Goal: Task Accomplishment & Management: Manage account settings

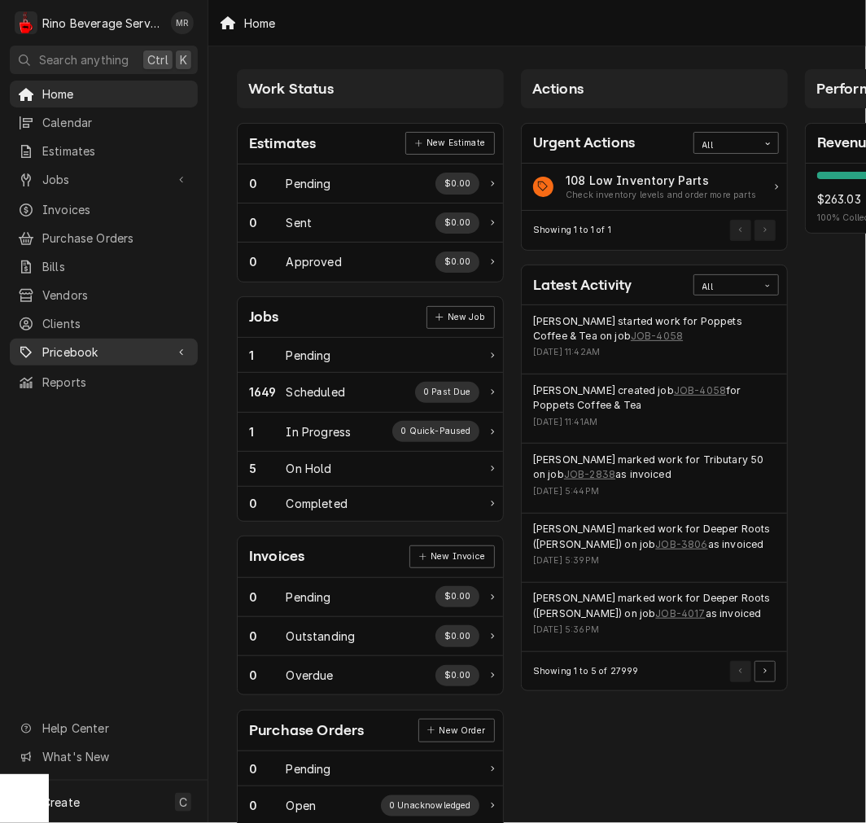
click at [72, 348] on span "Pricebook" at bounding box center [103, 352] width 123 height 17
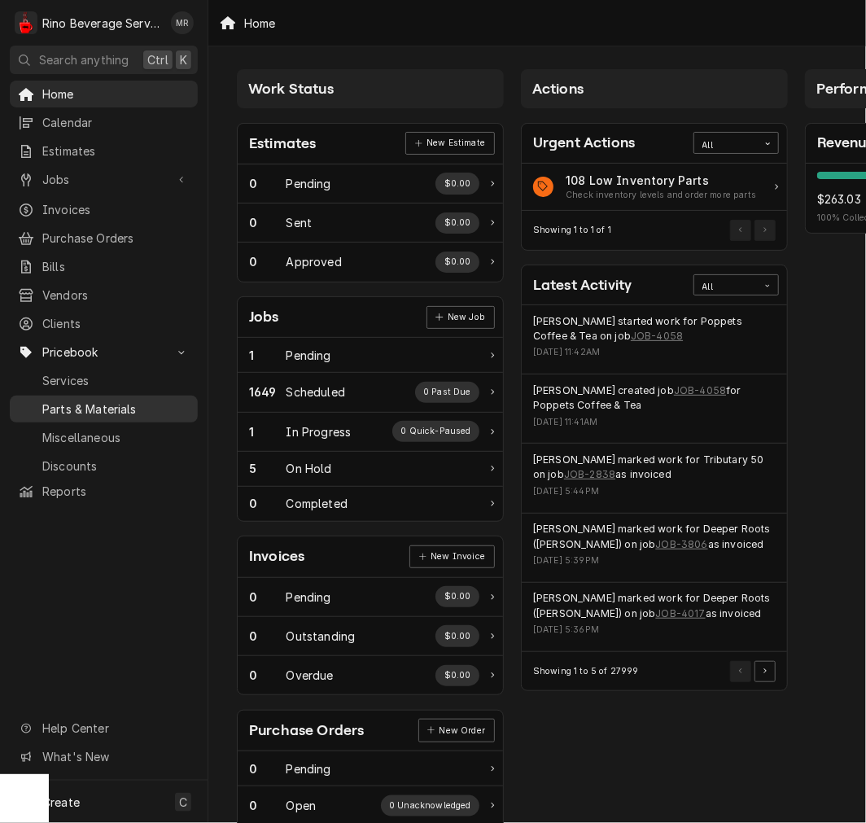
drag, startPoint x: 96, startPoint y: 391, endPoint x: 106, endPoint y: 389, distance: 9.9
click at [98, 401] on span "Parts & Materials" at bounding box center [115, 409] width 147 height 17
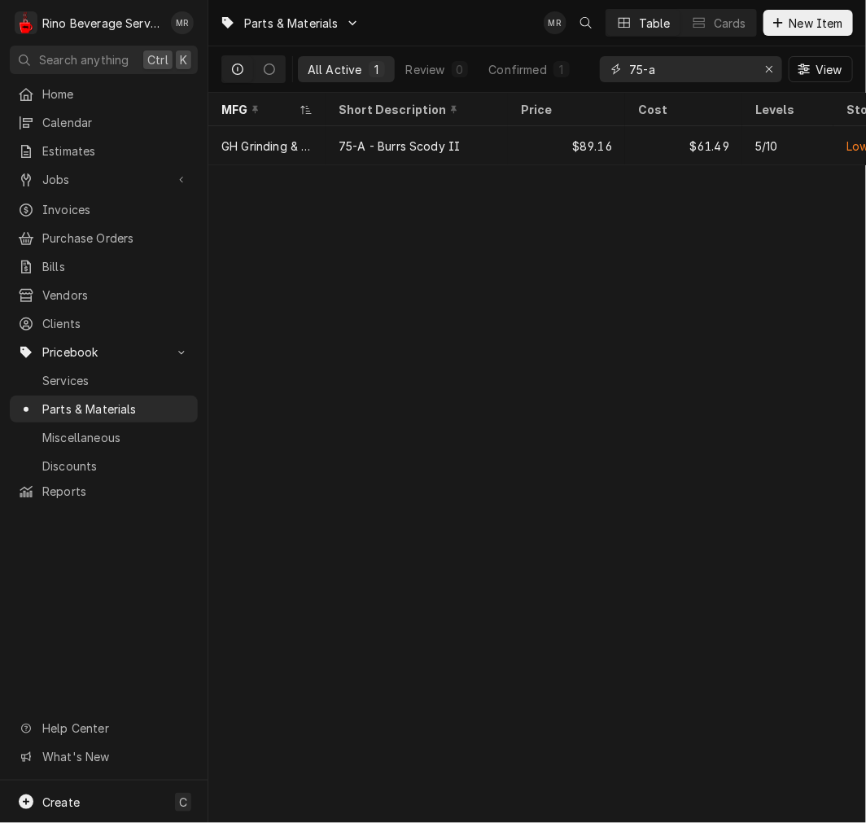
click at [665, 62] on input "75-a" at bounding box center [690, 69] width 122 height 26
click at [681, 55] on div "75-a View" at bounding box center [726, 69] width 253 height 46
drag, startPoint x: 681, startPoint y: 55, endPoint x: 655, endPoint y: 74, distance: 32.6
click at [682, 54] on div "75-a View" at bounding box center [726, 69] width 253 height 46
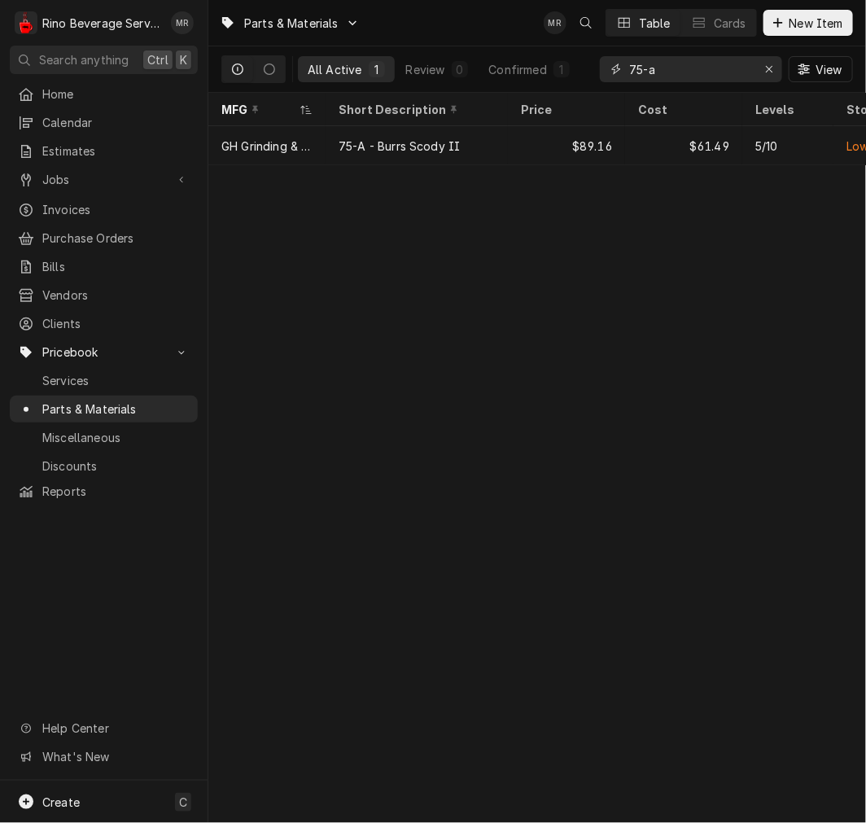
click at [655, 74] on input "75-a" at bounding box center [690, 69] width 122 height 26
type input "7"
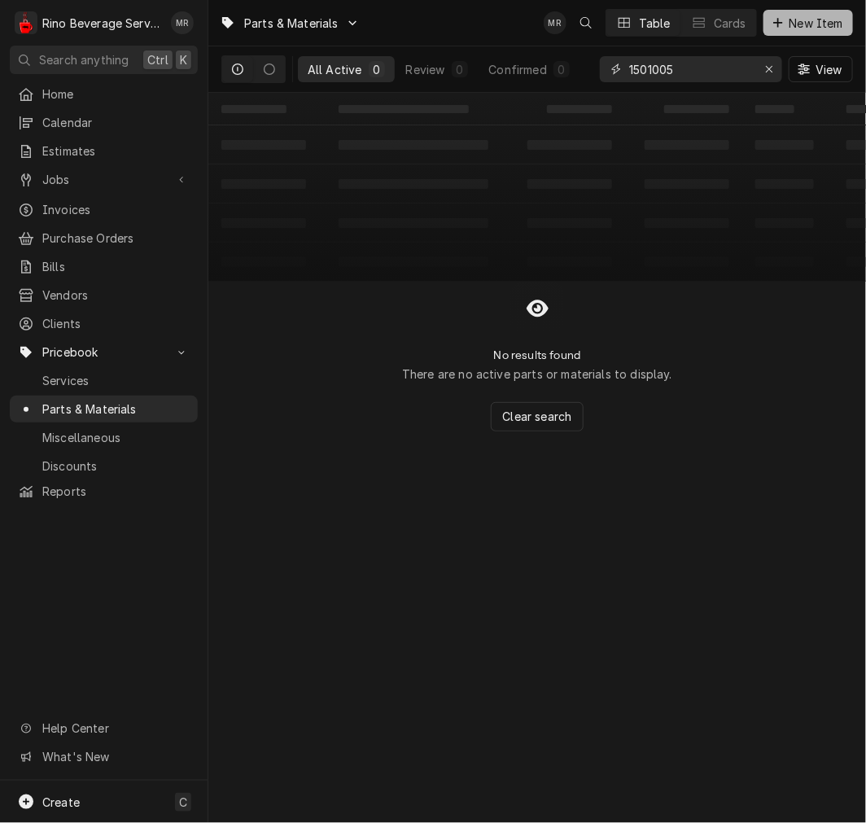
type input "1501005"
click at [820, 22] on span "New Item" at bounding box center [817, 23] width 60 height 17
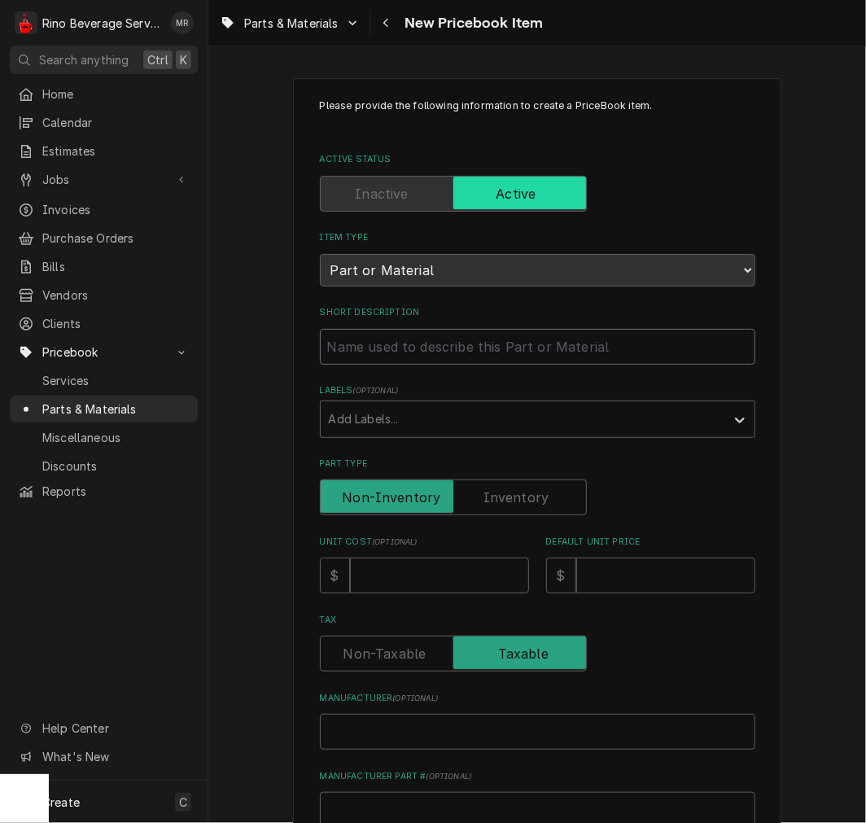
drag, startPoint x: 400, startPoint y: 350, endPoint x: 401, endPoint y: 340, distance: 10.6
click at [401, 347] on input "Short Description" at bounding box center [538, 347] width 436 height 36
type textarea "x"
type input "1"
type textarea "x"
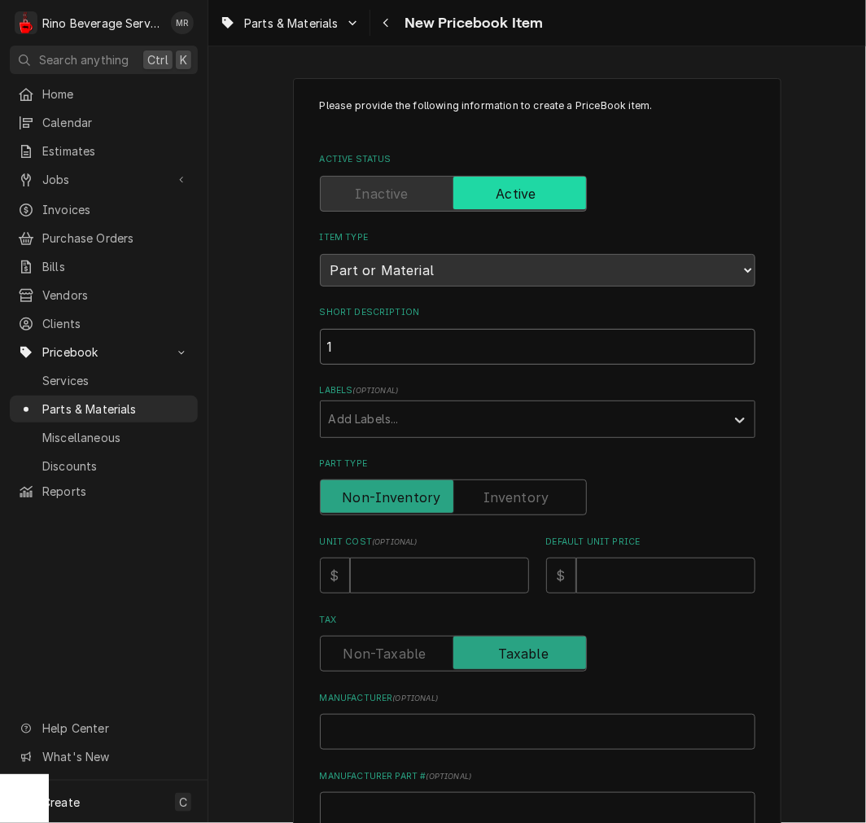
type input "15"
type textarea "x"
type input "150"
type textarea "x"
type input "1501"
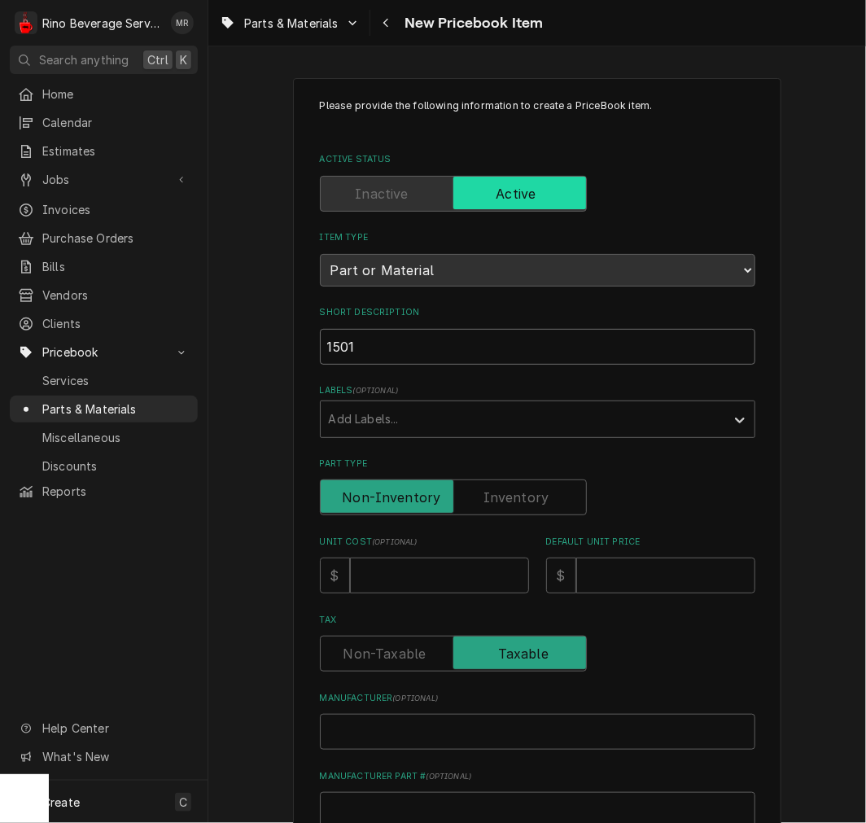
type textarea "x"
type input "15010"
type textarea "x"
type input "150100"
type textarea "x"
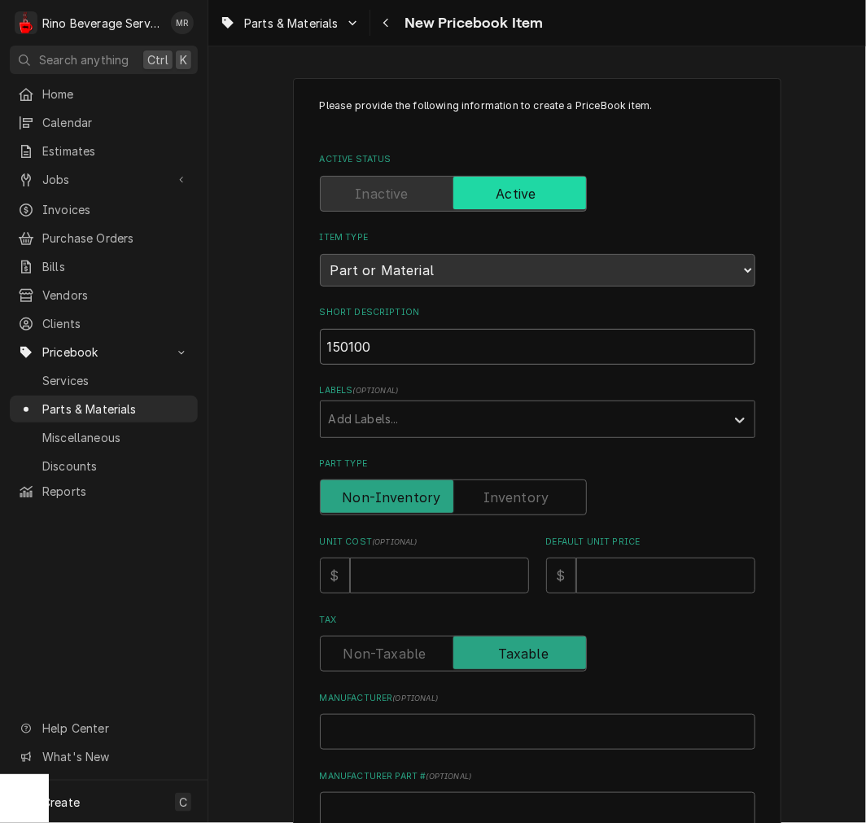
type input "1501000"
type textarea "x"
type input "15010005"
type textarea "x"
type input "115010005"
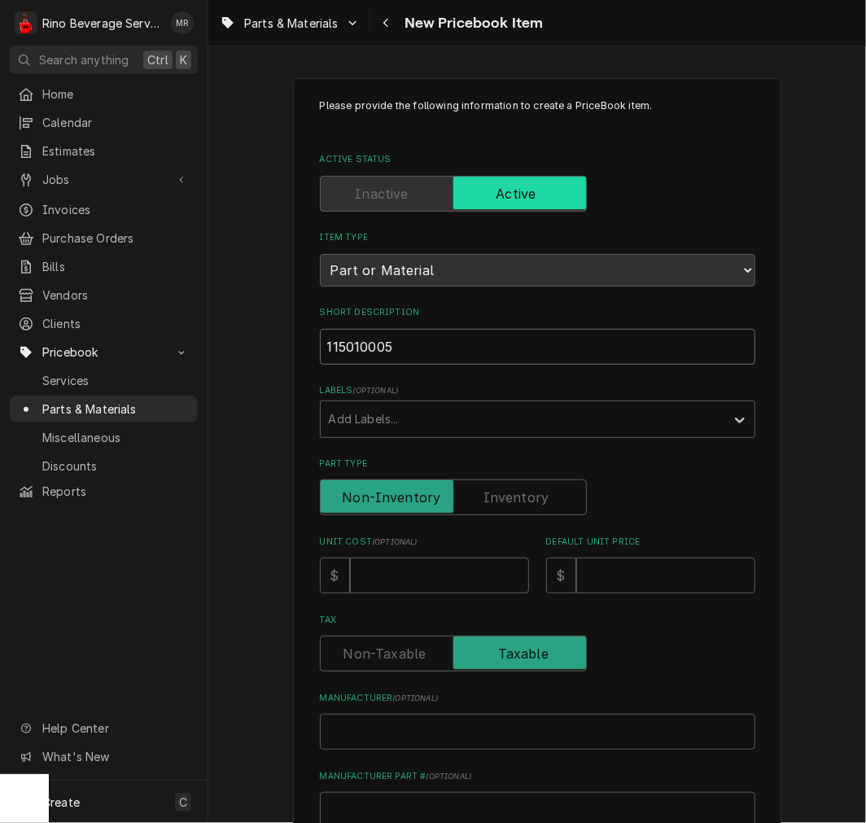
type textarea "x"
type input "1515010005"
type textarea "x"
type input "15815010005"
type textarea "x"
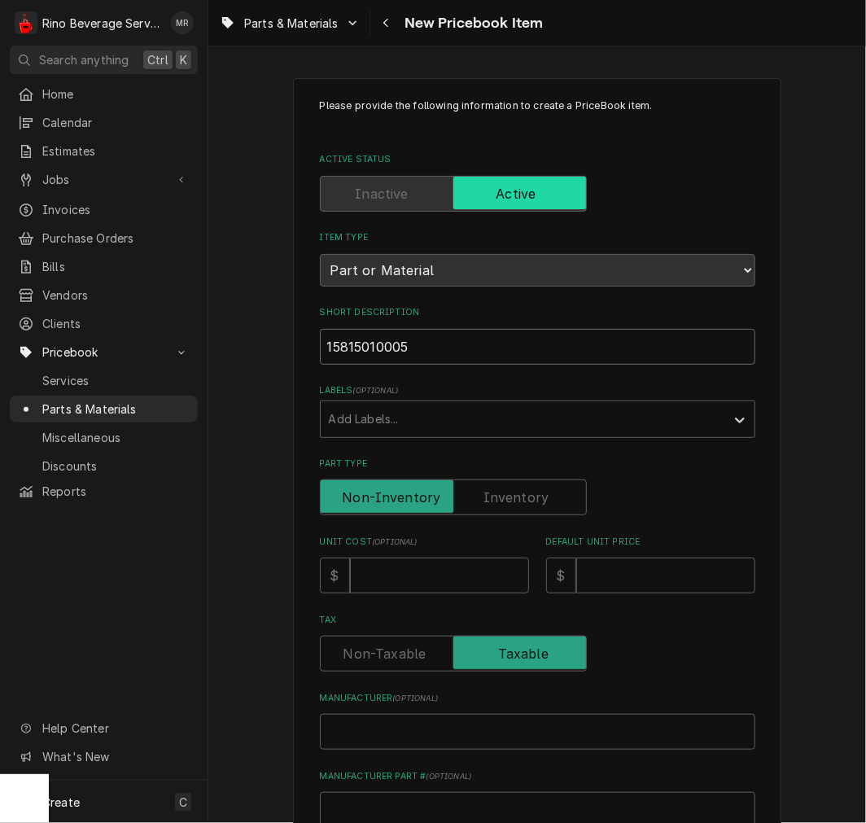
type input "158915010005"
type textarea "x"
type input "1589915010005"
type textarea "x"
type input "15899 15010005"
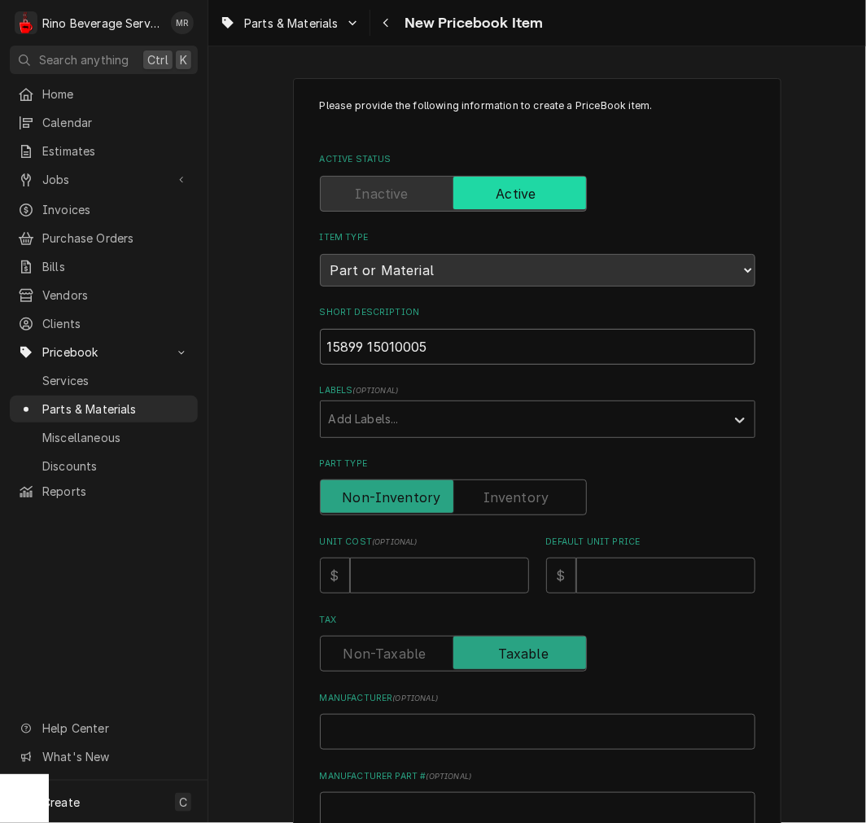
type textarea "x"
type input "15899 -15010005"
type textarea "x"
type input "15899 - 15010005"
type textarea "x"
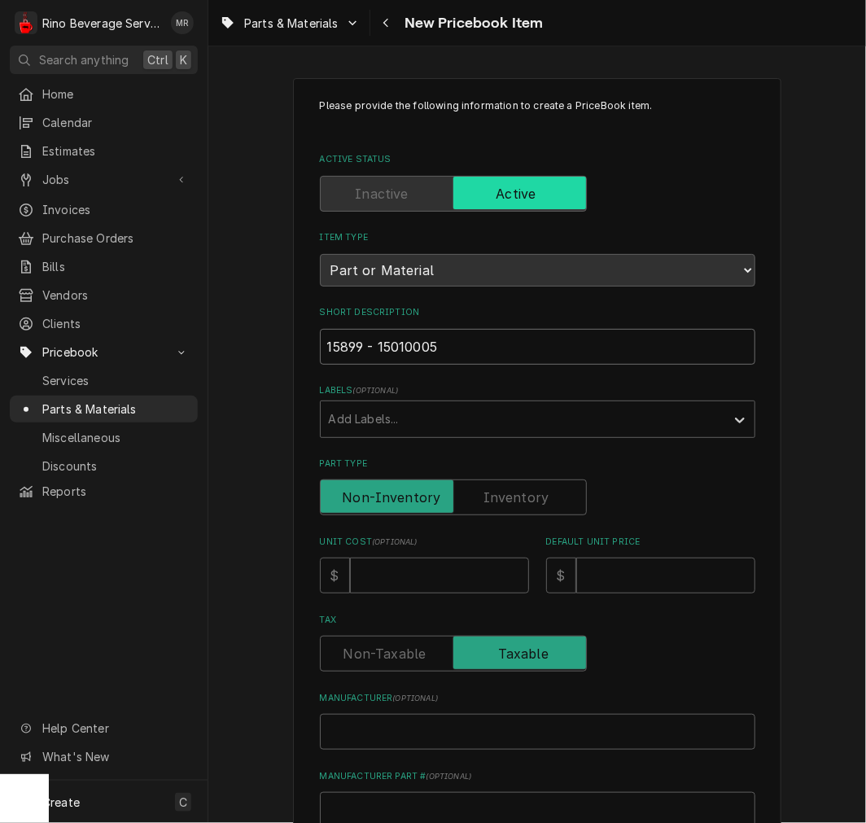
type input "15899 - 15010005"
paste input "Jet M6x0.75 Hole Ø 0.7 mm"
type textarea "x"
type input "15899 - 15010005 Jet M6x0.75 Hole Ø 0.7 mm"
click at [438, 356] on input "15899 - 15010005 Jet M6x0.75 Hole Ø 0.7 mm" at bounding box center [538, 347] width 436 height 36
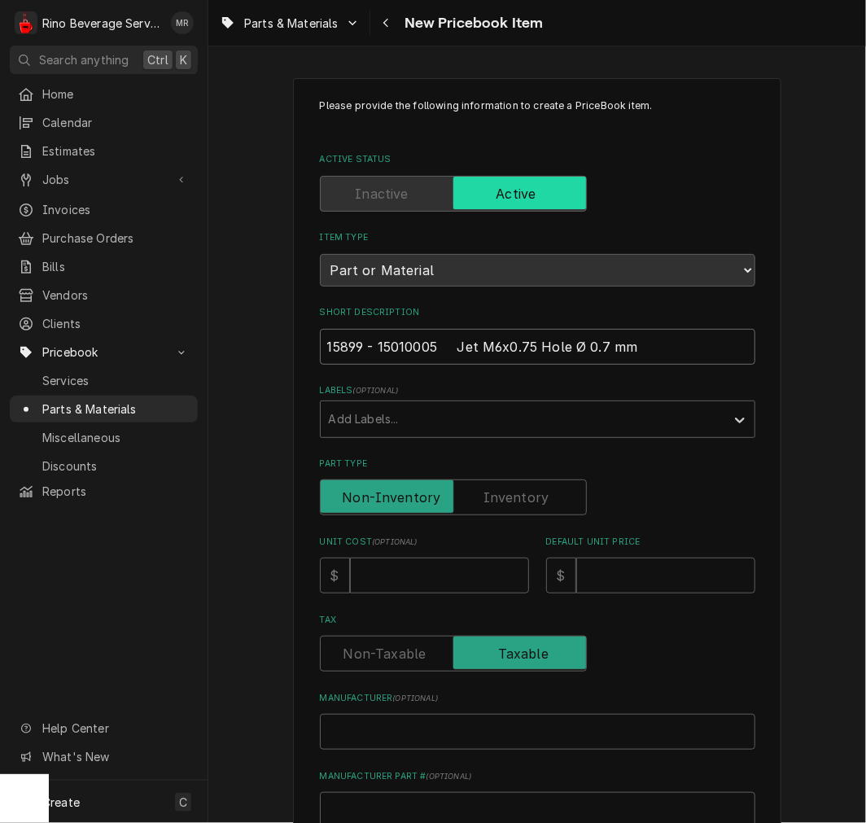
type textarea "x"
type input "15899 - 15010005 Jet M6x0.75 Hole Ø 0.7 mm"
type textarea "x"
type input "15899 - 15010005Jet M6x0.75 Hole Ø 0.7 mm"
type textarea "x"
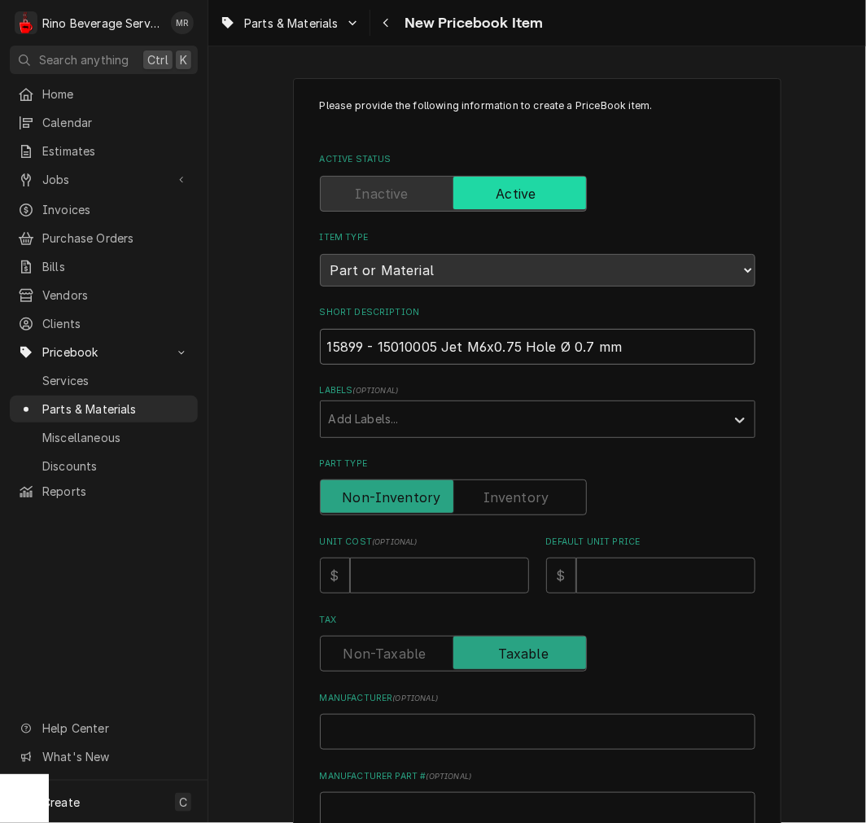
type input "15899 - 15010005 Jet M6x0.75 Hole Ø 0.7 mm"
click at [514, 502] on label "Part Type" at bounding box center [453, 498] width 267 height 36
click at [514, 502] on input "Part Type" at bounding box center [453, 498] width 252 height 36
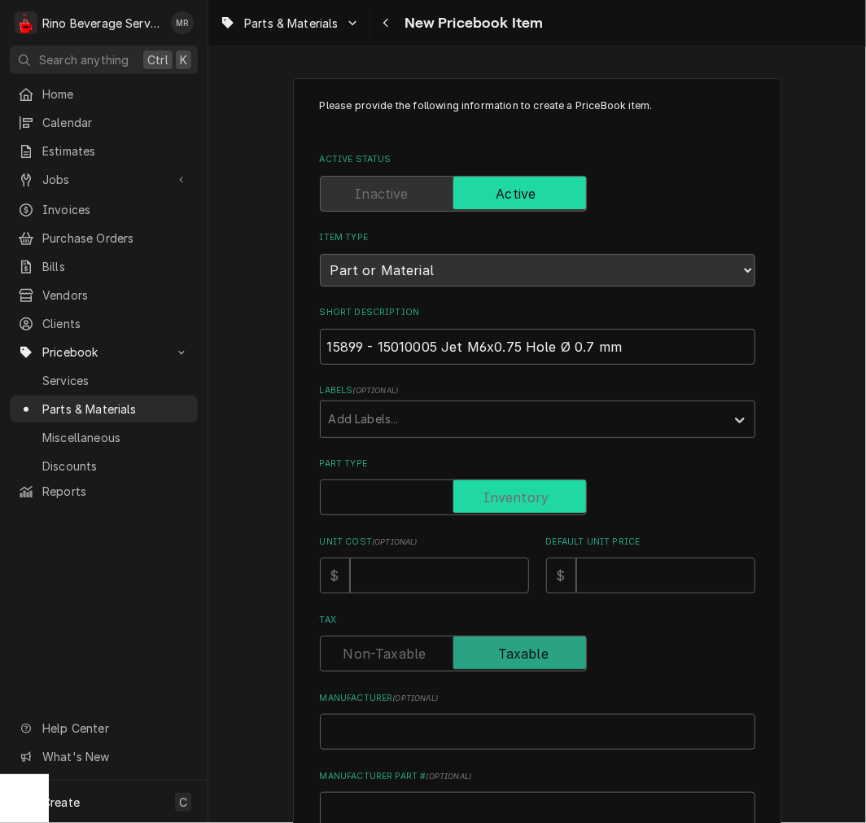
checkbox input "true"
click at [493, 574] on input "Unit Cost ( optional )" at bounding box center [439, 576] width 179 height 36
type textarea "x"
type input "4"
type textarea "x"
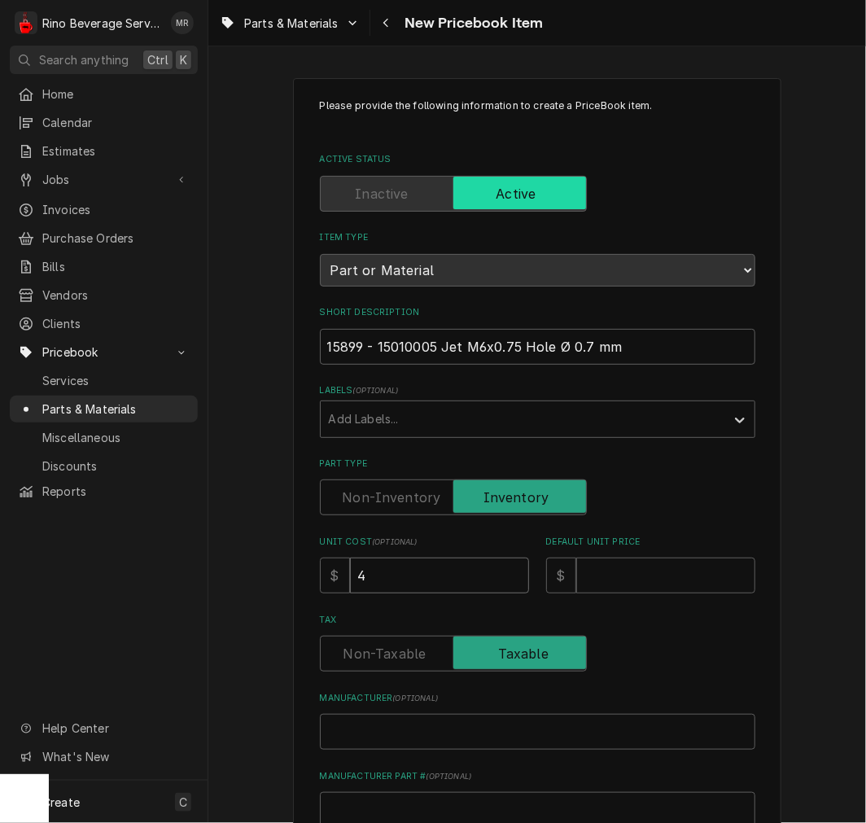
type input "4.9"
type textarea "x"
type input "4.99"
click at [725, 586] on input "Default Unit Price" at bounding box center [665, 576] width 179 height 36
type textarea "x"
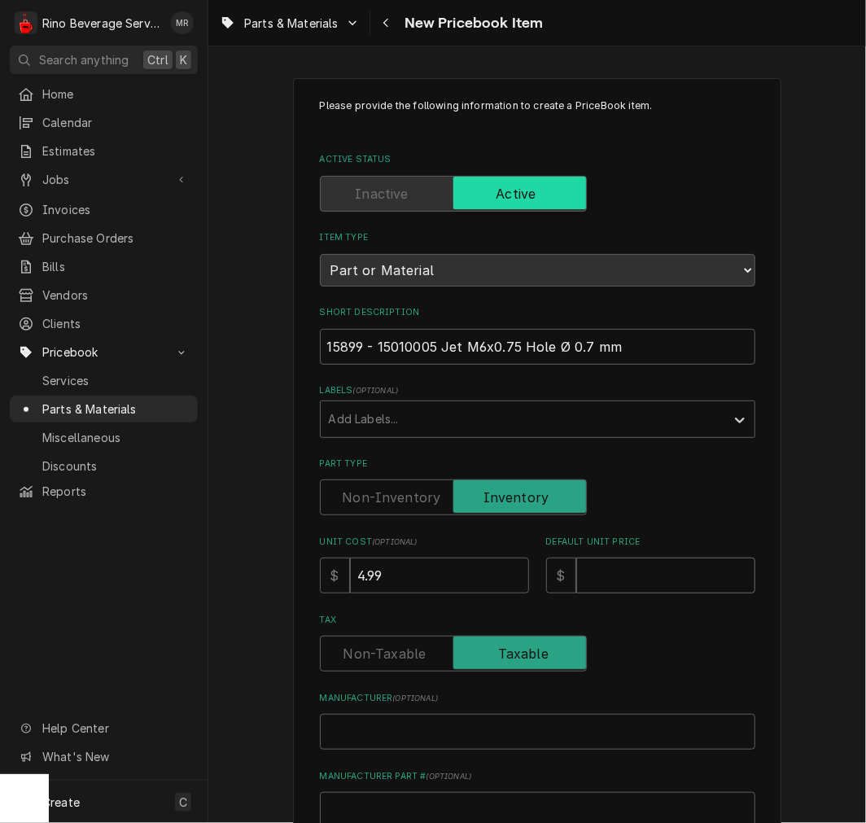
type input "7"
type textarea "x"
type input "7.2"
type textarea "x"
type input "7.24"
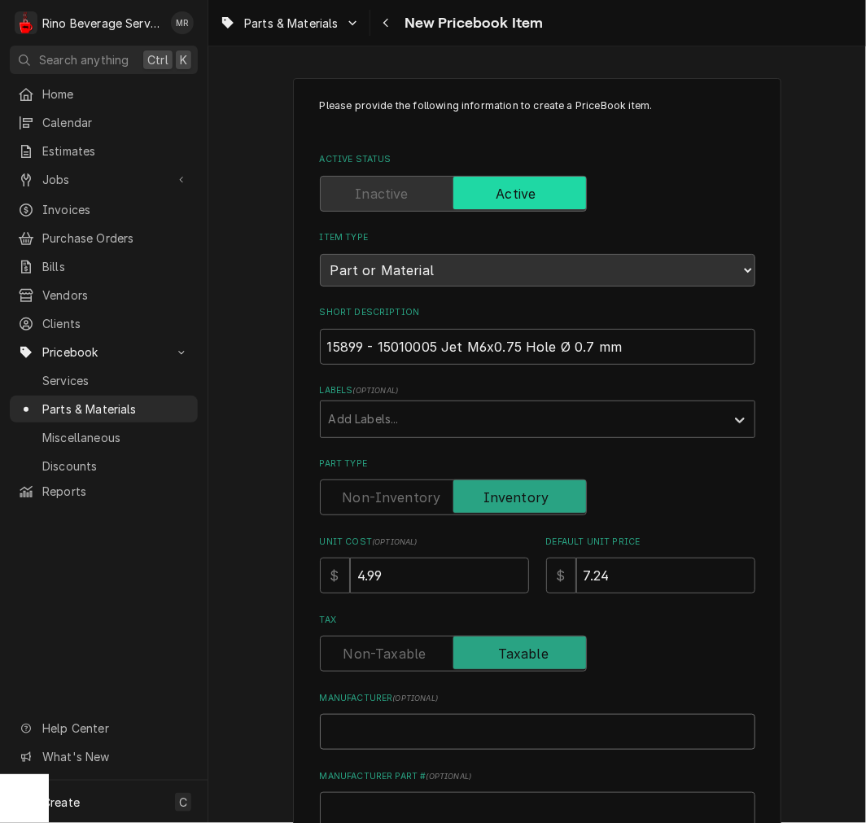
click at [532, 722] on input "Manufacturer ( optional )" at bounding box center [538, 732] width 436 height 36
type textarea "x"
type input "c"
type textarea "x"
type input "cA"
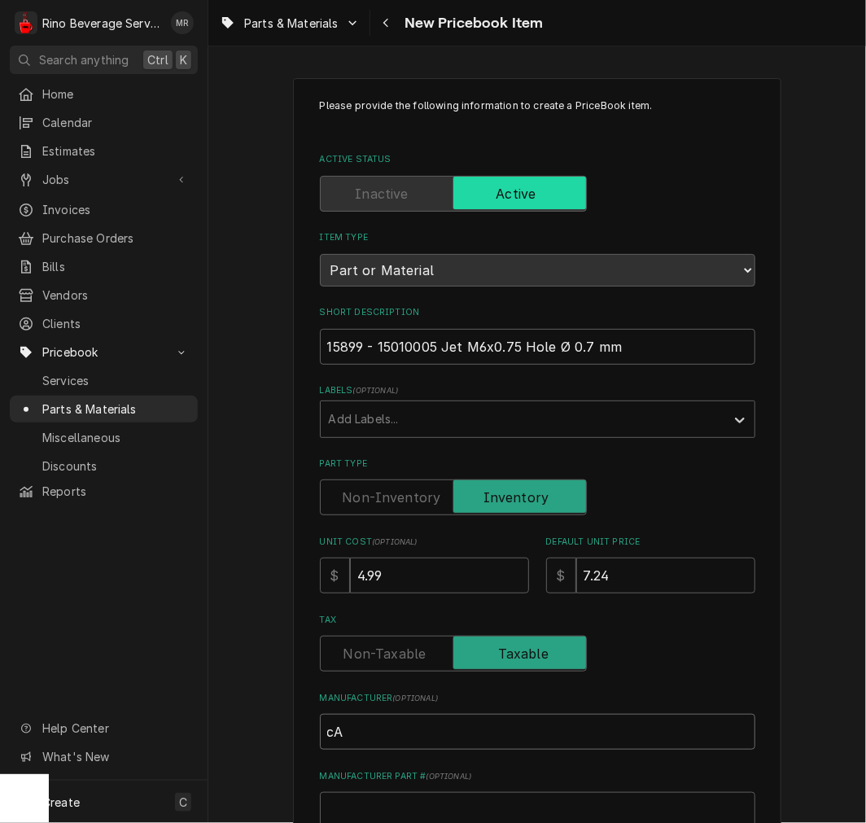
type textarea "x"
type input "cAF"
type textarea "x"
type input "cAFE"
type textarea "x"
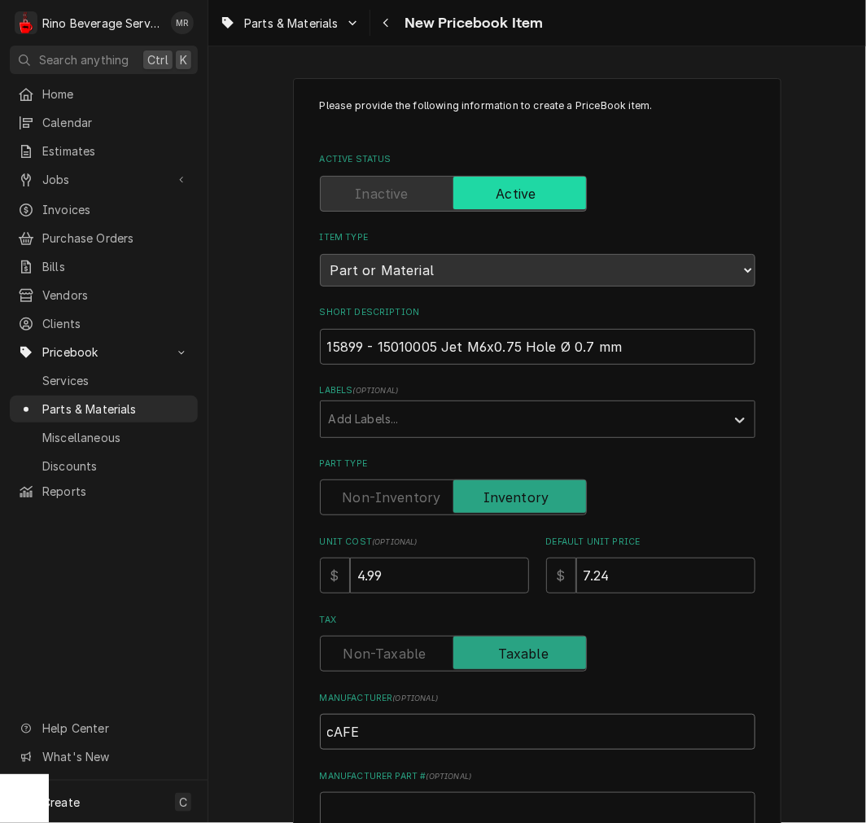
type input "cAF"
type textarea "x"
type input "cA"
type textarea "x"
type input "c"
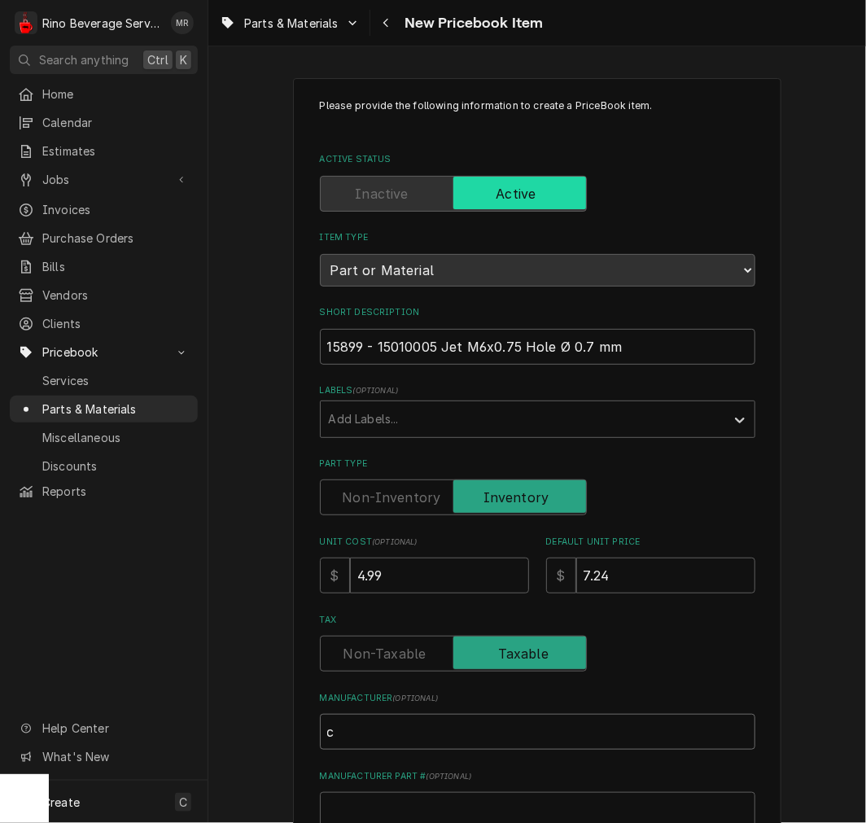
type textarea "x"
type input "C"
type textarea "x"
type input "Ca"
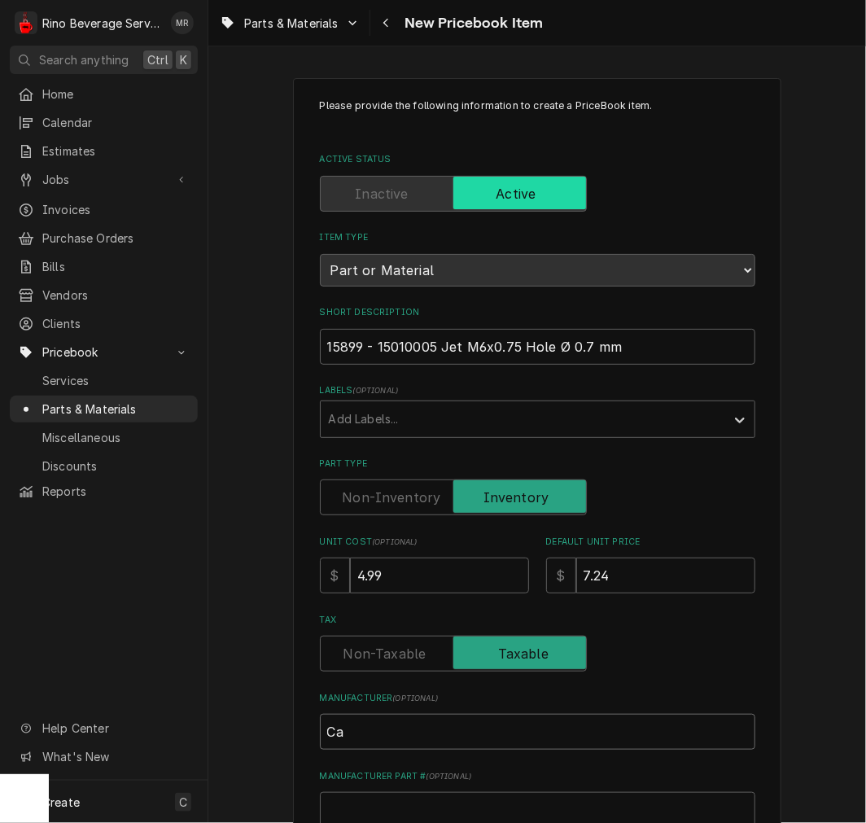
type textarea "x"
type input "Caf"
type textarea "x"
type input "Cafe"
type textarea "x"
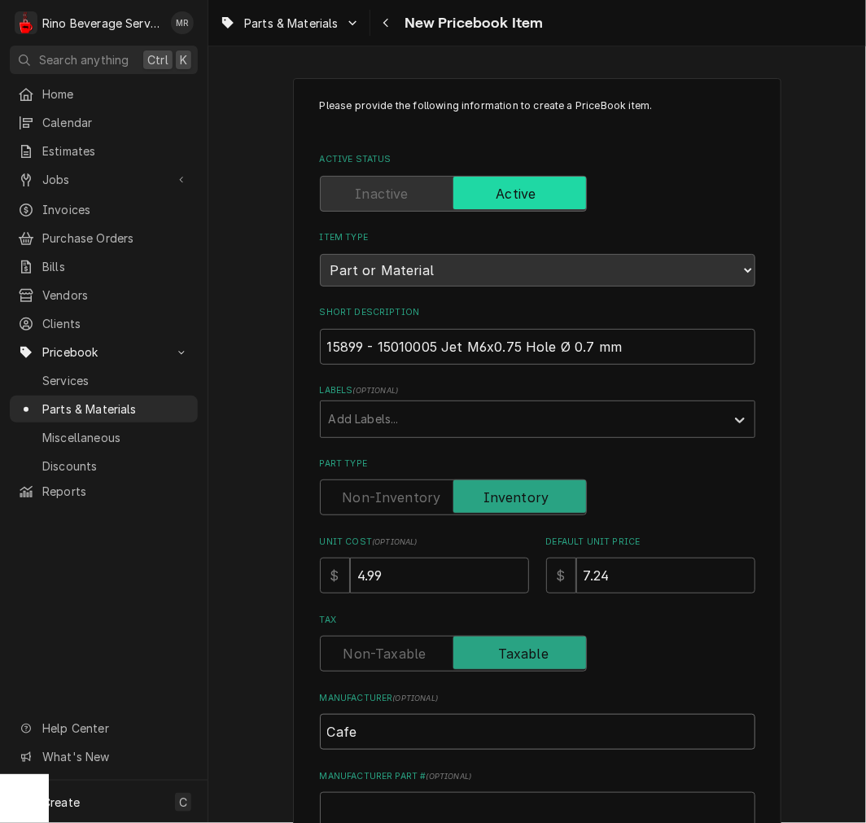
type input "Cafe"
type textarea "x"
type input "Cafe"
type textarea "x"
type input "CafeO"
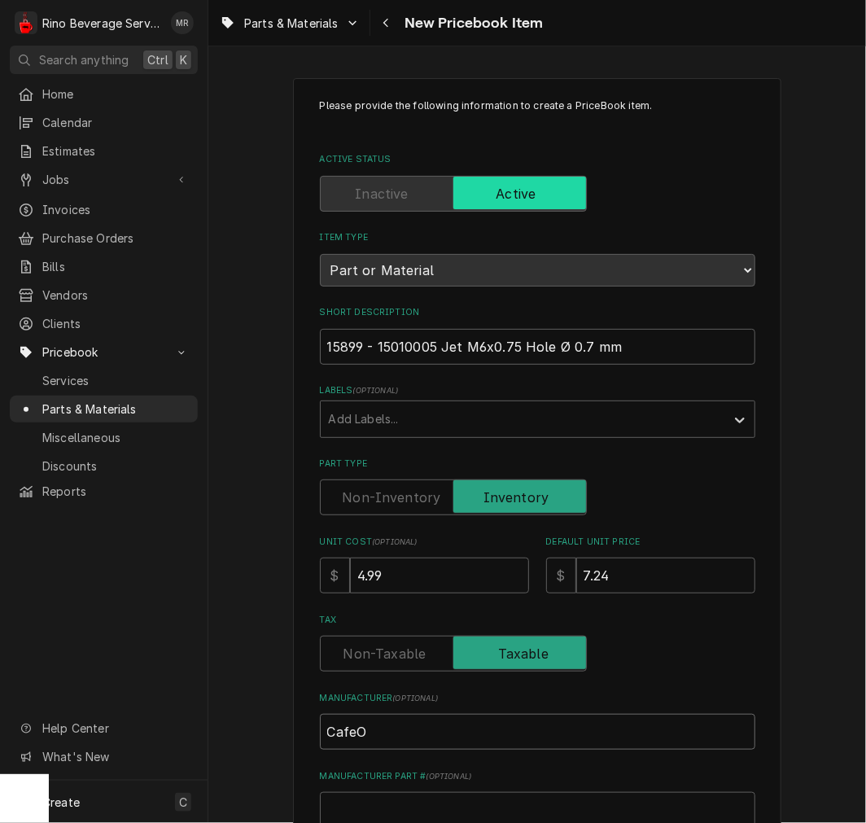
type textarea "x"
type input "Cafe"
type textarea "x"
type input "CafeP"
type textarea "x"
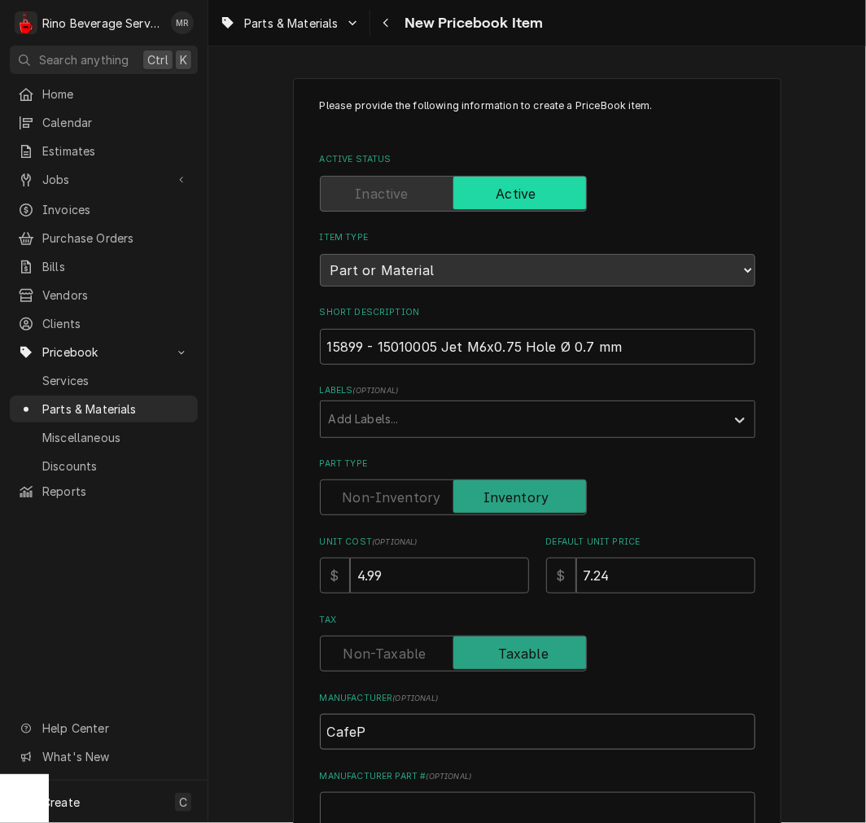
type input "CafePa"
type textarea "x"
type input "CafePar"
type textarea "x"
type input "CafePart"
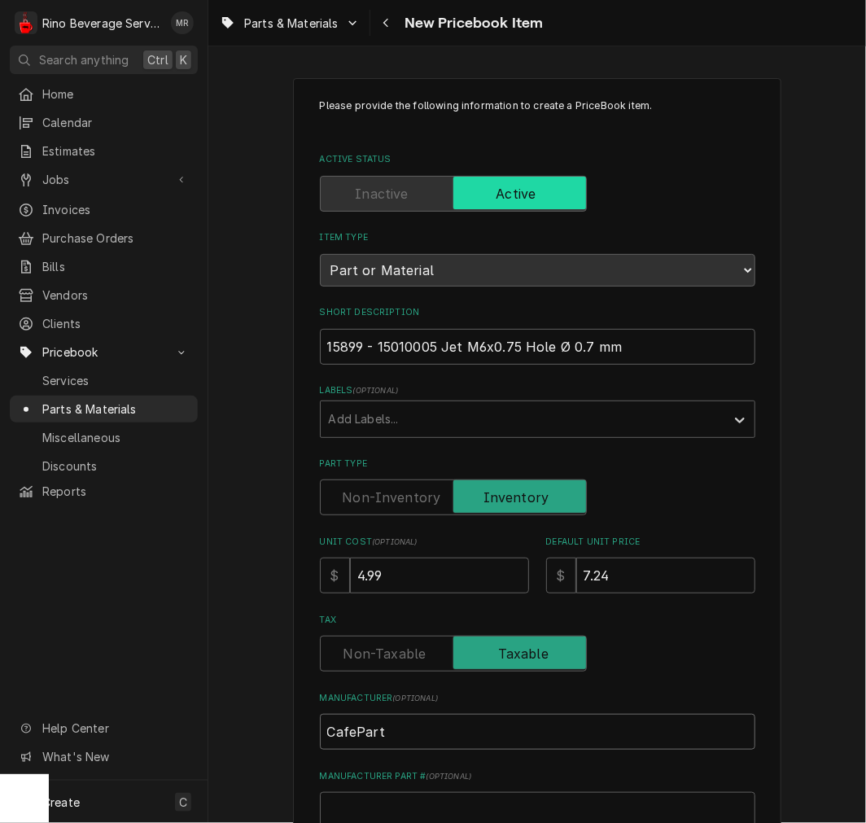
type textarea "x"
type input "CafeParts"
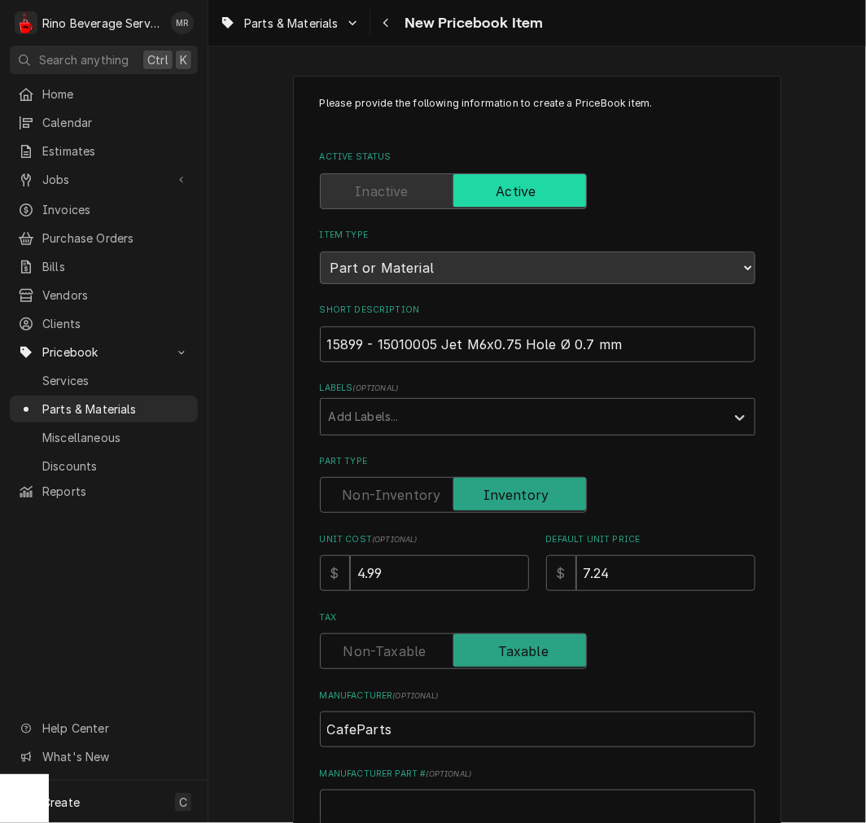
scroll to position [450, 0]
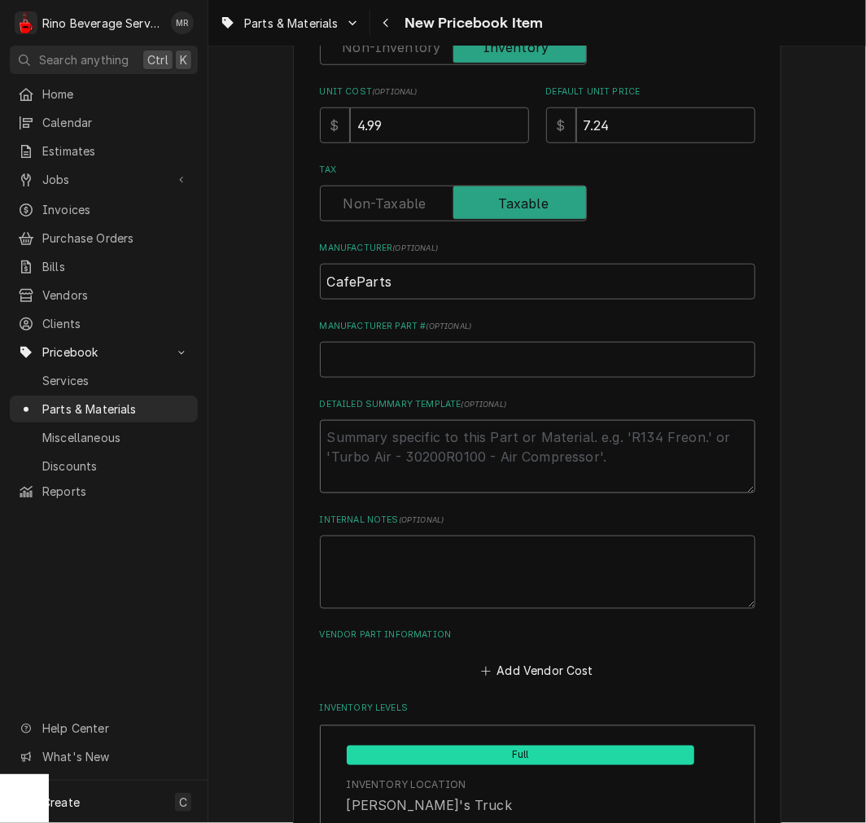
type textarea "x"
type textarea "P"
type textarea "x"
type textarea "P/"
type textarea "x"
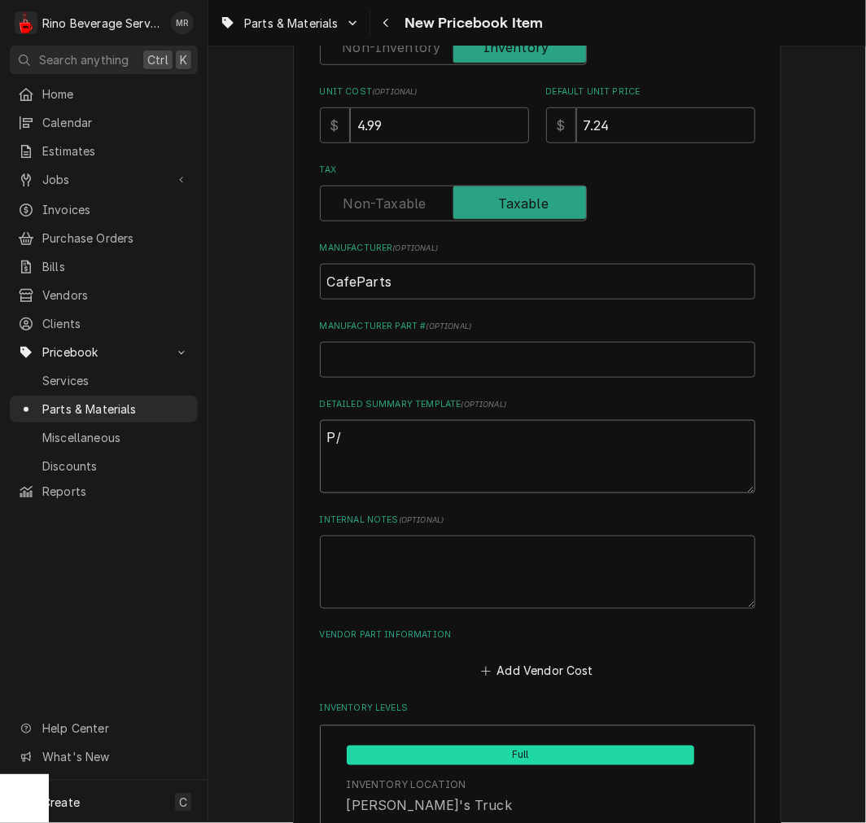
type textarea "P/N"
type textarea "x"
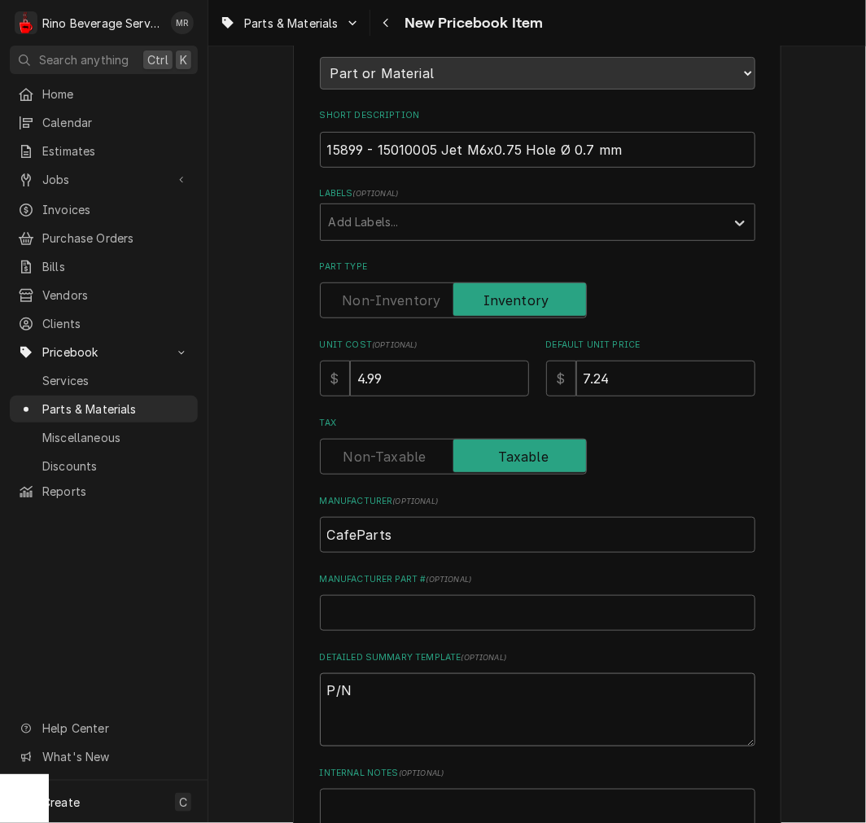
scroll to position [0, 0]
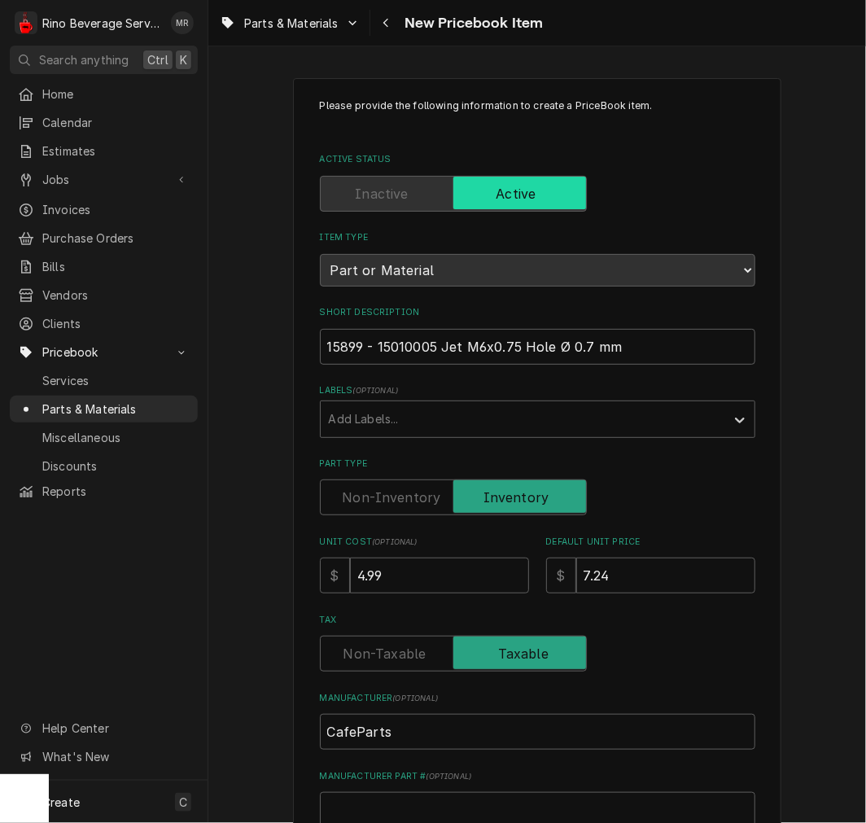
type textarea "P/N"
click at [646, 347] on input "15899 - 15010005 Jet M6x0.75 Hole Ø 0.7 mm" at bounding box center [538, 347] width 436 height 36
type textarea "x"
type input "15899 - 15010005 Jet M6x0.75 Hole Ø 0.7 mm"
type textarea "x"
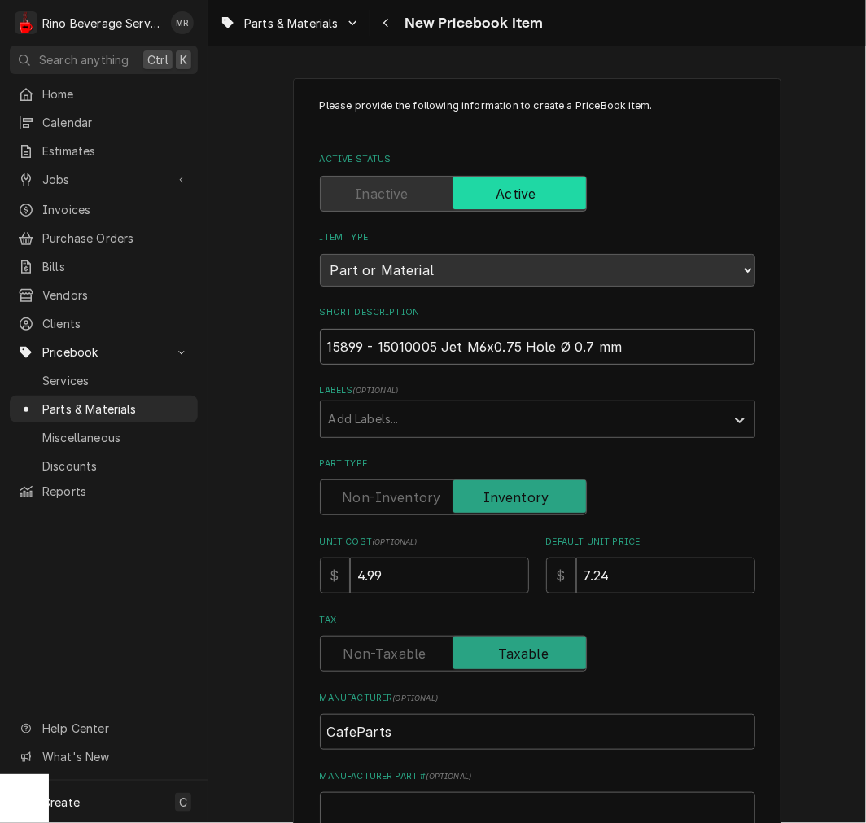
type input "15899 - 15010005 Jet M6x0.75 Hole Ø 0.7 mm ("
type textarea "x"
type input "15899 - 15010005 Jet M6x0.75 Hole Ø 0.7 mm (w"
type textarea "x"
type input "15899 - 15010005 Jet M6x0.75 Hole Ø 0.7 mm (we"
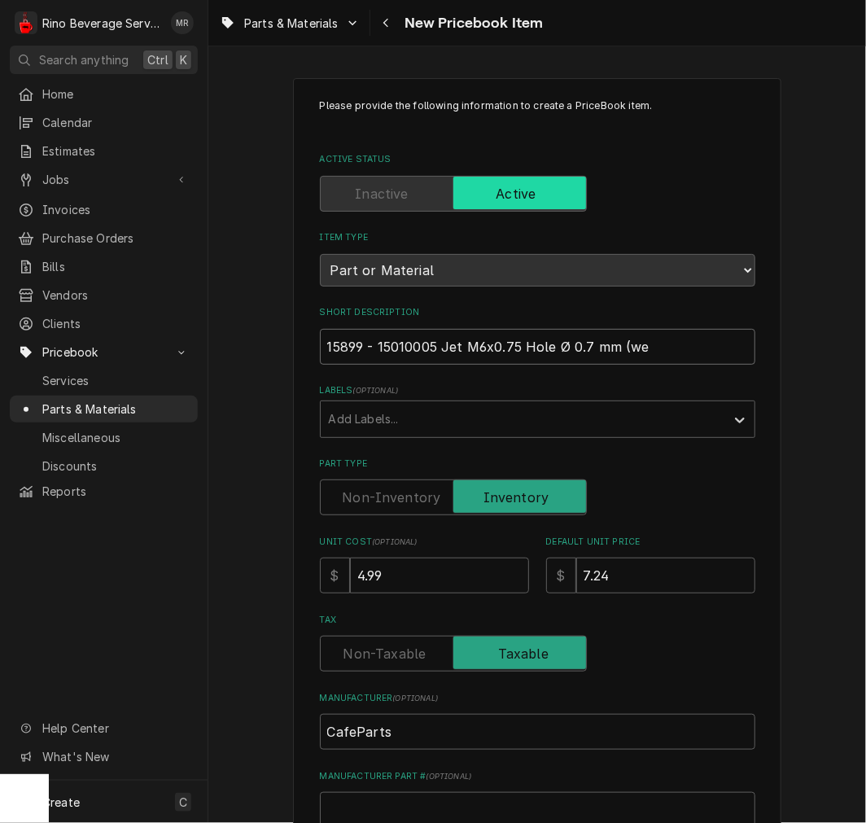
type textarea "x"
type input "15899 - 15010005 Jet M6x0.75 Hole Ø 0.7 mm (weg"
type textarea "x"
type input "15899 - 15010005 Jet M6x0.75 Hole Ø 0.7 mm (wegf"
type textarea "x"
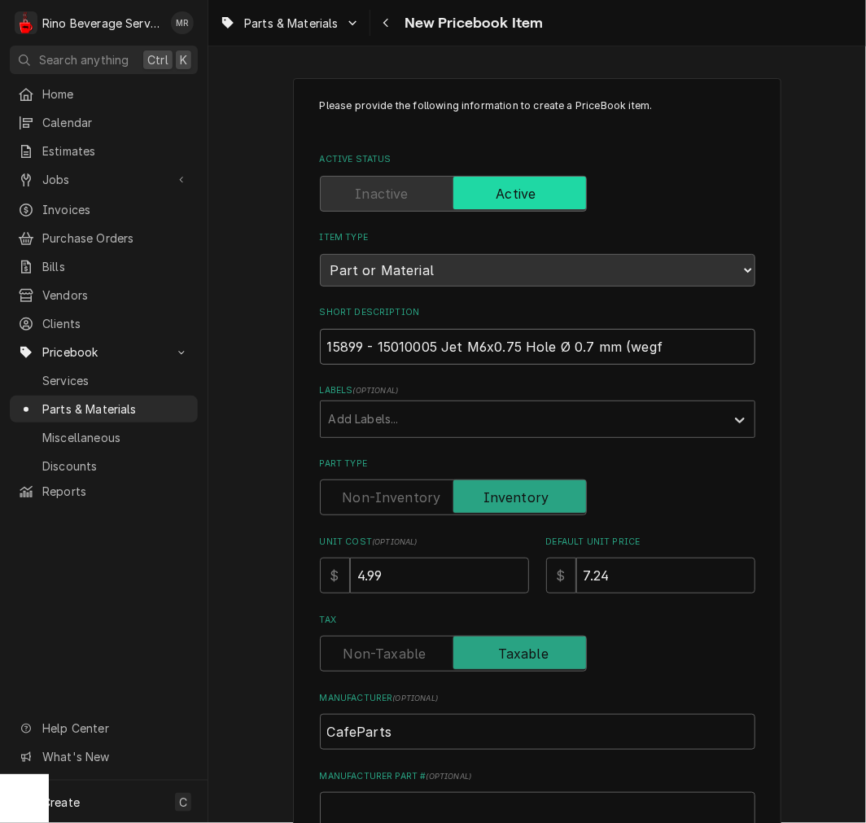
type input "15899 - 15010005 Jet M6x0.75 Hole Ø 0.7 mm (wegfa"
type textarea "x"
type input "15899 - 15010005 Jet M6x0.75 Hole Ø 0.7 mm (wegfa)"
type textarea "x"
type input "15899 - 15010005 Jet M6x0.75 Hole Ø 0.7 mm (wegfa"
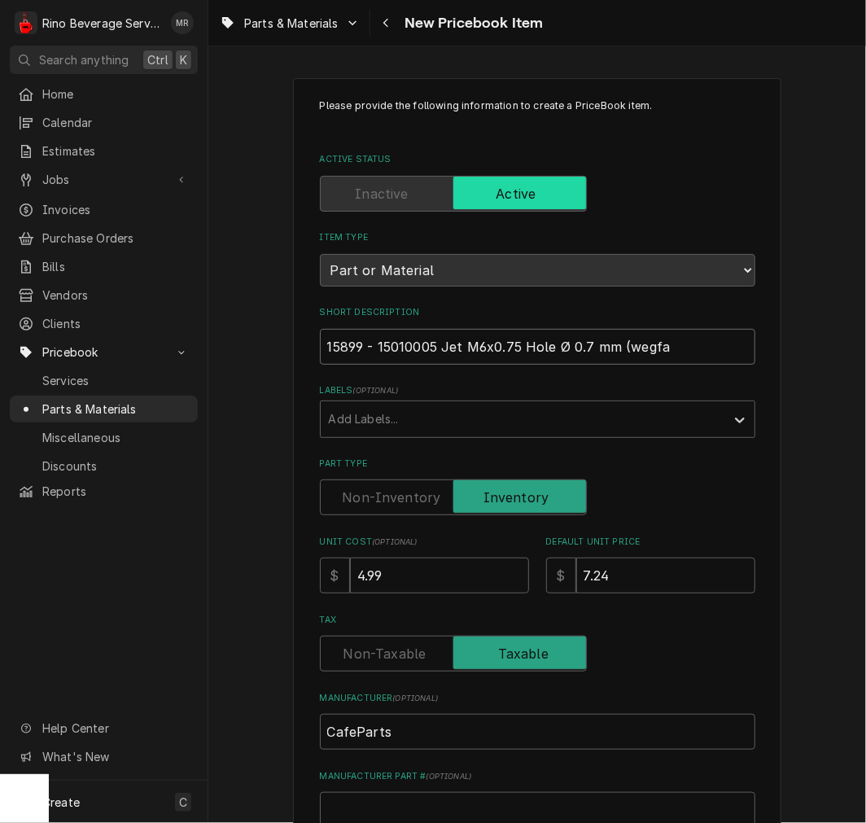
type textarea "x"
type input "15899 - 15010005 Jet M6x0.75 Hole Ø 0.7 mm (wegf"
type textarea "x"
type input "15899 - 15010005 Jet M6x0.75 Hole Ø 0.7 mm (weg"
type textarea "x"
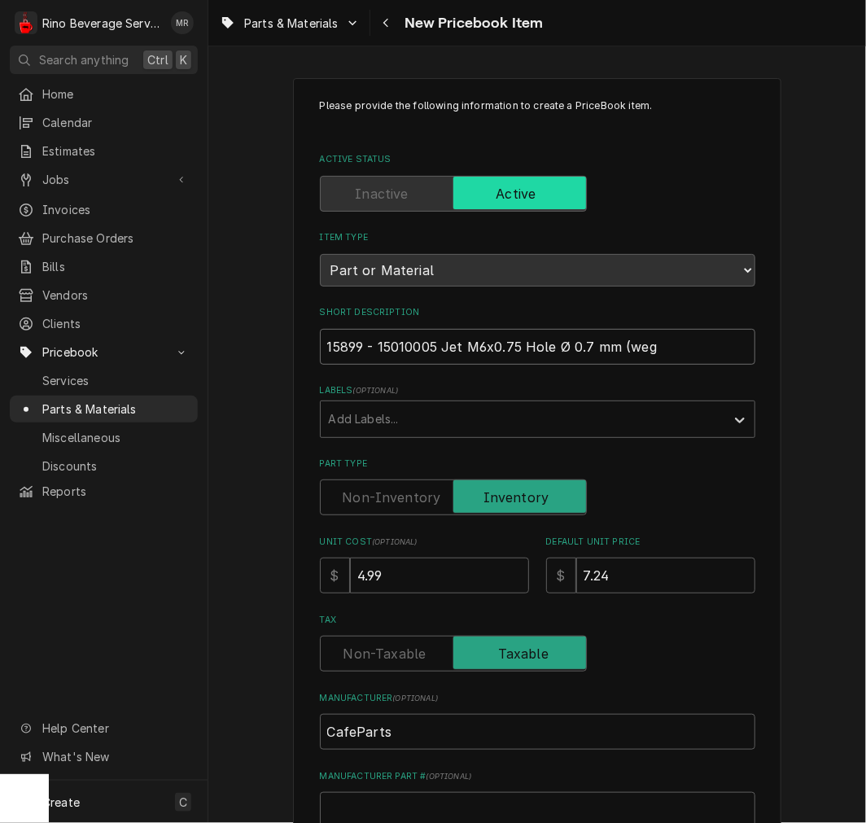
type input "15899 - 15010005 Jet M6x0.75 Hole Ø 0.7 mm (wega"
type textarea "x"
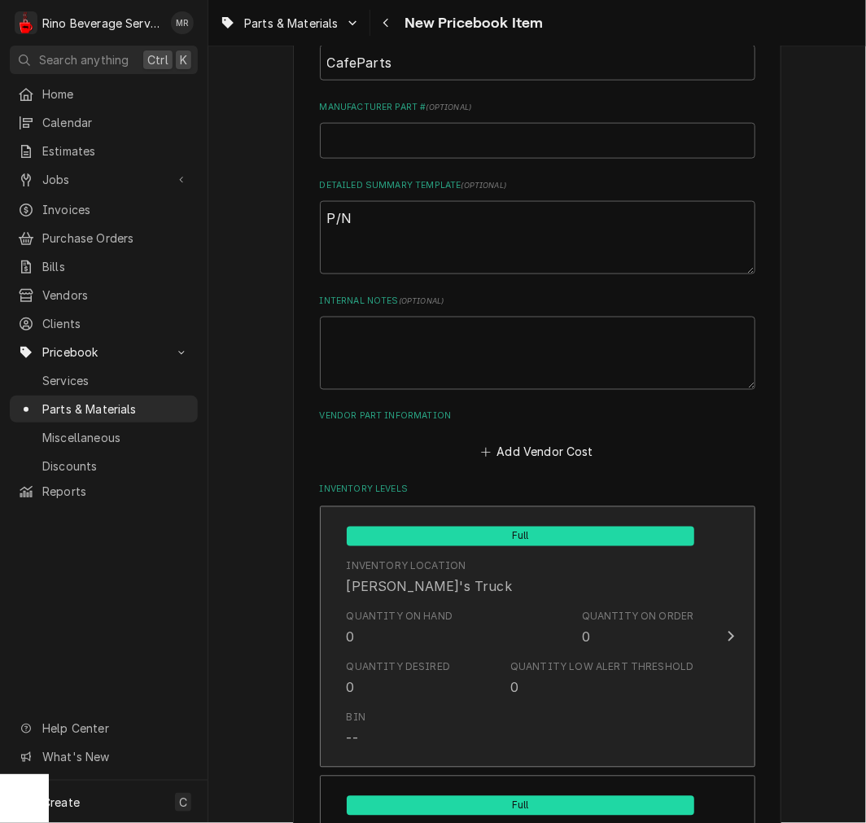
scroll to position [753, 0]
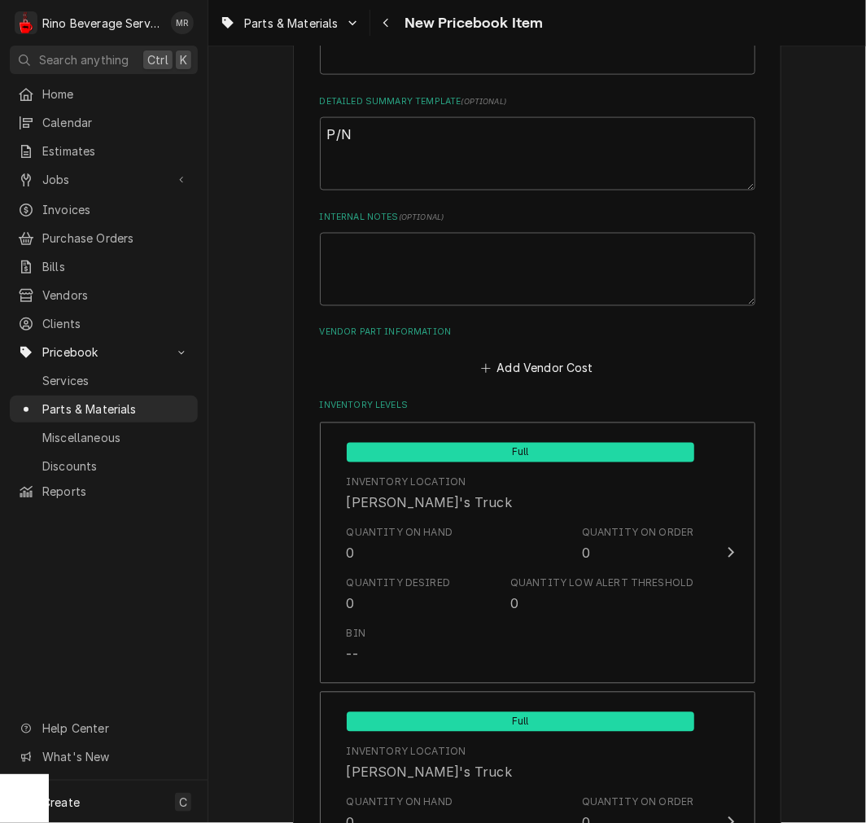
type input "15899 - 15010005 Jet M6x0.75 Hole Ø 0.7 mm (wega)"
click at [401, 136] on textarea "P/N" at bounding box center [538, 153] width 436 height 73
paste textarea "15899 - 15010005 Jet M6x0.75 Hole Ø 0.7 mm (wega)"
type textarea "x"
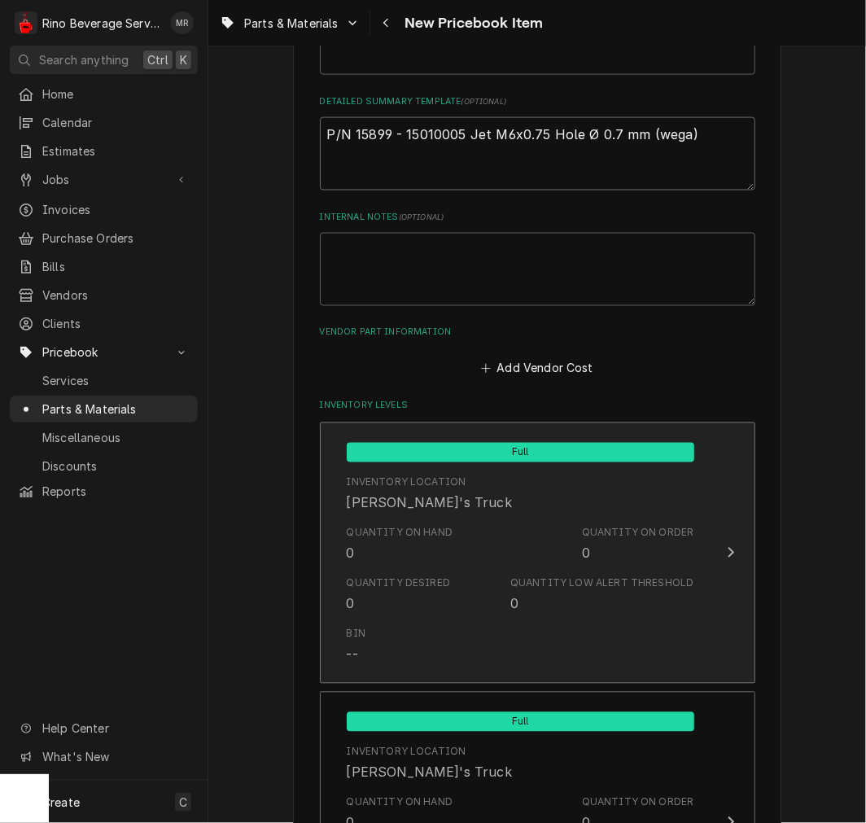
type textarea "P/N 15899 - 15010005 Jet M6x0.75 Hole Ø 0.7 mm (wega)"
click at [435, 580] on div "Quantity Desired" at bounding box center [399, 583] width 104 height 15
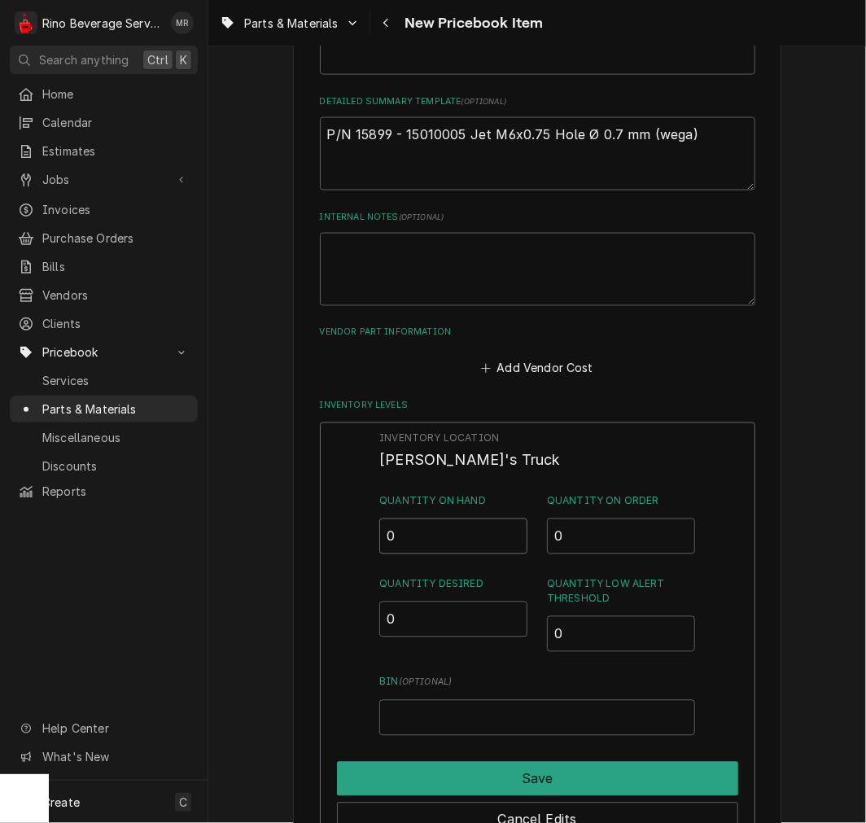
drag, startPoint x: 416, startPoint y: 538, endPoint x: 307, endPoint y: 532, distance: 109.3
click at [330, 536] on div "Inventory Location Damon's Truck Quantity on Hand 0 Quantity on Order 0 Quantit…" at bounding box center [538, 634] width 436 height 423
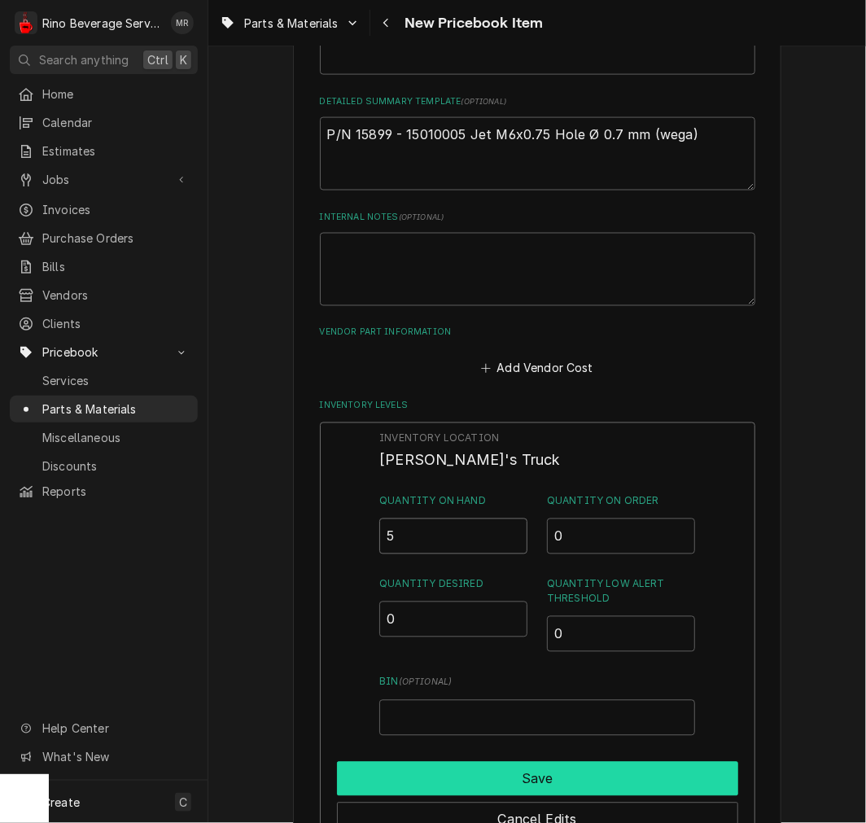
type input "5"
click at [476, 774] on button "Save" at bounding box center [537, 779] width 401 height 34
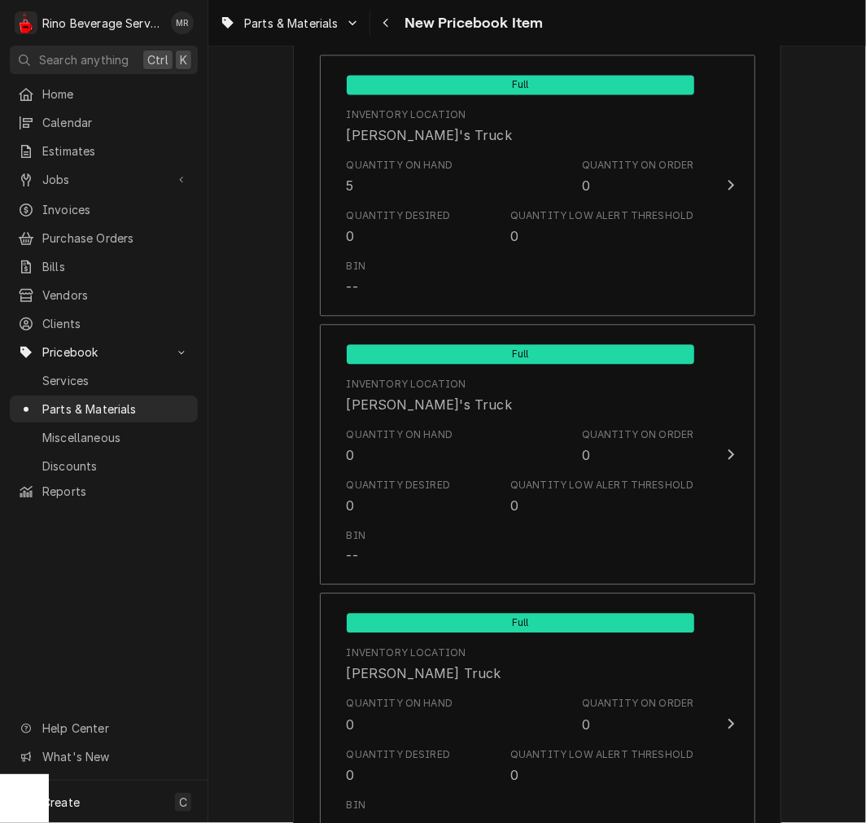
scroll to position [1508, 0]
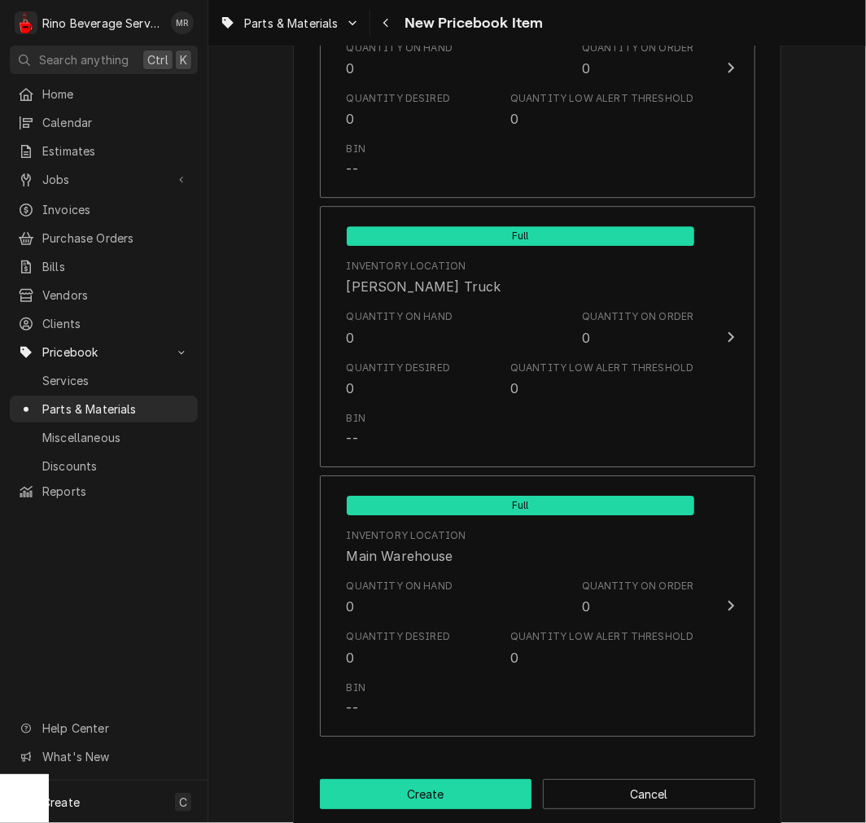
click at [497, 794] on button "Create" at bounding box center [426, 794] width 213 height 30
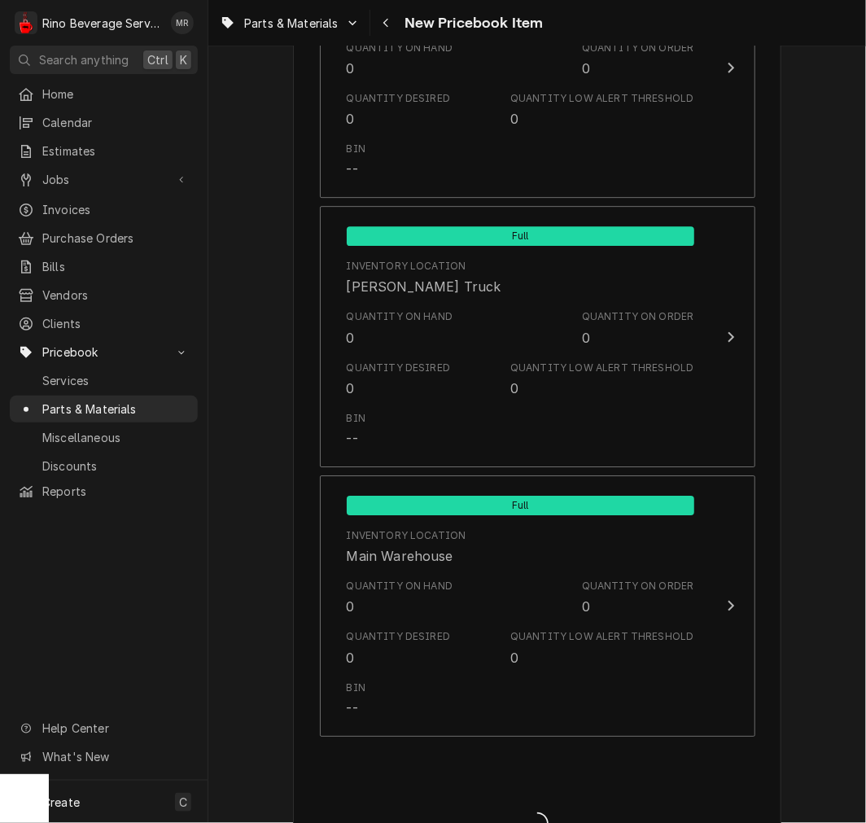
type textarea "x"
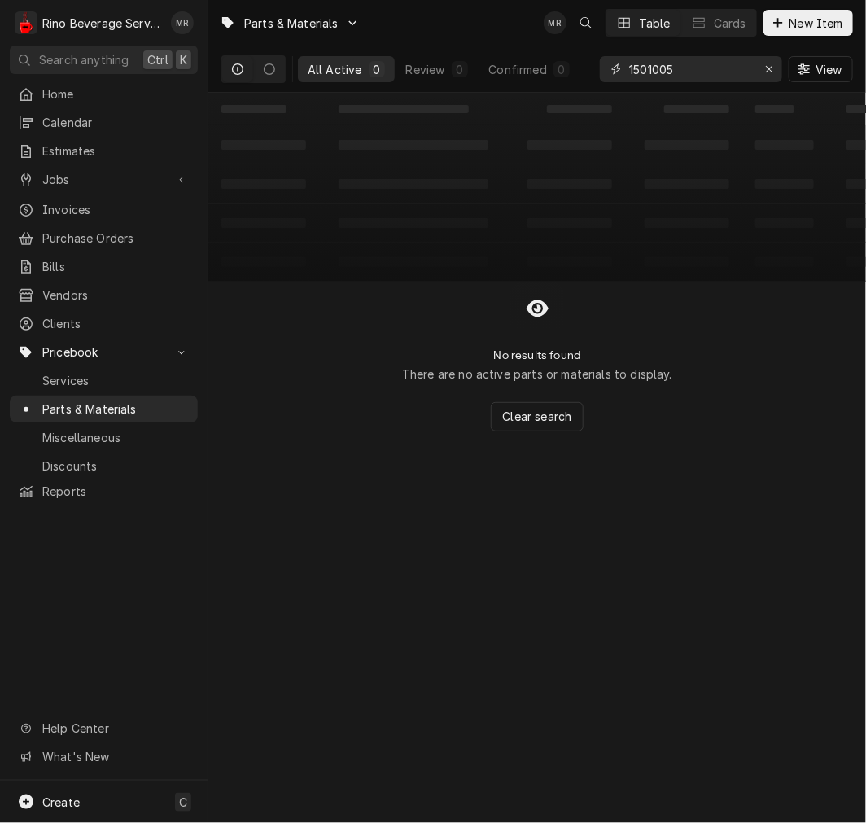
click at [697, 68] on input "1501005" at bounding box center [690, 69] width 122 height 26
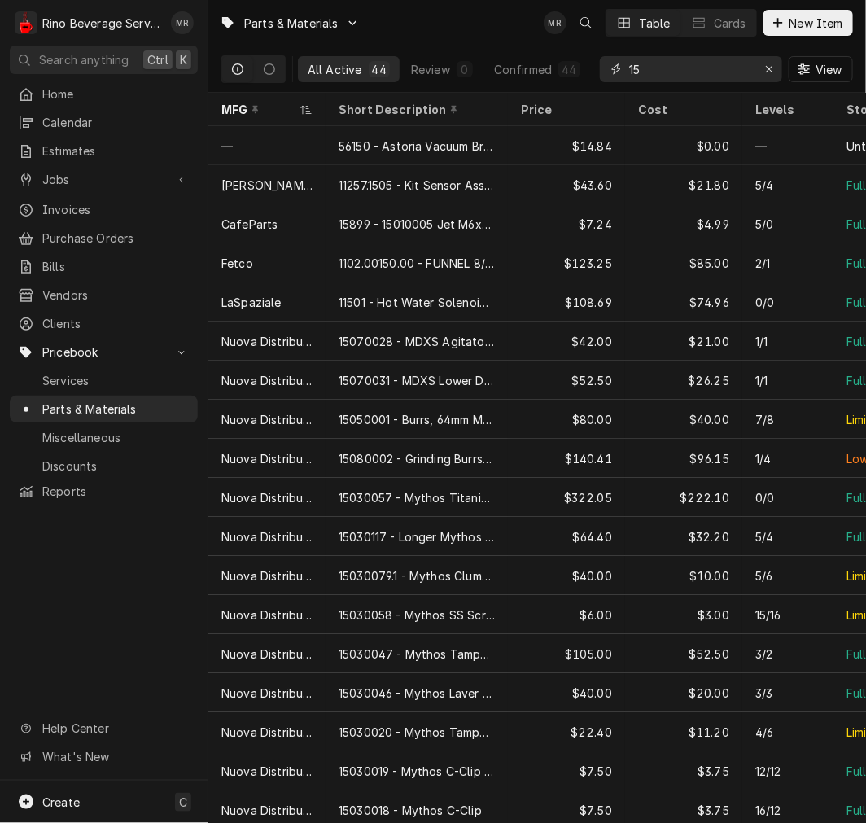
type input "1"
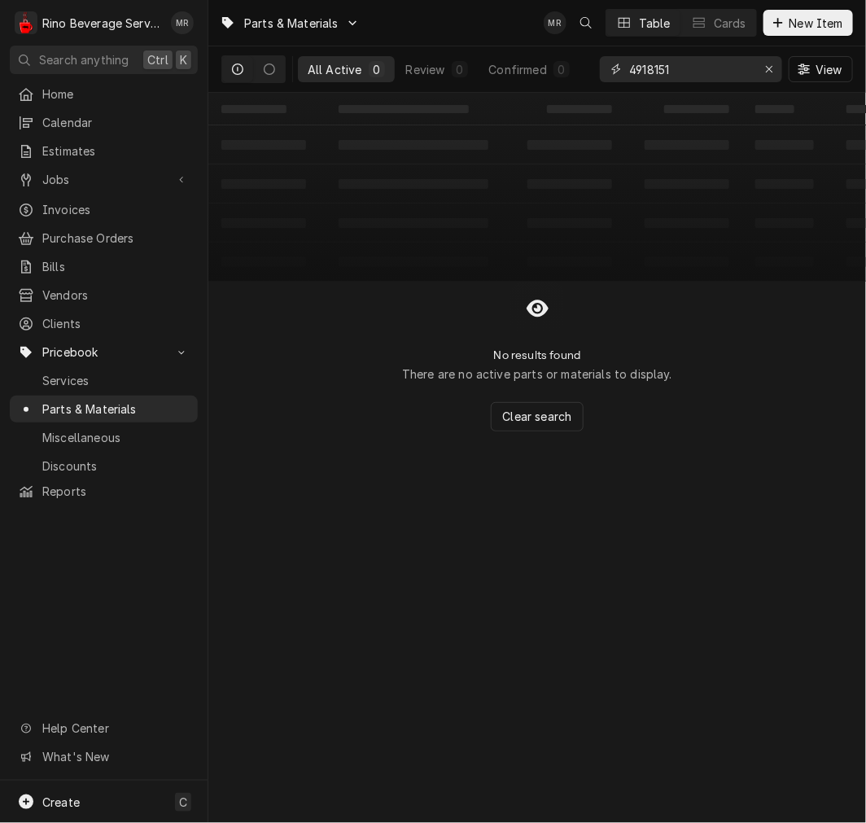
type input "4918151"
click at [836, 17] on span "New Item" at bounding box center [817, 23] width 60 height 17
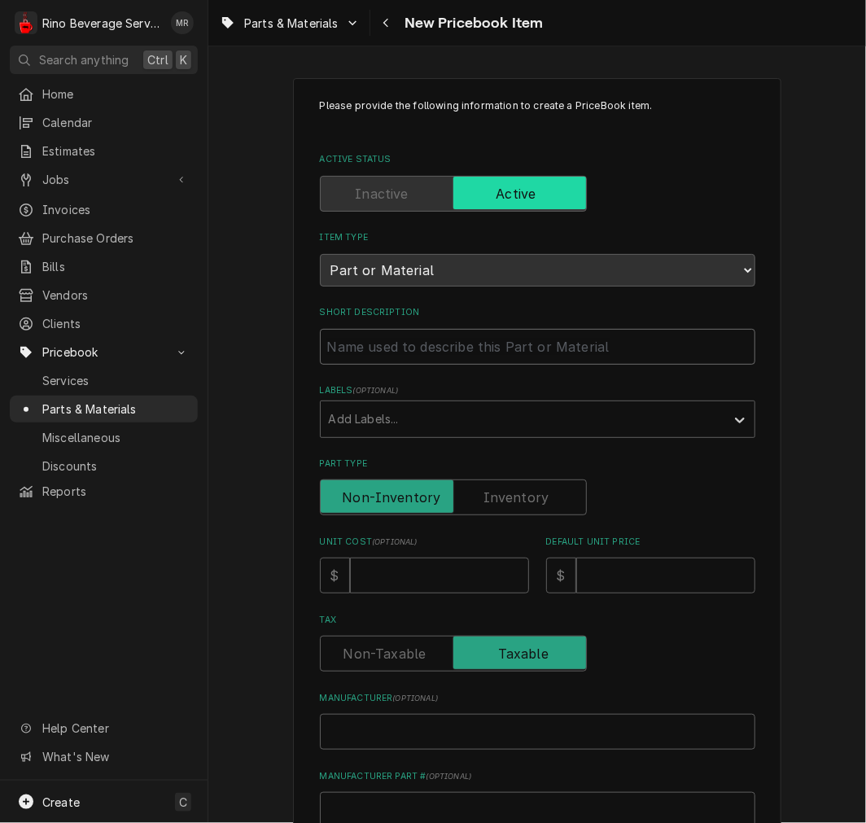
click at [405, 329] on input "Short Description" at bounding box center [538, 347] width 436 height 36
paste input "4918151 GROUP SOLENOID VALVE 220/[PHONE_NUMBER]"
type textarea "x"
type input "4918151 GROUP SOLENOID VALVE 220/[PHONE_NUMBER]"
click at [376, 344] on input "4918151 GROUP SOLENOID VALVE 220/240 50-60" at bounding box center [538, 347] width 436 height 36
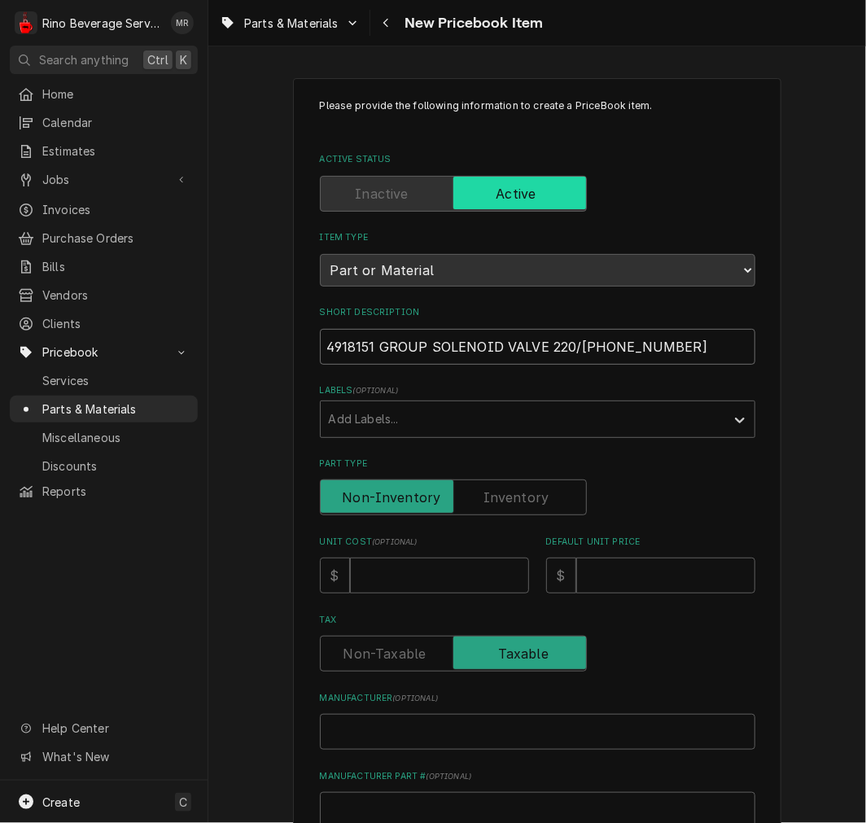
type textarea "x"
type input "4918151 -GROUP SOLENOID VALVE 220/240 50-60"
type textarea "x"
type input "4918151 - GROUP SOLENOID VALVE 220/[PHONE_NUMBER]"
click at [506, 506] on input "Part Type" at bounding box center [453, 498] width 252 height 36
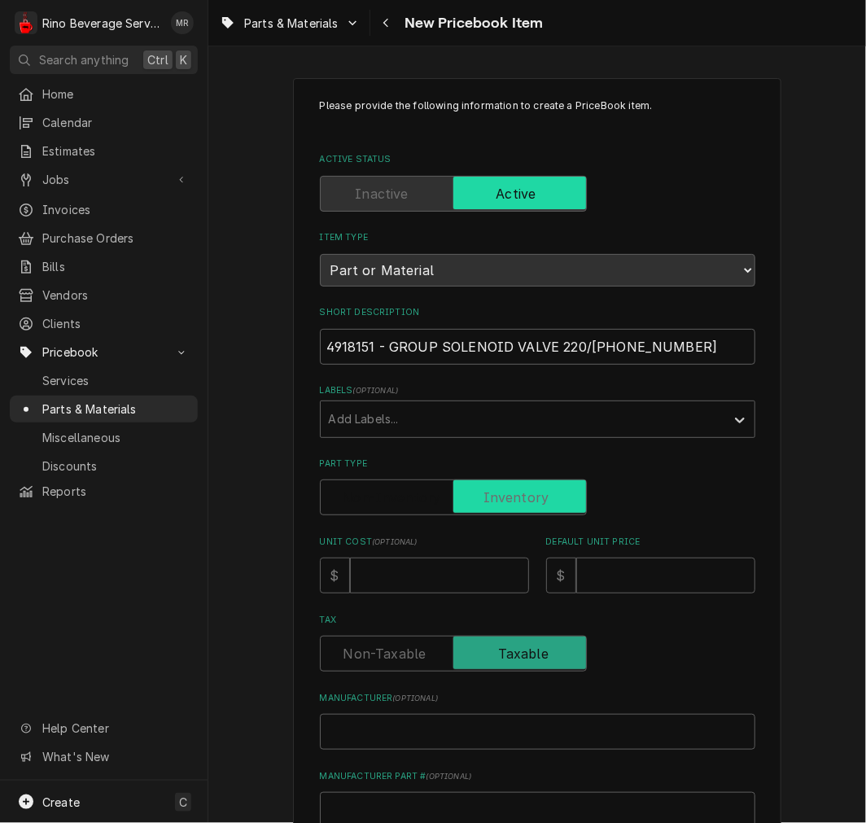
checkbox input "true"
click at [448, 565] on input "Unit Cost ( optional )" at bounding box center [439, 576] width 179 height 36
type textarea "x"
type input "6"
type textarea "x"
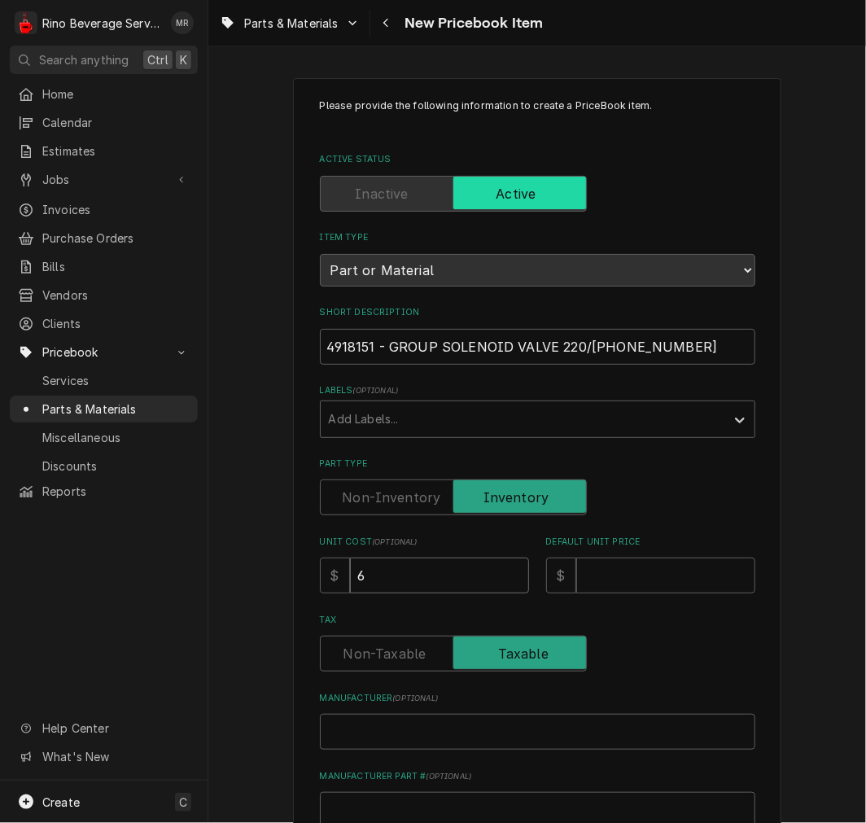
type input "65"
type textarea "x"
type input "65.4"
type textarea "x"
type input "65.40"
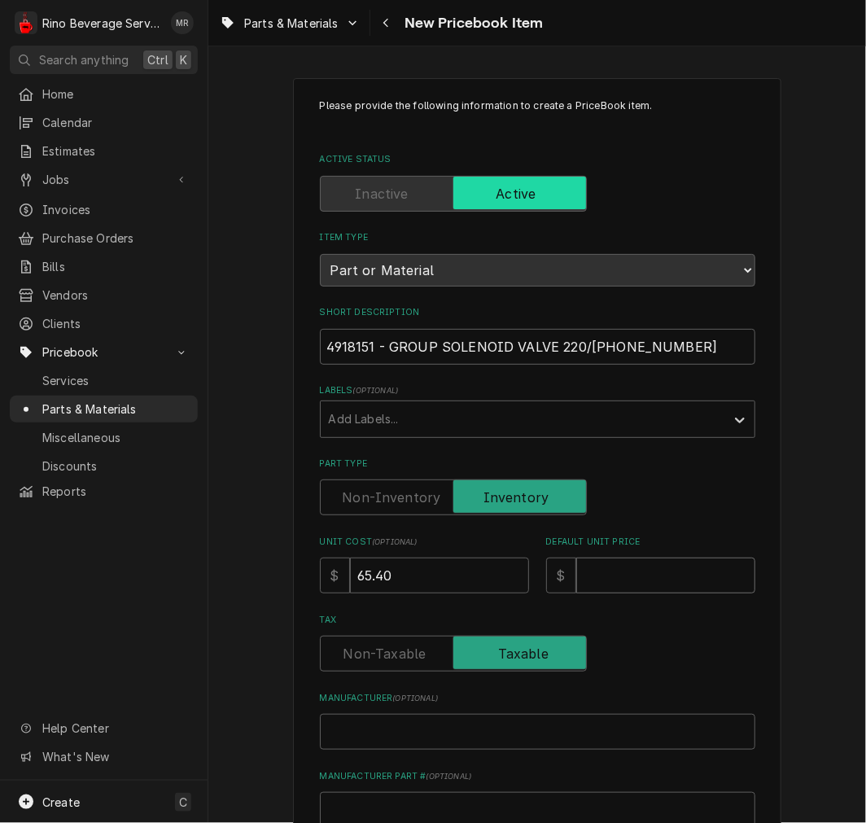
drag, startPoint x: 603, startPoint y: 570, endPoint x: 674, endPoint y: 585, distance: 72.3
click at [608, 570] on input "Default Unit Price" at bounding box center [665, 576] width 179 height 36
type textarea "x"
type input "9"
type textarea "x"
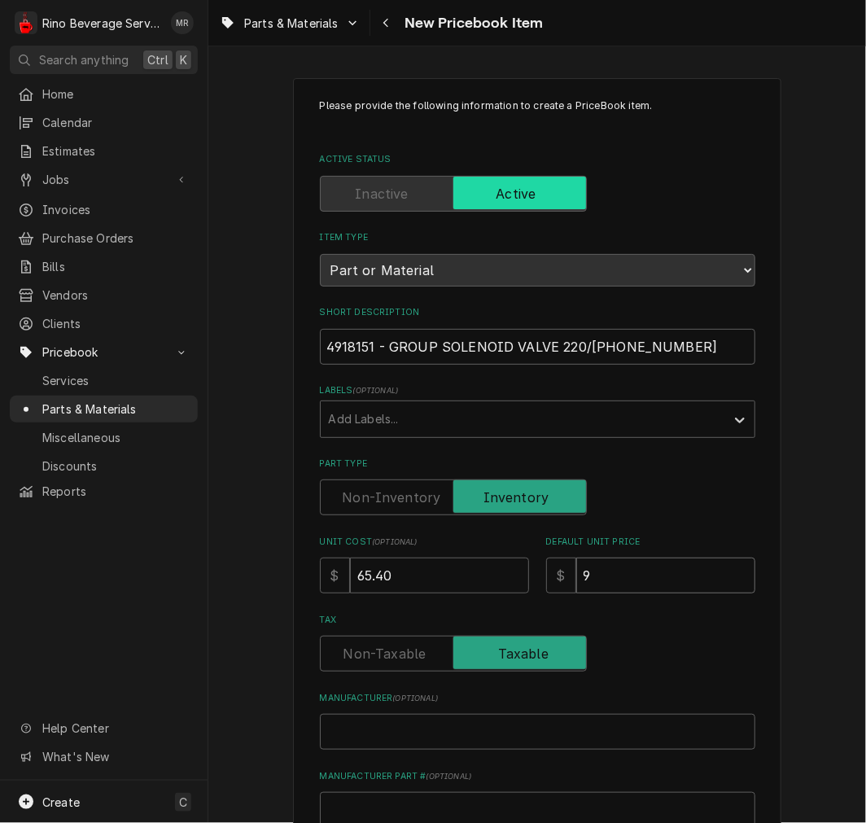
type input "94"
type textarea "x"
type input "94.8"
type textarea "x"
type input "94.83"
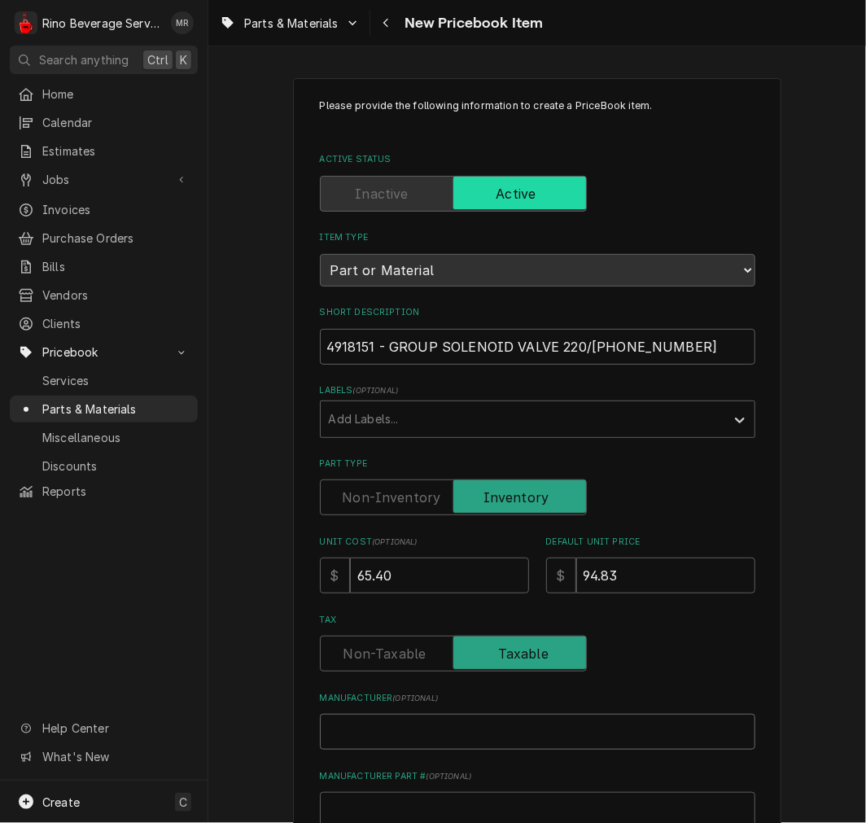
click at [544, 720] on input "Manufacturer ( optional )" at bounding box center [538, 732] width 436 height 36
type textarea "x"
type input "W"
type textarea "x"
type input "WE"
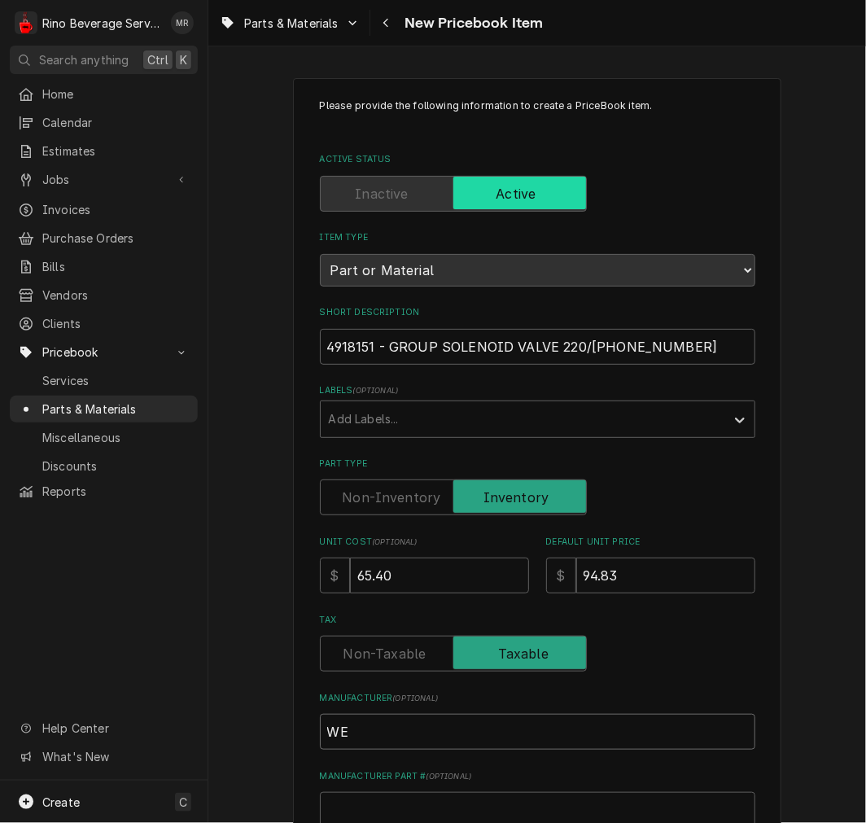
type textarea "x"
type input "WEGA"
type textarea "x"
type input "WEGAS"
type textarea "x"
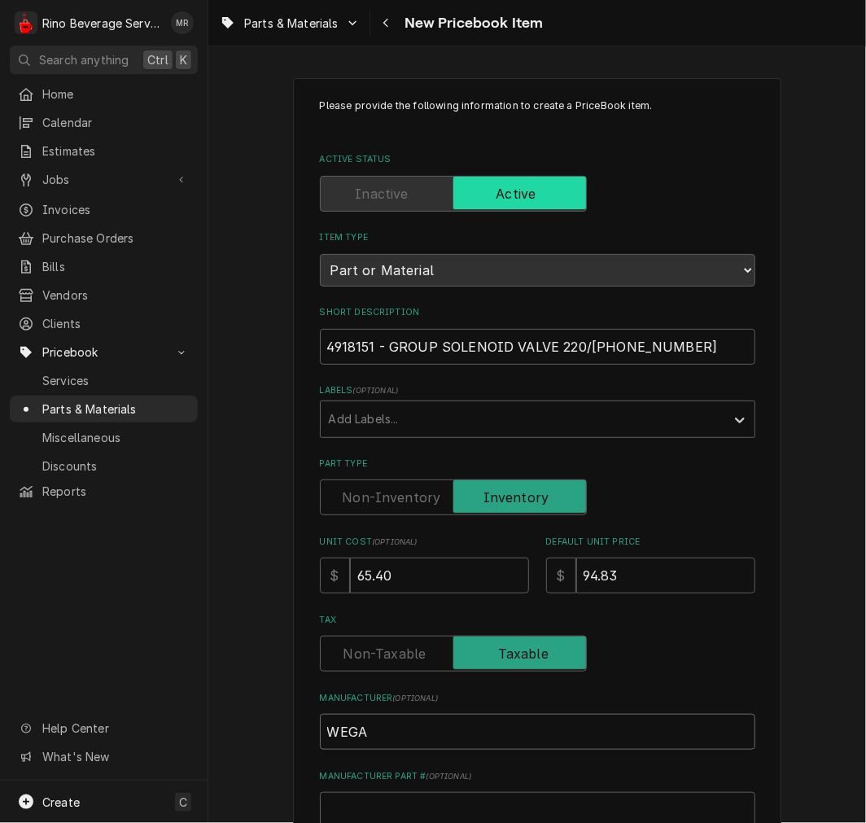
type input "WEGA"
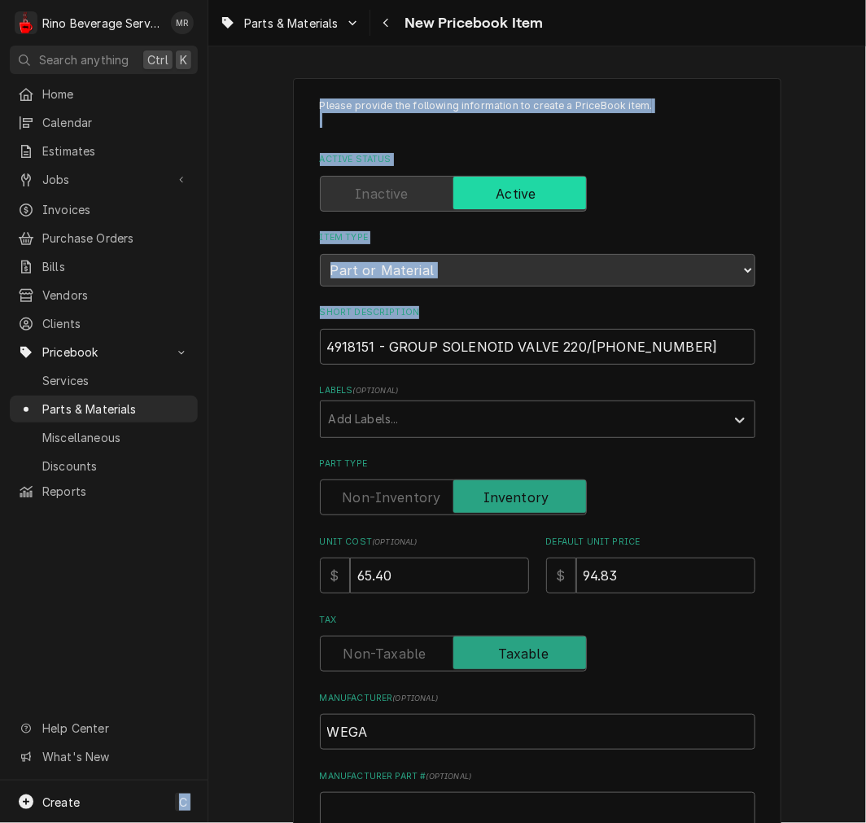
drag, startPoint x: 660, startPoint y: 323, endPoint x: -113, endPoint y: 305, distance: 772.9
click at [0, 305] on html "R Rino Beverage Service MR Search anything Ctrl K Home Calendar Estimates Jobs …" at bounding box center [433, 411] width 866 height 823
click at [536, 355] on input "4918151 - GROUP SOLENOID VALVE 220/240 50-60" at bounding box center [538, 347] width 436 height 36
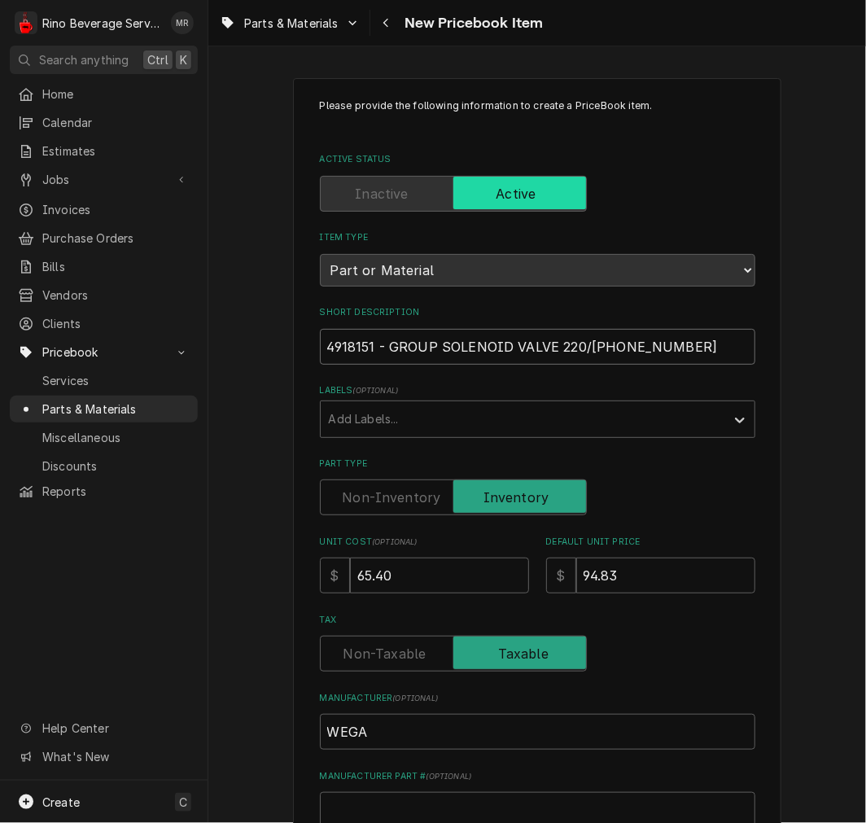
drag, startPoint x: 699, startPoint y: 340, endPoint x: -287, endPoint y: 337, distance: 985.2
click at [0, 337] on html "R Rino Beverage Service MR Search anything Ctrl K Home Calendar Estimates Jobs …" at bounding box center [433, 411] width 866 height 823
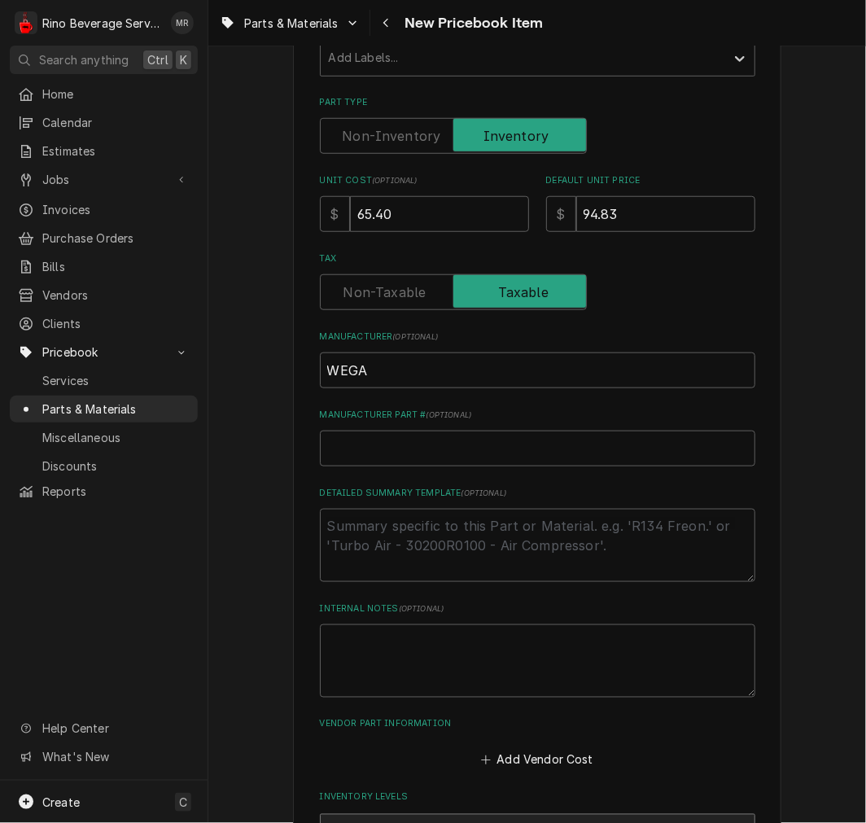
scroll to position [603, 0]
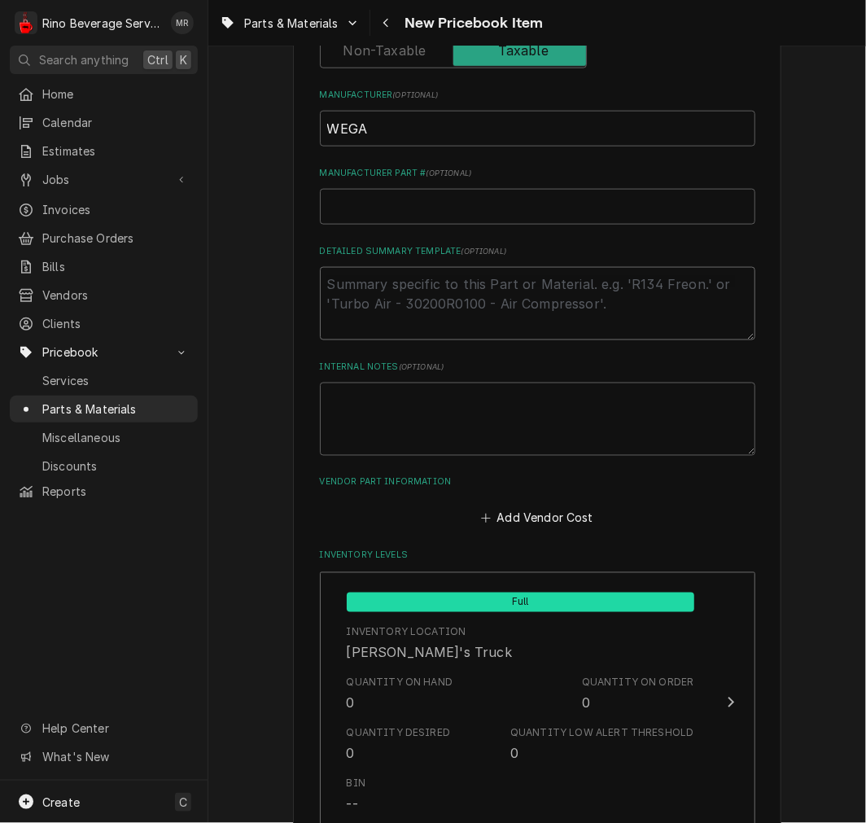
click at [375, 289] on textarea "Detailed Summary Template ( optional )" at bounding box center [538, 303] width 436 height 73
type textarea "x"
type textarea "P"
type textarea "x"
type textarea "P/"
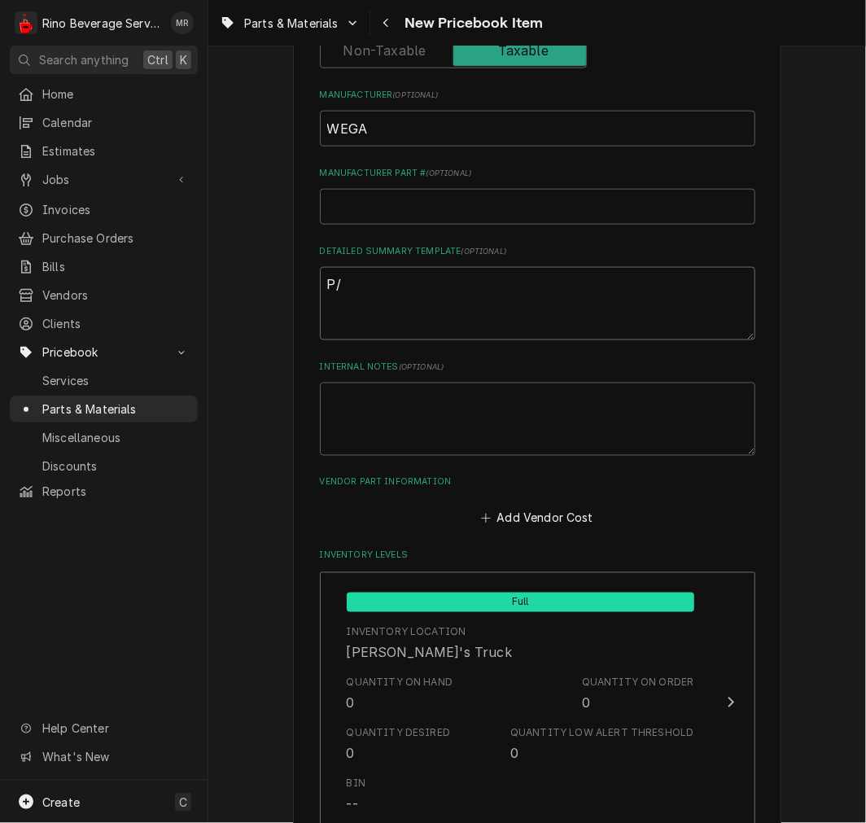
type textarea "x"
type textarea "P/N"
type textarea "x"
type textarea "P/N"
paste textarea "4918151 - GROUP SOLENOID VALVE 220/240 50-60"
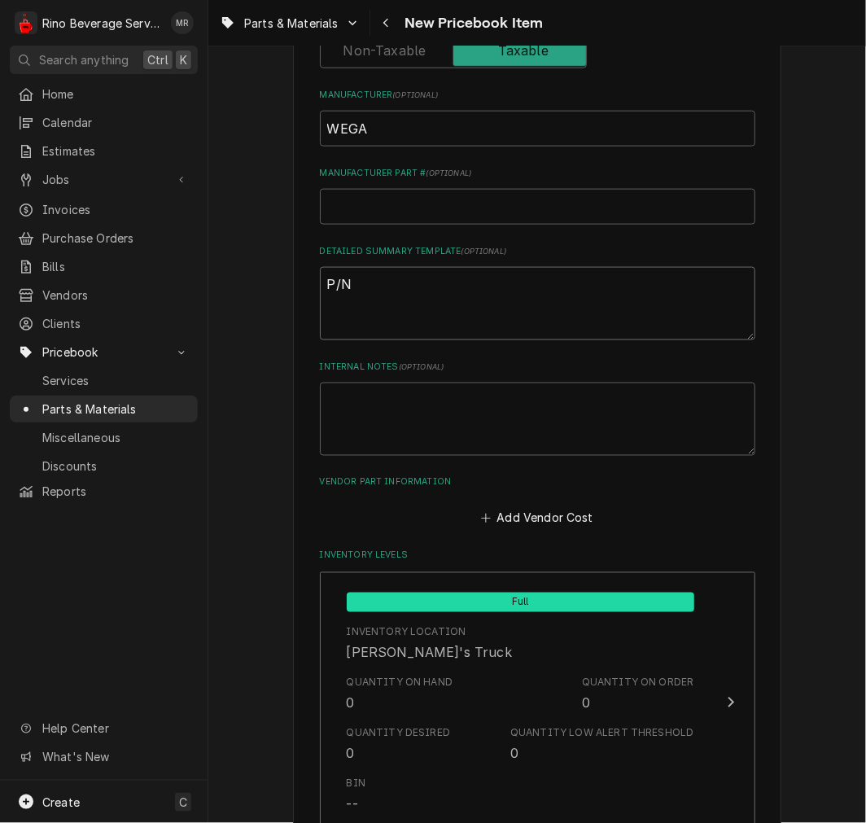
type textarea "x"
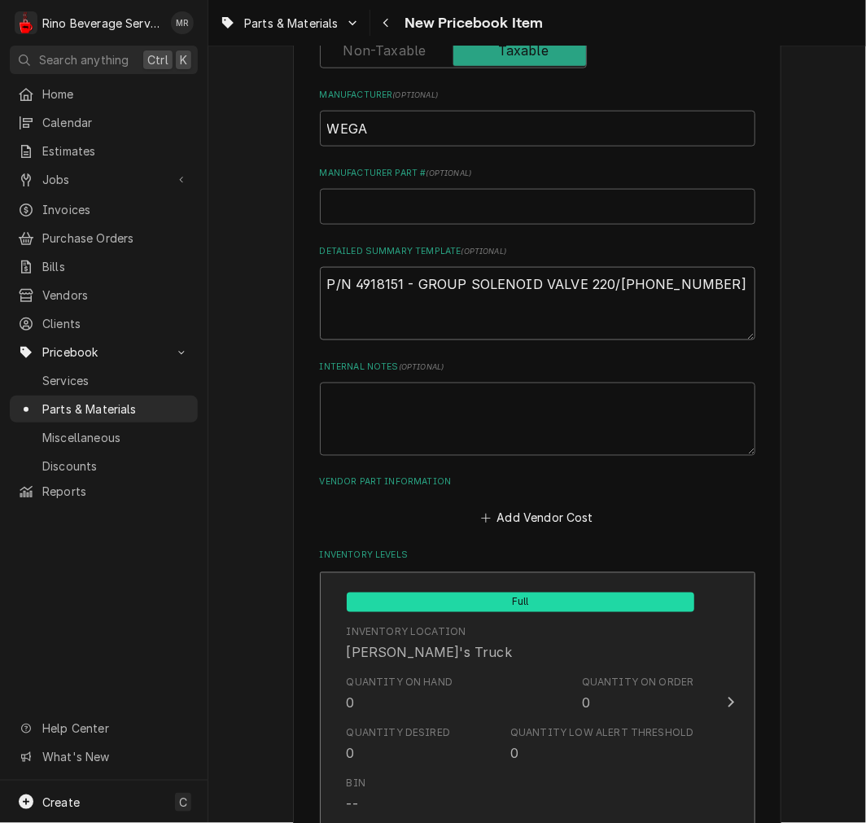
type textarea "P/N 4918151 - GROUP SOLENOID VALVE 220/240 50-60"
click at [477, 713] on div "Quantity on Hand 0 Quantity on Order 0" at bounding box center [521, 694] width 348 height 50
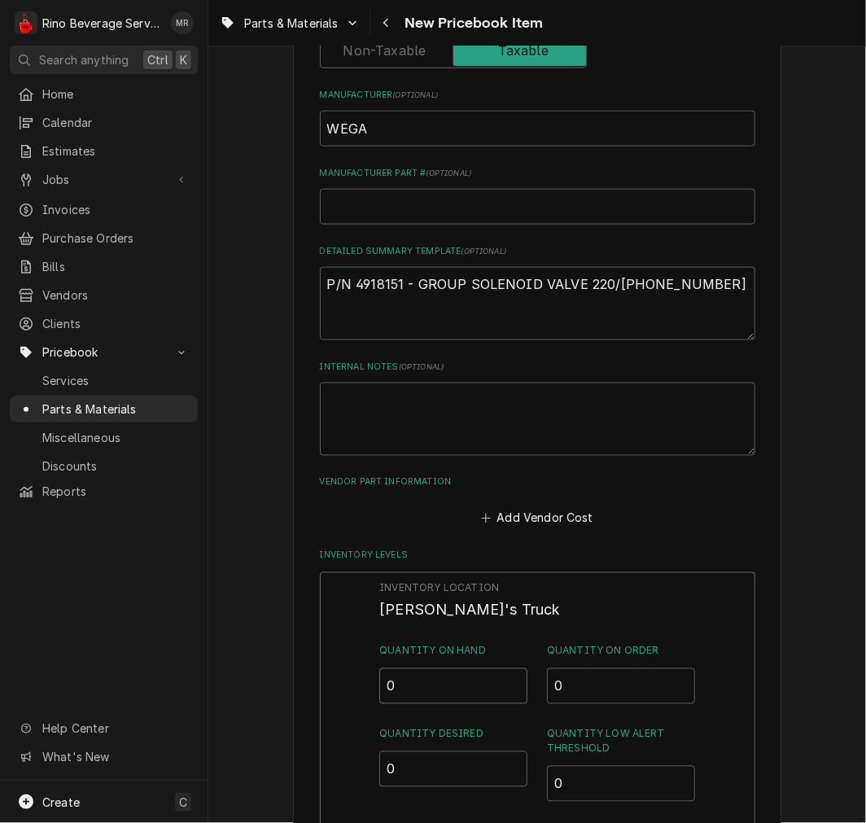
drag, startPoint x: 414, startPoint y: 673, endPoint x: 81, endPoint y: 600, distance: 340.2
click at [230, 649] on div "Please provide the following information to create a PriceBook item. Active Sta…" at bounding box center [537, 685] width 658 height 2451
type input "3"
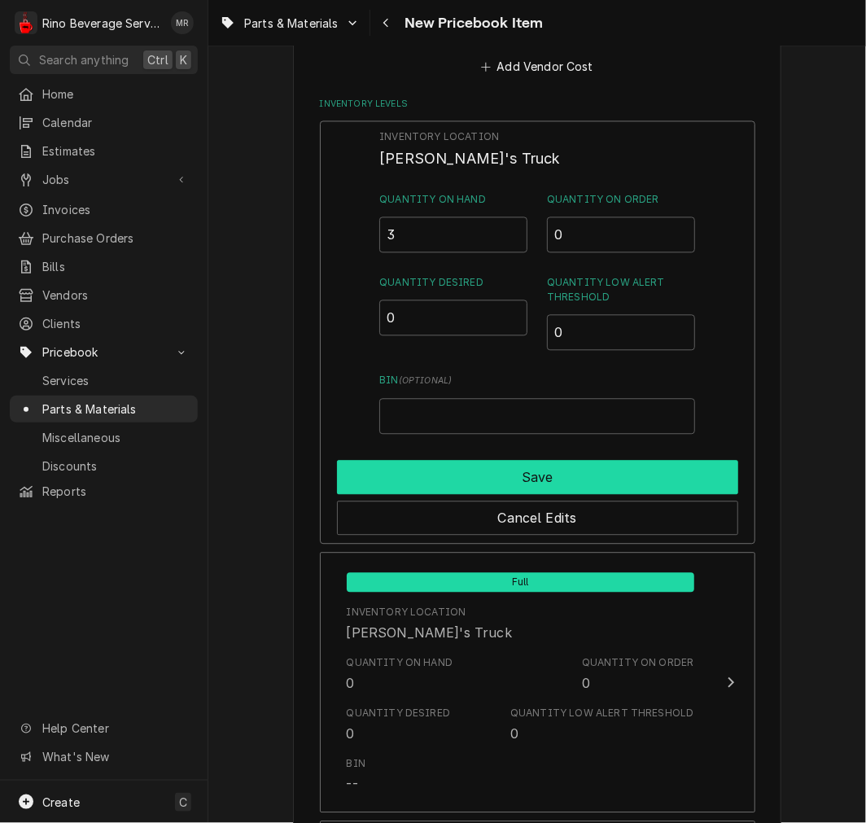
click at [490, 483] on button "Save" at bounding box center [537, 477] width 401 height 34
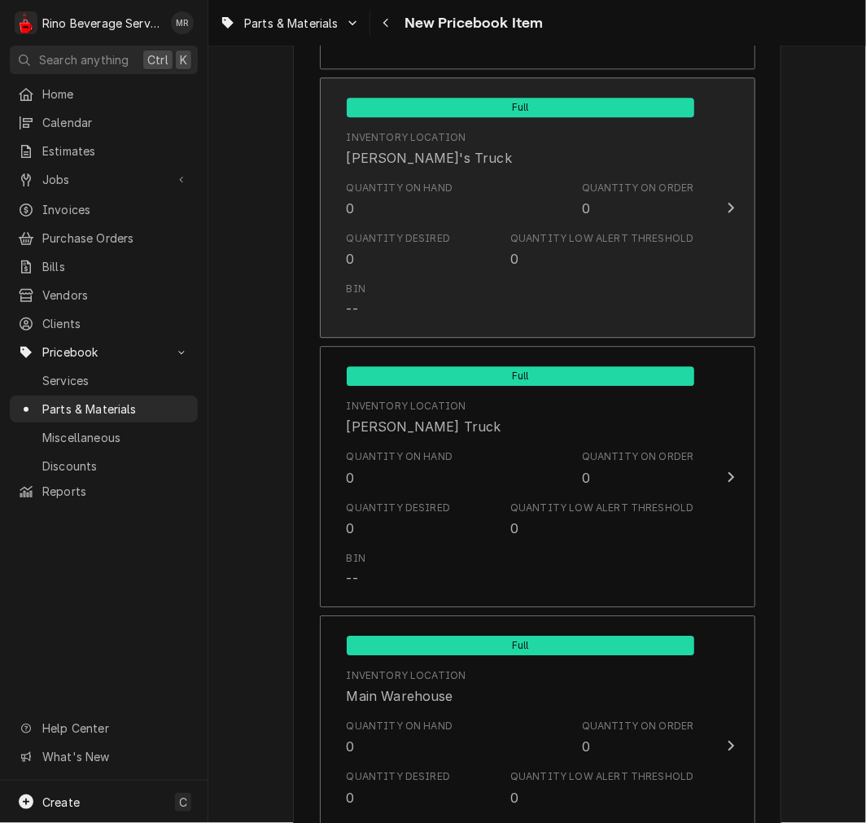
scroll to position [1527, 0]
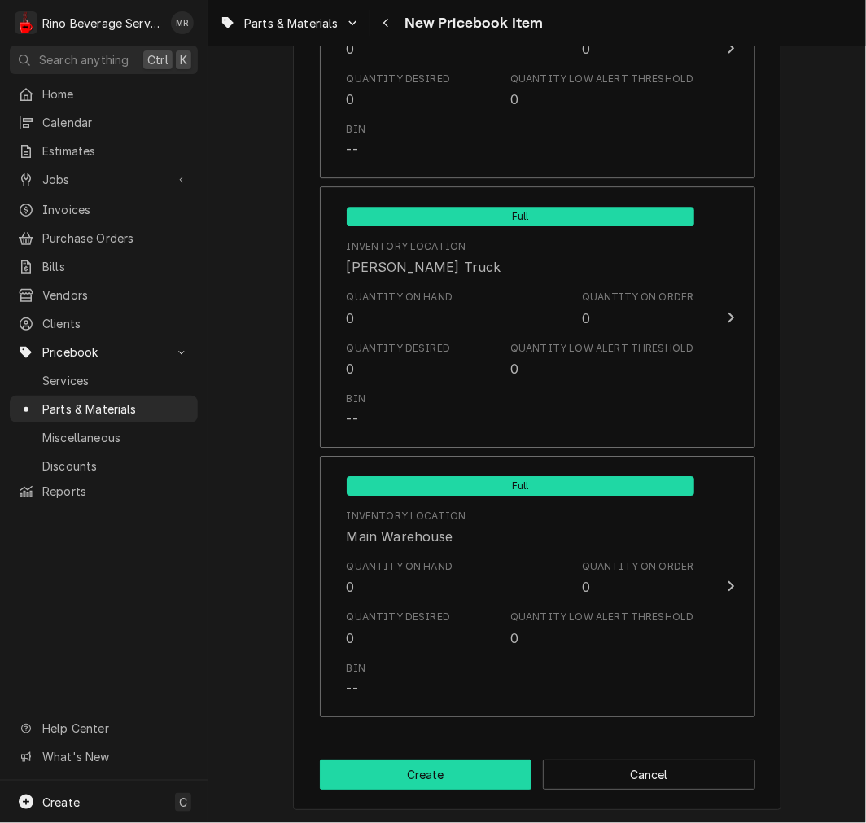
click at [408, 761] on button "Create" at bounding box center [426, 775] width 213 height 30
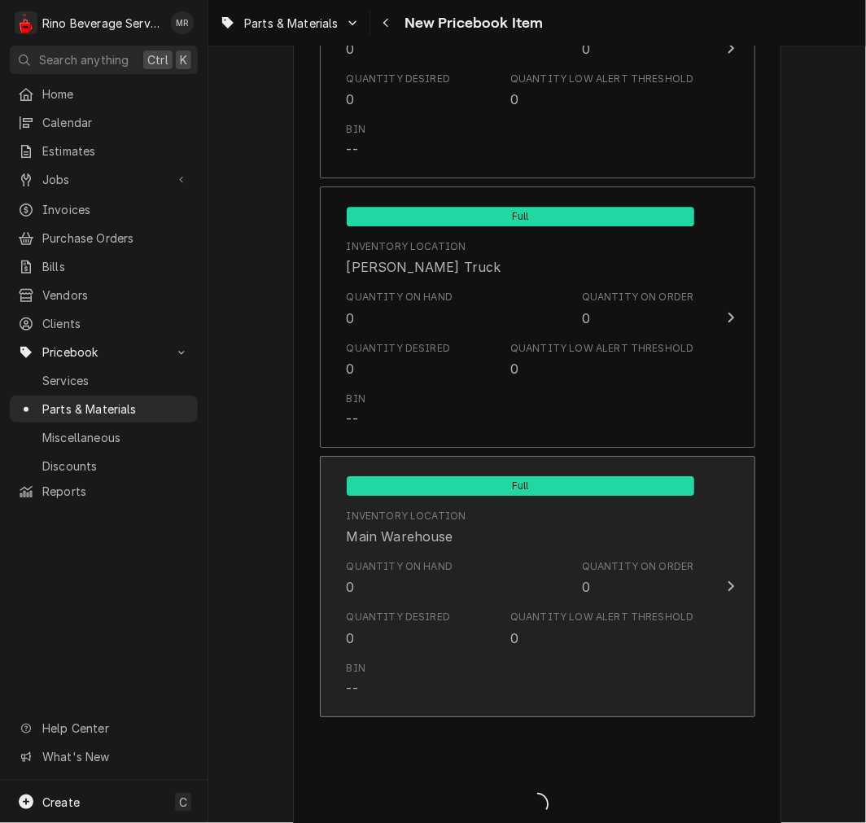
type textarea "x"
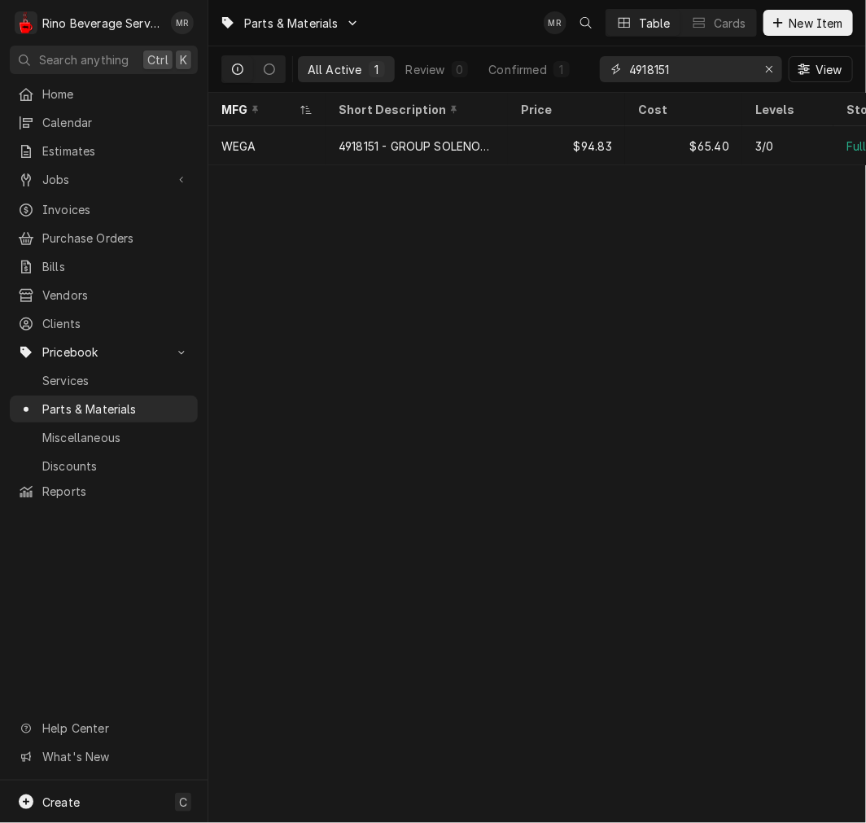
click at [703, 77] on input "4918151" at bounding box center [690, 69] width 122 height 26
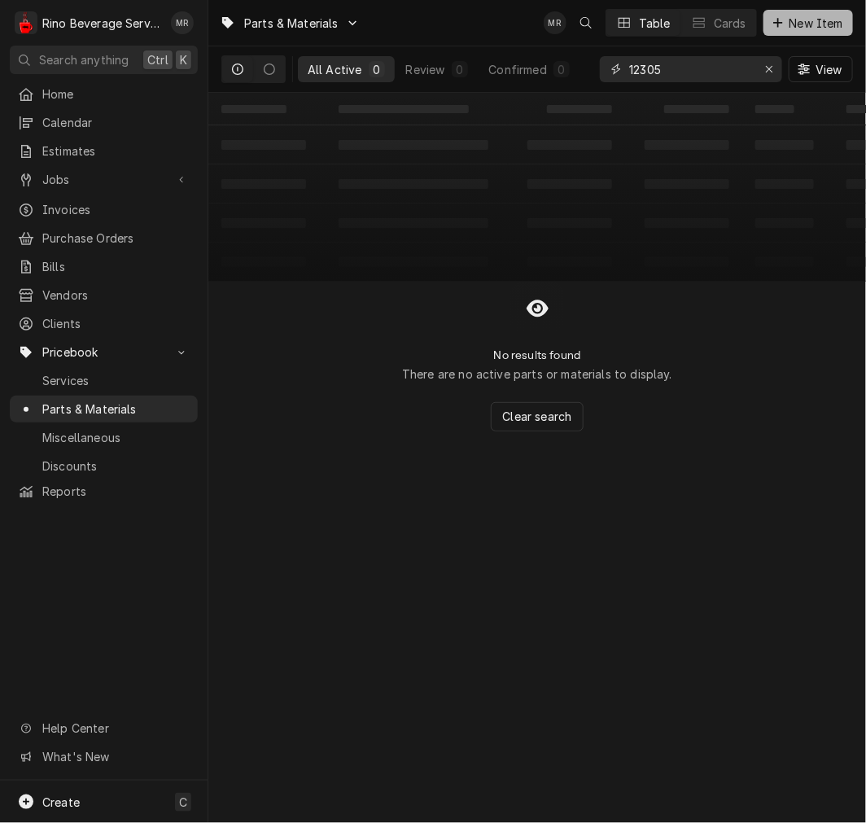
type input "12305"
click at [766, 31] on button "New Item" at bounding box center [809, 23] width 90 height 26
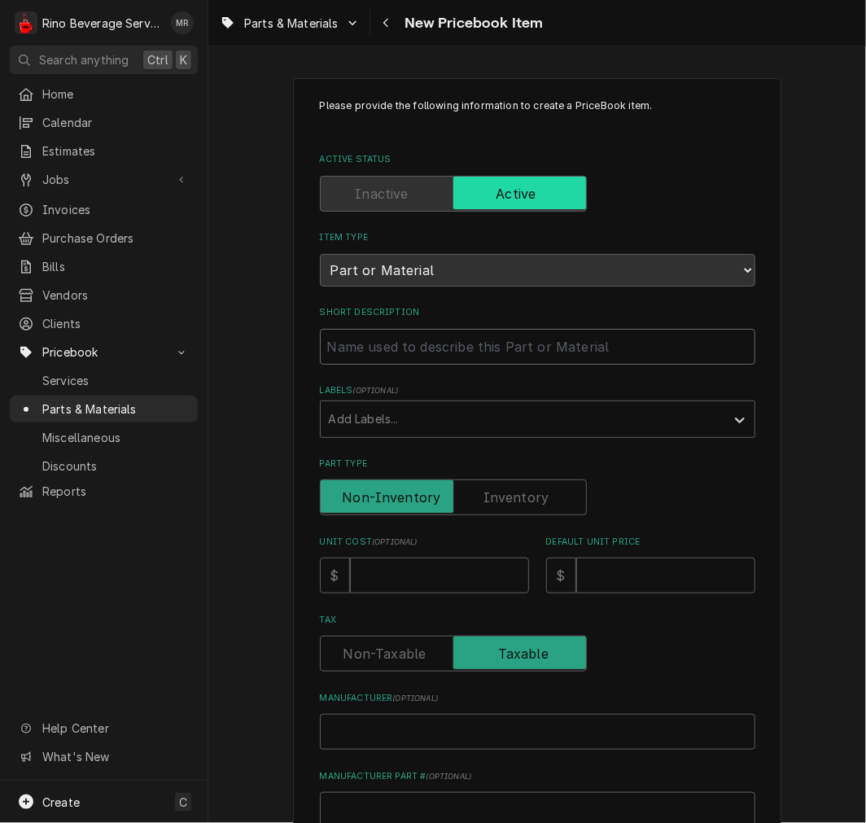
click at [397, 344] on input "Short Description" at bounding box center [538, 347] width 436 height 36
paste input "12305 O RING"
type textarea "x"
type input "12305 O RING"
click at [360, 344] on input "12305 O RING" at bounding box center [538, 347] width 436 height 36
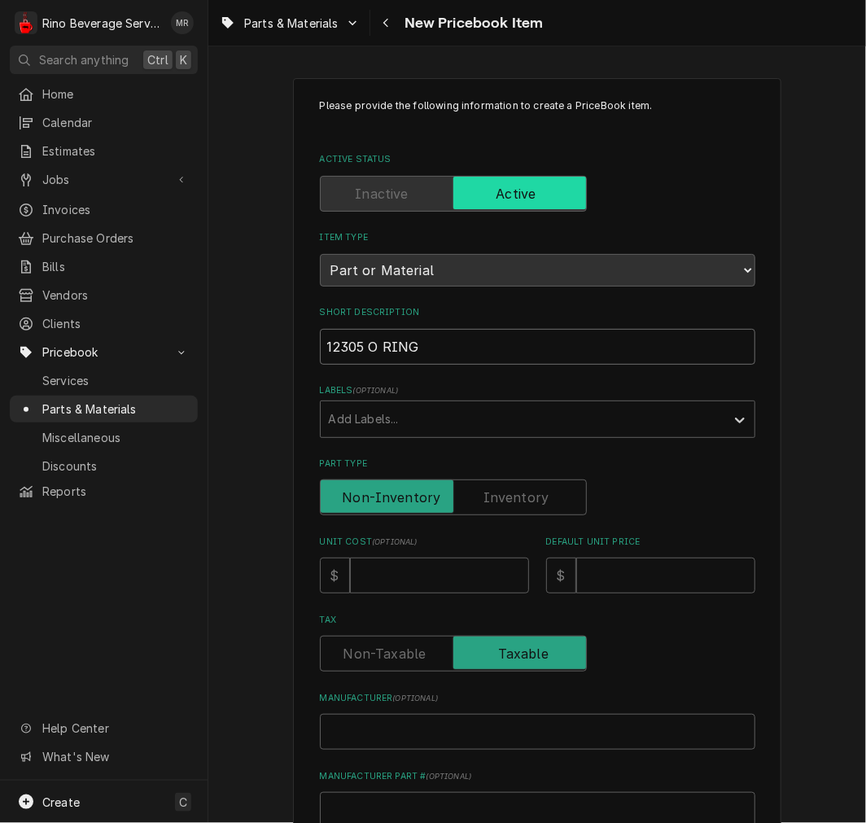
type textarea "x"
type input "12305 O RING"
type textarea "x"
type input "12305 - O RING"
click at [489, 517] on div "Please provide the following information to create a PriceBook item. Active Sta…" at bounding box center [538, 616] width 436 height 1035
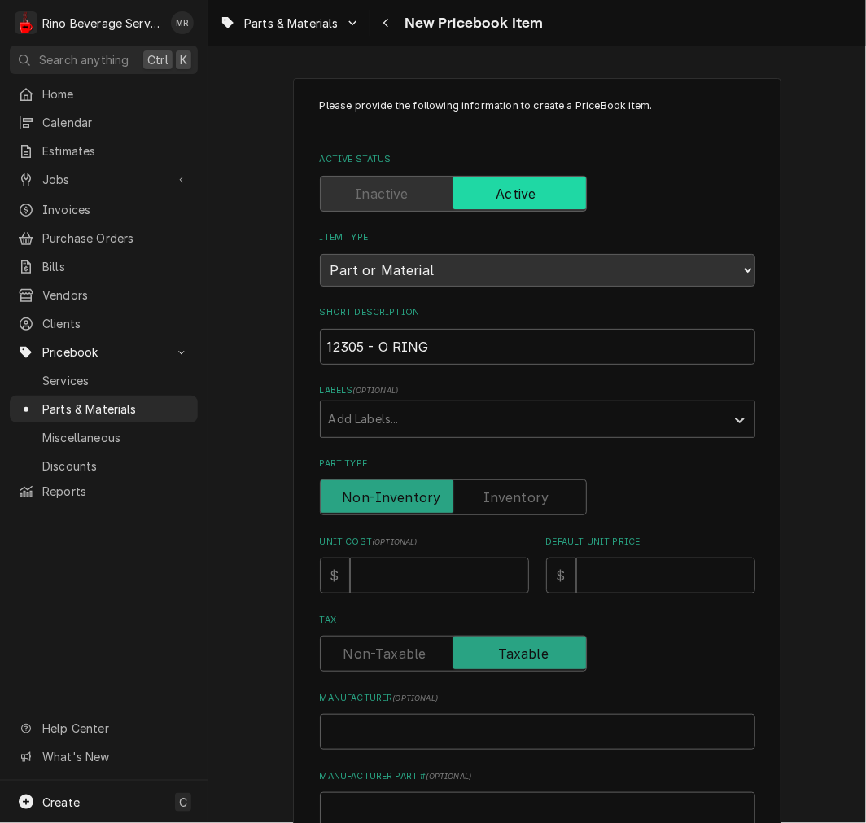
click at [509, 497] on label "Part Type" at bounding box center [453, 498] width 267 height 36
click at [509, 497] on input "Part Type" at bounding box center [453, 498] width 252 height 36
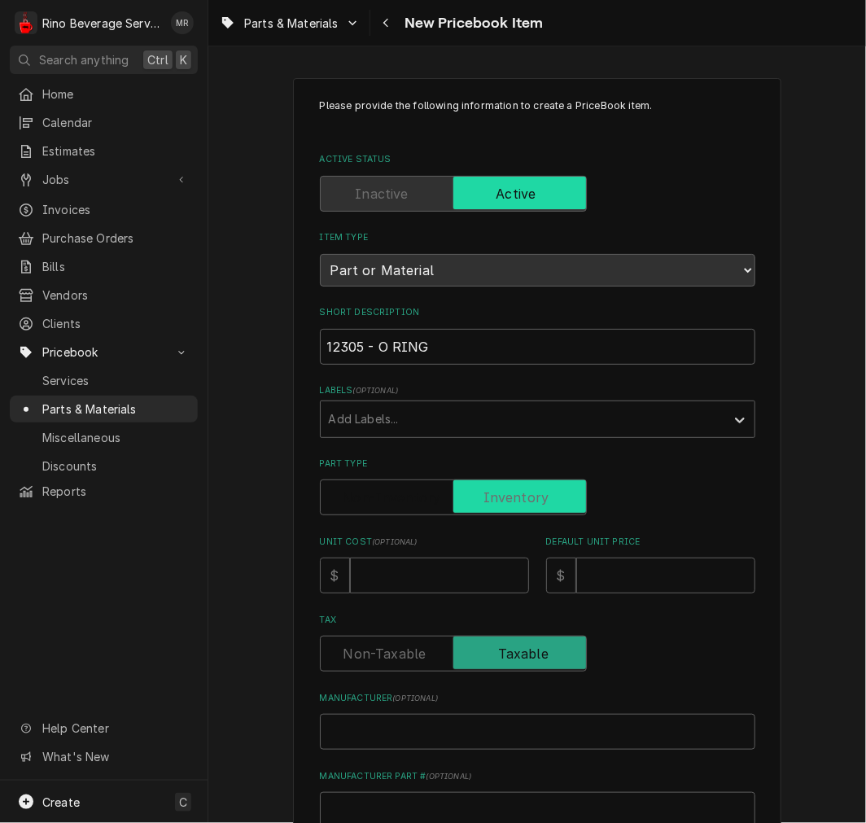
checkbox input "true"
click at [456, 573] on input "Unit Cost ( optional )" at bounding box center [439, 576] width 179 height 36
type textarea "x"
type input "0"
type textarea "x"
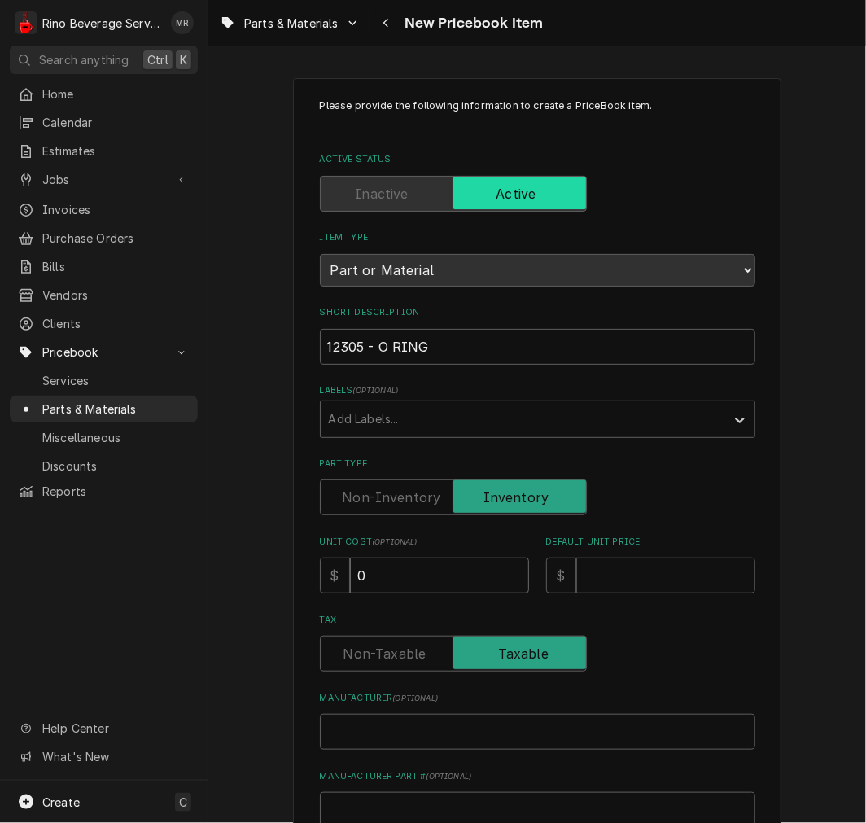
type input "0.8"
type textarea "x"
type input "0.84"
click at [653, 568] on input "Default Unit Price" at bounding box center [665, 576] width 179 height 36
type textarea "x"
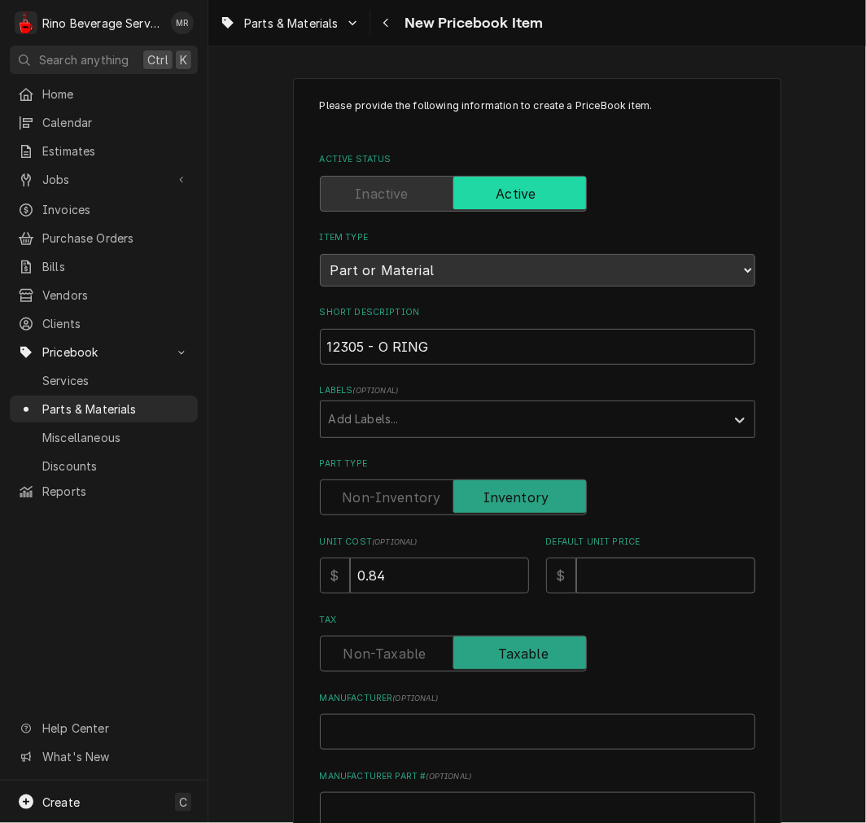
type input "1"
type textarea "x"
type input "12"
type textarea "x"
type input "1"
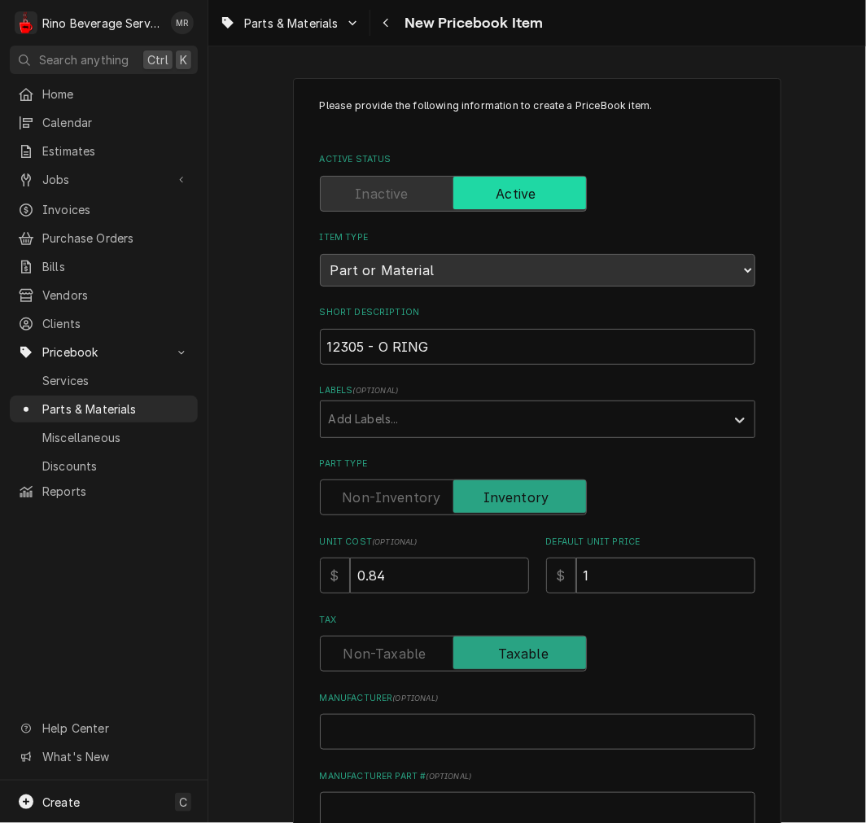
type textarea "x"
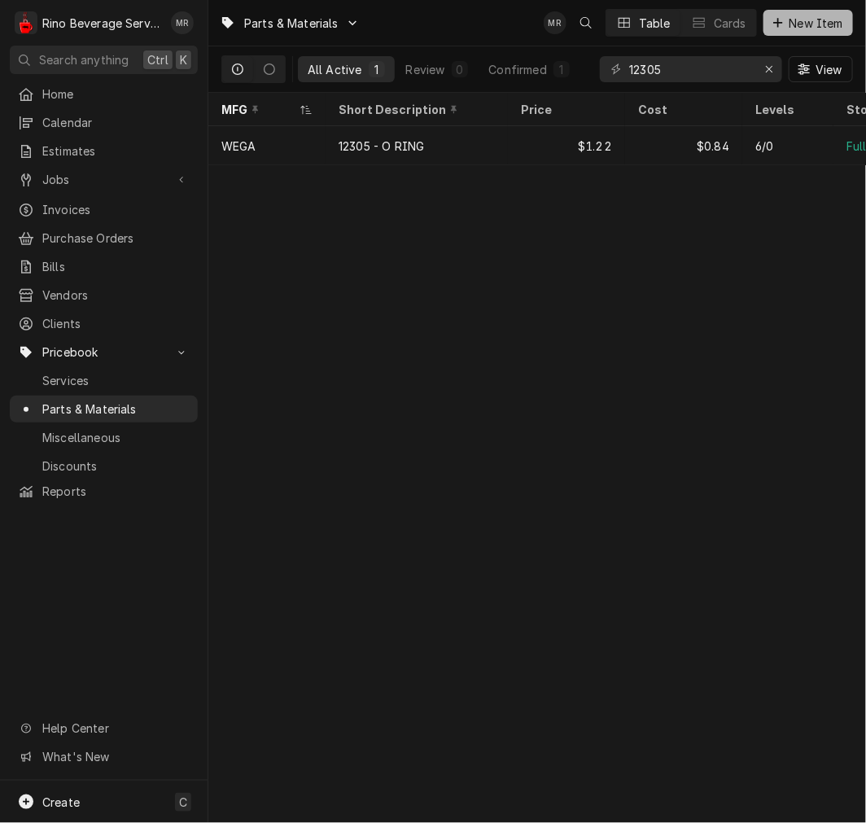
drag, startPoint x: 825, startPoint y: 28, endPoint x: 817, endPoint y: 28, distance: 8.2
click at [825, 28] on span "New Item" at bounding box center [817, 23] width 60 height 17
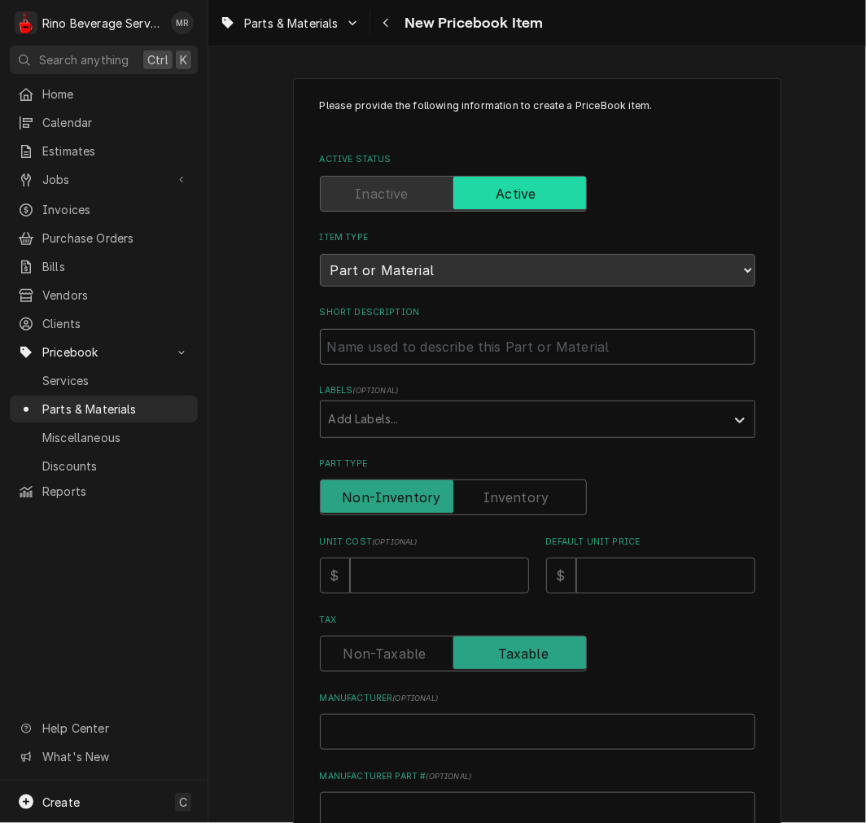
click at [425, 353] on input "Short Description" at bounding box center [538, 347] width 436 height 36
paste input "12013 GASKET PTFE"
type textarea "x"
type input "12013 GASKET PTFE"
click at [363, 344] on input "12013 GASKET PTFE" at bounding box center [538, 347] width 436 height 36
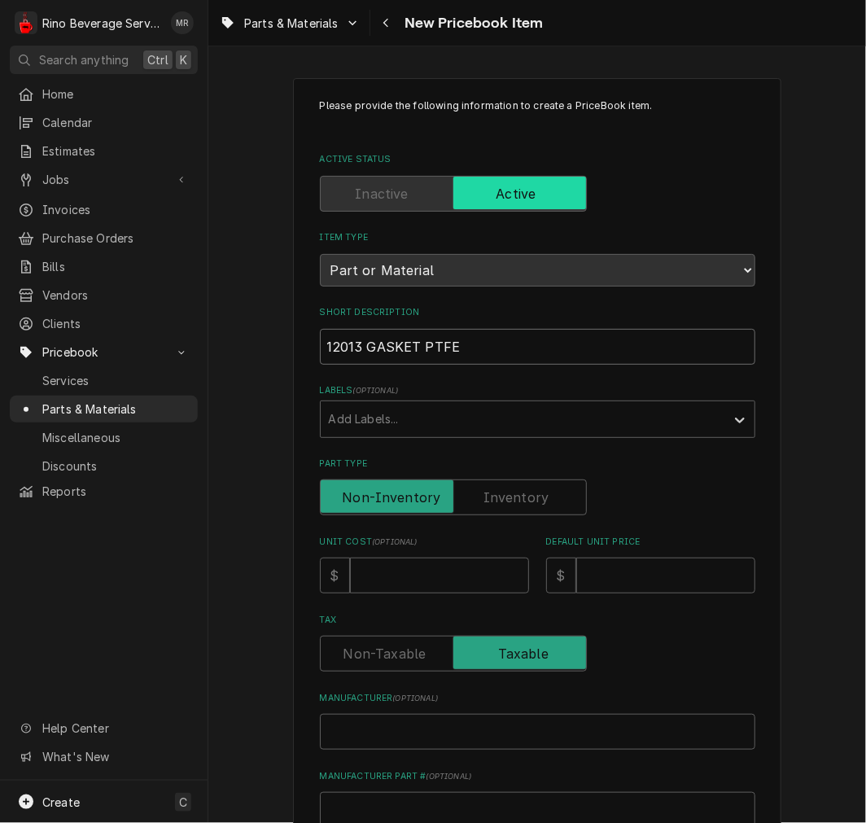
type textarea "x"
type input "12013 -GASKET PTFE"
type textarea "x"
type input "12013 - GASKET PTFE"
click at [527, 485] on label "Part Type" at bounding box center [453, 498] width 267 height 36
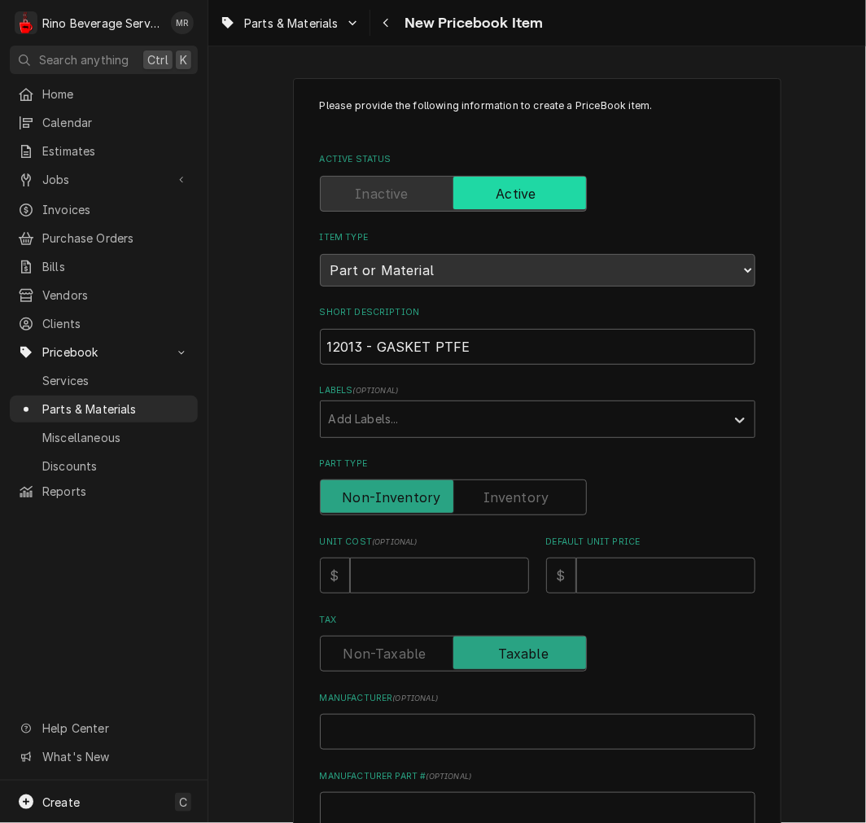
click at [527, 485] on input "Part Type" at bounding box center [453, 498] width 252 height 36
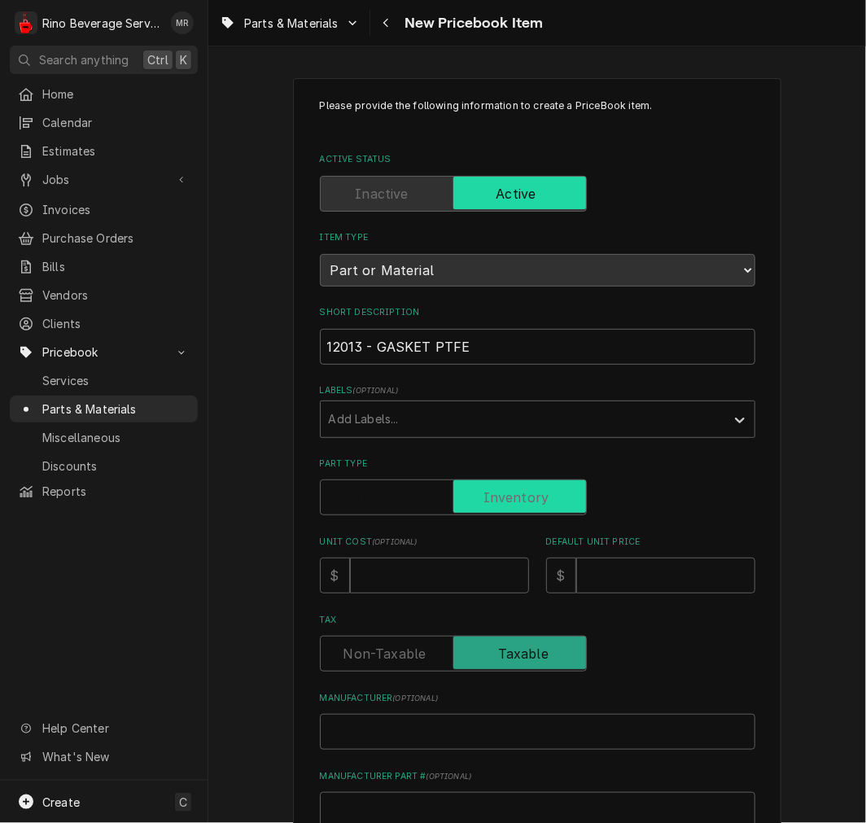
checkbox input "true"
click at [396, 578] on input "Unit Cost ( optional )" at bounding box center [439, 576] width 179 height 36
type textarea "x"
type input "5"
type textarea "x"
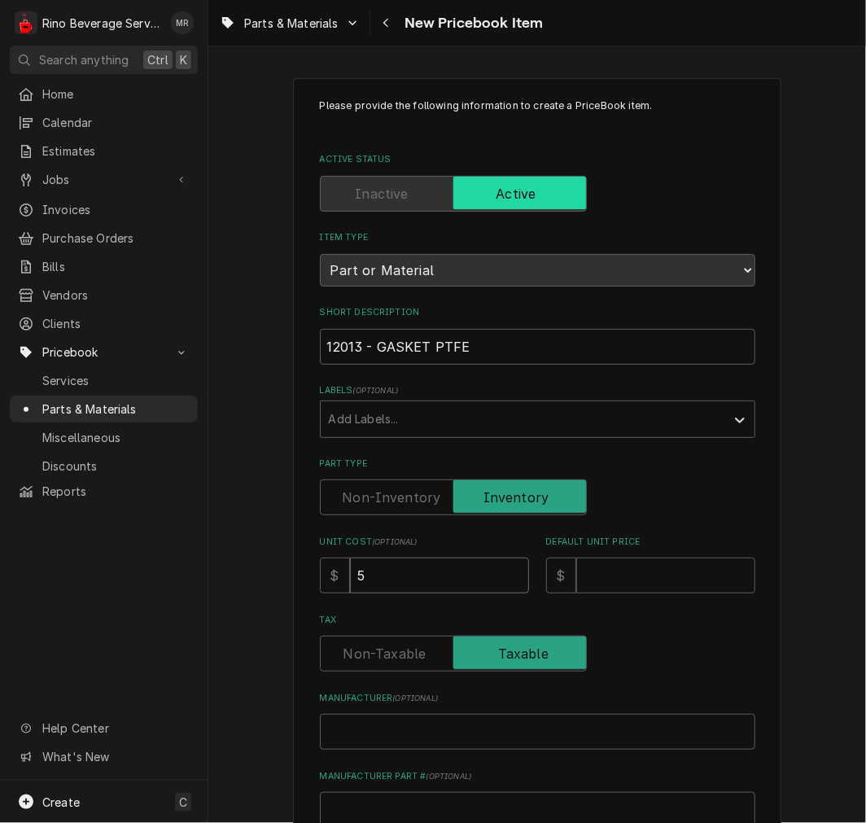
type input "5.1"
type textarea "x"
type input "5.10"
click at [664, 581] on input "Default Unit Price" at bounding box center [665, 576] width 179 height 36
type textarea "x"
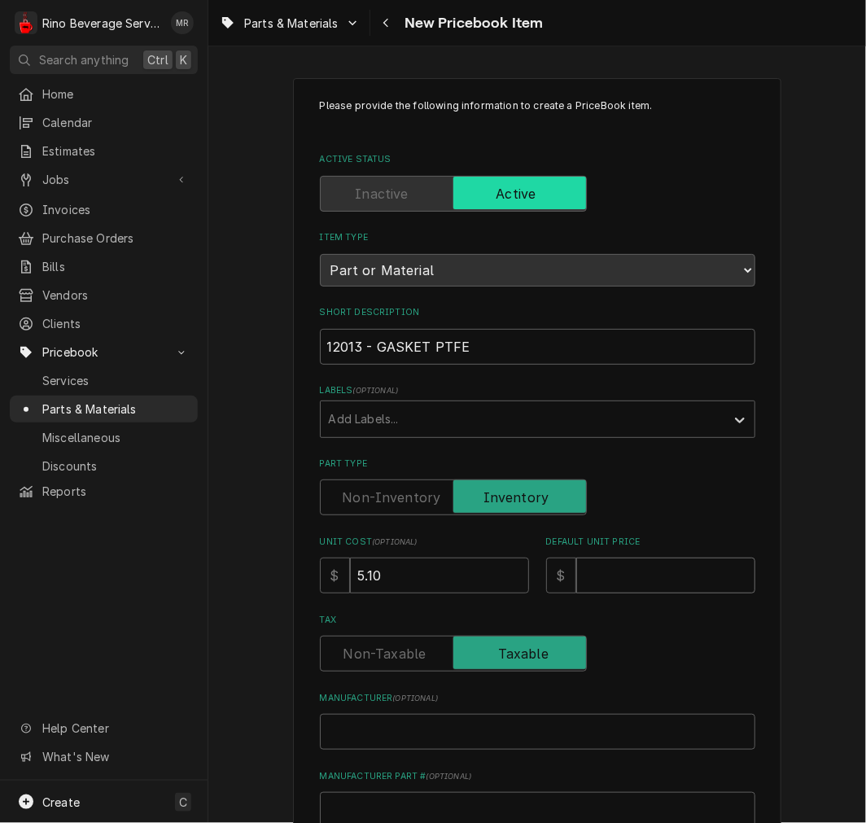
type input "7"
type textarea "x"
type input "7.4"
type textarea "x"
type input "7.40"
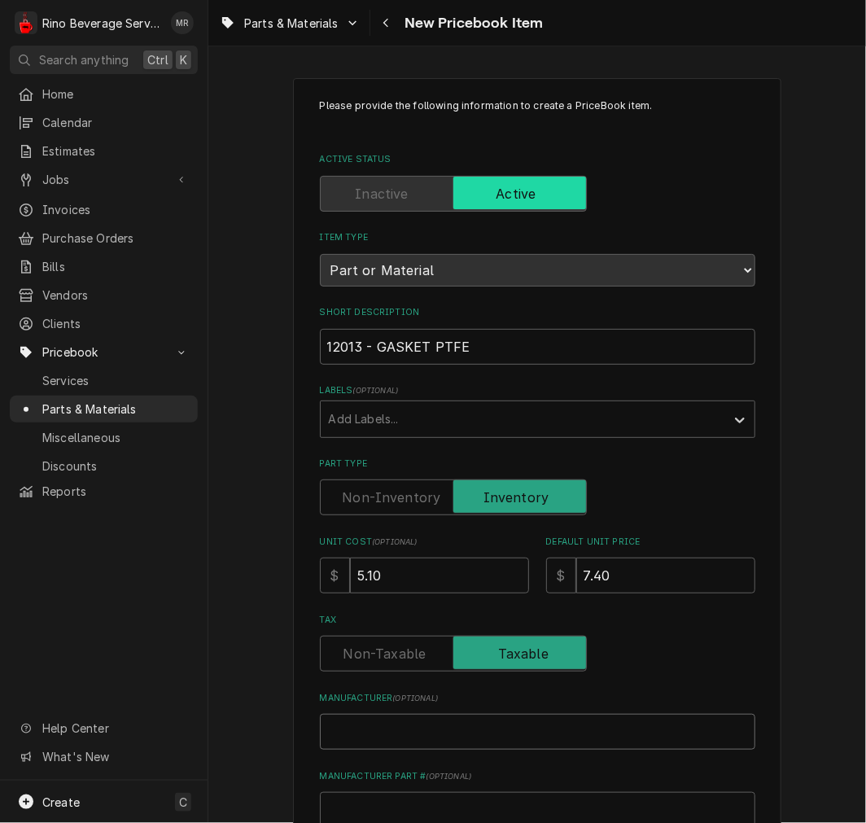
type textarea "x"
type input "P"
type textarea "x"
type input "W"
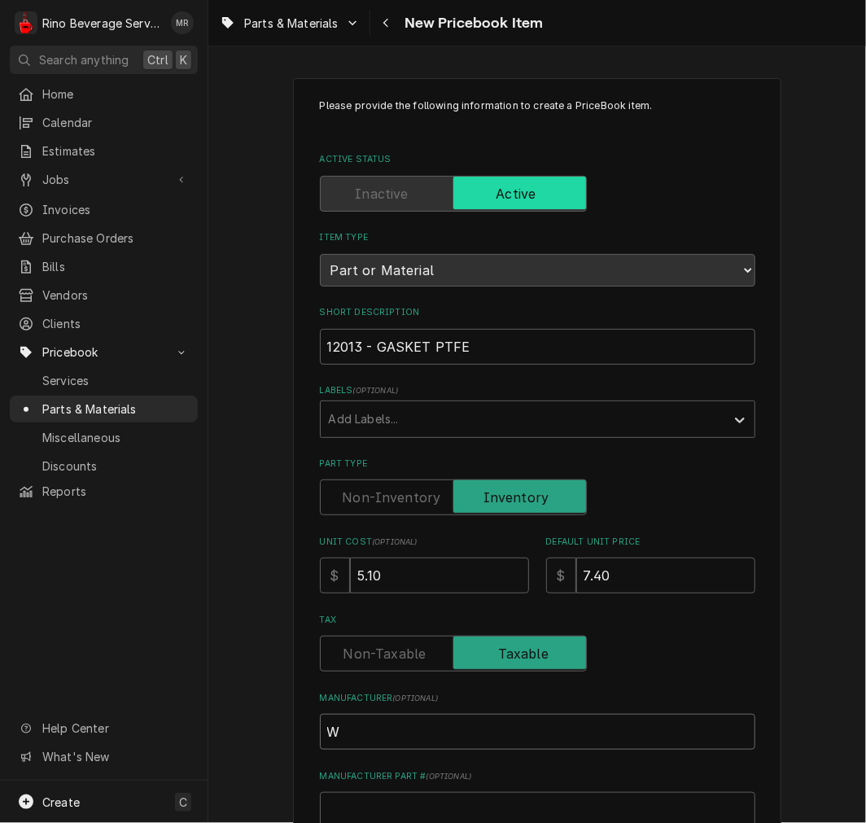
type textarea "x"
type input "We"
type textarea "x"
type input "Weg"
type textarea "x"
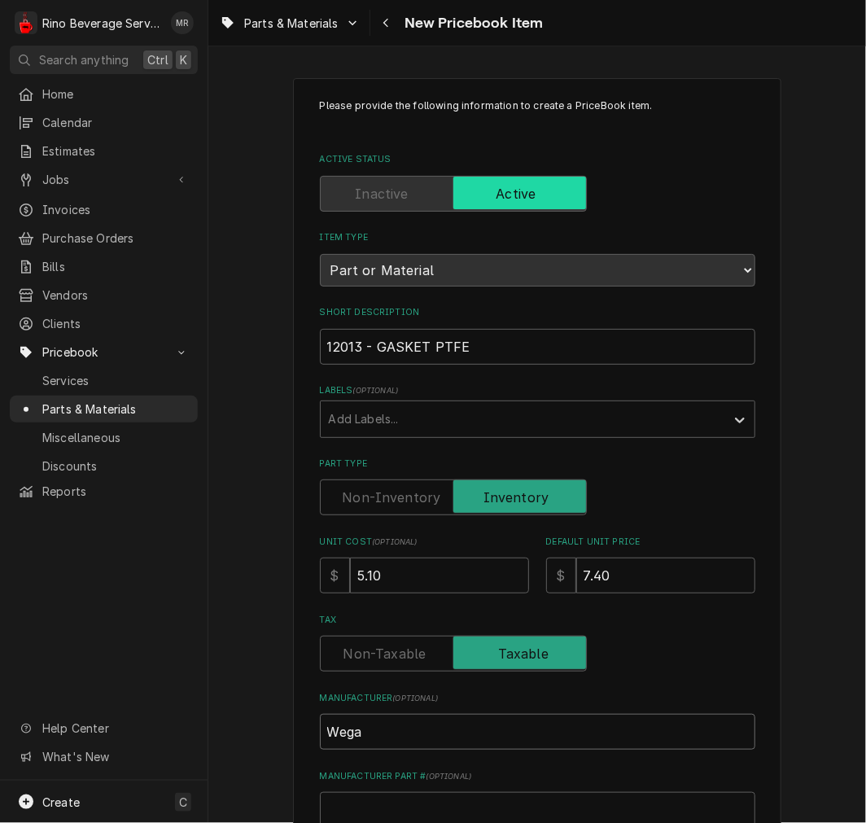
type input "Wega"
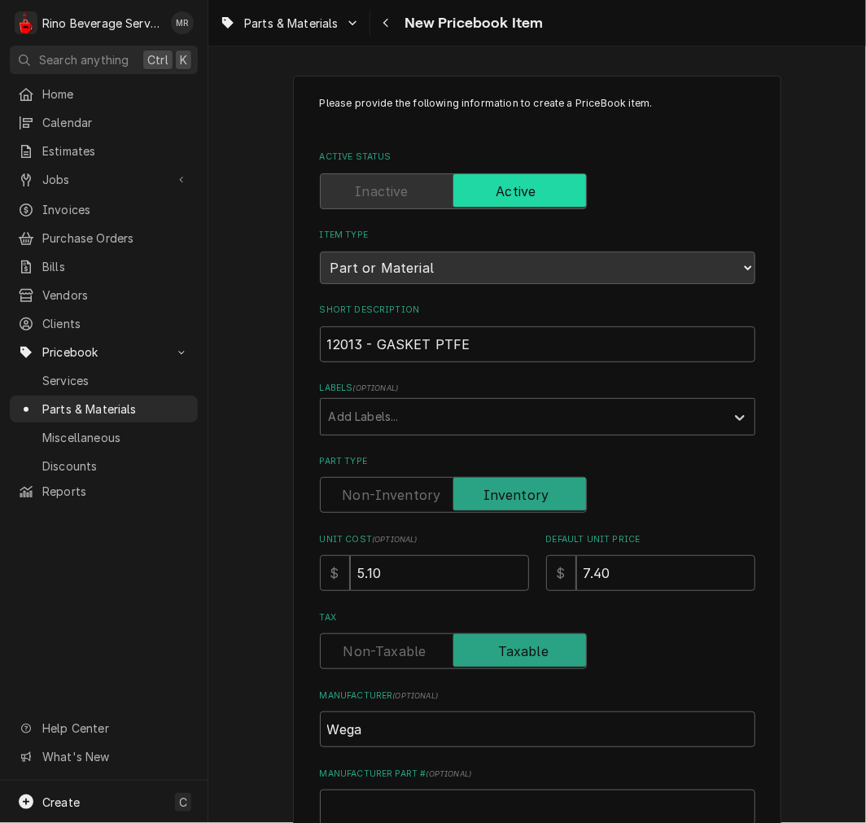
scroll to position [450, 0]
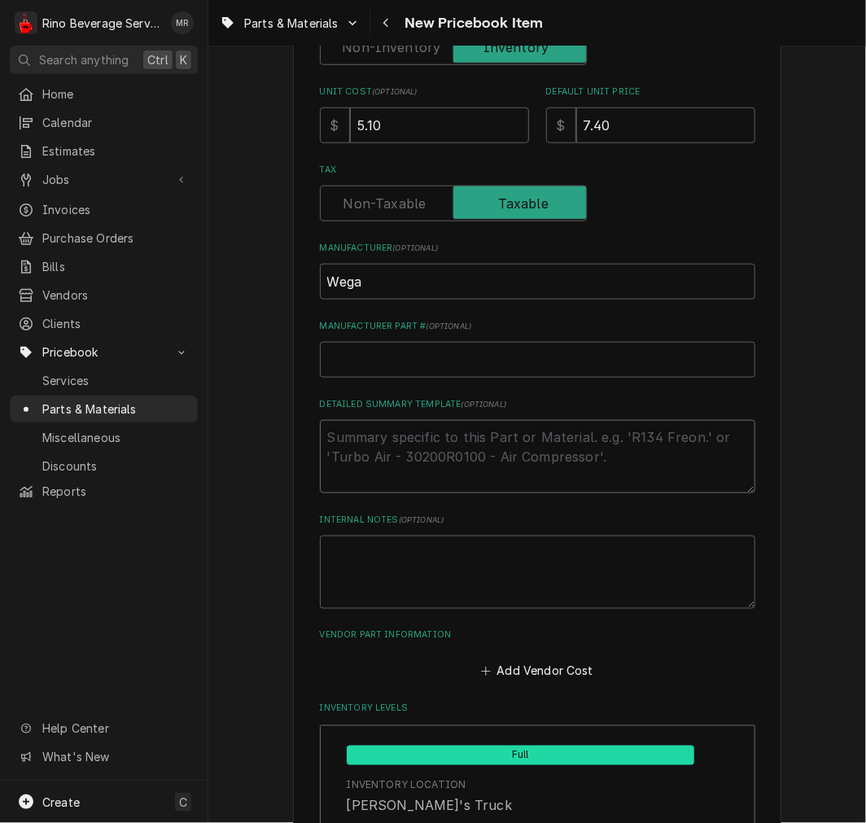
type textarea "x"
type textarea "P"
type textarea "x"
type textarea "P/"
type textarea "x"
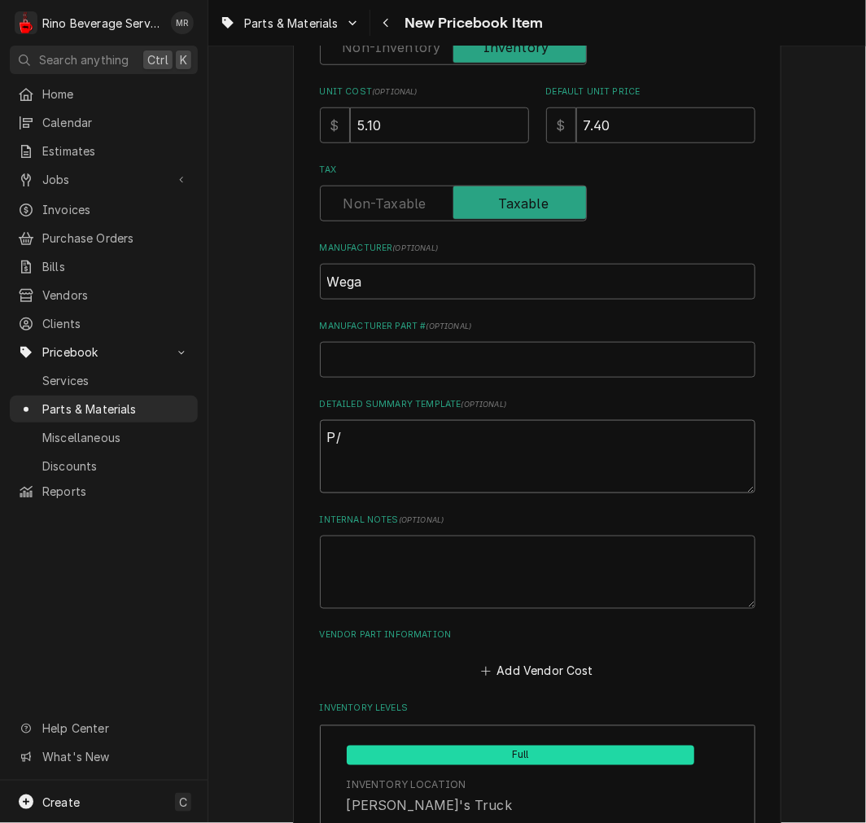
type textarea "P/N"
type textarea "x"
type textarea "P/N"
paste textarea "12013 - GASKET PTFE"
type textarea "x"
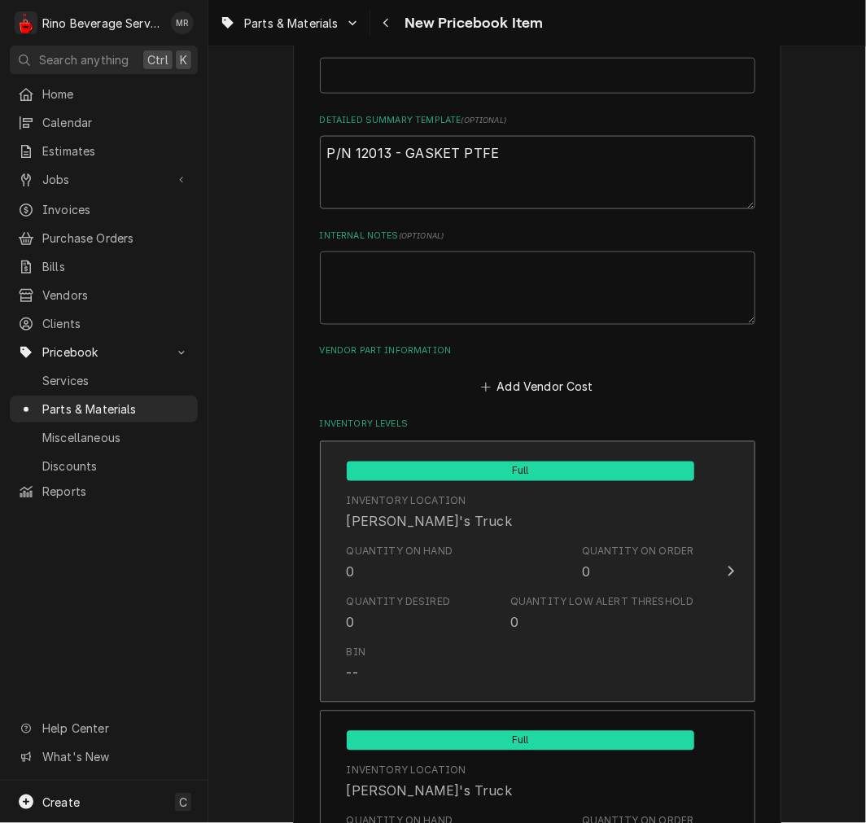
scroll to position [752, 0]
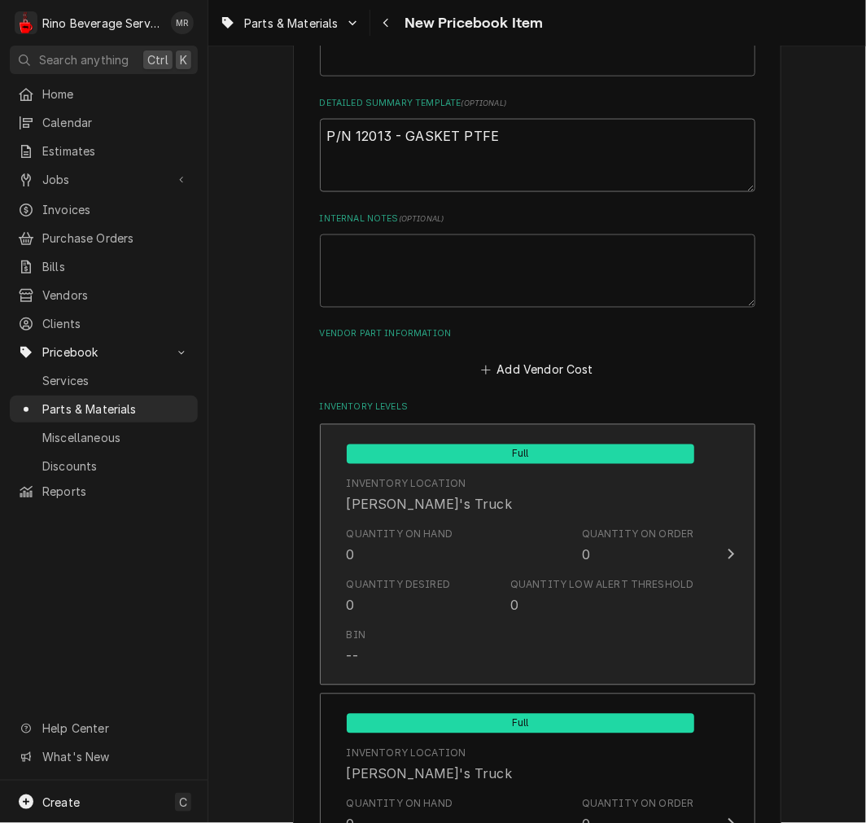
type textarea "P/N 12013 - GASKET PTFE"
click at [497, 547] on div "Quantity on Hand 0 Quantity on Order 0" at bounding box center [521, 546] width 348 height 50
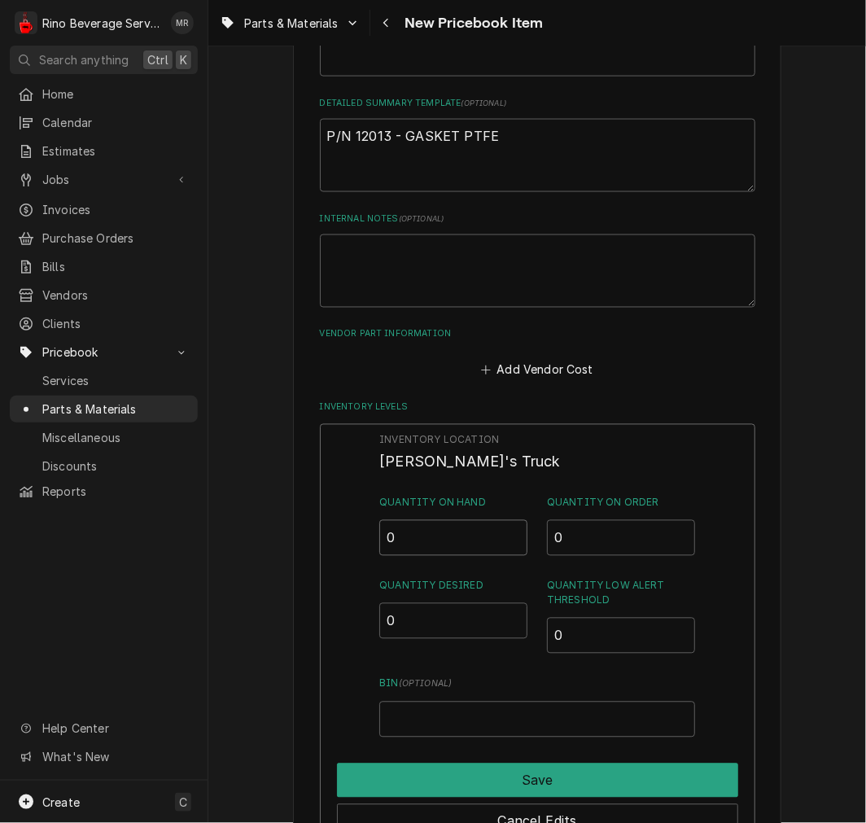
drag, startPoint x: 435, startPoint y: 559, endPoint x: 334, endPoint y: 515, distance: 110.1
click at [306, 508] on div "Please provide the following information to create a PriceBook item. Active Sta…" at bounding box center [537, 538] width 489 height 2422
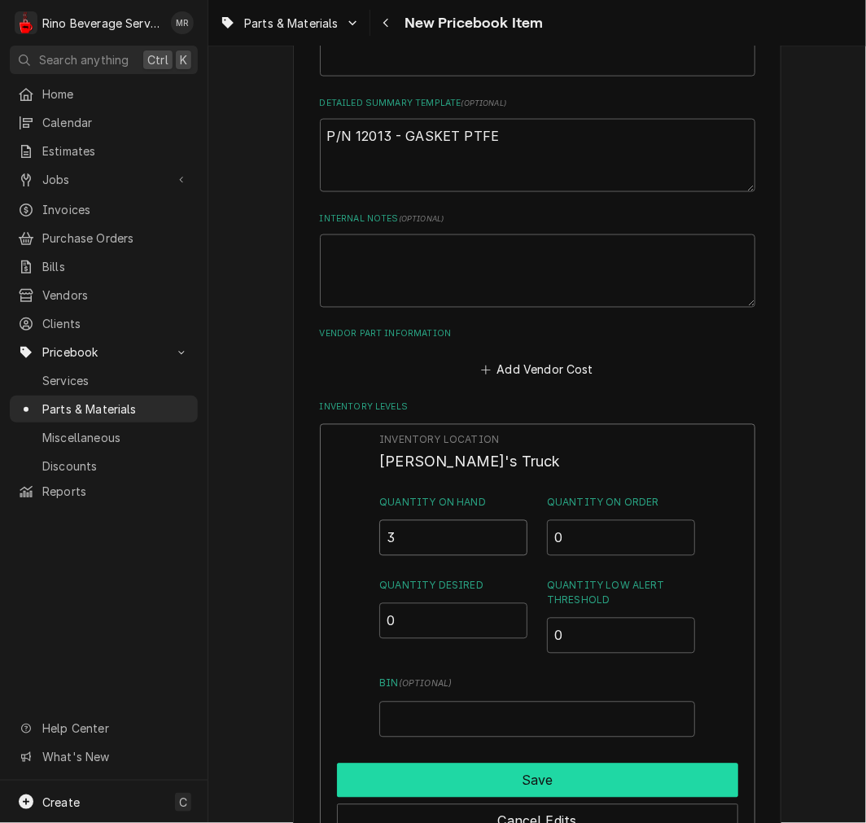
type input "3"
click at [550, 782] on button "Save" at bounding box center [537, 781] width 401 height 34
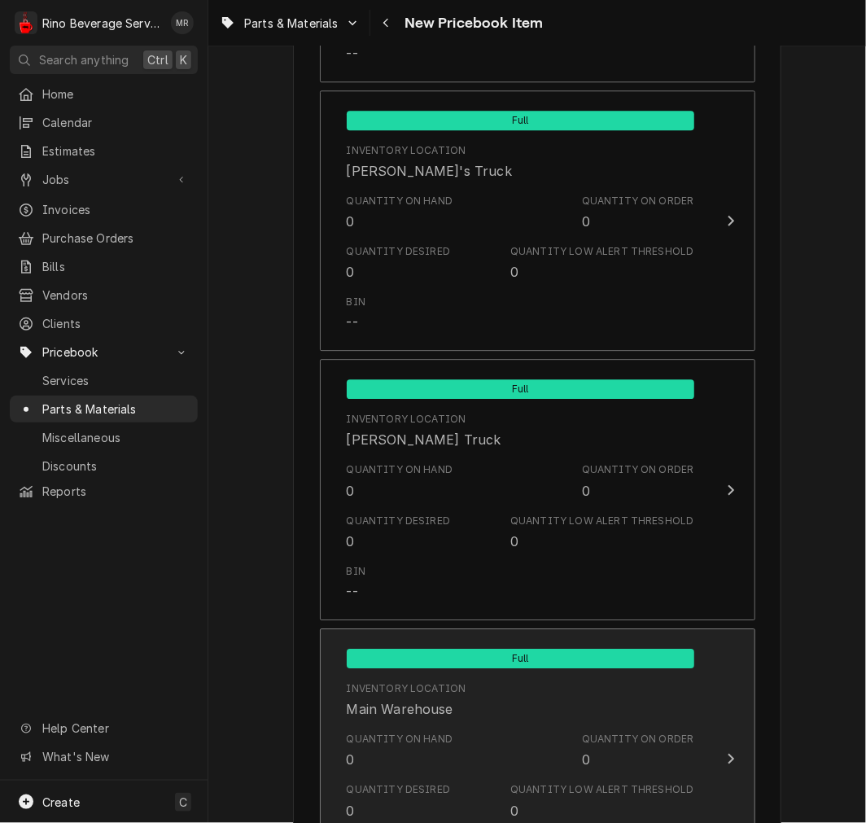
scroll to position [1527, 0]
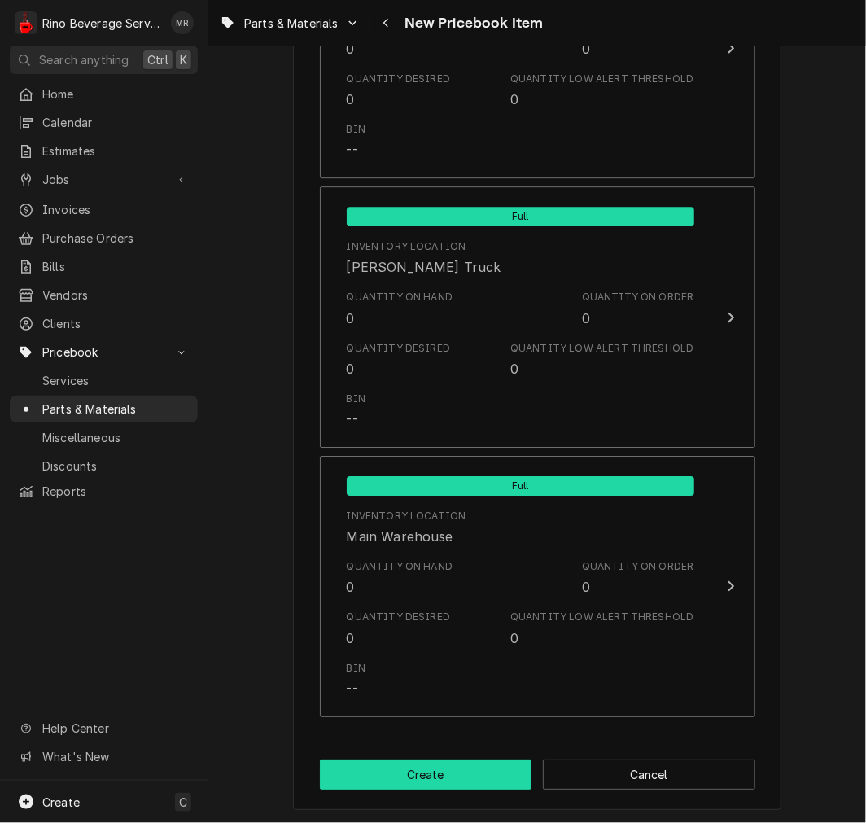
click at [428, 772] on button "Create" at bounding box center [426, 775] width 213 height 30
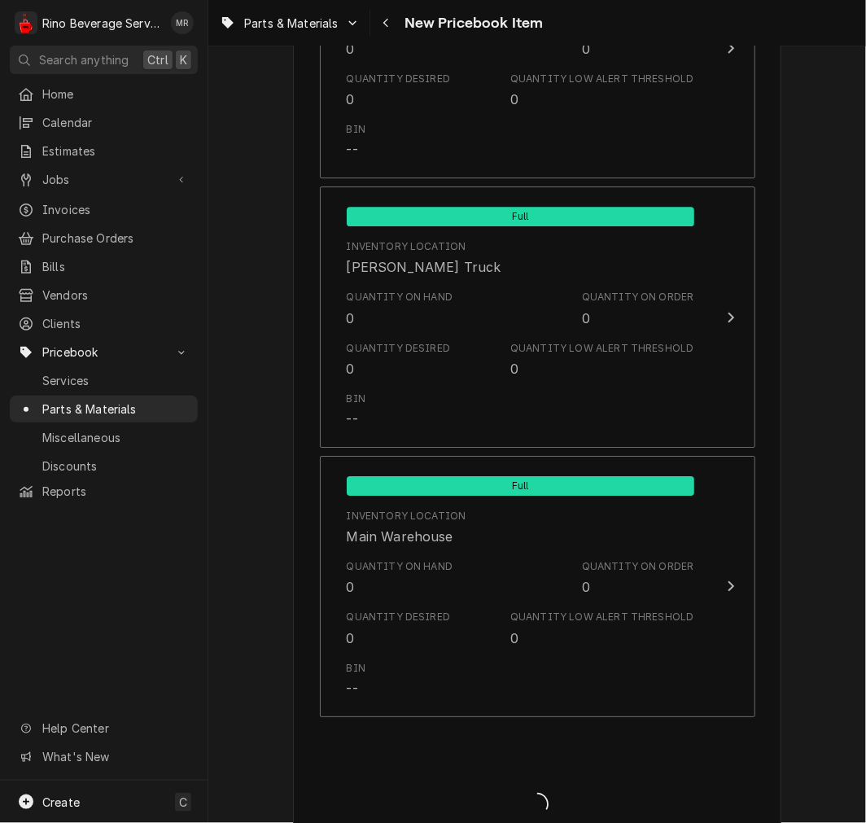
type textarea "x"
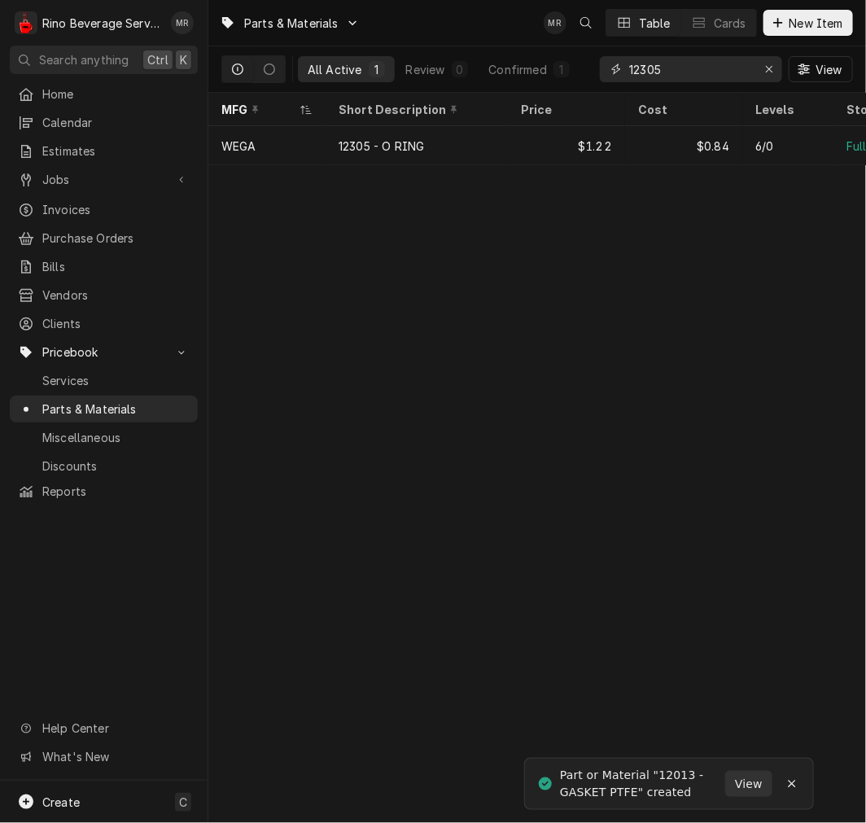
drag, startPoint x: 668, startPoint y: 68, endPoint x: 388, endPoint y: 26, distance: 284.0
click at [388, 26] on div "Parts & Materials MR Table Cards New Item All Active 1 Review 0 Confirmed 1 123…" at bounding box center [537, 46] width 658 height 93
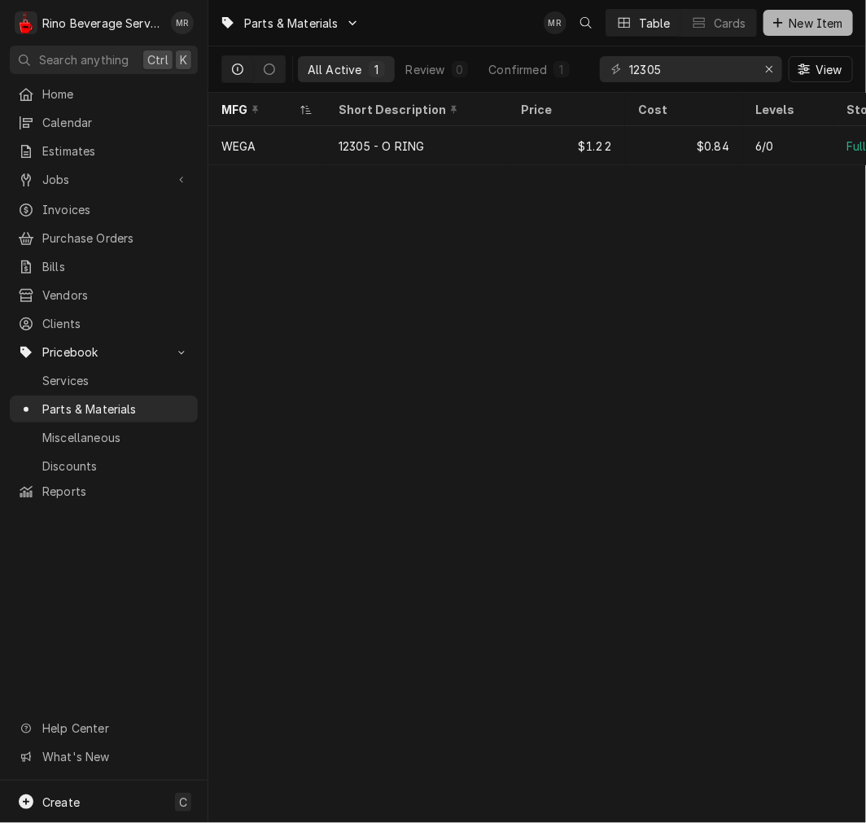
click at [807, 20] on span "New Item" at bounding box center [817, 23] width 60 height 17
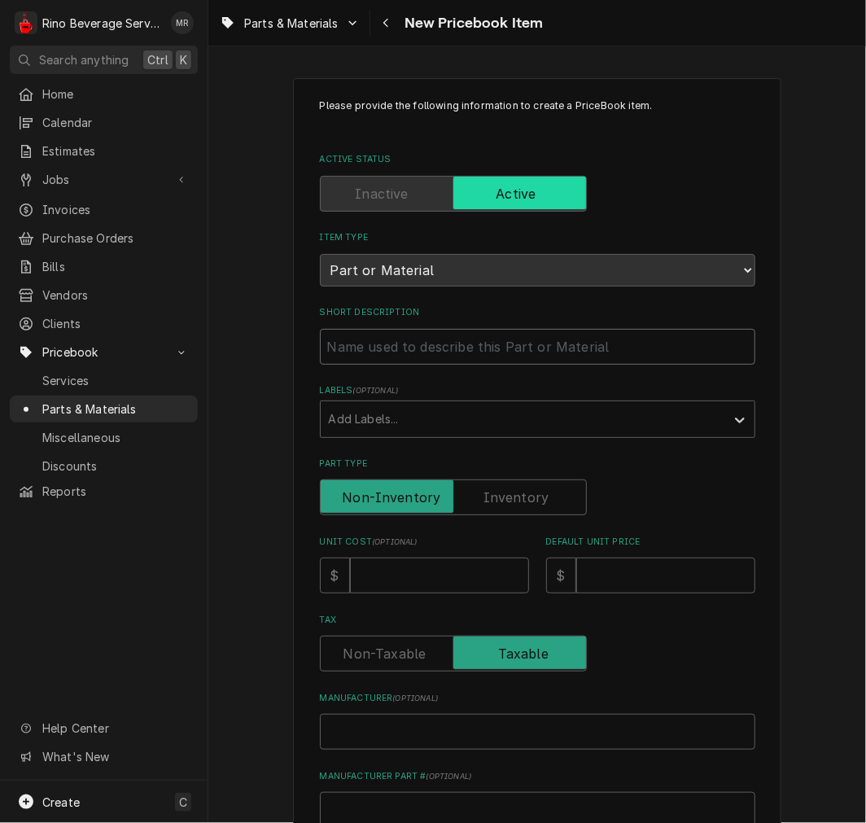
click at [392, 342] on input "Short Description" at bounding box center [538, 347] width 436 height 36
paste input "12227 GROUP UNDERCUP SEAL 73.5X57.5X8 10 PCS"
type textarea "x"
type input "12227 GROUP UNDERCUP SEAL 73.5X57.5X8 10 PCS"
click at [361, 348] on input "12227 GROUP UNDERCUP SEAL 73.5X57.5X8 10 PCS" at bounding box center [538, 347] width 436 height 36
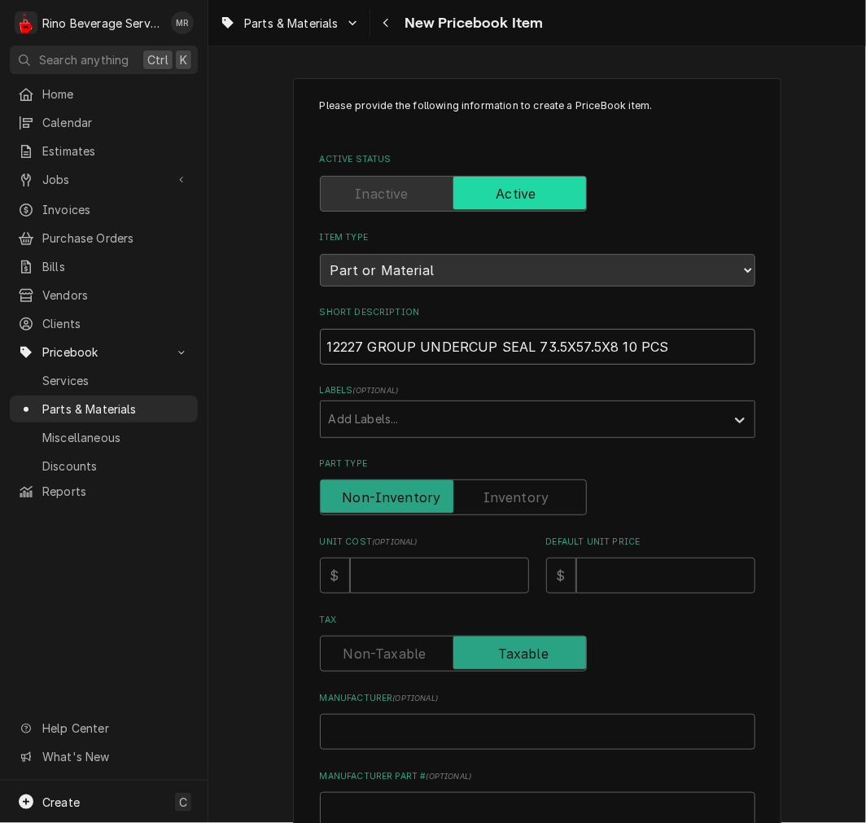
type textarea "x"
type input "12227 -GROUP UNDERCUP SEAL 73.5X57.5X8 10 PCS"
type textarea "x"
type input "12227 - GROUP UNDERCUP SEAL 73.5X57.5X8 10 PCS"
click at [559, 510] on input "Part Type" at bounding box center [453, 498] width 252 height 36
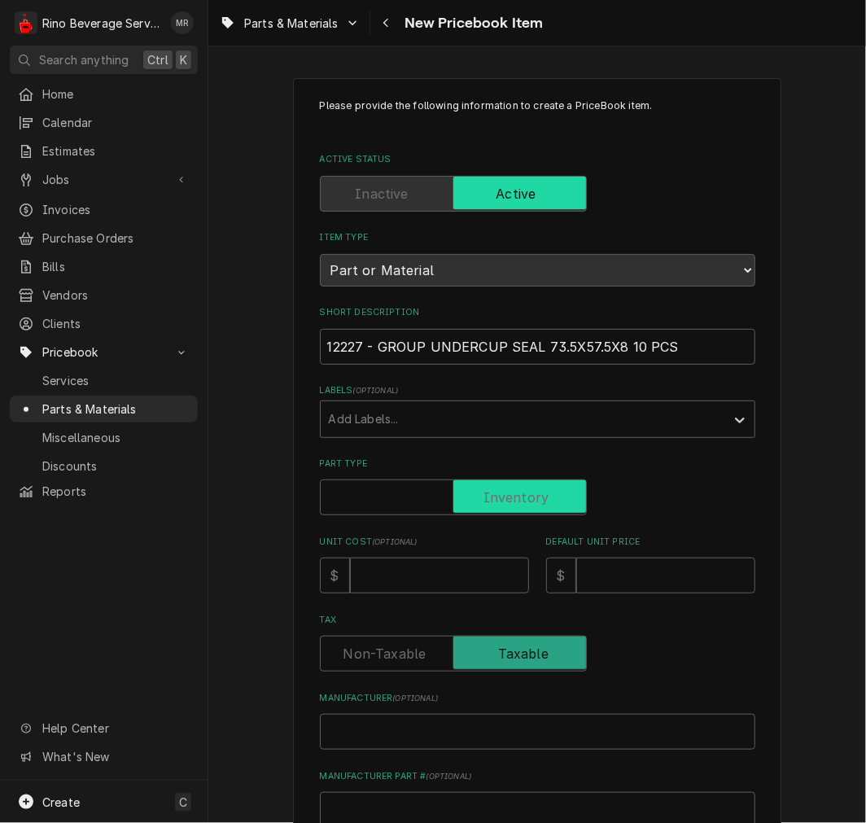
checkbox input "true"
click at [444, 558] on input "Unit Cost ( optional )" at bounding box center [439, 576] width 179 height 36
drag, startPoint x: 410, startPoint y: 571, endPoint x: 423, endPoint y: 565, distance: 15.0
click at [422, 566] on input "Unit Cost ( optional )" at bounding box center [439, 576] width 179 height 36
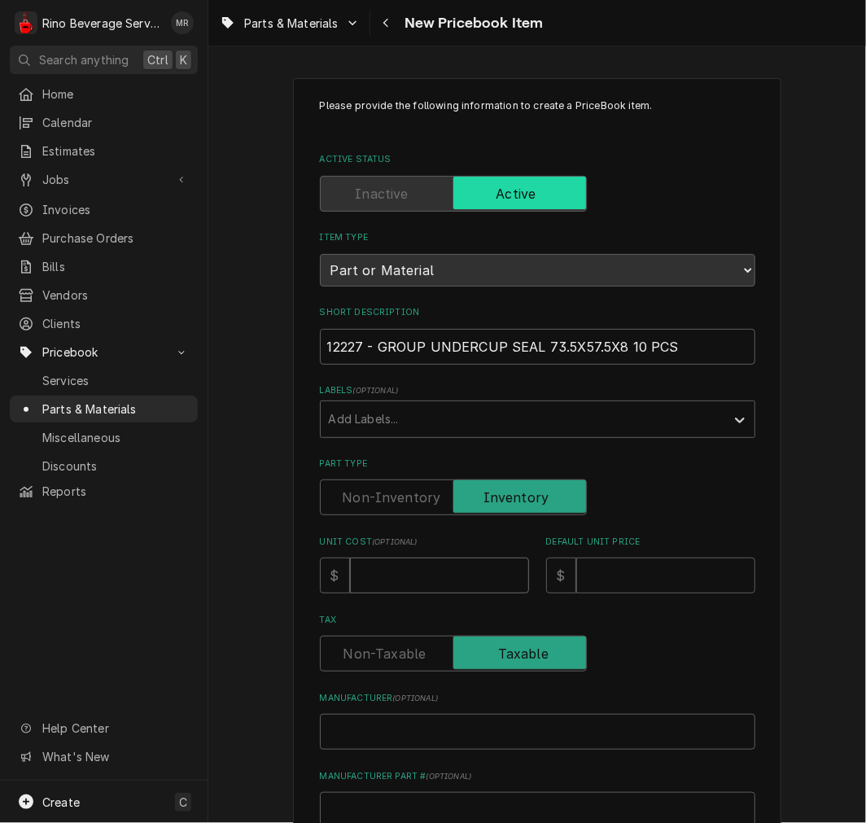
type textarea "x"
type input "1"
type textarea "x"
type input "1.4"
type textarea "x"
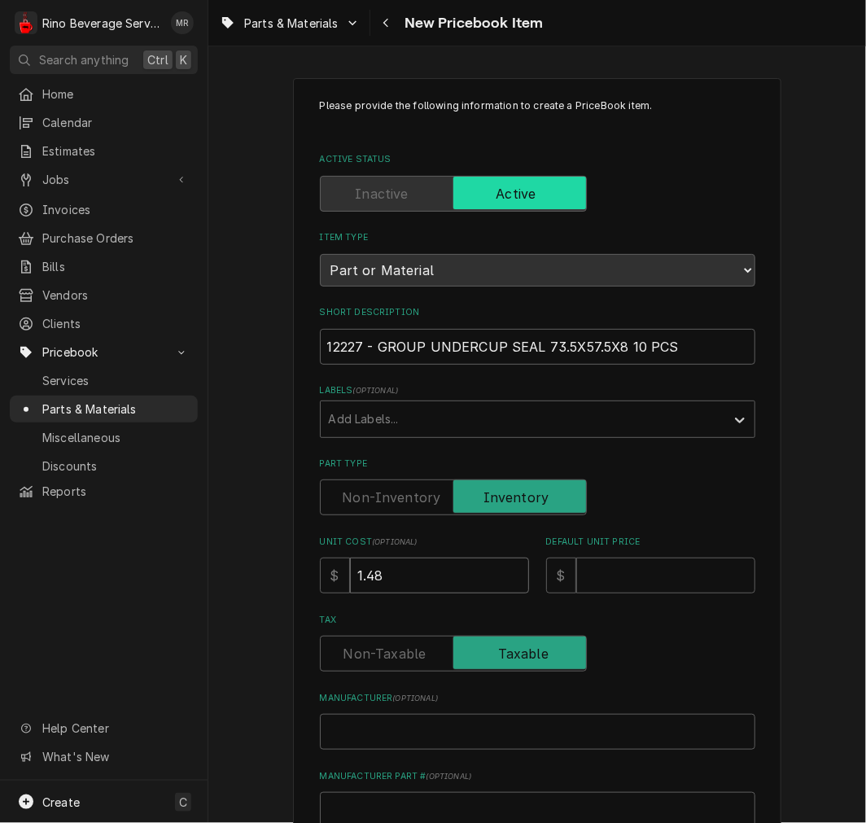
type input "1.48"
type textarea "x"
type input "2"
type textarea "x"
type input "2.1"
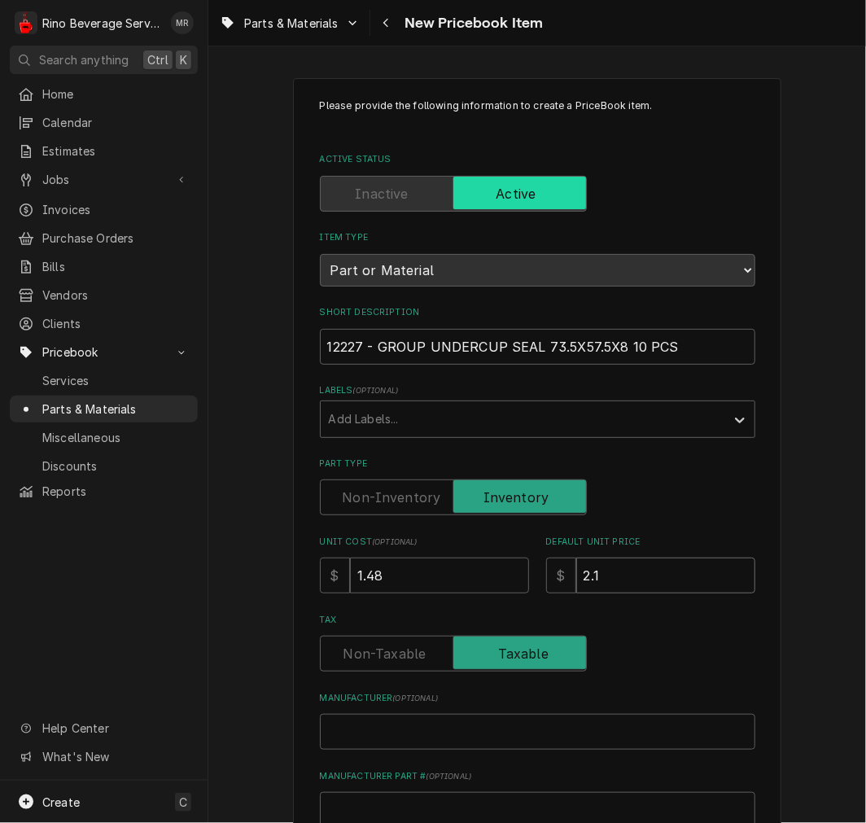
type textarea "x"
type input "2.15"
type textarea "x"
type input "W"
type textarea "x"
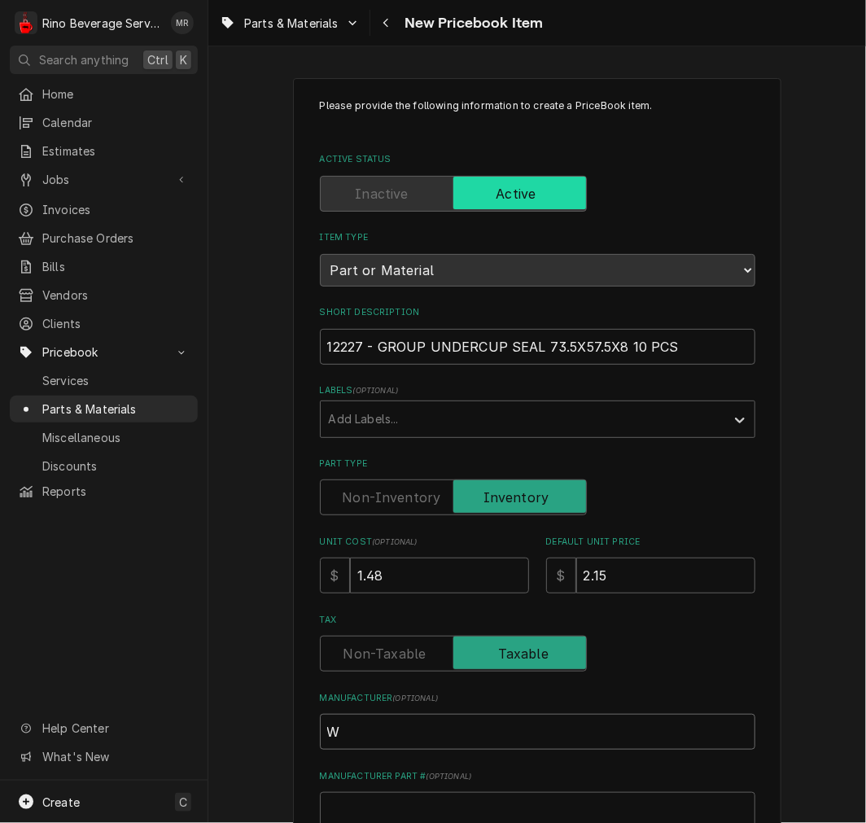
type input "WQ"
type textarea "x"
type input "WQe"
type textarea "x"
type input "WQeg"
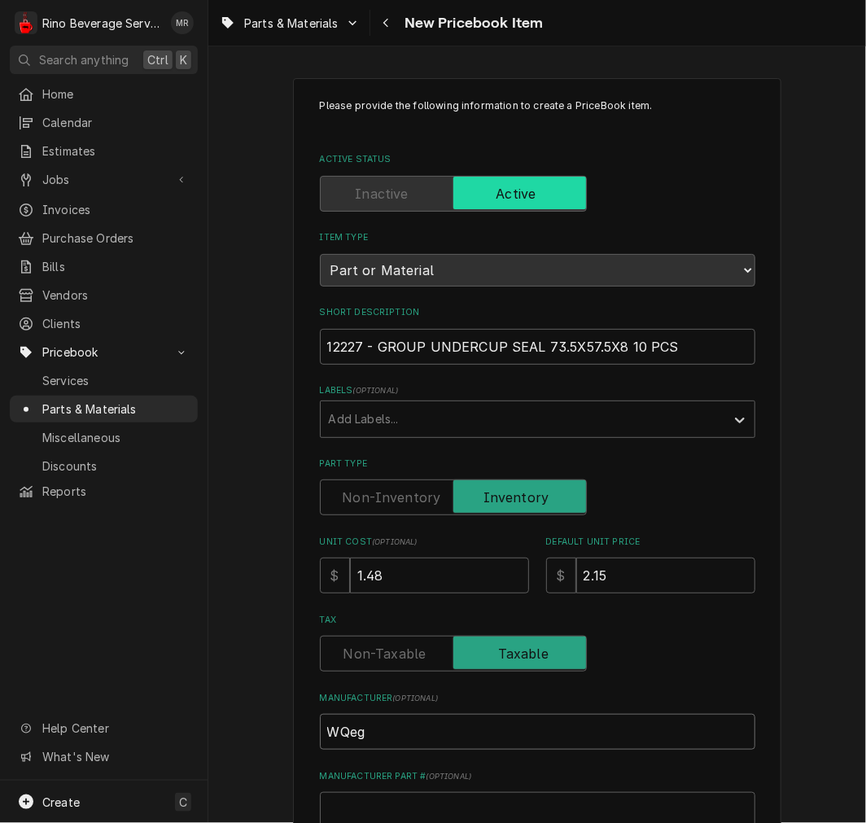
type textarea "x"
type input "WQega"
type textarea "x"
type input "WQeg"
type textarea "x"
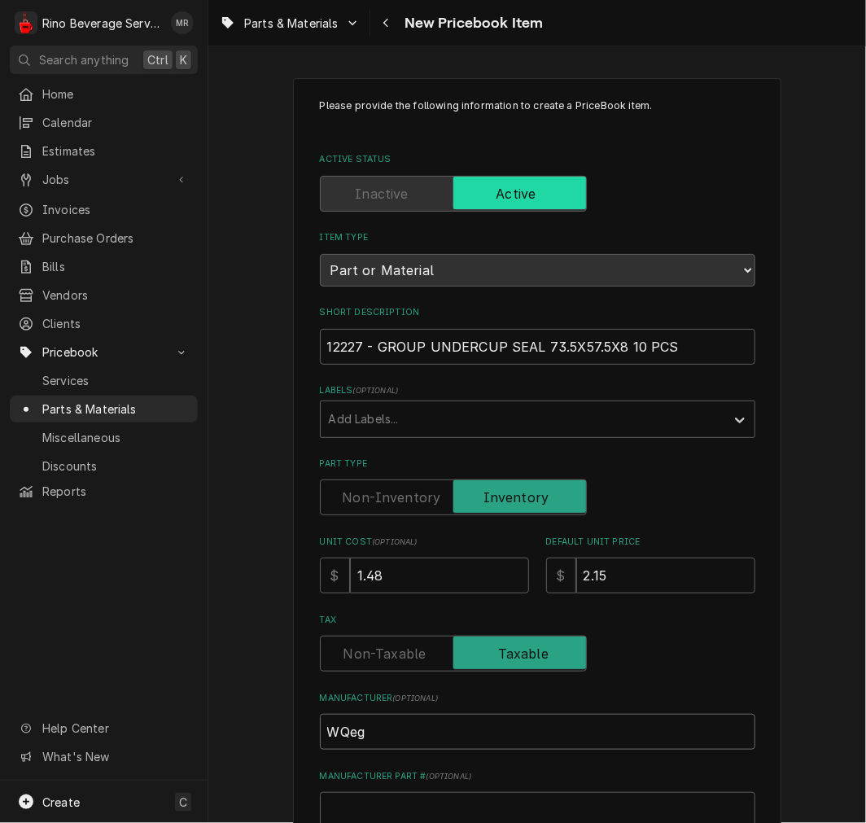
type input "WQe"
type textarea "x"
type input "WQ"
type textarea "x"
type input "W"
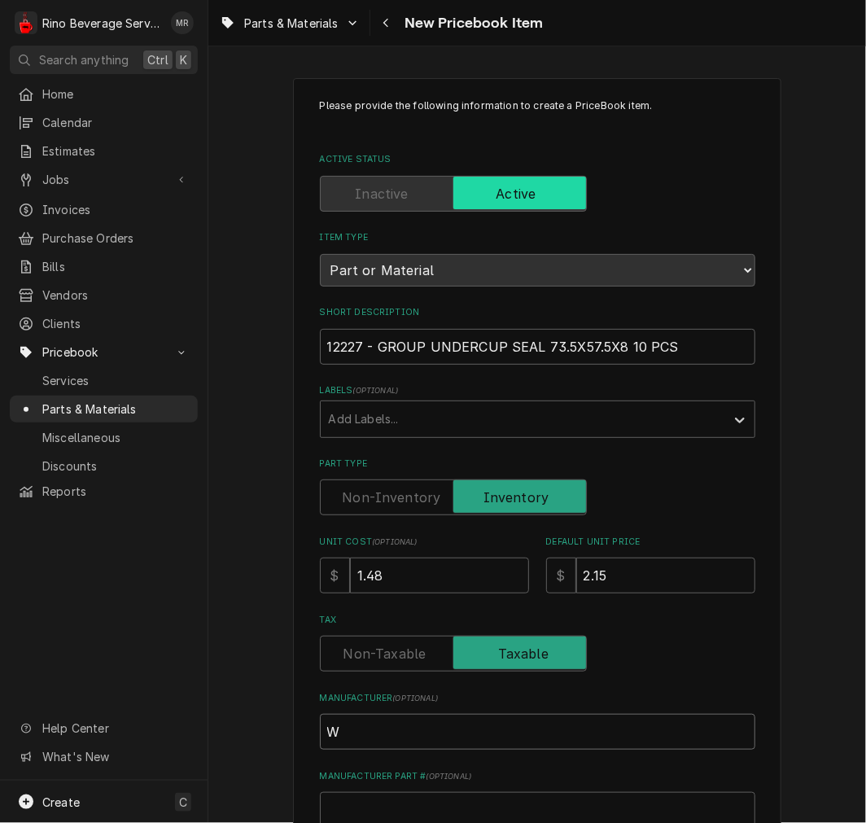
type textarea "x"
type input "We"
type textarea "x"
type input "Weg"
type textarea "x"
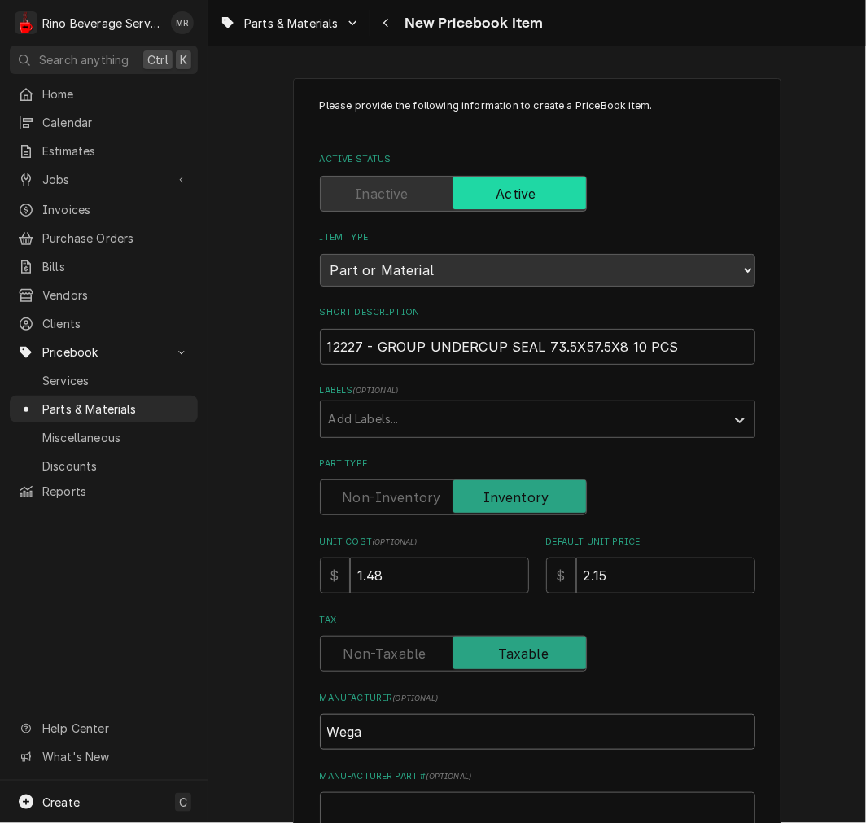
type input "Wega"
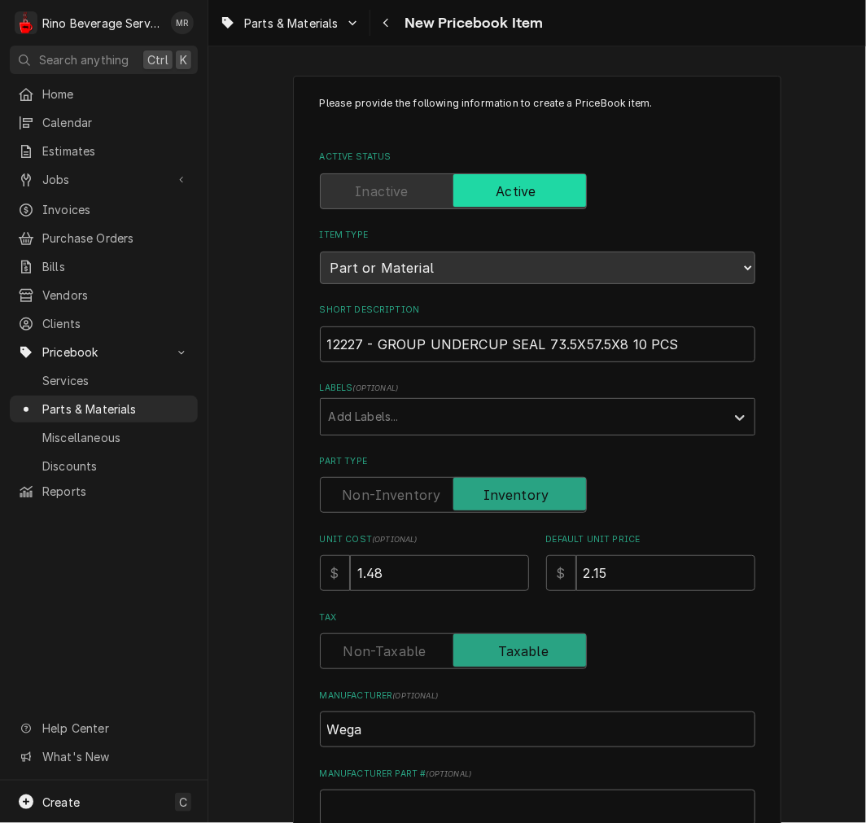
scroll to position [450, 0]
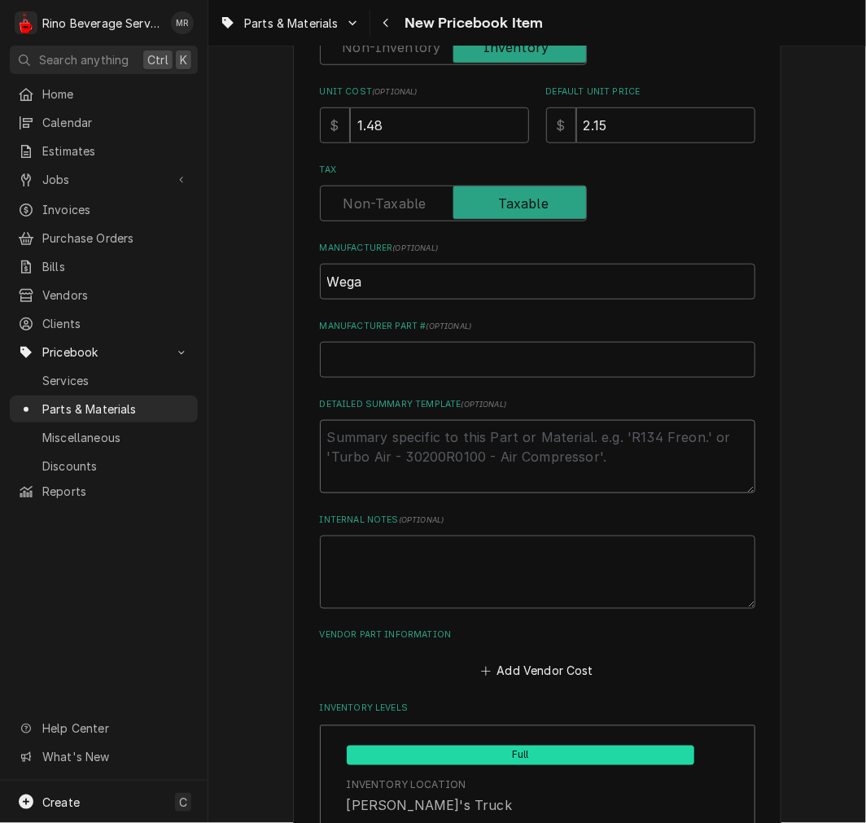
type textarea "x"
type textarea "P"
type textarea "x"
type textarea "P/"
type textarea "x"
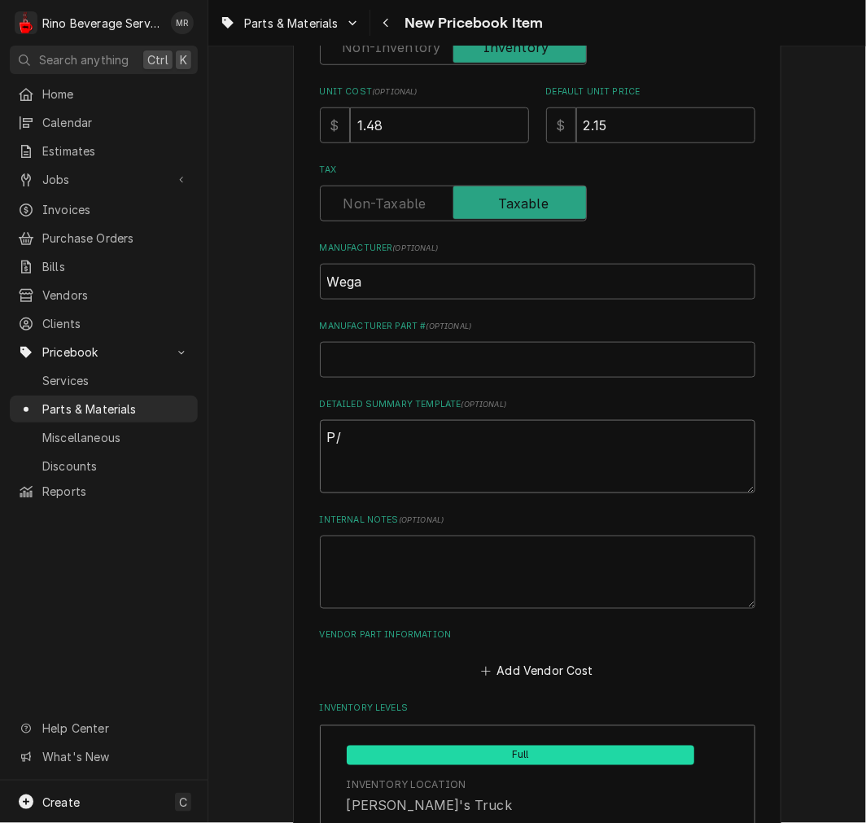
type textarea "P/N"
type textarea "x"
type textarea "P/N"
paste textarea "12227 - GROUP UNDERCUP SEAL 73.5X57.5X8 10 PCS"
type textarea "x"
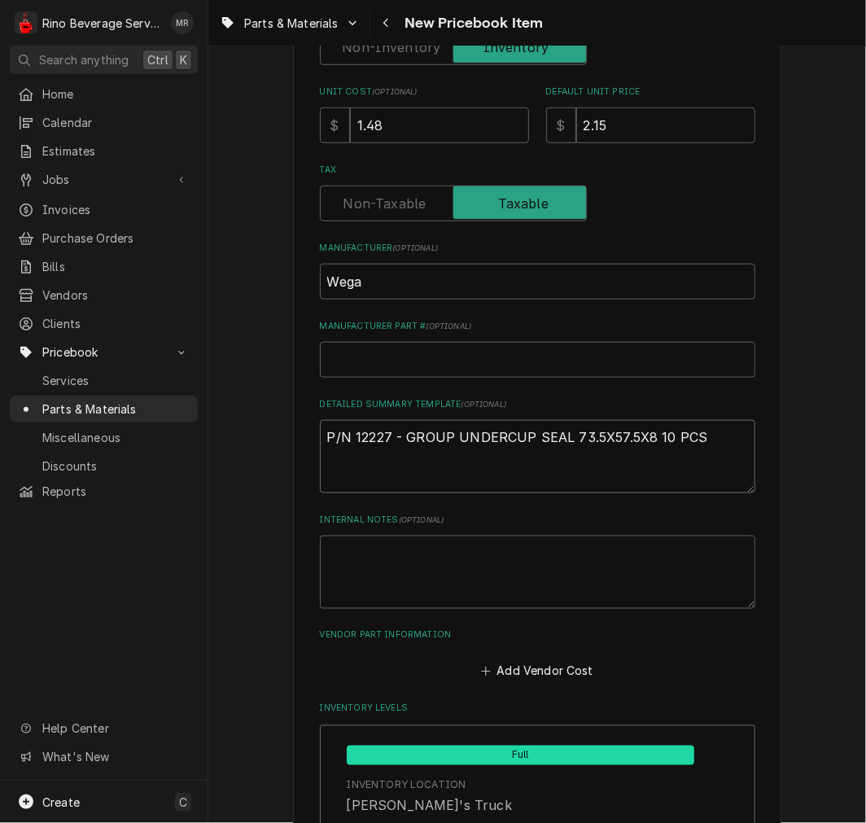
scroll to position [752, 0]
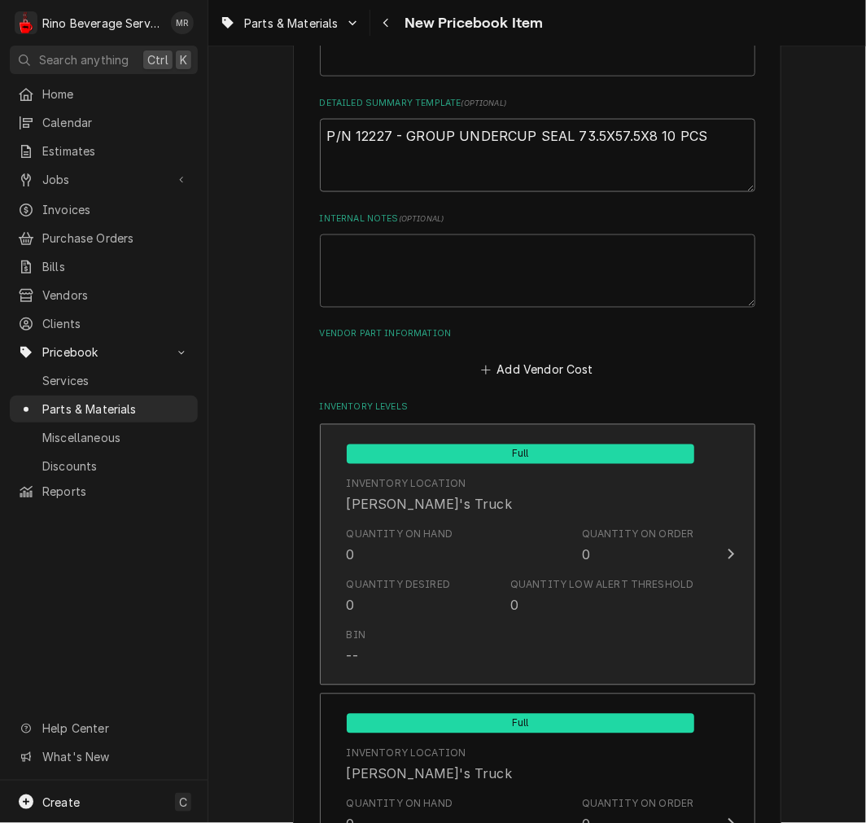
type textarea "P/N 12227 - GROUP UNDERCUP SEAL 73.5X57.5X8 10 PCS"
click at [460, 505] on div "Inventory Location Damon's Truck" at bounding box center [521, 496] width 348 height 50
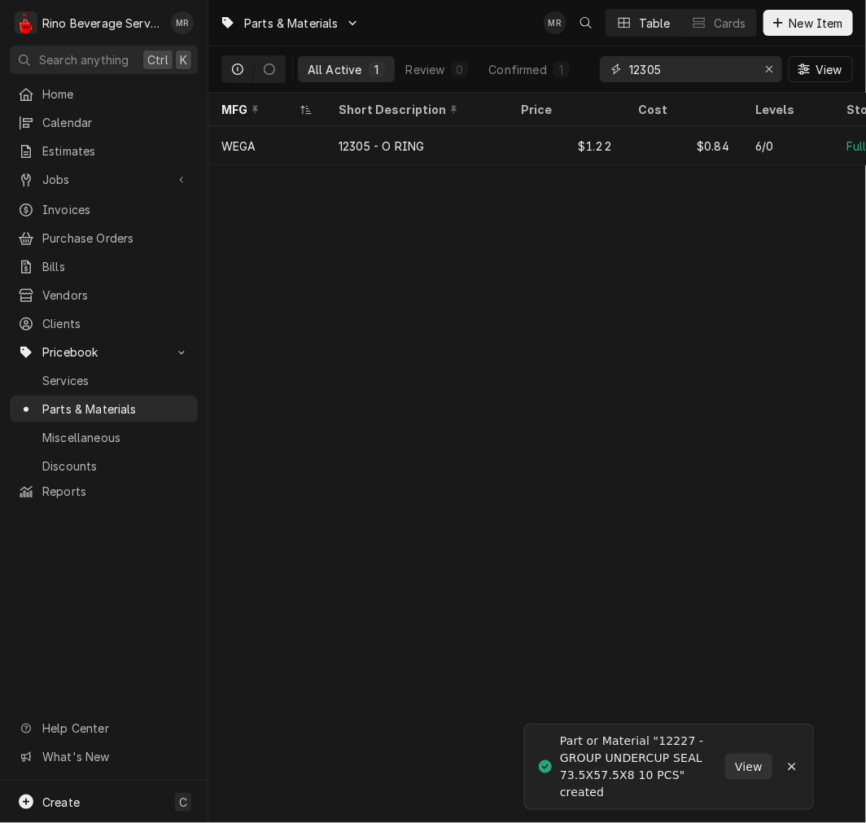
drag, startPoint x: 674, startPoint y: 72, endPoint x: 484, endPoint y: 14, distance: 198.3
click at [484, 14] on div "Parts & Materials MR Table Cards New Item All Active 1 Review 0 Confirmed 1 123…" at bounding box center [537, 46] width 658 height 93
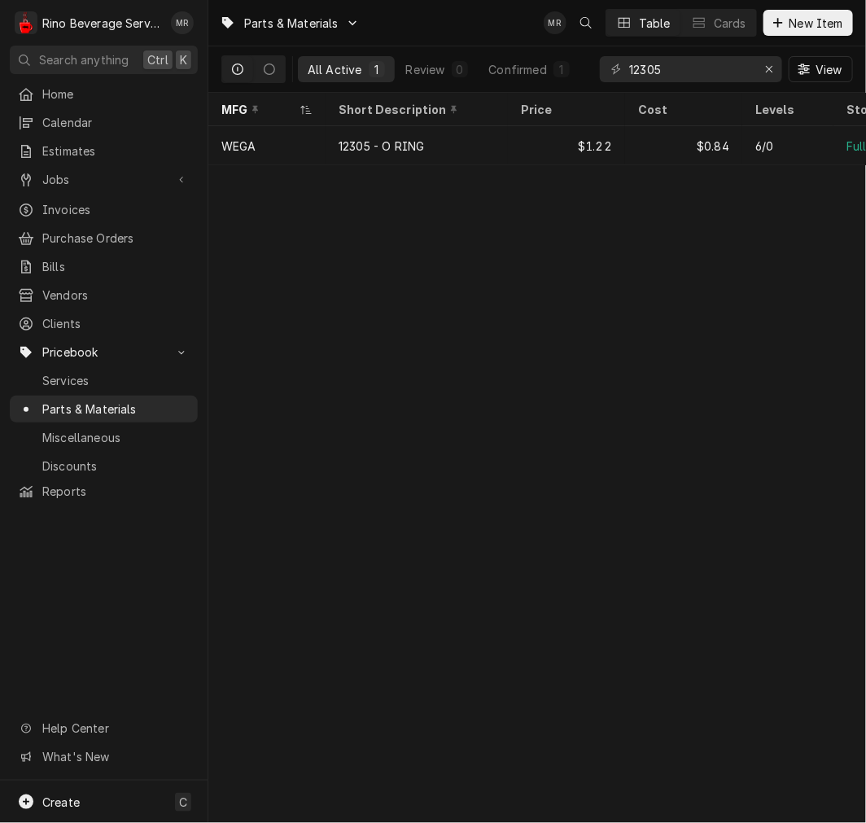
click at [795, 5] on div "Parts & Materials MR Table Cards New Item" at bounding box center [537, 23] width 658 height 46
click at [800, 26] on span "New Item" at bounding box center [817, 23] width 60 height 17
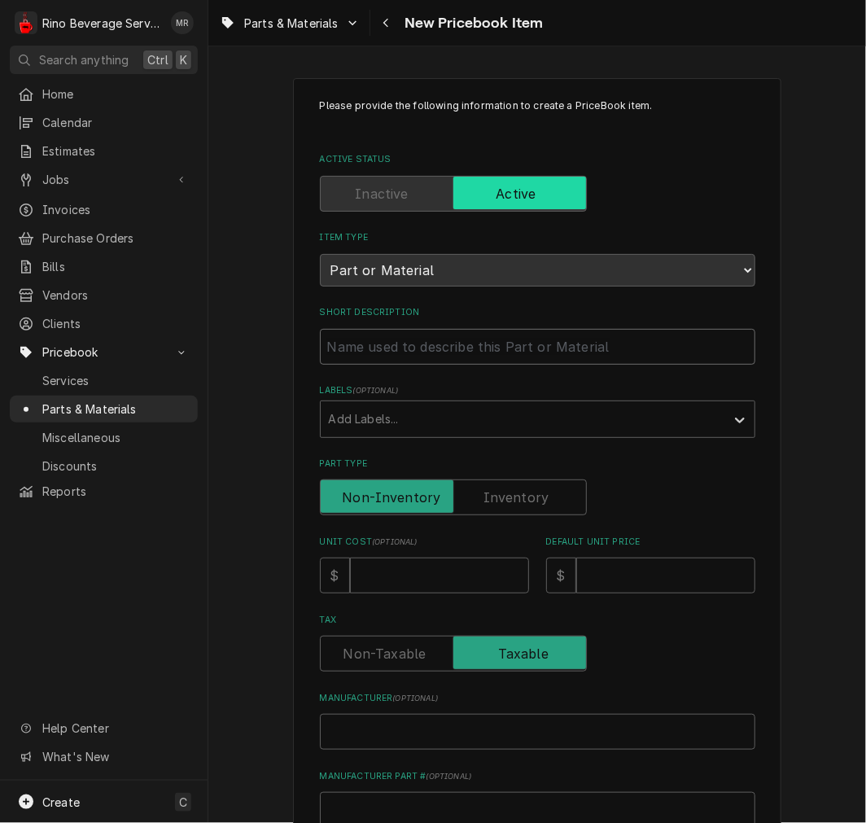
click at [449, 339] on input "Short Description" at bounding box center [538, 347] width 436 height 36
paste input "27104 >S.STEEL GROUP SHOWER 10 PCS"
type textarea "x"
type input "27104 >S.STEEL GROUP SHOWER 10 PCS"
click at [371, 344] on input "27104 >S.STEEL GROUP SHOWER 10 PCS" at bounding box center [538, 347] width 436 height 36
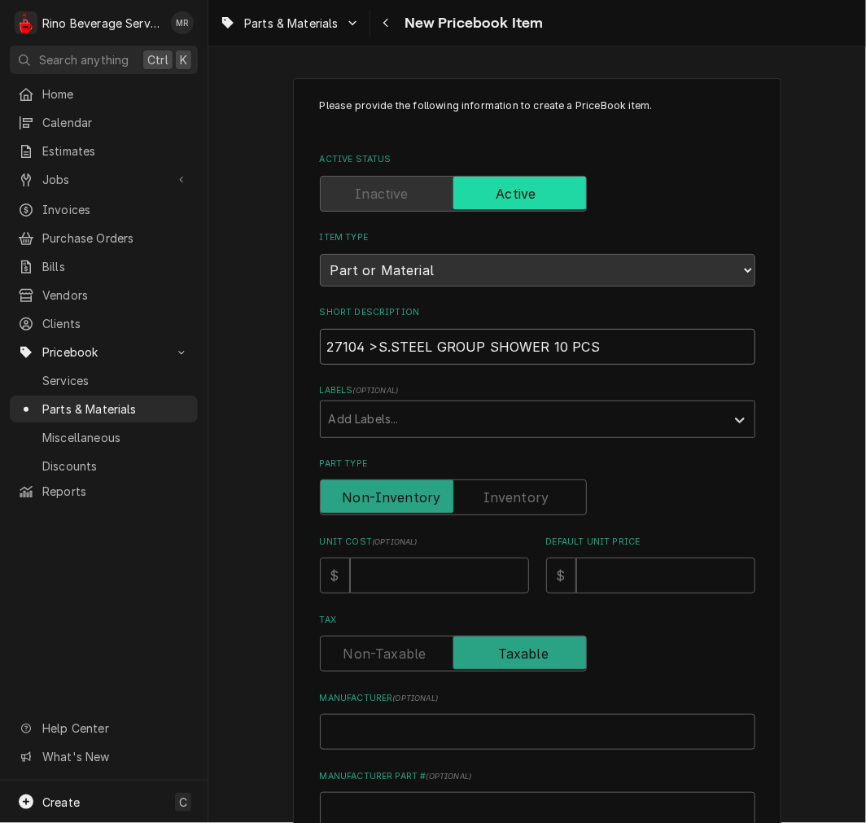
type textarea "x"
type input "27104 S.STEEL GROUP SHOWER 10 PCS"
type textarea "x"
type input "27104 -S.STEEL GROUP SHOWER 10 PCS"
type textarea "x"
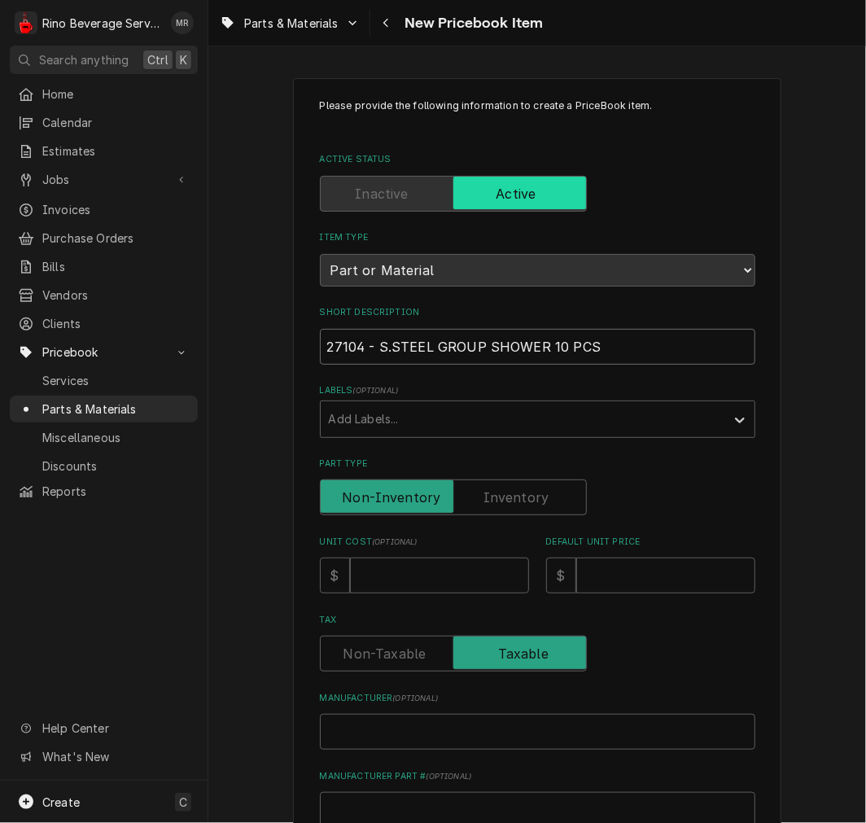
type input "27104 - S.STEEL GROUP SHOWER 10 PCS"
click at [500, 480] on input "Part Type" at bounding box center [453, 498] width 252 height 36
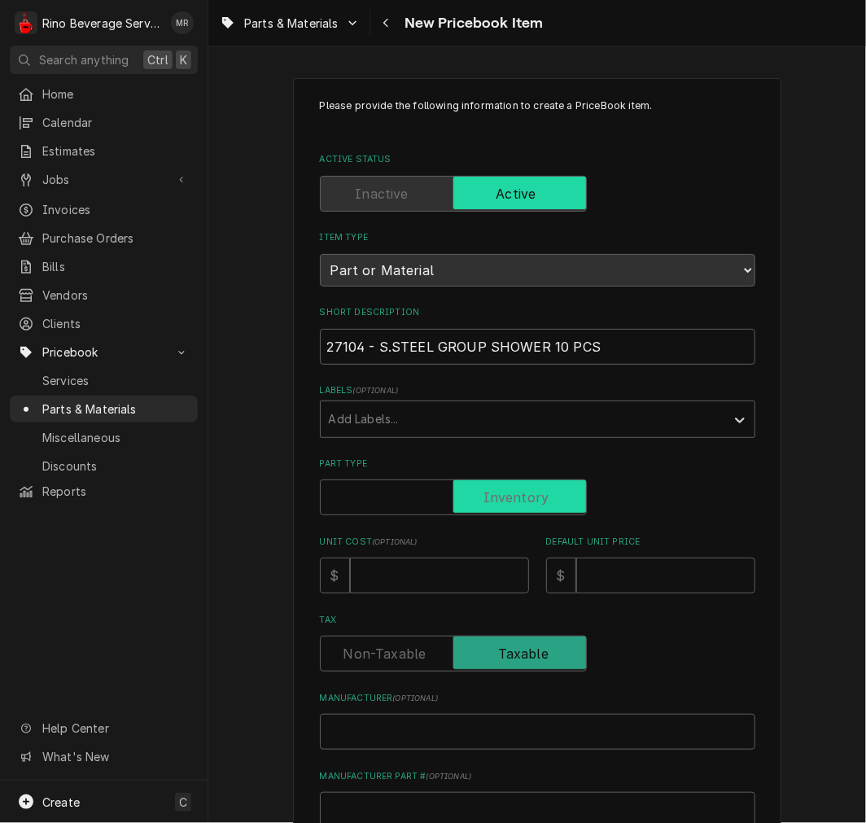
checkbox input "true"
click at [425, 573] on input "Unit Cost ( optional )" at bounding box center [439, 576] width 179 height 36
type textarea "x"
type input "3"
type textarea "x"
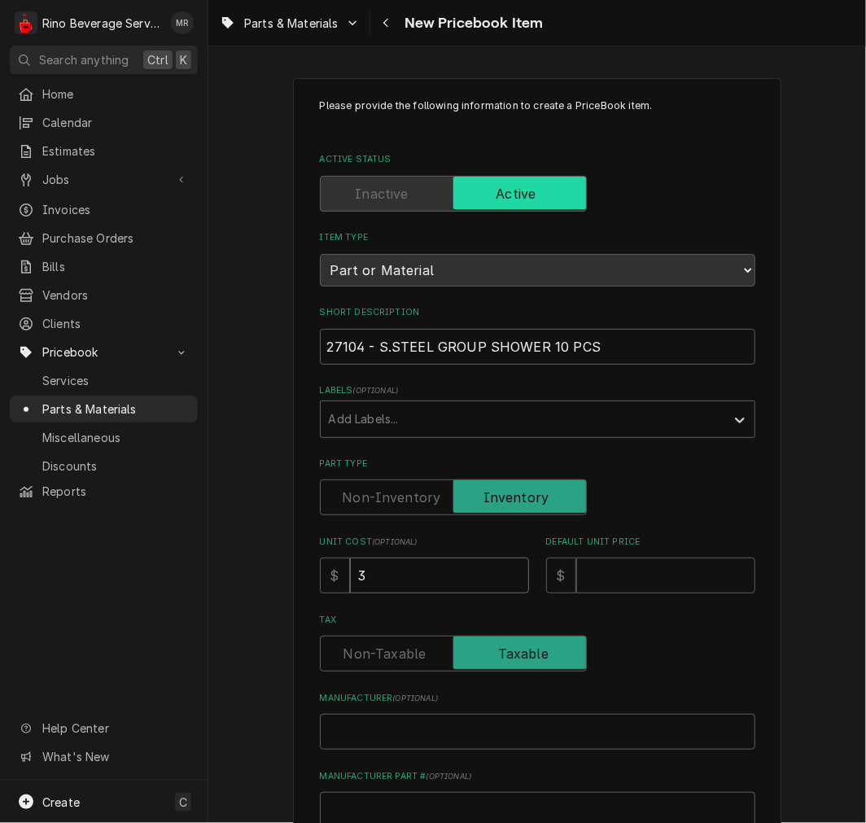
type input "3.3"
type textarea "x"
type input "3.35"
click at [638, 568] on input "Default Unit Price" at bounding box center [665, 576] width 179 height 36
type textarea "x"
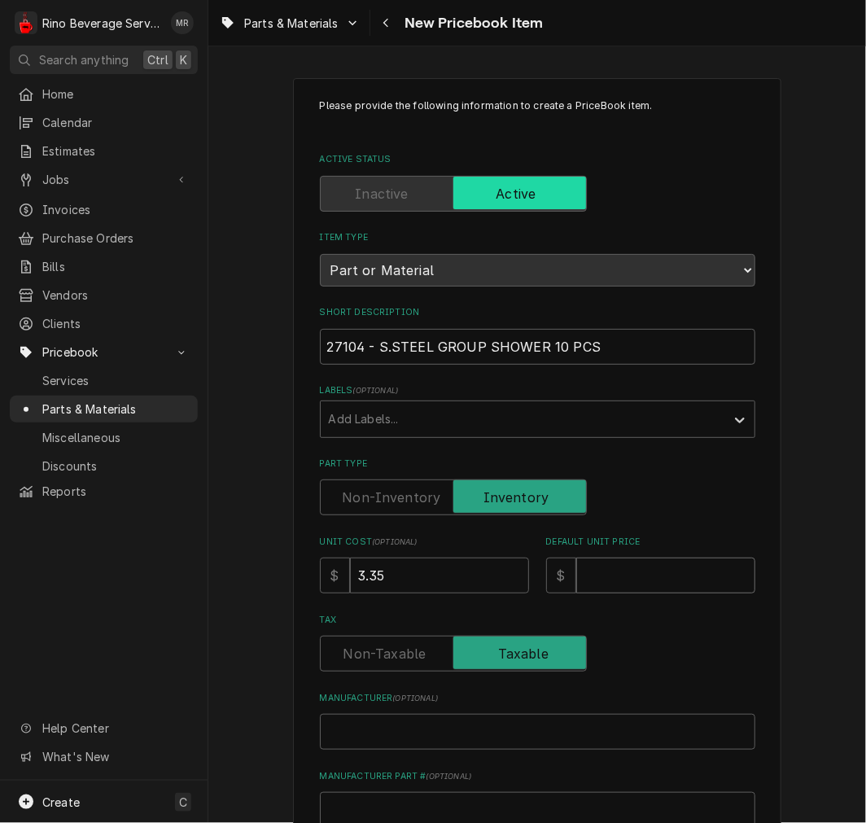
type input "4"
type textarea "x"
type input "4.8"
type textarea "x"
type input "4.86"
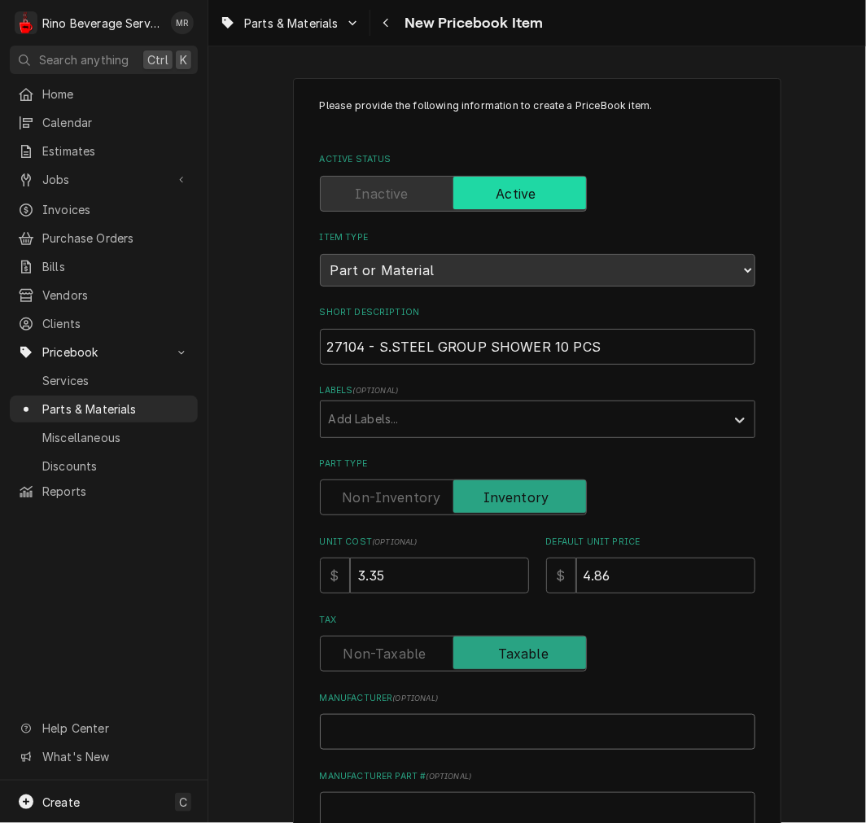
type textarea "x"
type input "W"
type textarea "x"
type input "We"
type textarea "x"
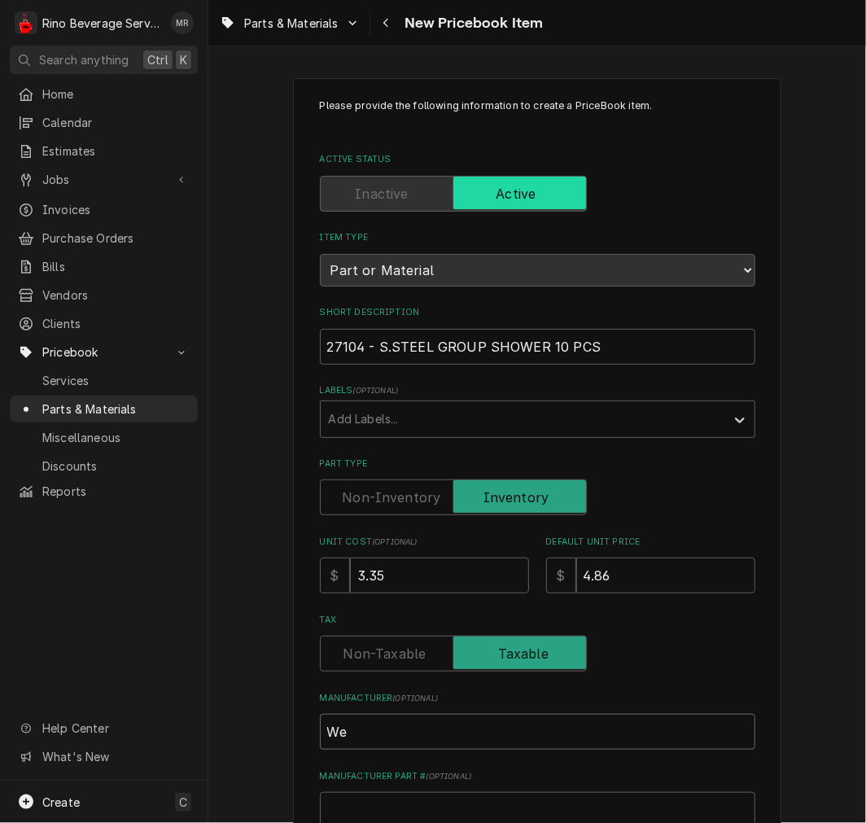
type input "Weg"
type textarea "x"
type input "Wega"
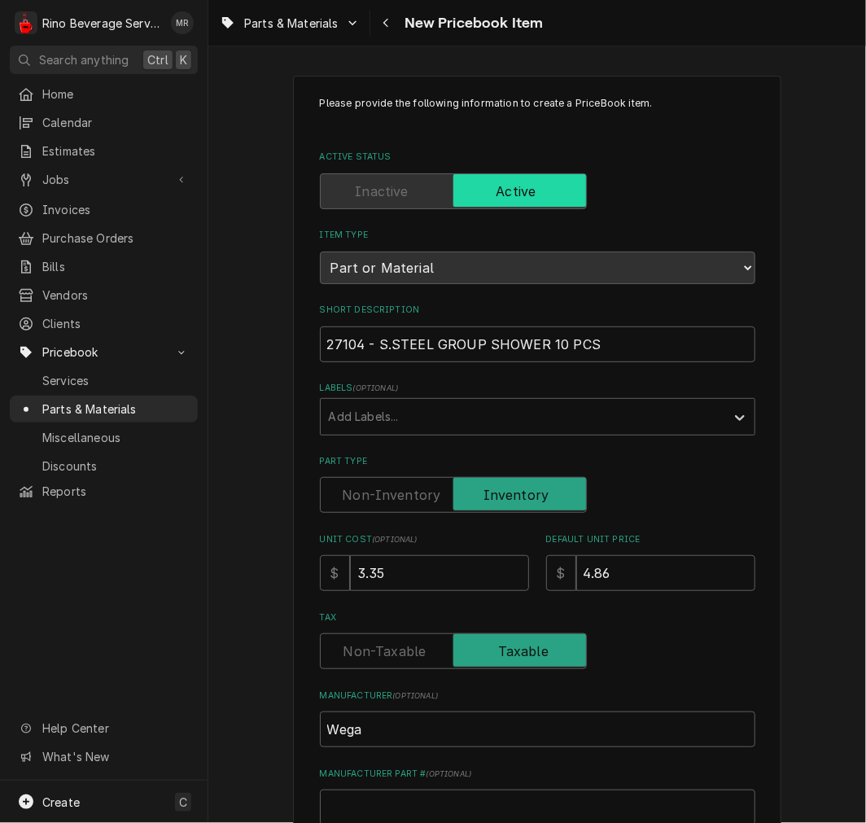
scroll to position [450, 0]
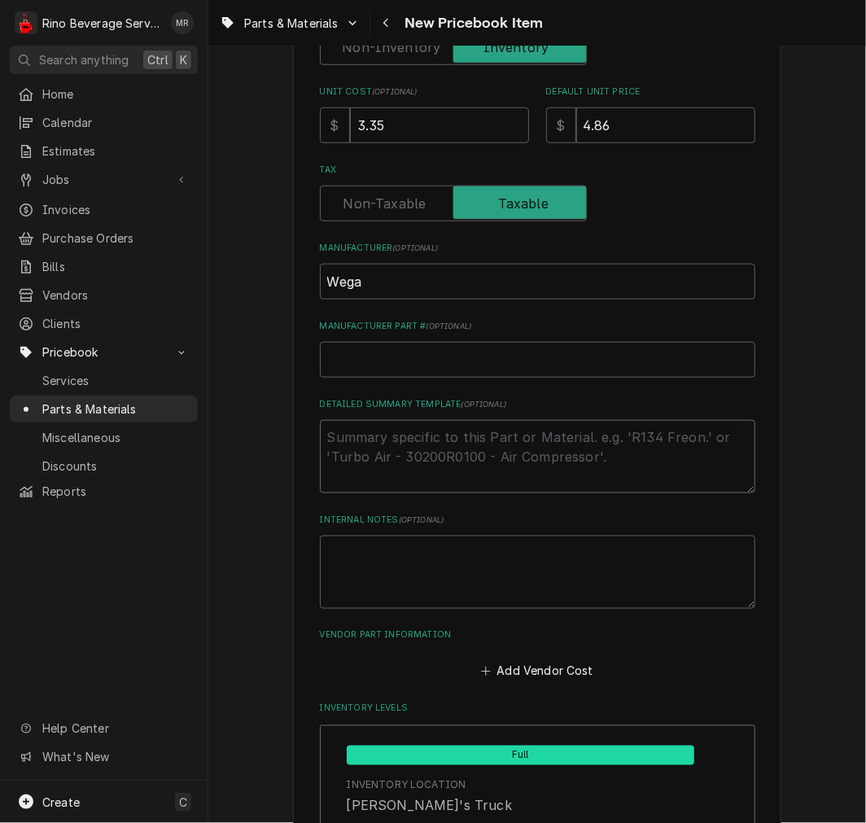
type textarea "x"
type textarea "P"
type textarea "x"
type textarea "P/"
type textarea "x"
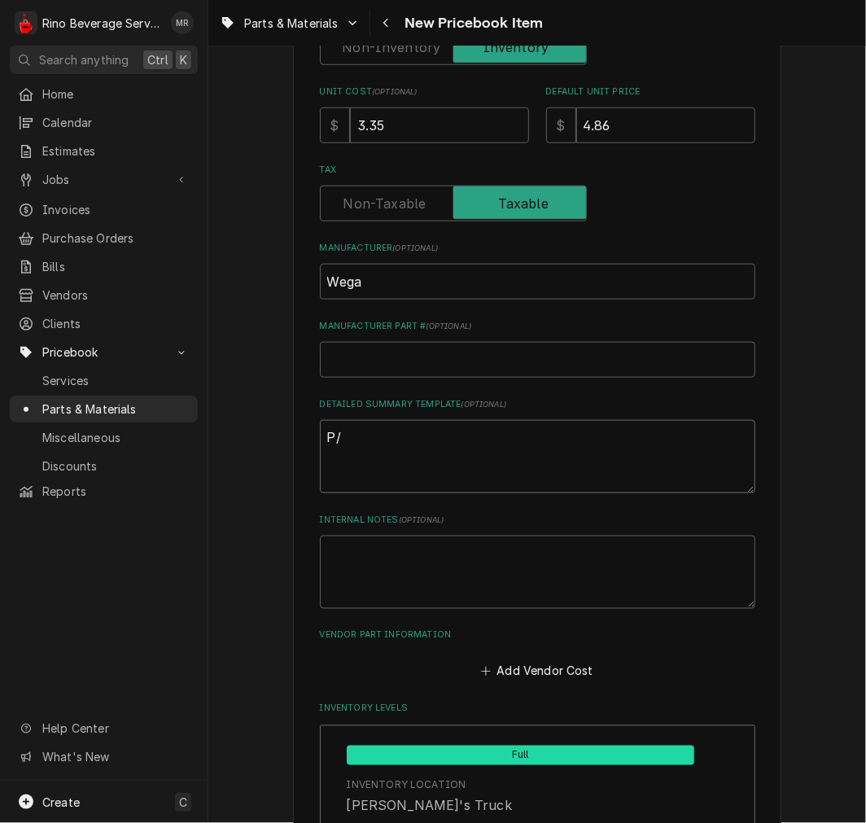
type textarea "P/N"
type textarea "x"
type textarea "P/N"
paste textarea "27104 - S.STEEL GROUP SHOWER 10 PCS"
type textarea "x"
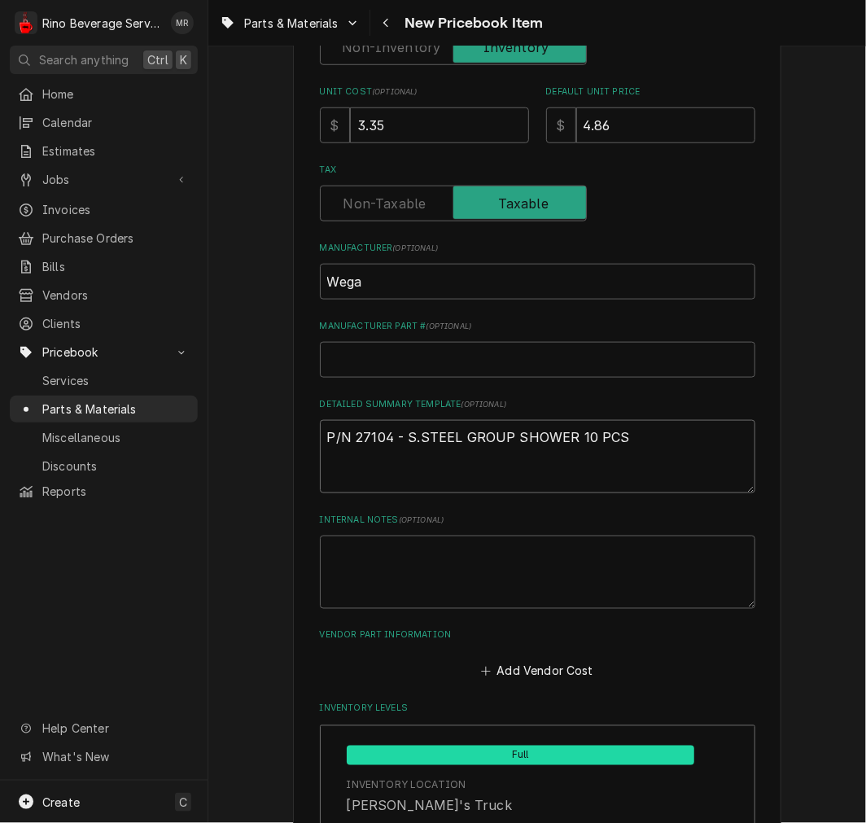
type textarea "P/N 27104 - S.STEEL GROUP SHOWER 10 PCS"
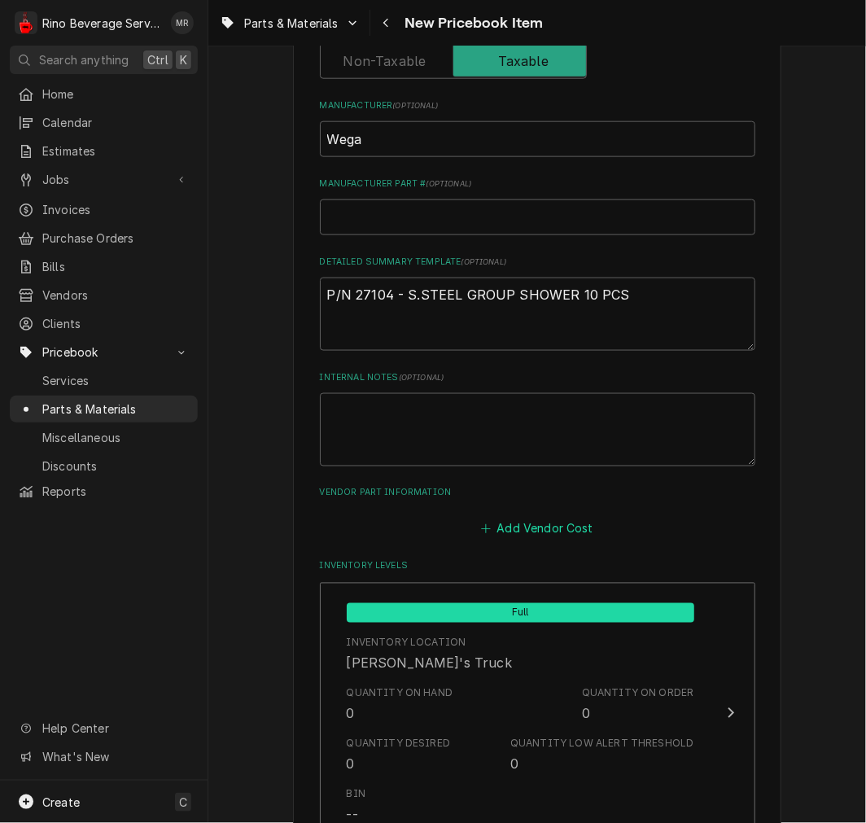
scroll to position [752, 0]
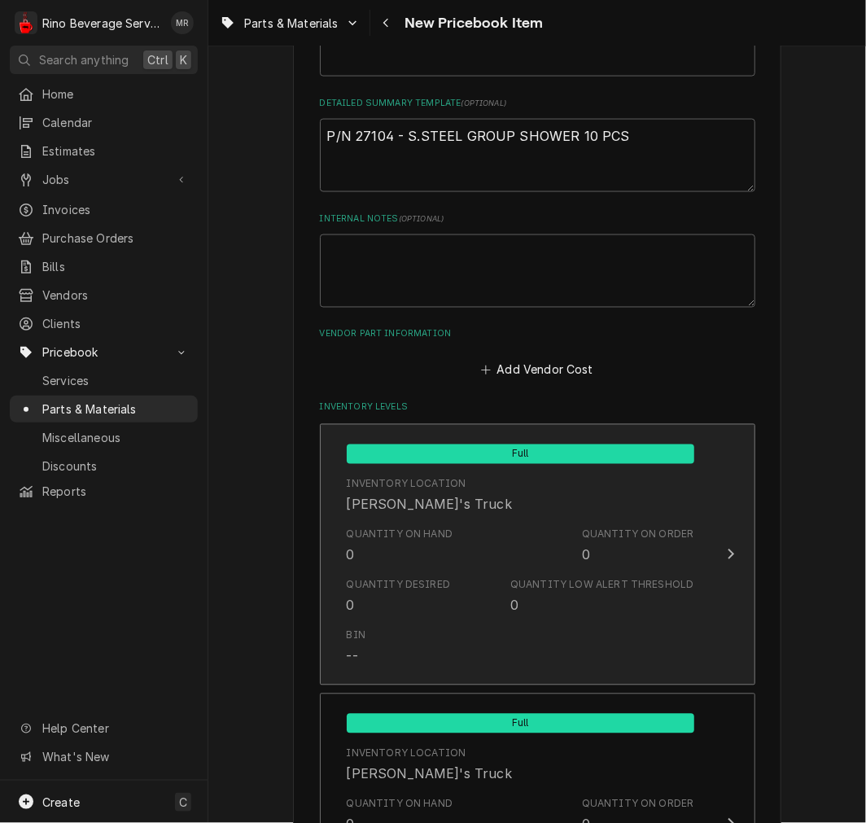
click at [473, 534] on div "Quantity on Hand 0 Quantity on Order 0" at bounding box center [521, 546] width 348 height 50
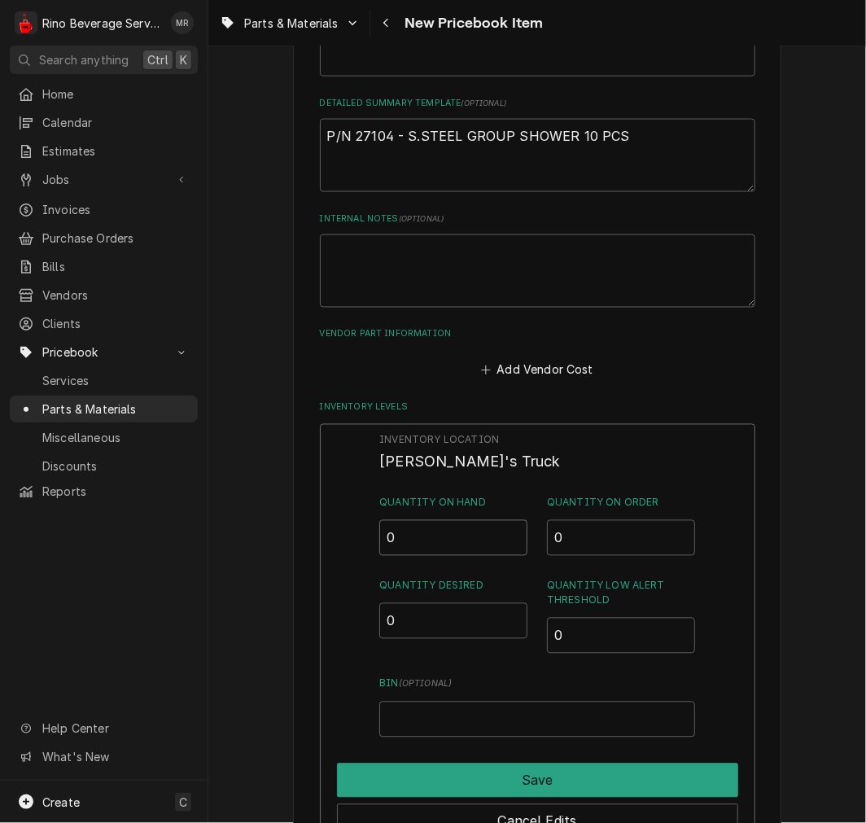
drag, startPoint x: 422, startPoint y: 542, endPoint x: 389, endPoint y: 536, distance: 33.2
click at [423, 542] on input "0" at bounding box center [453, 538] width 148 height 36
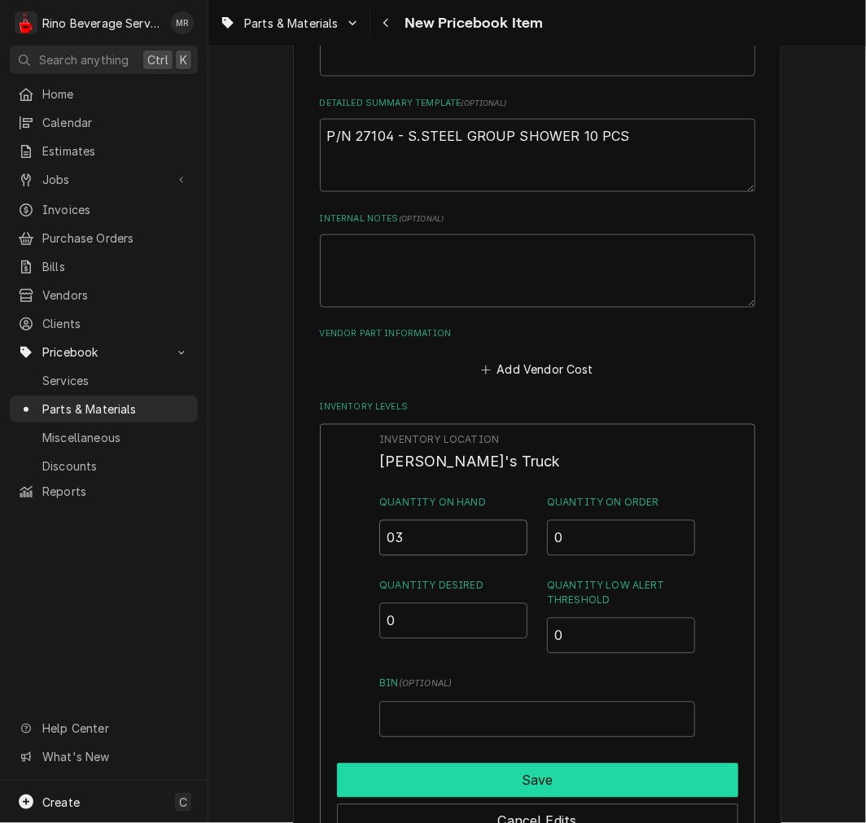
type input "03"
click at [451, 764] on button "Save" at bounding box center [537, 781] width 401 height 34
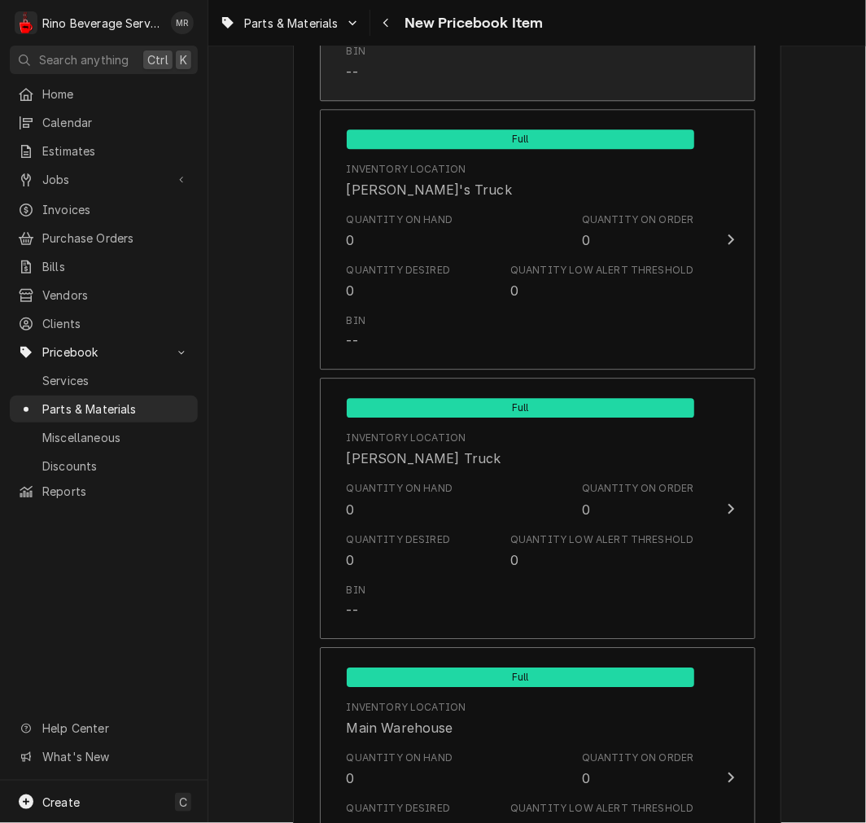
scroll to position [1527, 0]
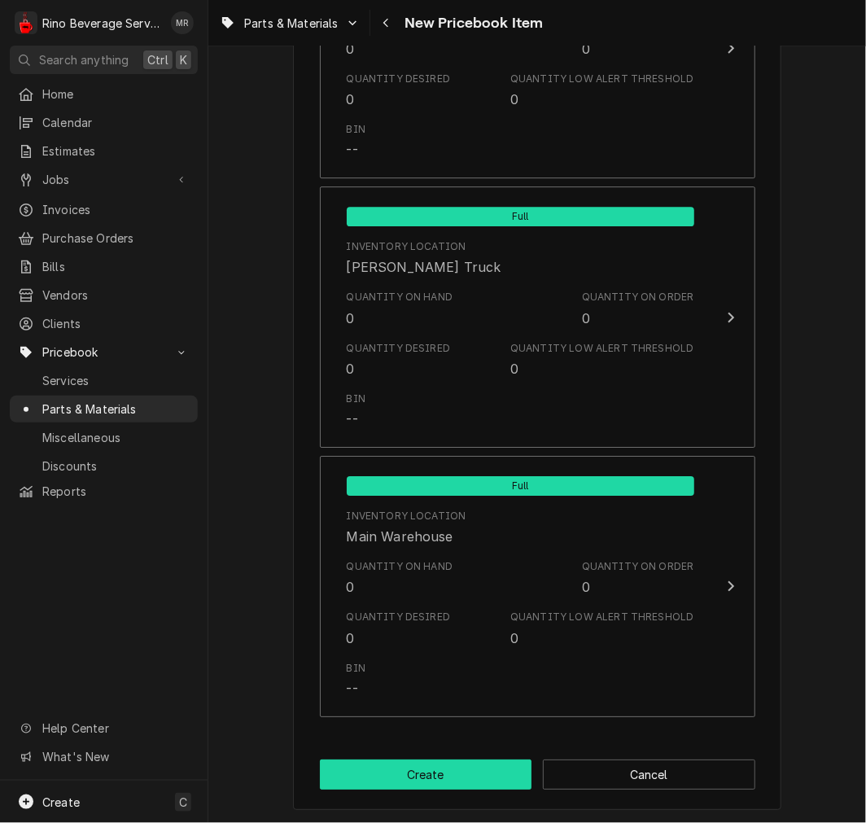
click at [441, 784] on button "Create" at bounding box center [426, 775] width 213 height 30
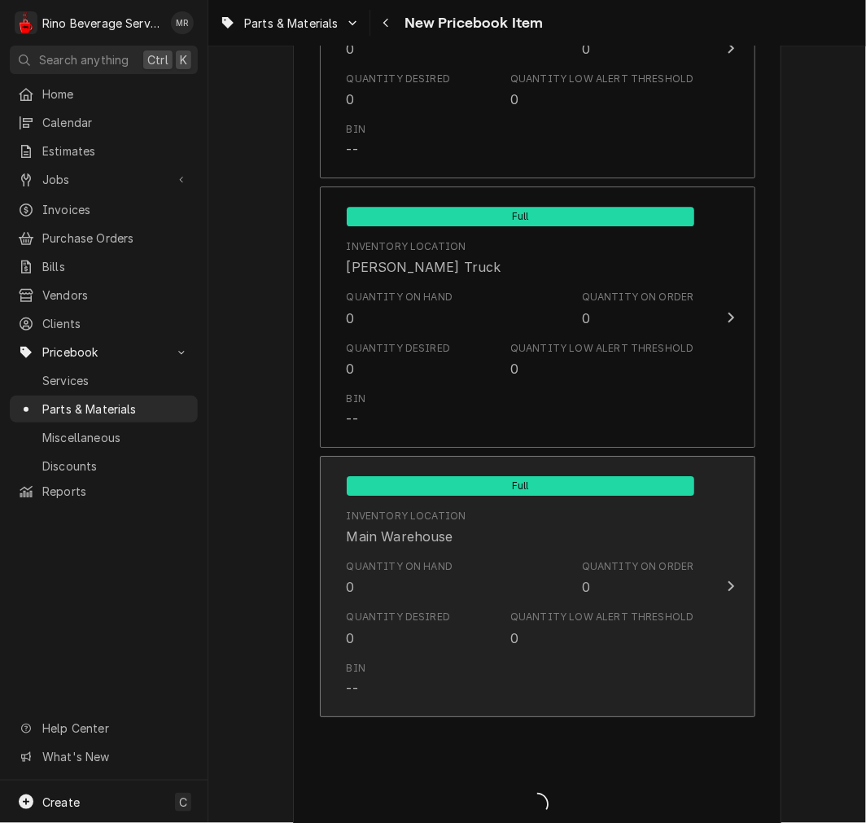
type textarea "x"
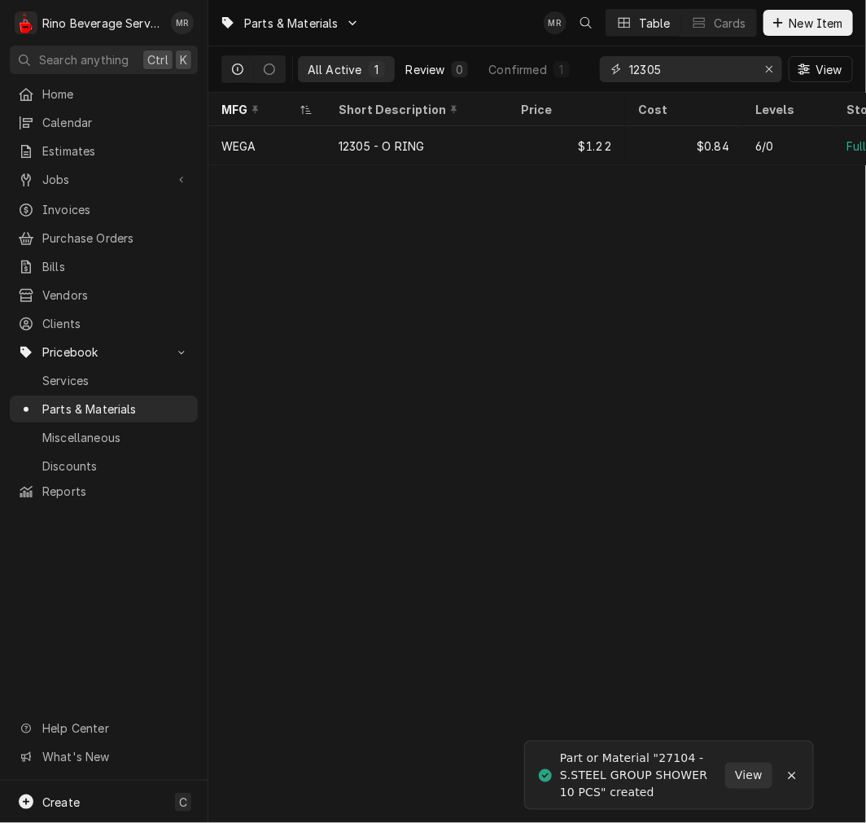
drag, startPoint x: 686, startPoint y: 79, endPoint x: 434, endPoint y: 69, distance: 251.8
click at [434, 69] on div "All Active 1 Review 0 Confirmed 1 12305 View" at bounding box center [537, 69] width 632 height 46
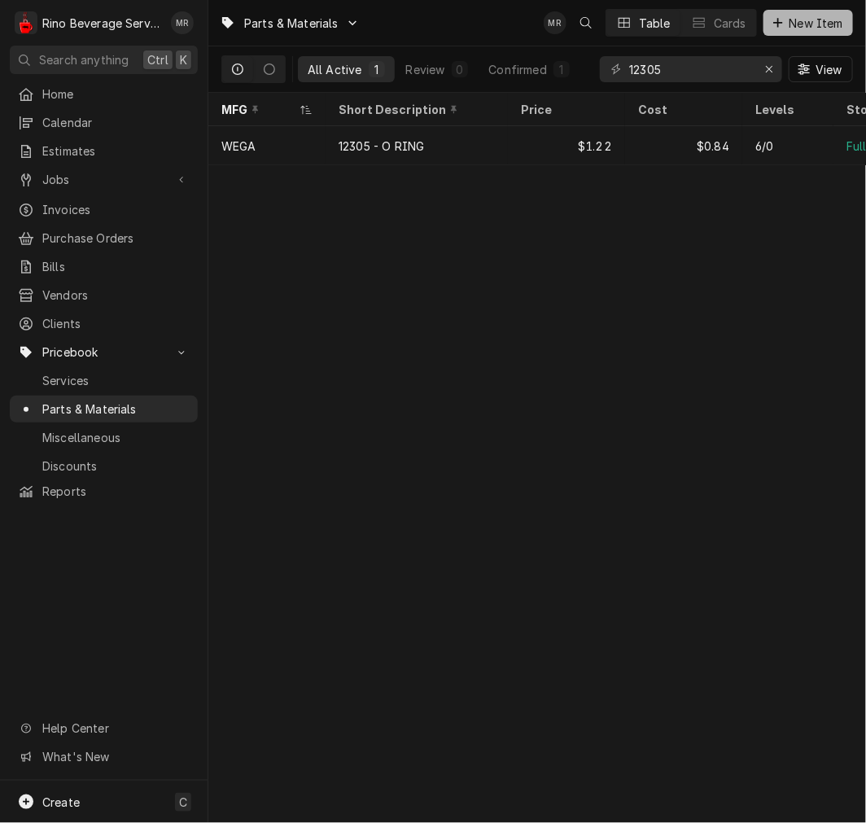
click at [770, 13] on button "New Item" at bounding box center [809, 23] width 90 height 26
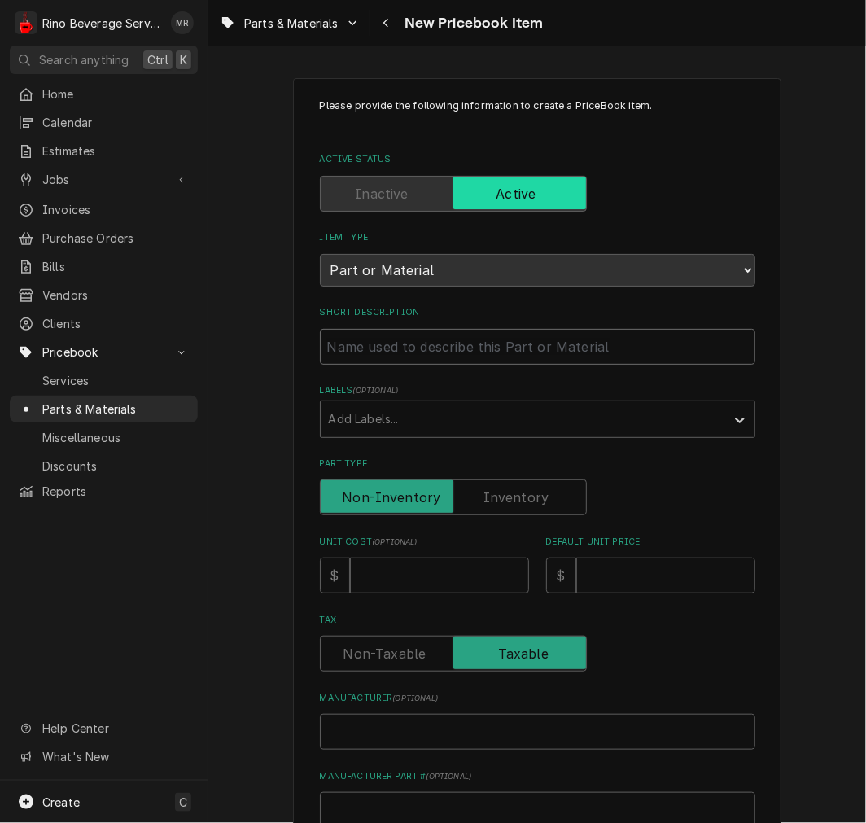
click at [445, 338] on input "Short Description" at bounding box center [538, 347] width 436 height 36
paste input "4927105000 SPRAIER GROUP"
type textarea "x"
type input "4927105000 SPRAIER GROUP"
click at [407, 336] on input "4927105000 SPRAIER GROUP" at bounding box center [538, 347] width 436 height 36
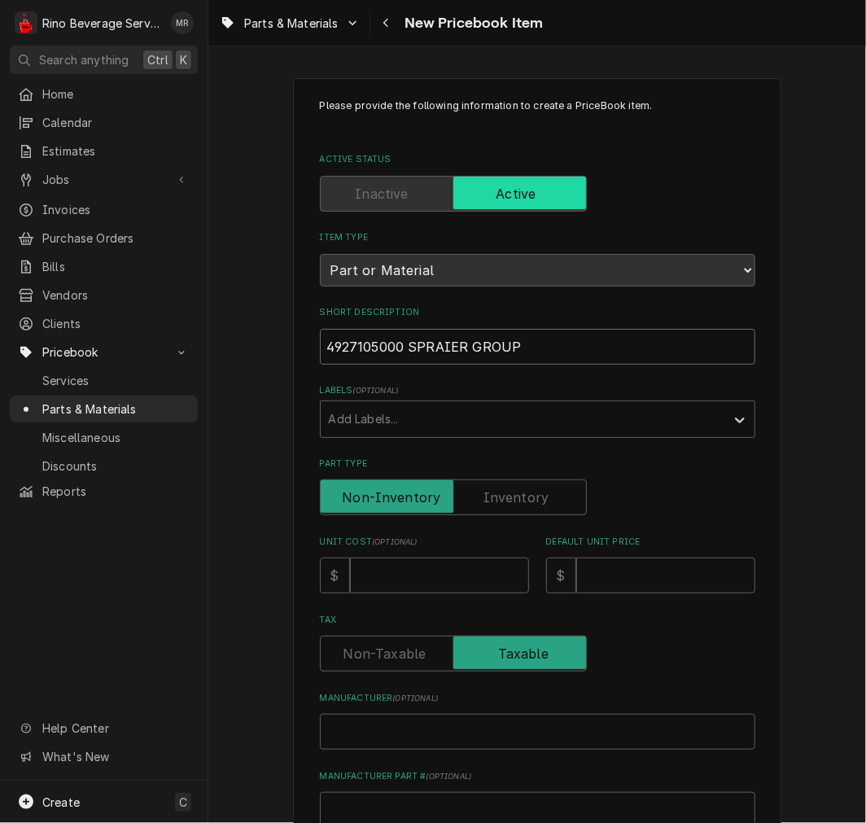
type textarea "x"
type input "4927105000 -SPRAIER GROUP"
type textarea "x"
type input "4927105000 - SPRAIER GROUP"
click at [526, 485] on label "Part Type" at bounding box center [453, 498] width 267 height 36
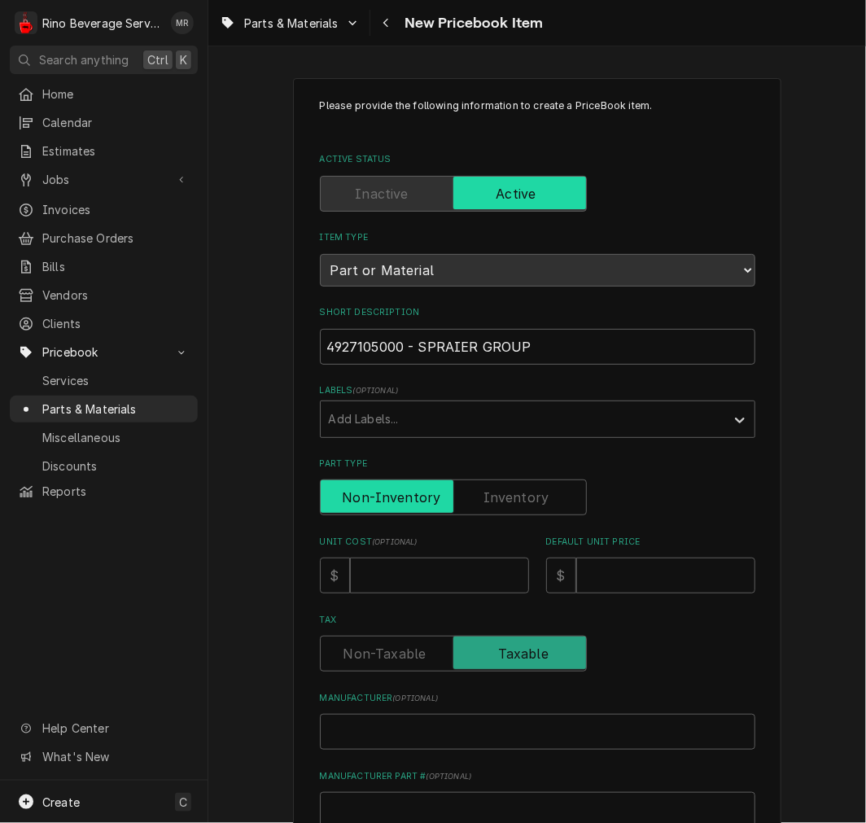
click at [526, 485] on input "Part Type" at bounding box center [453, 498] width 252 height 36
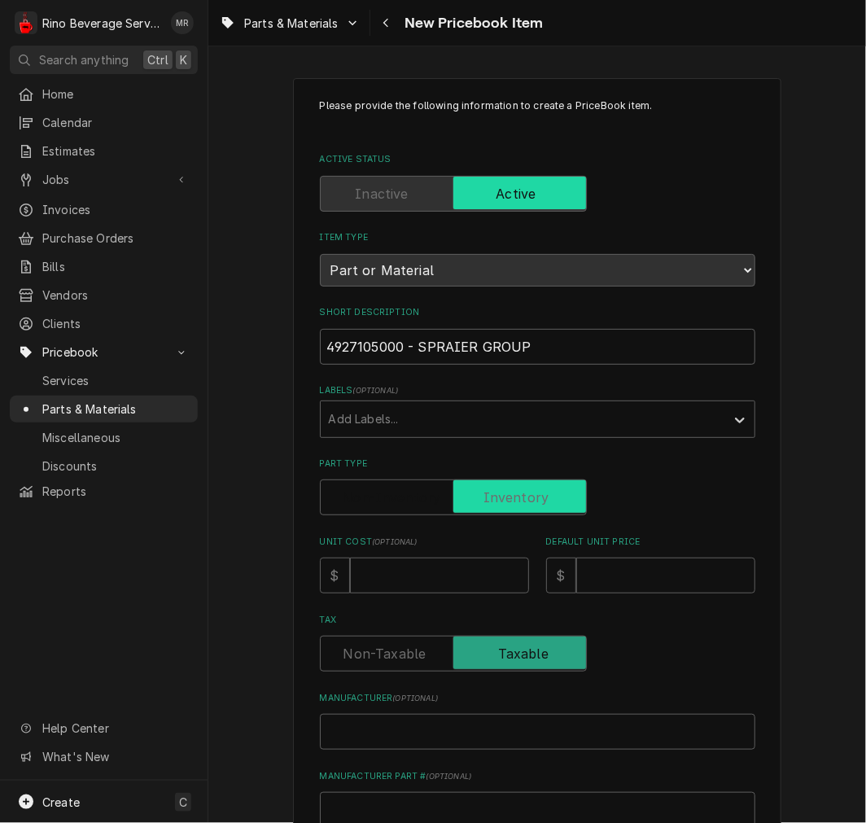
checkbox input "true"
click at [456, 562] on input "Unit Cost ( optional )" at bounding box center [439, 576] width 179 height 36
type textarea "x"
type input "1"
type textarea "x"
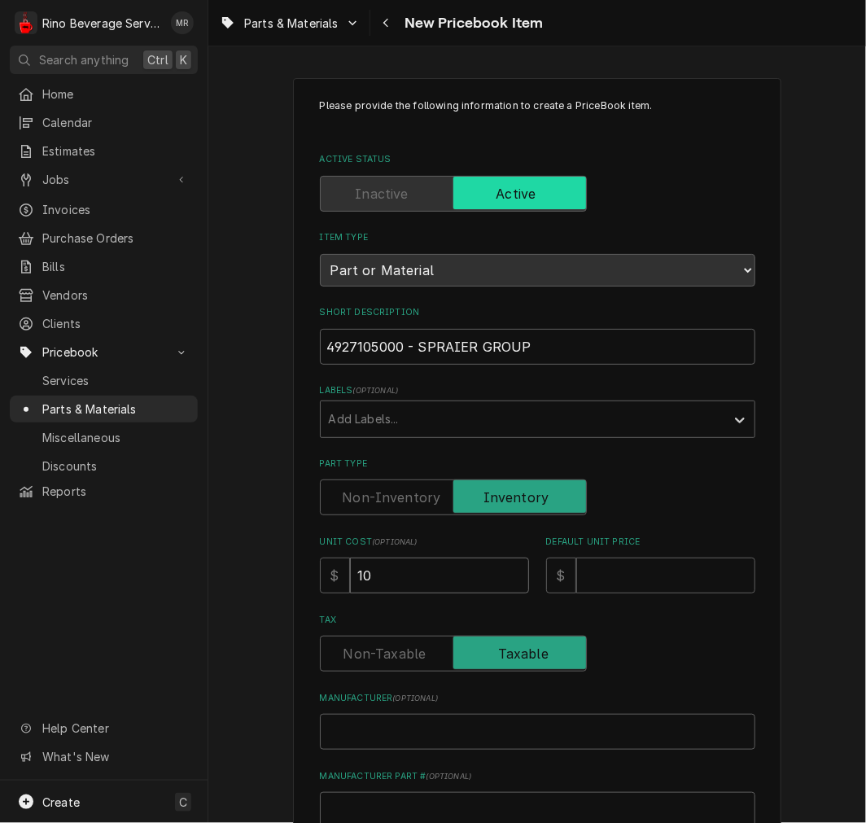
type input "10.9"
type textarea "x"
type input "10.98"
click at [419, 567] on input "10.98" at bounding box center [439, 576] width 179 height 36
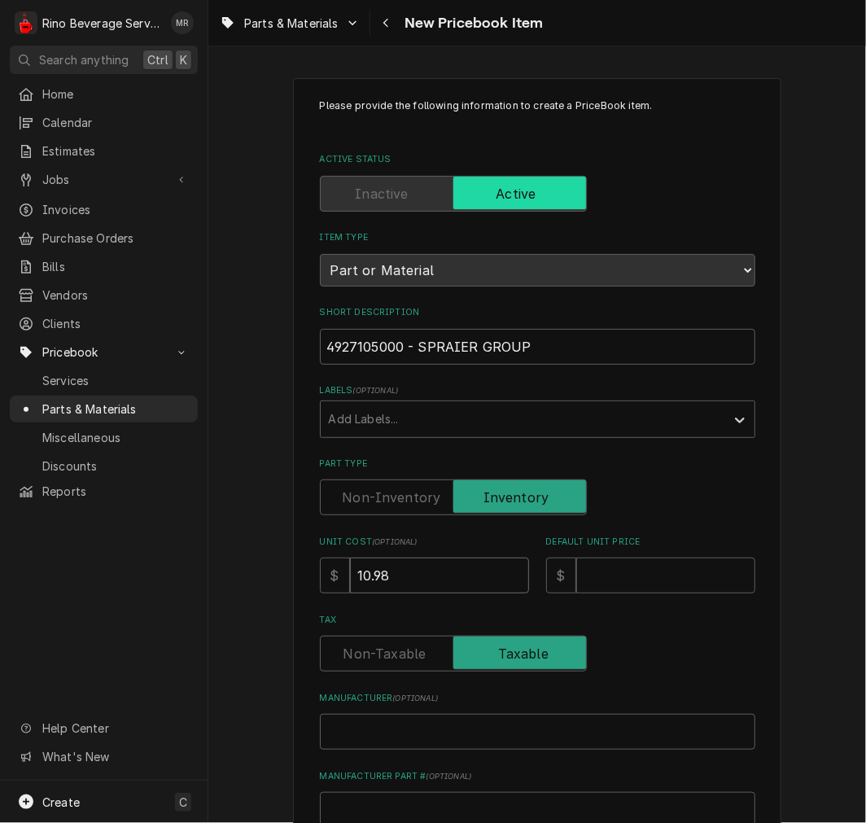
type textarea "x"
type input "10.9"
type textarea "x"
type input "10.94"
click at [674, 588] on input "Default Unit Price" at bounding box center [665, 576] width 179 height 36
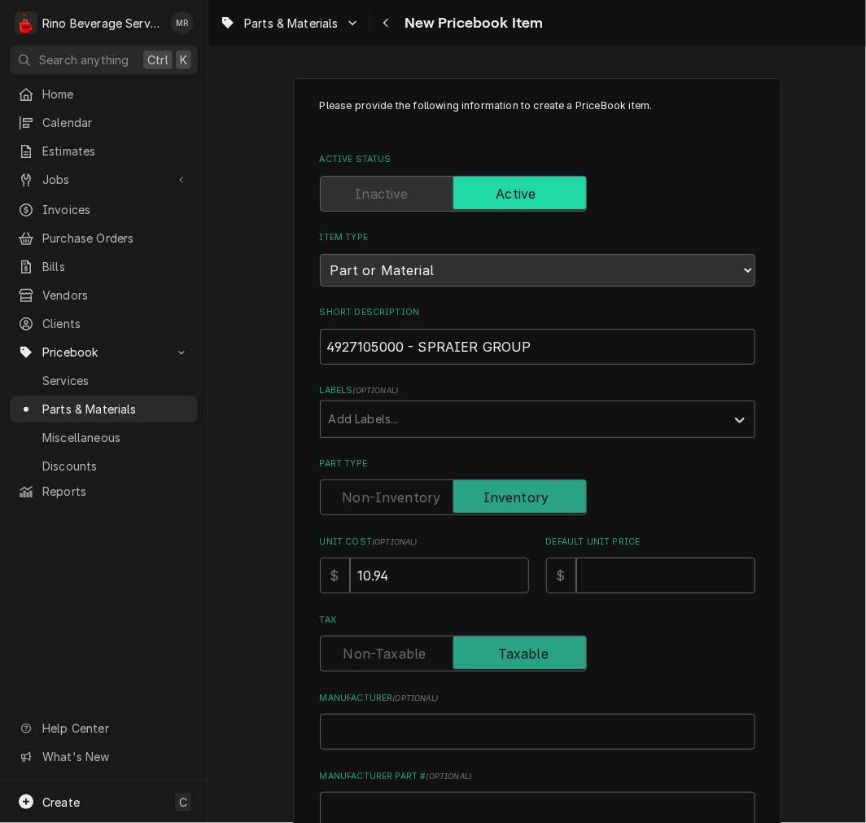
type textarea "x"
type input "1"
type textarea "x"
type input "15"
type textarea "x"
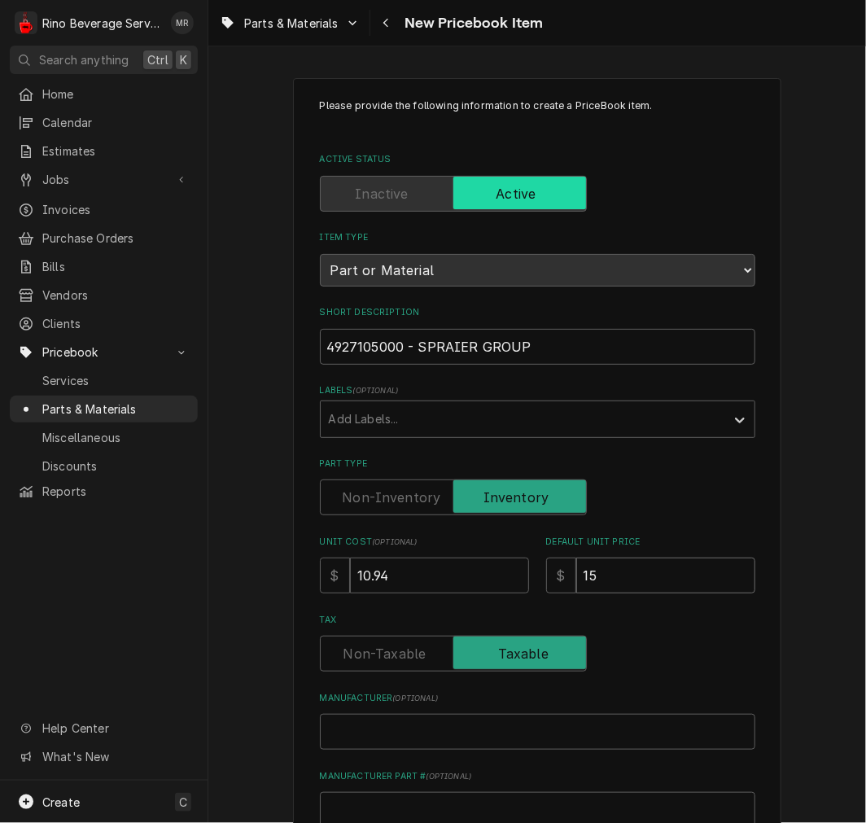
type input "15.8"
type textarea "x"
type input "15.86"
type textarea "x"
type input "W"
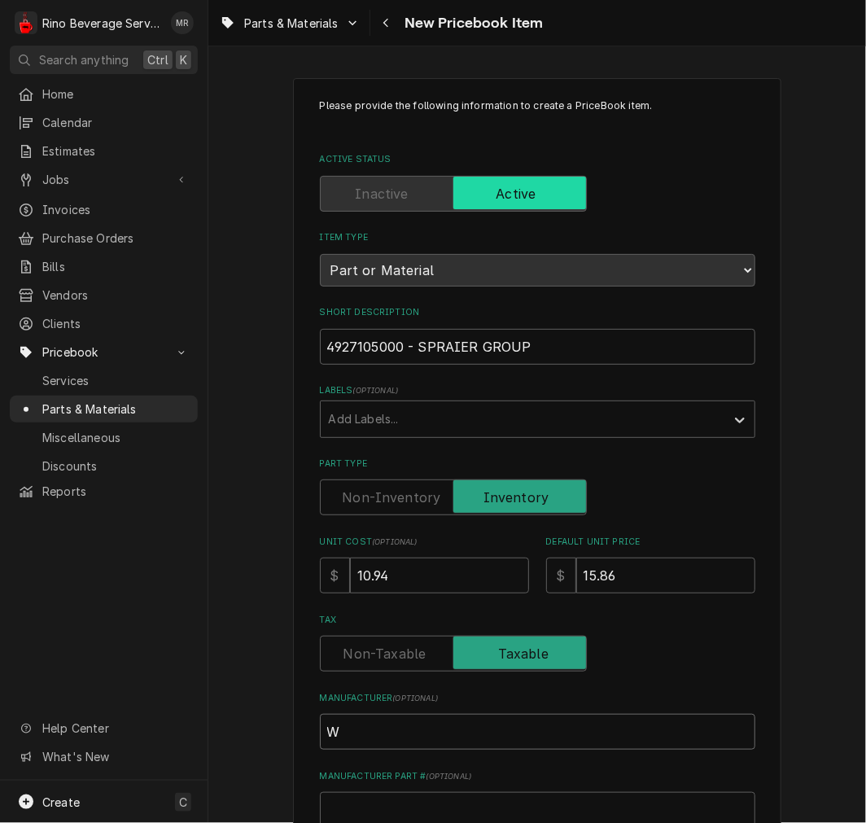
type textarea "x"
type input "We"
type textarea "x"
type input "Weg"
type textarea "x"
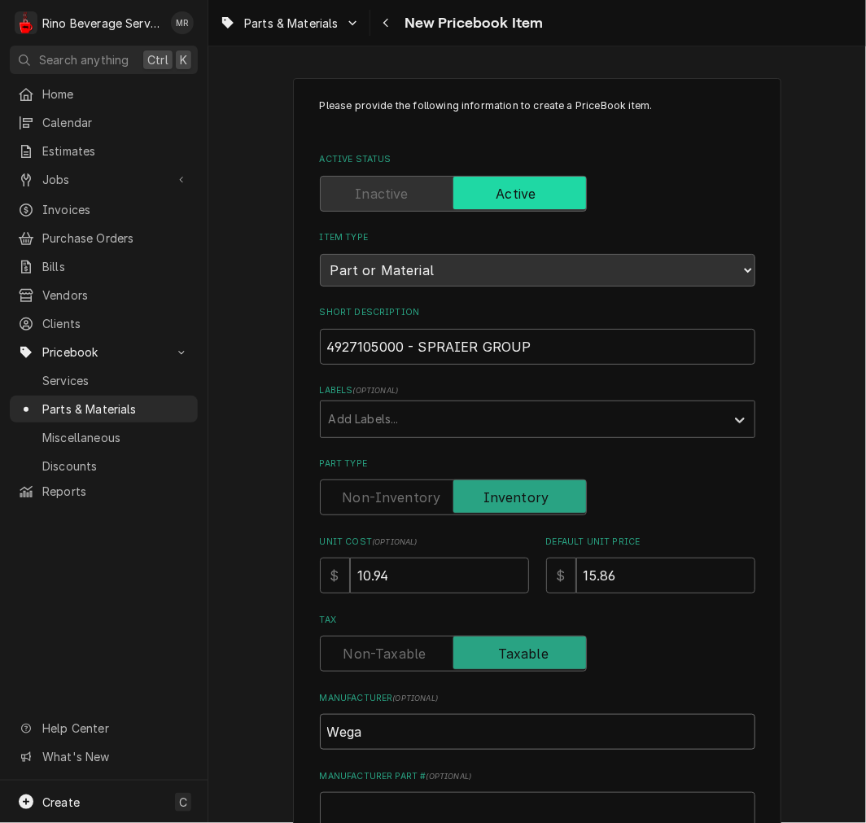
type input "Wega"
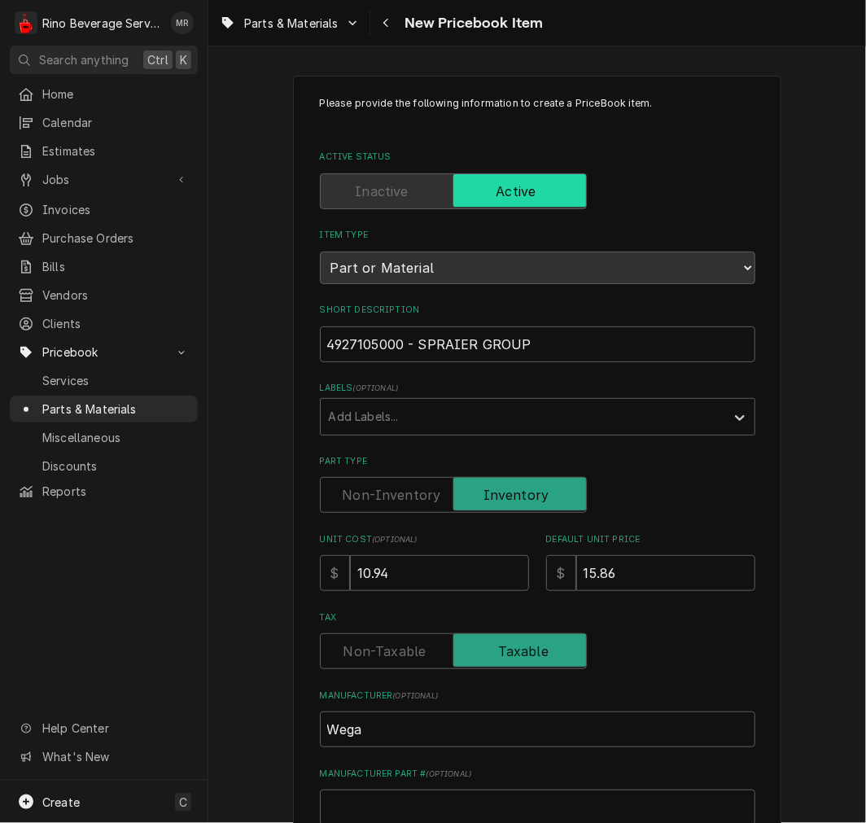
scroll to position [450, 0]
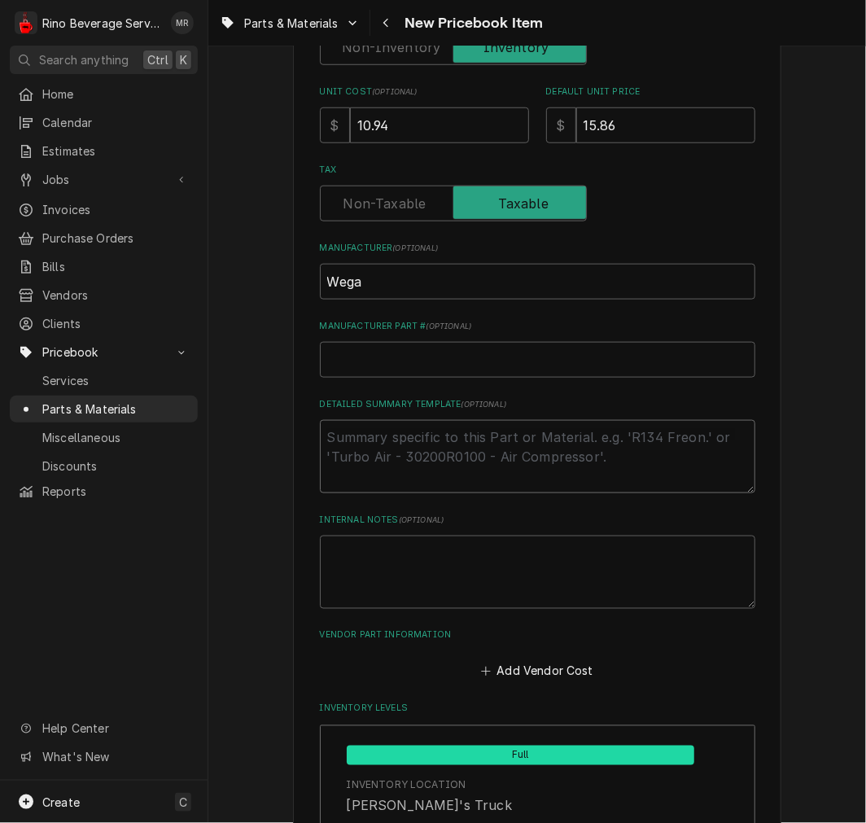
type textarea "x"
type textarea "P"
type textarea "x"
type textarea "P/"
type textarea "x"
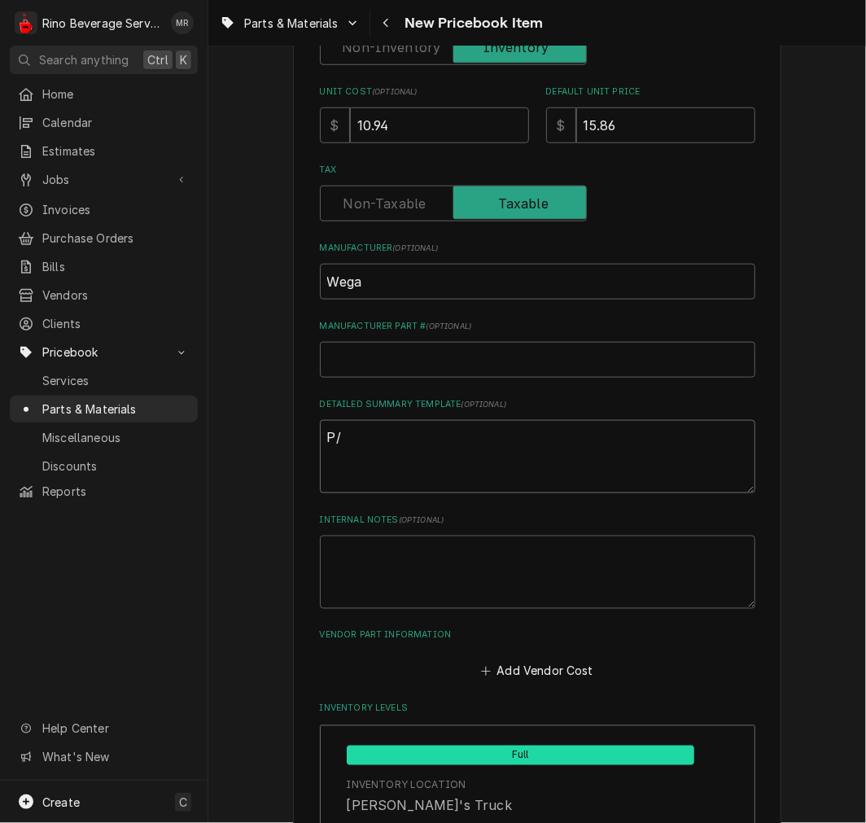
type textarea "P/N"
type textarea "x"
type textarea "P/N"
paste textarea "4927105000 - SPRAIER GROUP"
type textarea "x"
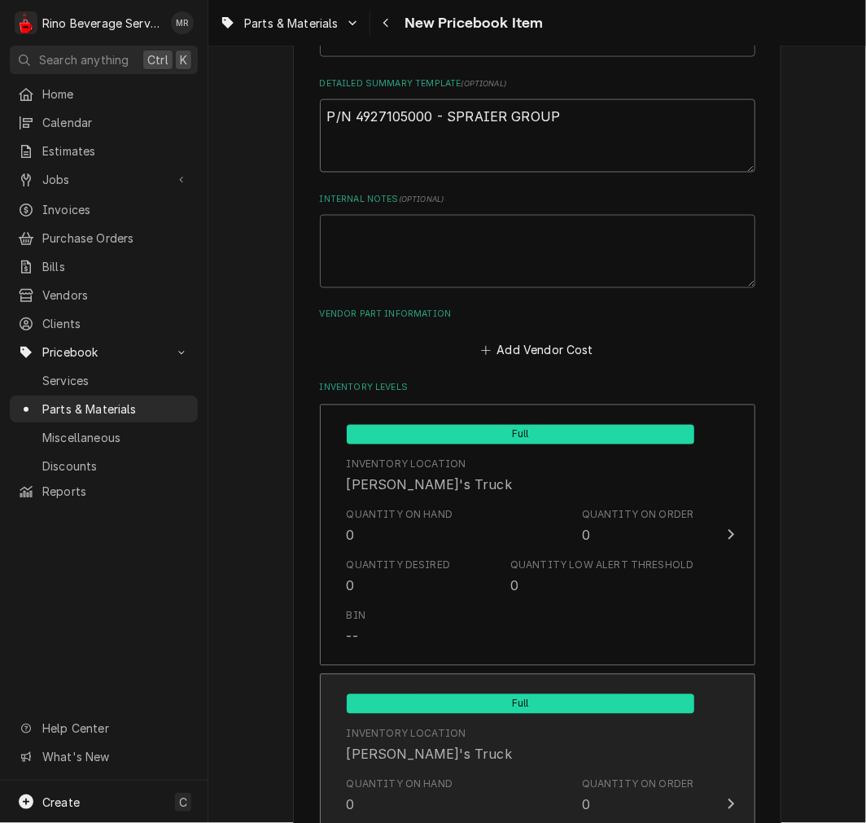
scroll to position [1054, 0]
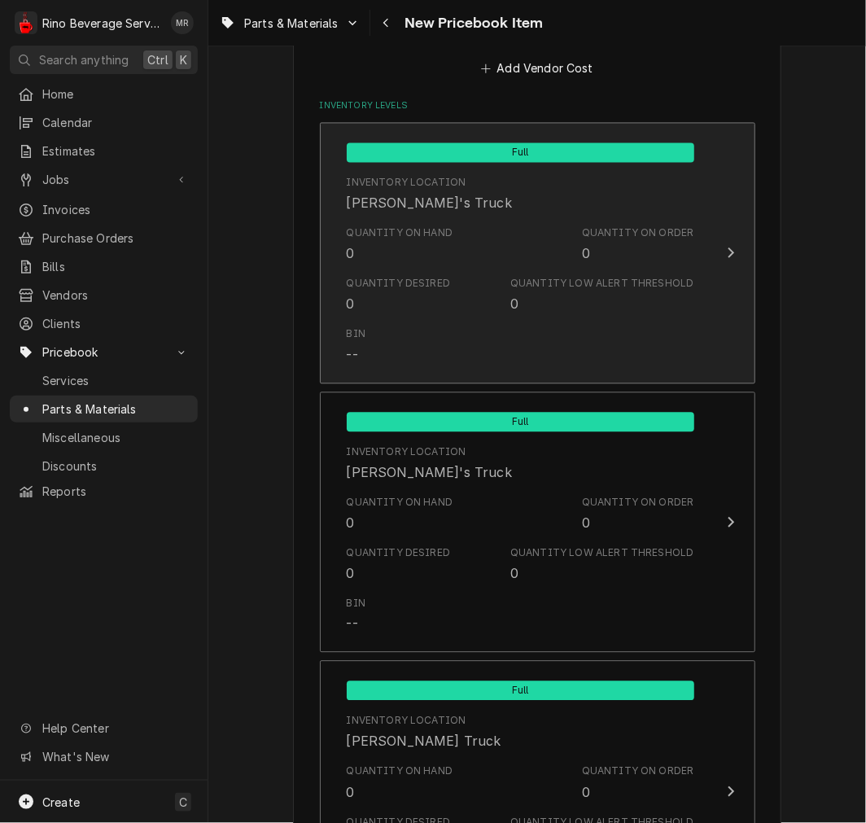
type textarea "P/N 4927105000 - SPRAIER GROUP"
click at [492, 213] on div "Inventory Location Damon's Truck" at bounding box center [521, 194] width 348 height 50
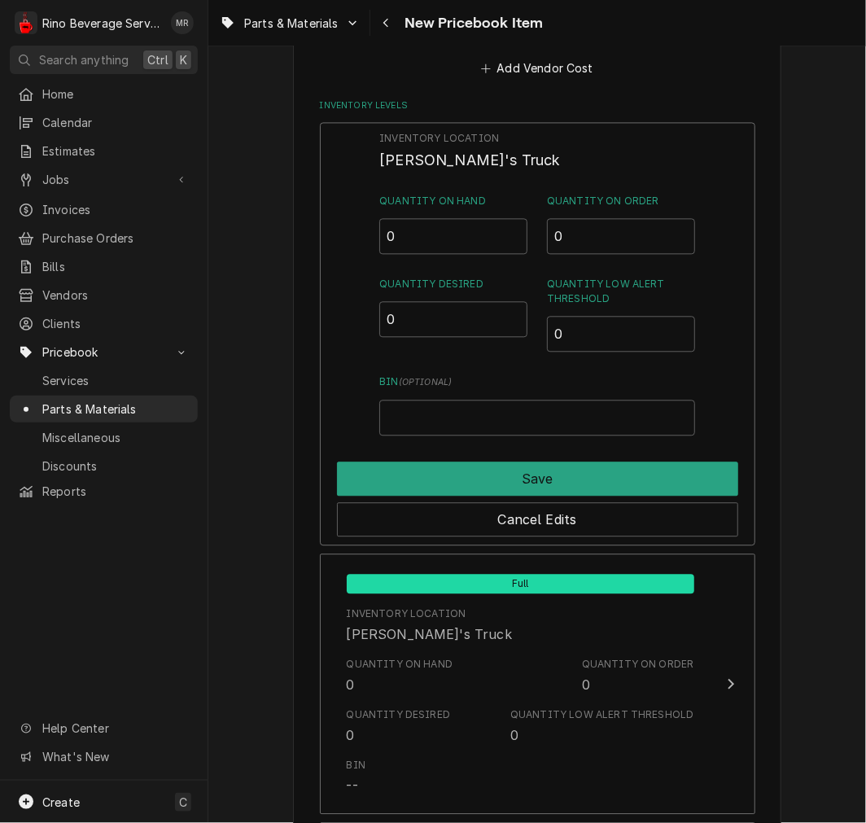
drag, startPoint x: 408, startPoint y: 208, endPoint x: 215, endPoint y: 204, distance: 193.0
click at [215, 204] on div "Please provide the following information to create a PriceBook item. Active Sta…" at bounding box center [537, 235] width 658 height 2451
drag, startPoint x: 473, startPoint y: 256, endPoint x: 409, endPoint y: 237, distance: 67.2
click at [410, 238] on div "Inventory Location Damon's Truck Quantity on Hand 0 Quantity on Order 0 Quantit…" at bounding box center [536, 283] width 315 height 305
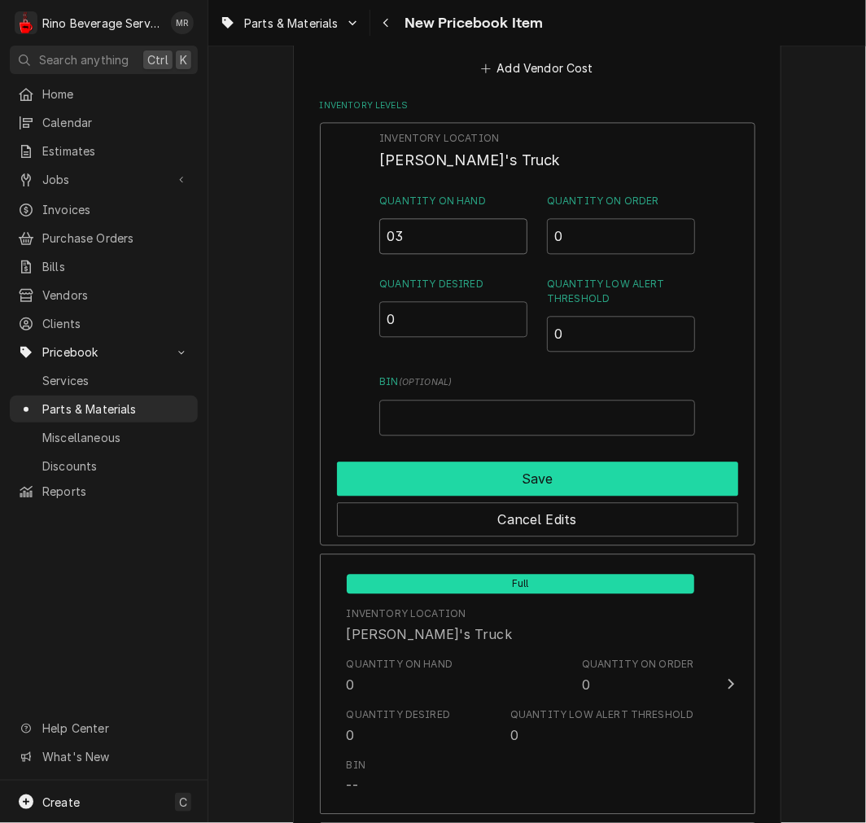
type input "03"
click at [531, 486] on button "Save" at bounding box center [537, 479] width 401 height 34
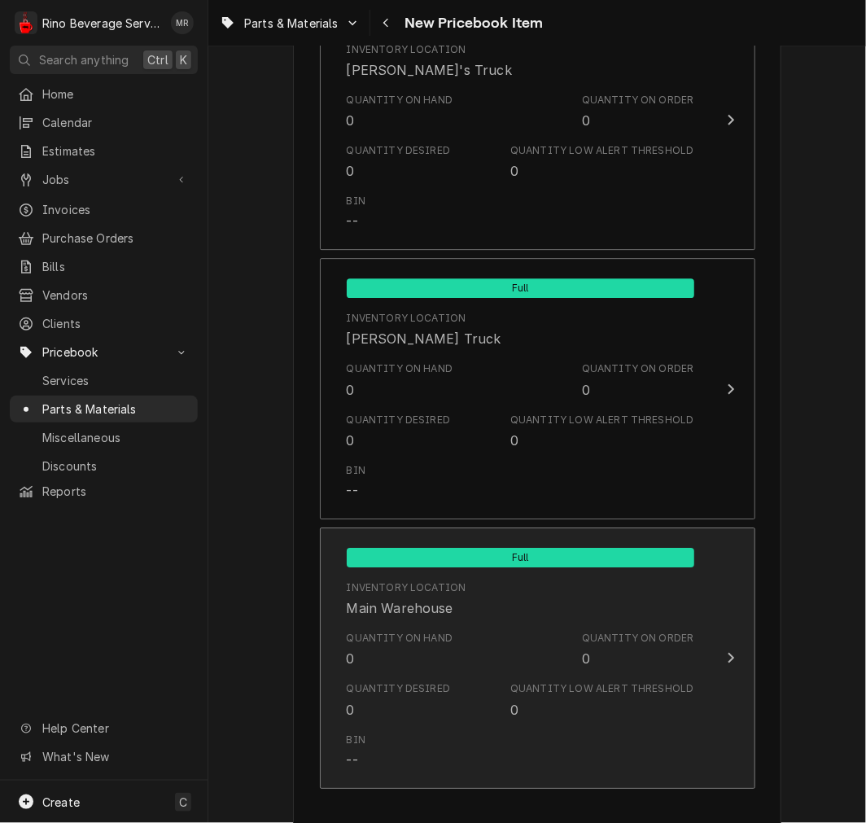
scroll to position [1527, 0]
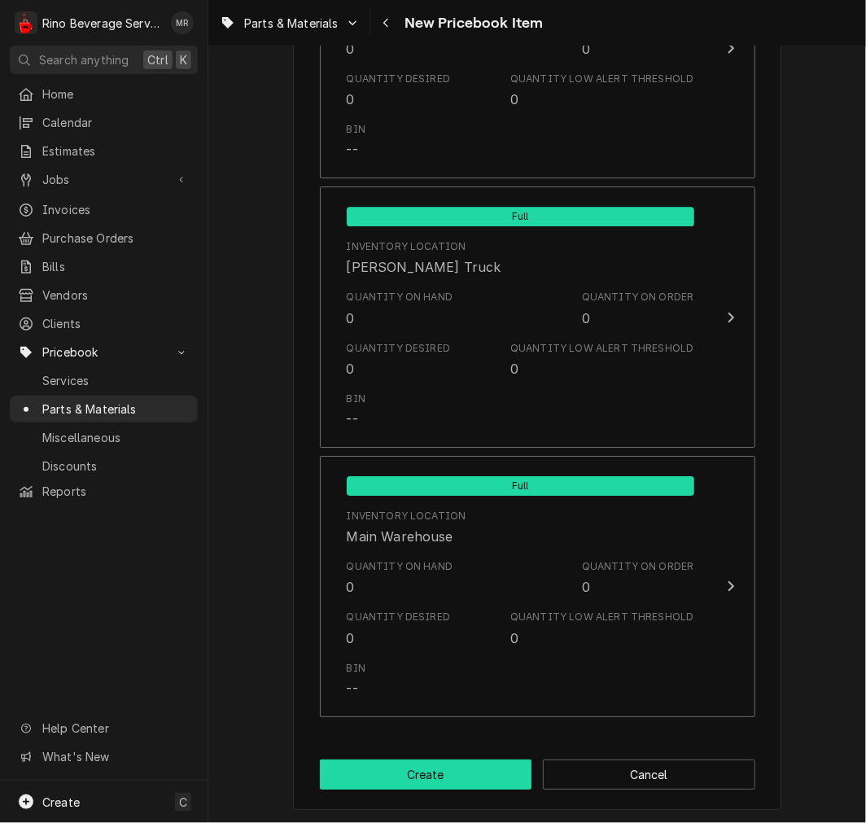
click at [430, 762] on button "Create" at bounding box center [426, 775] width 213 height 30
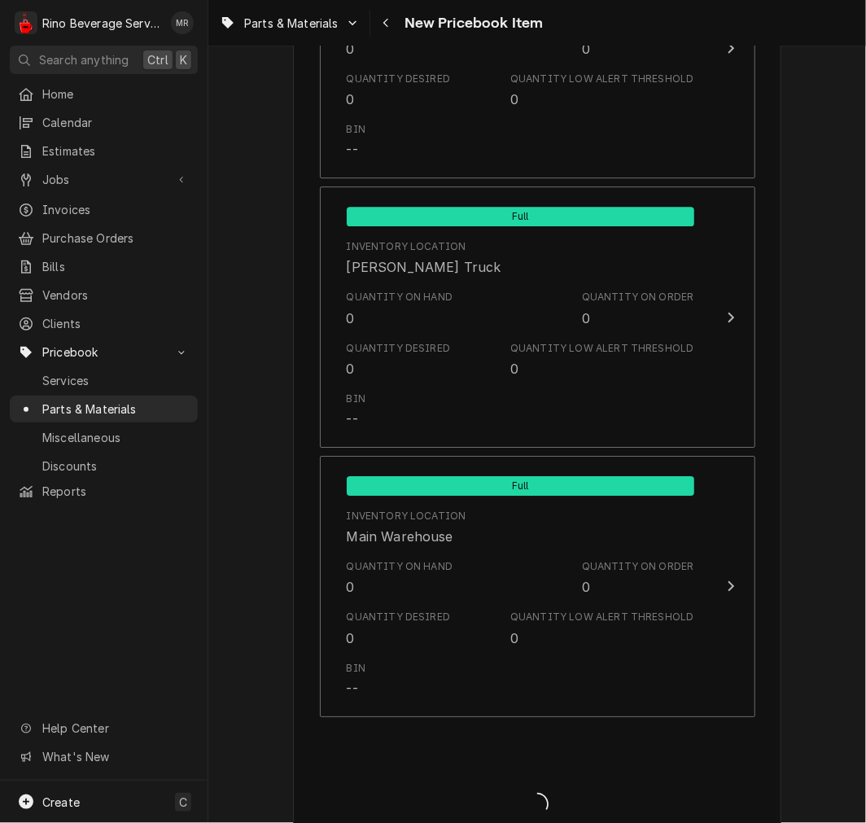
type textarea "x"
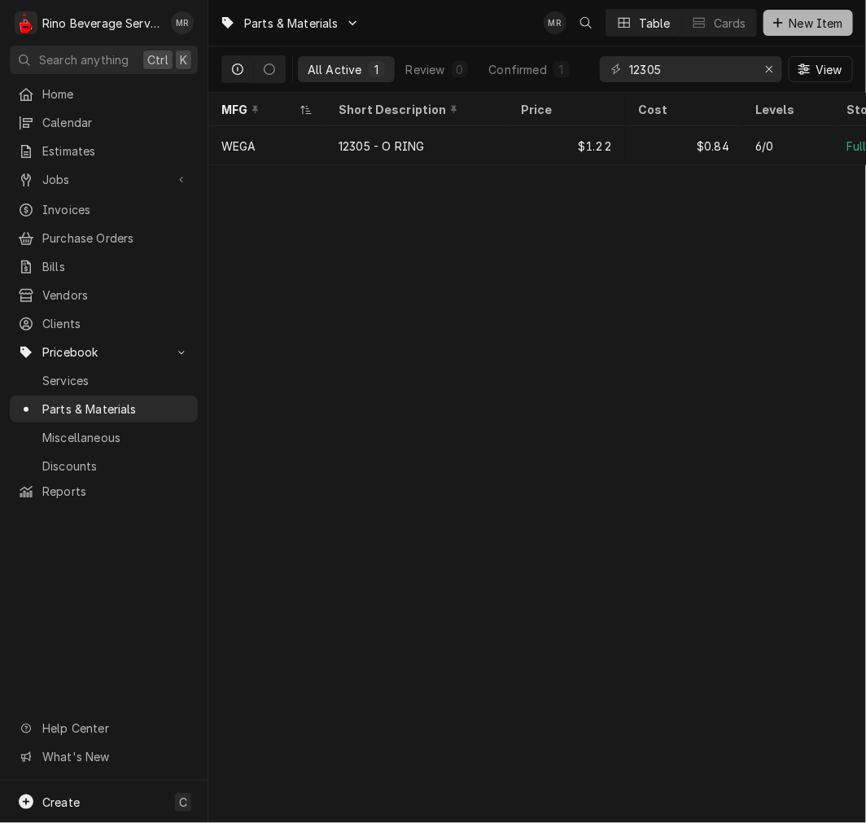
click at [806, 26] on span "New Item" at bounding box center [817, 23] width 60 height 17
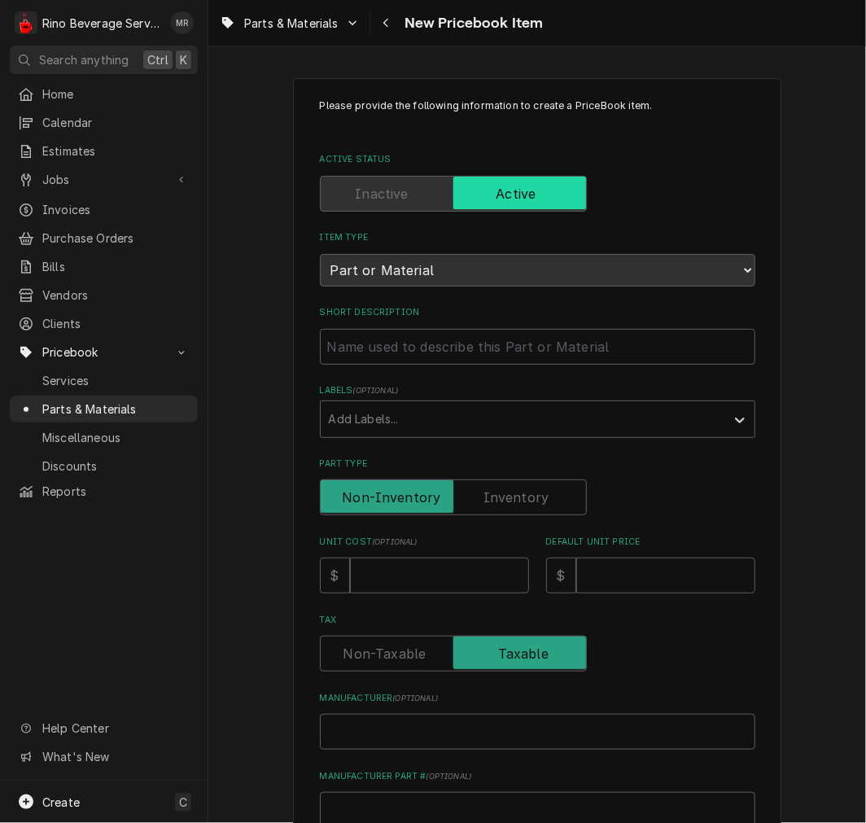
click at [435, 322] on div "Short Description" at bounding box center [538, 335] width 436 height 58
click at [444, 338] on input "Short Description" at bounding box center [538, 347] width 436 height 36
paste input "12203 RUBBER GASKET 15x4x4 10PCS"
type textarea "x"
type input "12203 RUBBER GASKET 15x4x4 10PCS"
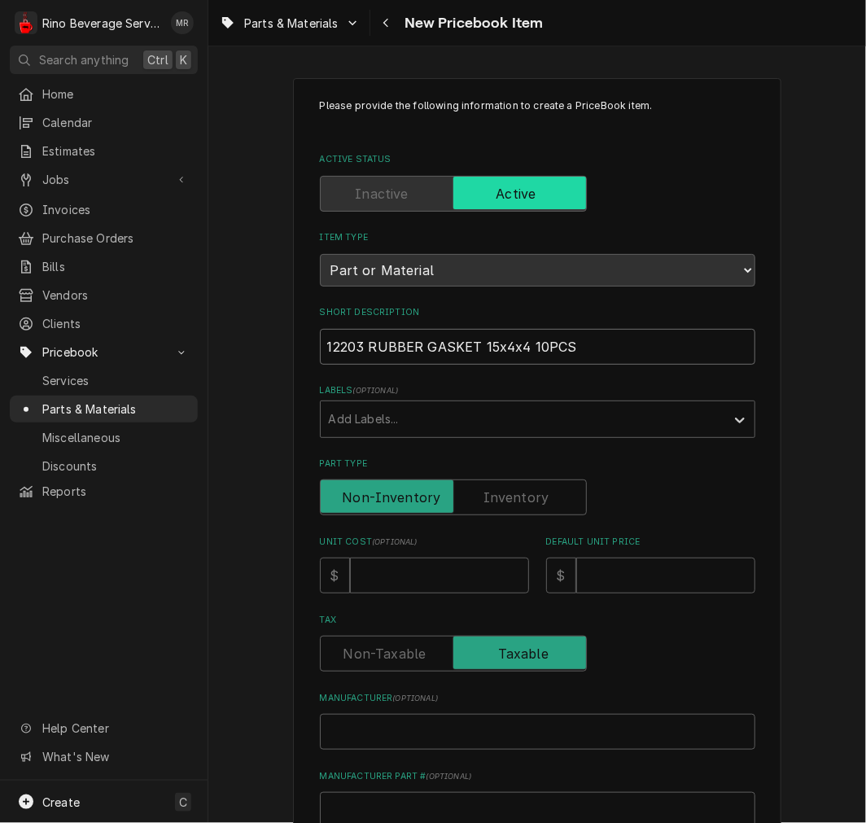
click at [361, 353] on input "12203 RUBBER GASKET 15x4x4 10PCS" at bounding box center [538, 347] width 436 height 36
type textarea "x"
type input "12203 -RUBBER GASKET 15x4x4 10PCS"
type textarea "x"
type input "12203 - RUBBER GASKET 15x4x4 10PCS"
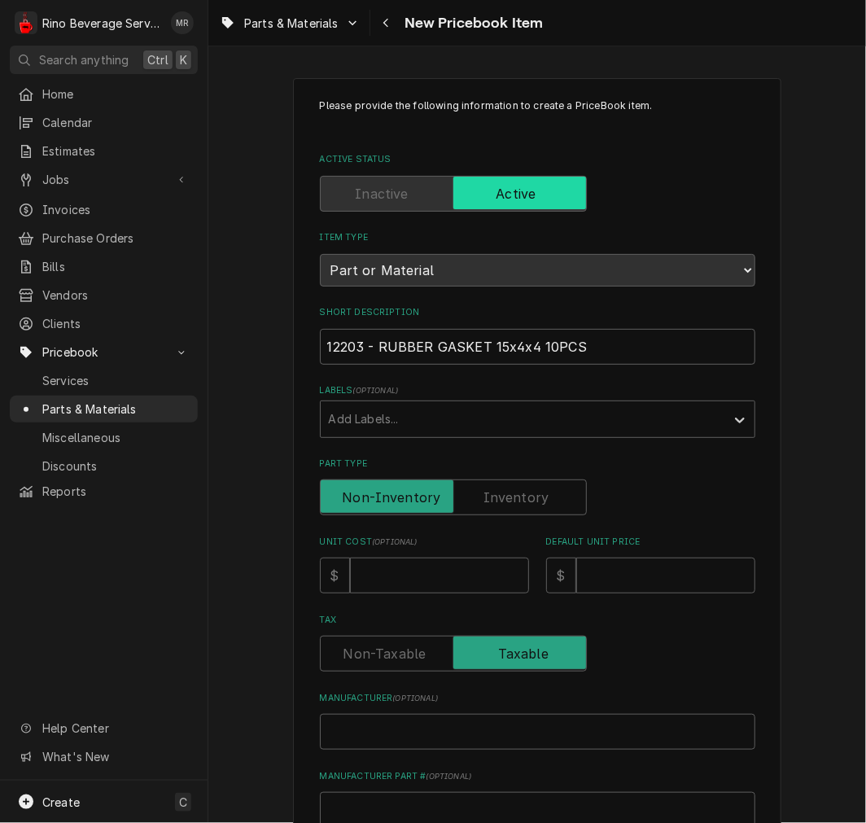
click at [519, 491] on label "Part Type" at bounding box center [453, 498] width 267 height 36
click at [519, 491] on input "Part Type" at bounding box center [453, 498] width 252 height 36
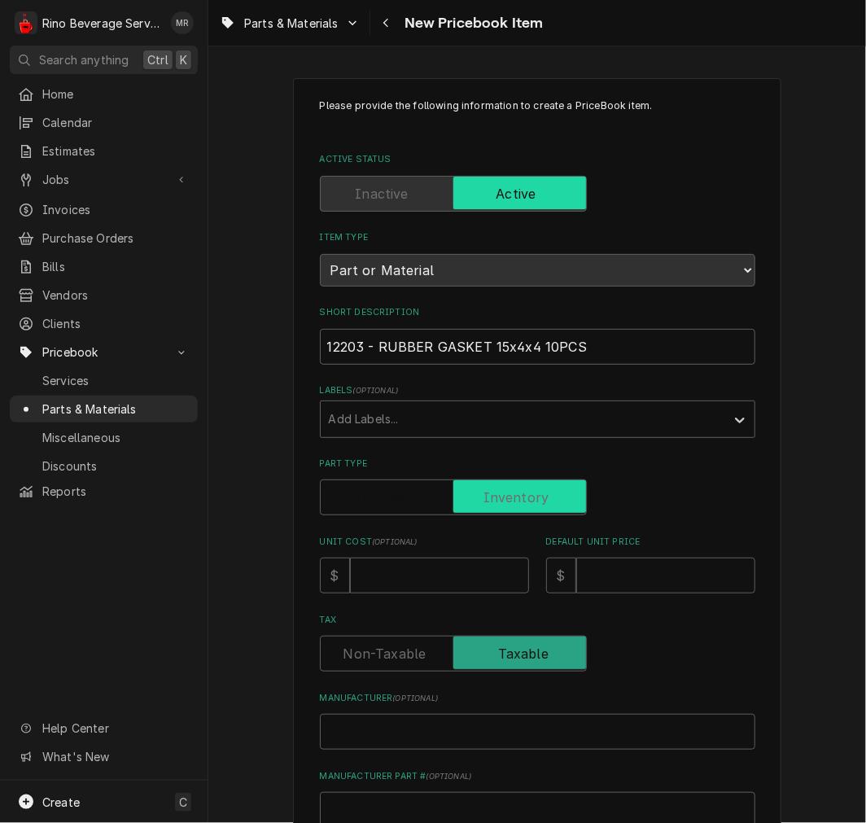
checkbox input "true"
click at [427, 567] on input "Unit Cost ( optional )" at bounding box center [439, 576] width 179 height 36
click at [370, 558] on input "Unit Cost ( optional )" at bounding box center [439, 576] width 179 height 36
type textarea "x"
type input "2"
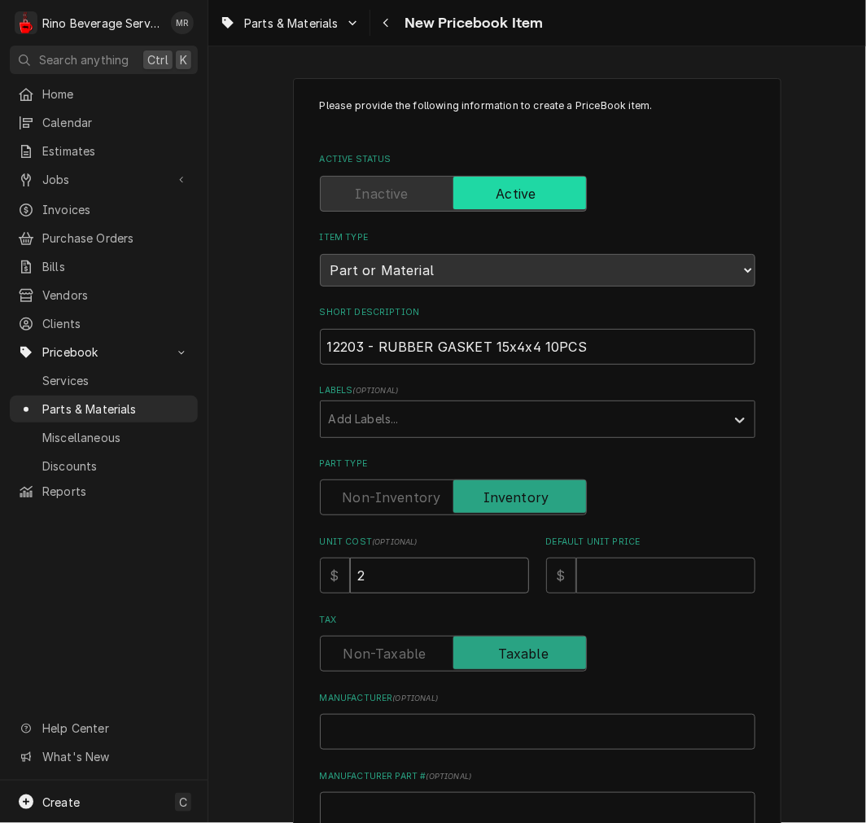
type textarea "x"
type input "2.4"
type textarea "x"
type input "2.44"
type textarea "x"
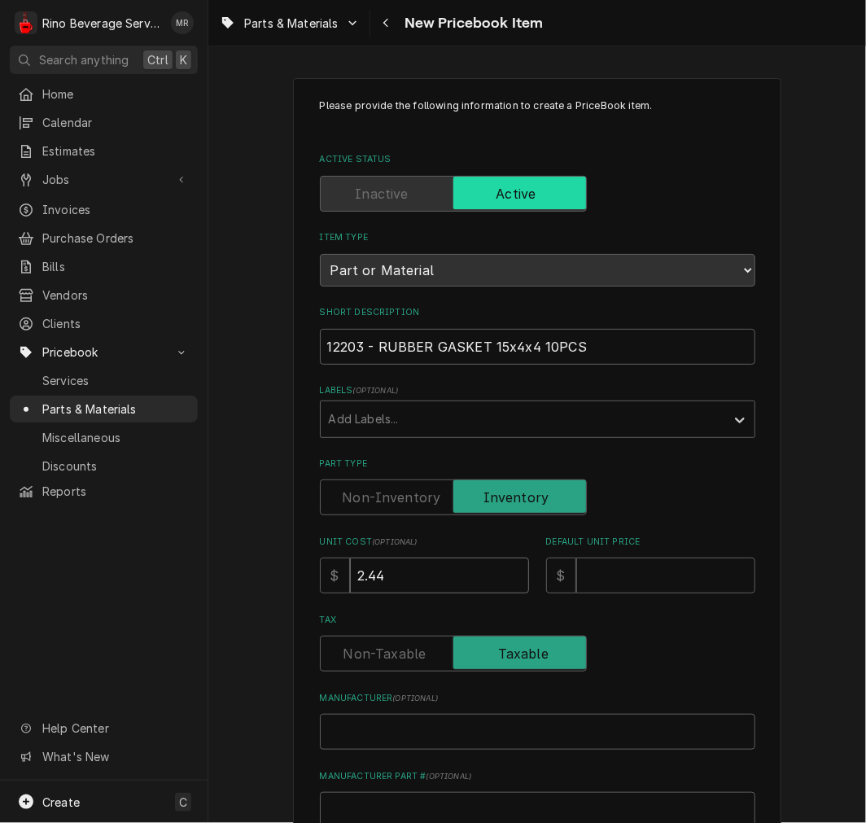
type input "2.4"
type textarea "x"
type input "2"
type textarea "x"
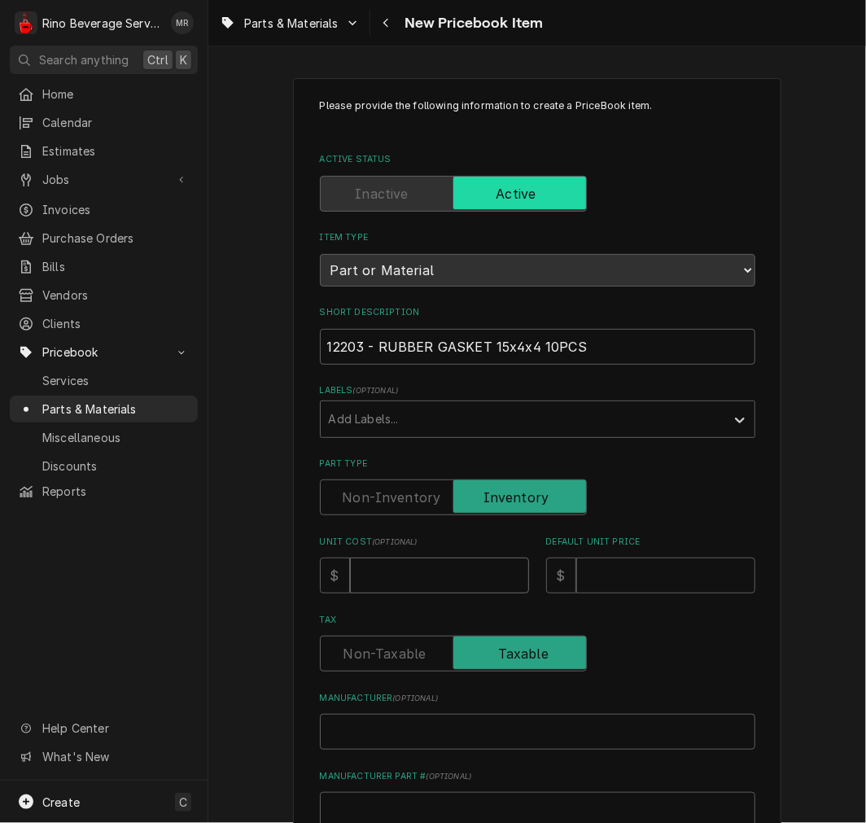
type input "1"
type textarea "x"
type input "1.6"
type textarea "x"
type input "1.68"
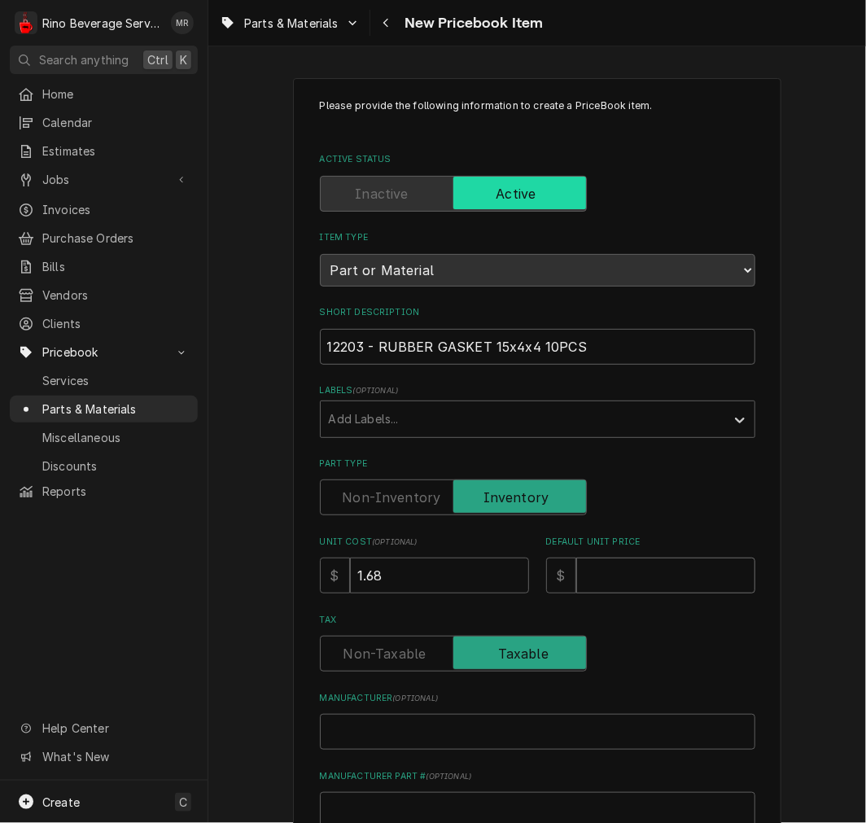
type textarea "x"
type input "2"
type textarea "x"
type input "2.4"
type textarea "x"
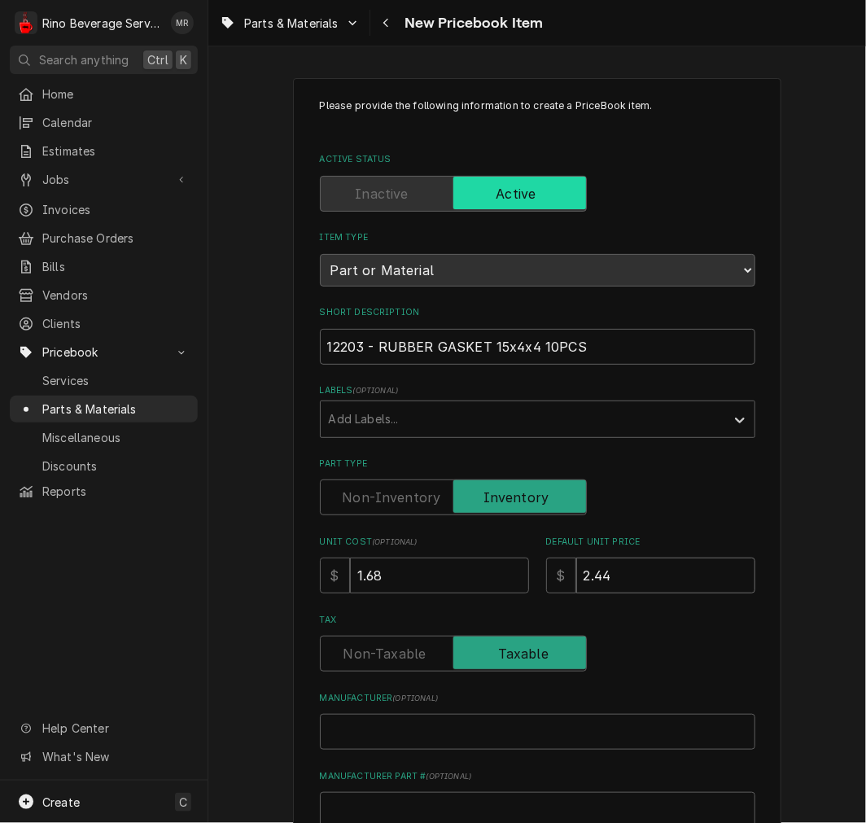
type input "2.44"
type textarea "x"
type input "W"
type textarea "x"
type input "We"
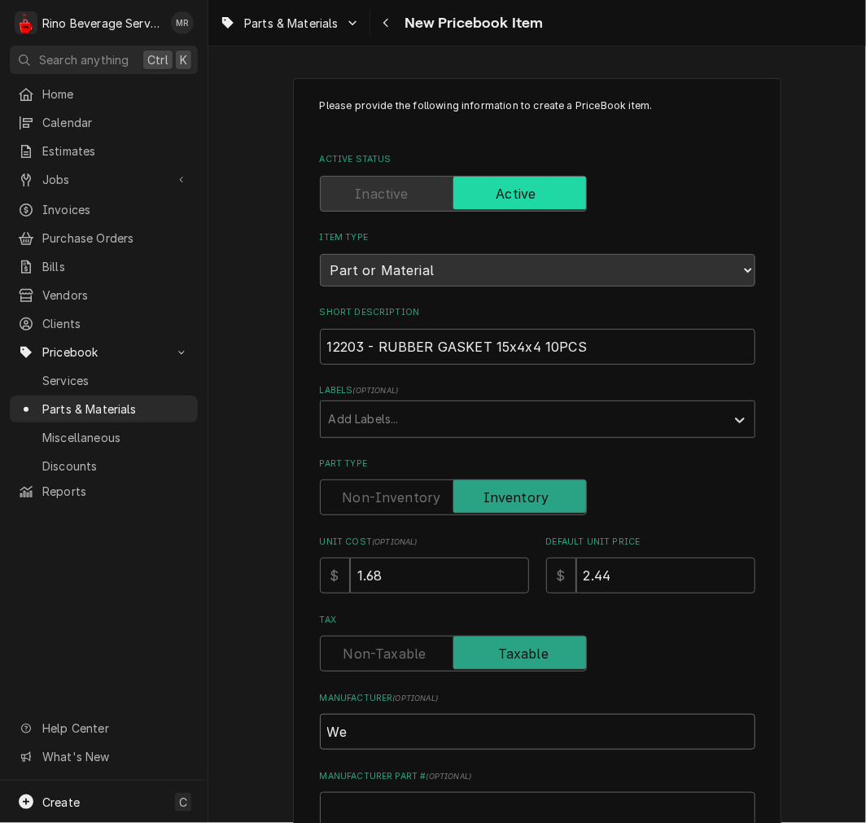
type textarea "x"
type input "Weg"
type textarea "x"
type input "Wega"
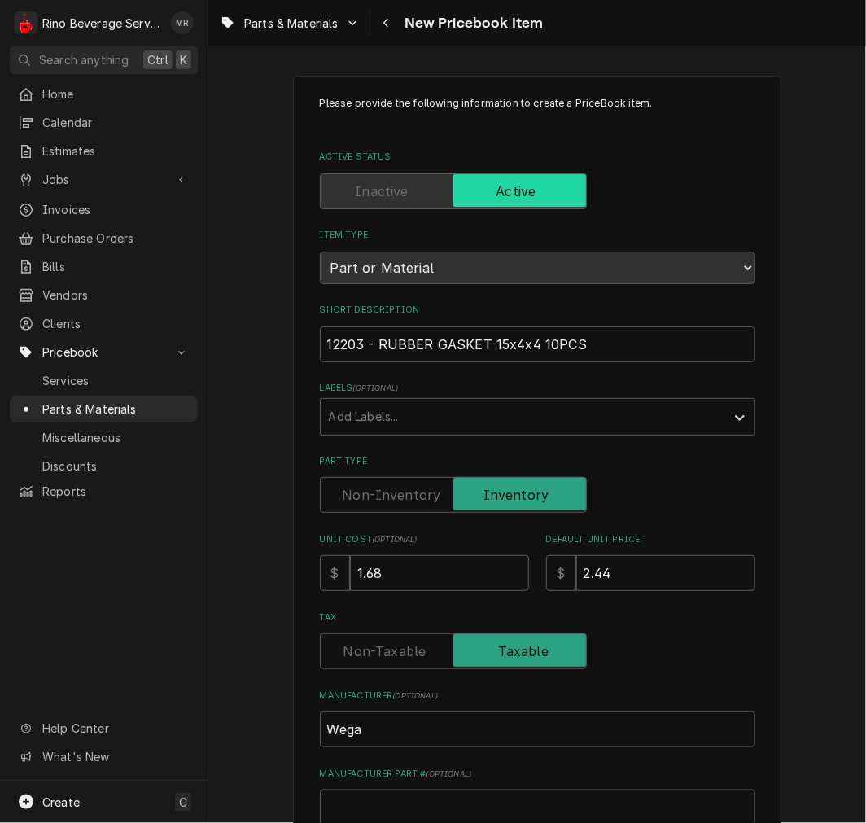
scroll to position [450, 0]
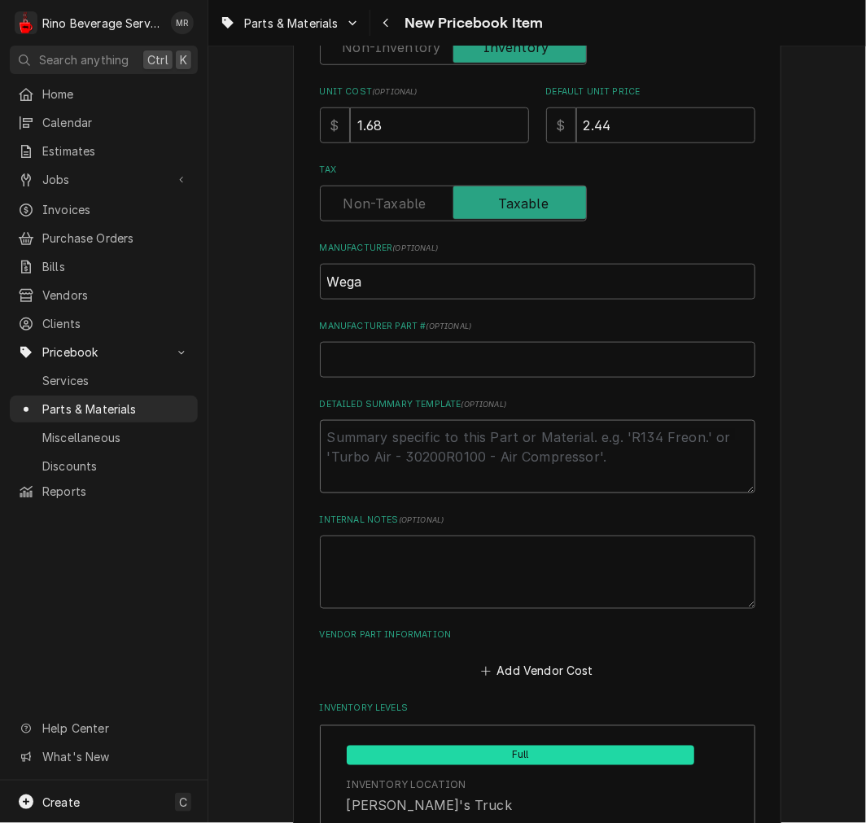
type textarea "x"
type textarea "P"
type textarea "x"
type textarea "P"
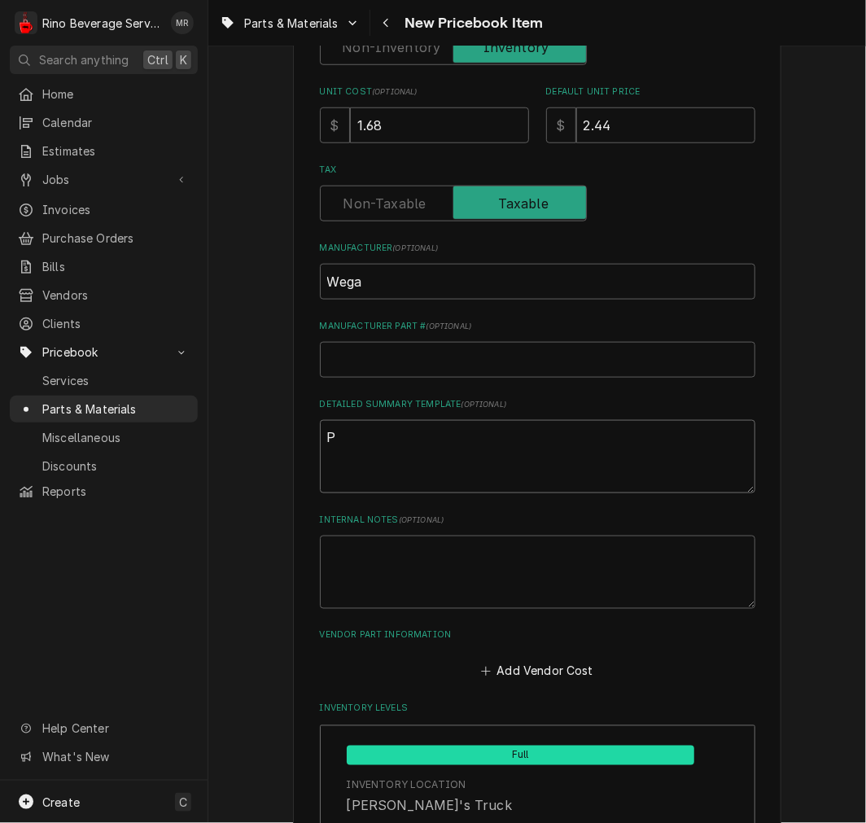
type textarea "x"
type textarea "P/"
type textarea "x"
type textarea "P/N"
type textarea "x"
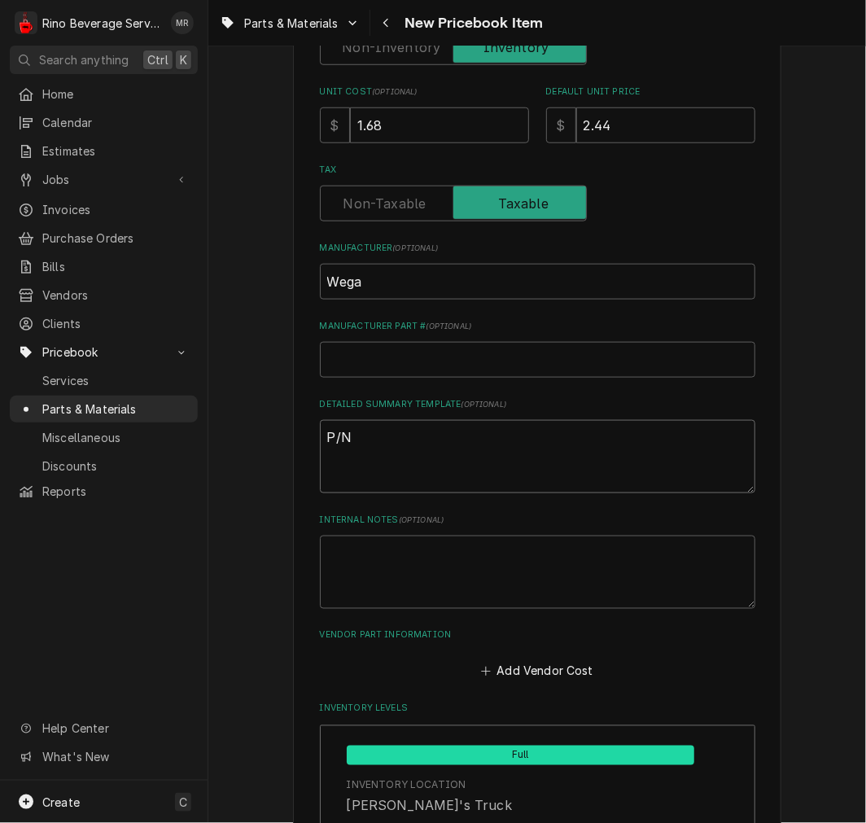
type textarea "P/N"
paste textarea "12203 RUBBER GASKET 15x4x4 10PCS"
type textarea "x"
type textarea "P/N 12203 RUBBER GASKET 15x4x4 10PCS"
click at [324, 453] on textarea "P/N 12203 RUBBER GASKET 15x4x4 10PCS" at bounding box center [538, 456] width 436 height 73
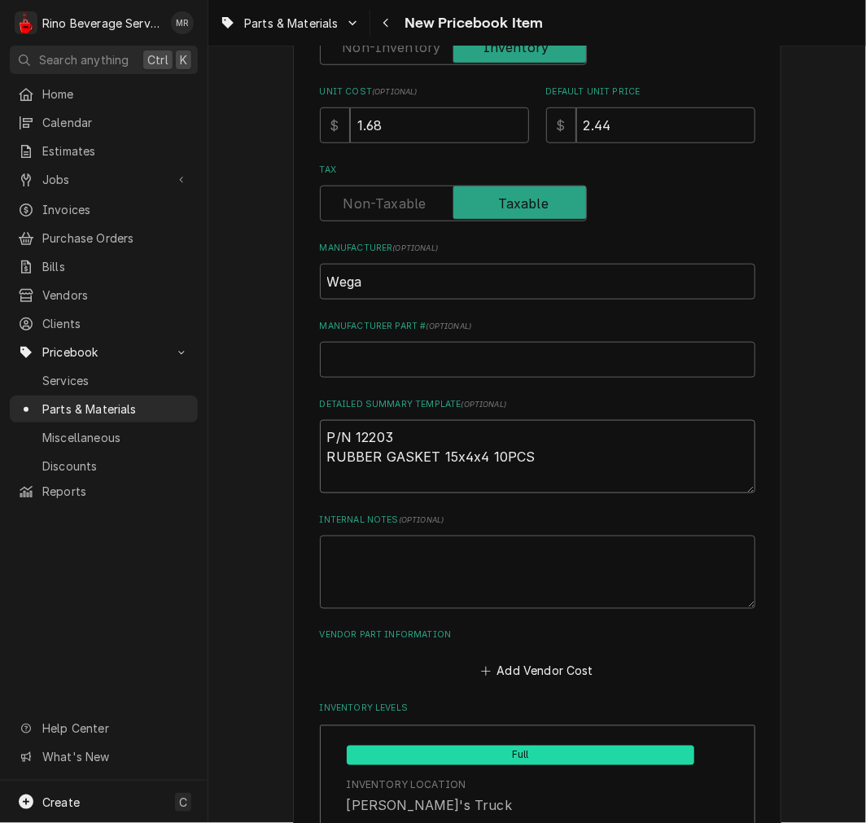
click at [320, 449] on textarea "P/N 12203 RUBBER GASKET 15x4x4 10PCS" at bounding box center [538, 456] width 436 height 73
type textarea "x"
type textarea "P/N 12203RUBBER GASKET 15x4x4 10PCS"
type textarea "x"
type textarea "P/N 12203 RUBBER GASKET 15x4x4 10PCS"
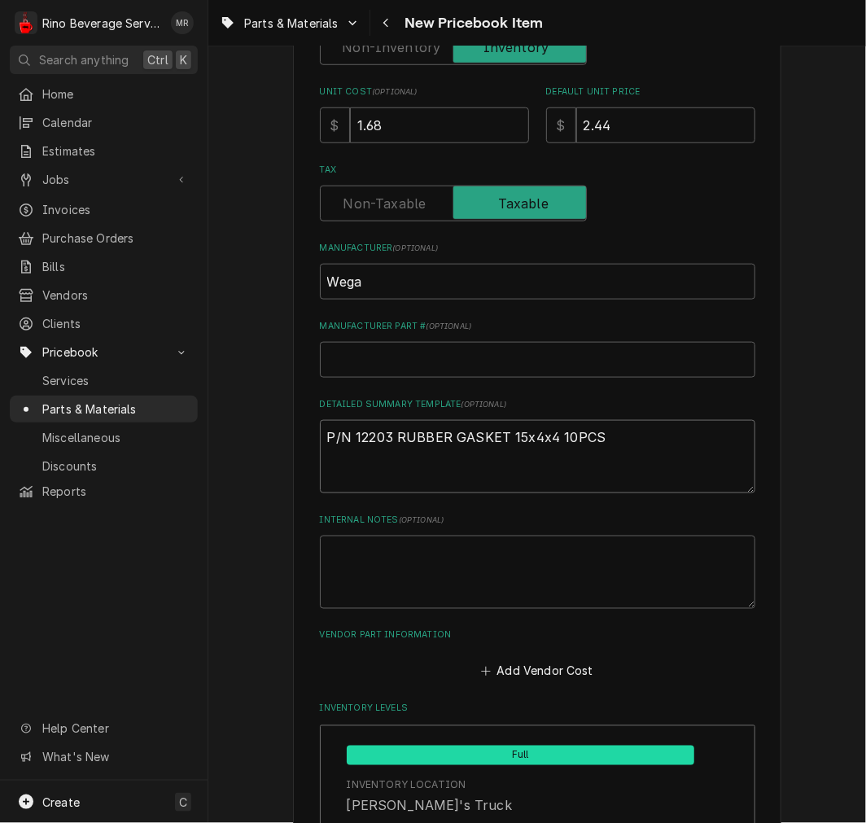
type textarea "x"
type textarea "P/N 12203 -RUBBER GASKET 15x4x4 10PCS"
type textarea "x"
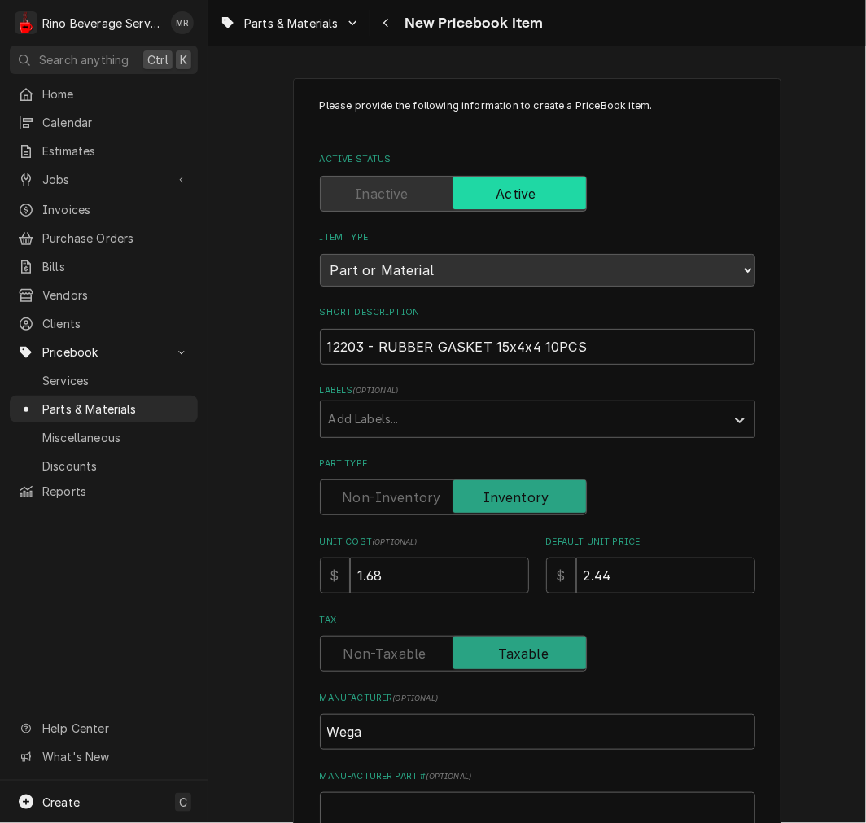
type textarea "P/N 12203 - RUBBER GASKET 15x4x4 10PCS"
drag, startPoint x: 635, startPoint y: 330, endPoint x: 548, endPoint y: 322, distance: 87.4
click at [548, 322] on div "Short Description 12203 - RUBBER GASKET 15x4x4 10PCS" at bounding box center [538, 335] width 436 height 58
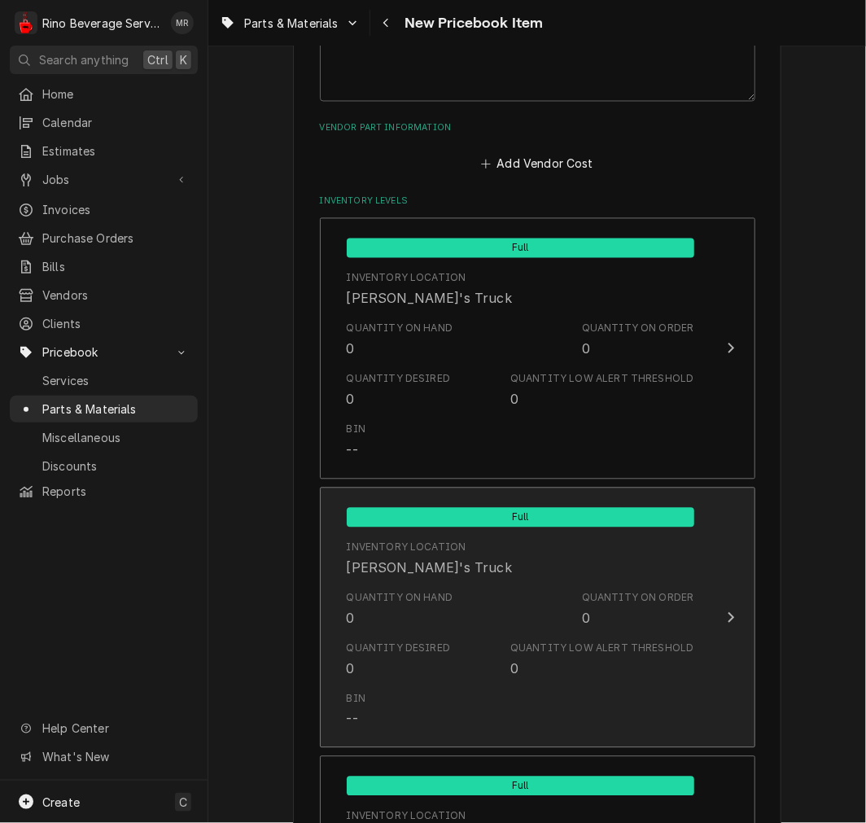
scroll to position [1055, 0]
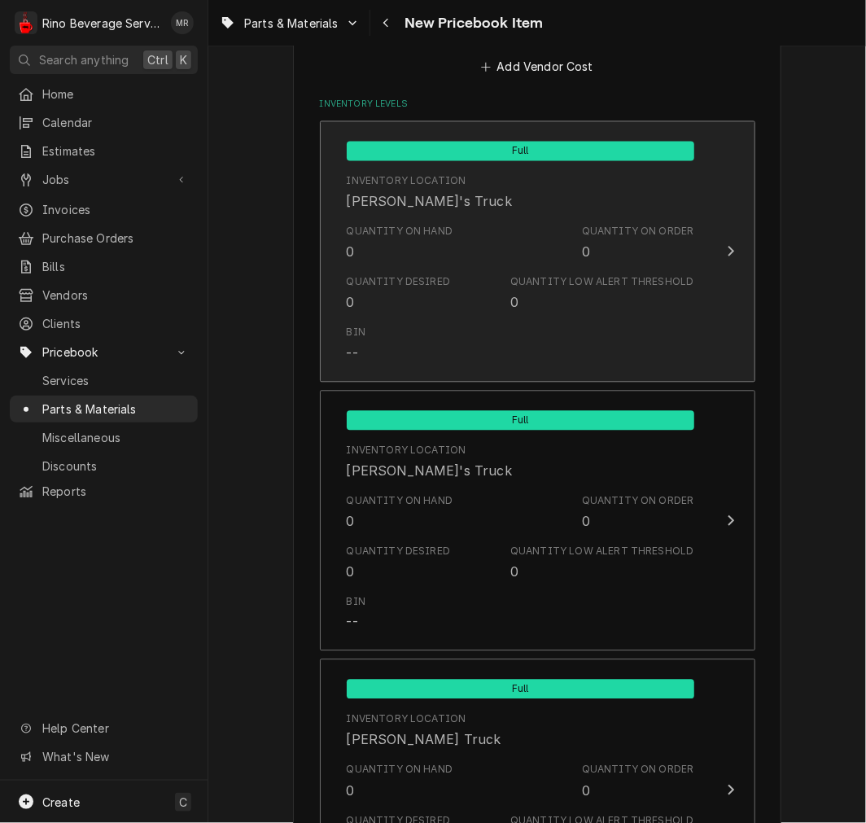
click at [470, 242] on div "Quantity on Hand 0 Quantity on Order 0" at bounding box center [521, 242] width 348 height 50
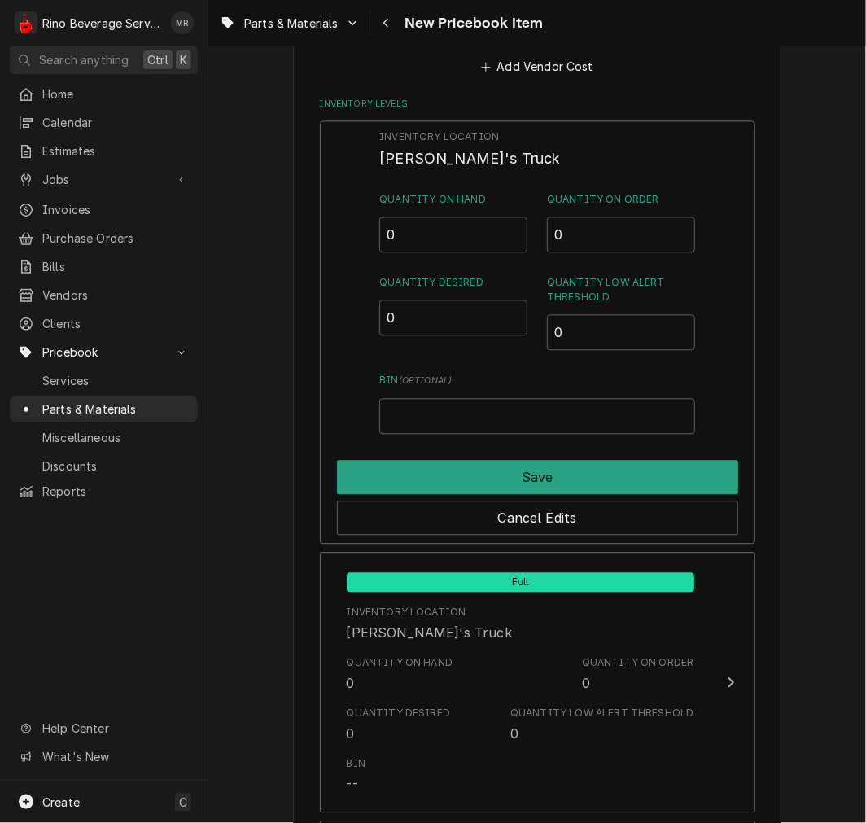
click at [458, 209] on div "Quantity on Hand 0" at bounding box center [453, 222] width 148 height 60
click at [457, 217] on input "0" at bounding box center [453, 235] width 148 height 36
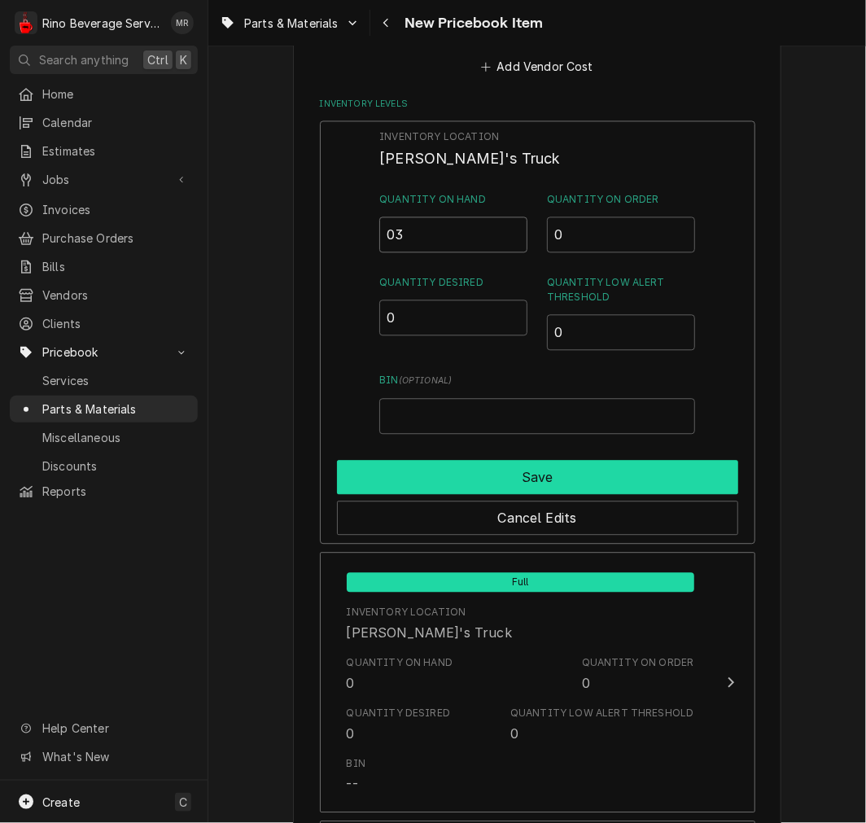
type input "03"
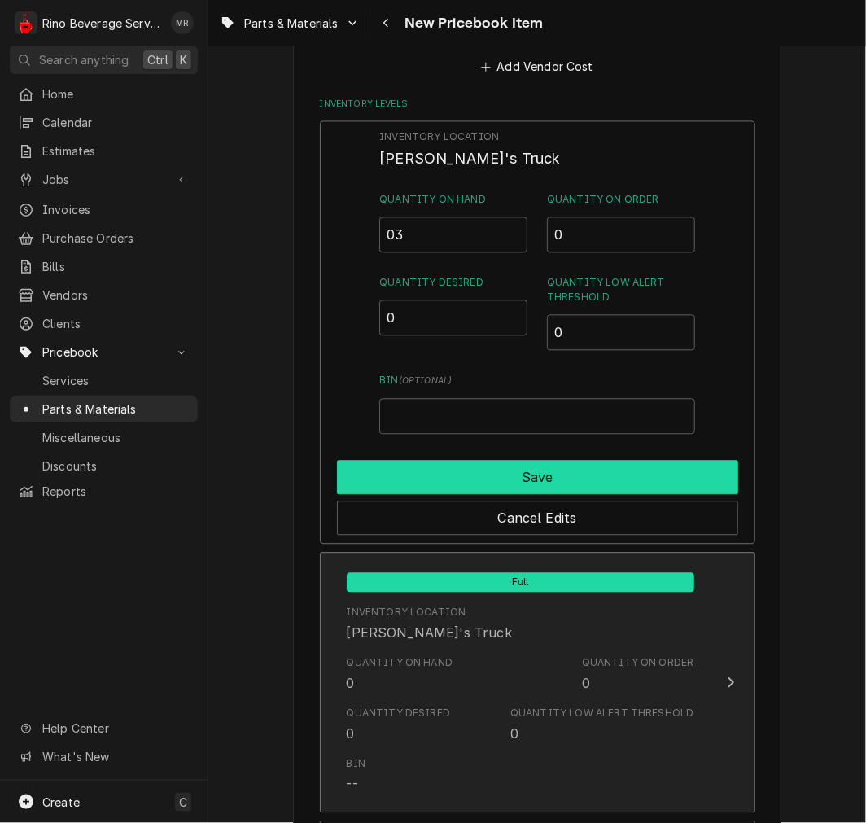
click at [448, 475] on button "Save" at bounding box center [537, 477] width 401 height 34
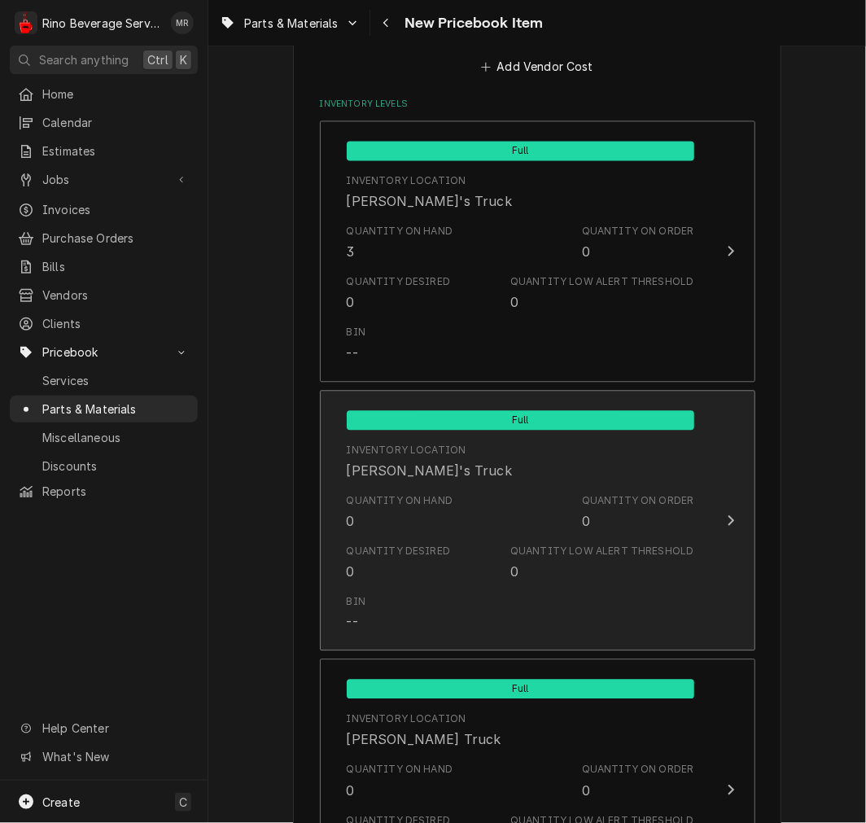
scroll to position [1527, 0]
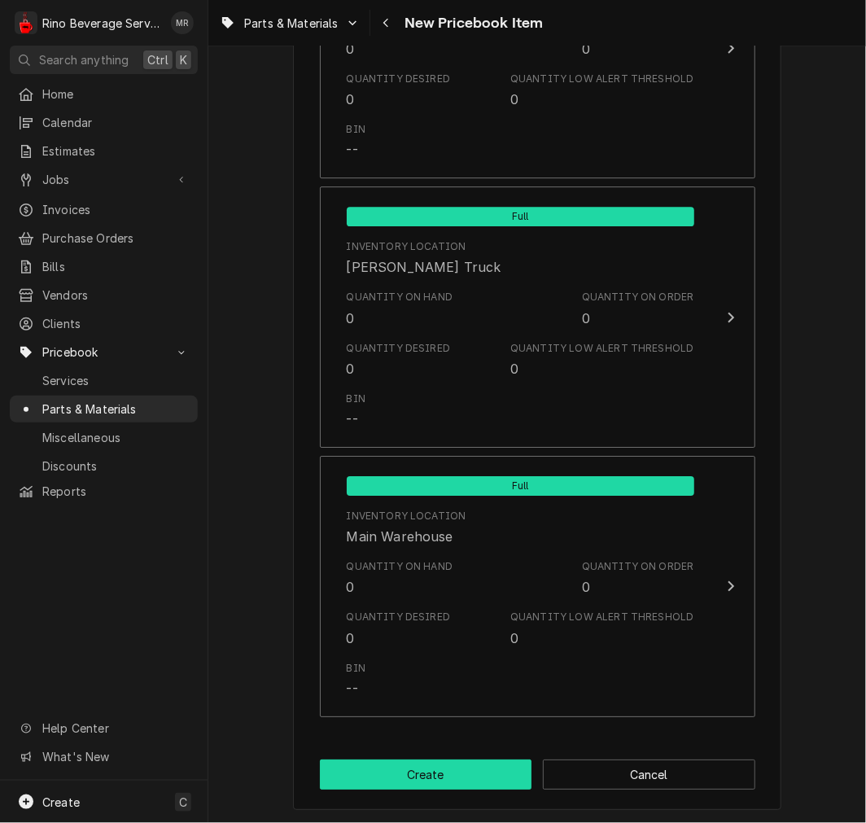
click at [466, 784] on button "Create" at bounding box center [426, 775] width 213 height 30
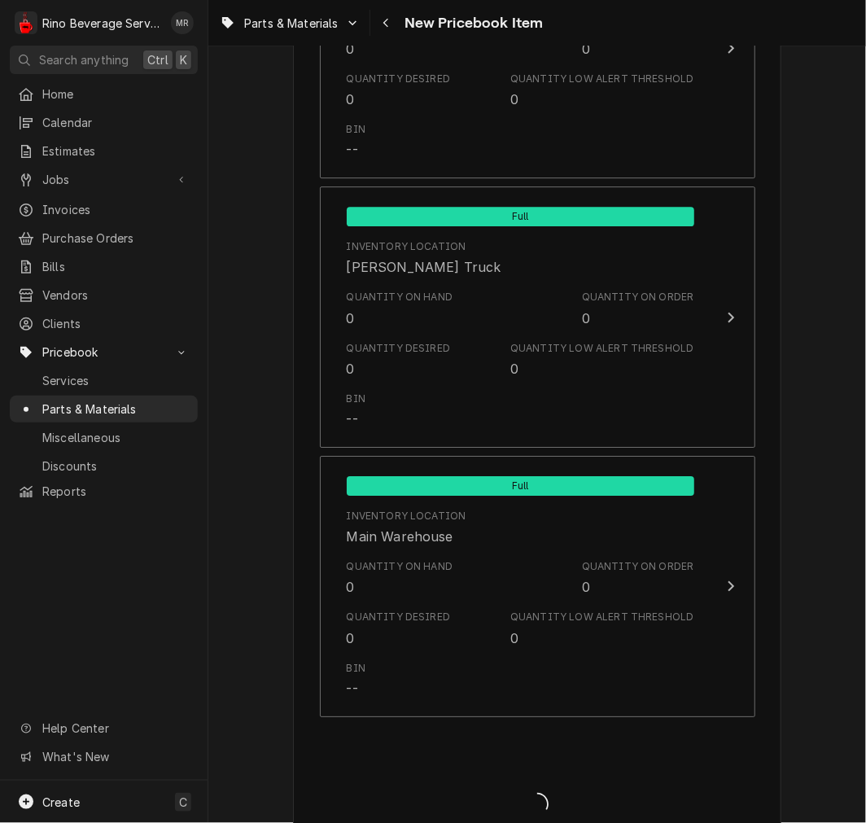
type textarea "x"
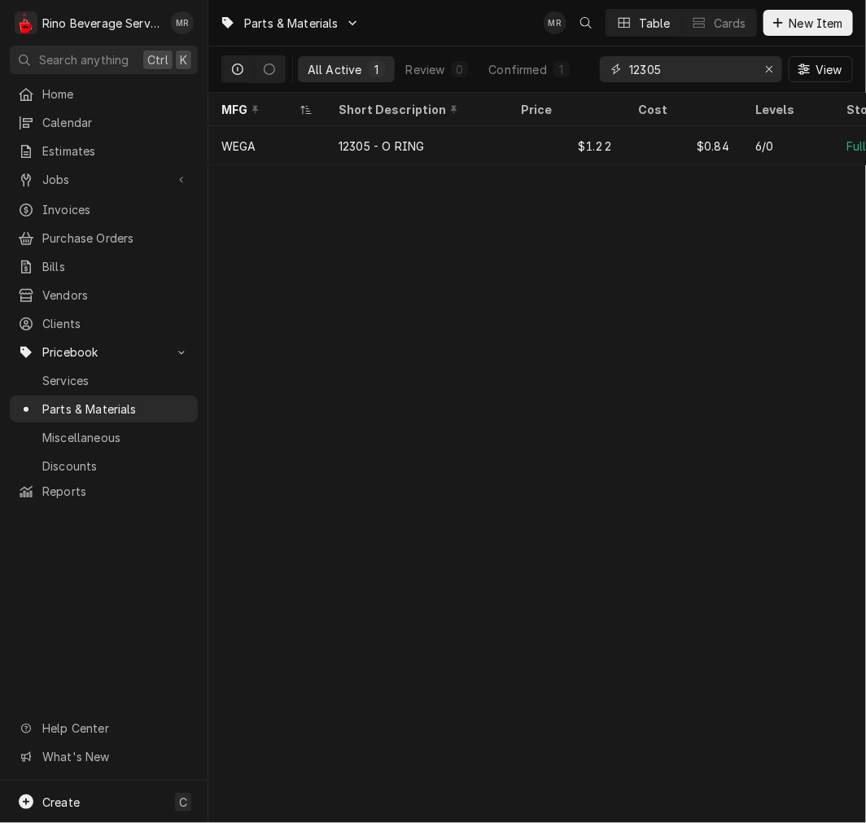
click at [657, 56] on input "12305" at bounding box center [690, 69] width 122 height 26
paste input "024 VITON O RING GASKET"
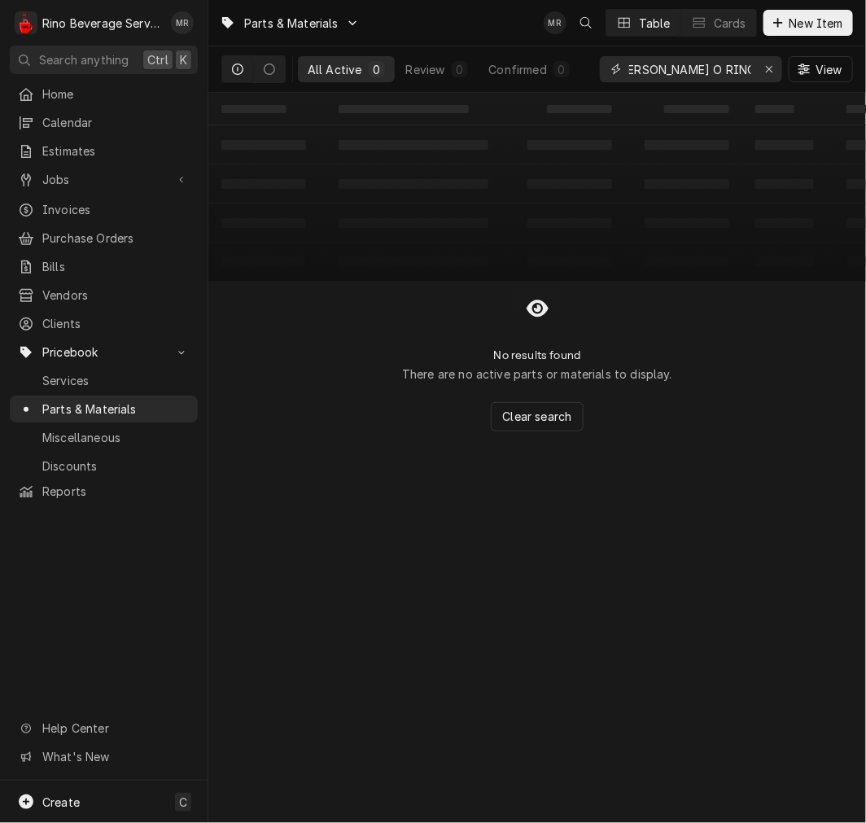
drag, startPoint x: 655, startPoint y: 69, endPoint x: 1003, endPoint y: 94, distance: 349.3
click at [865, 94] on html "R Rino Beverage Service MR Search anything Ctrl K Home Calendar Estimates Jobs …" at bounding box center [433, 411] width 866 height 823
type input "12024"
click at [779, 19] on icon "Dynamic Content Wrapper" at bounding box center [778, 22] width 10 height 11
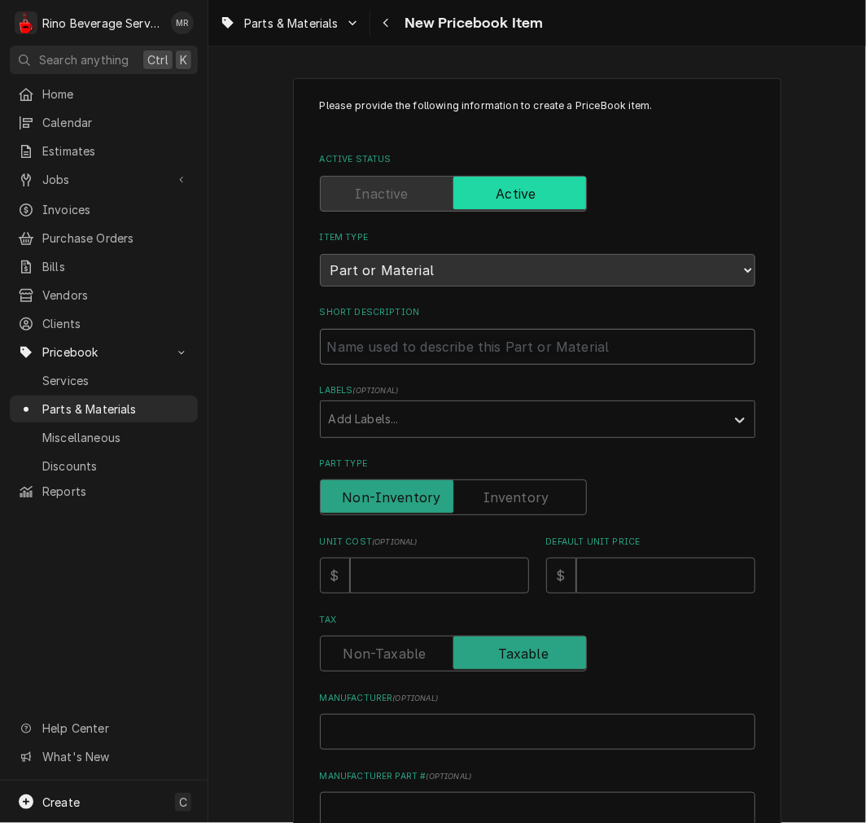
click at [358, 332] on input "Short Description" at bounding box center [538, 347] width 436 height 36
paste input "12024 [PERSON_NAME] O RING GASKET"
type textarea "x"
type input "12024 [PERSON_NAME] O RING GASKET"
click at [356, 344] on input "12024 [PERSON_NAME] O RING GASKET" at bounding box center [538, 347] width 436 height 36
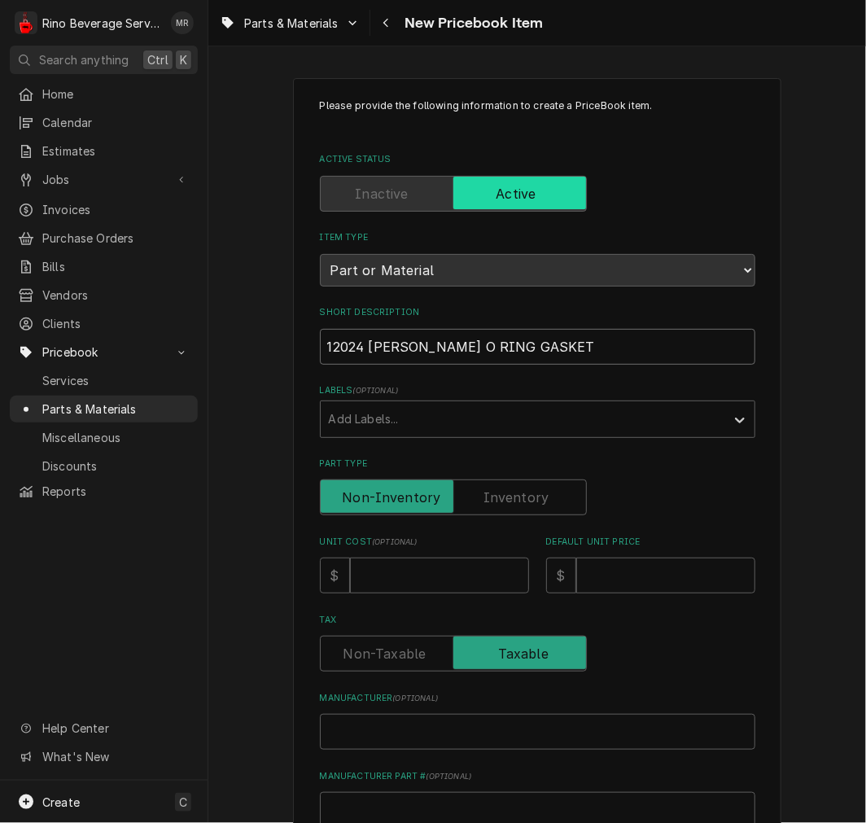
type textarea "x"
type input "12024- [PERSON_NAME] O RING GASKET"
type textarea "x"
type input "12024 [PERSON_NAME] O RING GASKET"
type textarea "x"
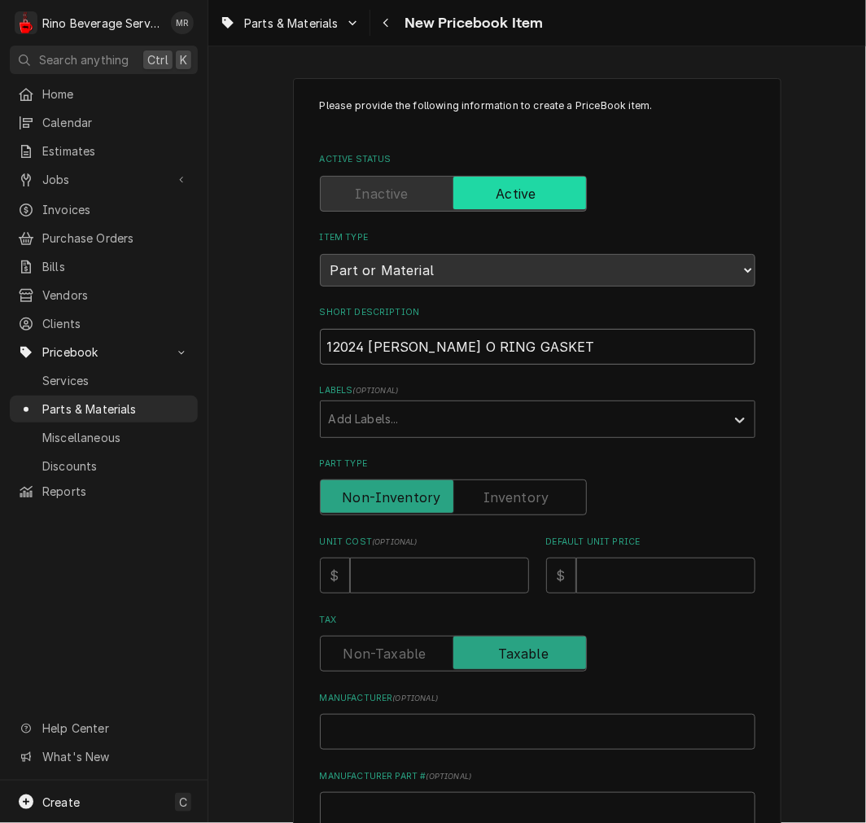
type input "12024 [PERSON_NAME] O RING GASKET"
type textarea "x"
type input "12024 - [PERSON_NAME] O RING GASKET"
click at [491, 484] on input "Part Type" at bounding box center [453, 498] width 252 height 36
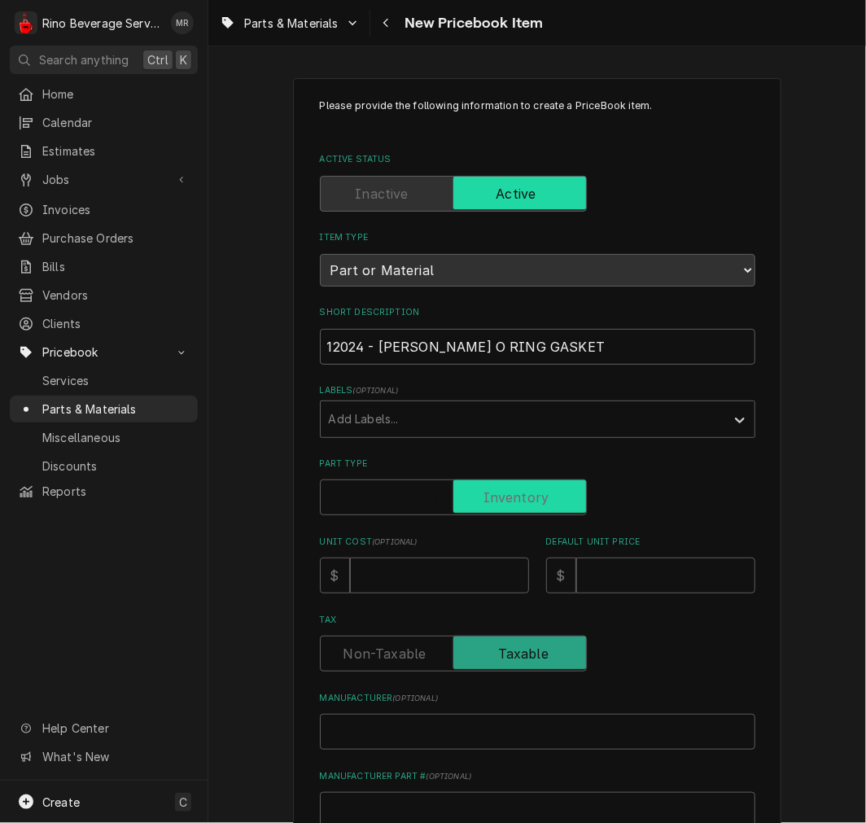
checkbox input "true"
click at [432, 583] on input "Unit Cost ( optional )" at bounding box center [439, 576] width 179 height 36
type textarea "x"
type input "1"
type textarea "x"
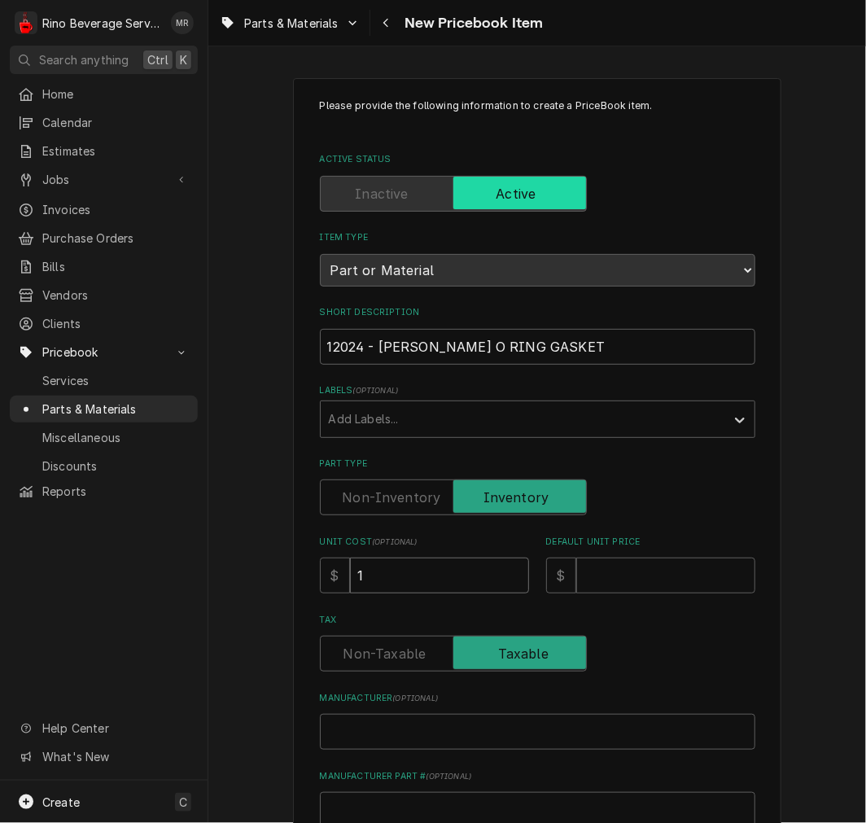
type input "1.6"
type textarea "x"
type input "1.68"
type textarea "x"
type input "2"
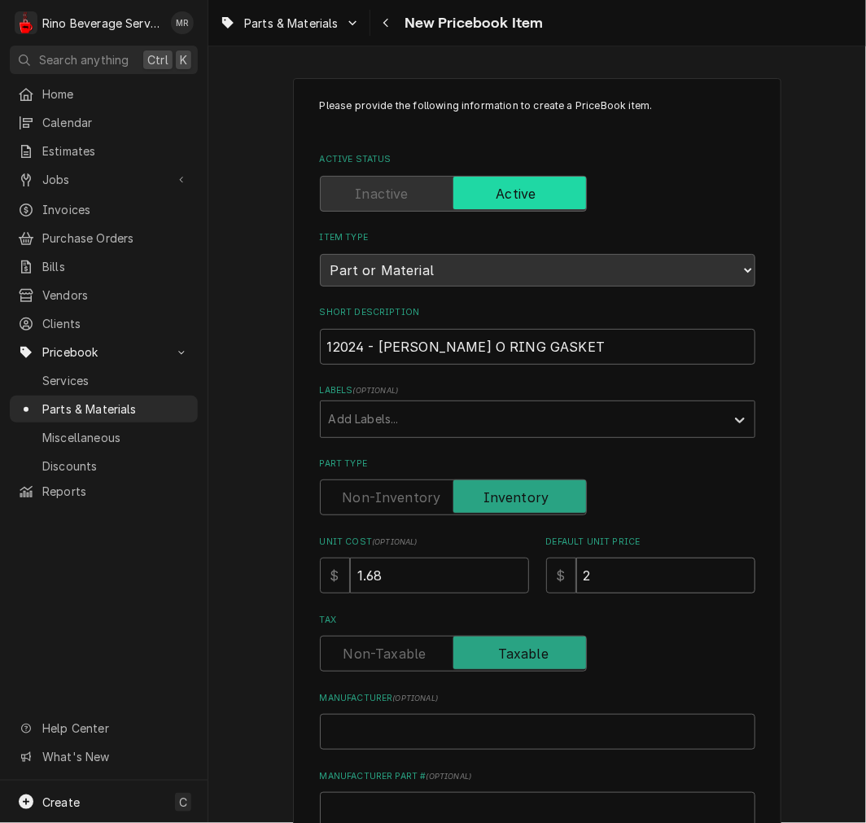
type textarea "x"
type input "2.4"
type textarea "x"
type input "2.44"
type textarea "x"
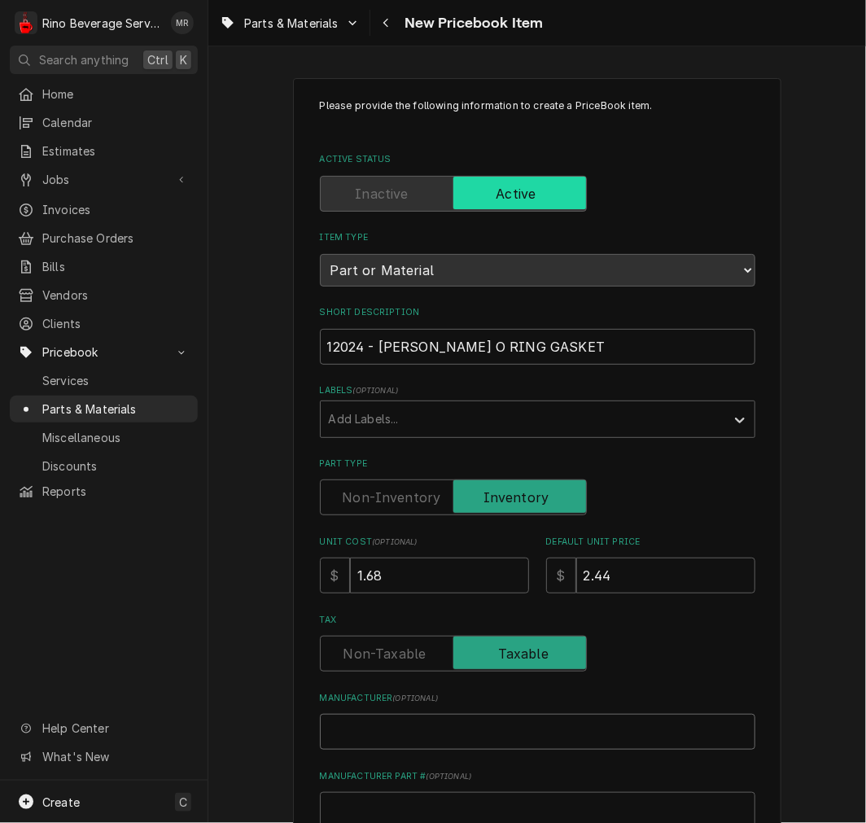
type input "W"
type textarea "x"
type input "We"
type textarea "x"
type input "Weg"
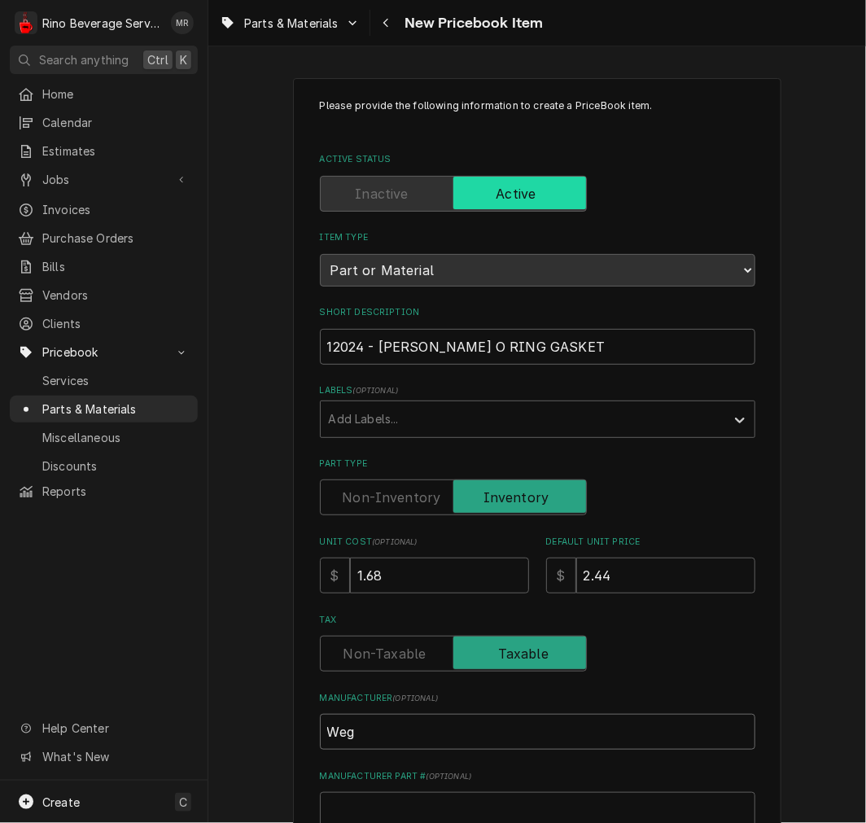
type textarea "x"
type input "Wega"
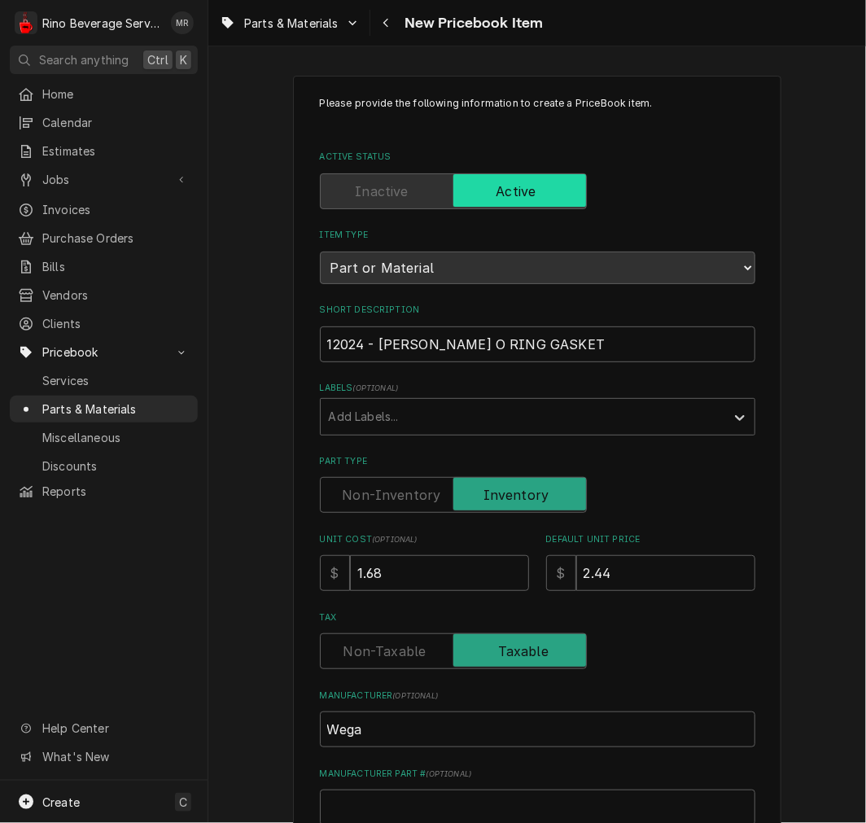
scroll to position [450, 0]
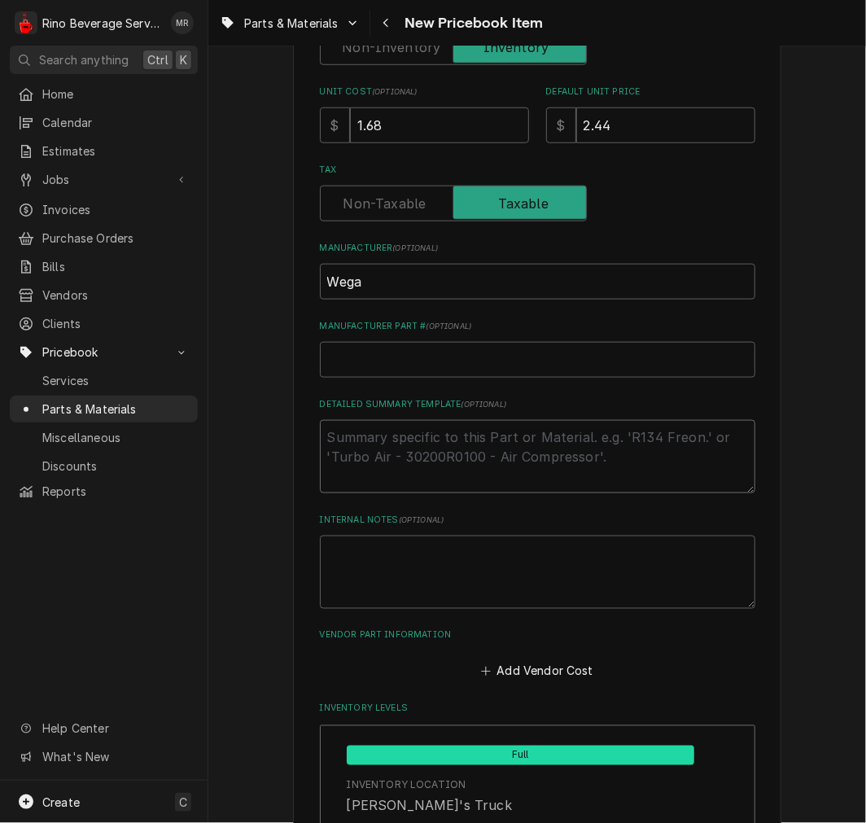
type textarea "x"
type textarea "P"
type textarea "x"
type textarea "P/"
type textarea "x"
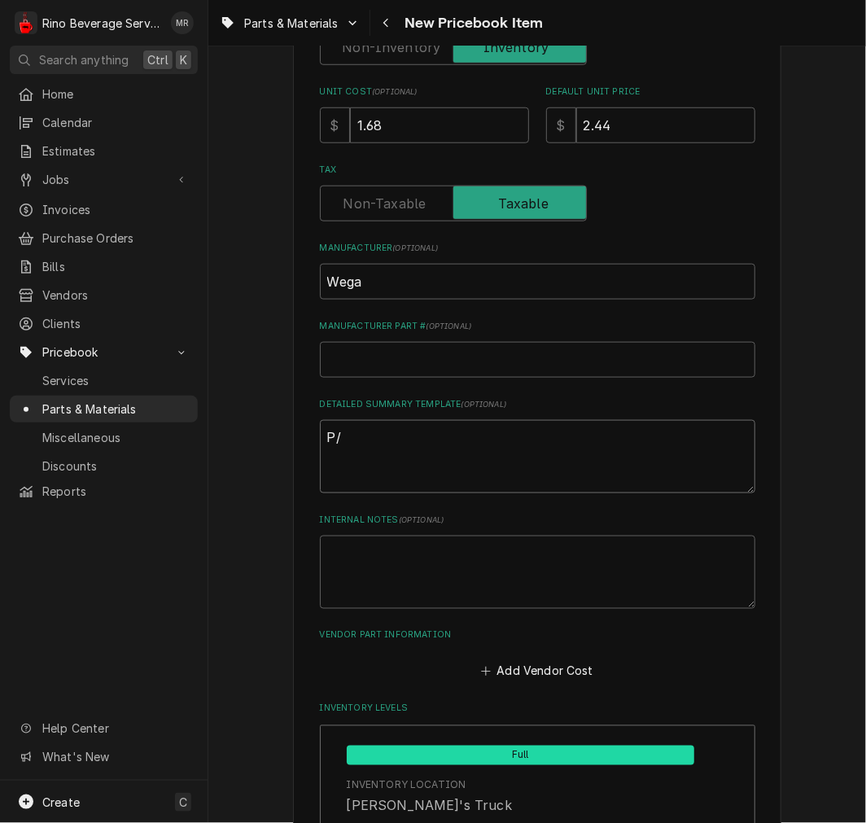
type textarea "P/N"
type textarea "x"
type textarea "P/N"
paste textarea "12024 [PERSON_NAME] O RING GASKET"
type textarea "x"
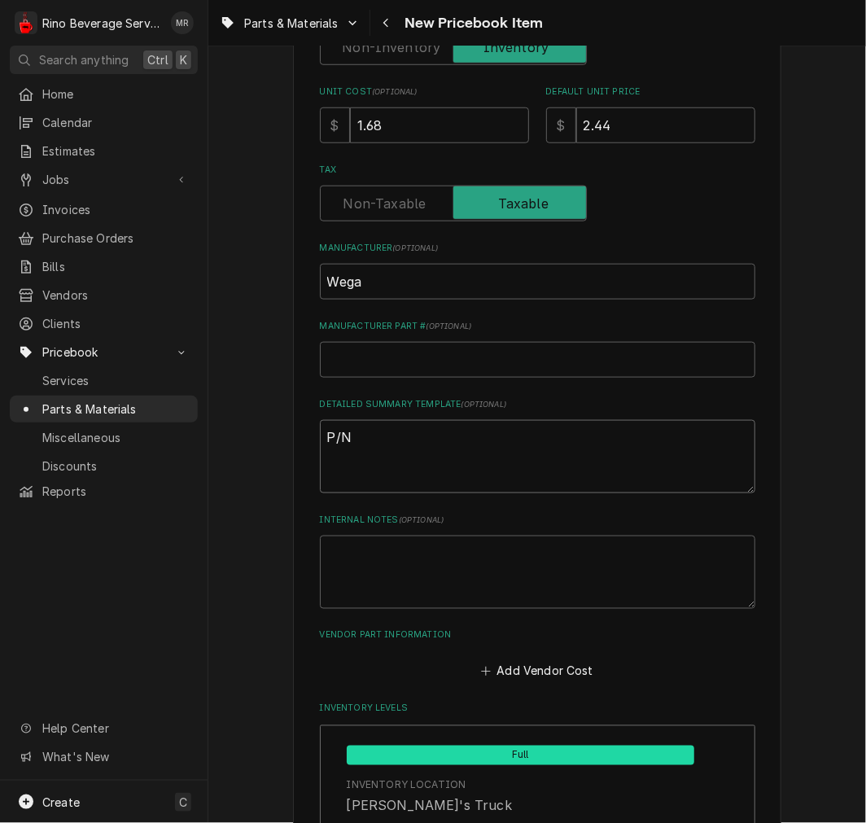
type textarea "P/N 12024 VITON O RING GASKET"
click at [320, 453] on textarea "P/N 12024 VITON O RING GASKET" at bounding box center [538, 456] width 436 height 73
type textarea "x"
type textarea "P/N 12024VITON O RING GASKET"
type textarea "x"
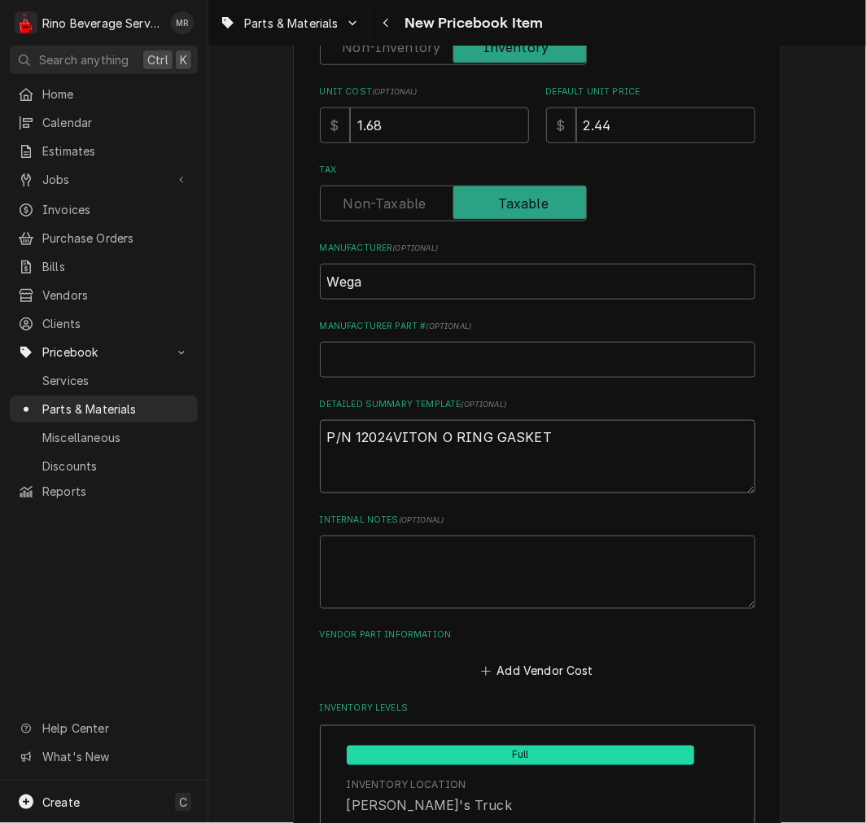
type textarea "P/N 12024 VITON O RING GASKET"
type textarea "x"
type textarea "P/N 12024 -VITON O RING GASKET"
type textarea "x"
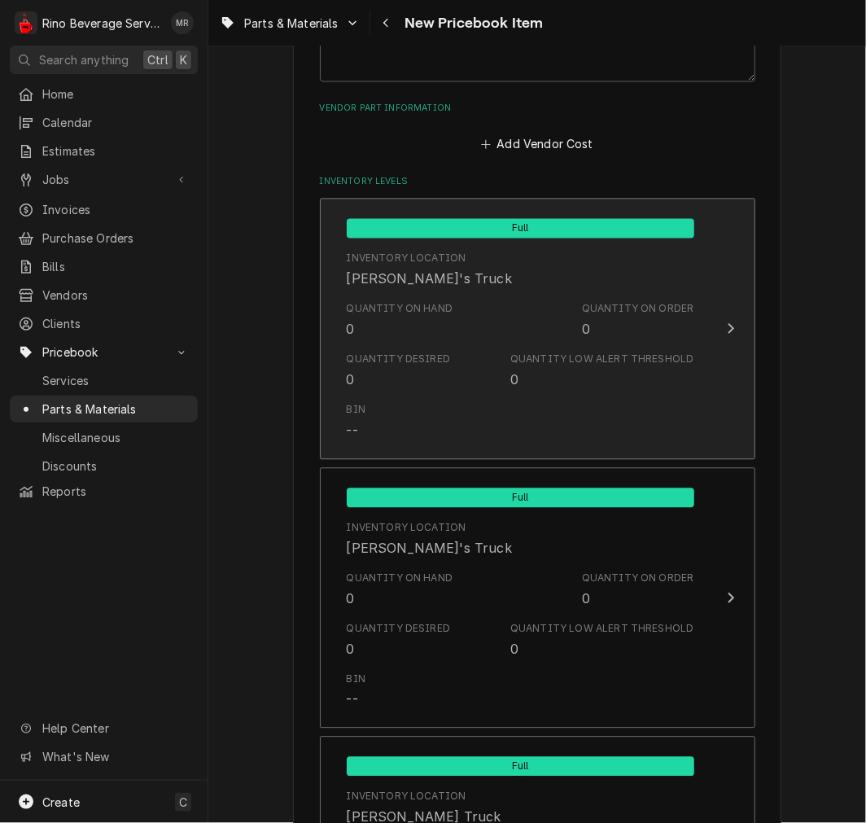
scroll to position [925, 0]
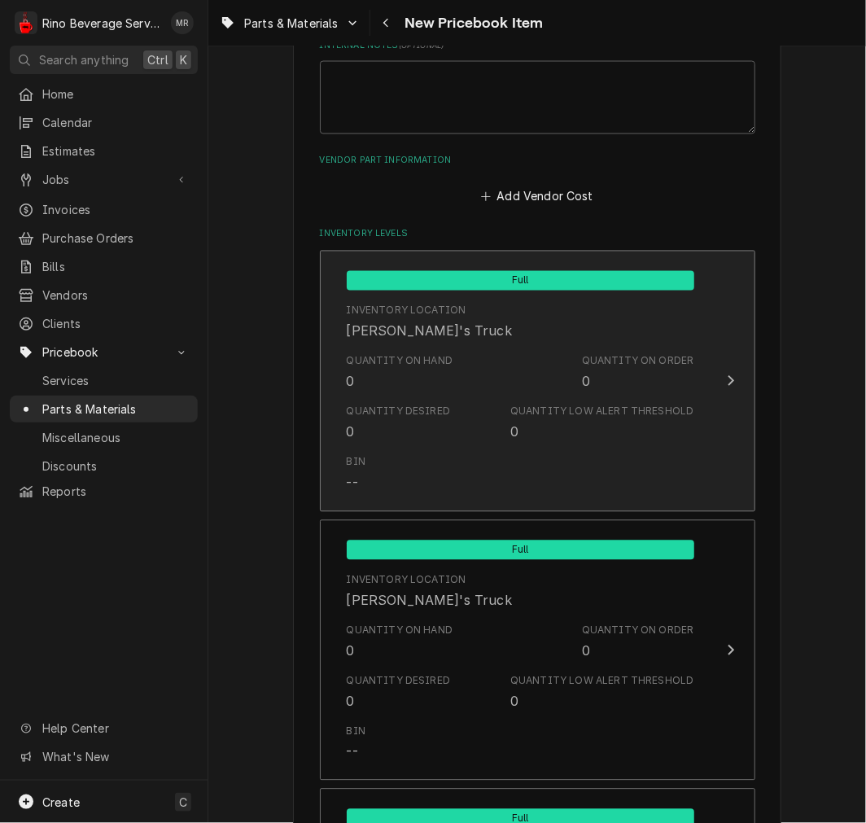
type textarea "P/N 12024 - VITON O RING GASKET"
click at [494, 425] on div "Quantity Desired 0 Quantity Low Alert Threshold 0" at bounding box center [521, 423] width 348 height 50
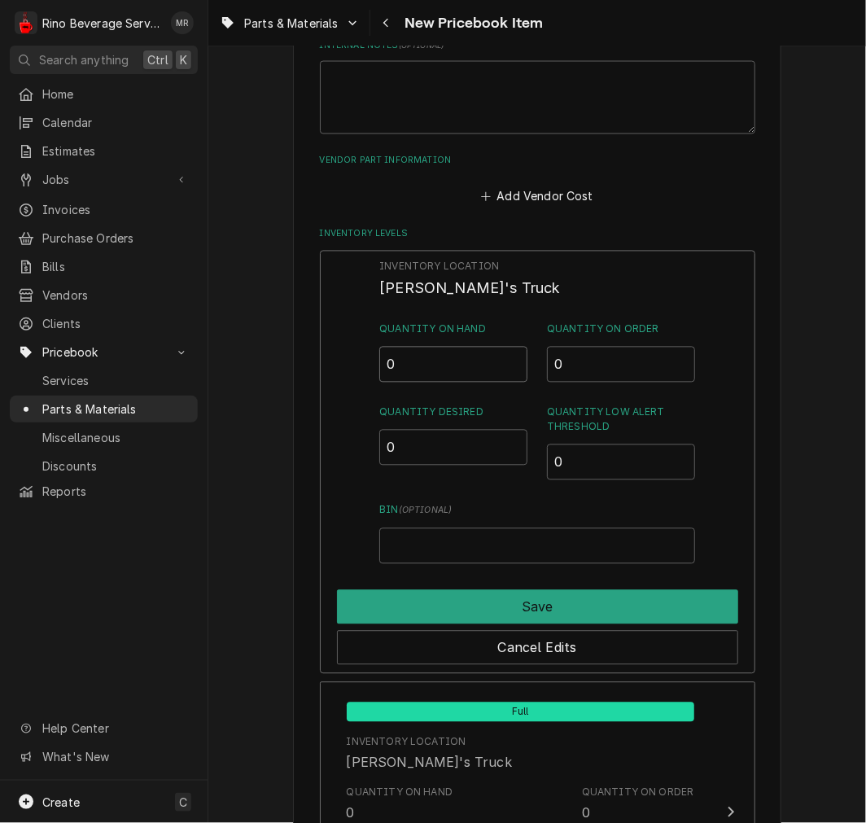
click at [435, 366] on input "0" at bounding box center [453, 365] width 148 height 36
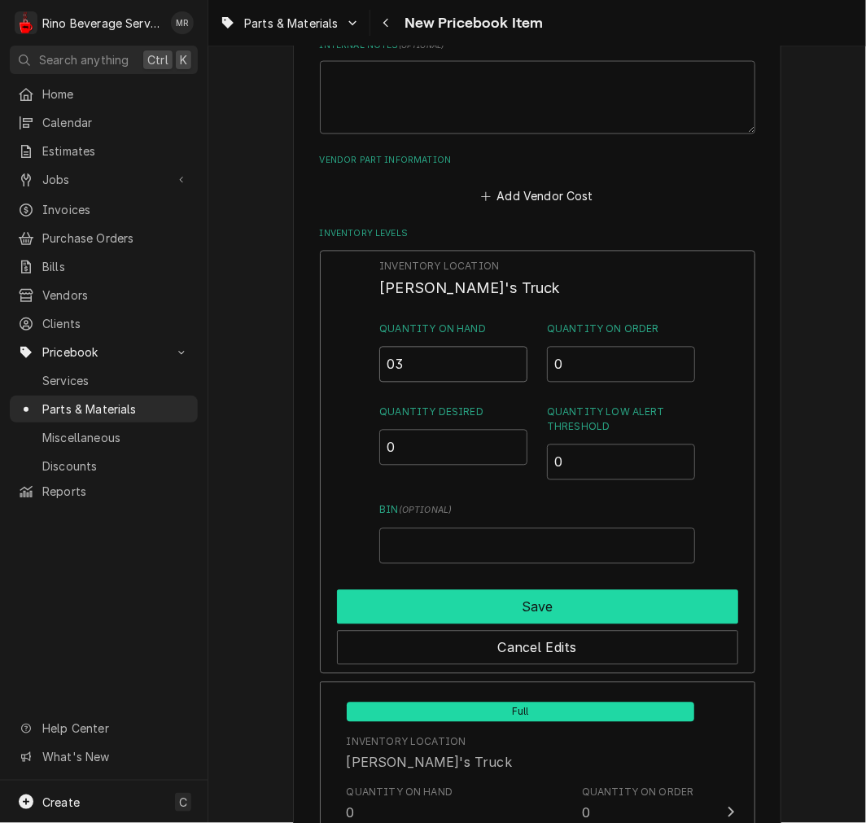
type input "03"
click at [461, 590] on button "Save" at bounding box center [537, 607] width 401 height 34
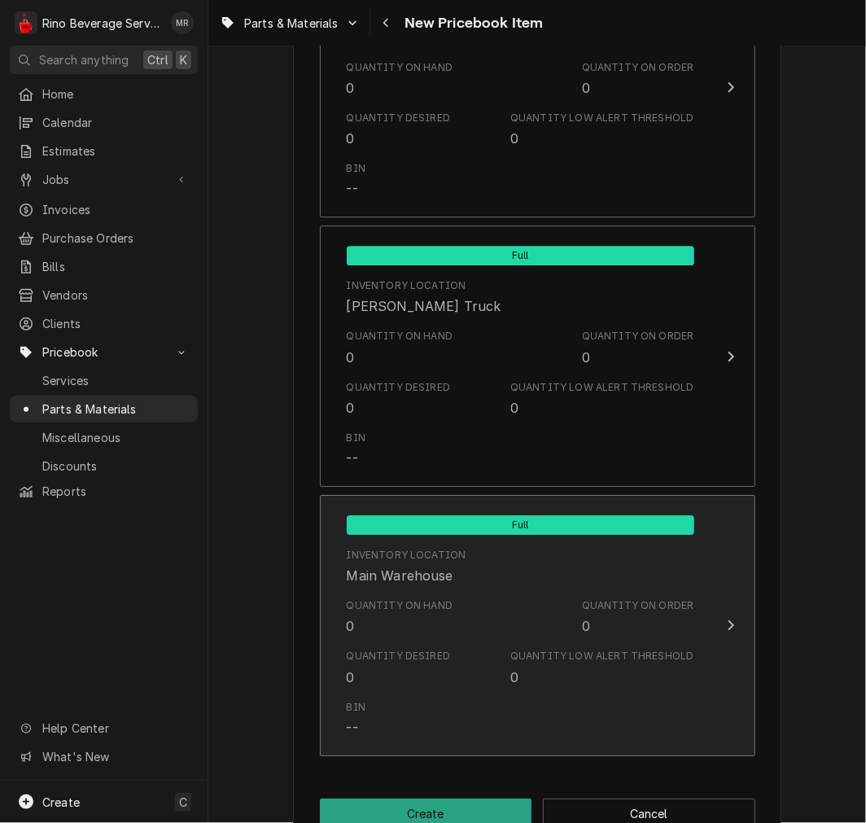
scroll to position [1527, 0]
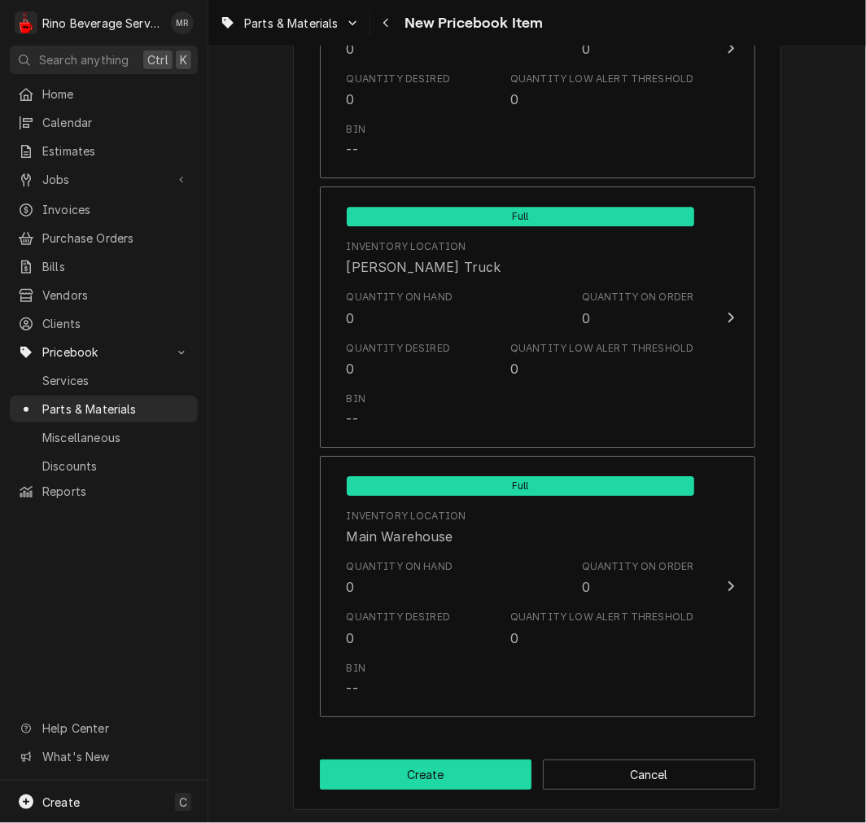
drag, startPoint x: 427, startPoint y: 788, endPoint x: 427, endPoint y: 770, distance: 17.9
click at [427, 770] on button "Create" at bounding box center [426, 775] width 213 height 30
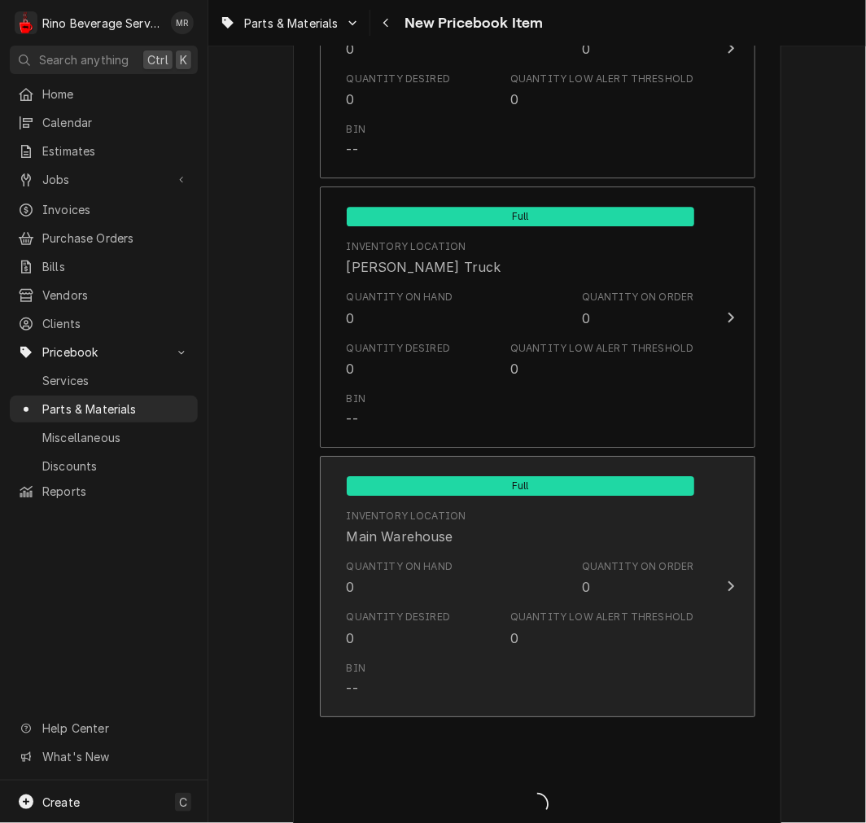
type textarea "x"
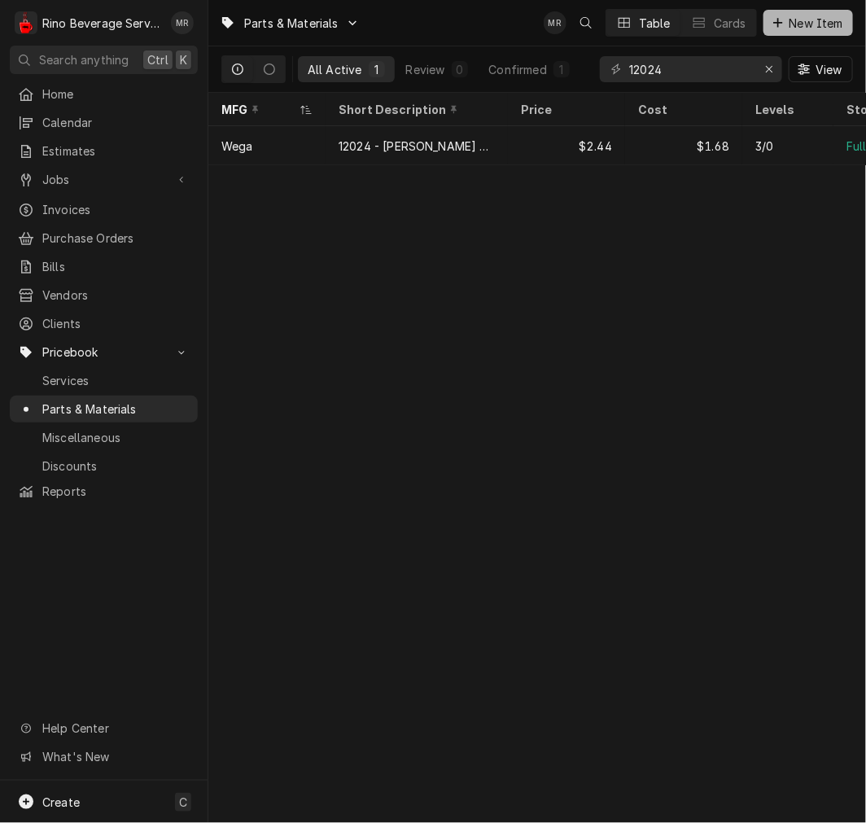
click at [833, 30] on span "New Item" at bounding box center [817, 23] width 60 height 17
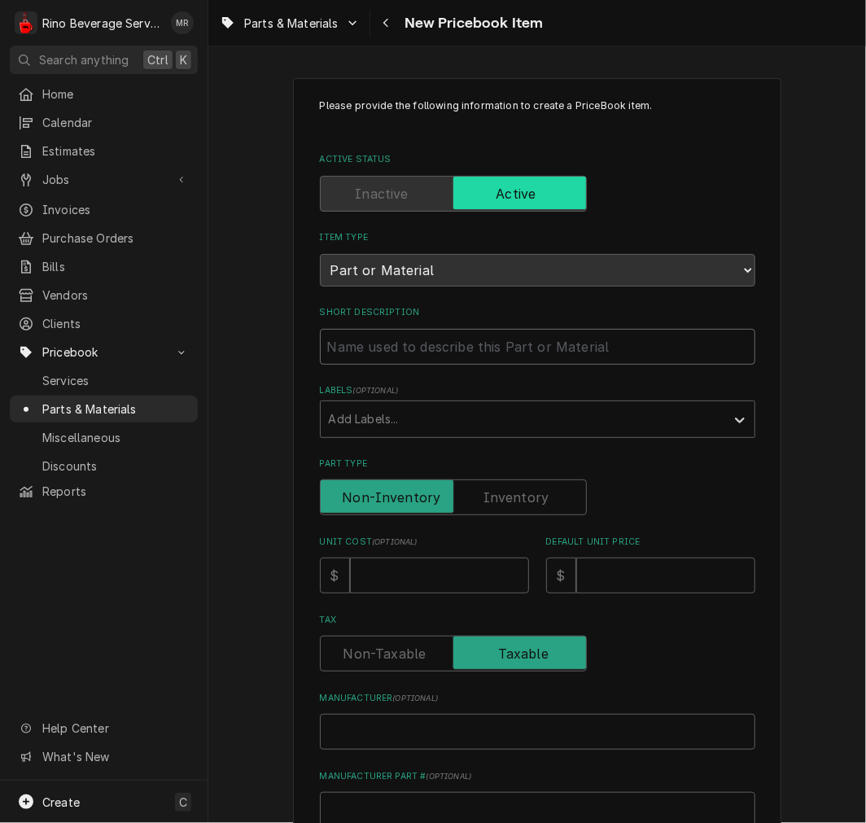
click at [432, 335] on input "Short Description" at bounding box center [538, 347] width 436 height 36
paste input "10001 STEEL CIRCLIP"
type textarea "x"
type input "10001 STEEL CIRCLIP"
click at [352, 351] on input "10001 STEEL CIRCLIP" at bounding box center [538, 347] width 436 height 36
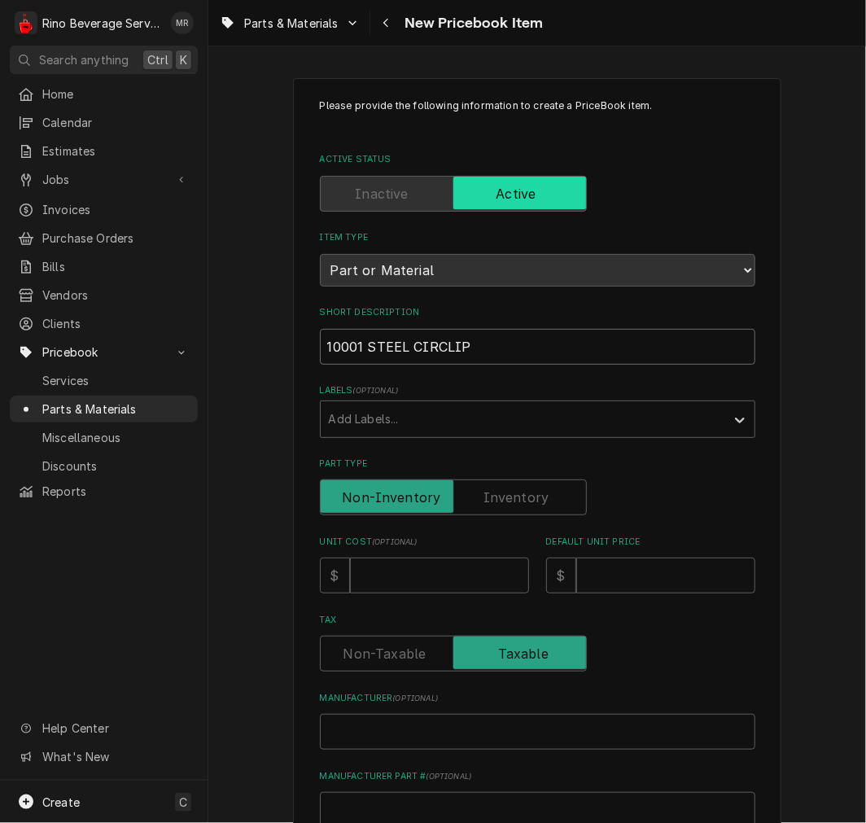
click at [362, 348] on input "10001 STEEL CIRCLIP" at bounding box center [538, 347] width 436 height 36
type textarea "x"
type input "10001 -STEEL CIRCLIP"
type textarea "x"
type input "10001 - STEEL CIRCLIP"
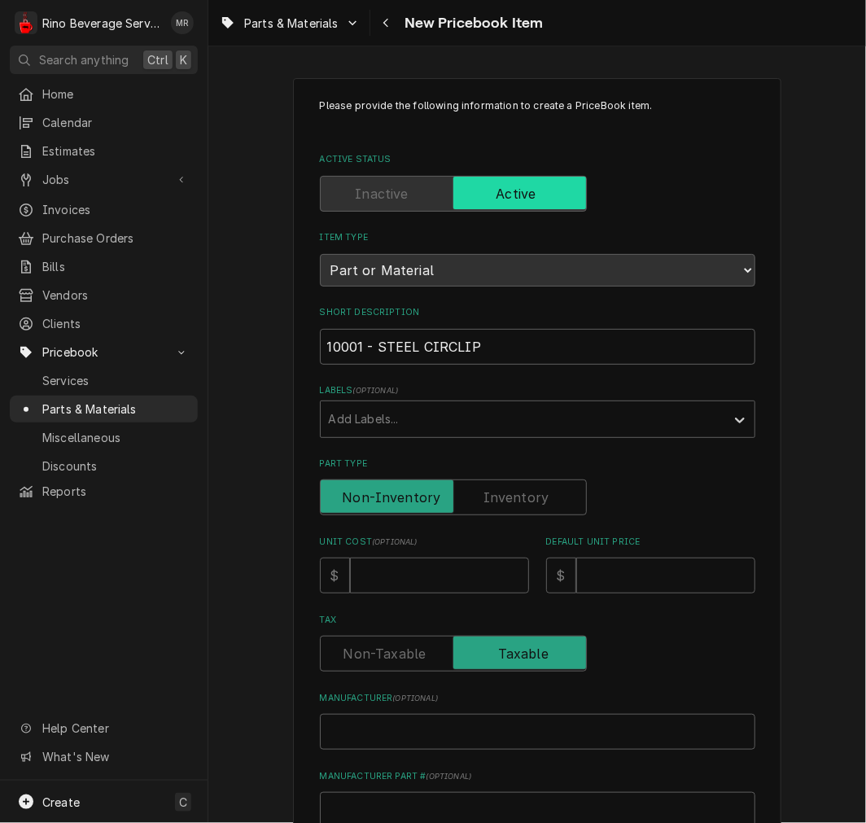
drag, startPoint x: 502, startPoint y: 470, endPoint x: 489, endPoint y: 513, distance: 45.1
click at [501, 470] on div "Part Type" at bounding box center [538, 487] width 436 height 58
click at [507, 516] on div "Please provide the following information to create a PriceBook item. Active Sta…" at bounding box center [538, 616] width 436 height 1035
click at [475, 492] on input "Part Type" at bounding box center [453, 498] width 252 height 36
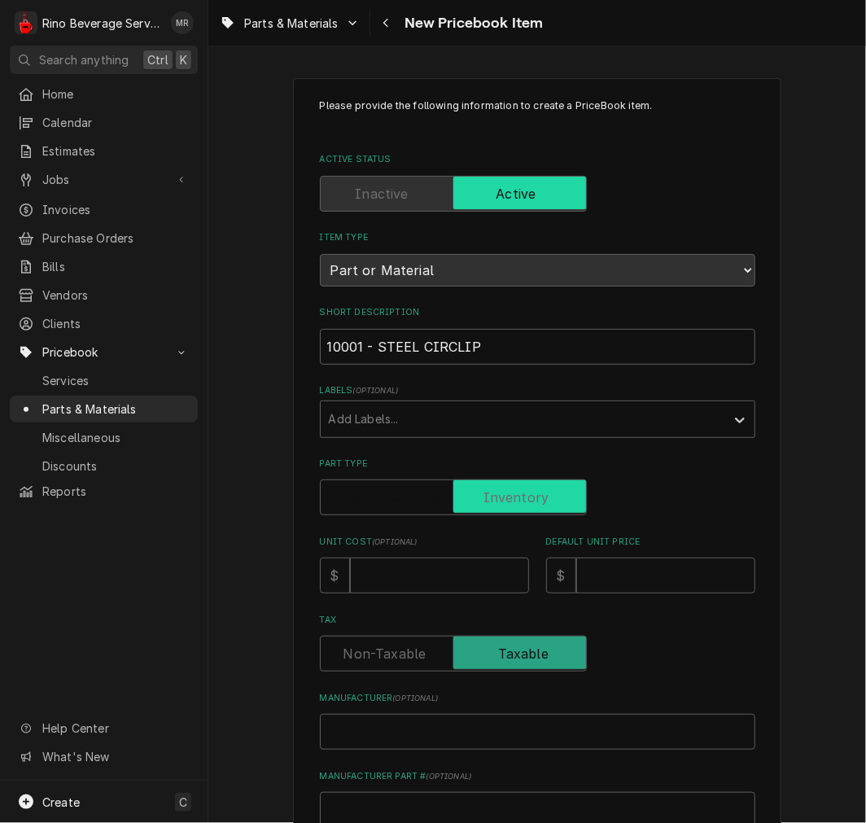
checkbox input "true"
click at [413, 558] on input "Unit Cost ( optional )" at bounding box center [439, 576] width 179 height 36
type textarea "x"
type input "0"
type textarea "x"
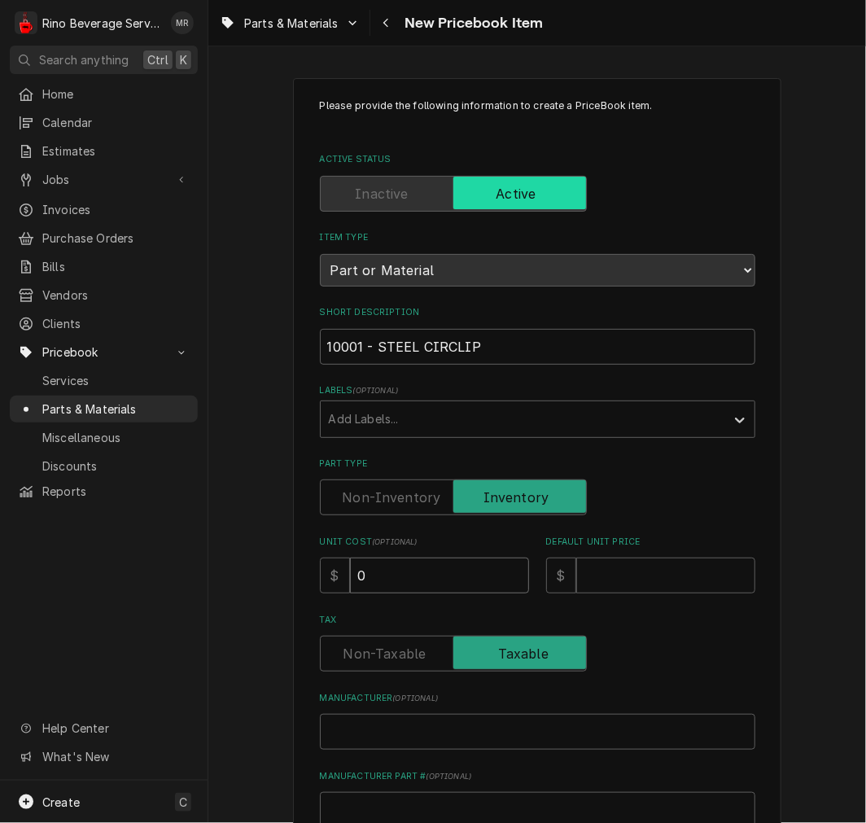
type input "0.9"
type textarea "x"
type input "0.98"
click at [603, 574] on input "Default Unit Price" at bounding box center [665, 576] width 179 height 36
type input "1"
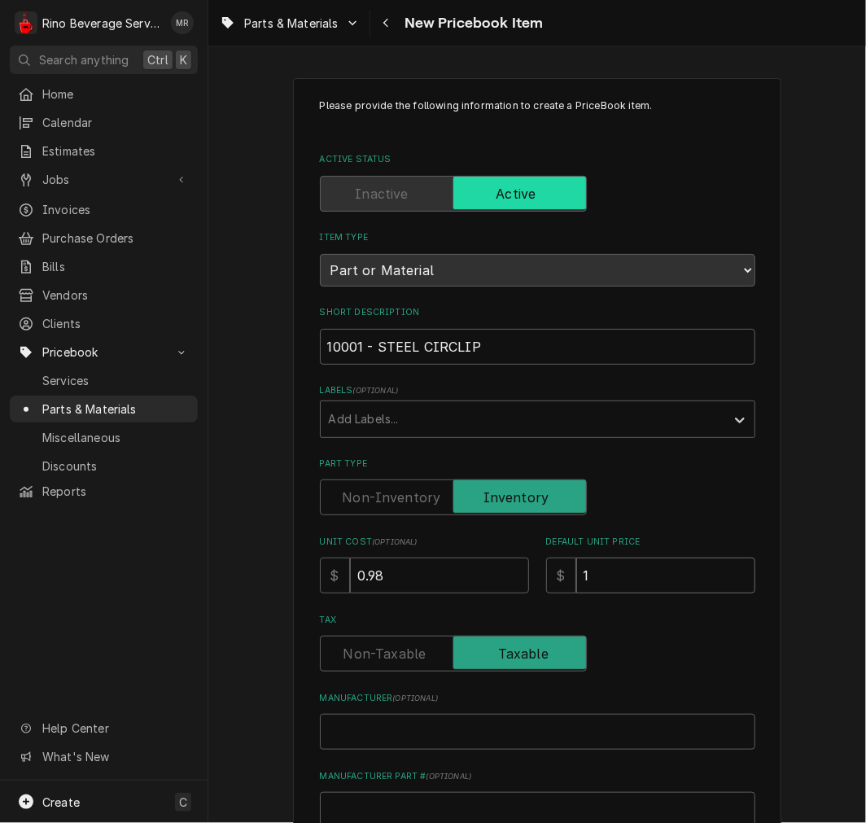
type textarea "x"
type input "10"
type textarea "x"
type input "1"
type textarea "x"
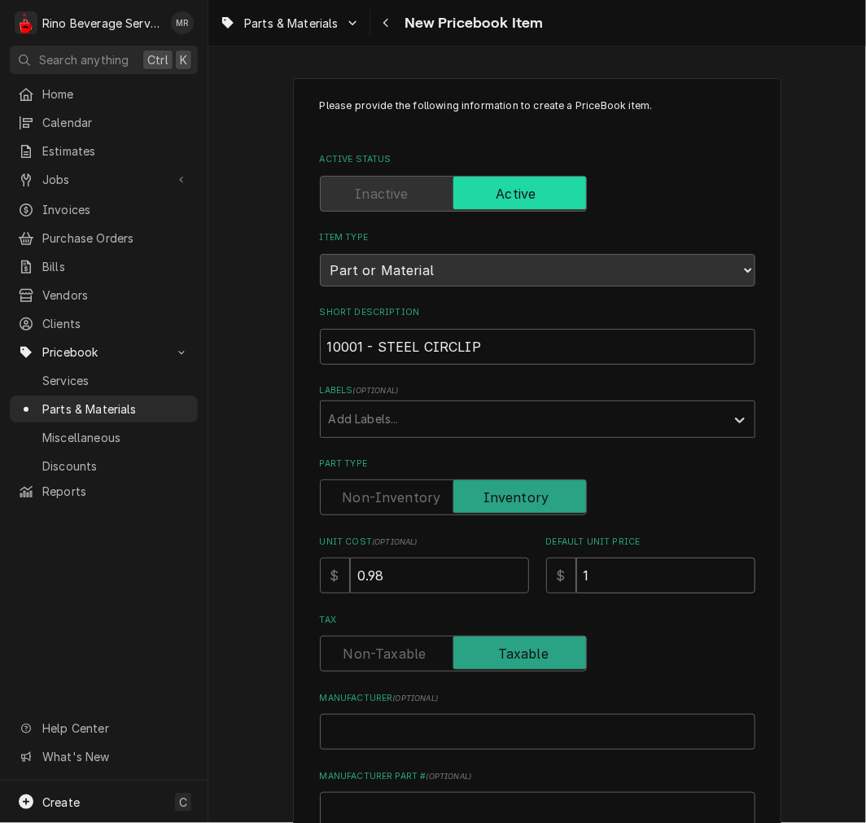
type input "1.4"
type textarea "x"
type input "1.42"
click at [489, 719] on input "Manufacturer ( optional )" at bounding box center [538, 732] width 436 height 36
type textarea "x"
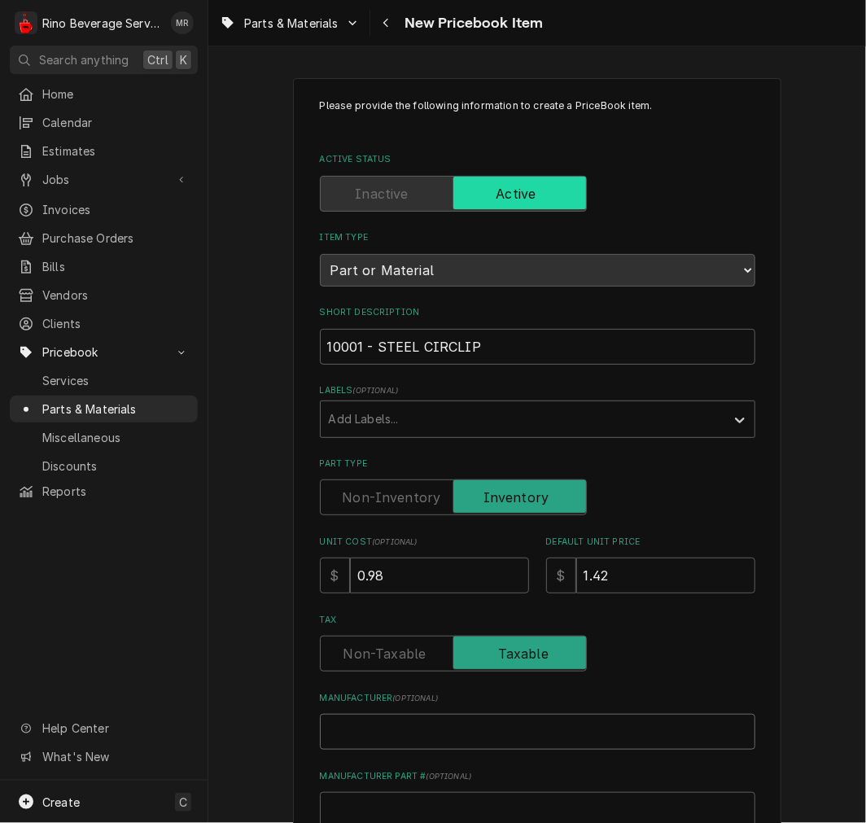
type input "W"
type textarea "x"
type input "We"
type textarea "x"
type input "Weg"
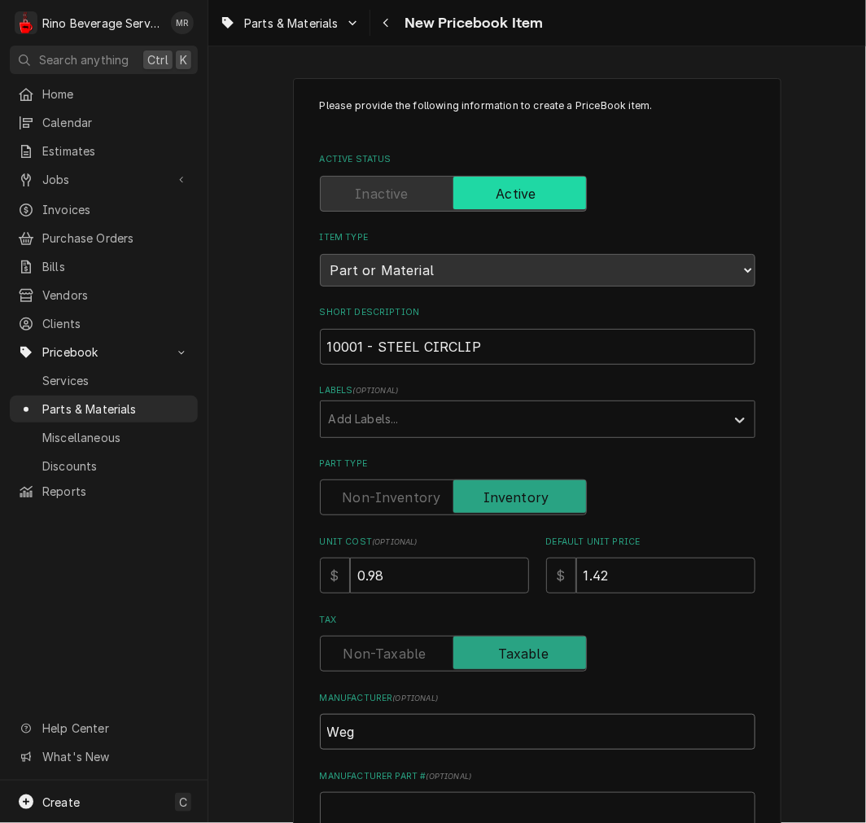
type textarea "x"
type input "Wega"
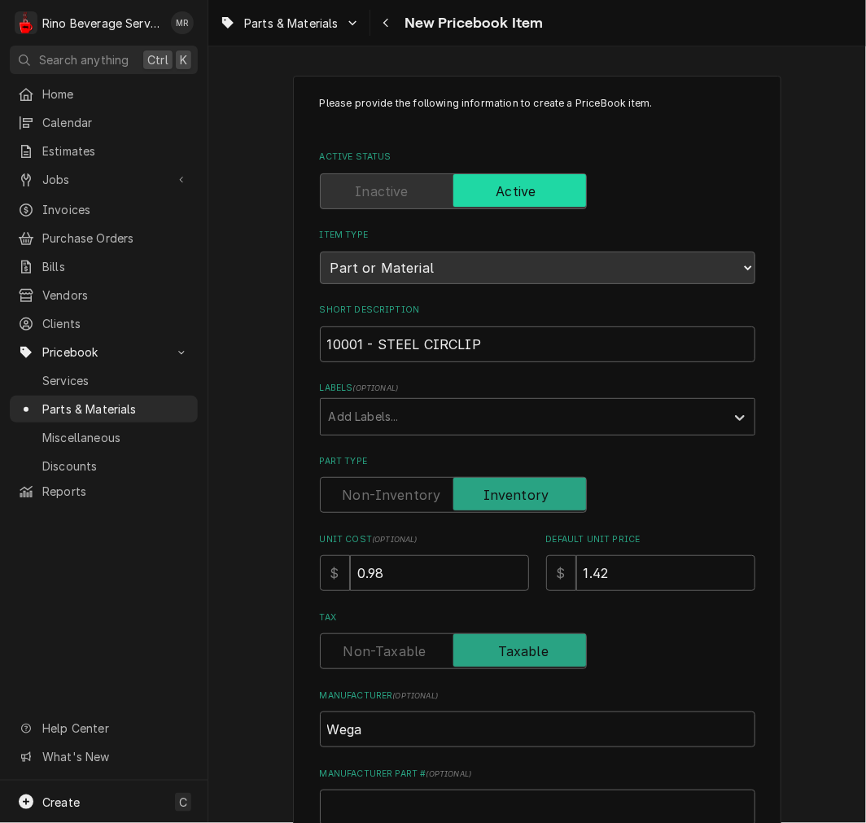
scroll to position [450, 0]
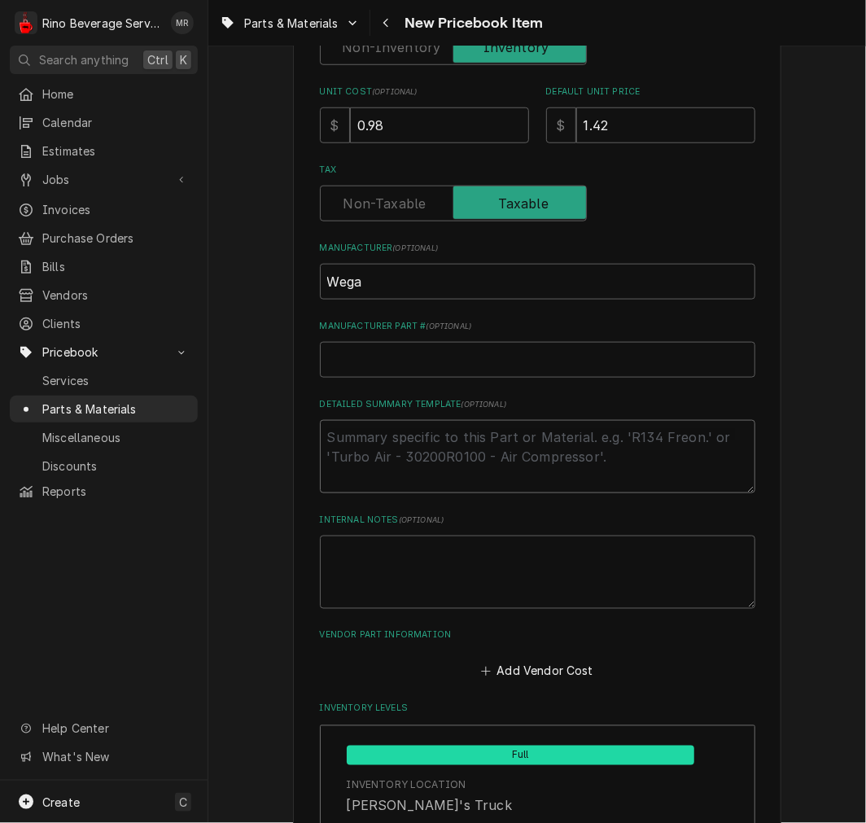
type textarea "x"
type textarea "P"
type textarea "x"
type textarea "P/"
type textarea "x"
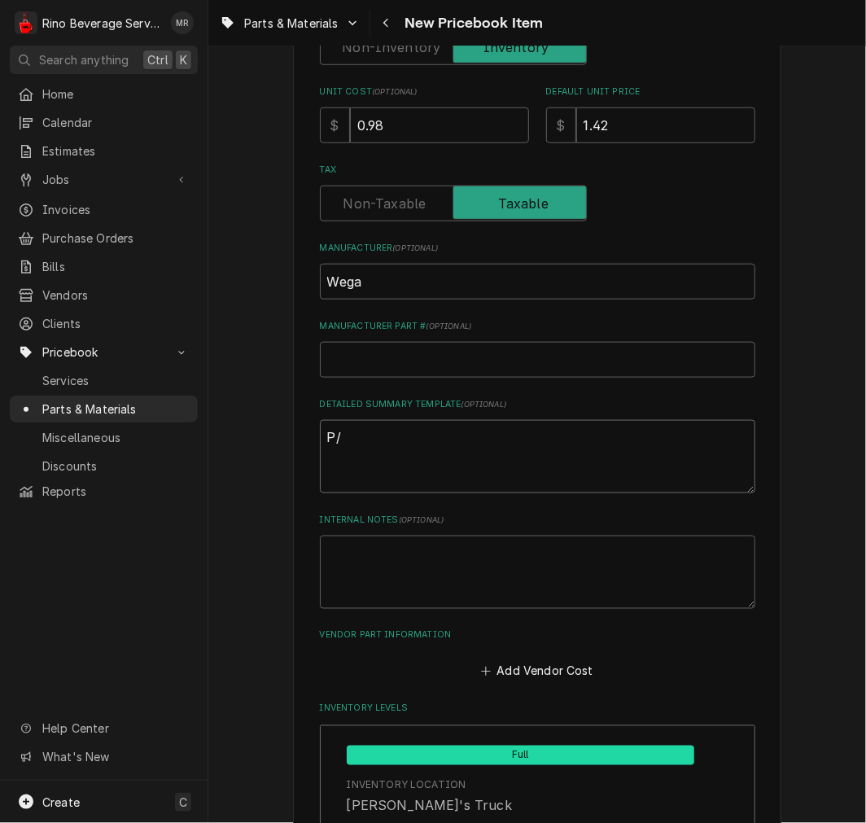
type textarea "P/N"
type textarea "x"
type textarea "P/N"
paste textarea "10001 - STEEL CIRCLIP"
type textarea "x"
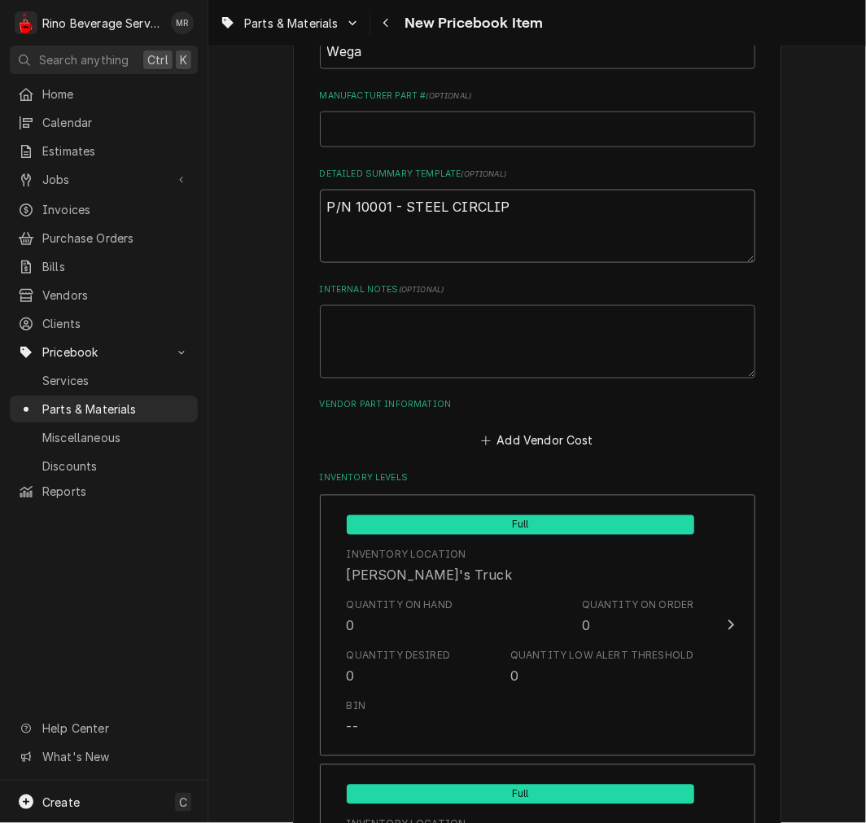
scroll to position [1054, 0]
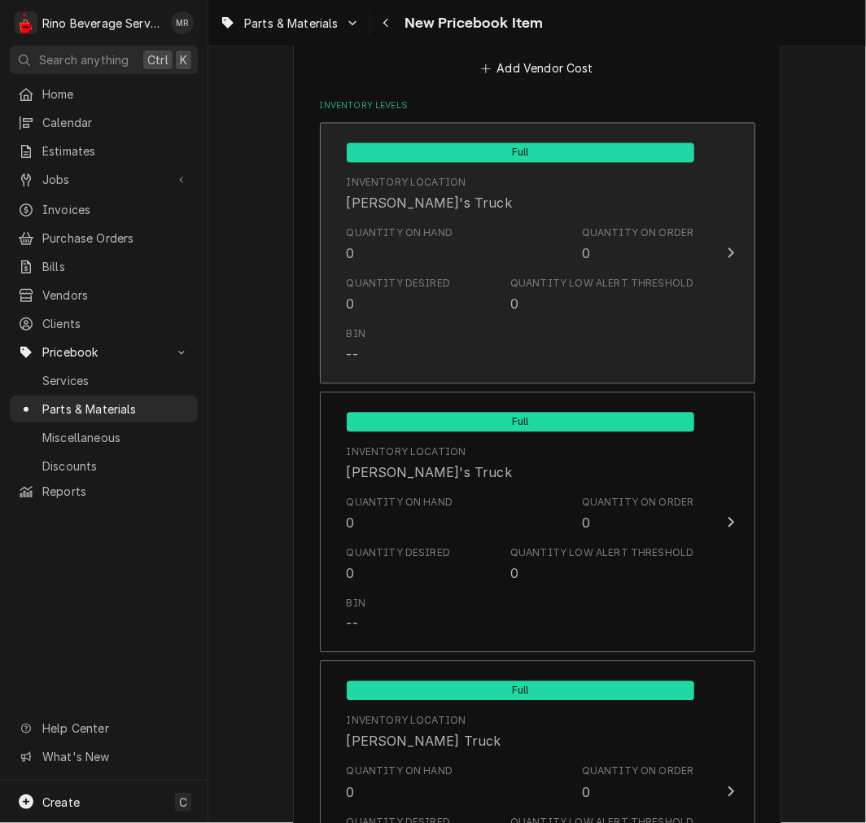
type textarea "P/N 10001 - STEEL CIRCLIP"
click at [475, 239] on div "Quantity on Hand 0 Quantity on Order 0" at bounding box center [521, 244] width 348 height 50
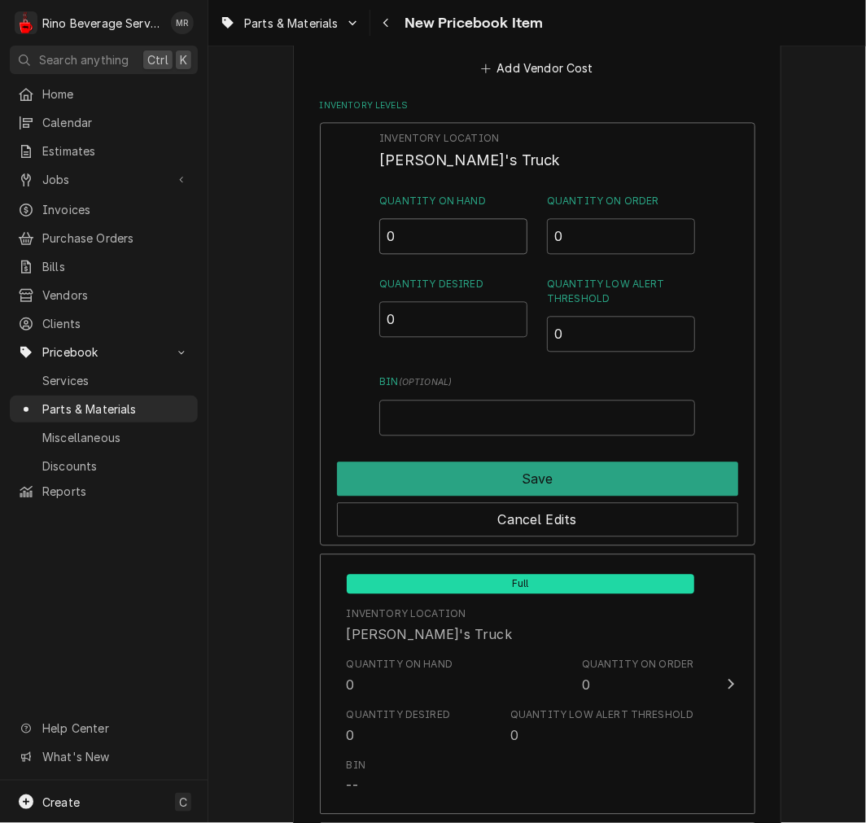
click at [449, 218] on input "0" at bounding box center [453, 236] width 148 height 36
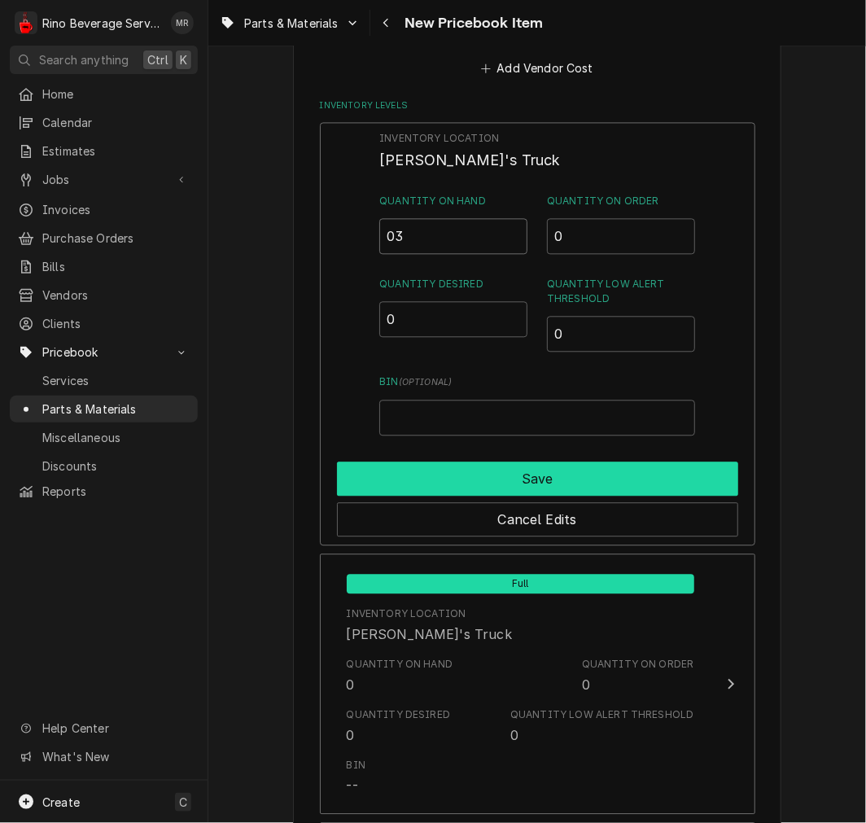
type input "03"
click at [587, 475] on button "Save" at bounding box center [537, 479] width 401 height 34
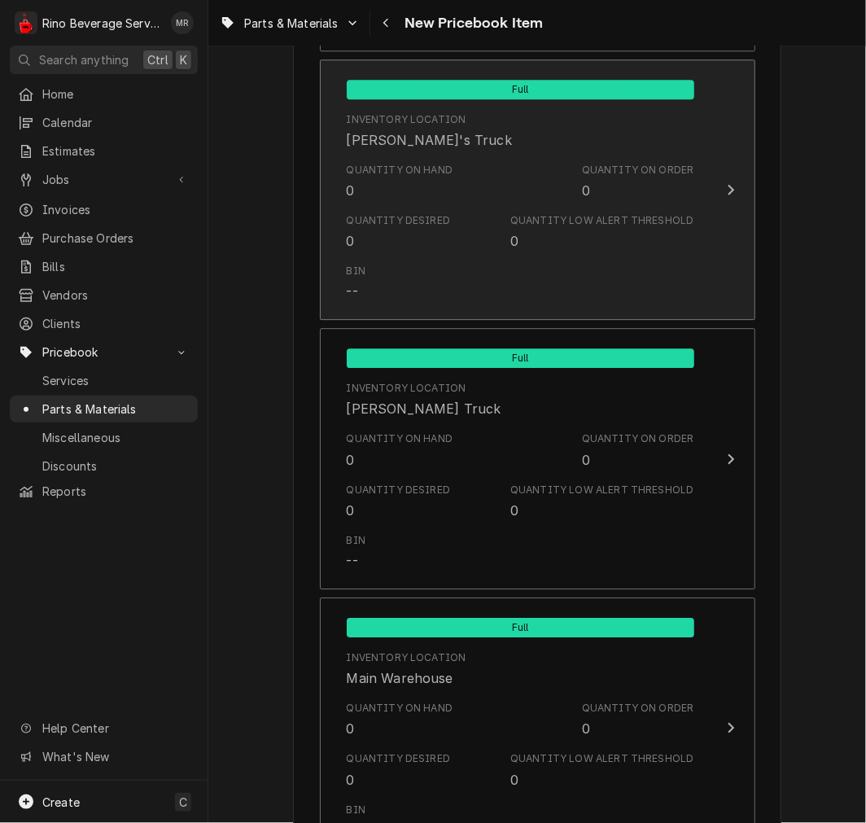
scroll to position [1527, 0]
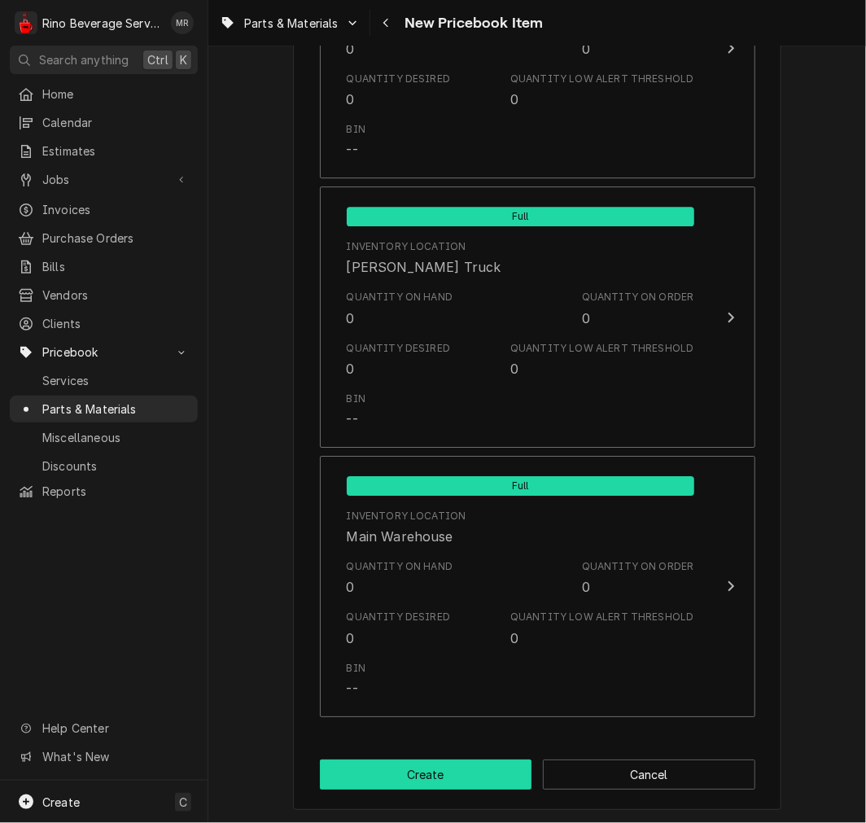
click at [446, 780] on button "Create" at bounding box center [426, 775] width 213 height 30
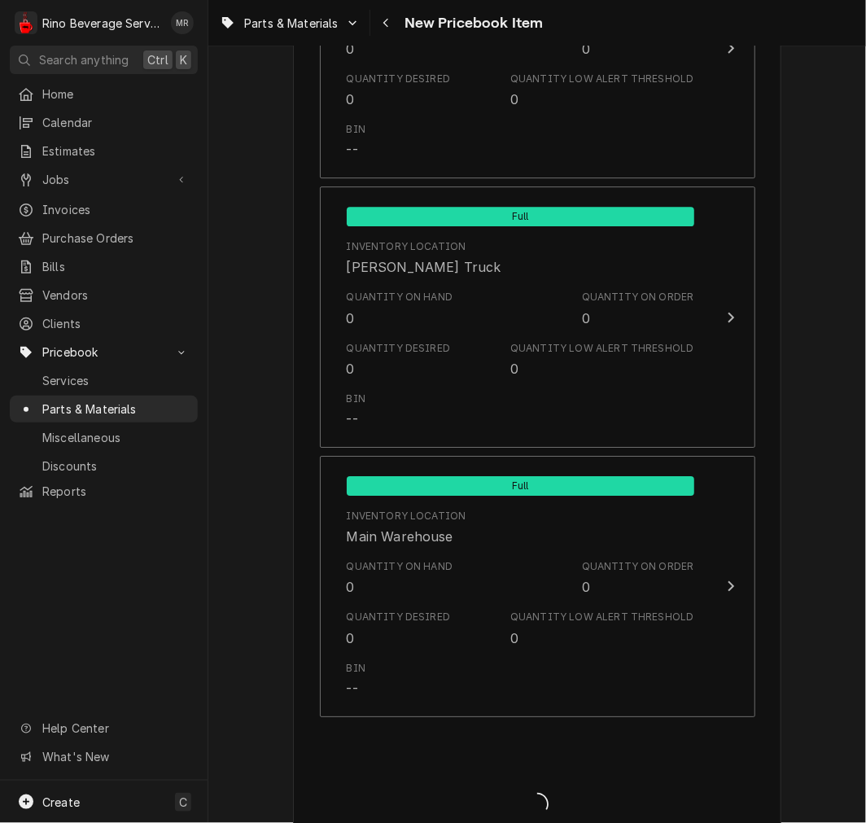
type textarea "x"
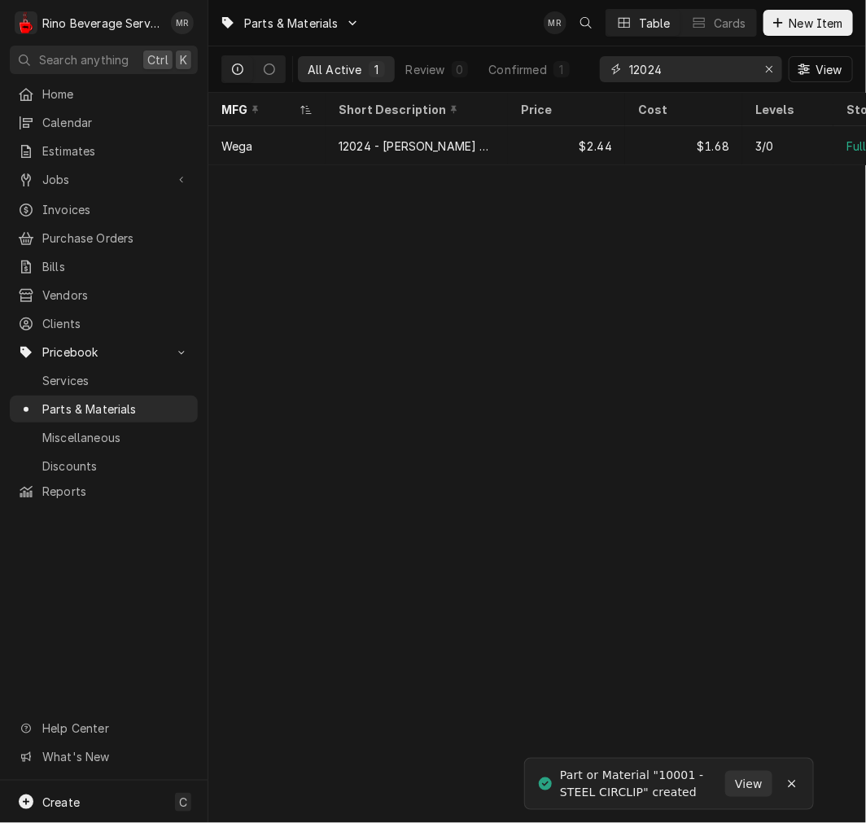
click at [694, 60] on input "12024" at bounding box center [690, 69] width 122 height 26
click at [695, 61] on input "12024" at bounding box center [690, 69] width 122 height 26
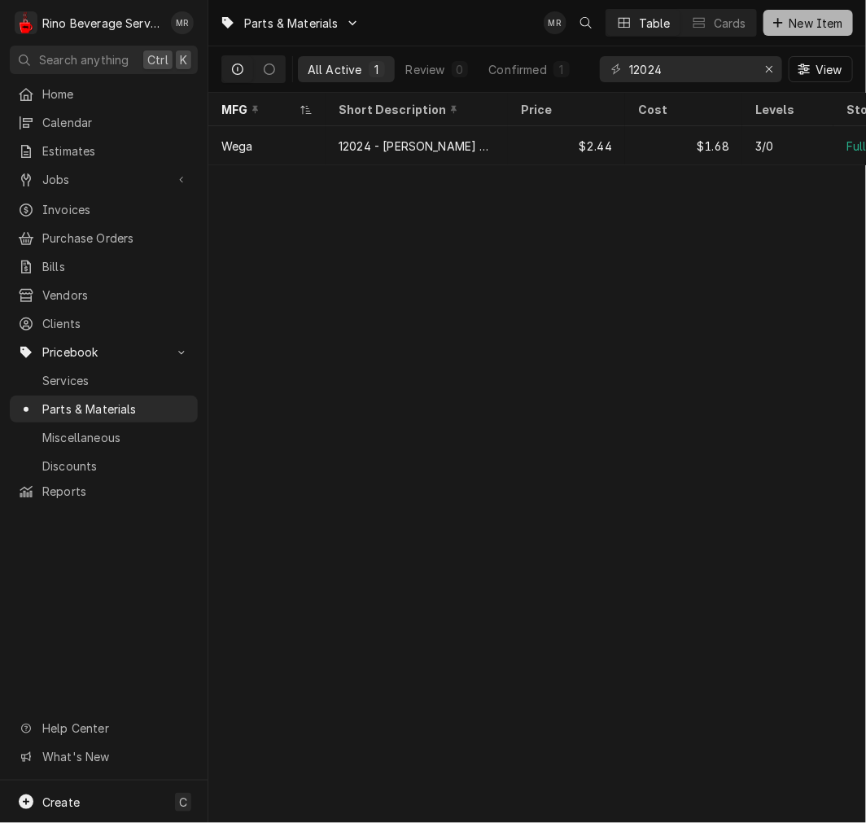
click at [807, 30] on span "New Item" at bounding box center [817, 23] width 60 height 17
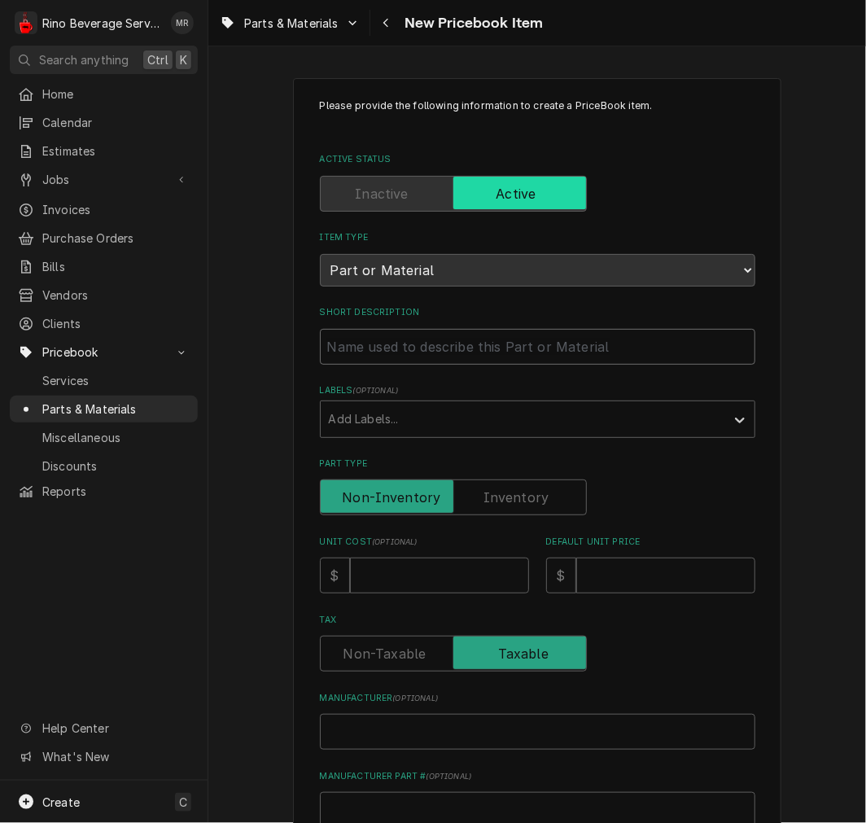
click at [433, 329] on input "Short Description" at bounding box center [538, 347] width 436 height 36
paste input "12001 TEFLON GASKET 58x43x2 10 PCS"
type textarea "x"
type input "12001 TEFLON GASKET 58x43x2 10 PCS"
click at [359, 361] on input "12001 TEFLON GASKET 58x43x2 10 PCS" at bounding box center [538, 347] width 436 height 36
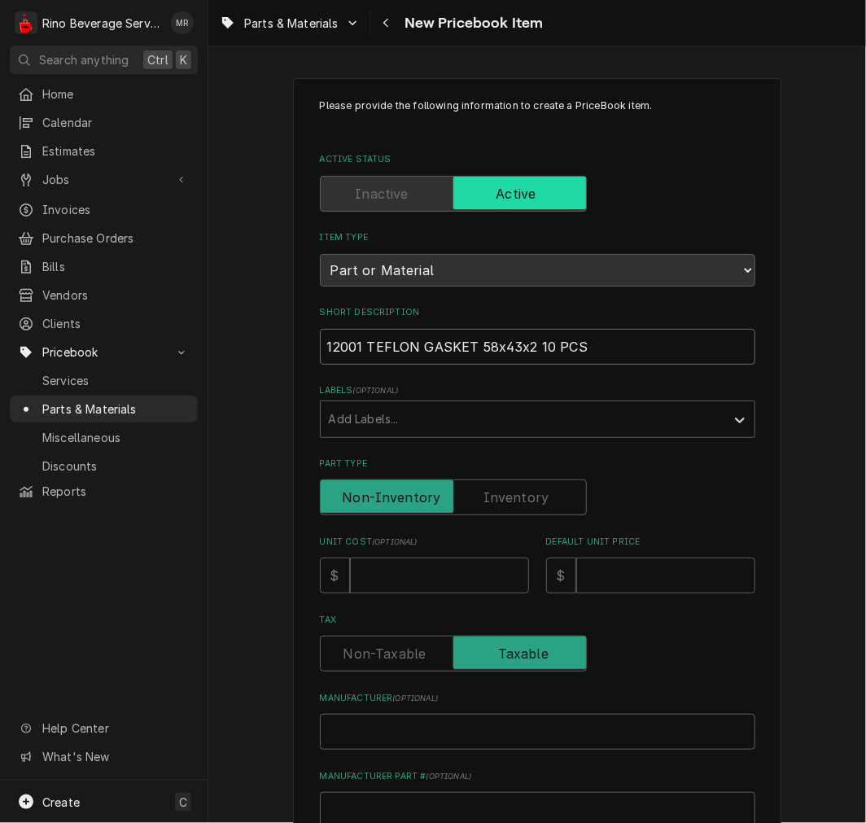
type textarea "x"
type input "12001 -TEFLON GASKET 58x43x2 10 PCS"
type textarea "x"
type input "12001 - TEFLON GASKET 58x43x2 10 PCS"
click at [515, 491] on label "Part Type" at bounding box center [453, 498] width 267 height 36
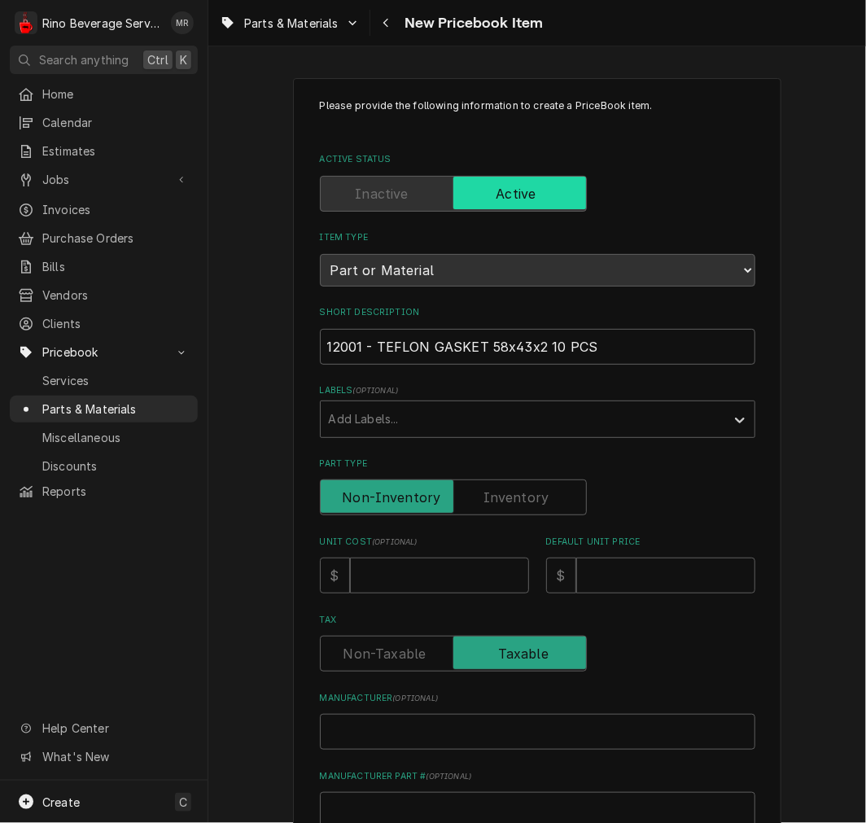
click at [515, 491] on input "Part Type" at bounding box center [453, 498] width 252 height 36
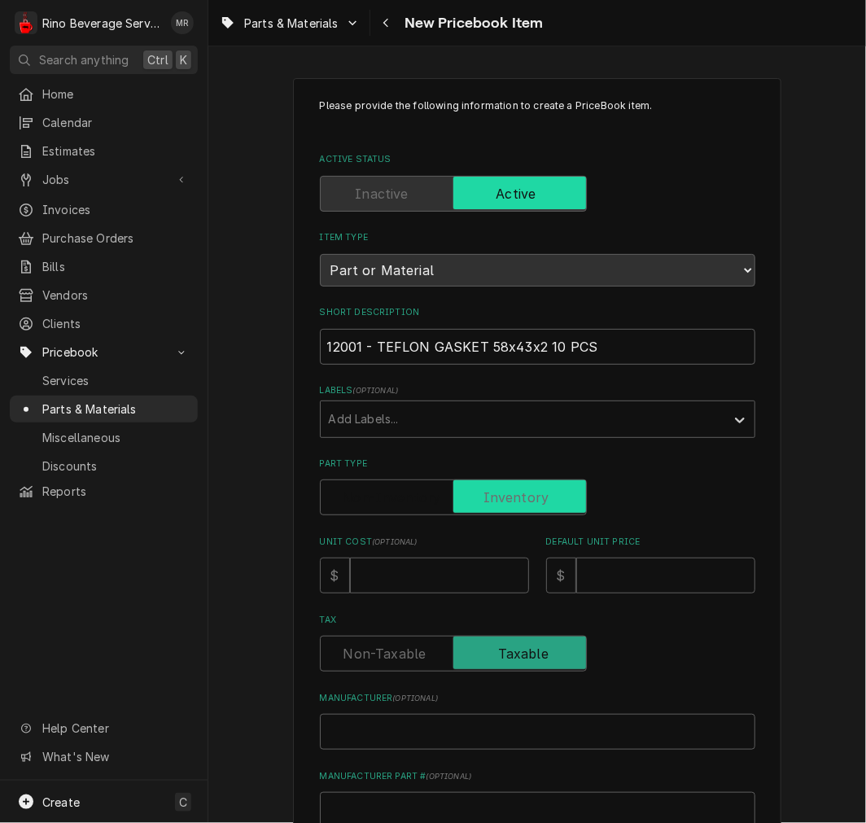
checkbox input "true"
click at [422, 581] on input "Unit Cost ( optional )" at bounding box center [439, 576] width 179 height 36
type textarea "x"
type input "1"
type textarea "x"
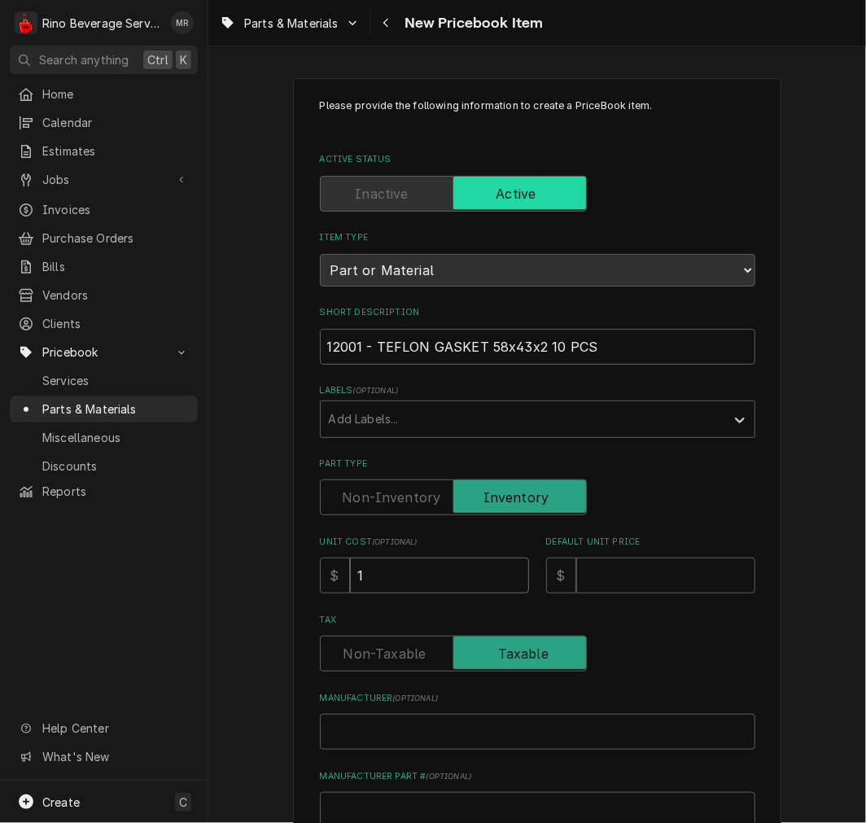
type input "1.7"
type textarea "x"
type input "1.74"
click at [669, 558] on input "Default Unit Price" at bounding box center [665, 576] width 179 height 36
type textarea "x"
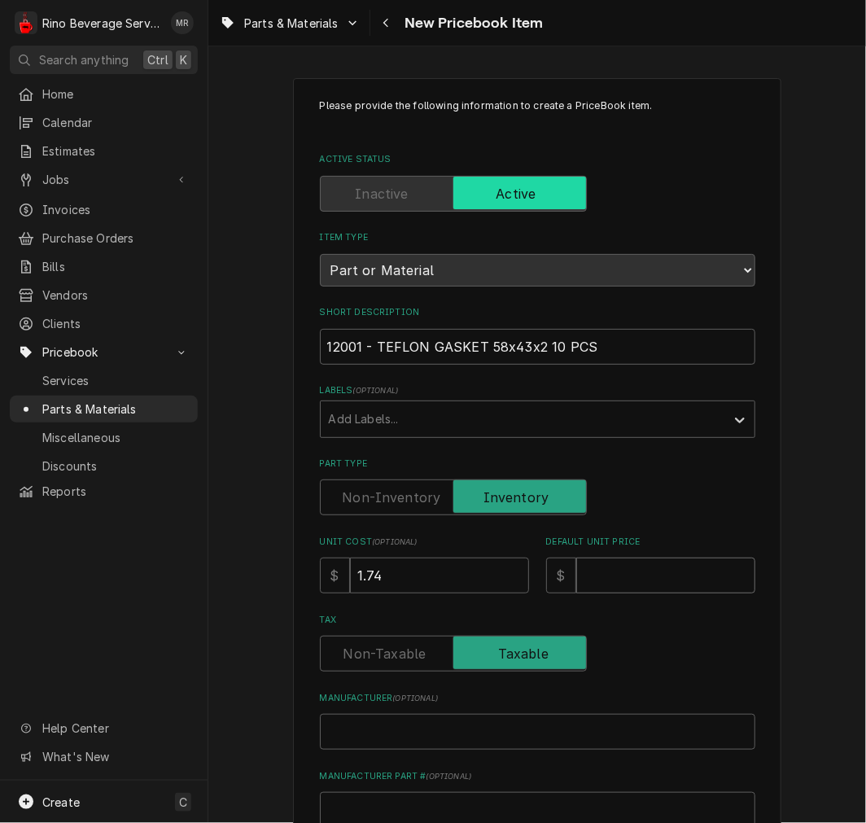
type input "2"
type textarea "x"
type input "2.5"
type textarea "x"
type input "2.52"
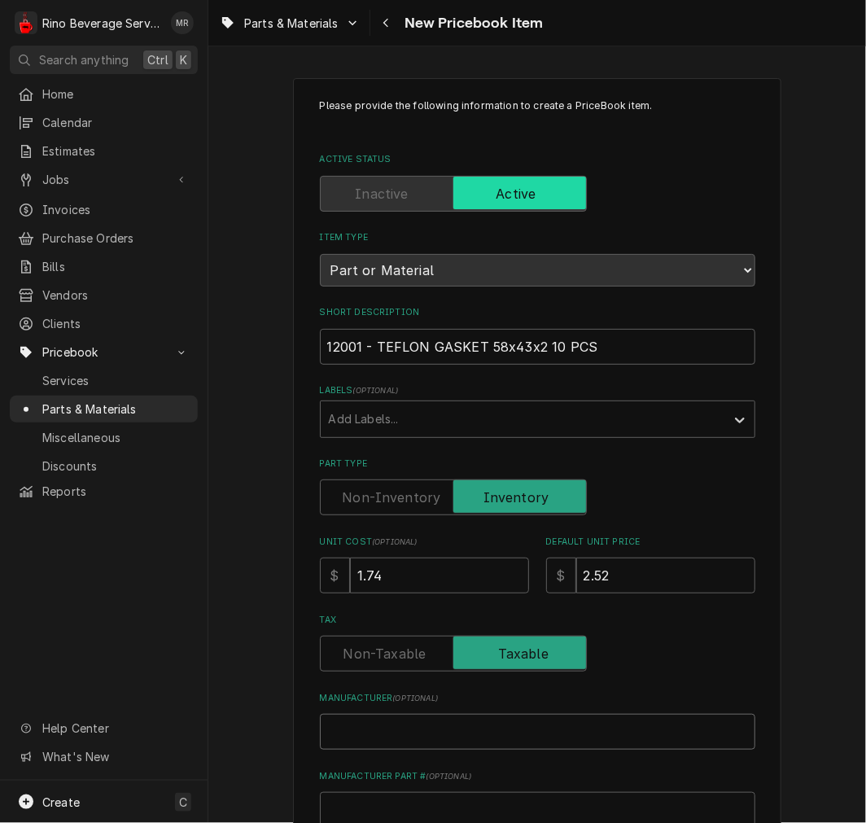
type textarea "x"
type input "W"
type textarea "x"
type input "We"
type textarea "x"
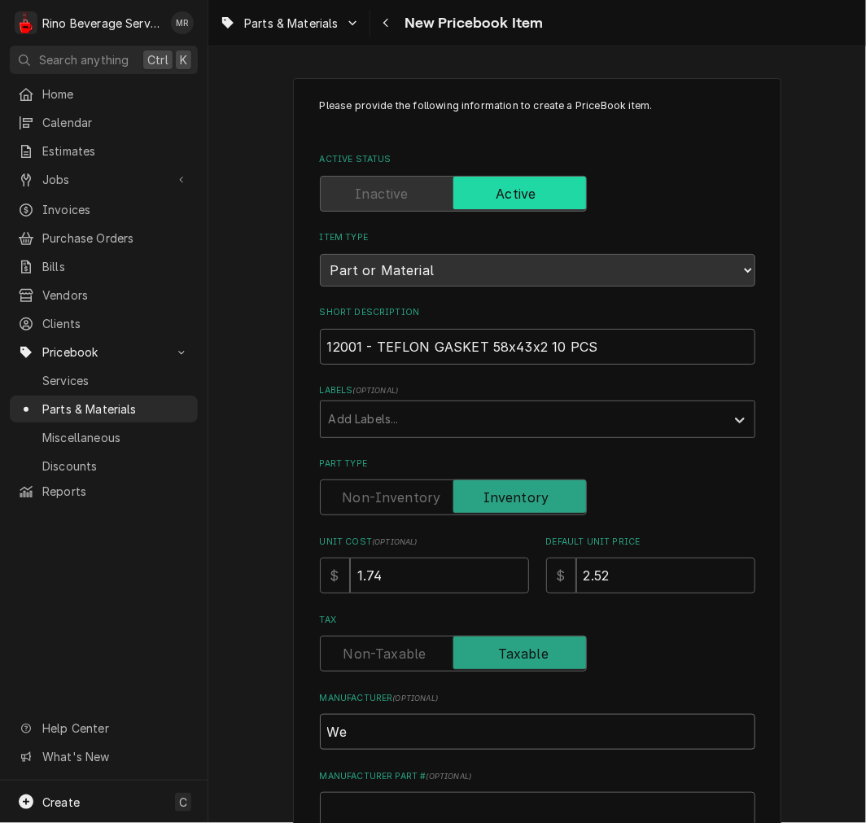
type input "Weg"
type textarea "x"
type input "Wega"
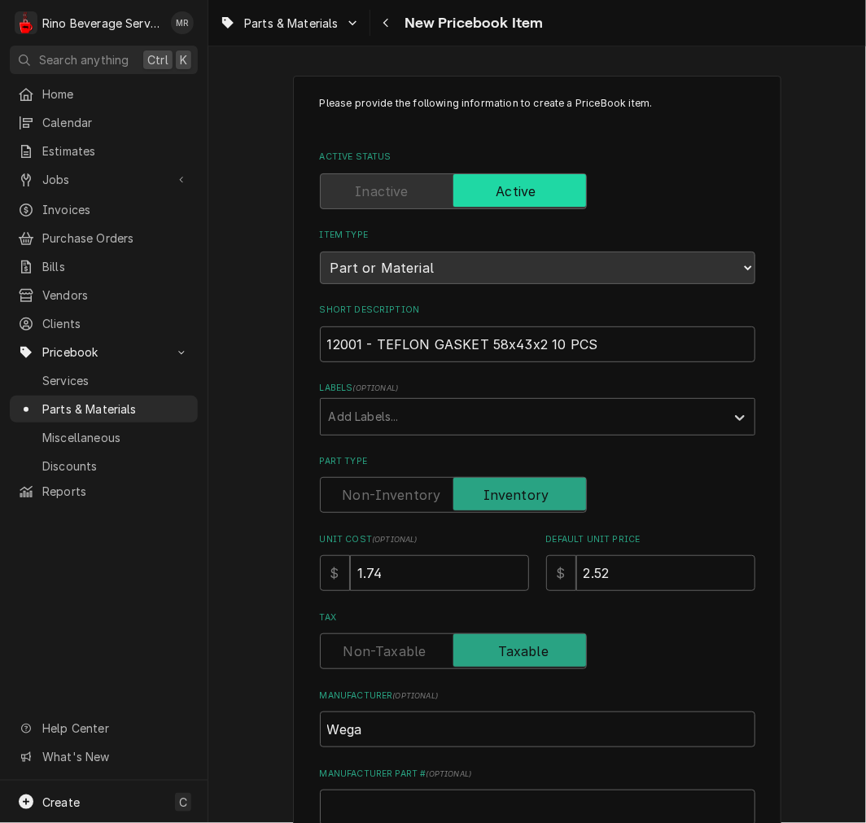
scroll to position [450, 0]
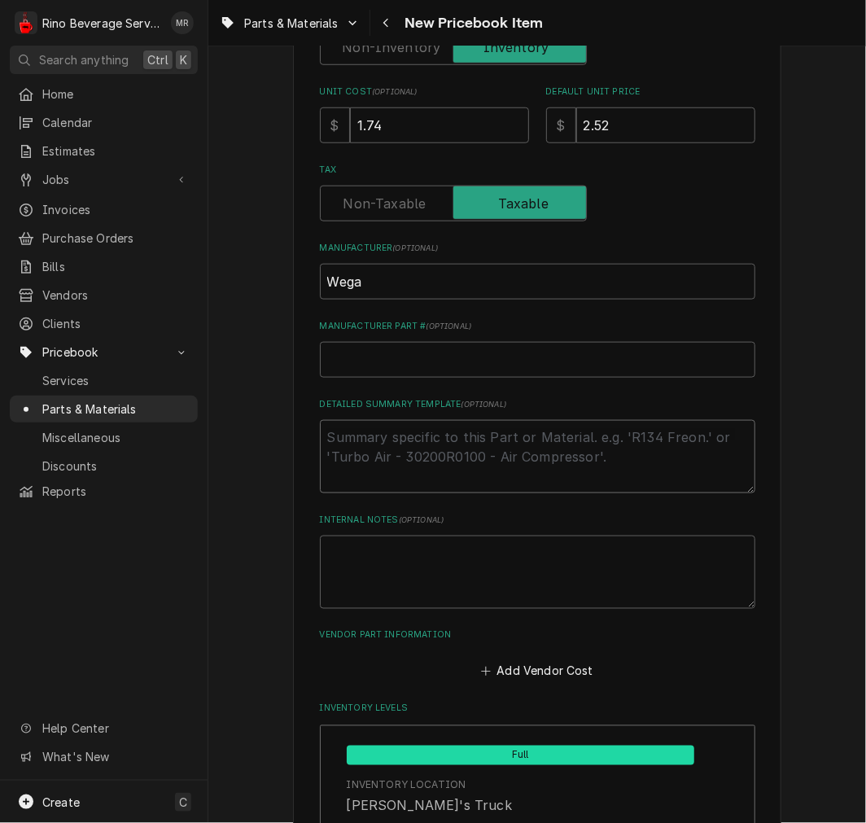
type textarea "x"
type textarea "P"
type textarea "x"
type textarea "P/"
type textarea "x"
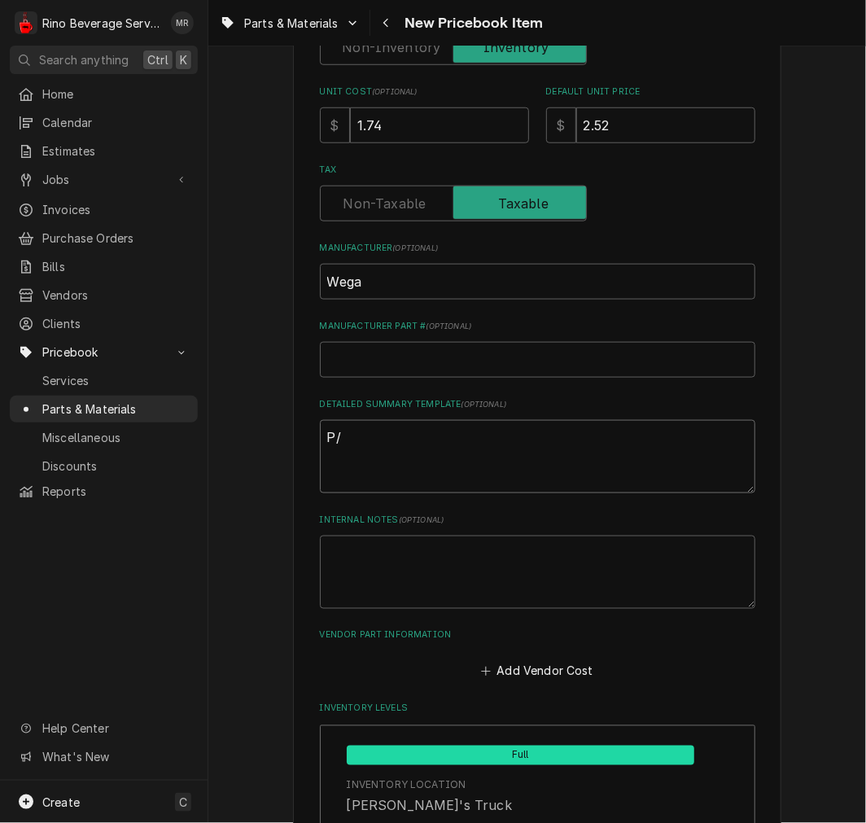
type textarea "P/N"
type textarea "x"
type textarea "P/N"
paste textarea "12001 - TEFLON GASKET 58x43x2 10 PCS"
type textarea "x"
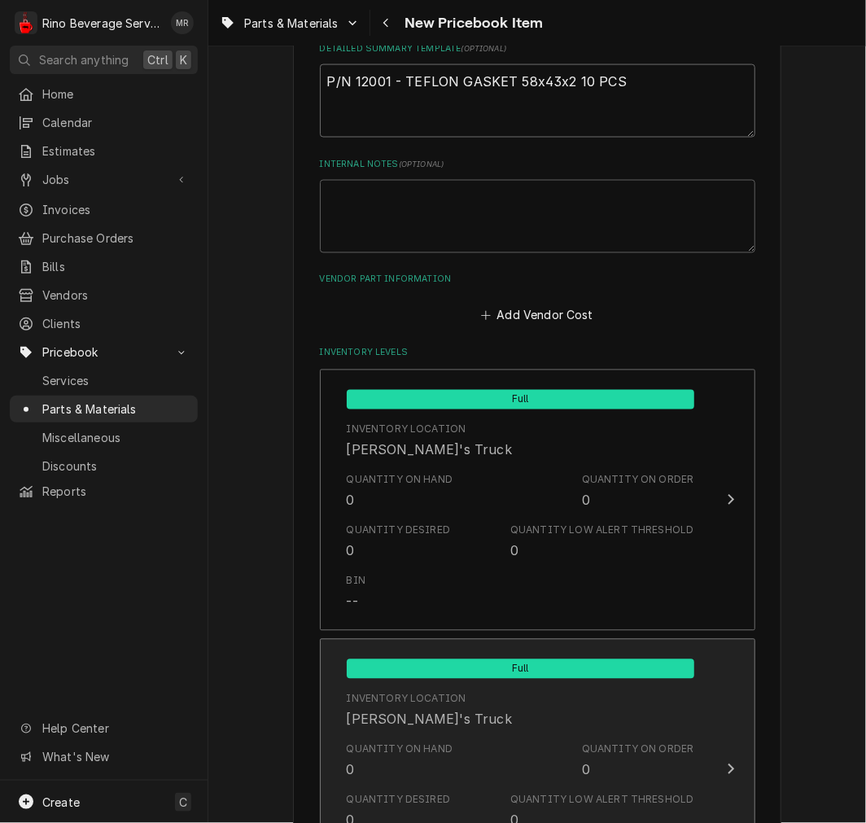
scroll to position [902, 0]
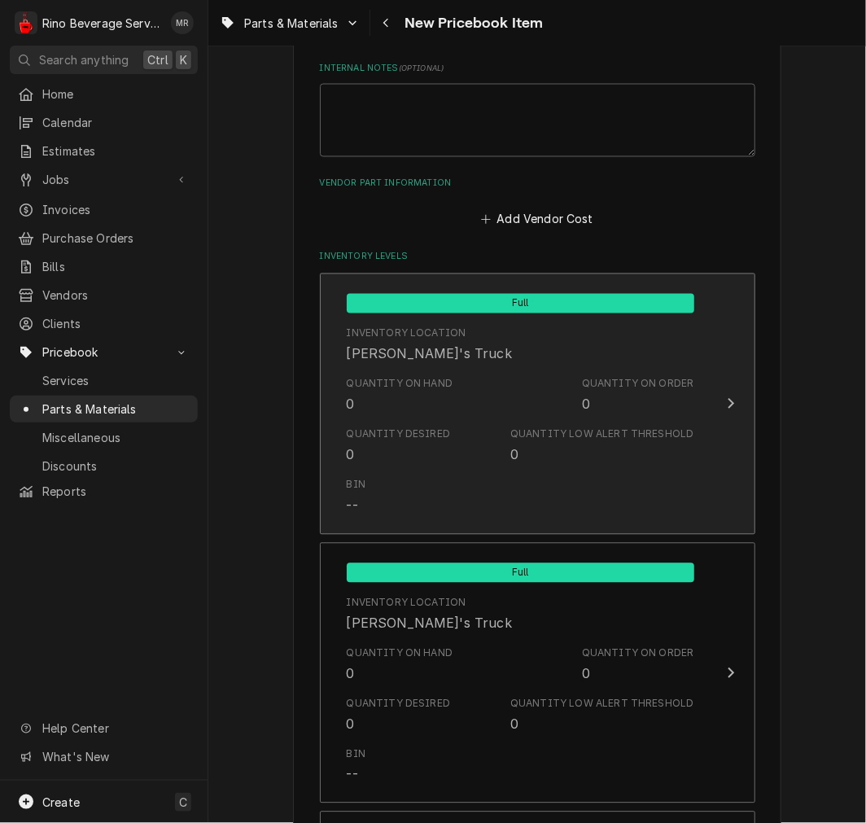
type textarea "P/N 12001 - TEFLON GASKET 58x43x2 10 PCS"
click at [519, 427] on div "Quantity Low Alert Threshold" at bounding box center [602, 434] width 183 height 15
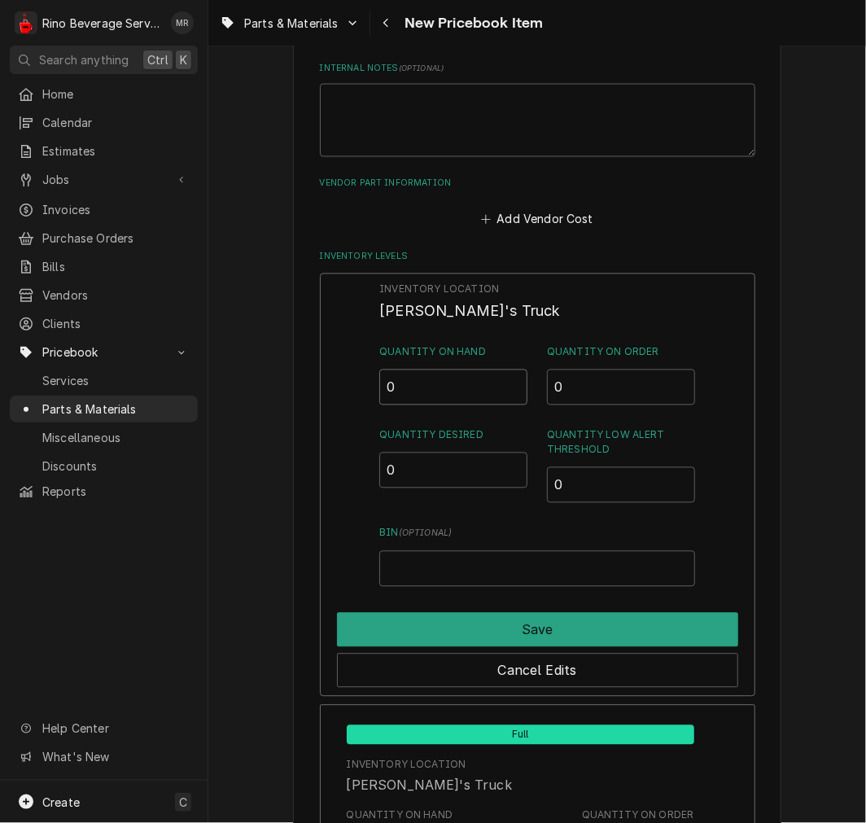
click at [459, 389] on input "0" at bounding box center [453, 388] width 148 height 36
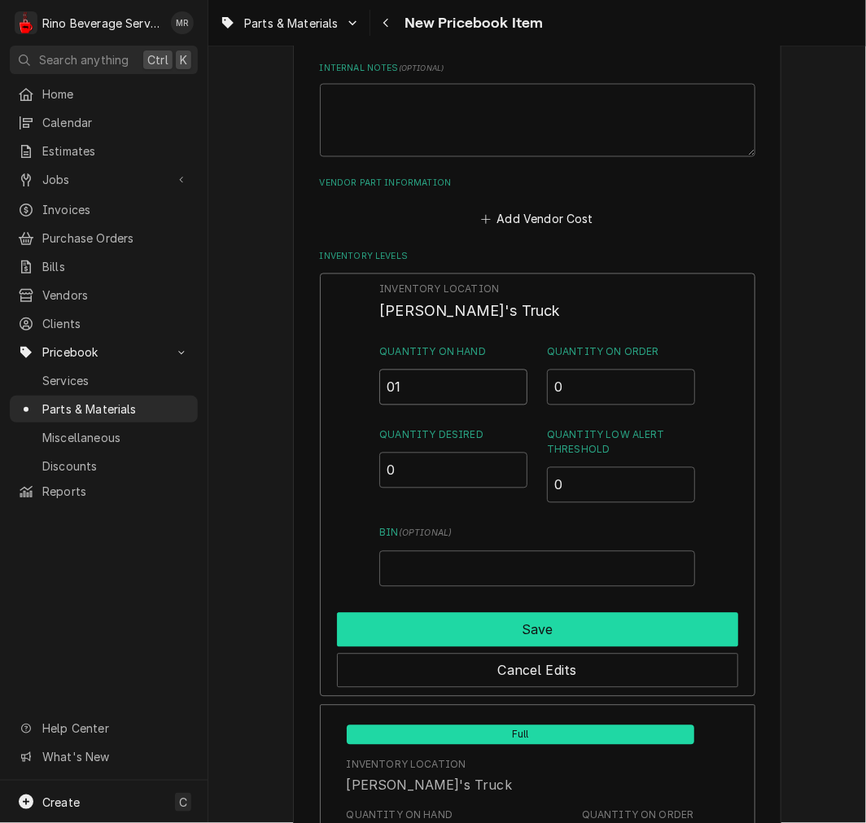
type input "01"
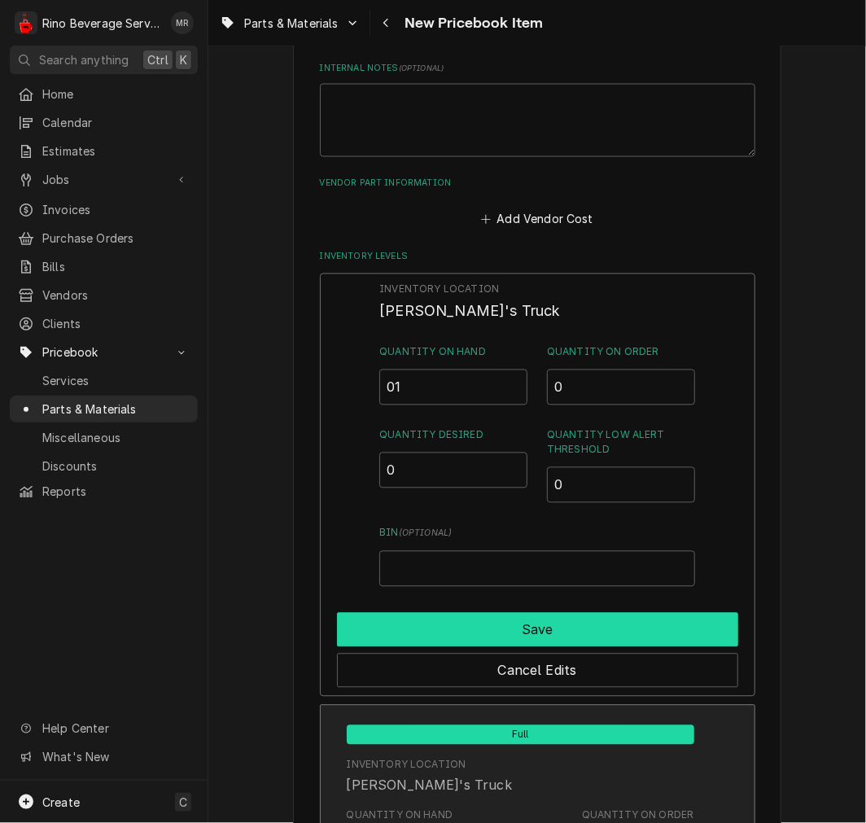
drag, startPoint x: 522, startPoint y: 624, endPoint x: 531, endPoint y: 614, distance: 13.3
click at [525, 621] on button "Save" at bounding box center [537, 630] width 401 height 34
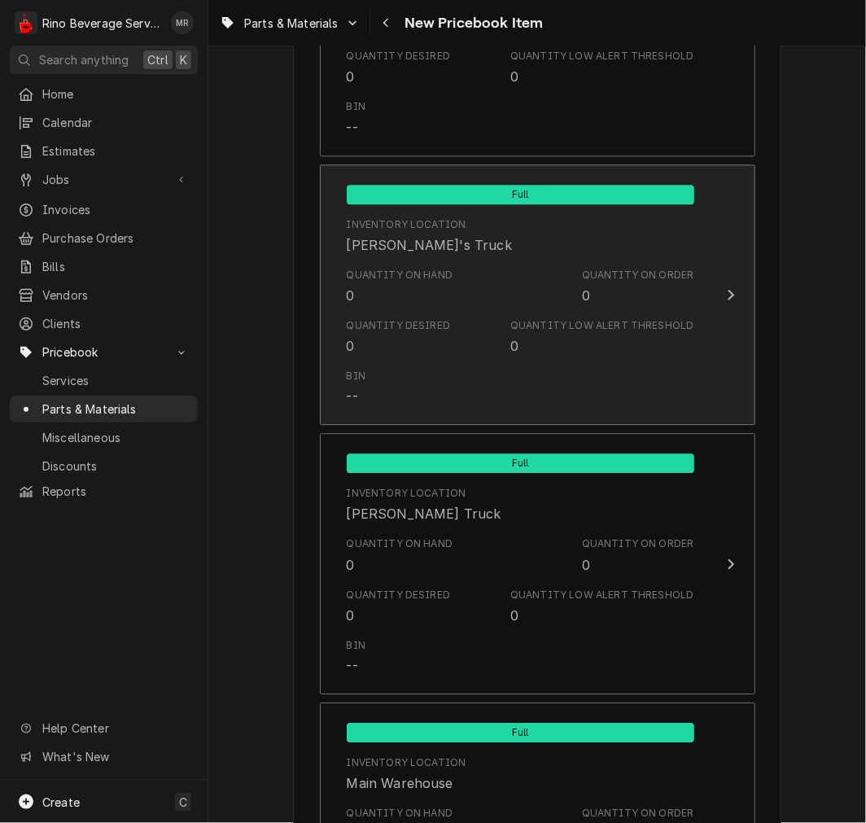
scroll to position [1527, 0]
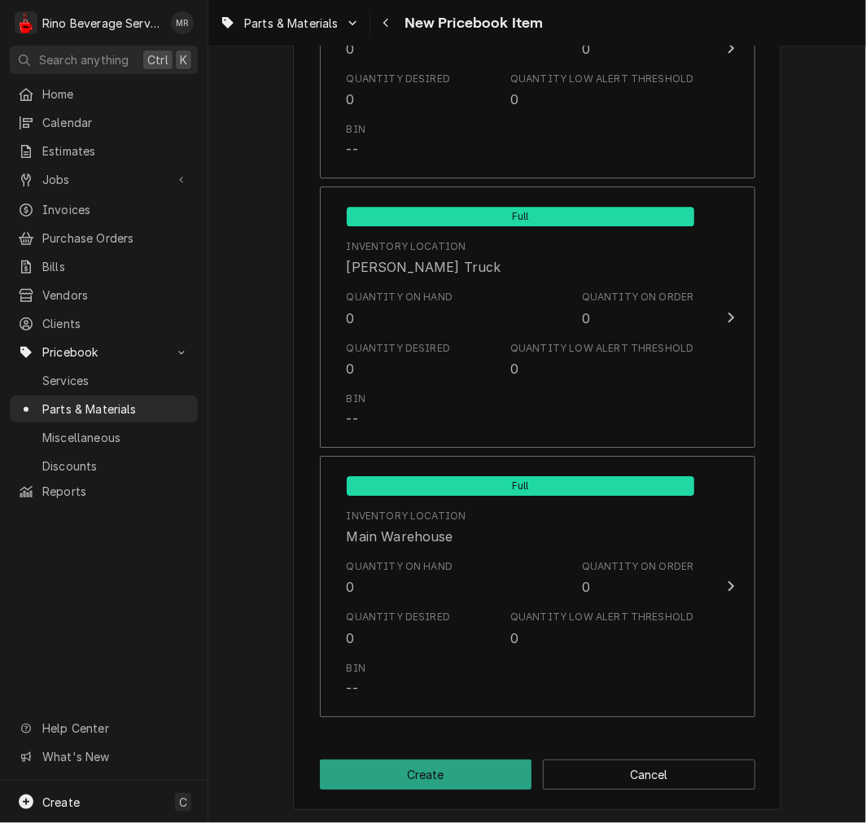
click at [428, 780] on button "Create" at bounding box center [426, 775] width 213 height 30
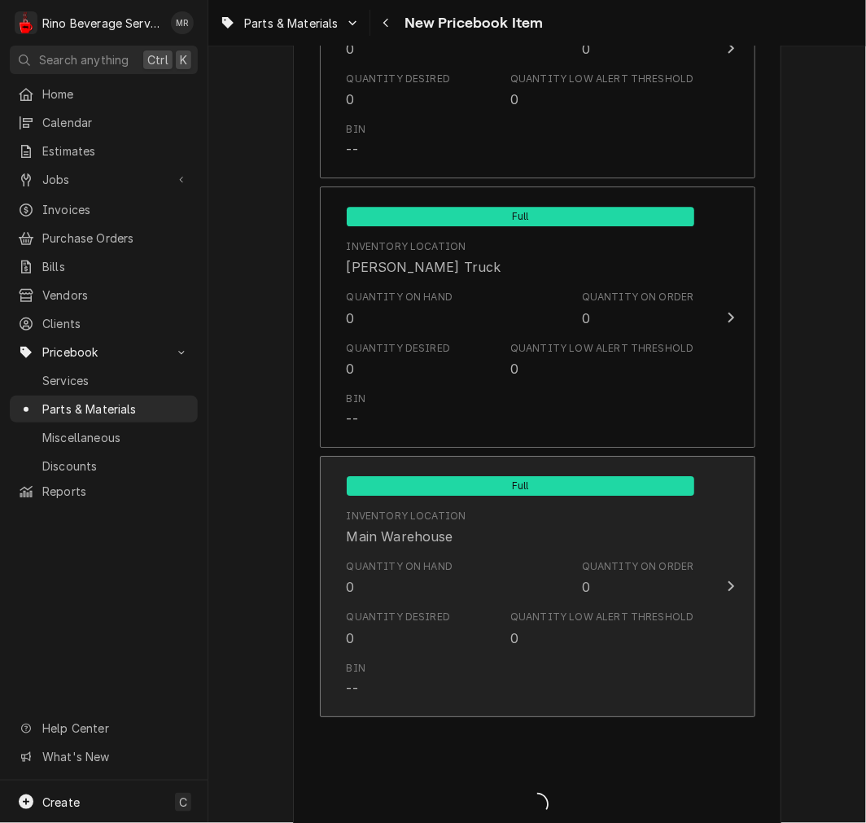
type textarea "x"
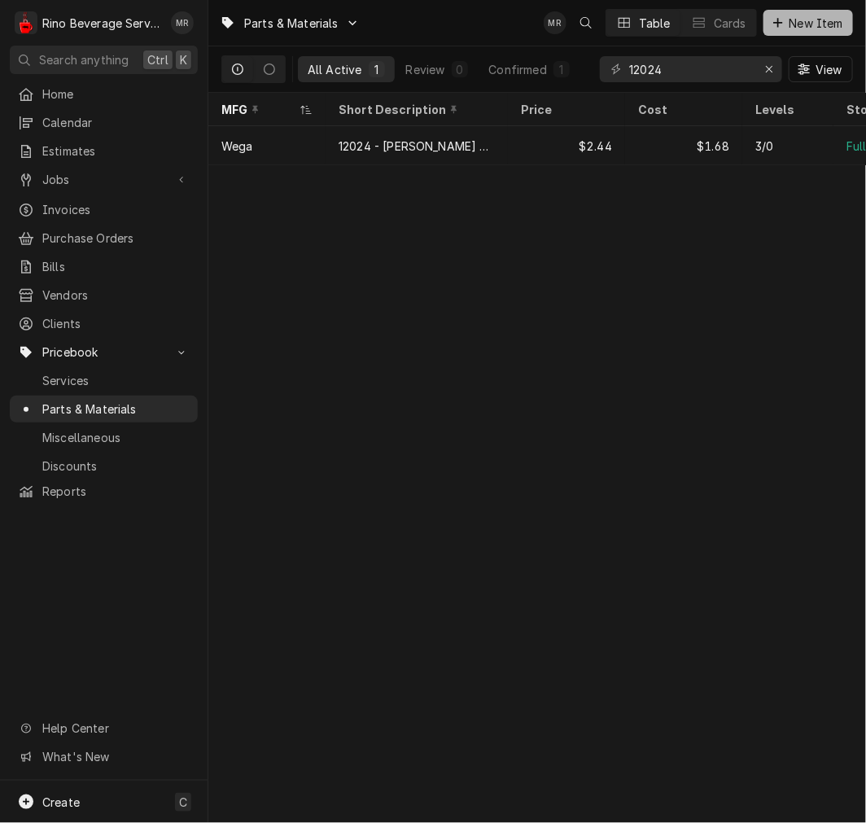
click at [817, 10] on button "New Item" at bounding box center [809, 23] width 90 height 26
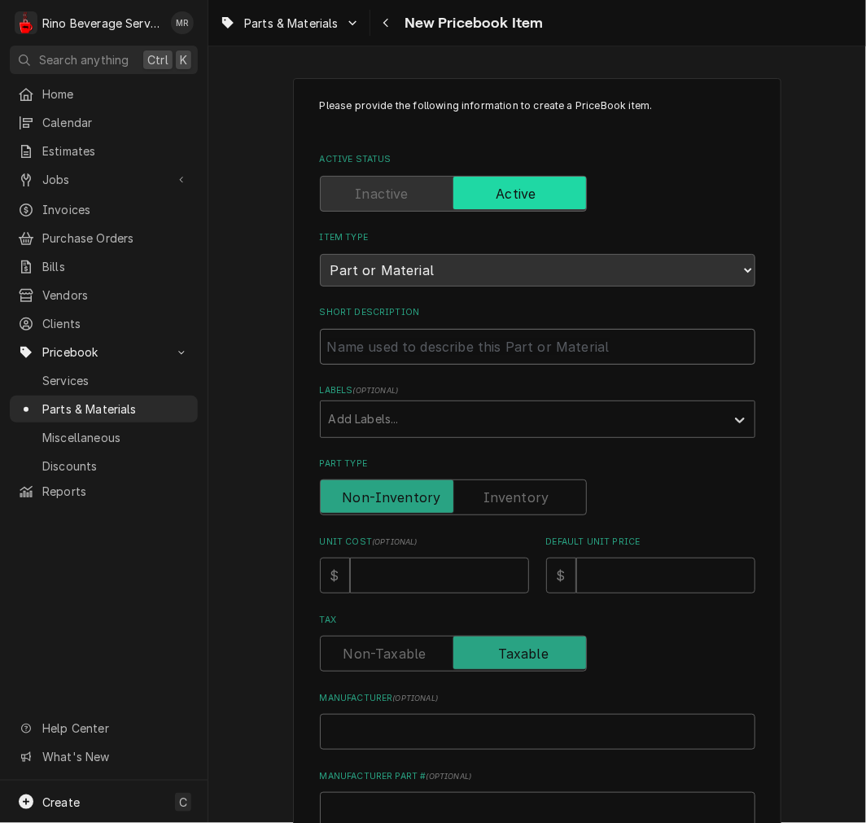
click at [401, 343] on input "Short Description" at bounding box center [538, 347] width 436 height 36
paste input "12003 BOILER GASKET"
type textarea "x"
type input "12003 BOILER GASKET"
click at [363, 351] on input "12003 BOILER GASKET" at bounding box center [538, 347] width 436 height 36
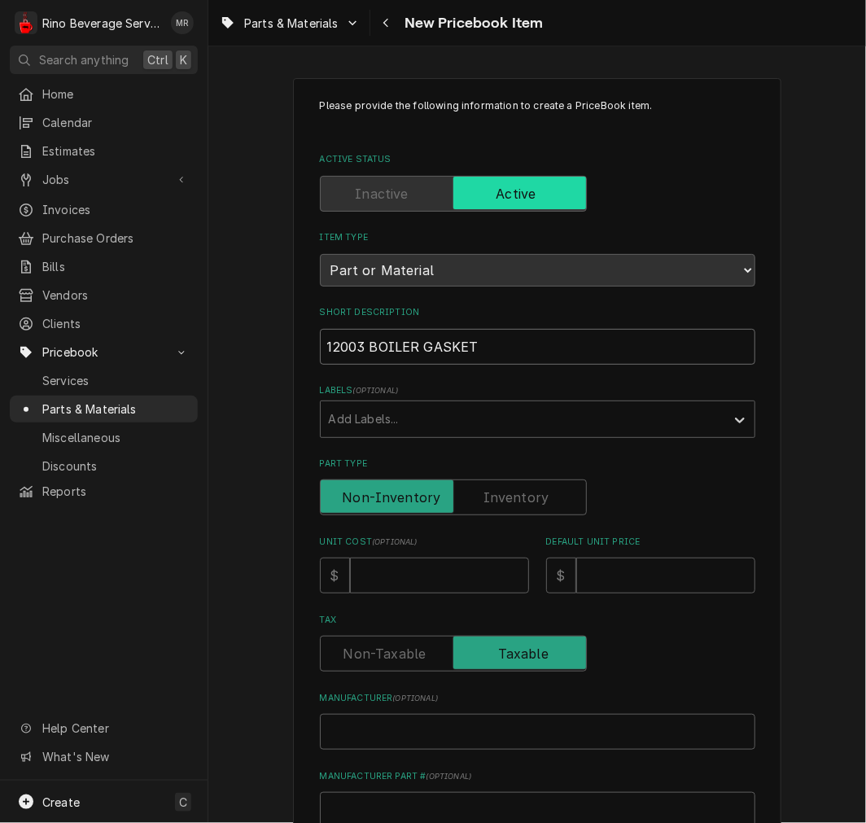
type textarea "x"
type input "12003 -BOILER GASKET"
type textarea "x"
type input "12003 - BOILER GASKET"
click at [386, 567] on input "Unit Cost ( optional )" at bounding box center [439, 576] width 179 height 36
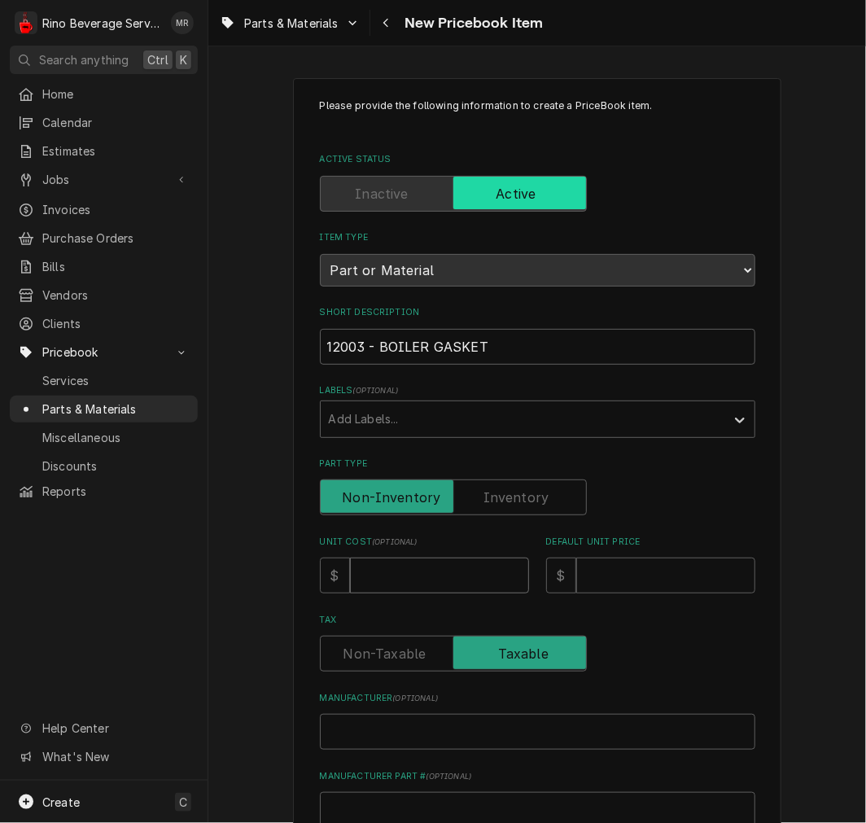
type textarea "x"
type input "1"
type textarea "x"
type input "19"
type textarea "x"
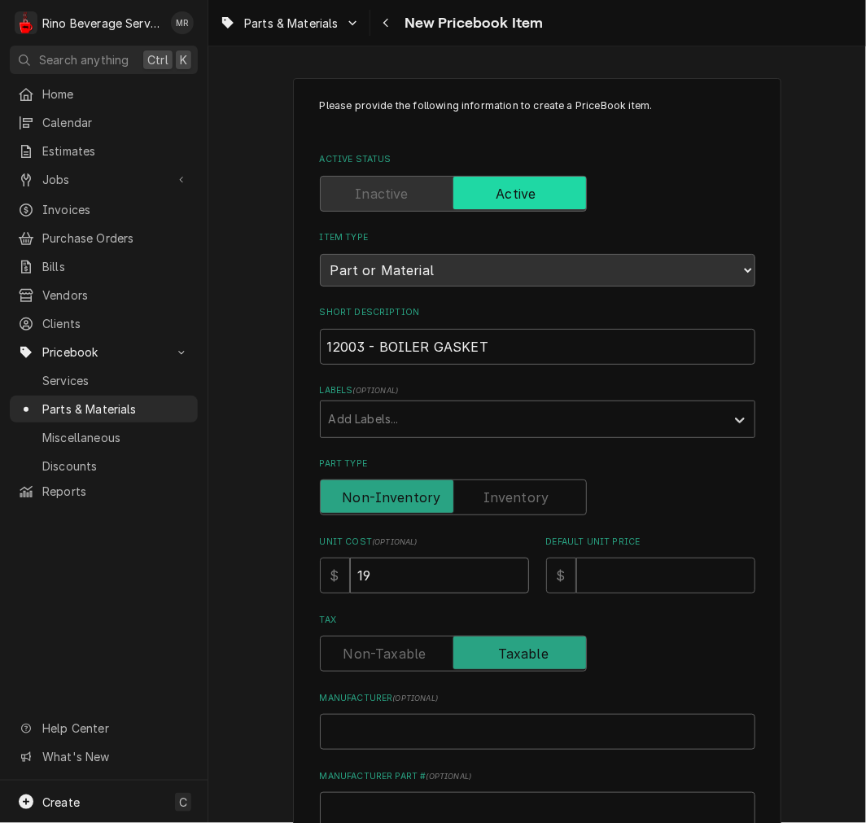
type input "19.3"
type textarea "x"
type input "19.38"
click at [660, 581] on input "Default Unit Price" at bounding box center [665, 576] width 179 height 36
type textarea "x"
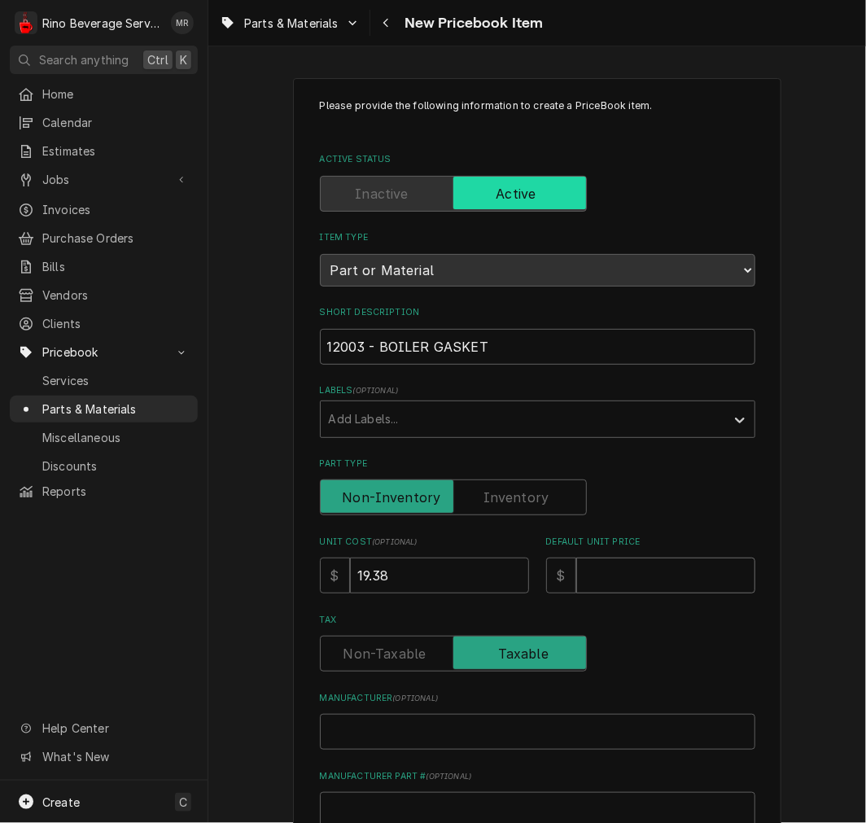
type input "2"
type textarea "x"
type input "28"
type textarea "x"
type input "28.1"
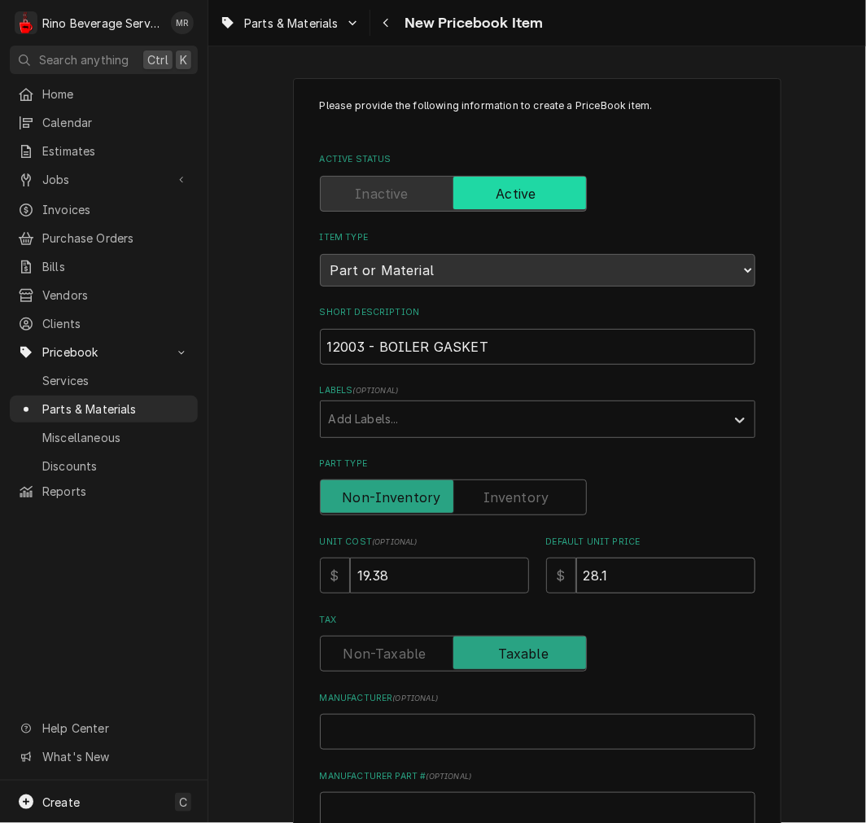
type textarea "x"
type input "28.10"
type textarea "x"
type input "W"
type textarea "x"
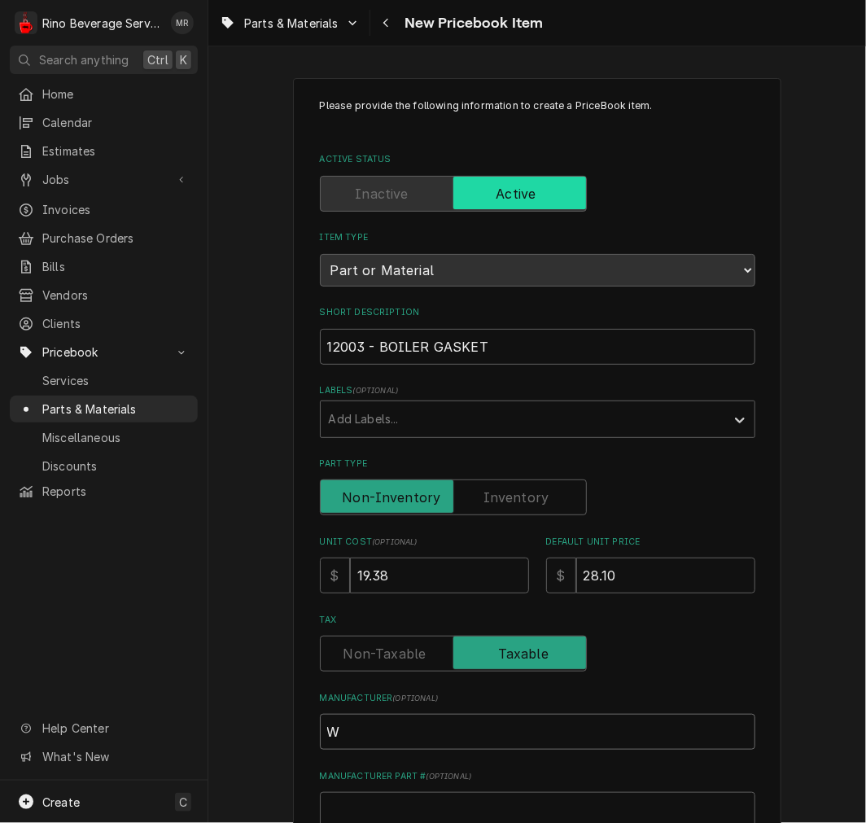
type input "We"
type textarea "x"
type input "Weg"
type textarea "x"
type input "Wega"
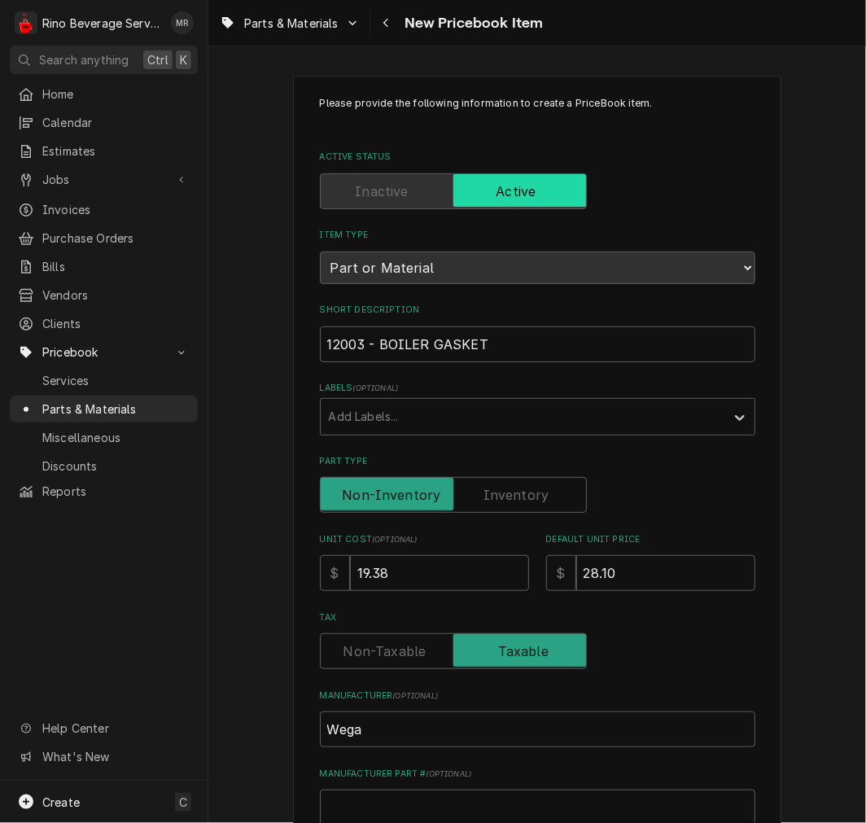
scroll to position [407, 0]
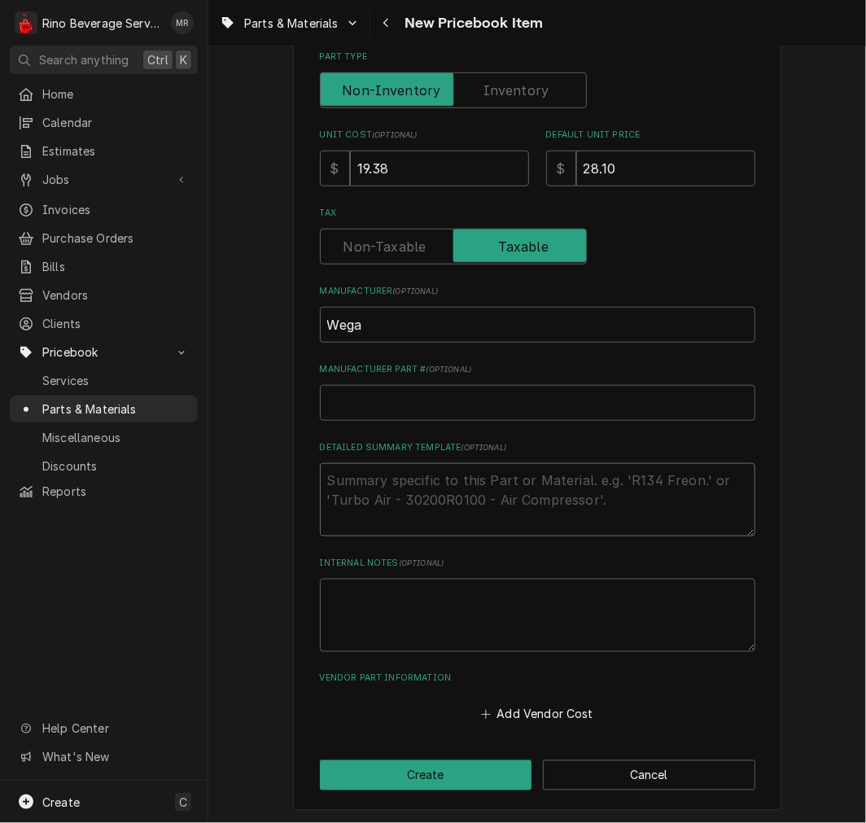
type textarea "P"
type textarea "x"
type textarea "P/"
type textarea "x"
type textarea "P/N"
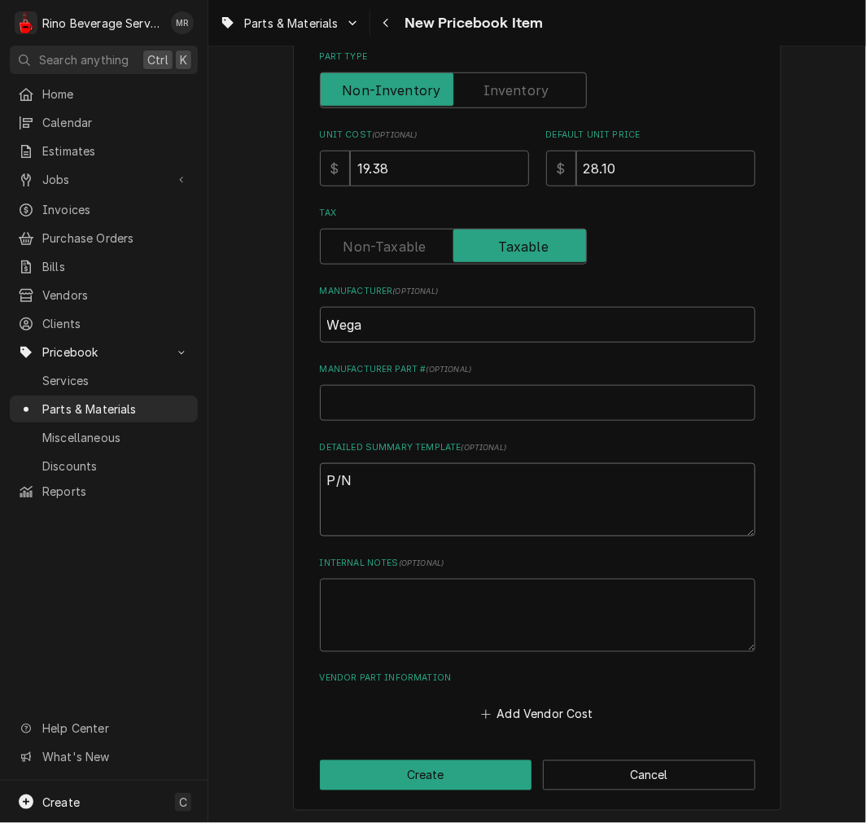
type textarea "x"
type textarea "P/N"
paste textarea "12003 - BOILER GASKET"
type textarea "x"
type textarea "P/N 12003 - BOILER GASKET"
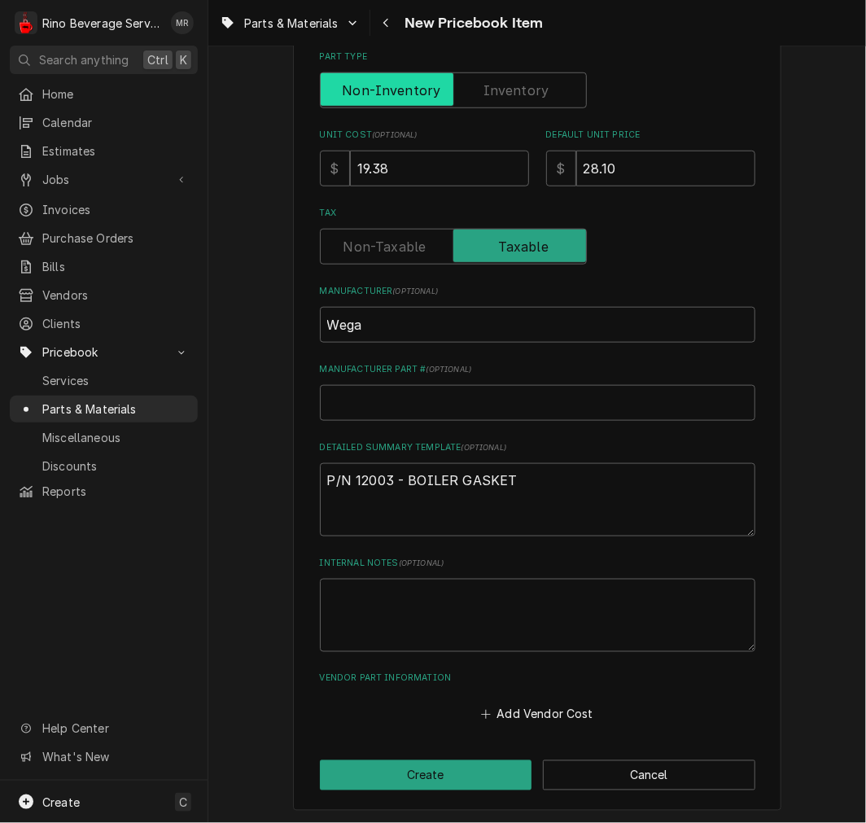
click at [546, 91] on input "Part Type" at bounding box center [453, 90] width 252 height 36
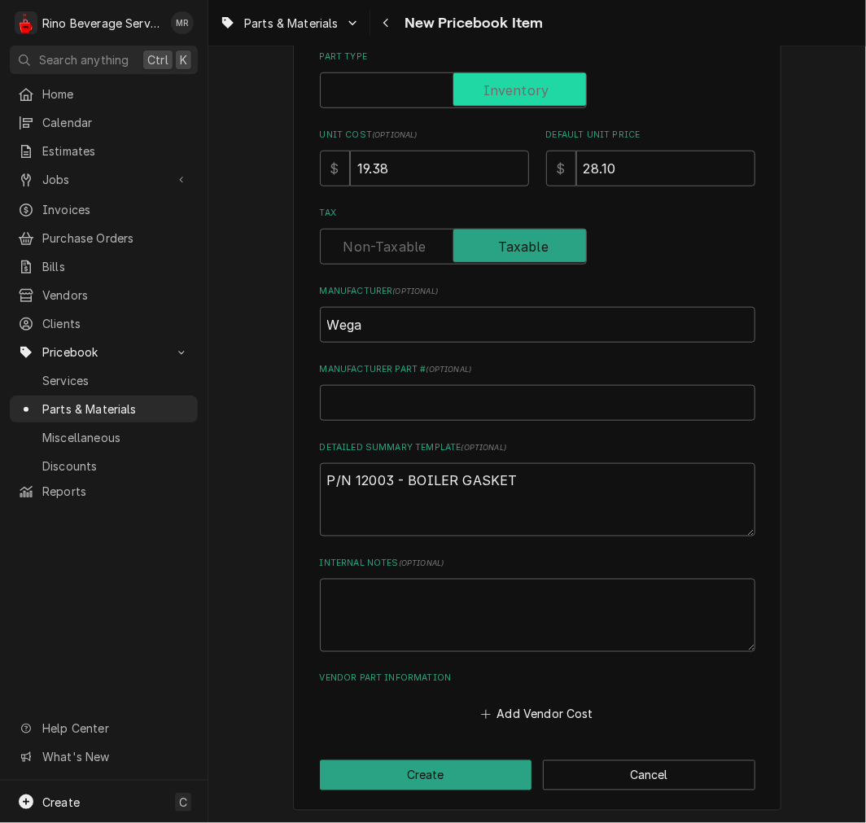
checkbox input "true"
type textarea "x"
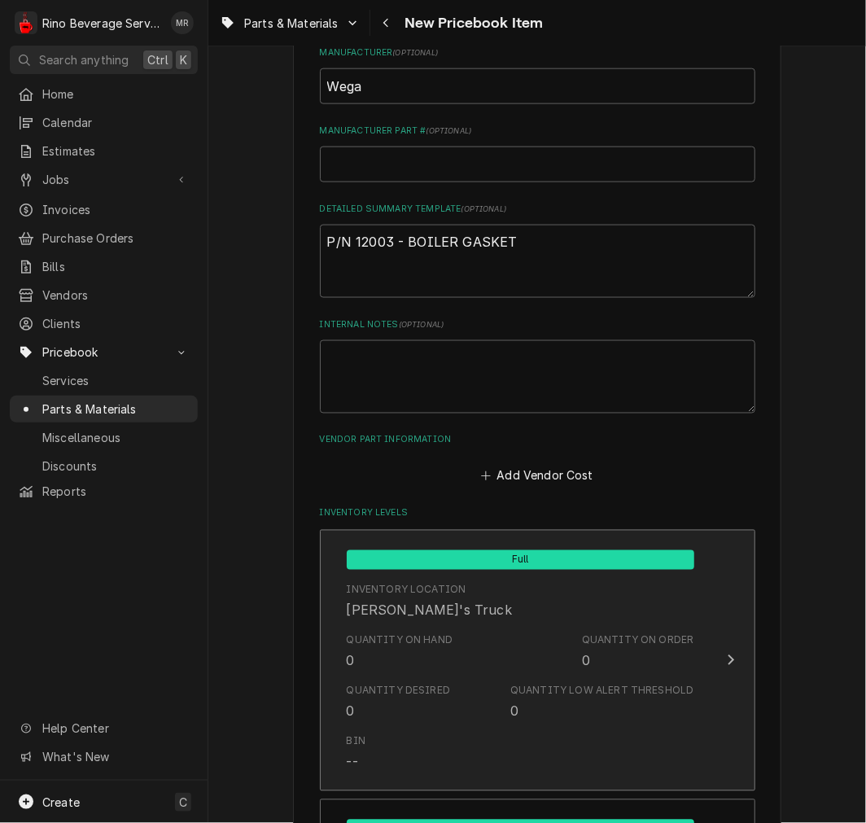
scroll to position [708, 0]
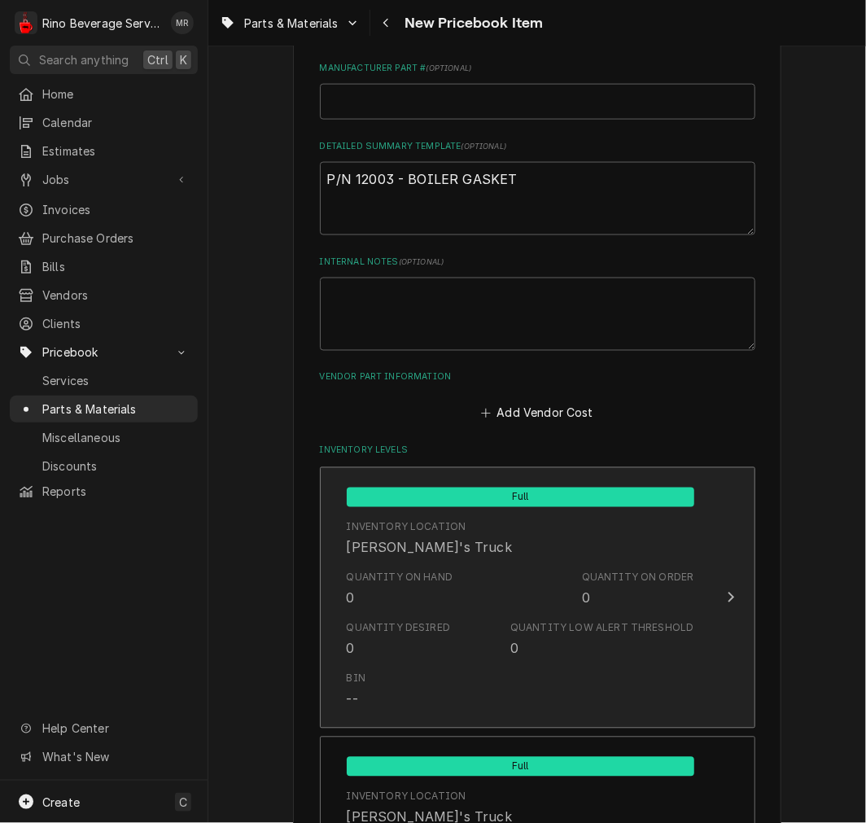
click at [393, 592] on div "Quantity on Hand 0" at bounding box center [400, 589] width 107 height 37
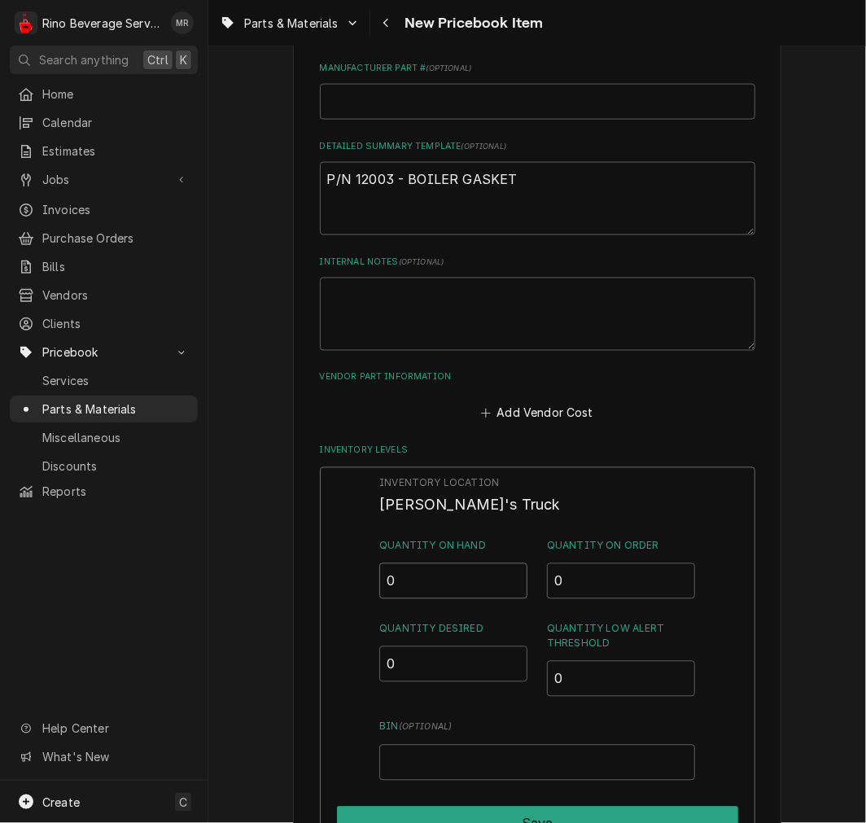
click at [394, 581] on input "0" at bounding box center [453, 581] width 148 height 36
type input "01"
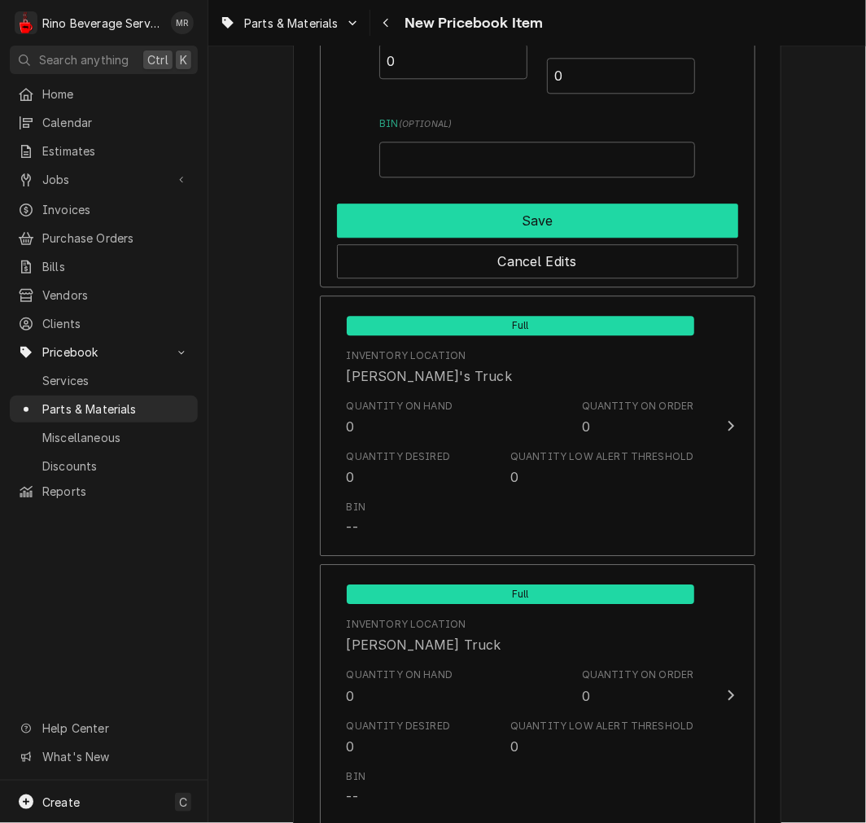
click at [450, 218] on button "Save" at bounding box center [537, 221] width 401 height 34
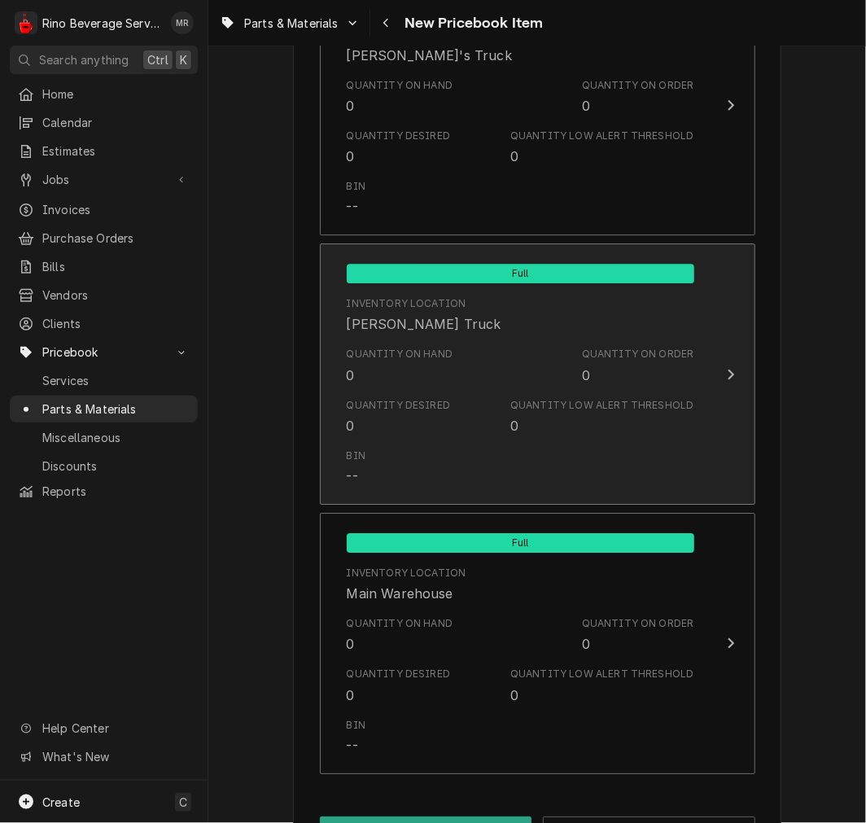
scroll to position [1527, 0]
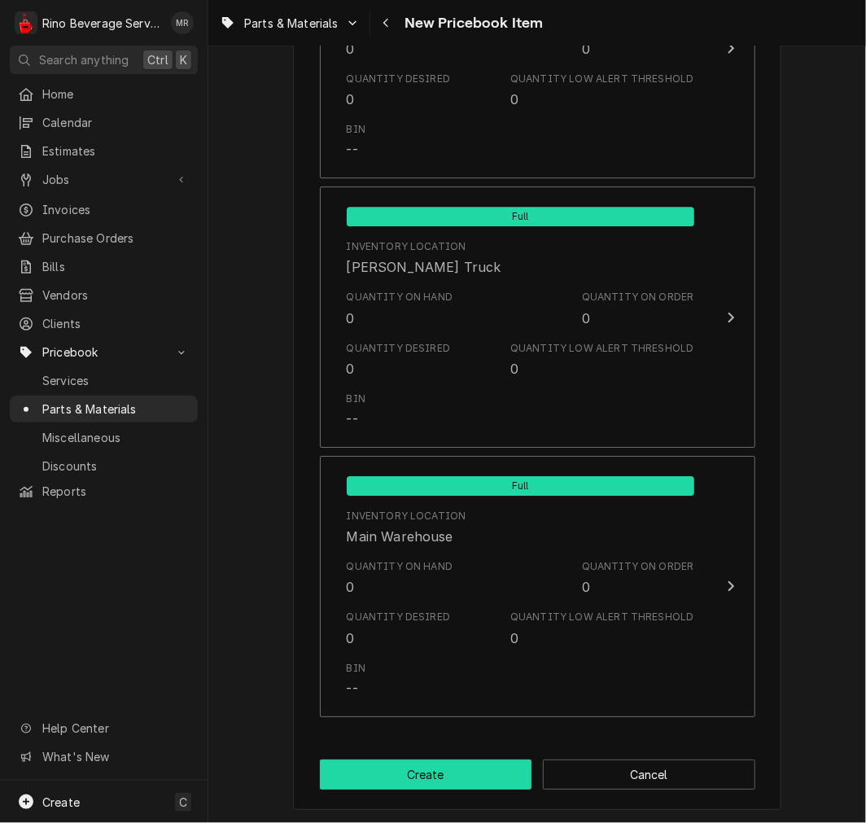
click at [407, 773] on button "Create" at bounding box center [426, 775] width 213 height 30
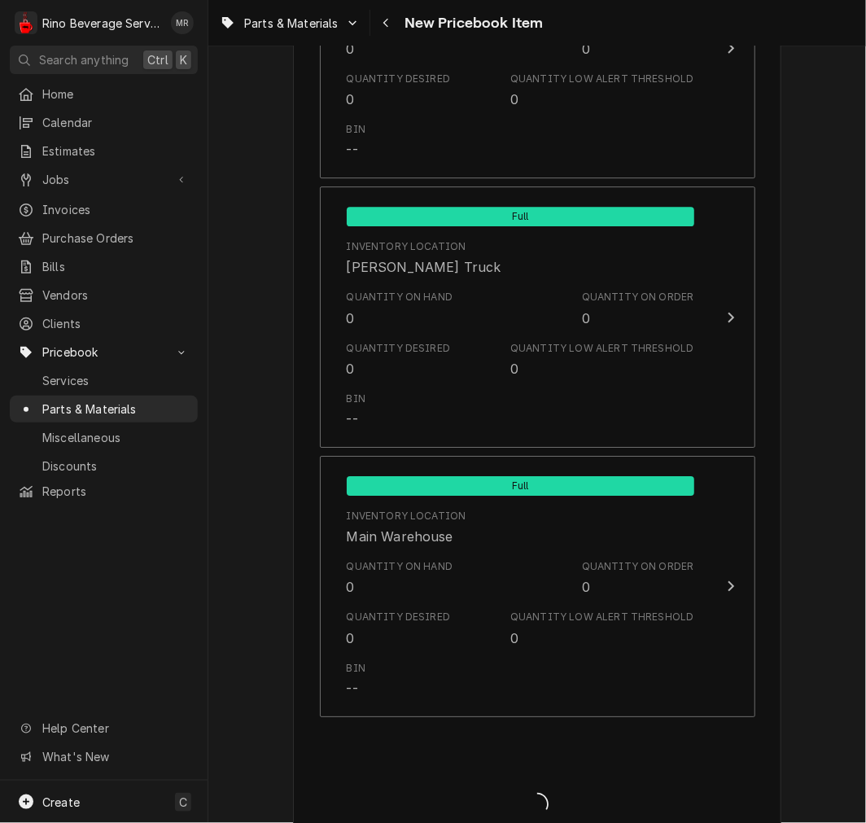
type textarea "x"
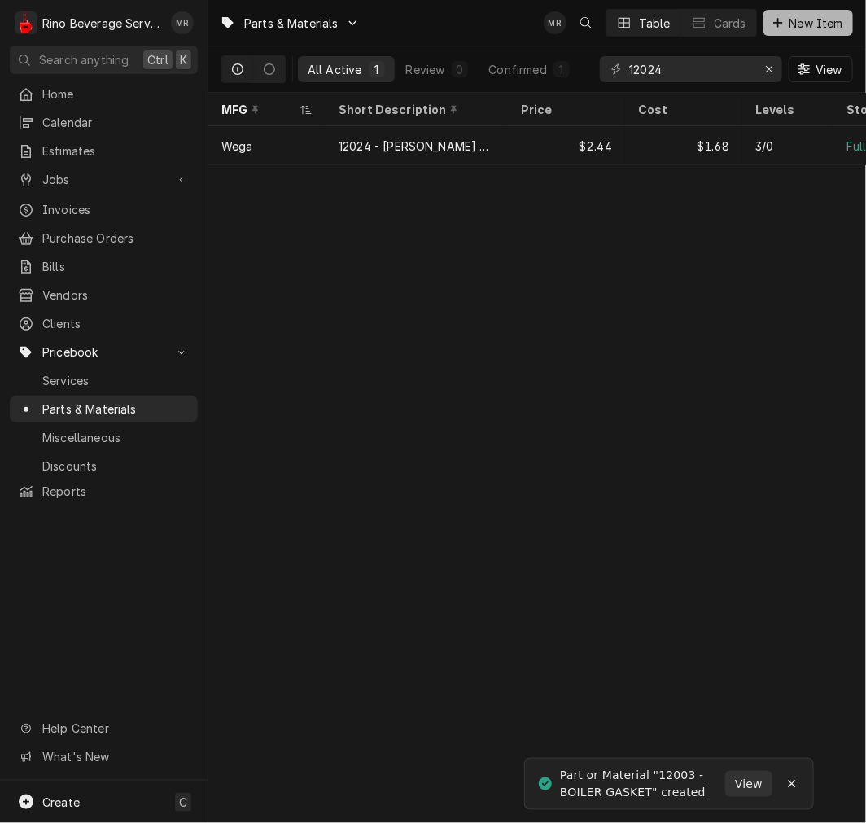
click at [795, 29] on span "New Item" at bounding box center [817, 23] width 60 height 17
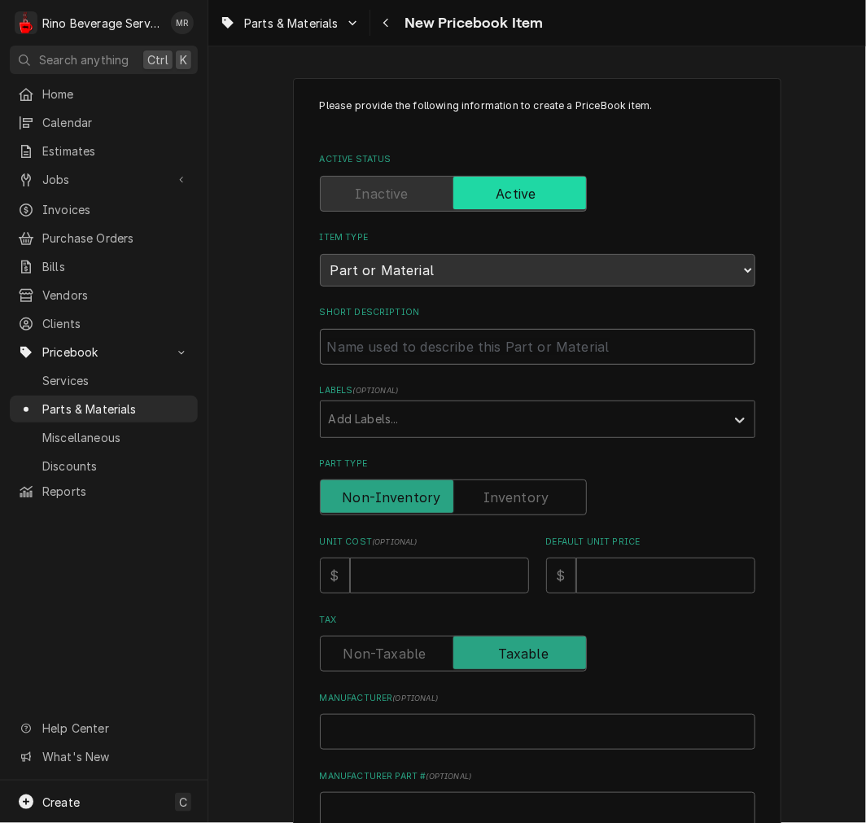
click at [388, 348] on input "Short Description" at bounding box center [538, 347] width 436 height 36
paste input "12101 GASKET COPPER 3/8 22x17x3"
type textarea "x"
type input "12101 GASKET COPPER 3/8 22x17x3"
click at [354, 337] on input "12101 GASKET COPPER 3/8 22x17x3" at bounding box center [538, 347] width 436 height 36
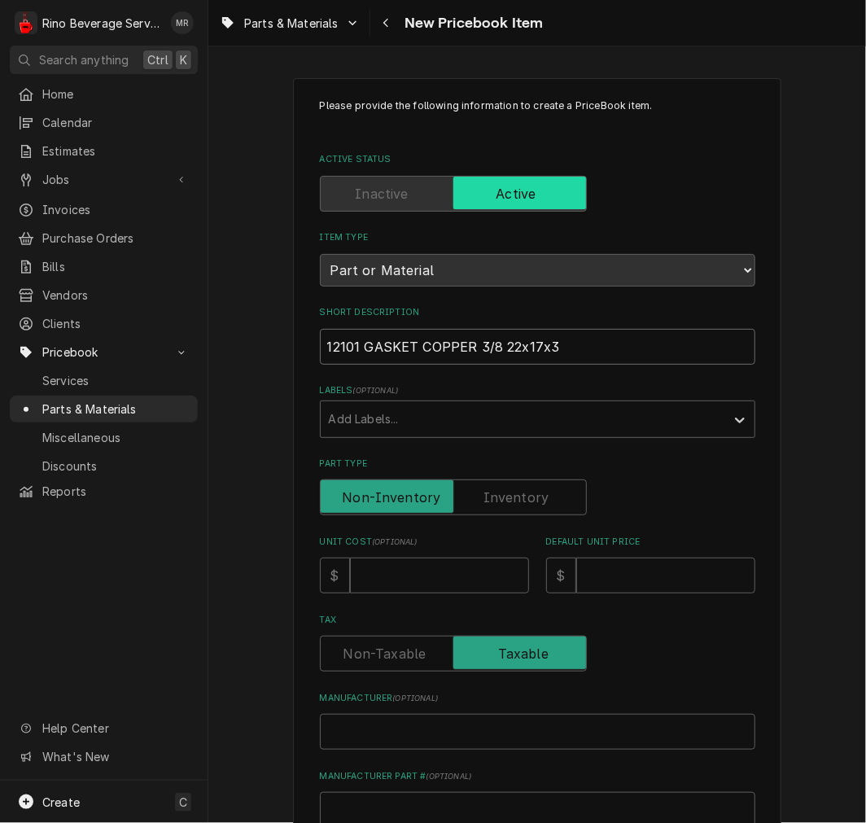
type textarea "x"
type input "12101 GASKET COPPER 3/8 22x17x3"
type textarea "x"
paste input "Short Description"
drag, startPoint x: 629, startPoint y: 347, endPoint x: 86, endPoint y: 283, distance: 546.1
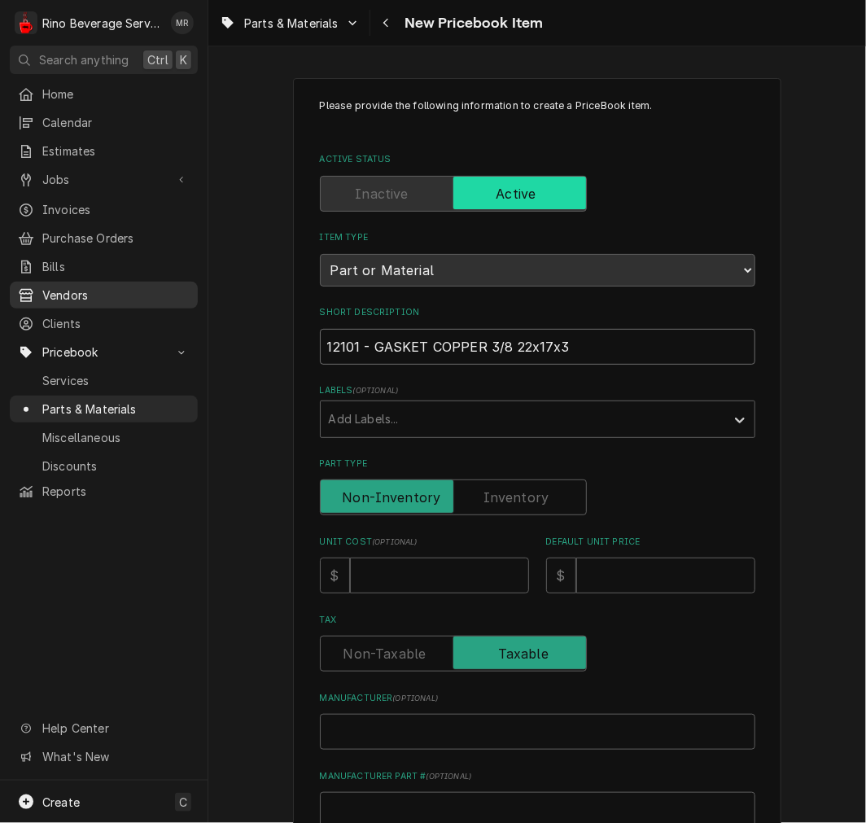
click at [87, 283] on div "R Rino Beverage Service MR Search anything Ctrl K Home Calendar Estimates Jobs …" at bounding box center [433, 411] width 866 height 823
type input "12101 - GASKET COPPER 3/8 22x17x3"
click at [524, 493] on label "Part Type" at bounding box center [453, 498] width 267 height 36
click at [524, 493] on input "Part Type" at bounding box center [453, 498] width 252 height 36
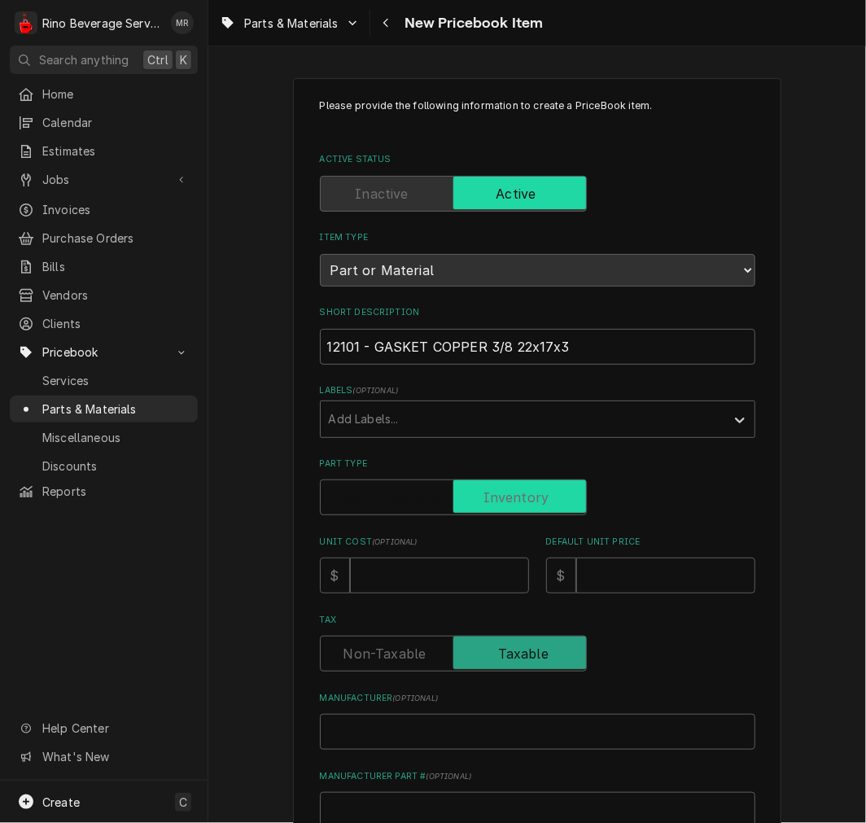
checkbox input "true"
drag, startPoint x: 405, startPoint y: 599, endPoint x: 409, endPoint y: 586, distance: 13.4
click at [410, 565] on input "Unit Cost ( optional )" at bounding box center [439, 576] width 179 height 36
type textarea "x"
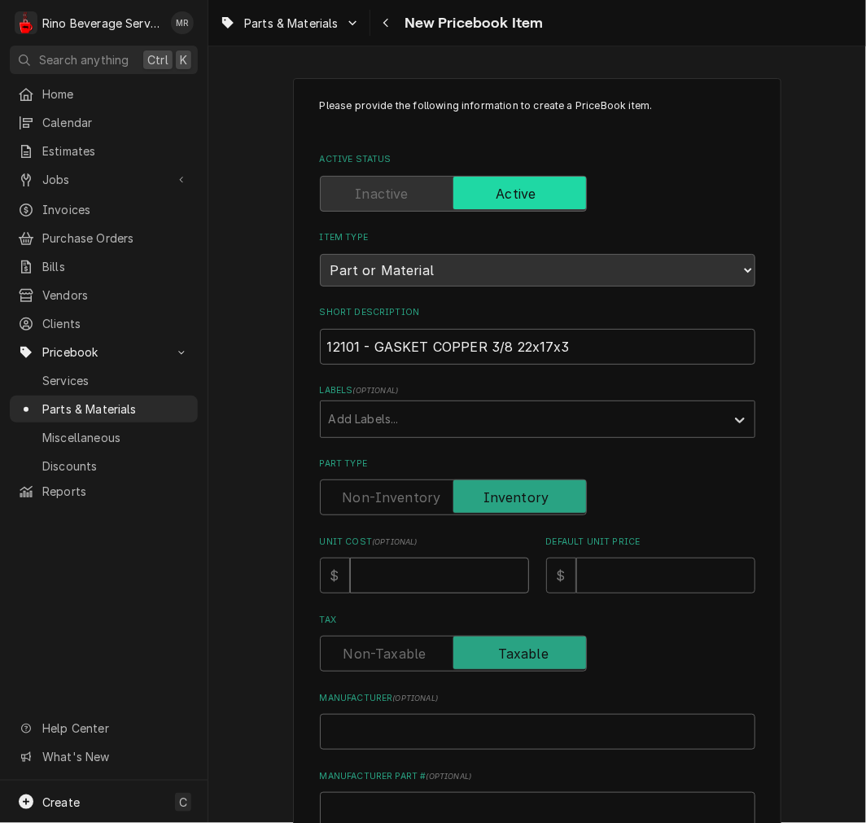
type input "1"
type textarea "x"
type input "1.6"
type textarea "x"
type input "1.68"
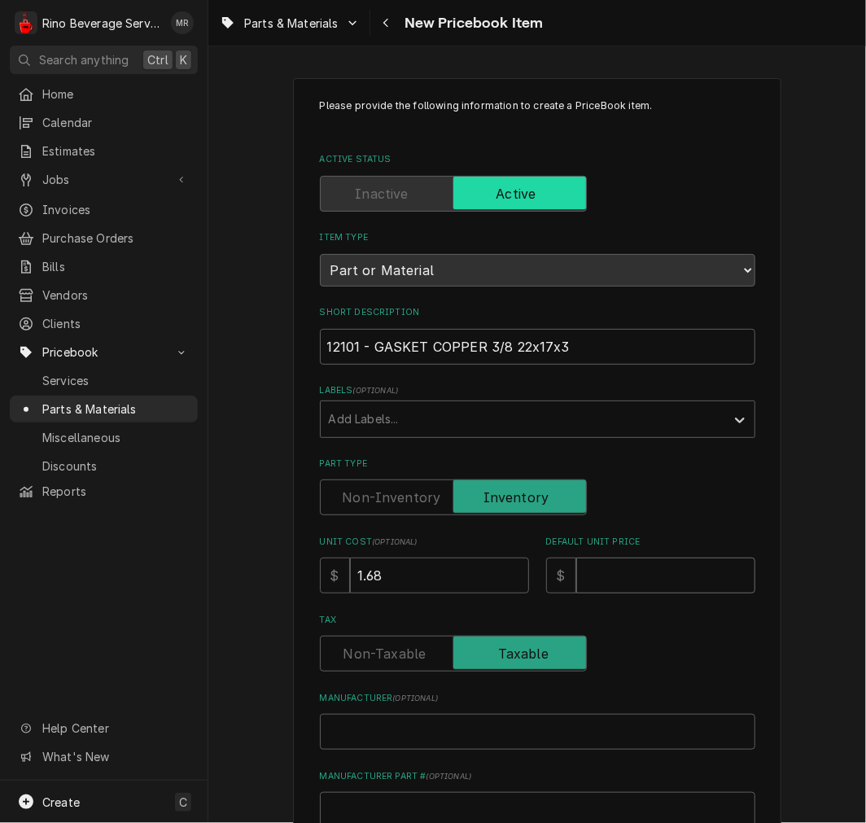
click at [630, 572] on input "Default Unit Price" at bounding box center [665, 576] width 179 height 36
type textarea "x"
type input "2"
type textarea "x"
type input "2.3"
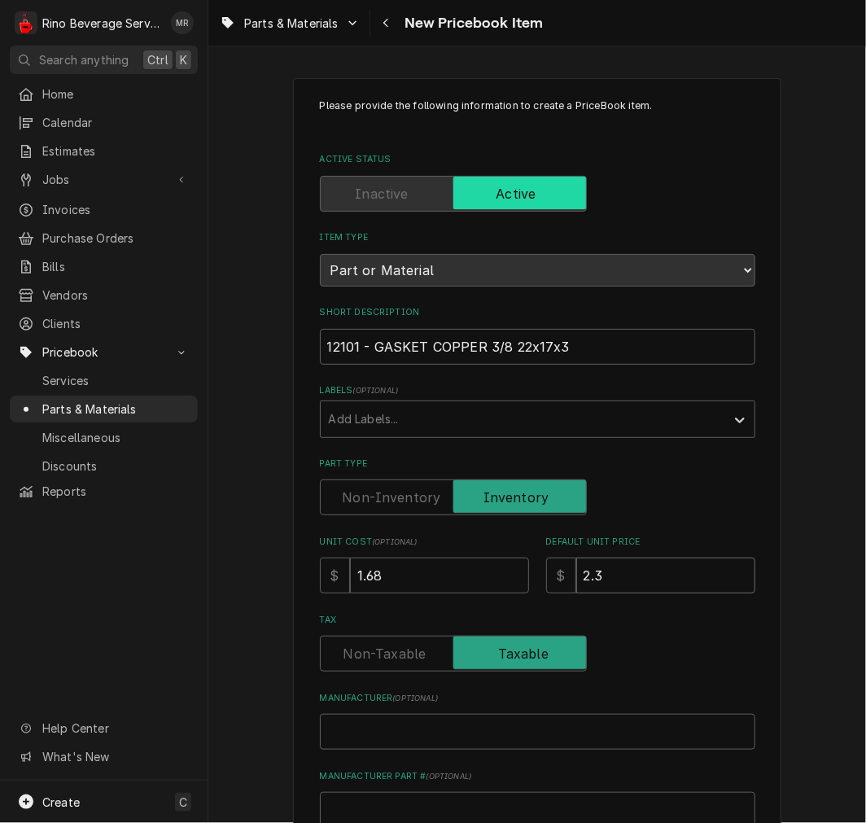
type textarea "x"
type input "2.34"
type textarea "x"
type input "2.3"
type textarea "x"
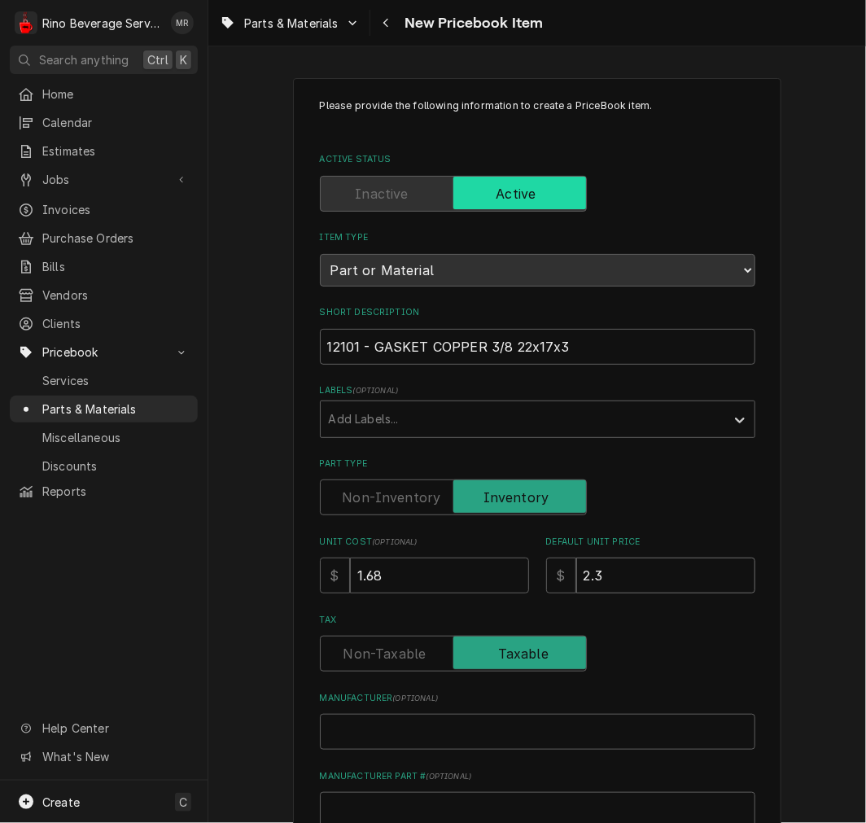
type input "2"
type textarea "x"
type input "2.4"
type textarea "x"
type input "2.44"
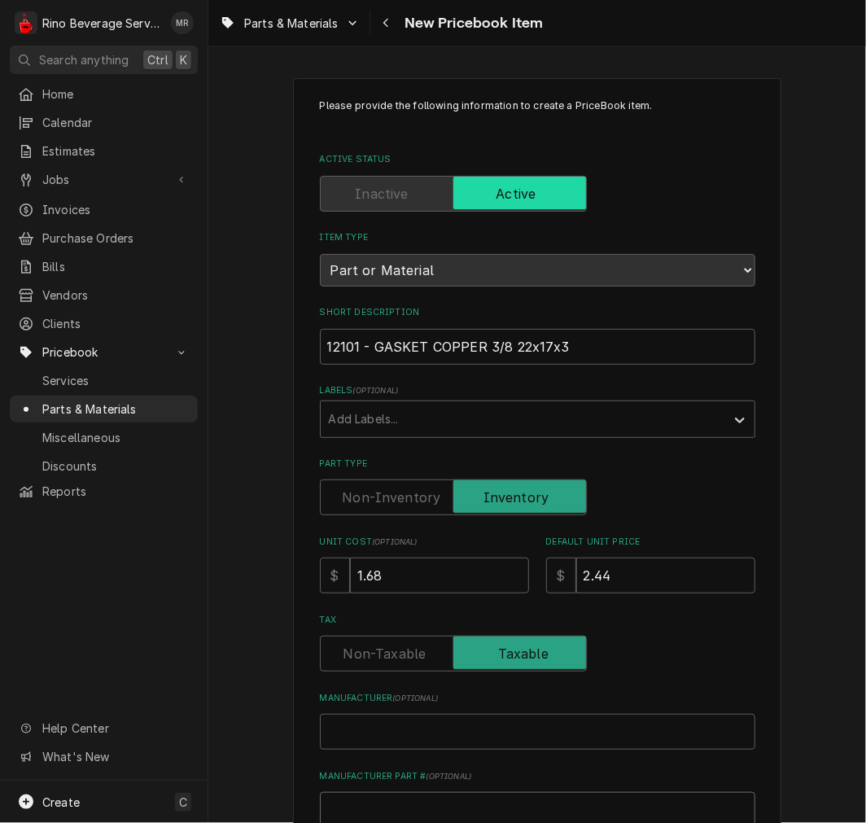
scroll to position [2, 0]
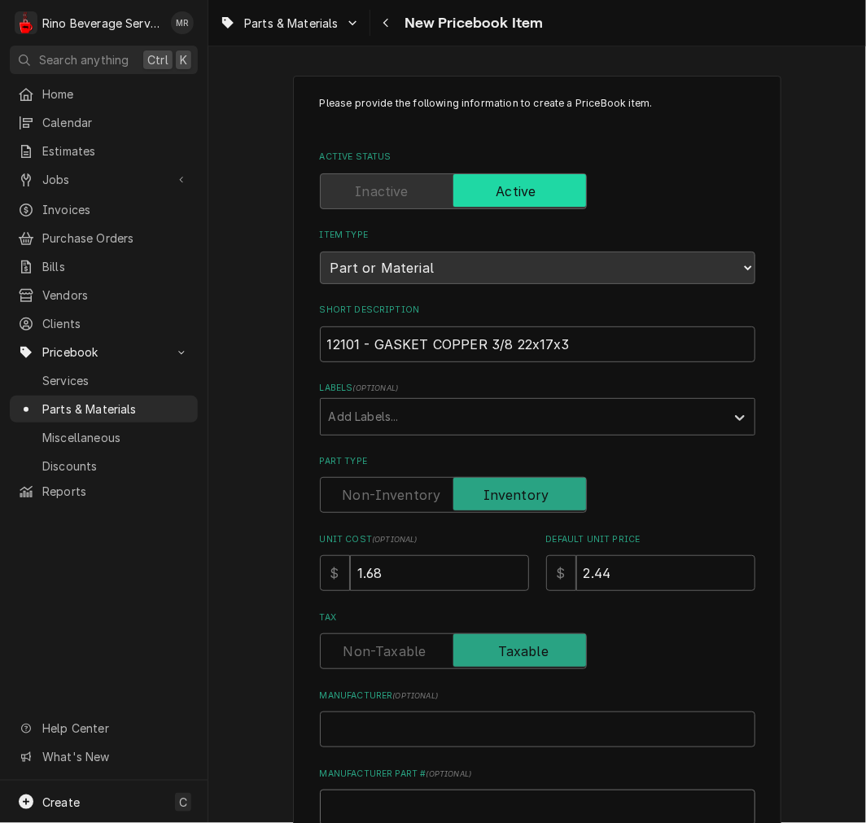
type textarea "x"
type input "w"
type textarea "x"
type input "we"
type textarea "x"
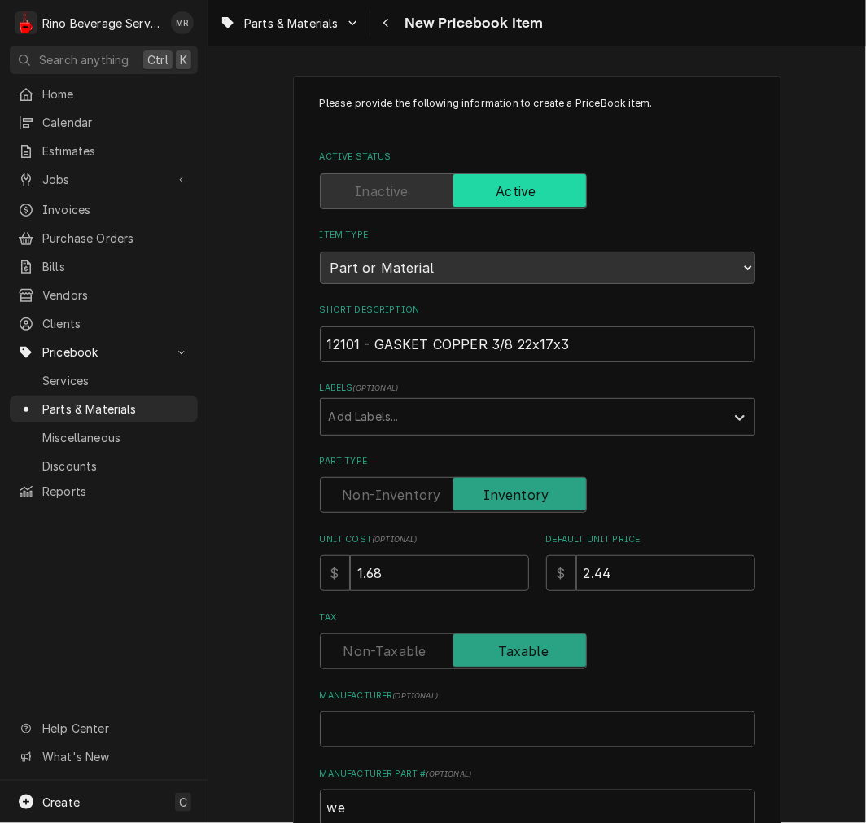
type input "w"
type textarea "x"
type input "W"
type textarea "x"
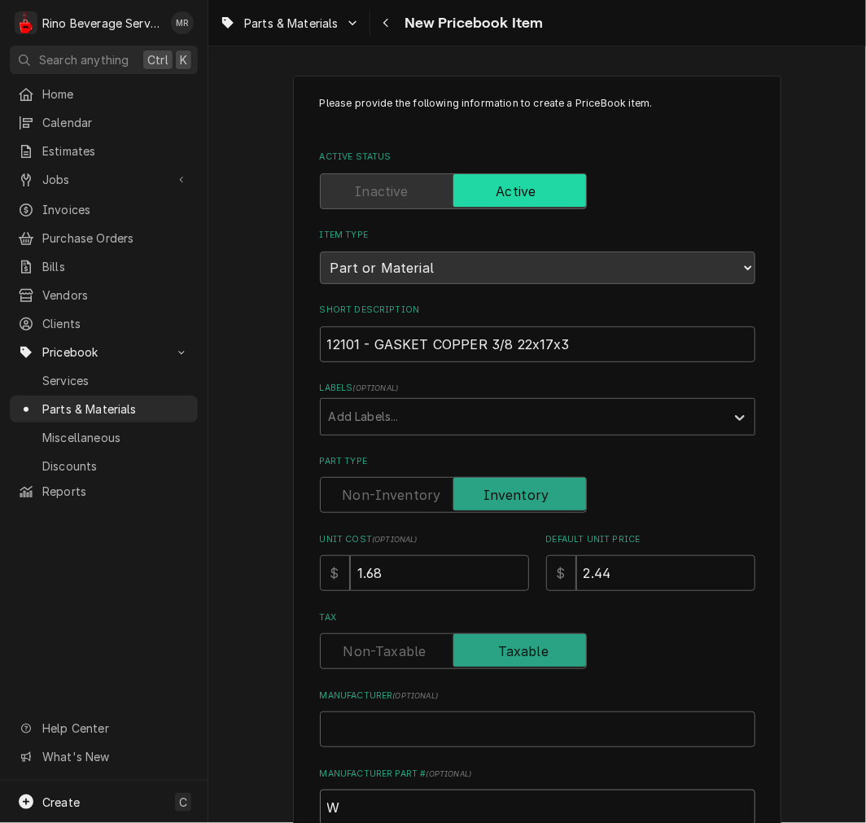
type input "We"
type textarea "x"
type input "Weg"
type textarea "x"
type input "Wega"
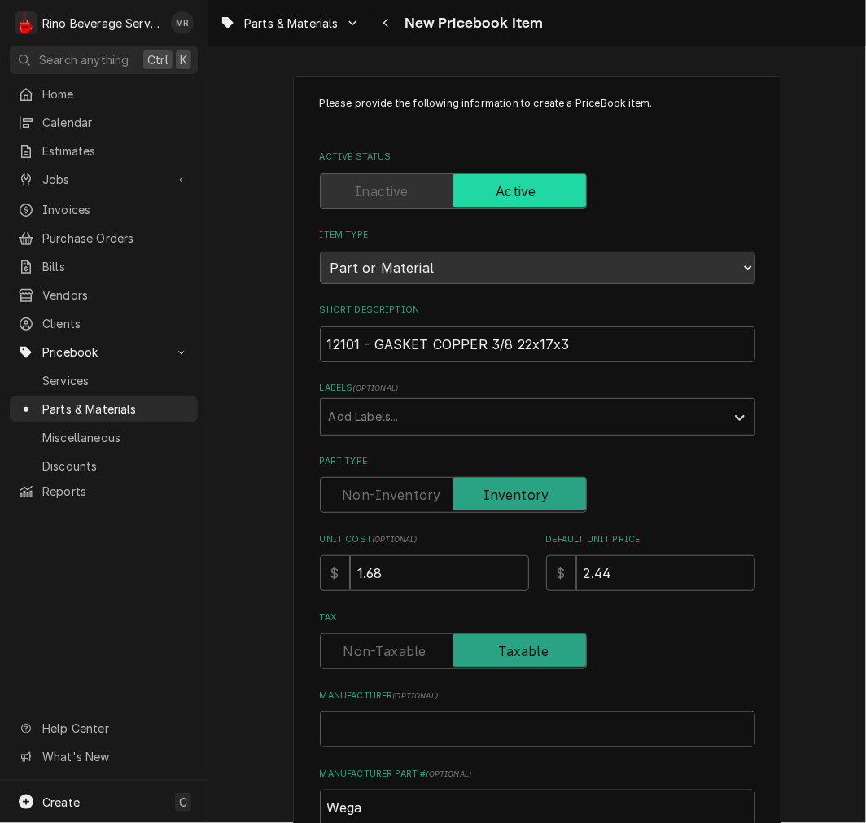
scroll to position [450, 0]
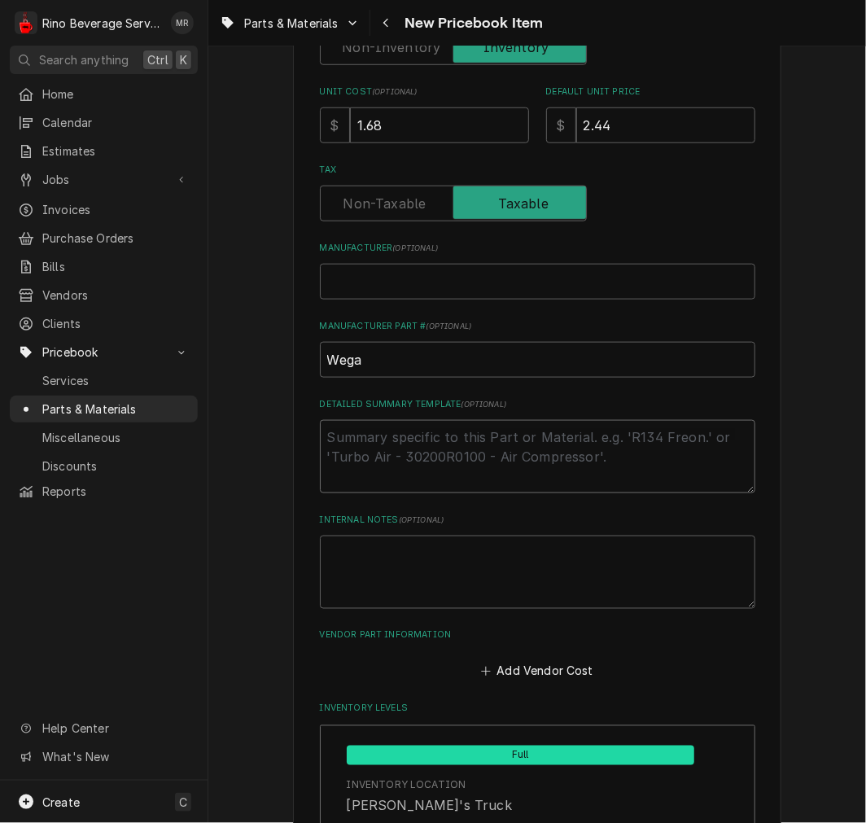
click at [539, 483] on textarea "Detailed Summary Template ( optional )" at bounding box center [538, 456] width 436 height 73
drag, startPoint x: 373, startPoint y: 366, endPoint x: 316, endPoint y: 351, distance: 59.1
click at [274, 358] on div "Please provide the following information to create a PriceBook item. Active Sta…" at bounding box center [537, 757] width 658 height 2289
type textarea "x"
type input "Wega"
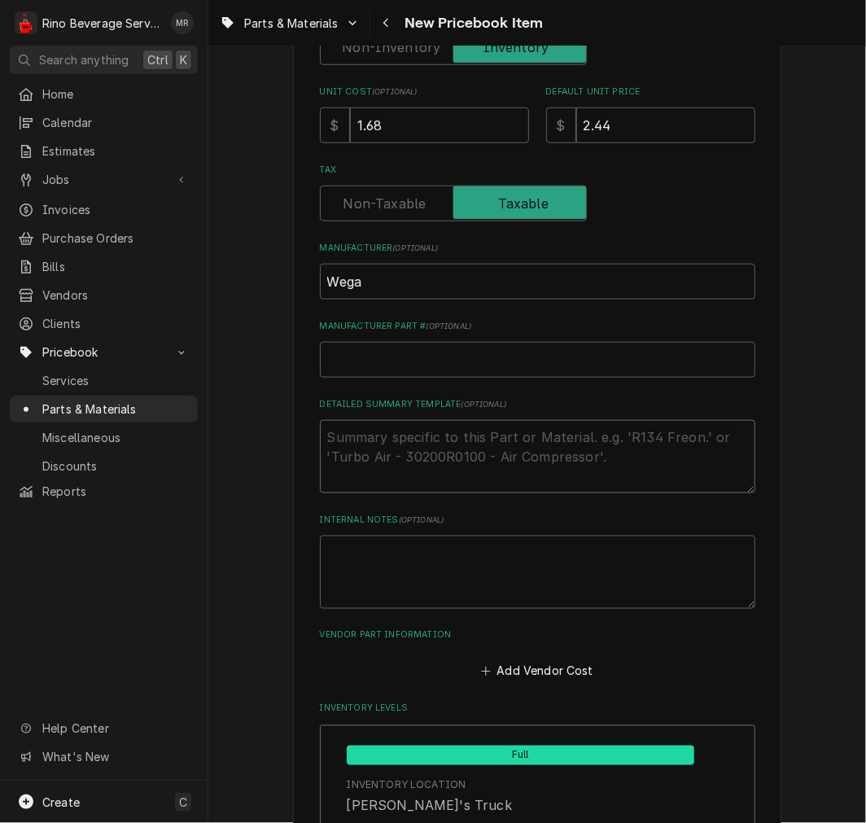
click at [379, 449] on textarea "Detailed Summary Template ( optional )" at bounding box center [538, 456] width 436 height 73
type textarea "x"
type textarea "p"
type textarea "x"
type textarea "p/"
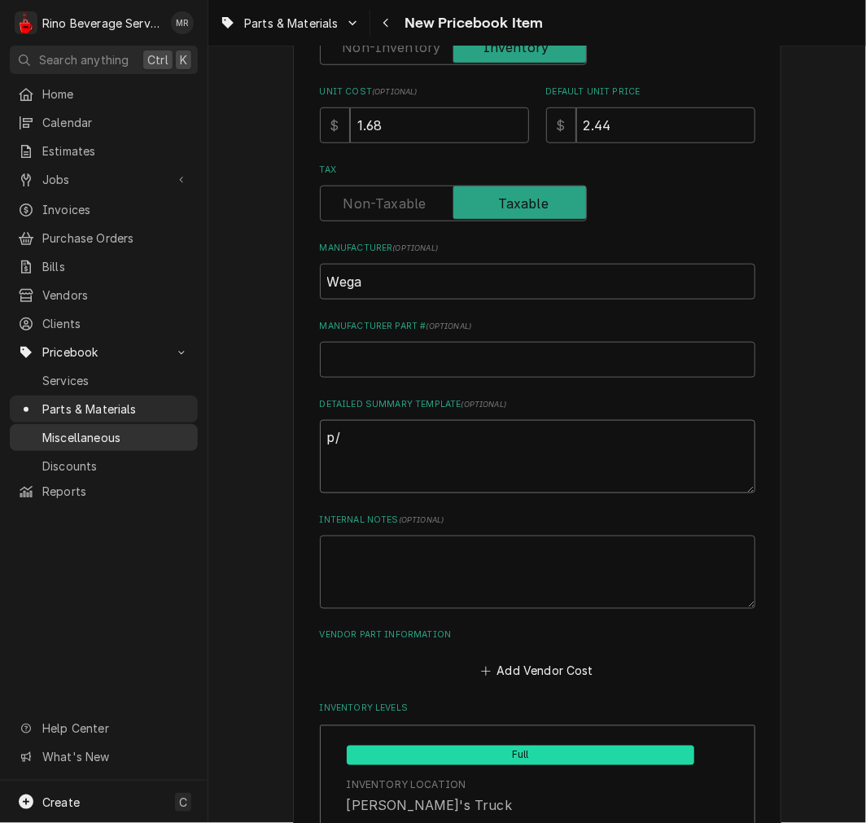
drag, startPoint x: 383, startPoint y: 438, endPoint x: 94, endPoint y: 426, distance: 289.3
click at [94, 426] on div "R Rino Beverage Service MR Search anything Ctrl K Home Calendar Estimates Jobs …" at bounding box center [433, 411] width 866 height 823
type textarea "x"
type textarea "p"
type textarea "x"
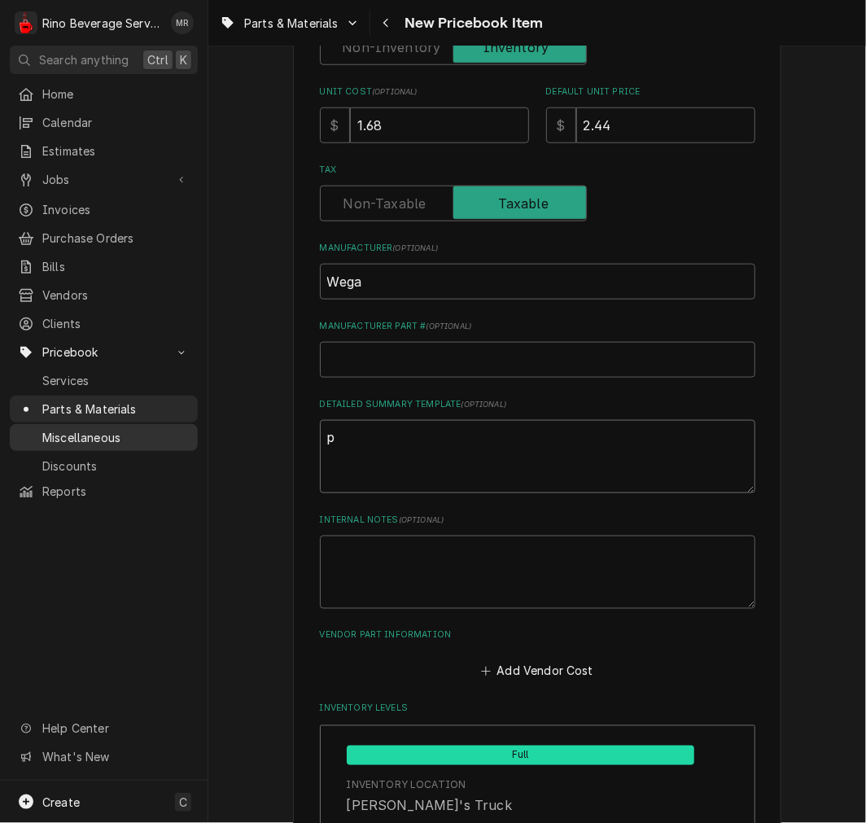
type textarea "p/"
type textarea "x"
type textarea "p/n"
type textarea "x"
type textarea "p/n"
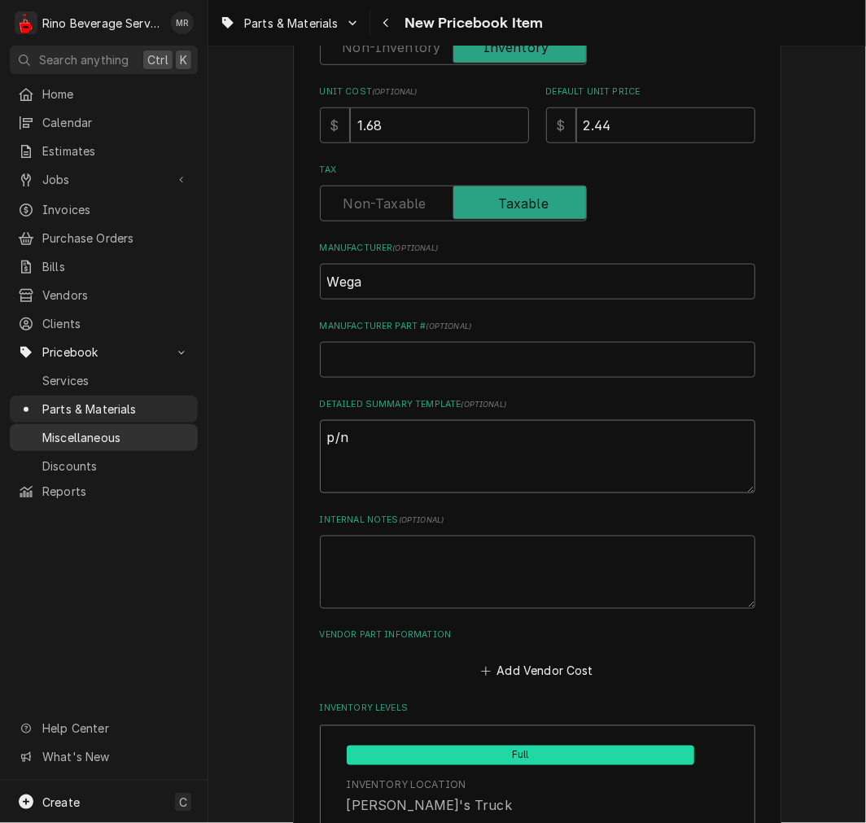
paste textarea "12101 - GASKET COPPER 3/8 22x17x3"
type textarea "x"
type textarea "p/n 12101 - GASKET COPPER 3/8 22x17x3"
click at [331, 438] on textarea "p/n 12101 - GASKET COPPER 3/8 22x17x3" at bounding box center [538, 456] width 436 height 73
click at [331, 437] on textarea "p/n 12101 - GASKET COPPER 3/8 22x17x3" at bounding box center [538, 456] width 436 height 73
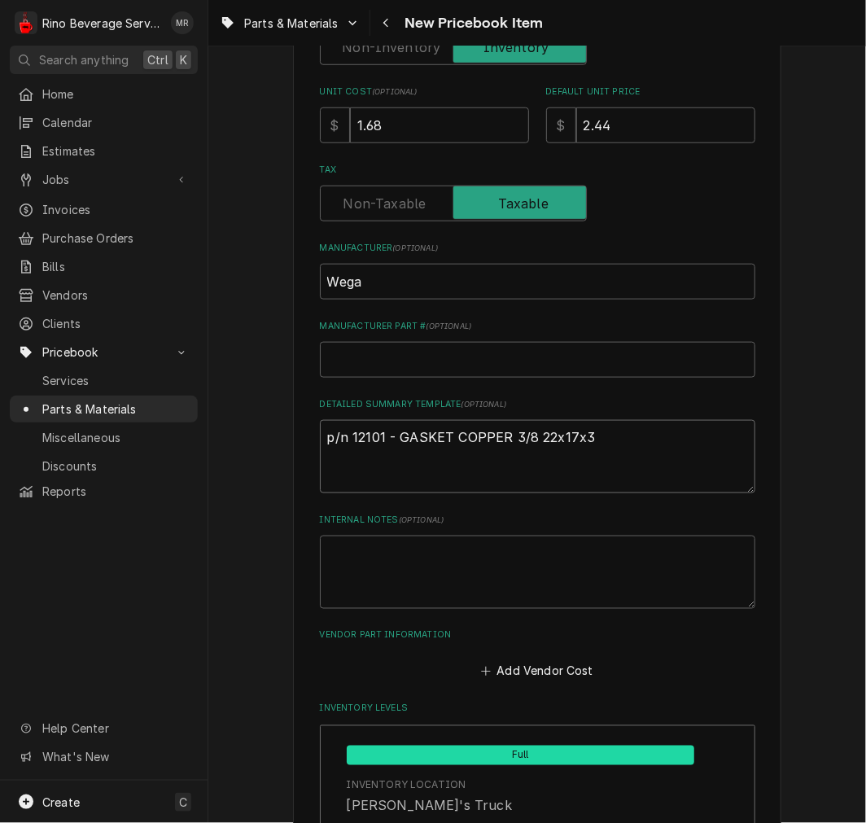
type textarea "x"
type textarea "p/ 12101 - GASKET COPPER 3/8 22x17x3"
type textarea "x"
type textarea "p 12101 - GASKET COPPER 3/8 22x17x3"
type textarea "x"
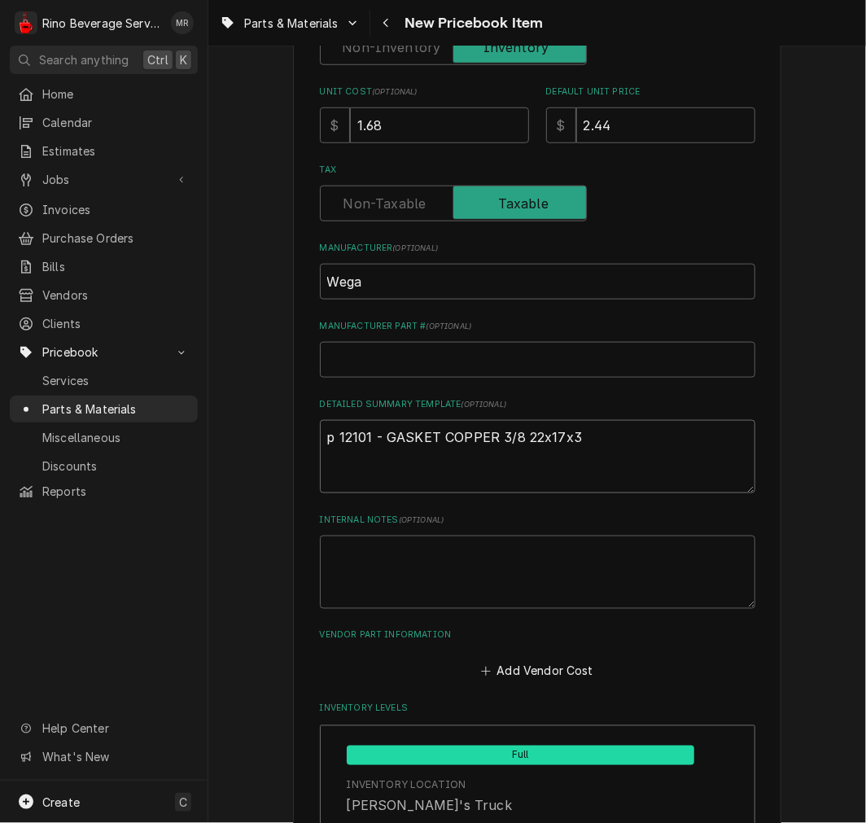
type textarea "12101 - GASKET COPPER 3/8 22x17x3"
type textarea "x"
type textarea "p 12101 - GASKET COPPER 3/8 22x17x3"
type textarea "x"
type textarea "p/ 12101 - GASKET COPPER 3/8 22x17x3"
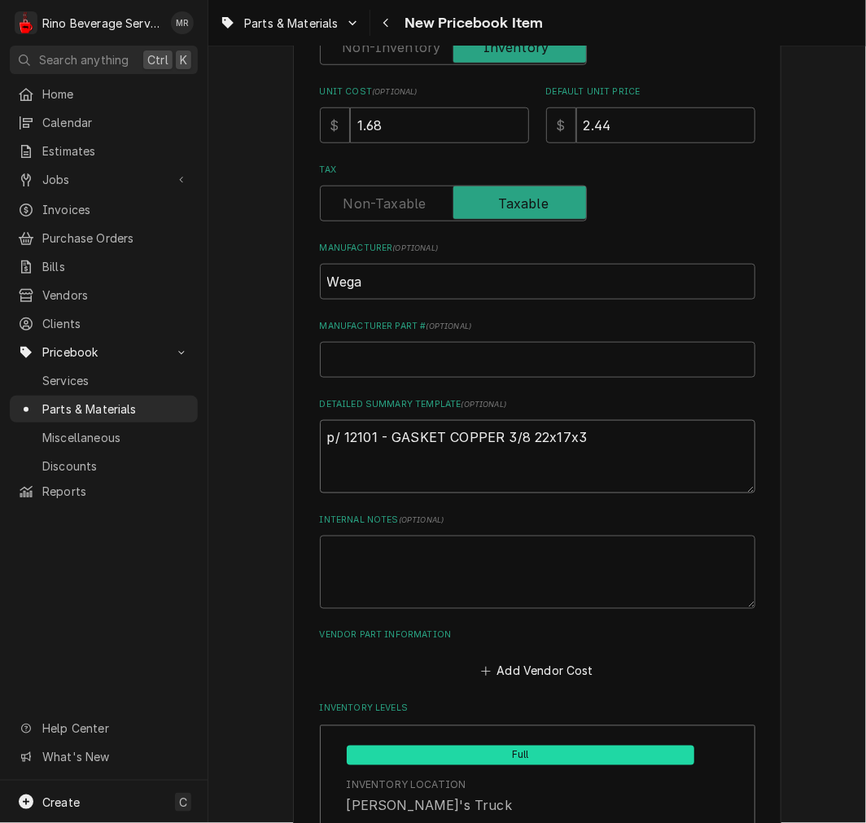
type textarea "x"
type textarea "p/n 12101 - GASKET COPPER 3/8 22x17x3"
type textarea "x"
type textarea "p/ 12101 - GASKET COPPER 3/8 22x17x3"
type textarea "x"
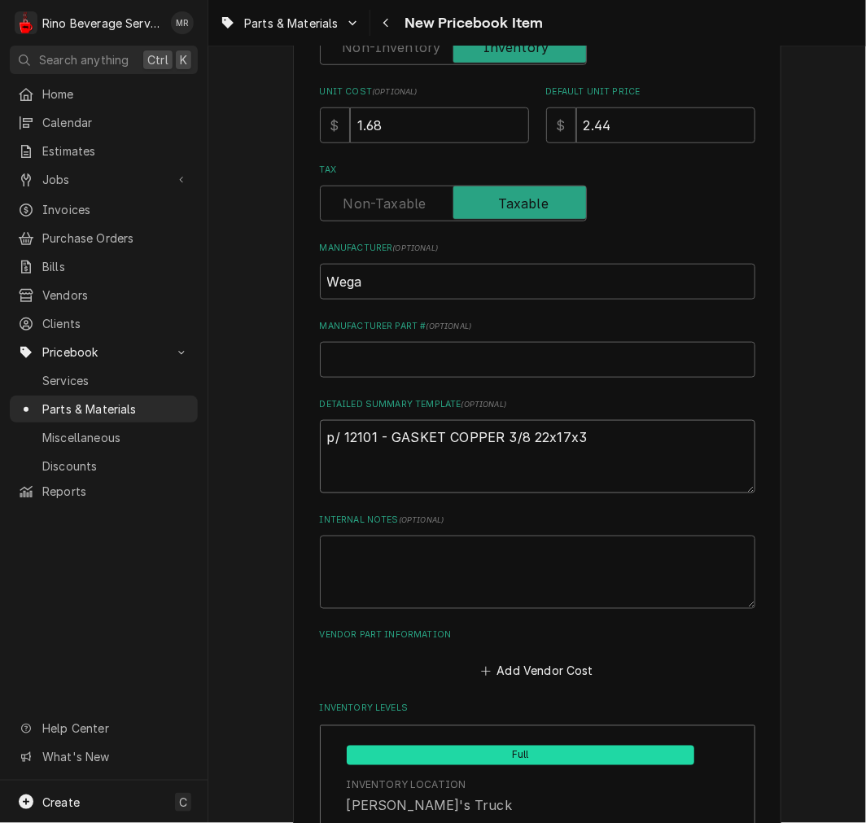
type textarea "p 12101 - GASKET COPPER 3/8 22x17x3"
type textarea "x"
type textarea "12101 - GASKET COPPER 3/8 22x17x3"
type textarea "x"
type textarea "P 12101 - GASKET COPPER 3/8 22x17x3"
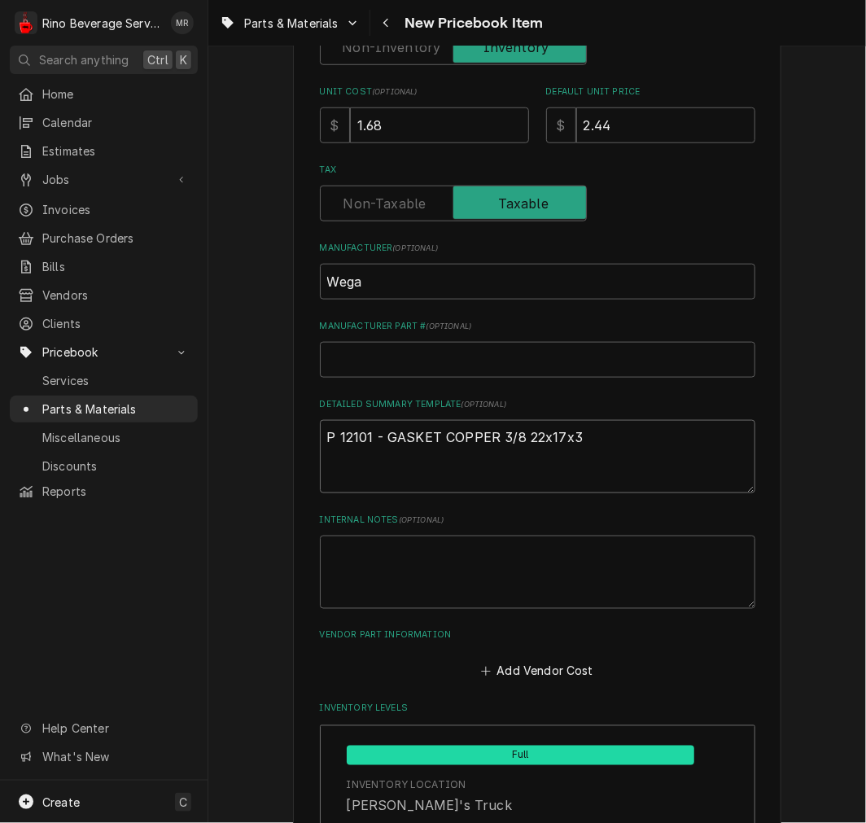
type textarea "x"
type textarea "P/ 12101 - GASKET COPPER 3/8 22x17x3"
type textarea "x"
type textarea "P/N 12101 - GASKET COPPER 3/8 22x17x3"
type textarea "x"
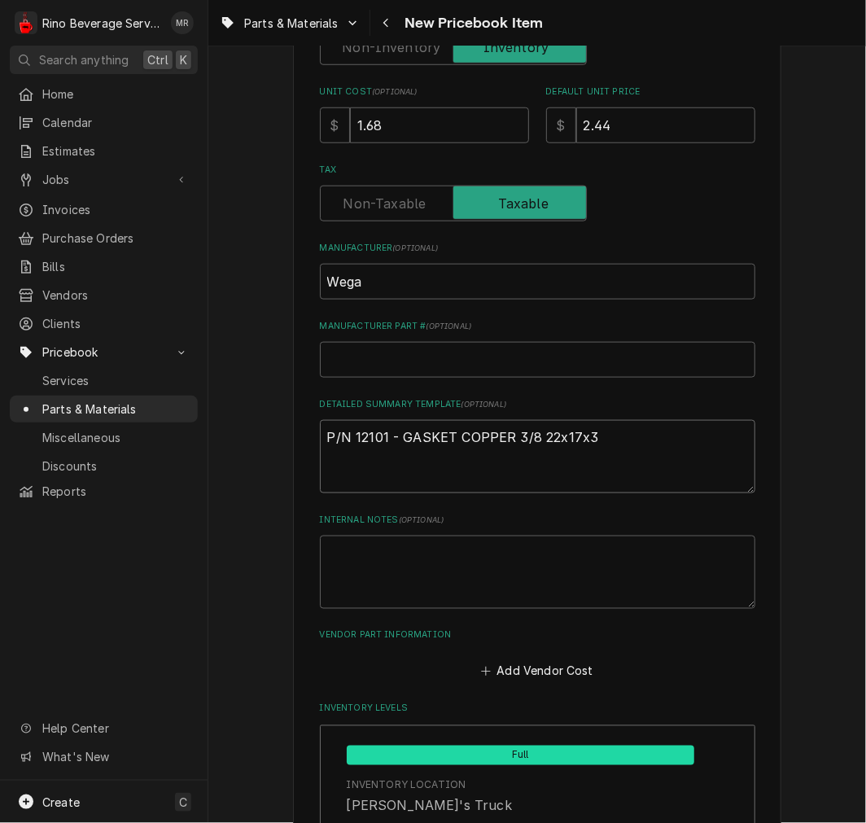
type textarea "P/N 12101 - GASKET COPPER 3/8 22x17x3"
type textarea "x"
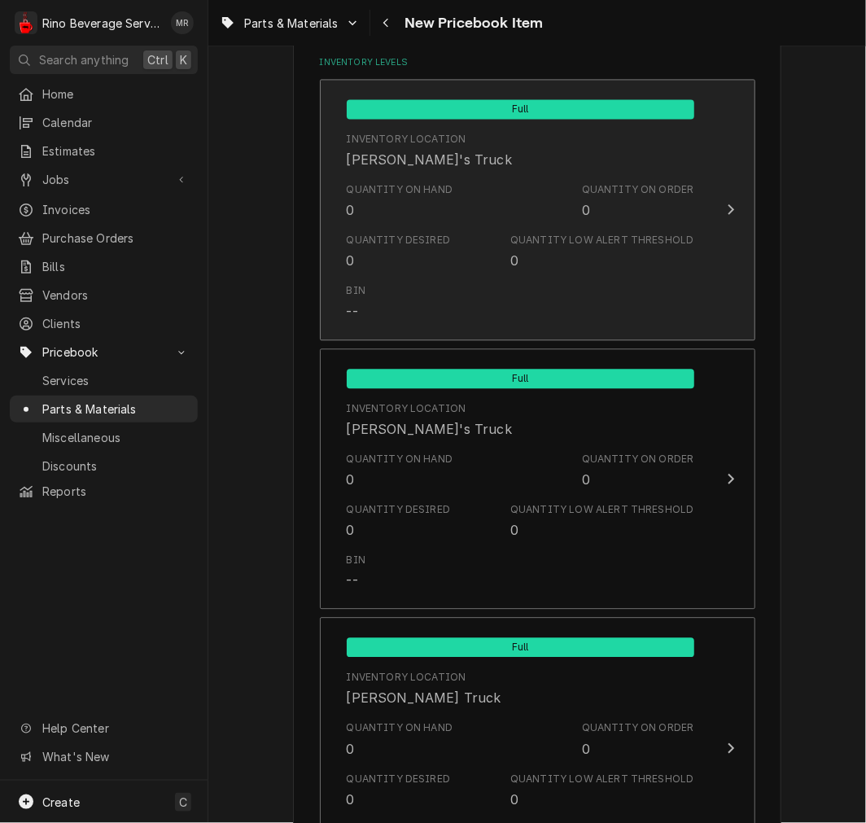
scroll to position [1054, 0]
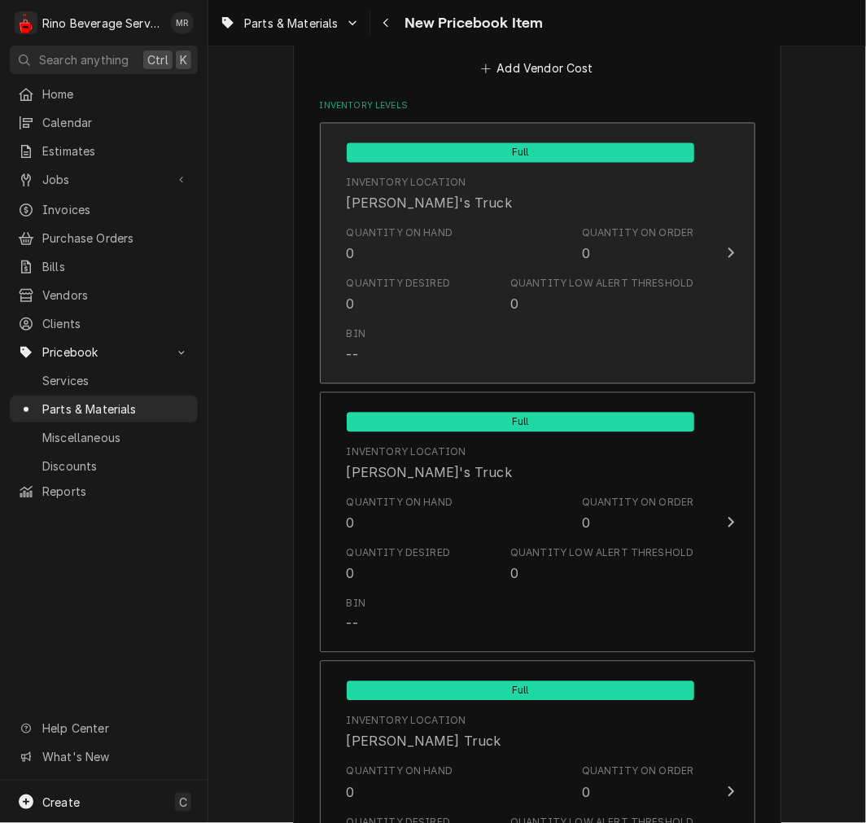
type textarea "P/N 12101 - GASKET COPPER 3/8 22x17x3"
click at [454, 213] on div "Inventory Location Damon's Truck" at bounding box center [521, 194] width 348 height 50
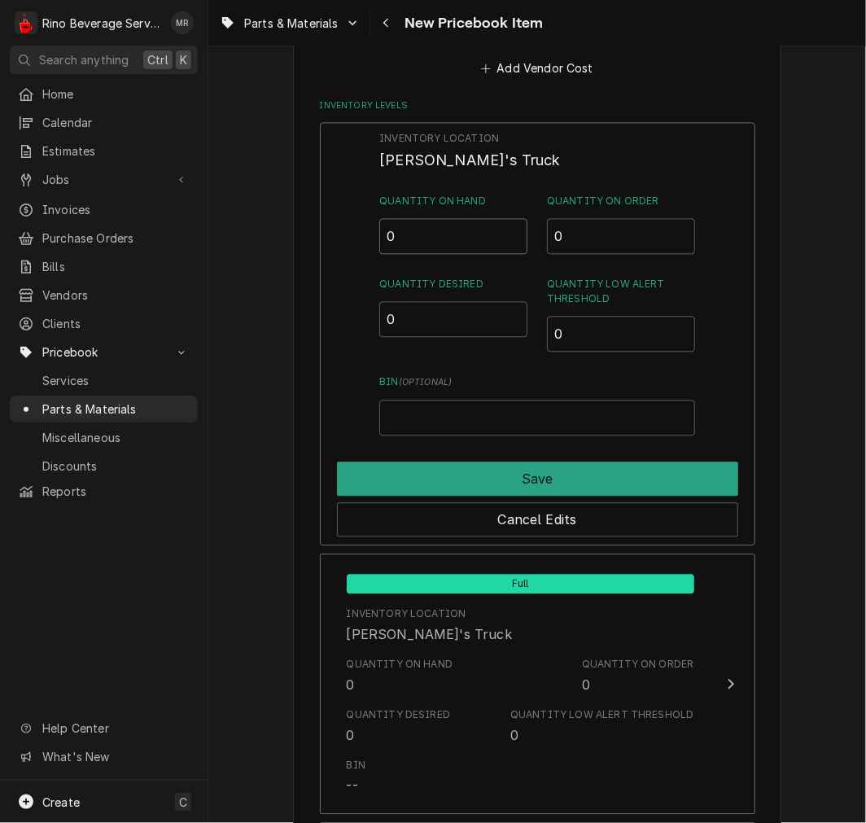
click at [385, 238] on input "0" at bounding box center [453, 236] width 148 height 36
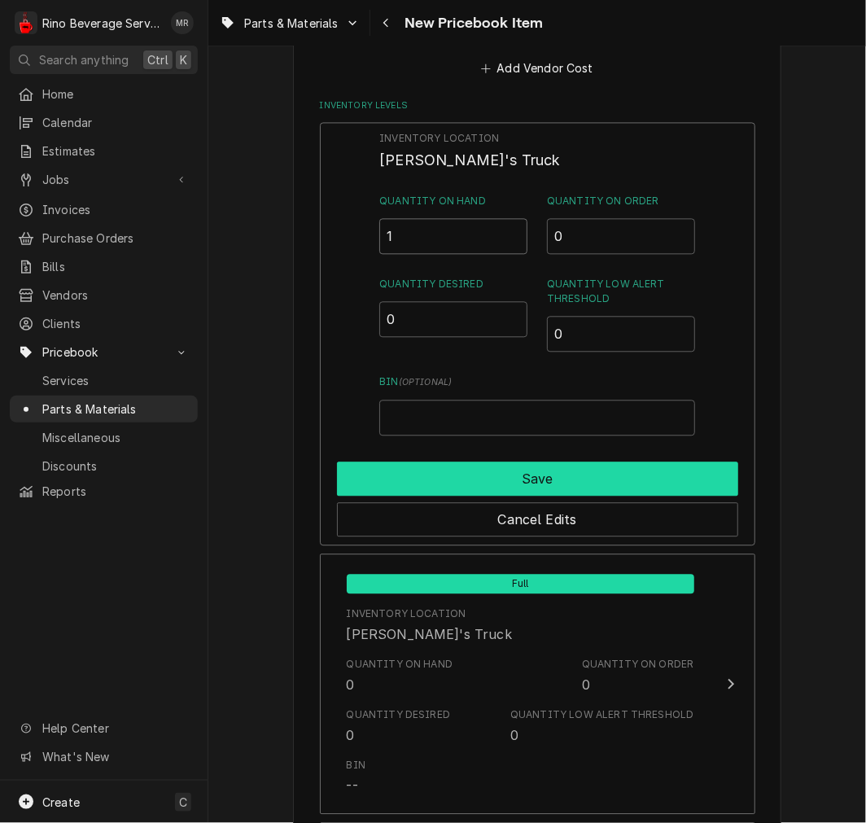
type input "1"
click at [573, 479] on button "Save" at bounding box center [537, 479] width 401 height 34
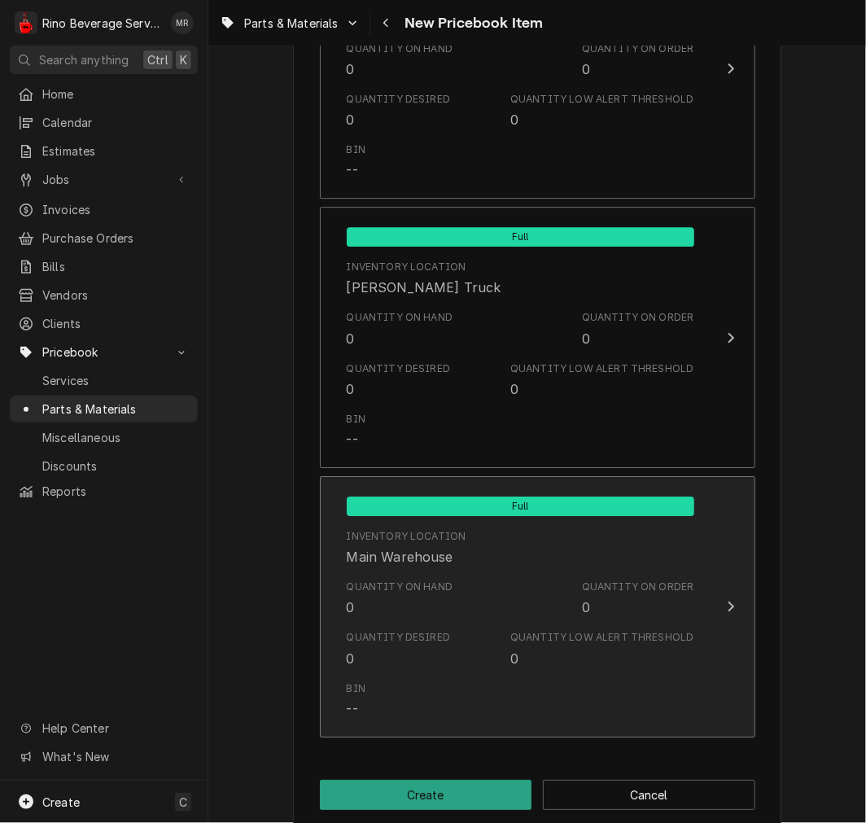
scroll to position [1527, 0]
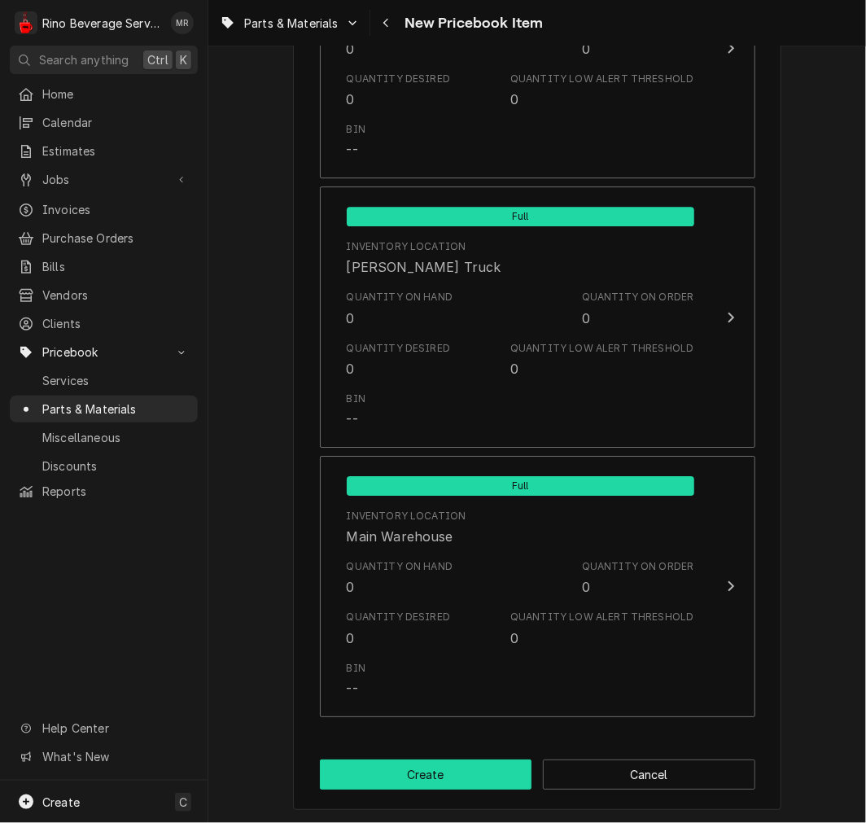
click at [470, 760] on button "Create" at bounding box center [426, 775] width 213 height 30
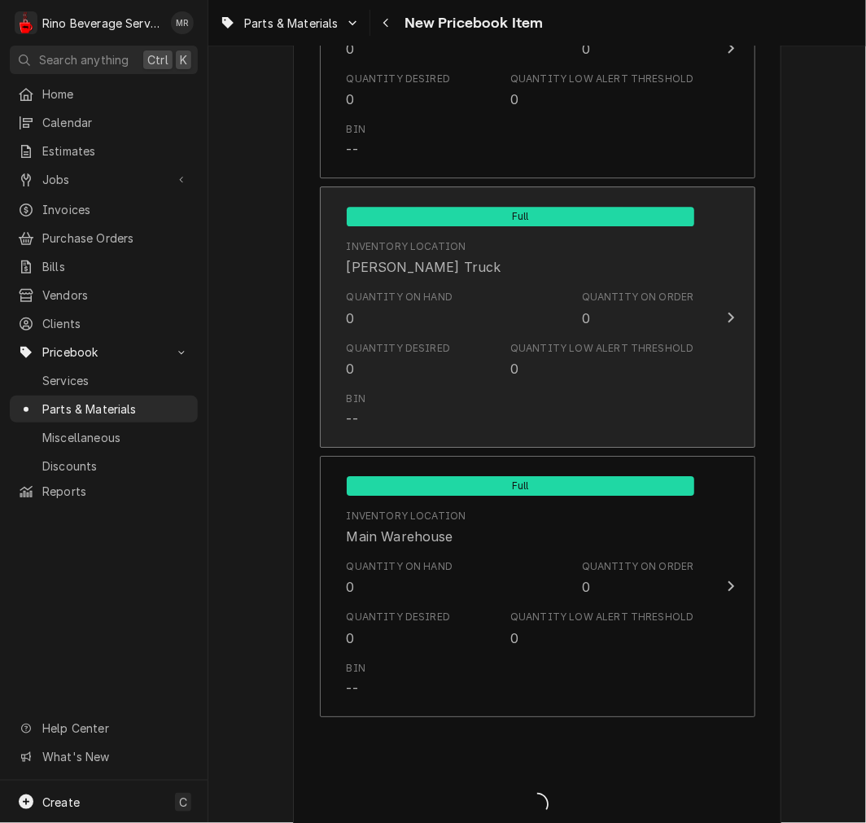
type textarea "x"
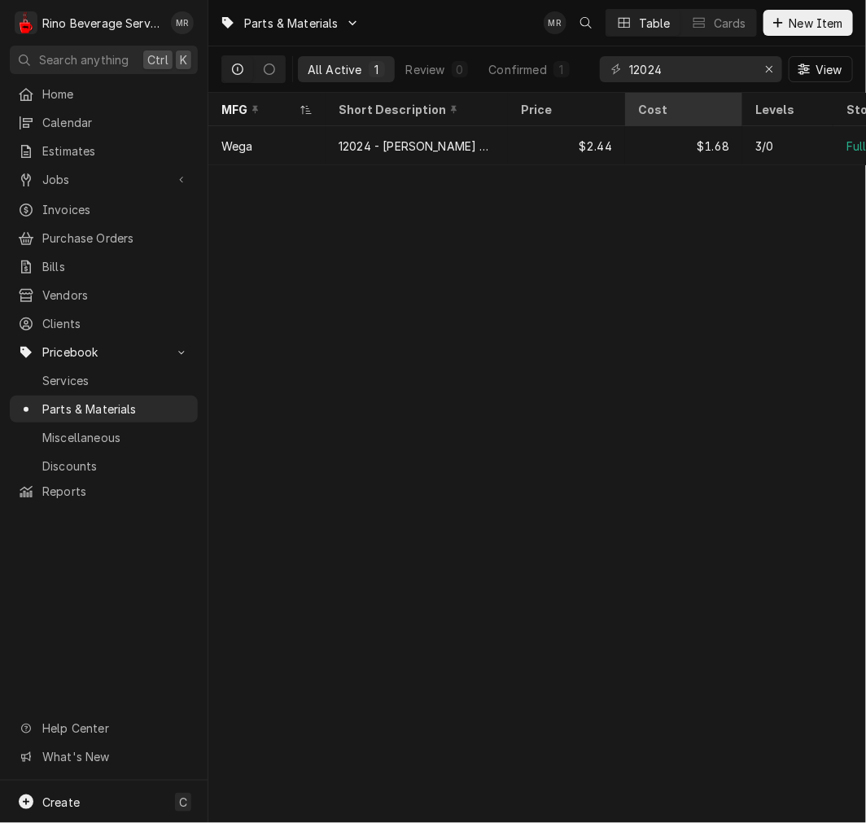
drag, startPoint x: 796, startPoint y: 24, endPoint x: 733, endPoint y: 102, distance: 100.1
click at [796, 24] on span "New Item" at bounding box center [817, 23] width 60 height 17
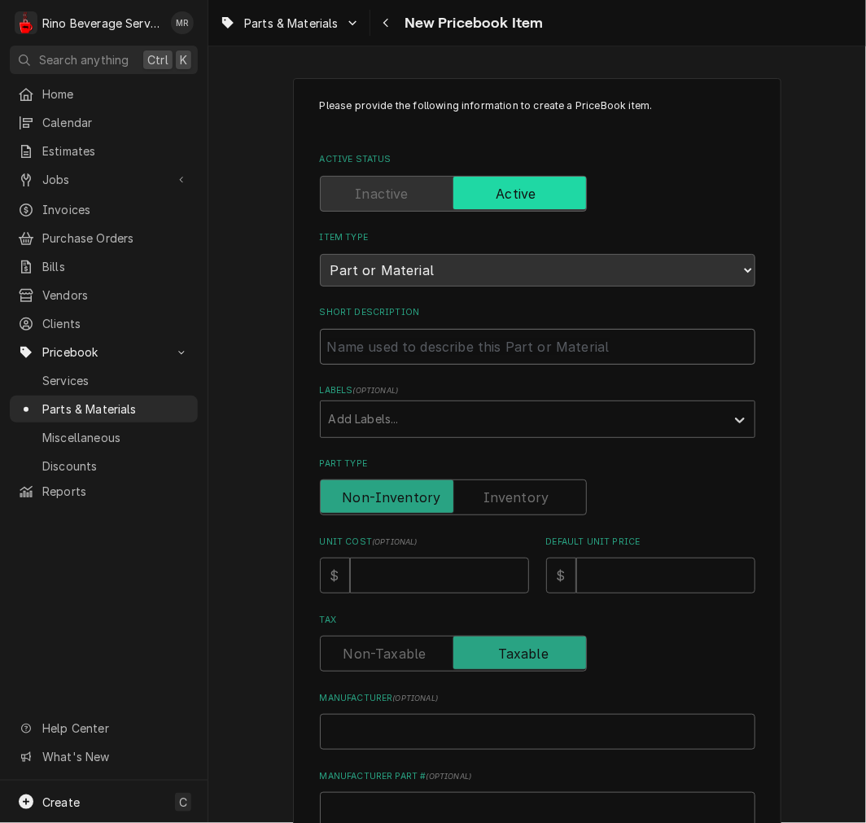
click at [454, 335] on input "Short Description" at bounding box center [538, 347] width 436 height 36
paste input "12158 GASKET 26x20.5x2"
type textarea "x"
type input "12158 GASKET 26x20.5x2"
click at [362, 347] on input "12158 GASKET 26x20.5x2" at bounding box center [538, 347] width 436 height 36
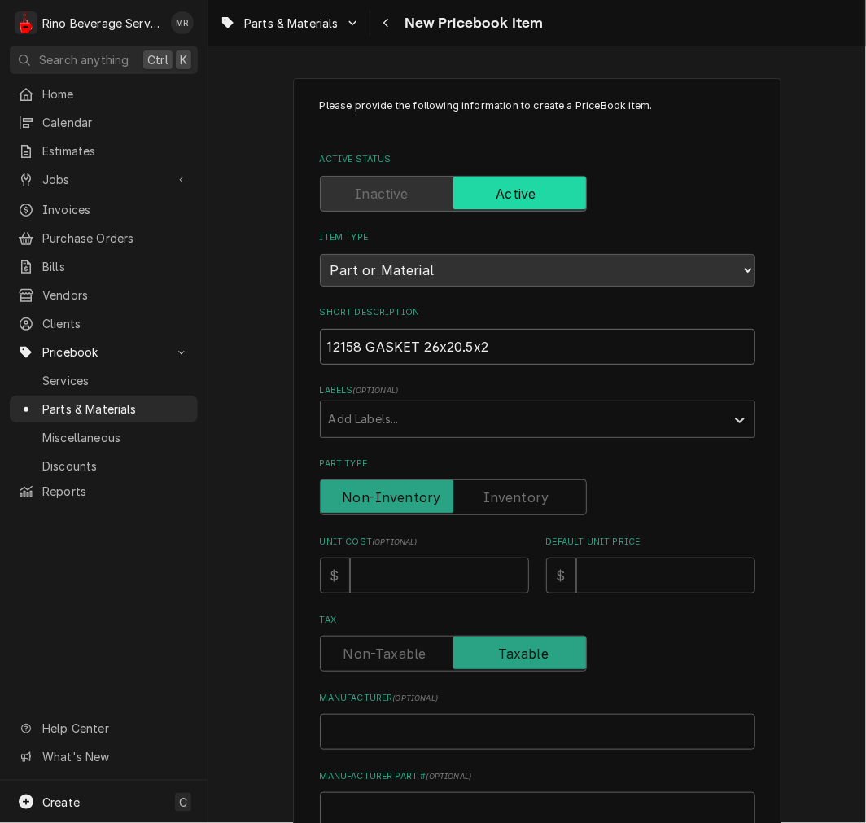
type textarea "x"
type input "12158 -GASKET 26x20.5x2"
type textarea "x"
type input "12158 - GASKET 26x20.5x2"
click at [558, 480] on input "Part Type" at bounding box center [453, 498] width 252 height 36
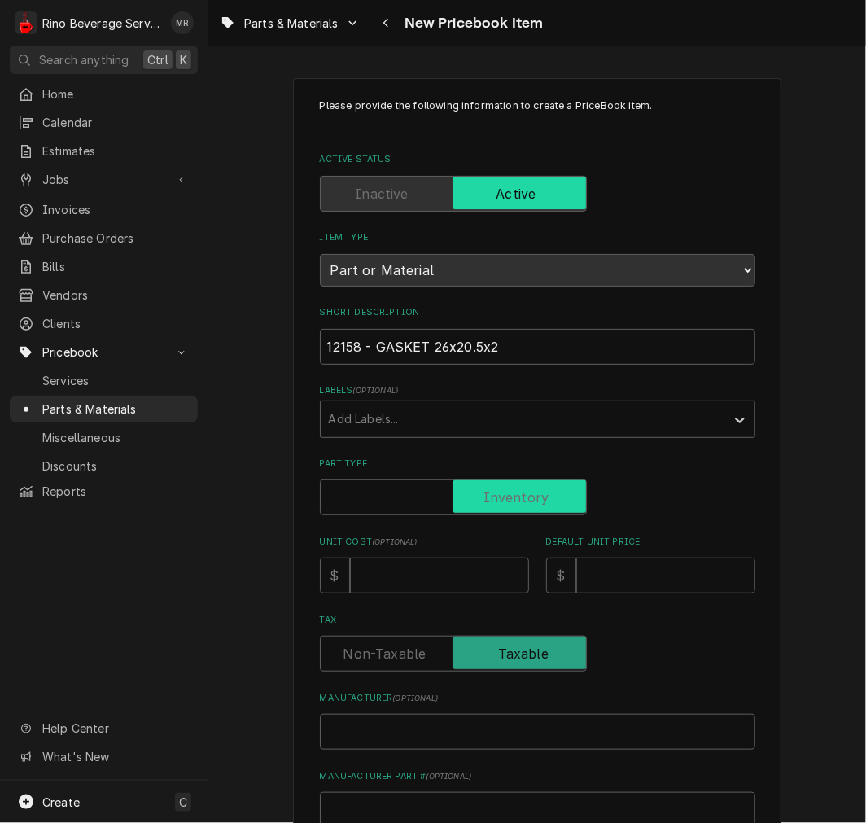
checkbox input "true"
click at [443, 571] on input "Unit Cost ( optional )" at bounding box center [439, 576] width 179 height 36
type textarea "x"
type input "1"
type textarea "x"
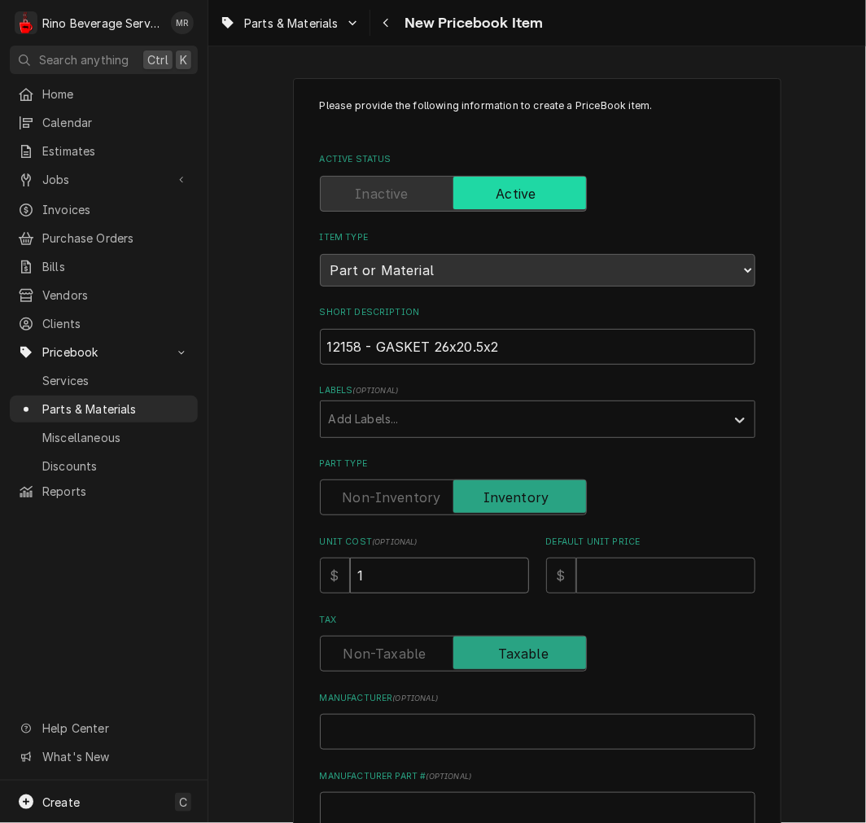
type input "1.6"
type textarea "x"
type input "1.68"
type textarea "x"
type input "2"
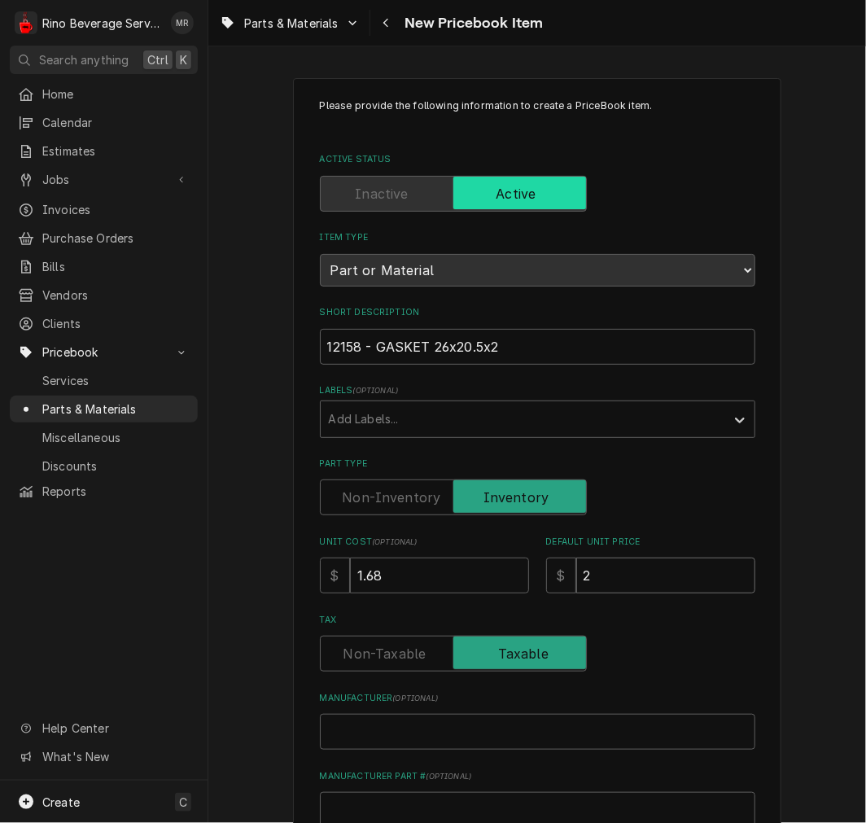
type textarea "x"
type input "2.4"
type textarea "x"
type input "2.44"
type textarea "x"
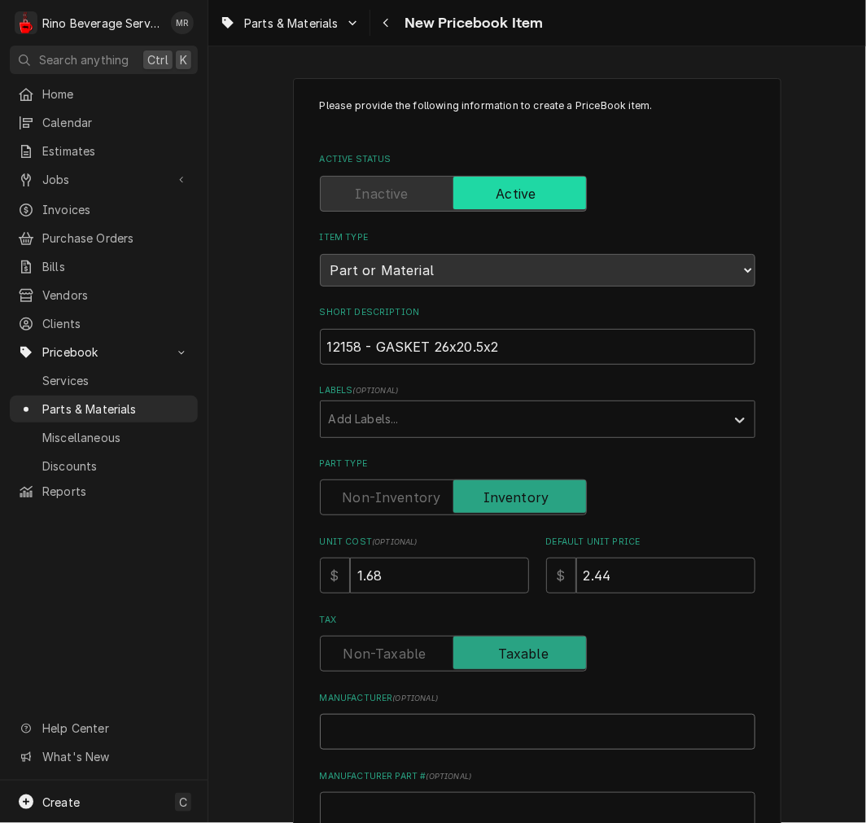
type input "W"
type textarea "x"
type input "We"
type textarea "x"
type input "Weg"
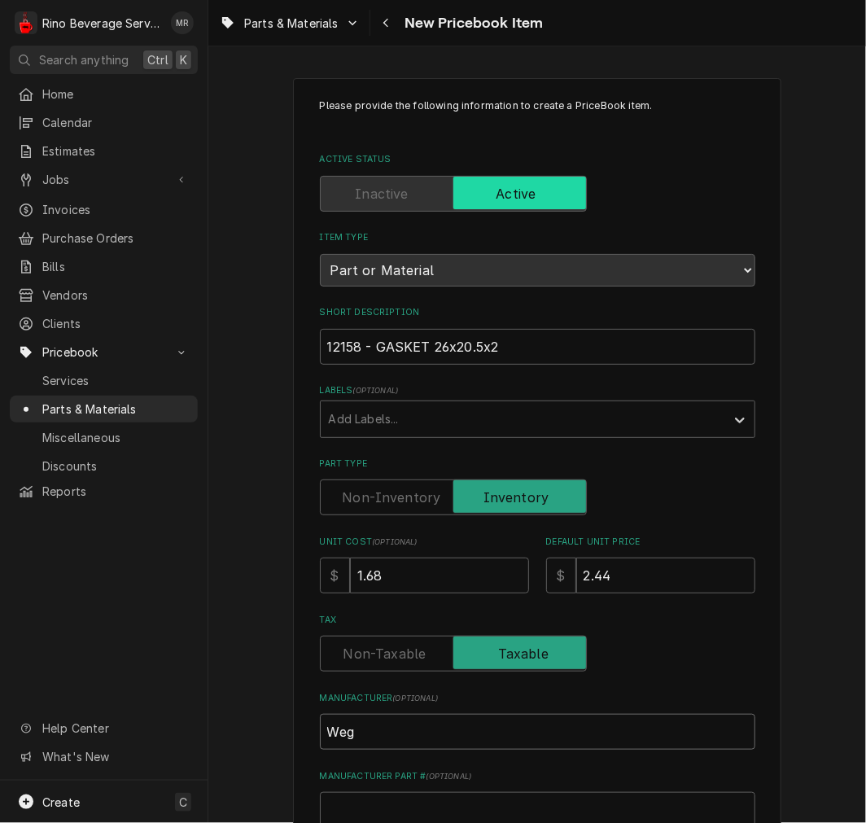
type textarea "x"
type input "Wega"
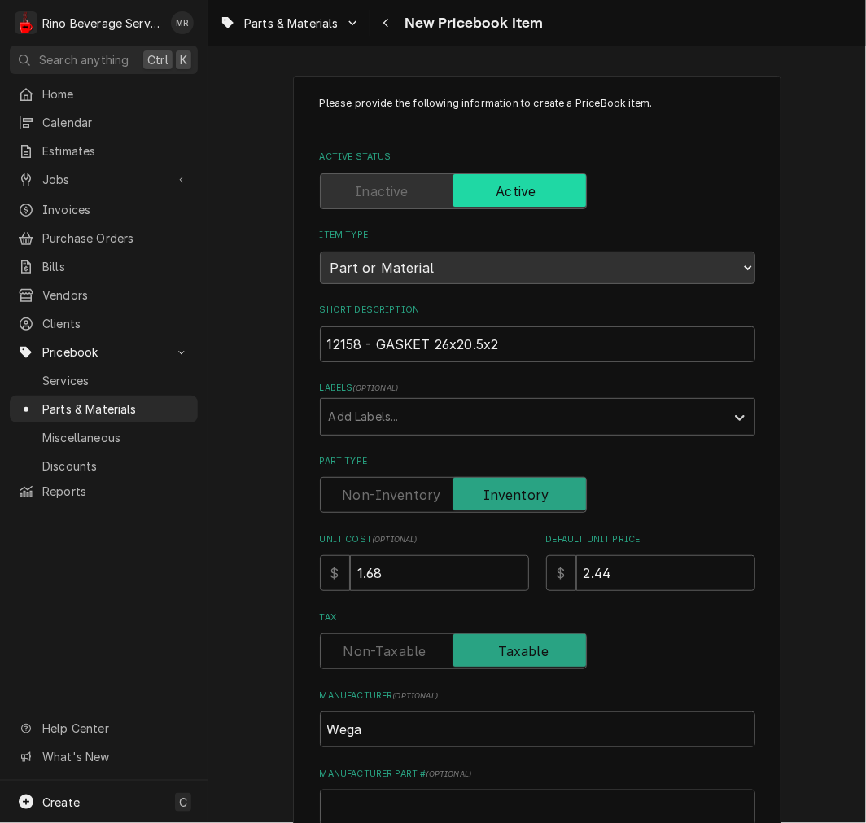
scroll to position [450, 0]
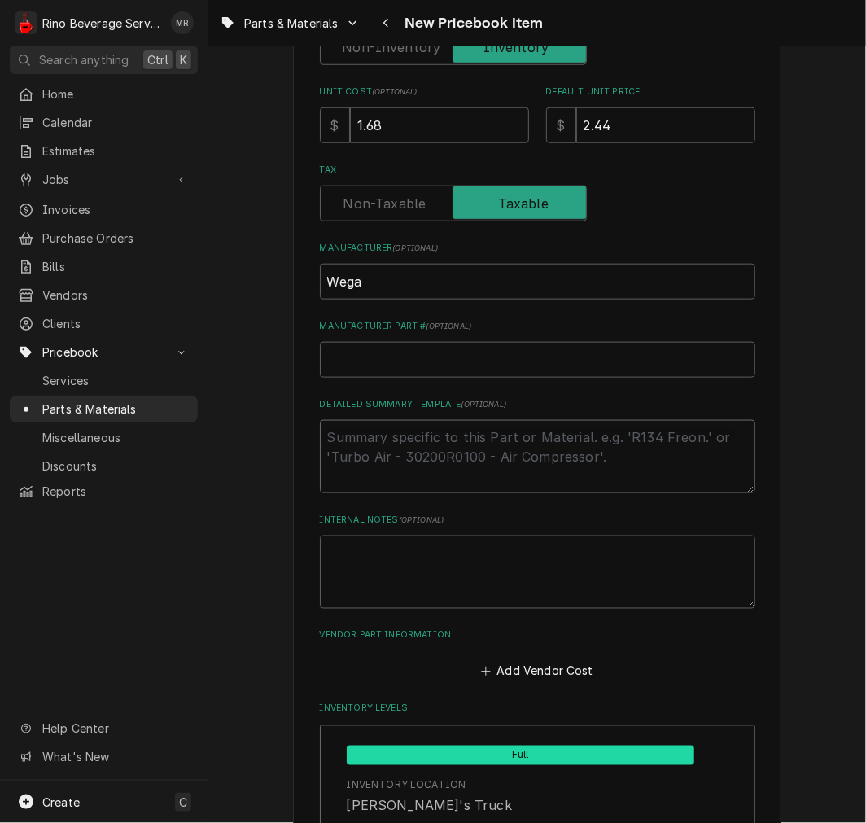
type textarea "x"
type textarea "P"
type textarea "x"
type textarea "P/"
type textarea "x"
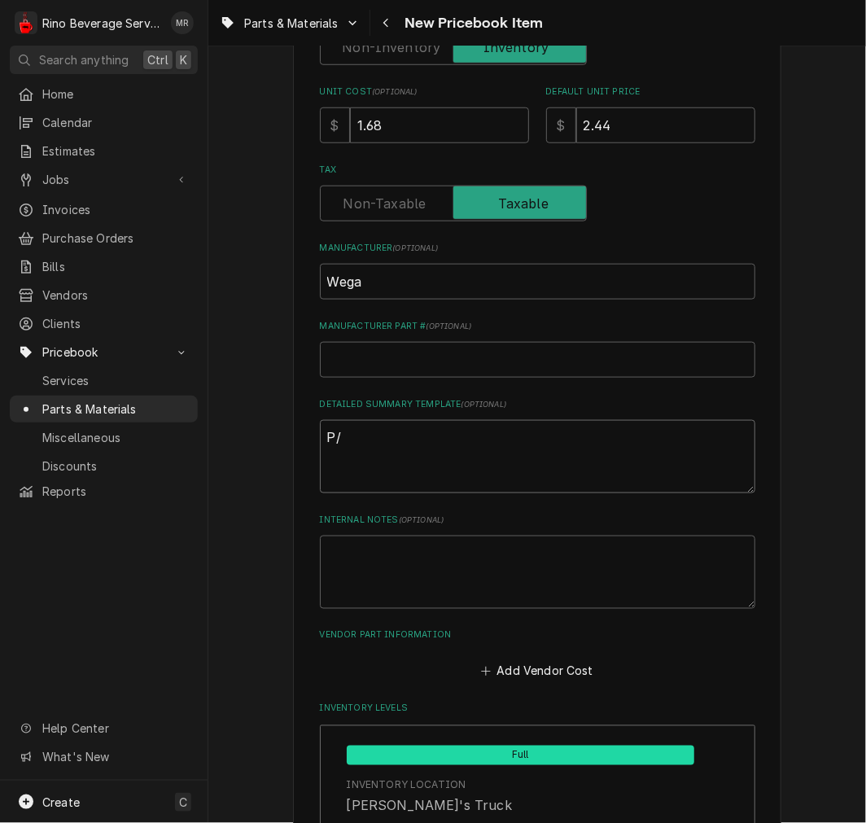
type textarea "P/N"
type textarea "x"
type textarea "P/N"
paste textarea "12158 - GASKET 26x20.5x2"
type textarea "x"
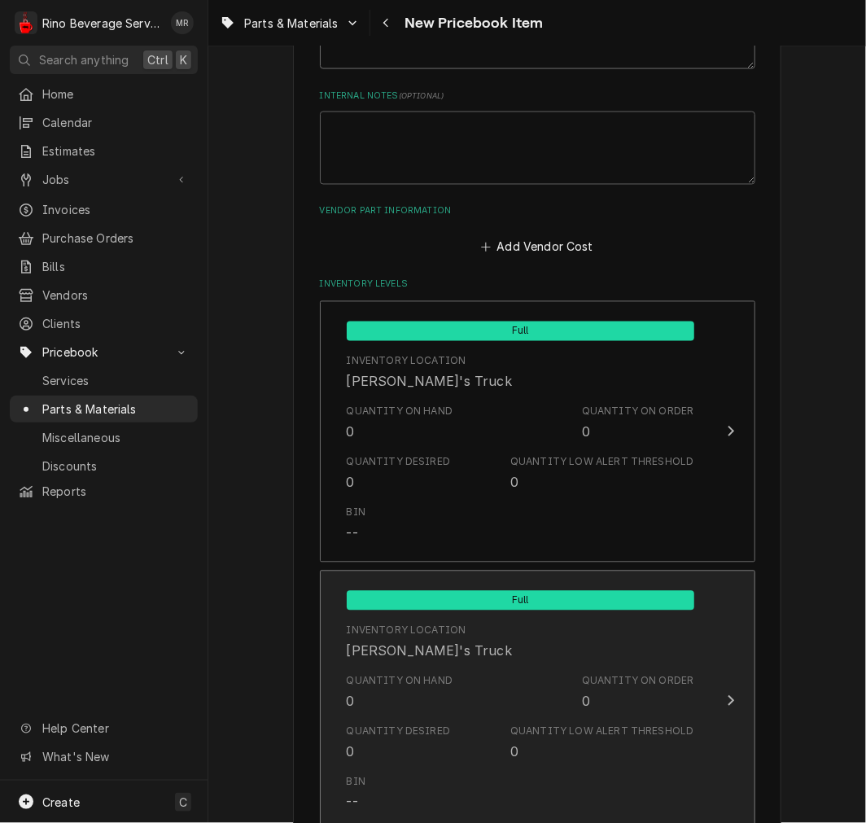
scroll to position [1054, 0]
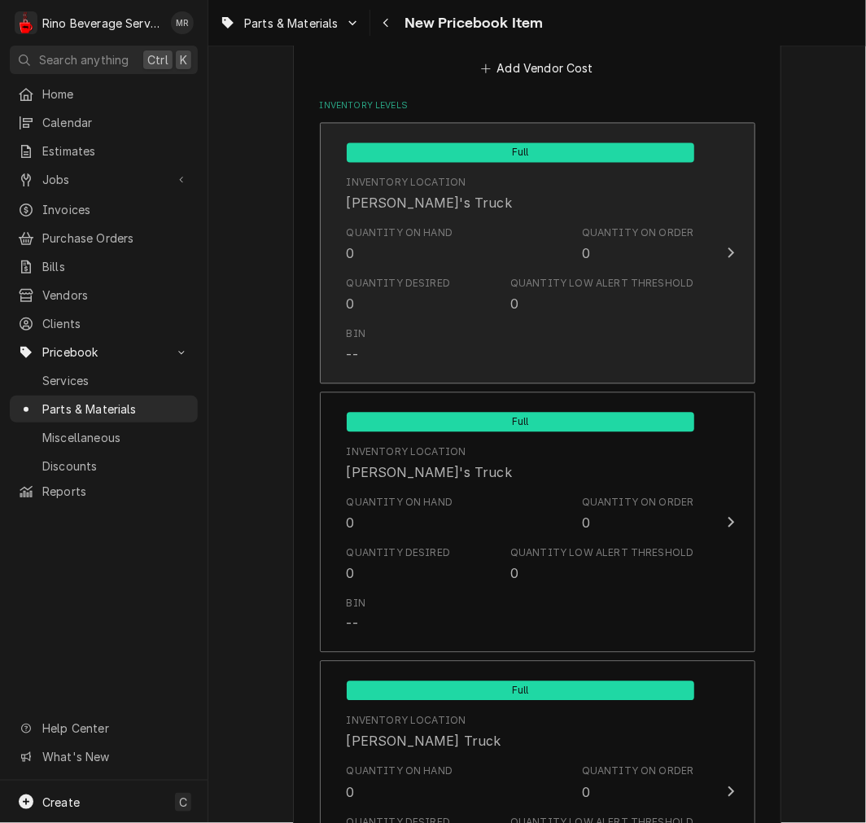
type textarea "P/N 12158 - GASKET 26x20.5x2"
click at [441, 320] on div "Bin --" at bounding box center [521, 345] width 348 height 50
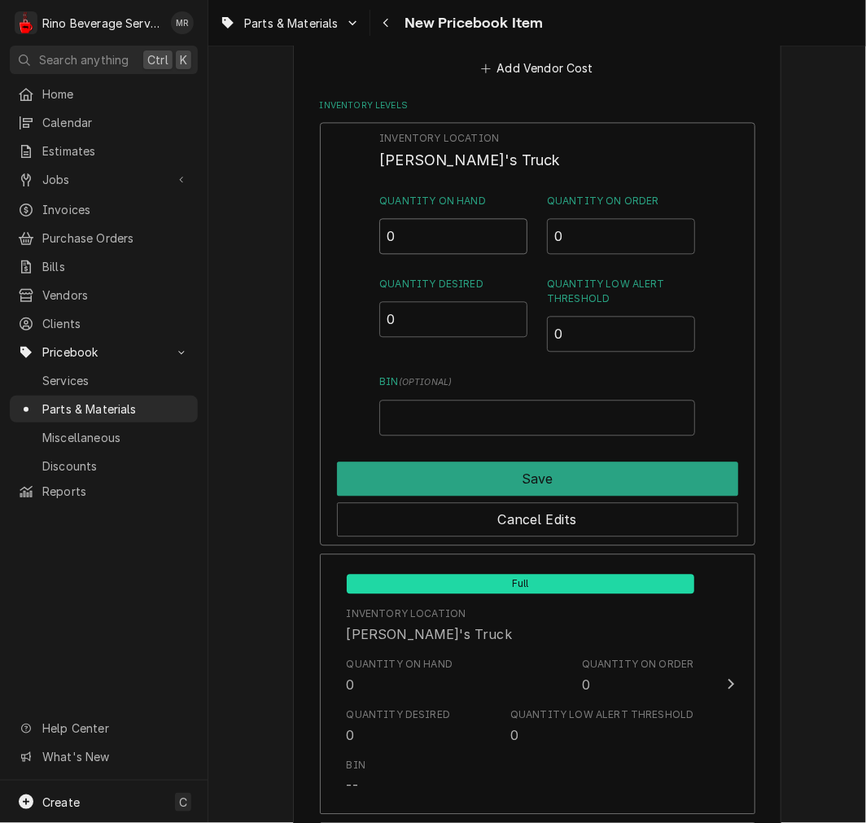
drag, startPoint x: 444, startPoint y: 217, endPoint x: 396, endPoint y: 215, distance: 48.1
click at [396, 218] on input "0" at bounding box center [453, 236] width 148 height 36
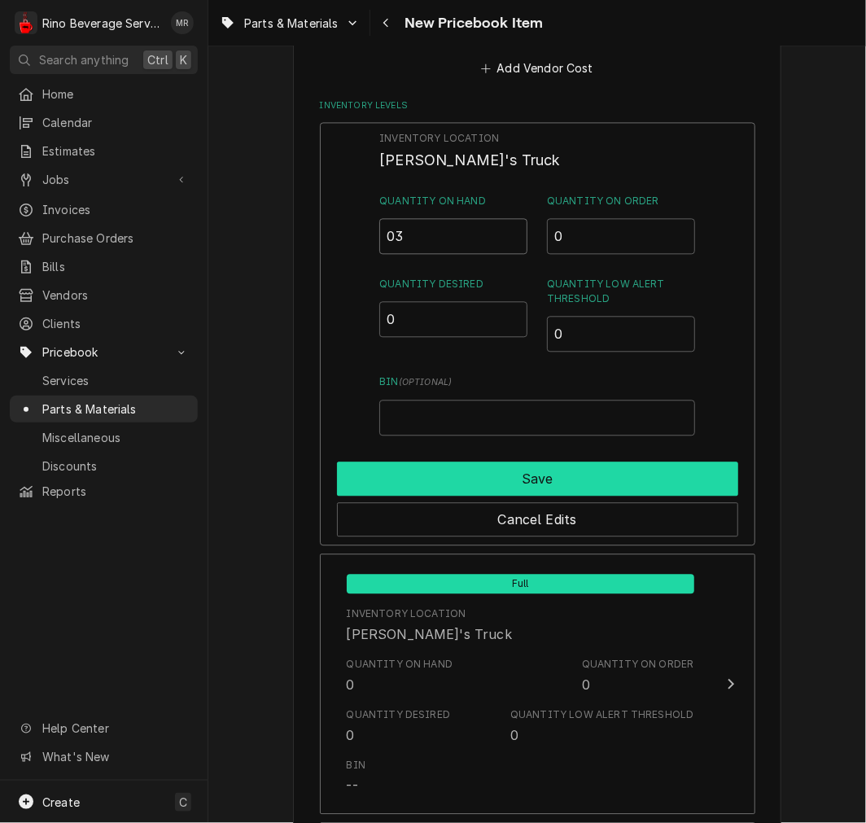
type input "03"
click at [402, 481] on button "Save" at bounding box center [537, 479] width 401 height 34
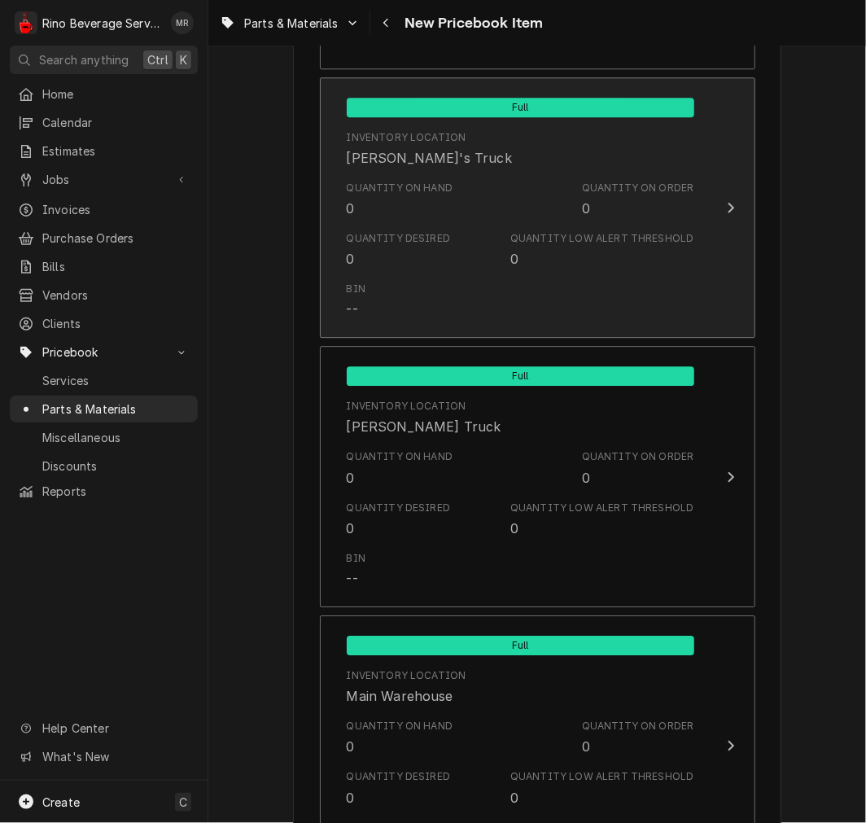
scroll to position [1527, 0]
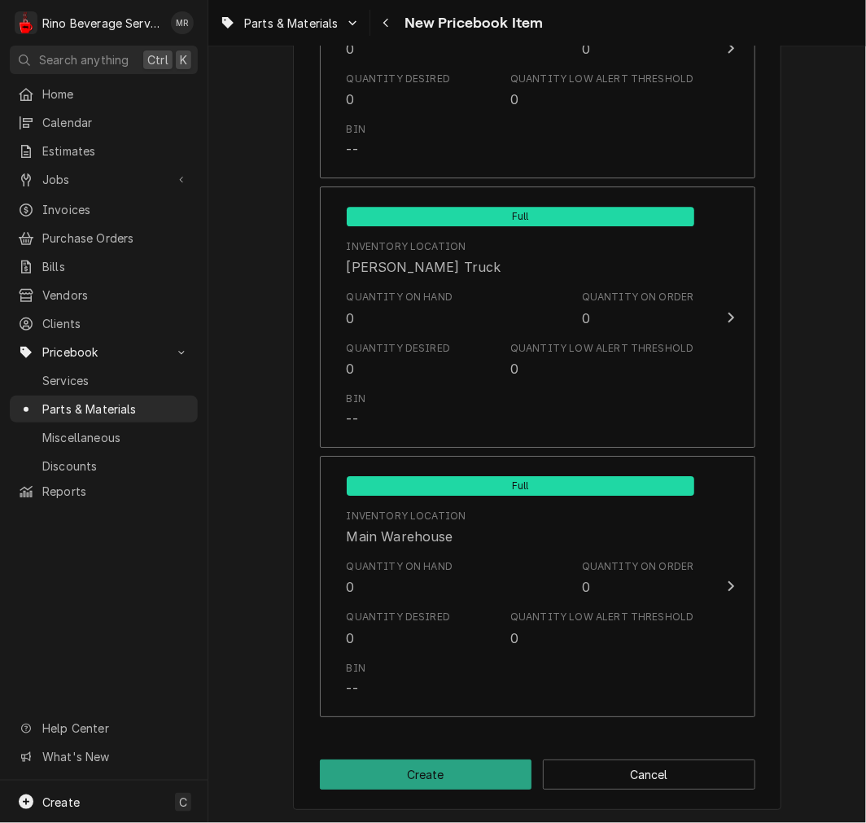
click at [449, 769] on button "Create" at bounding box center [426, 775] width 213 height 30
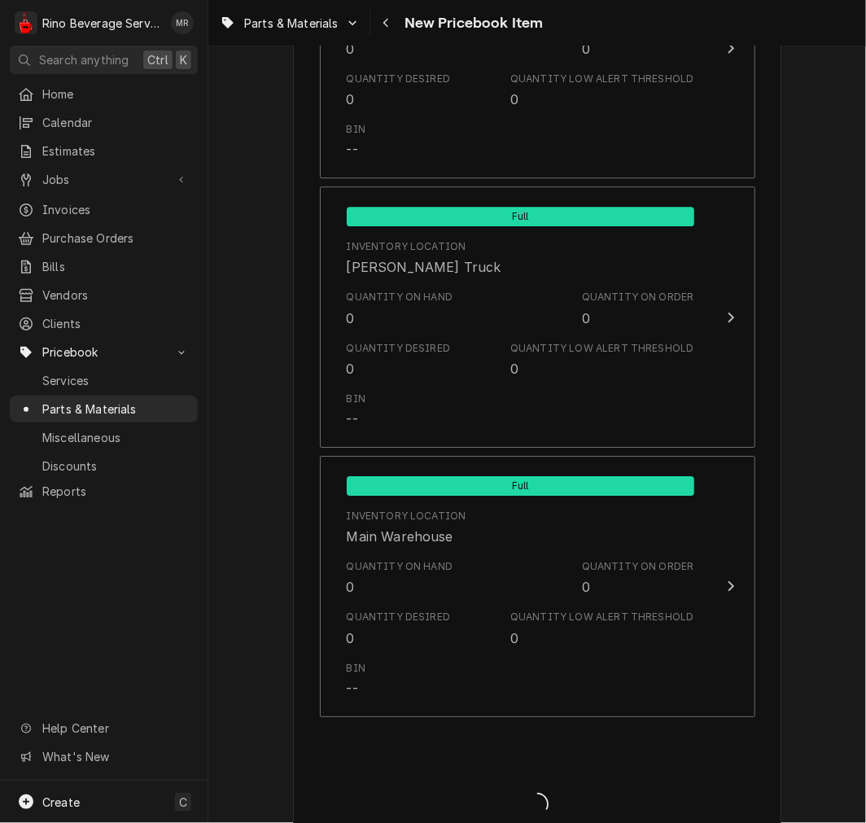
type textarea "x"
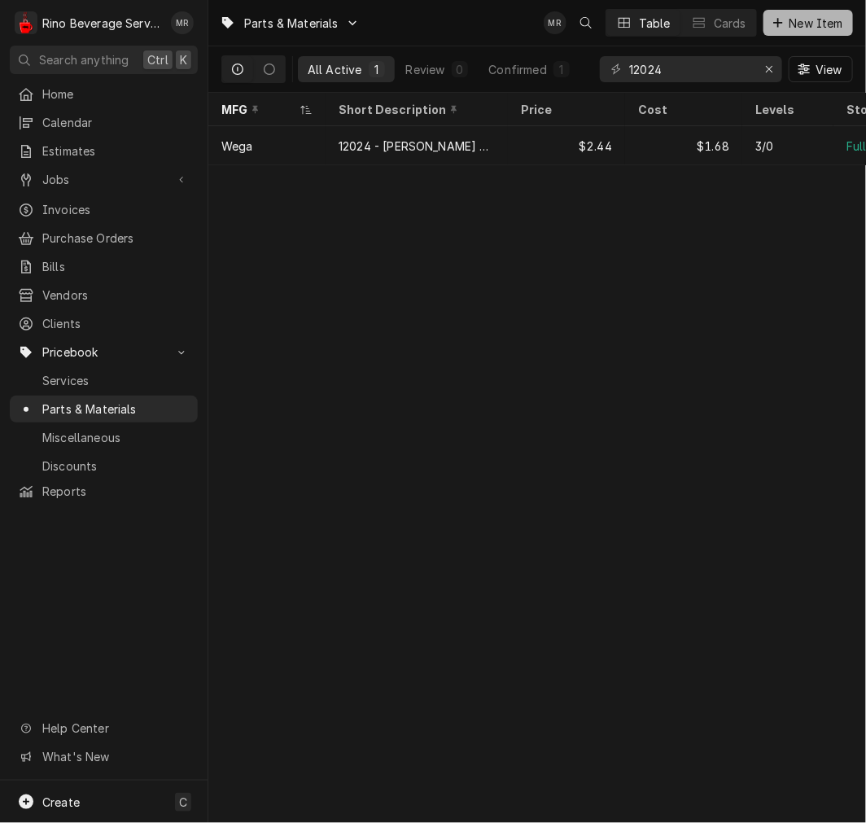
click at [795, 25] on span "New Item" at bounding box center [817, 23] width 60 height 17
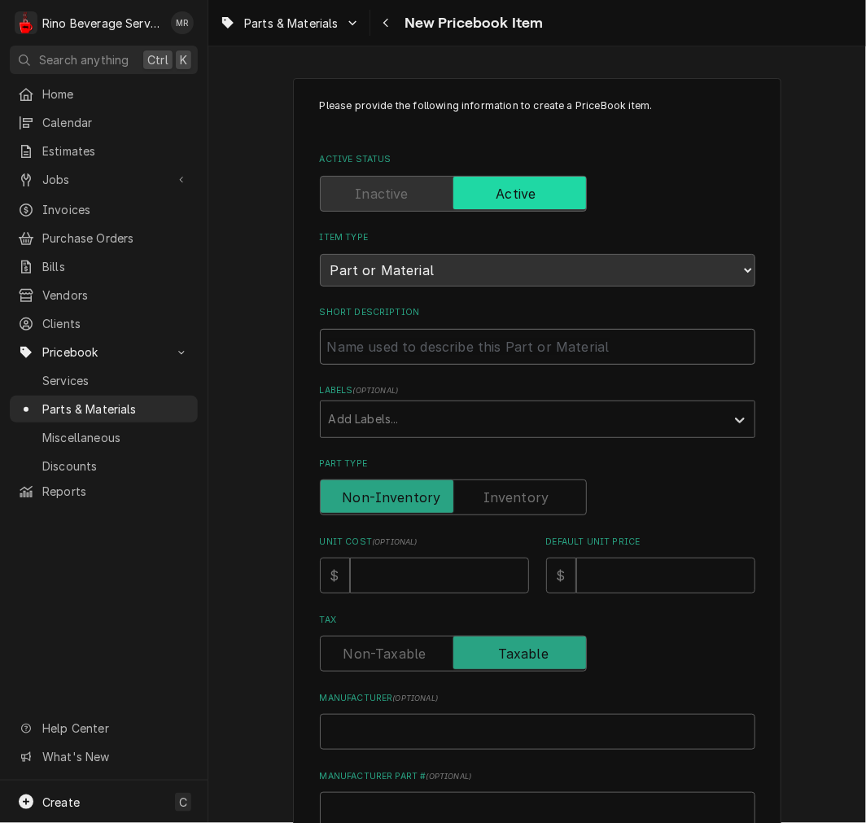
click at [371, 347] on input "Short Description" at bounding box center [538, 347] width 436 height 36
paste input "4756150101 VACUUM BREAKER VALVE DDVGVANT2"
type textarea "x"
type input "4756150101 VACUUM BREAKER VALVE DDVGVANT2"
click at [404, 350] on input "4756150101 VACUUM BREAKER VALVE DDVGVANT2" at bounding box center [538, 347] width 436 height 36
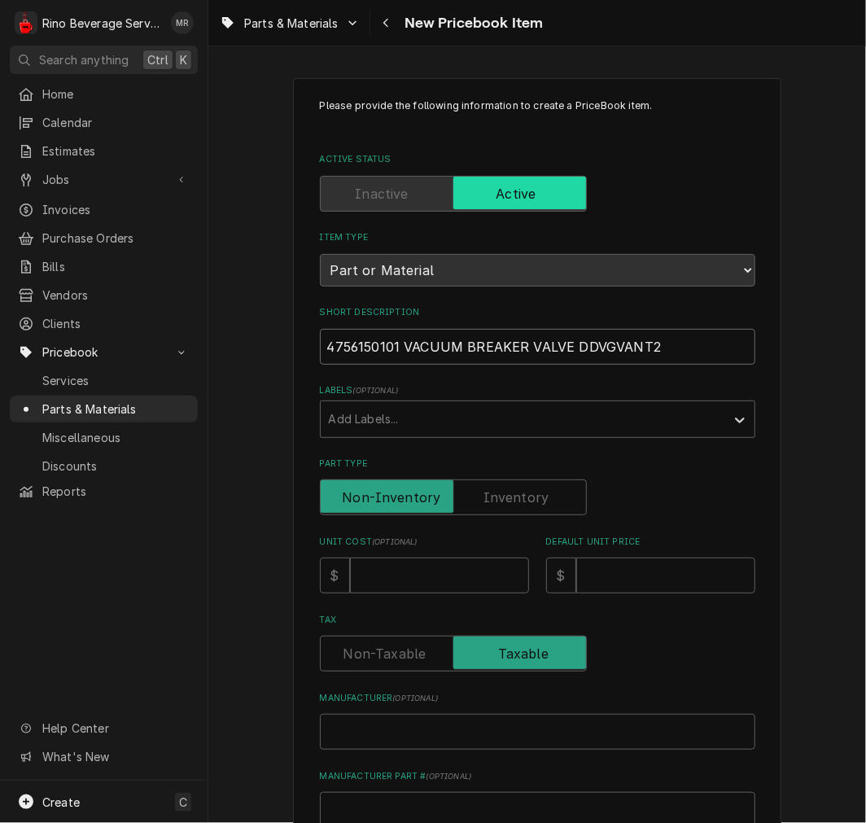
click at [399, 350] on input "4756150101 VACUUM BREAKER VALVE DDVGVANT2" at bounding box center [538, 347] width 436 height 36
type textarea "x"
type input "4756150101 -VACUUM BREAKER VALVE DDVGVANT2"
type textarea "x"
type input "4756150101 - VACUUM BREAKER VALVE DDVGVANT2"
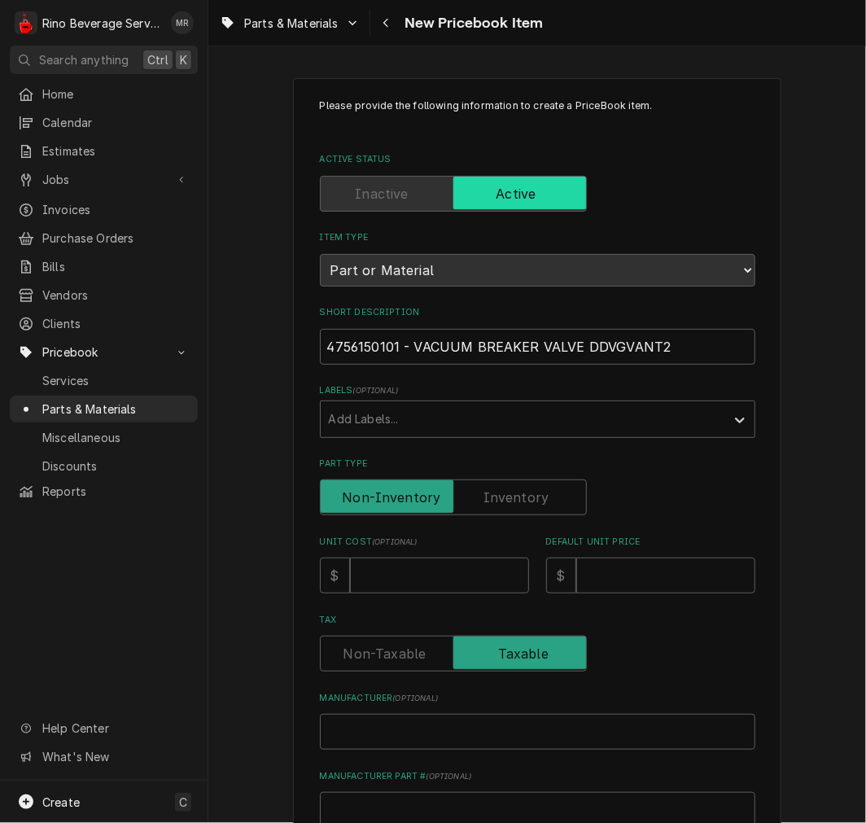
click at [491, 501] on label "Part Type" at bounding box center [453, 498] width 267 height 36
click at [491, 501] on input "Part Type" at bounding box center [453, 498] width 252 height 36
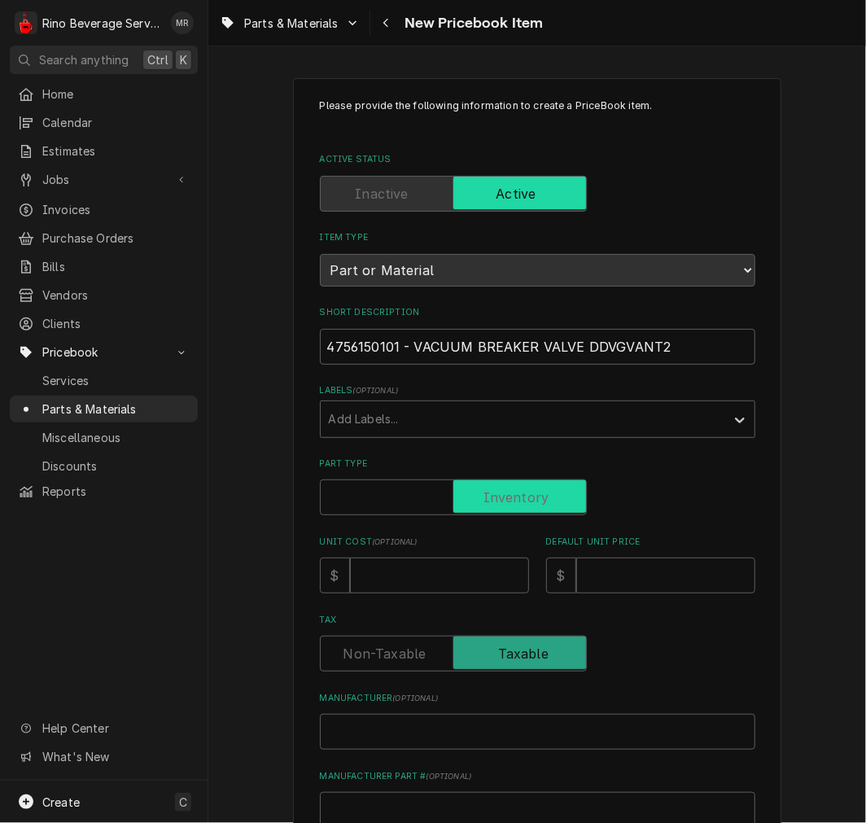
checkbox input "true"
click at [460, 546] on div "Unit Cost ( optional ) $" at bounding box center [424, 565] width 209 height 58
click at [458, 563] on input "Unit Cost ( optional )" at bounding box center [439, 576] width 179 height 36
type textarea "x"
type input "1"
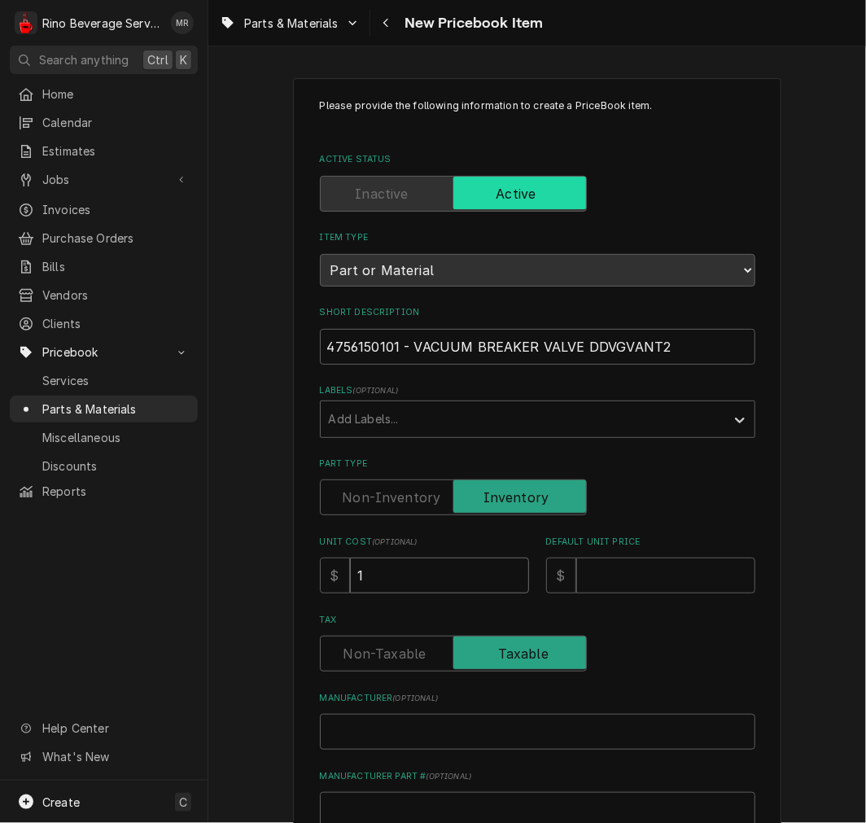
type textarea "x"
type input "11"
type textarea "x"
type input "11.2"
type textarea "x"
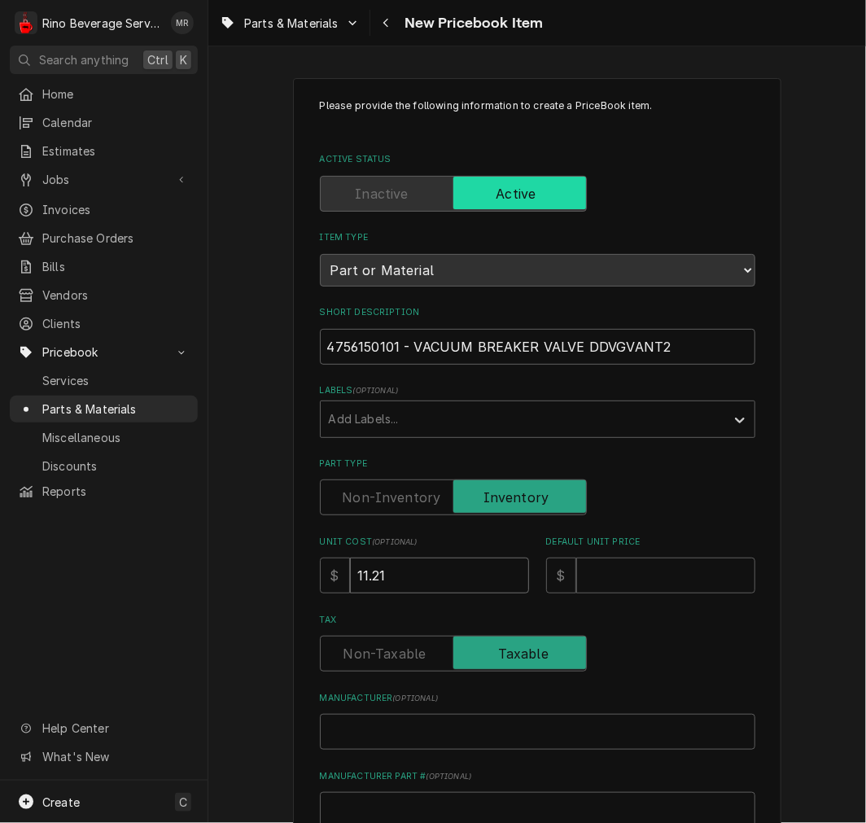
type input "11.21"
drag, startPoint x: 711, startPoint y: 579, endPoint x: 660, endPoint y: 574, distance: 51.5
click at [708, 578] on input "Default Unit Price" at bounding box center [665, 576] width 179 height 36
type textarea "x"
type input "1"
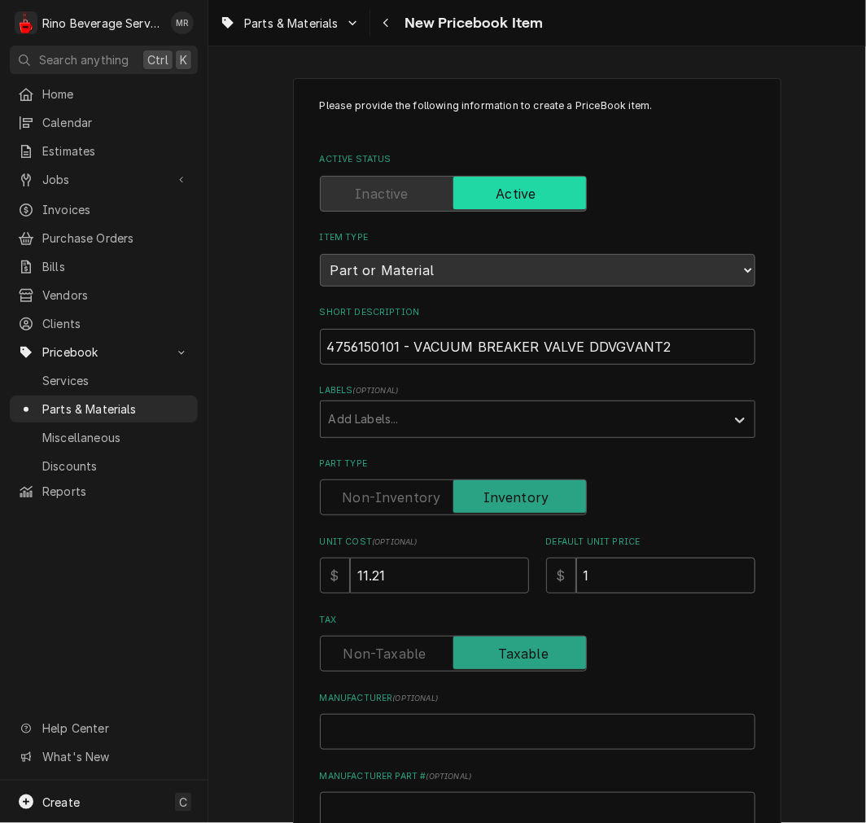
type textarea "x"
type input "16"
type textarea "x"
type input "16.2"
type textarea "x"
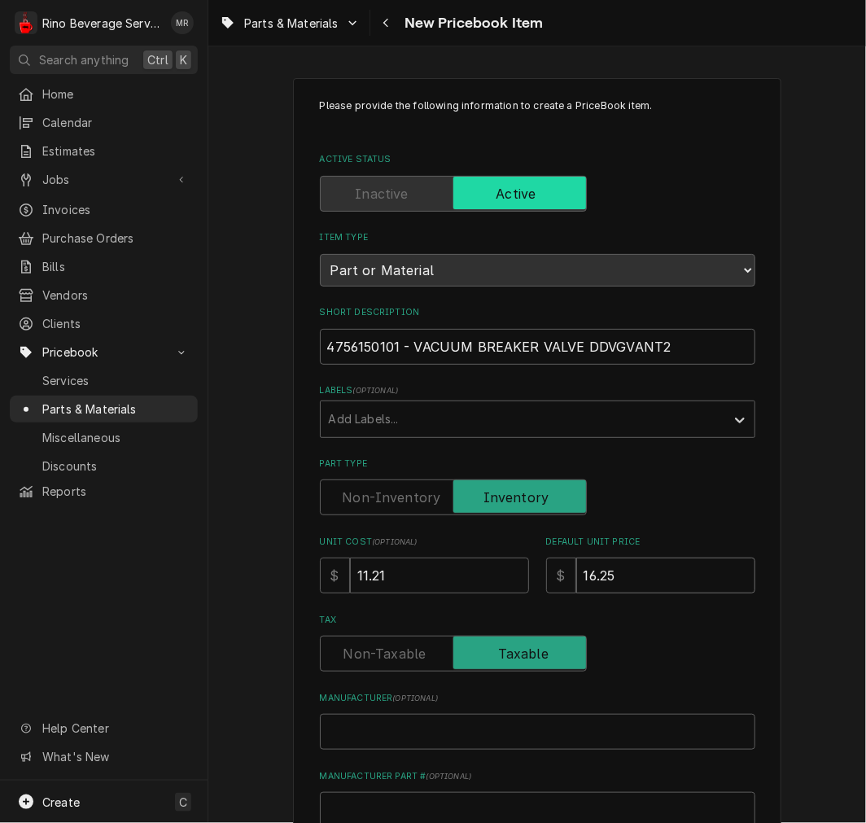
type input "16.25"
click at [473, 727] on input "Manufacturer ( optional )" at bounding box center [538, 732] width 436 height 36
type textarea "x"
type input "W"
type textarea "x"
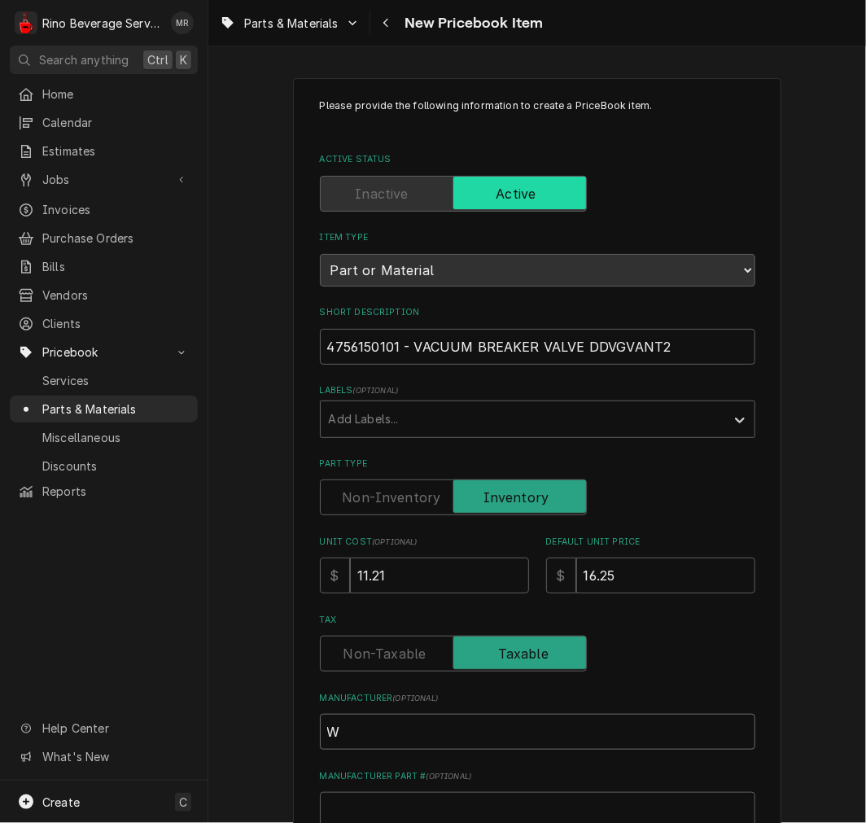
type input "We"
type textarea "x"
type input "Weg"
type textarea "x"
type input "Wega"
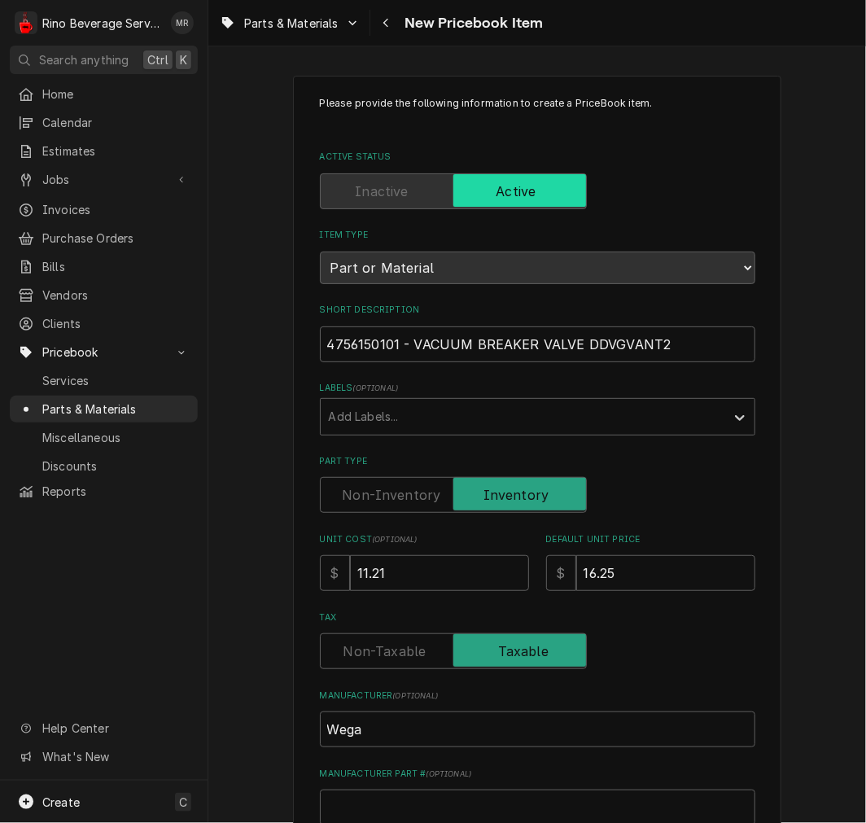
scroll to position [450, 0]
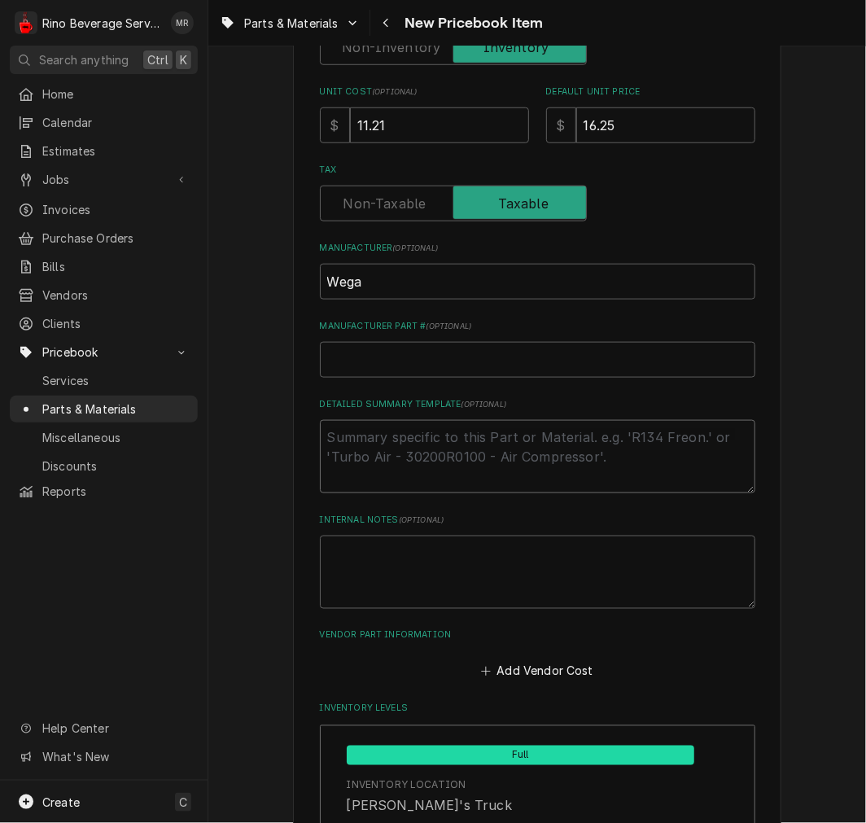
type textarea "x"
type textarea "P"
type textarea "x"
type textarea "P/"
type textarea "x"
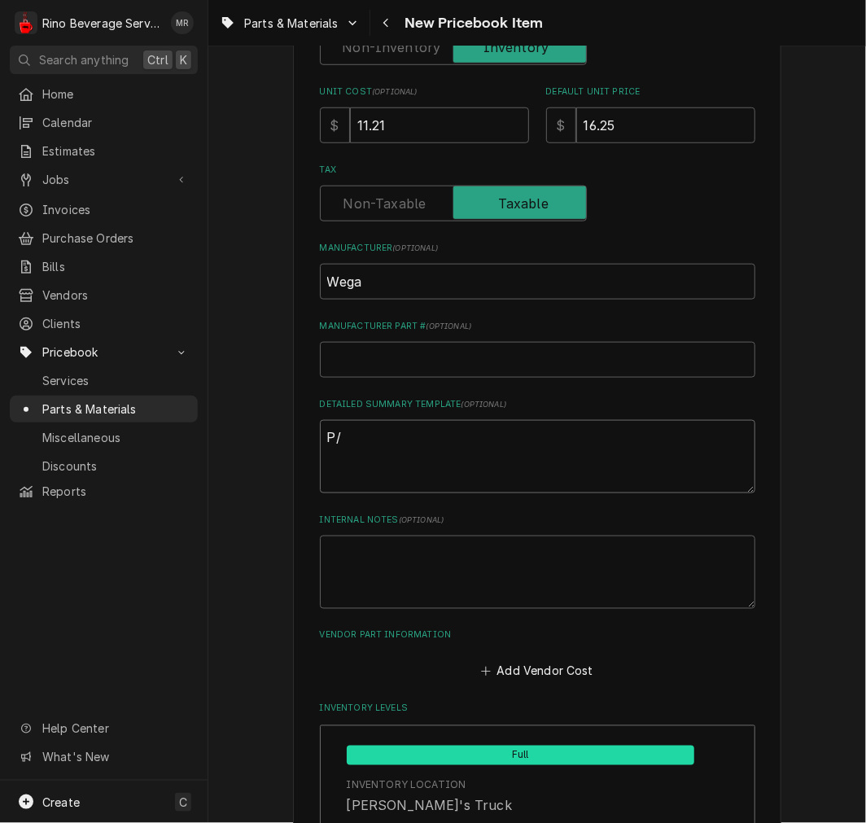
type textarea "P/N"
type textarea "x"
type textarea "P/N"
paste textarea "4756150101 - VACUUM BREAKER VALVE DDVGVANT2"
type textarea "x"
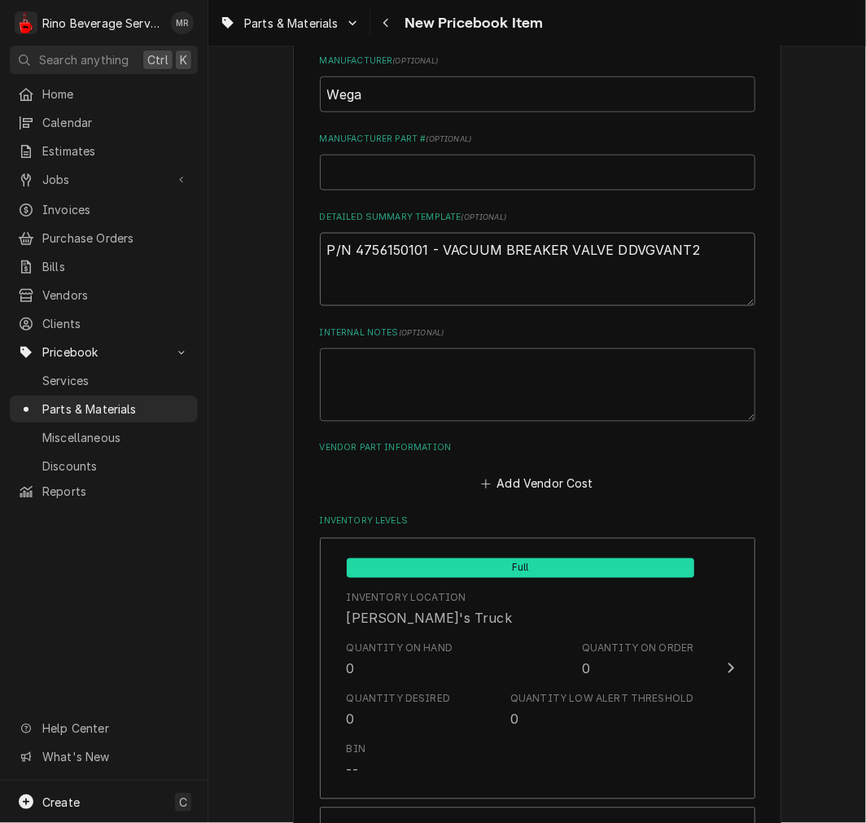
scroll to position [902, 0]
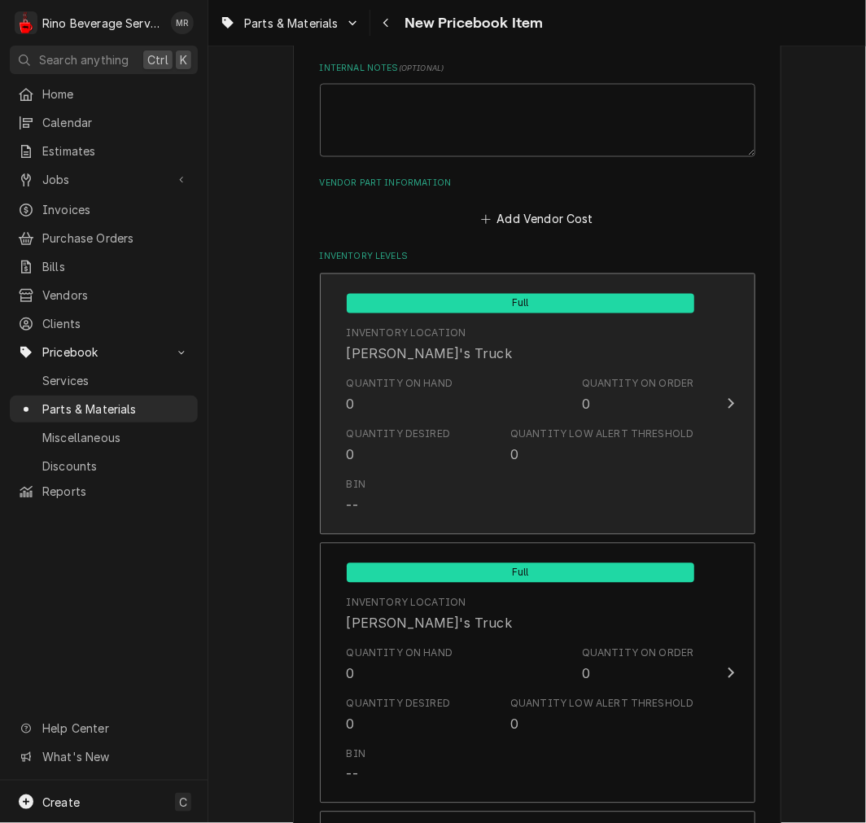
type textarea "P/N 4756150101 - VACUUM BREAKER VALVE DDVGVANT2"
click at [449, 410] on div "Quantity on Hand 0 Quantity on Order 0" at bounding box center [521, 395] width 348 height 50
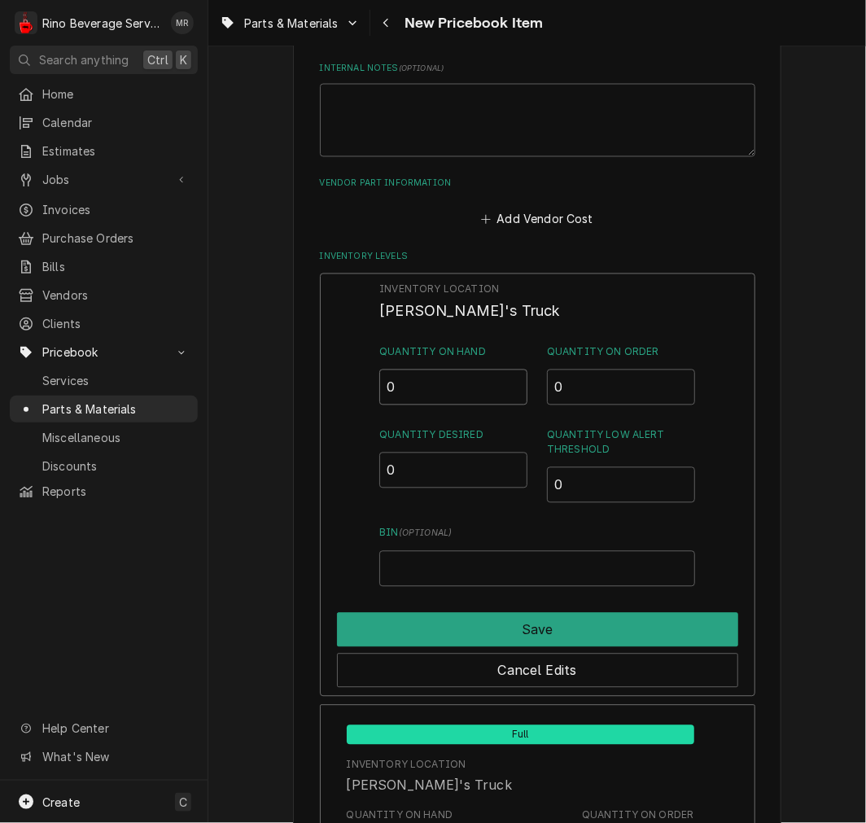
click at [410, 371] on input "0" at bounding box center [453, 388] width 148 height 36
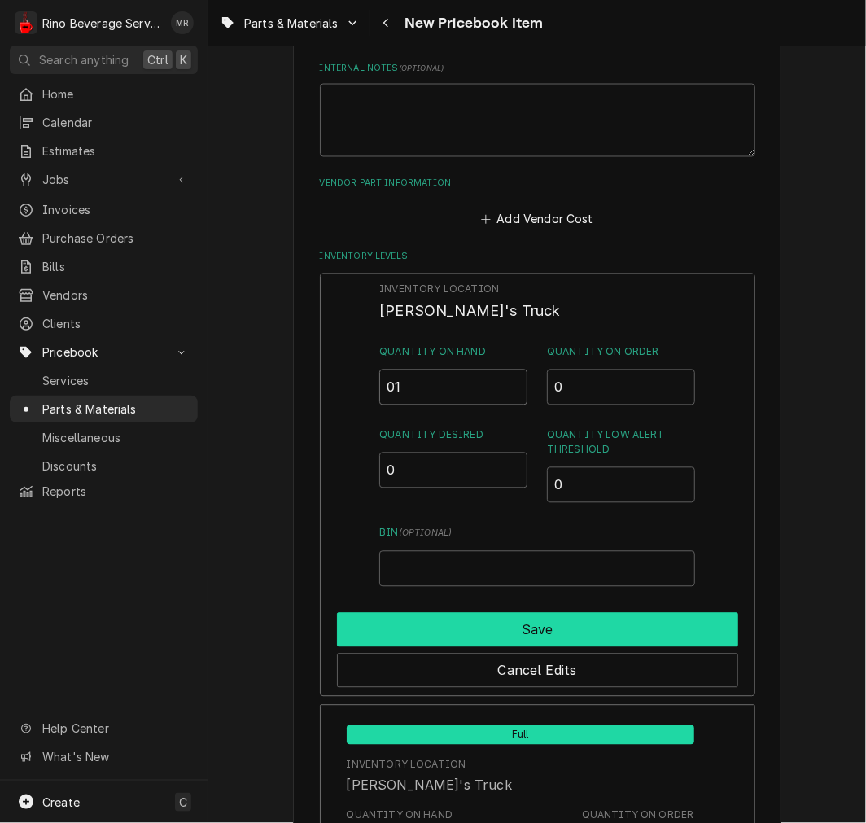
type input "01"
click at [408, 613] on button "Save" at bounding box center [537, 630] width 401 height 34
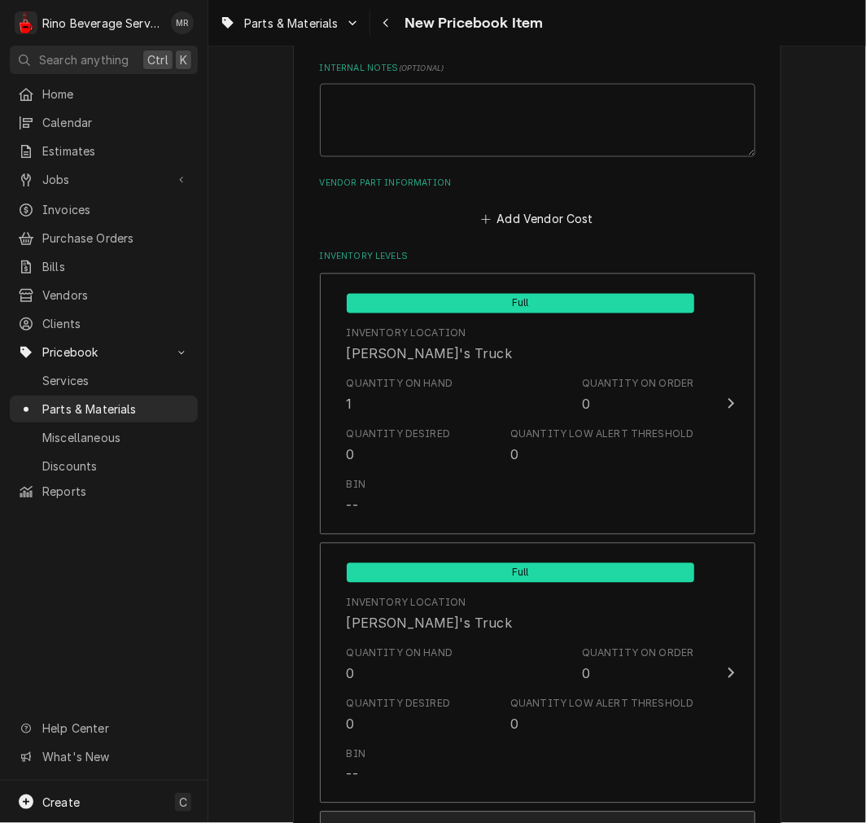
scroll to position [1527, 0]
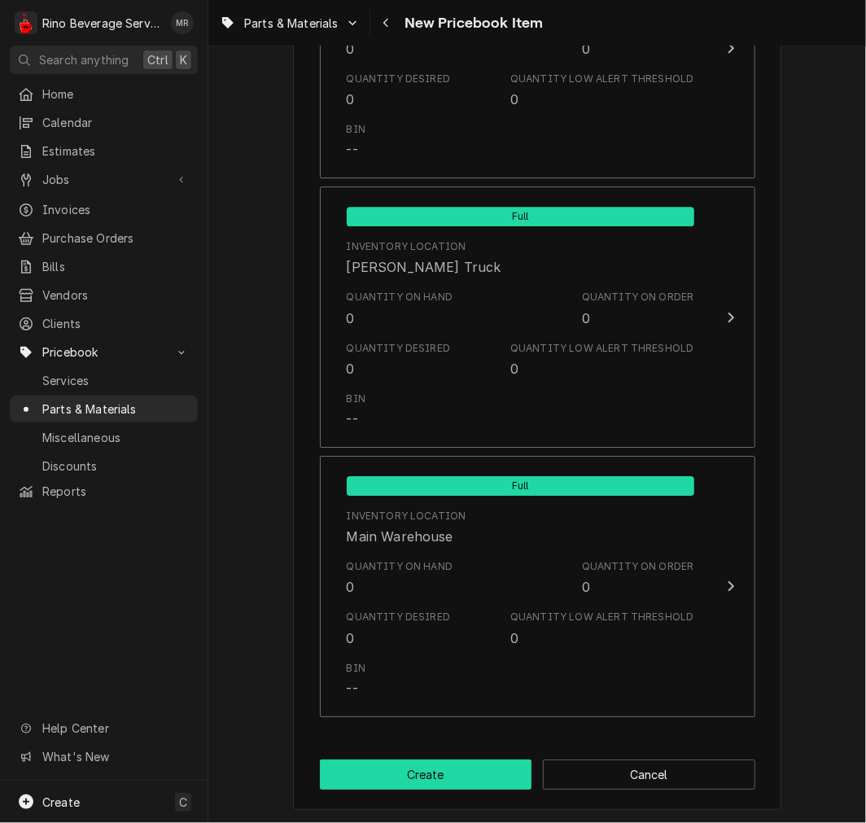
click at [418, 768] on button "Create" at bounding box center [426, 775] width 213 height 30
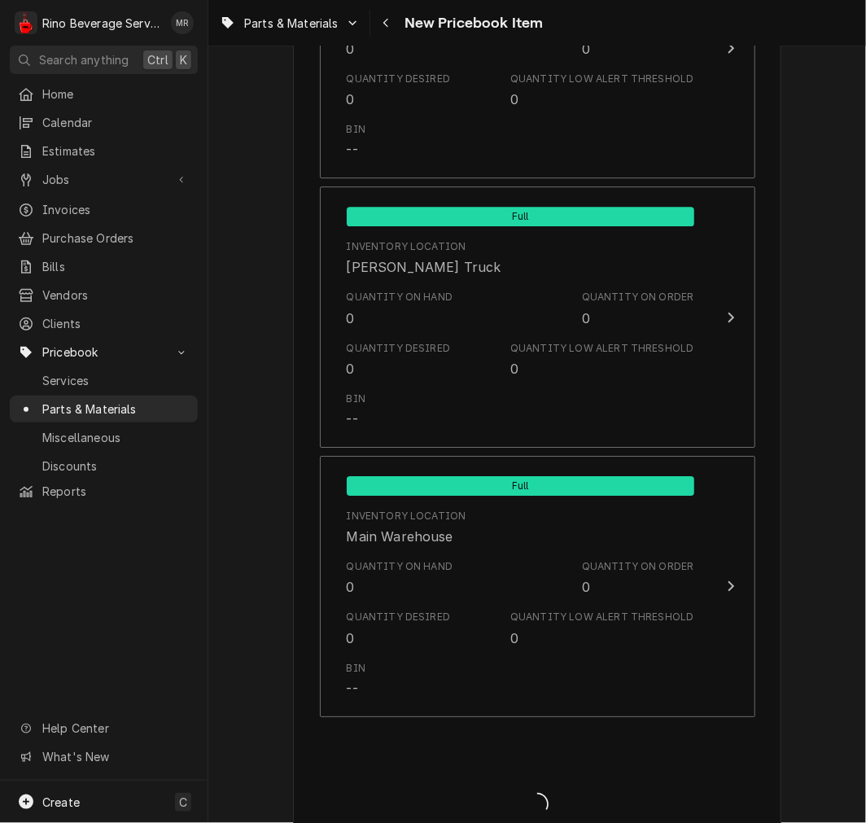
type textarea "x"
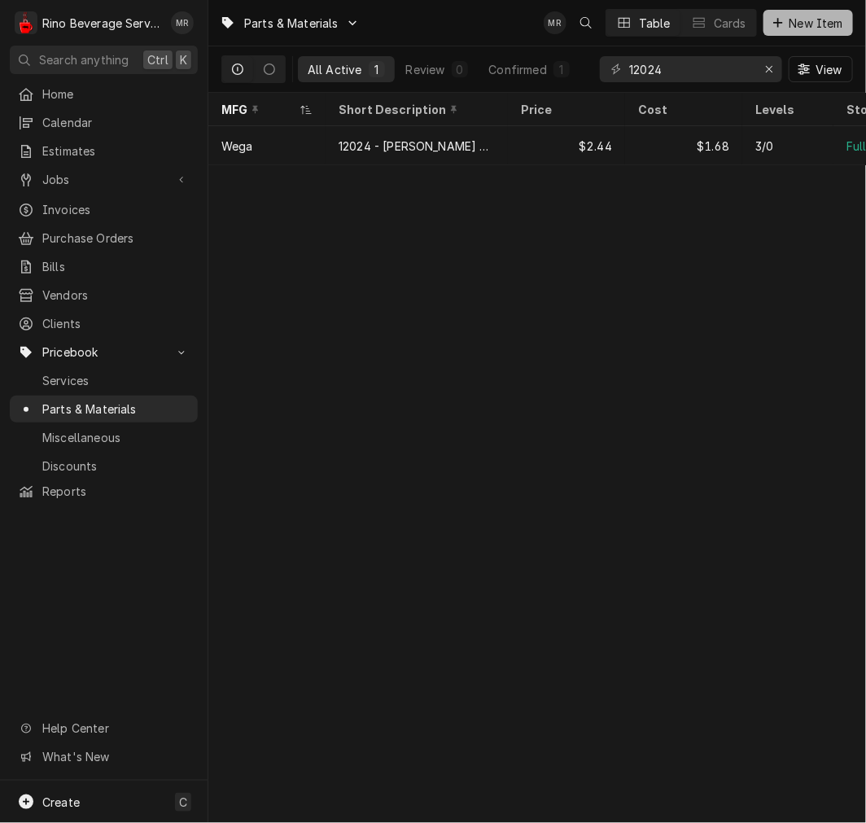
click at [795, 28] on span "New Item" at bounding box center [817, 23] width 60 height 17
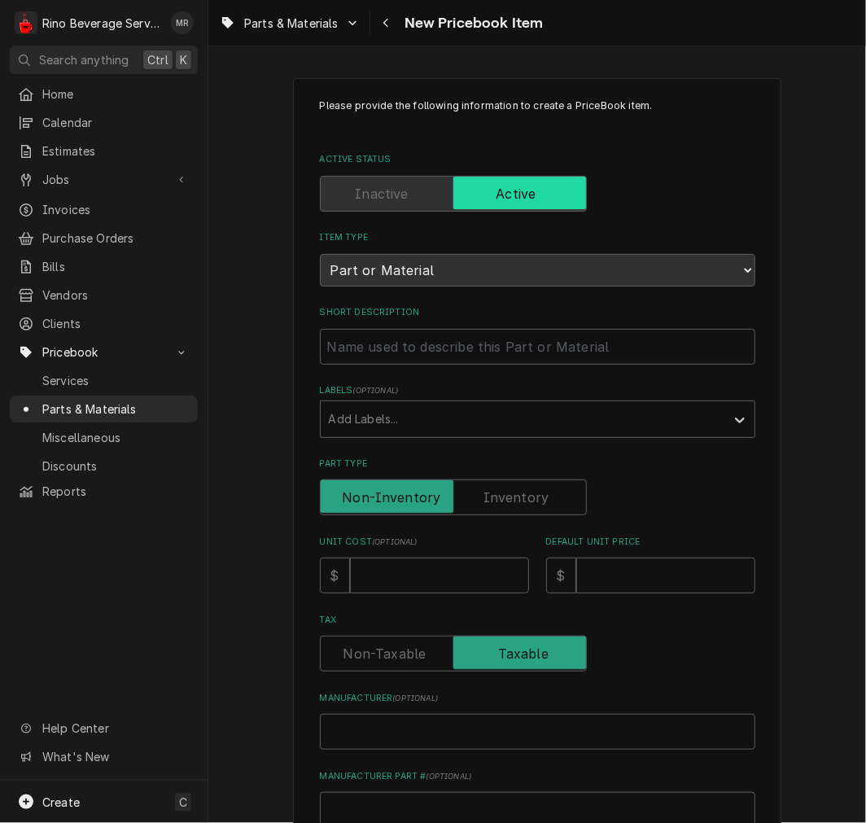
click at [396, 367] on div "Please provide the following information to create a PriceBook item. Active Sta…" at bounding box center [538, 616] width 436 height 1035
click at [409, 351] on input "Short Description" at bounding box center [538, 347] width 436 height 36
paste input "4620352004 *CE* SAFETY VALVE"
type textarea "x"
type input "4620352004 *CE* SAFETY VALVE"
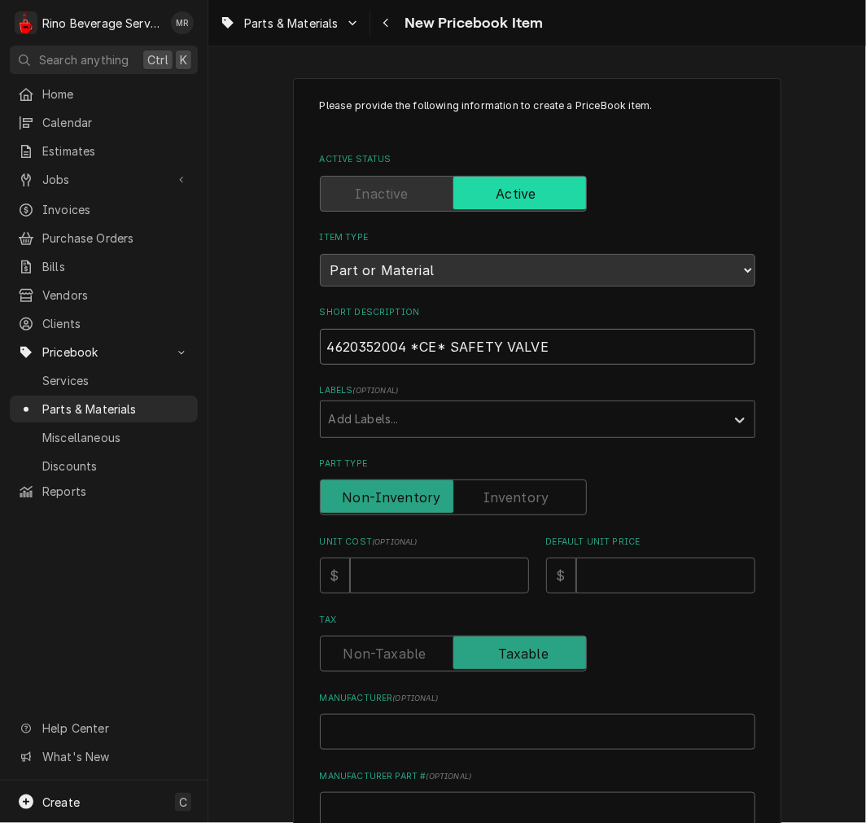
paste input "4620352004 *CE* SAFETY VALVE"
type textarea "x"
type input "4620352004 *CE* SAFETY VALVE4620352004 *CE* SAFETY VALVE"
drag, startPoint x: 523, startPoint y: 353, endPoint x: 1837, endPoint y: 387, distance: 1314.6
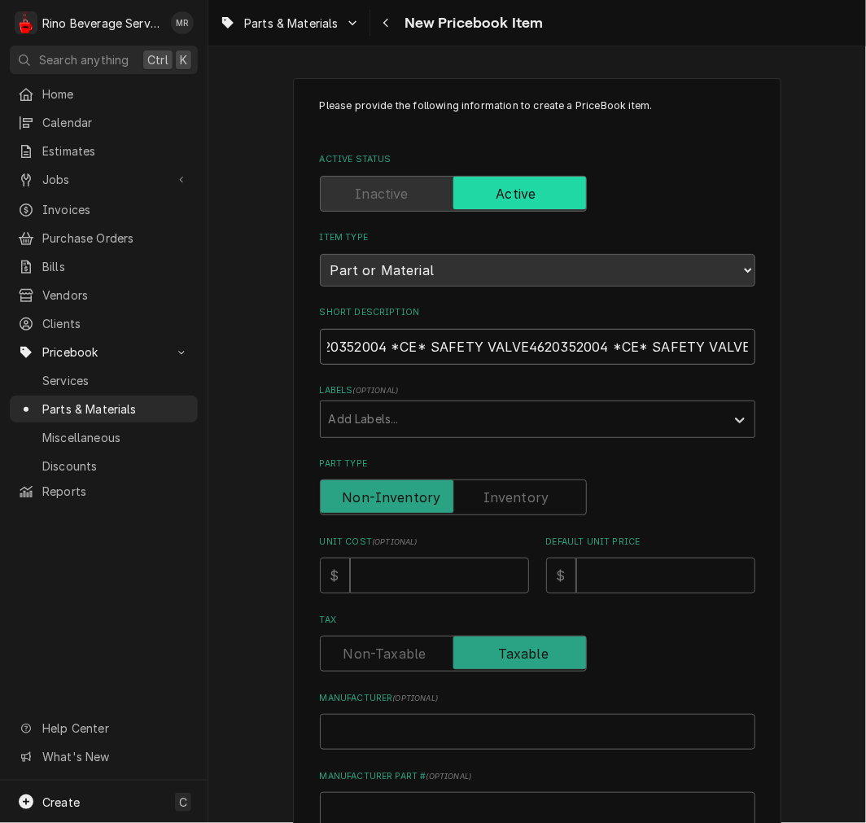
click at [865, 387] on html "R Rino Beverage Service MR Search anything Ctrl K Home Calendar Estimates Jobs …" at bounding box center [433, 411] width 866 height 823
type textarea "x"
type input "4620352004 *CE* SAFETY VALVE"
click at [407, 342] on input "4620352004 *CE* SAFETY VALVE" at bounding box center [538, 347] width 436 height 36
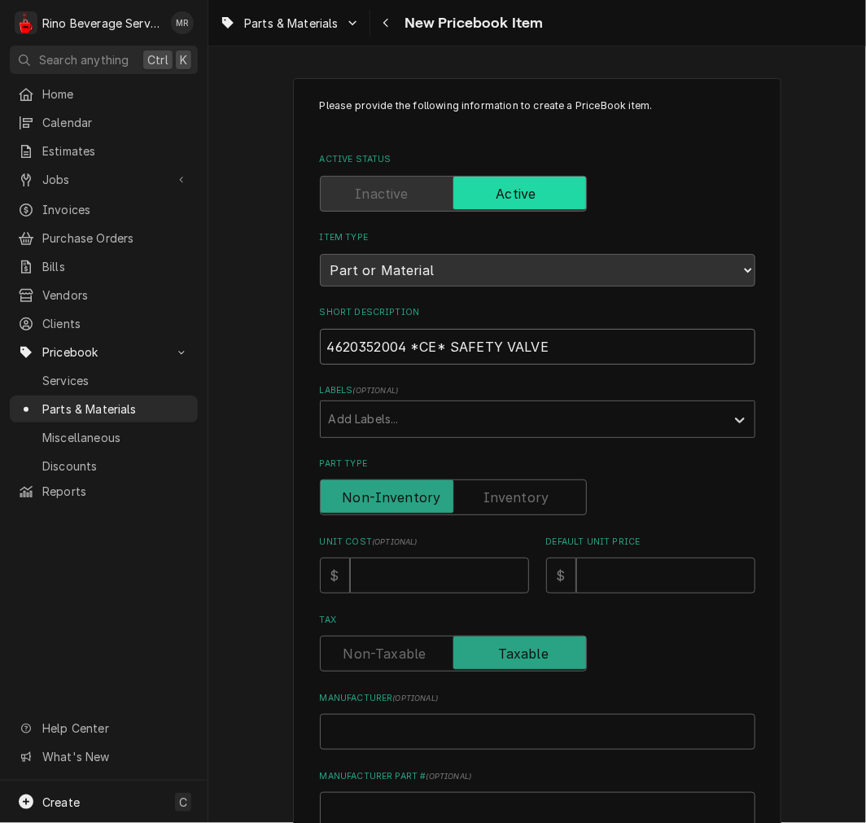
type textarea "x"
type input "4620352004 -*CE* SAFETY VALVE"
type textarea "x"
type input "4620352004 - *CE* SAFETY VALVE"
click at [484, 498] on label "Part Type" at bounding box center [453, 498] width 267 height 36
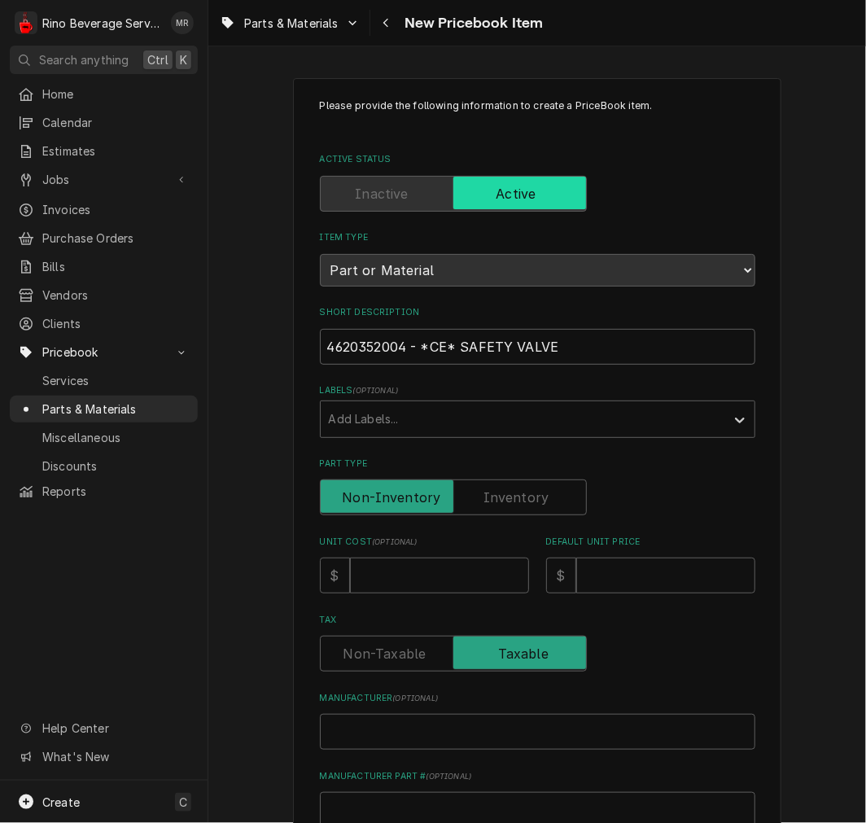
click at [484, 498] on input "Part Type" at bounding box center [453, 498] width 252 height 36
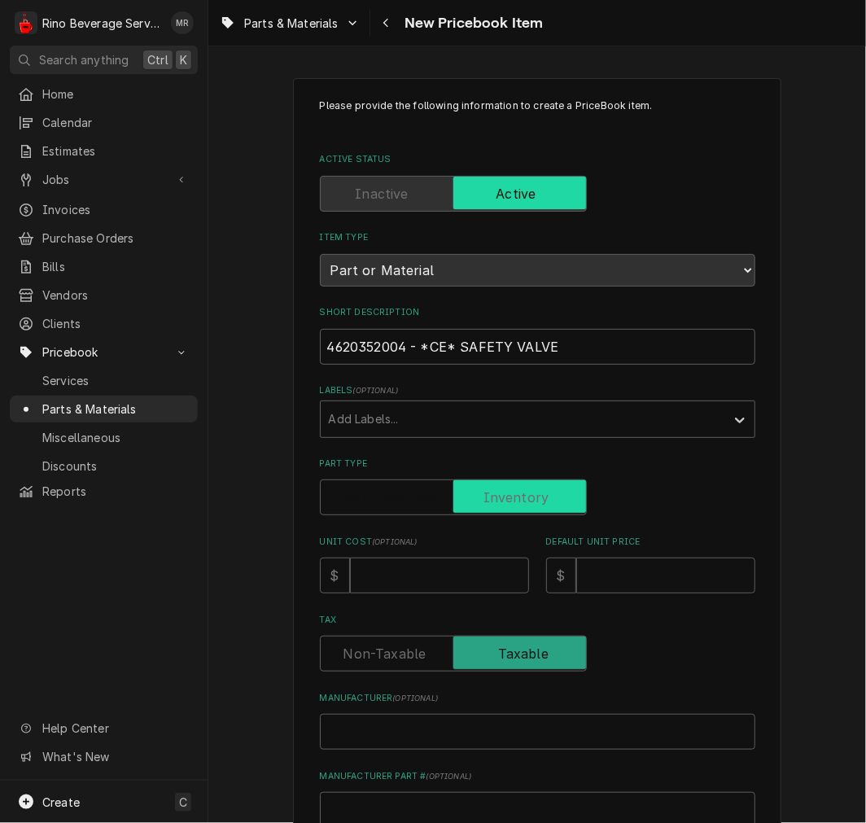
checkbox input "true"
click at [452, 567] on input "Unit Cost ( optional )" at bounding box center [439, 576] width 179 height 36
type textarea "x"
type input "3"
type textarea "x"
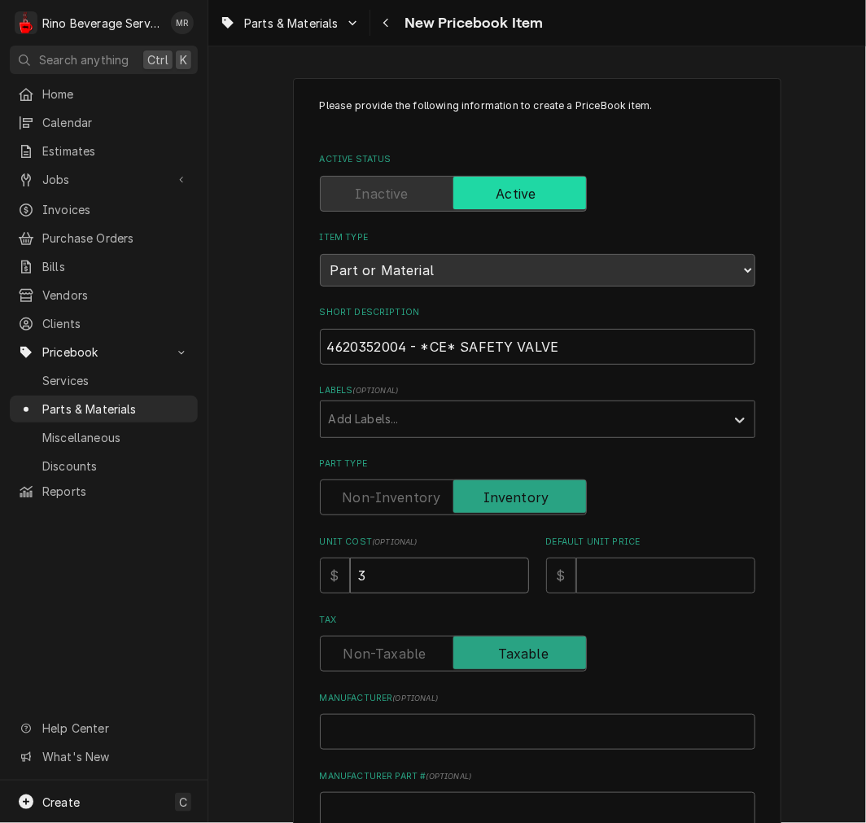
type input "33"
type textarea "x"
type input "33.6"
type textarea "x"
type input "33.66"
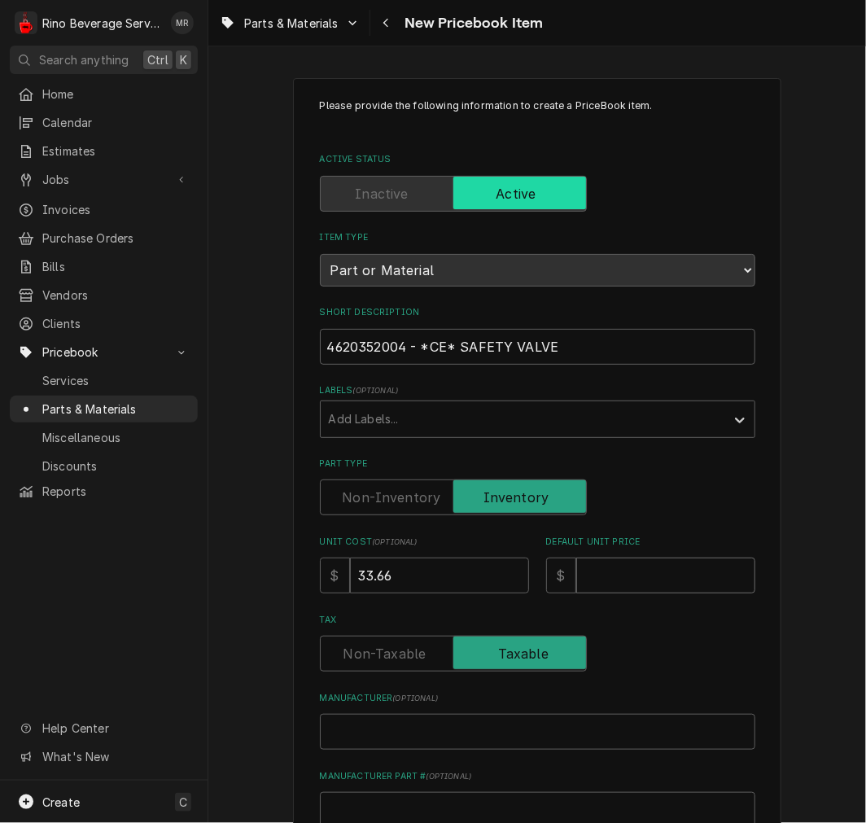
click at [596, 578] on input "Default Unit Price" at bounding box center [665, 576] width 179 height 36
type textarea "x"
type input "4"
type textarea "x"
type input "483"
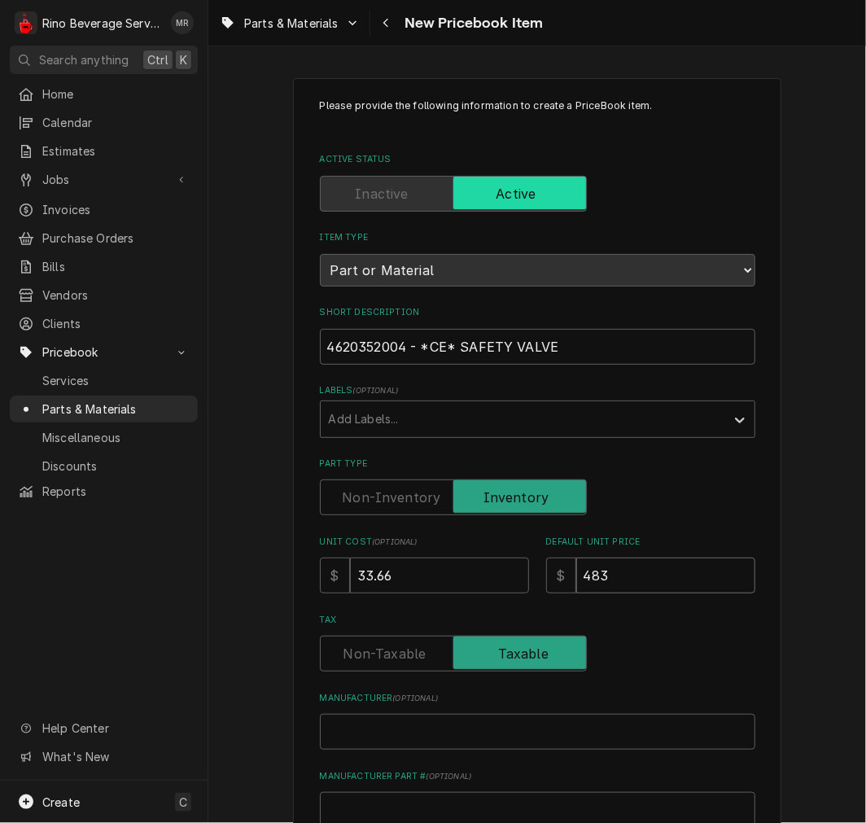
type textarea "x"
type input "48"
type textarea "x"
type input "48.8"
type textarea "x"
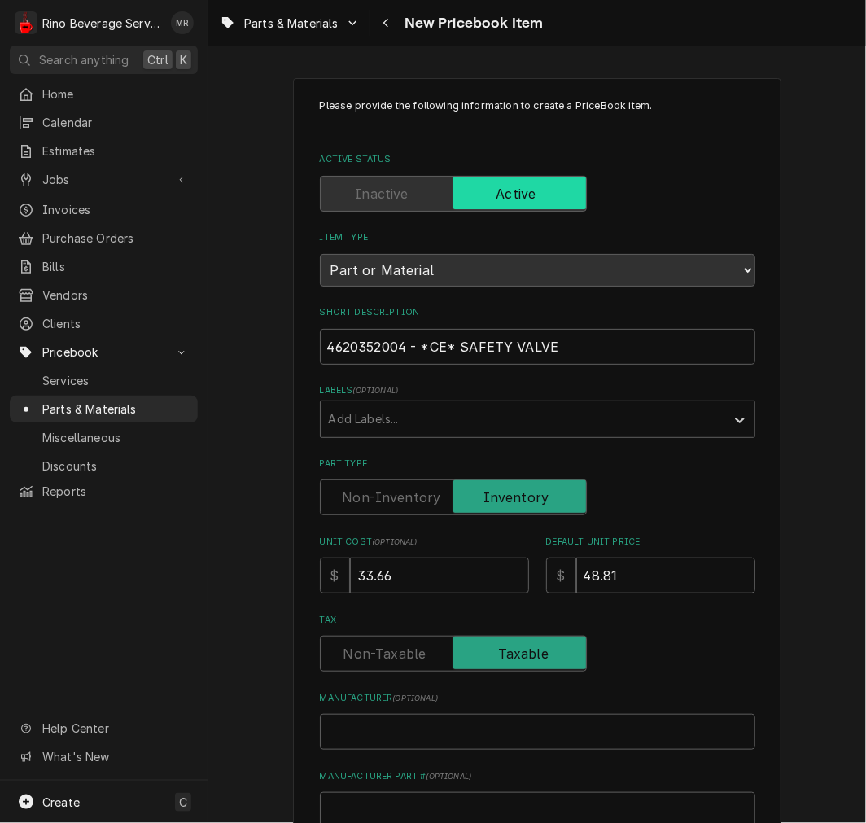
type input "48.81"
type textarea "x"
type input "W"
type textarea "x"
type input "We"
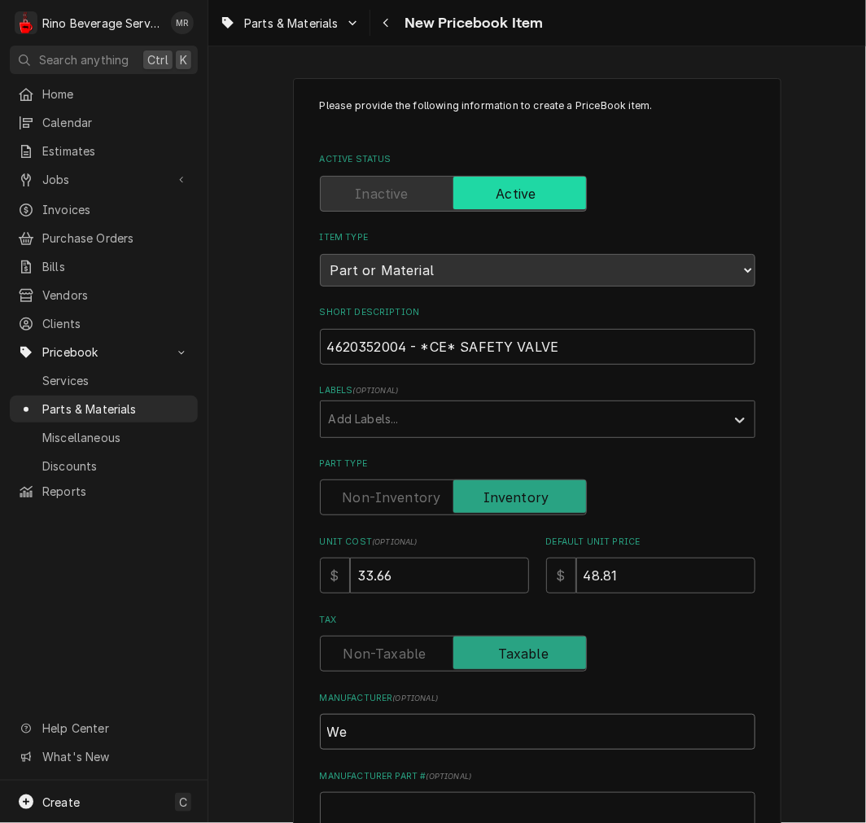
type textarea "x"
type input "Weg"
type textarea "x"
type input "Wega"
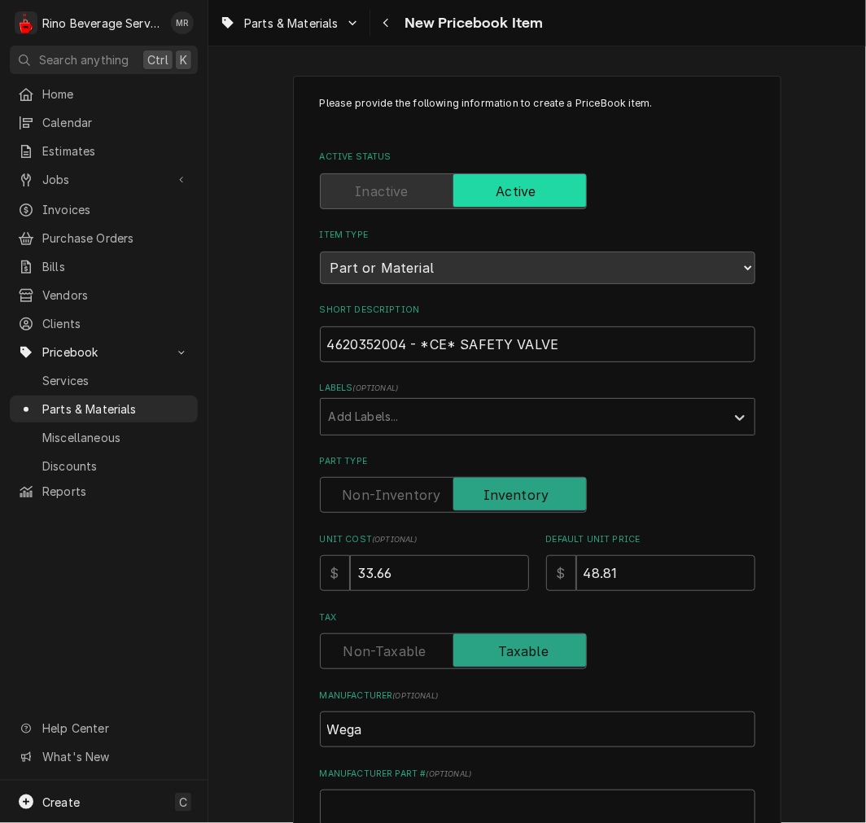
scroll to position [450, 0]
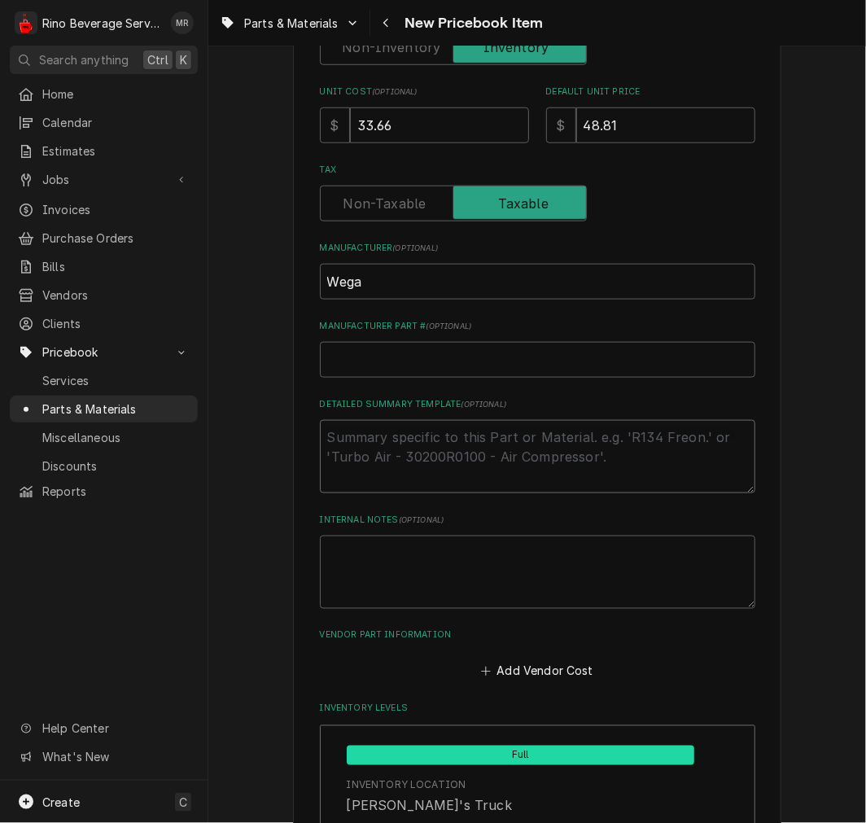
type textarea "x"
type textarea "P"
type textarea "x"
type textarea "P/"
type textarea "x"
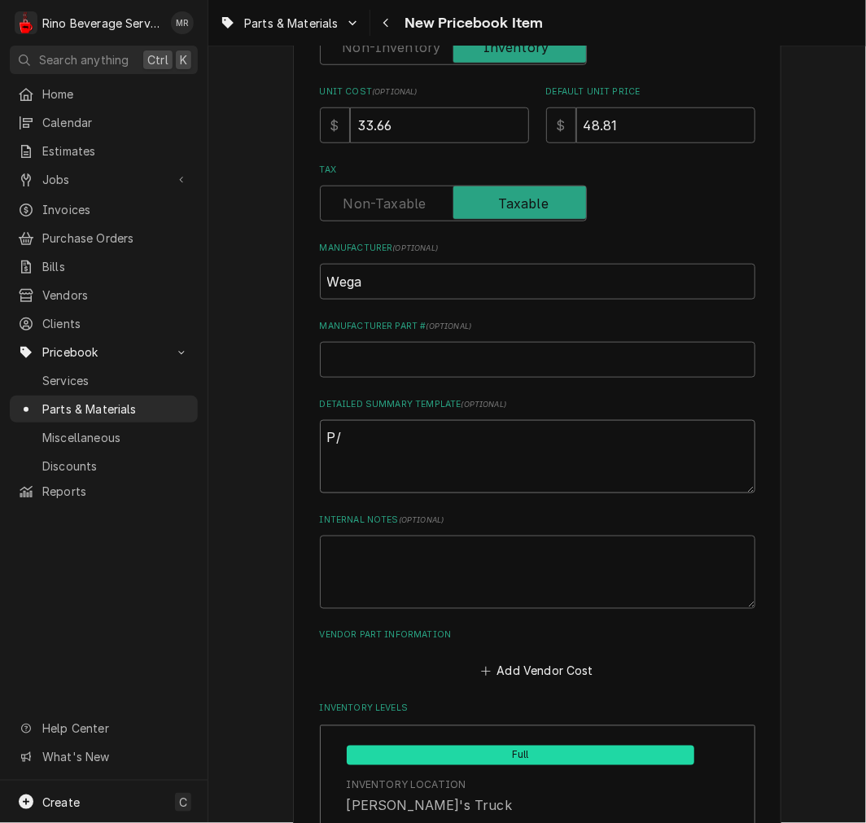
type textarea "P/N"
type textarea "x"
type textarea "P/N"
paste textarea "4620352004 - *CE* SAFETY VALVE"
type textarea "x"
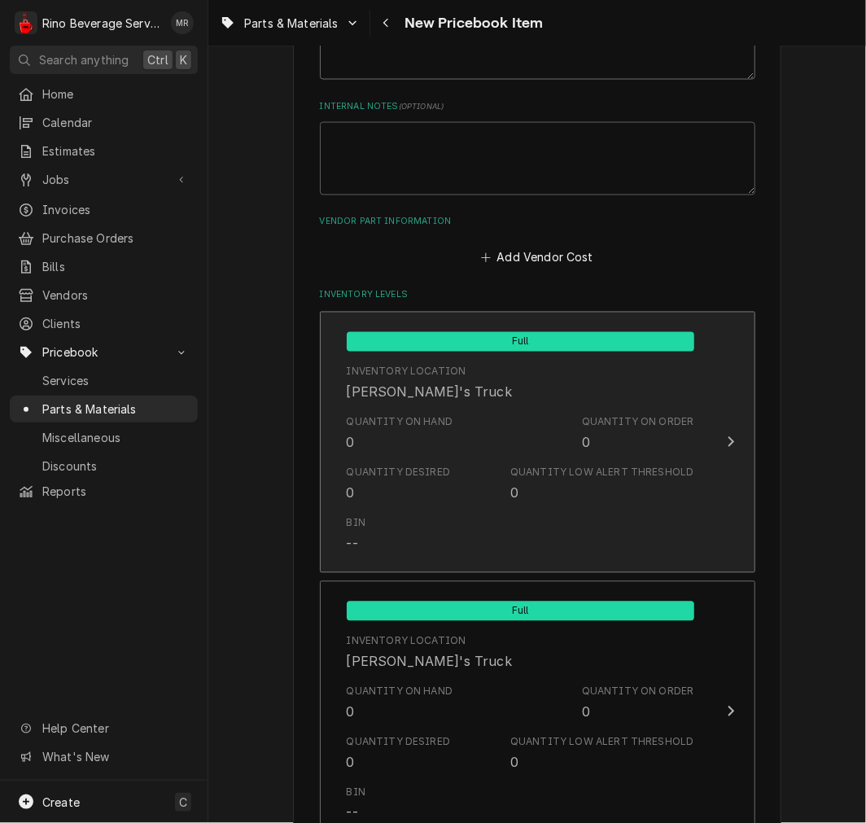
scroll to position [902, 0]
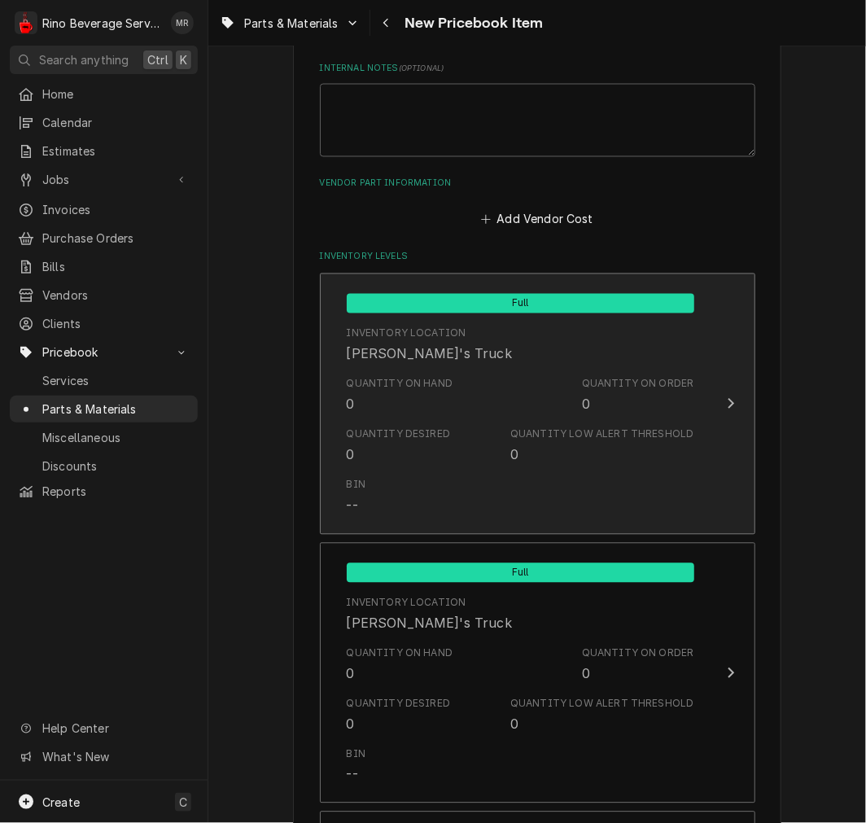
type textarea "P/N 4620352004 - *CE* SAFETY VALVE"
click at [466, 472] on div "Bin --" at bounding box center [521, 496] width 348 height 50
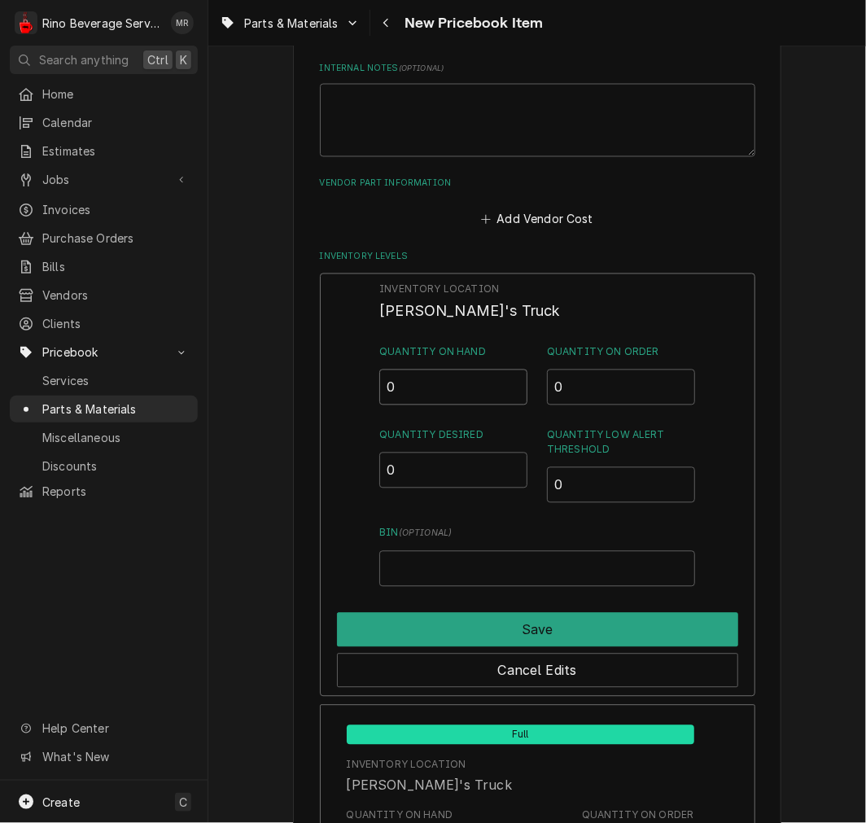
click at [464, 392] on input "0" at bounding box center [453, 388] width 148 height 36
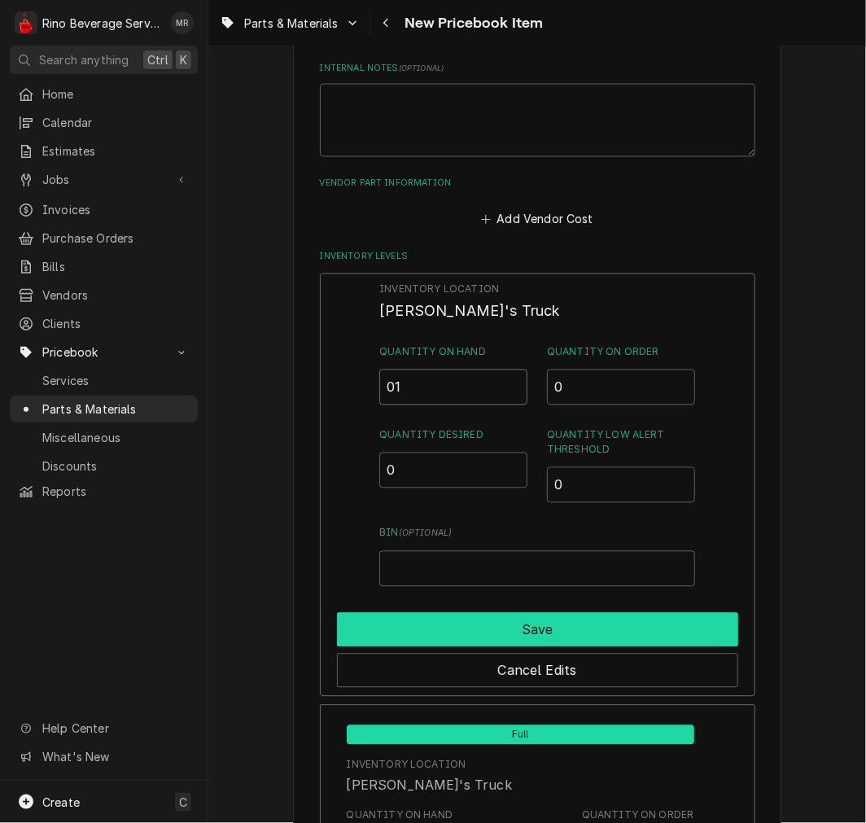
type input "01"
click at [419, 628] on button "Save" at bounding box center [537, 630] width 401 height 34
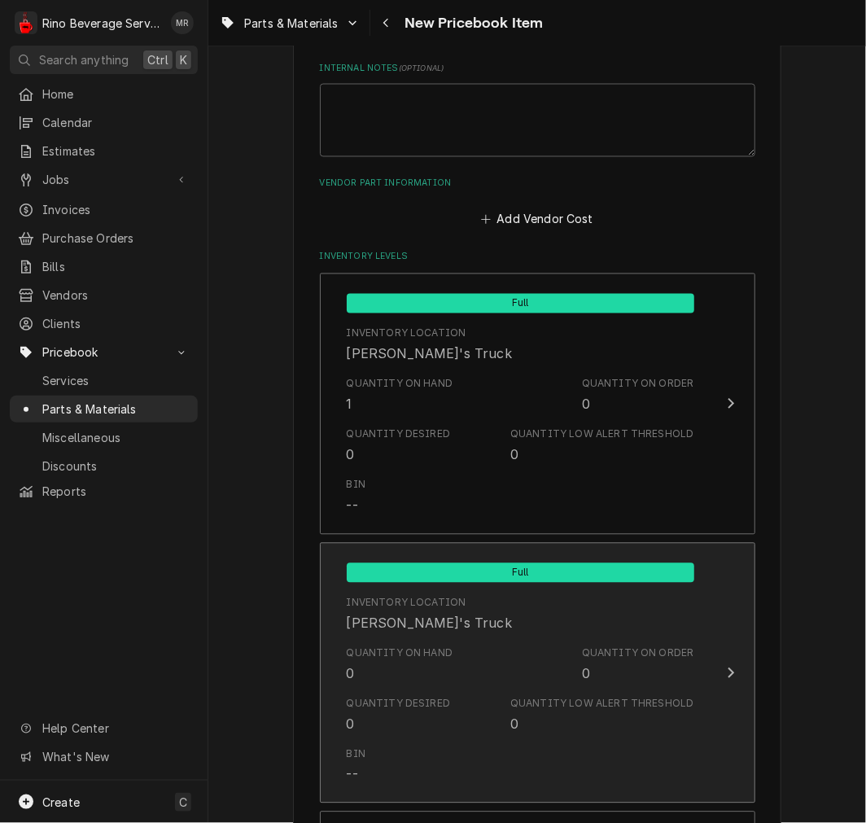
scroll to position [1506, 0]
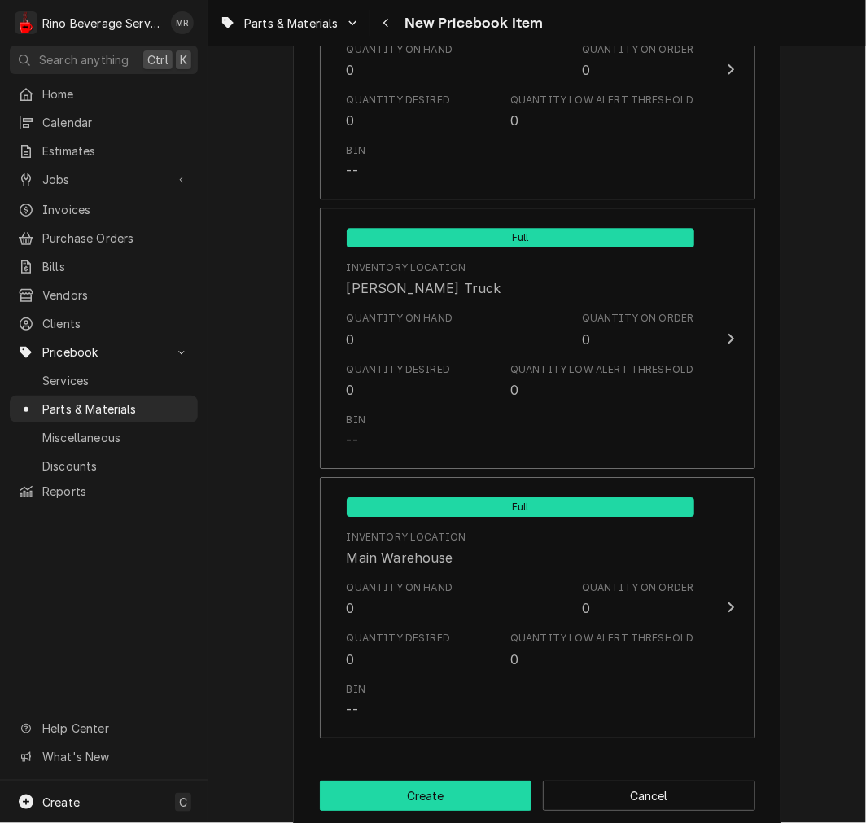
click at [440, 795] on button "Create" at bounding box center [426, 796] width 213 height 30
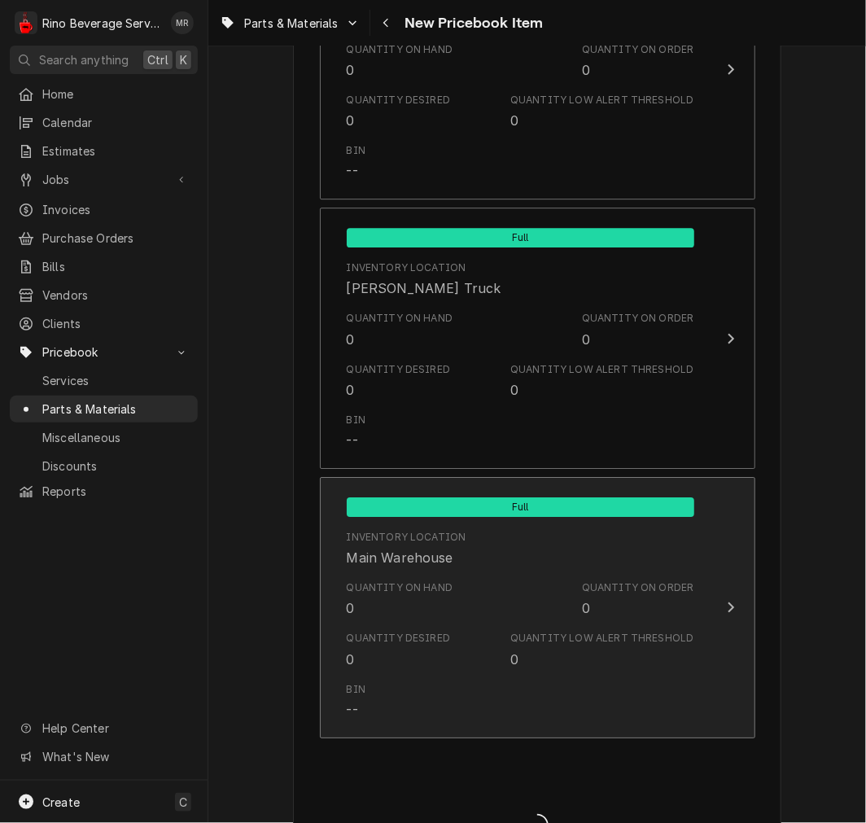
type textarea "x"
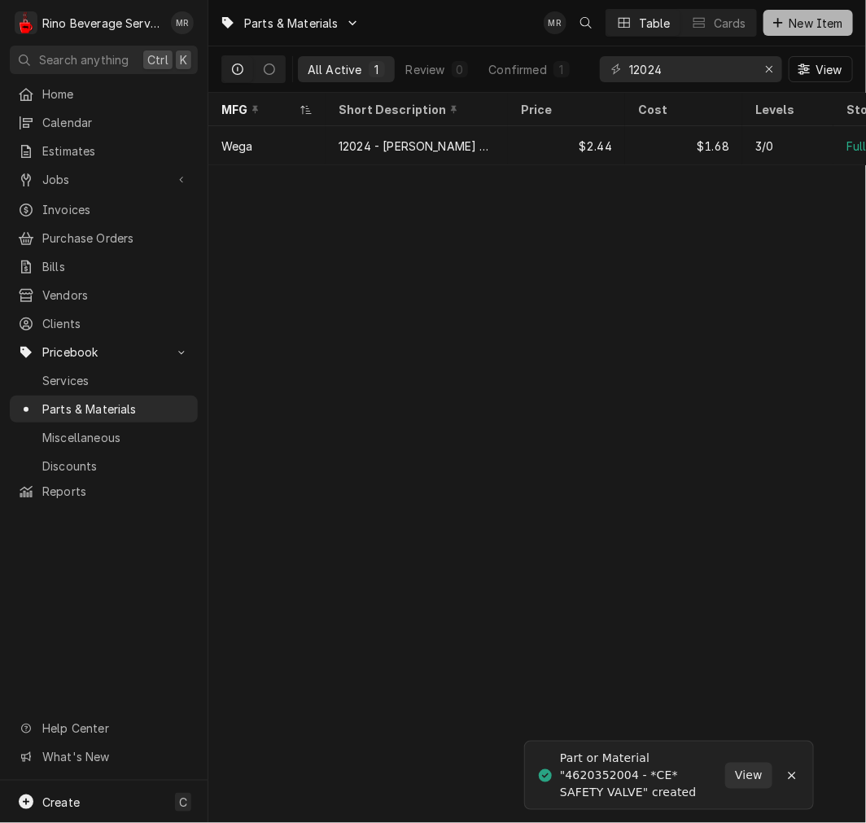
click at [803, 23] on span "New Item" at bounding box center [817, 23] width 60 height 17
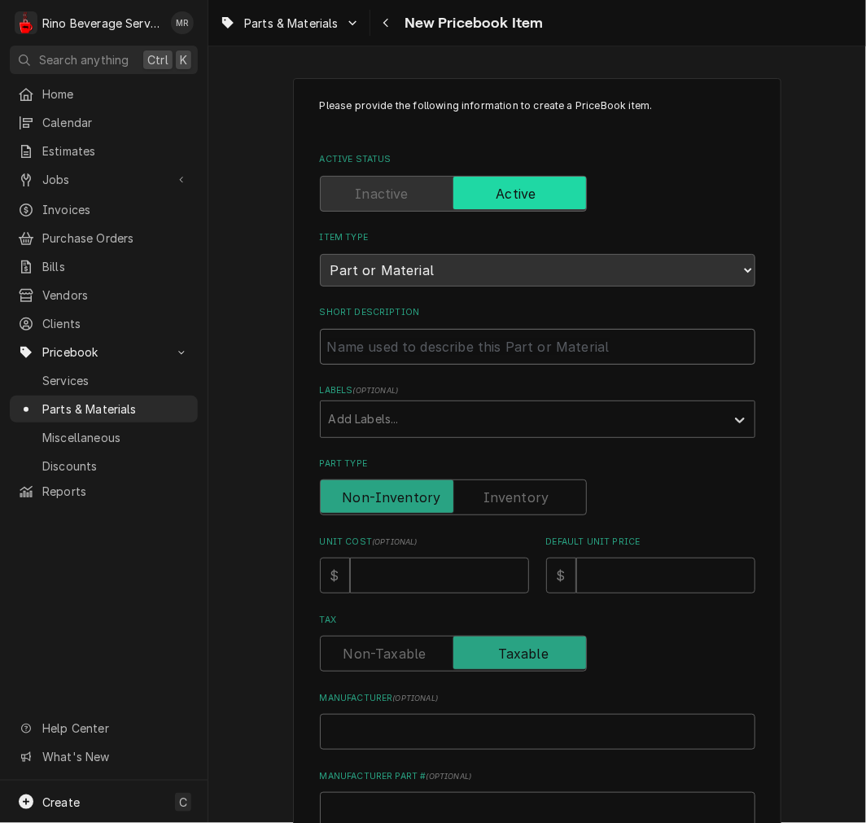
click at [427, 329] on input "Short Description" at bounding box center [538, 347] width 436 height 36
paste input "12300013 O RING 6x1 70SH"
type textarea "x"
type input "12300013 O RING 6x1 70SH"
click at [381, 348] on input "12300013 O RING 6x1 70SH" at bounding box center [538, 347] width 436 height 36
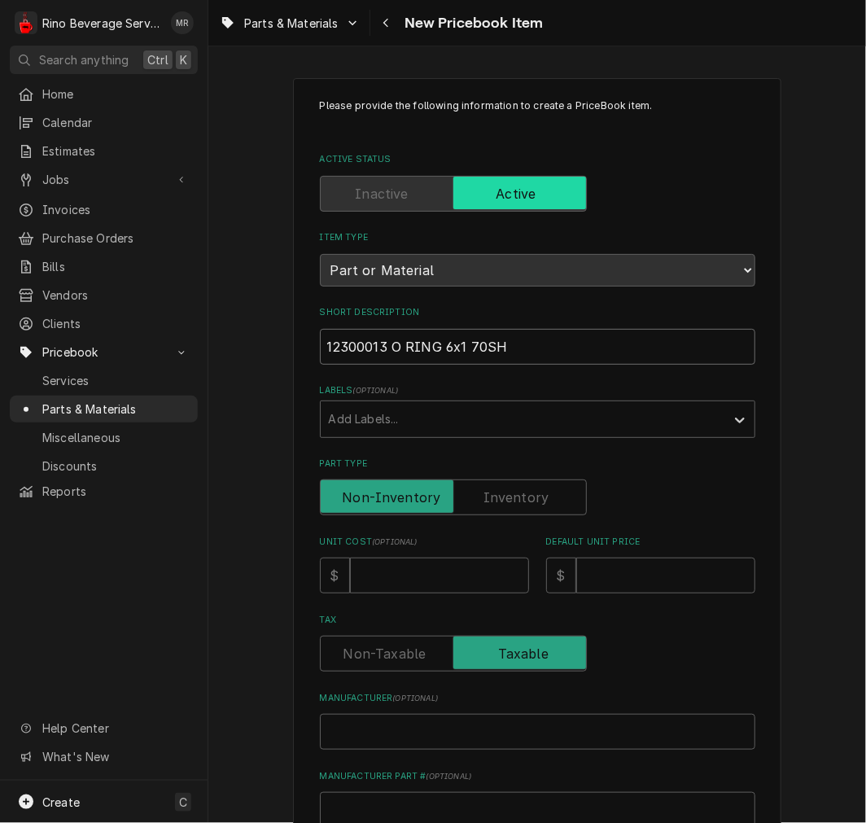
type textarea "x"
type input "12300013 O RING 6x1 70SH"
type textarea "x"
type input "12300013 - O RING 6x1 70SH"
click at [539, 493] on label "Part Type" at bounding box center [453, 498] width 267 height 36
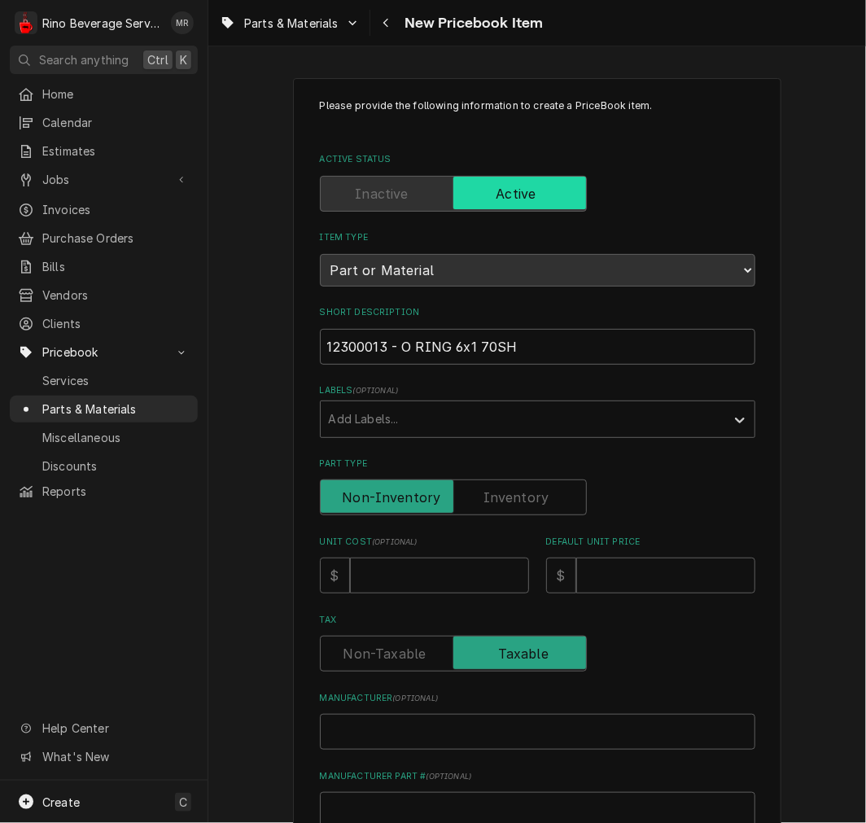
click at [539, 493] on input "Part Type" at bounding box center [453, 498] width 252 height 36
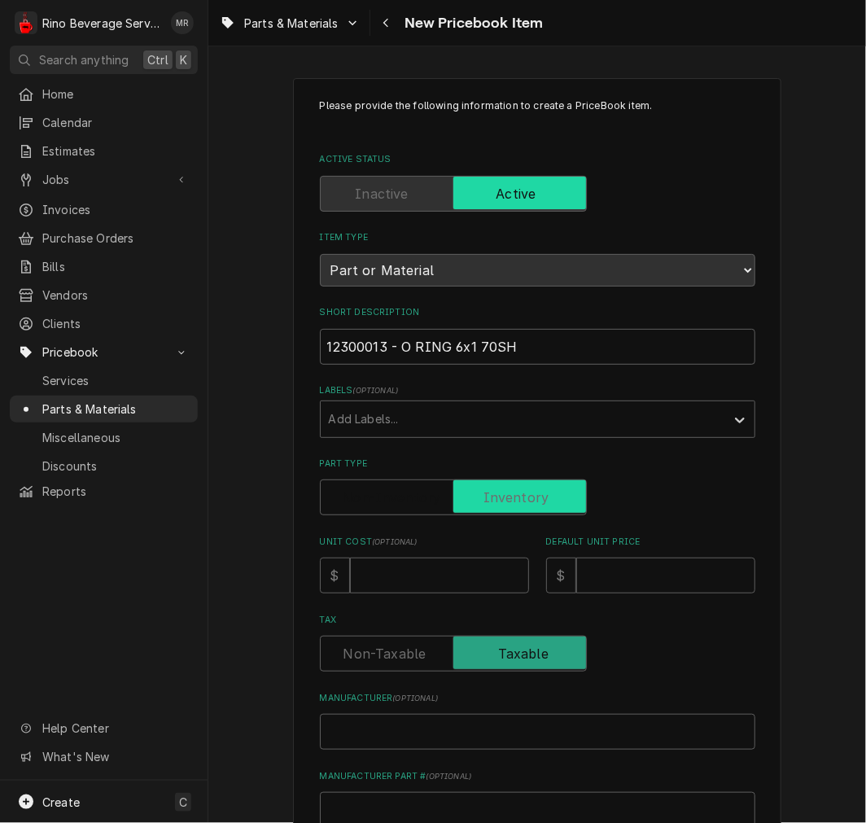
checkbox input "true"
click at [468, 567] on input "Unit Cost ( optional )" at bounding box center [439, 576] width 179 height 36
type textarea "x"
type input "0"
type textarea "x"
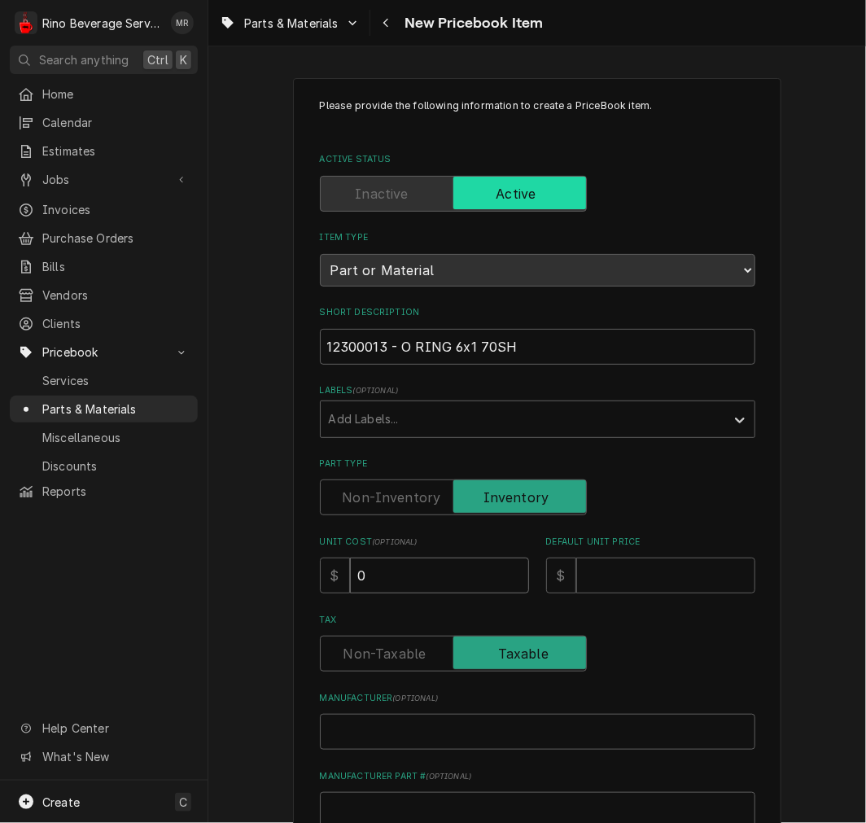
type input "0.8"
type textarea "x"
type input "0.84"
click at [631, 560] on input "Default Unit Price" at bounding box center [665, 576] width 179 height 36
click at [629, 573] on input "Default Unit Price" at bounding box center [665, 576] width 179 height 36
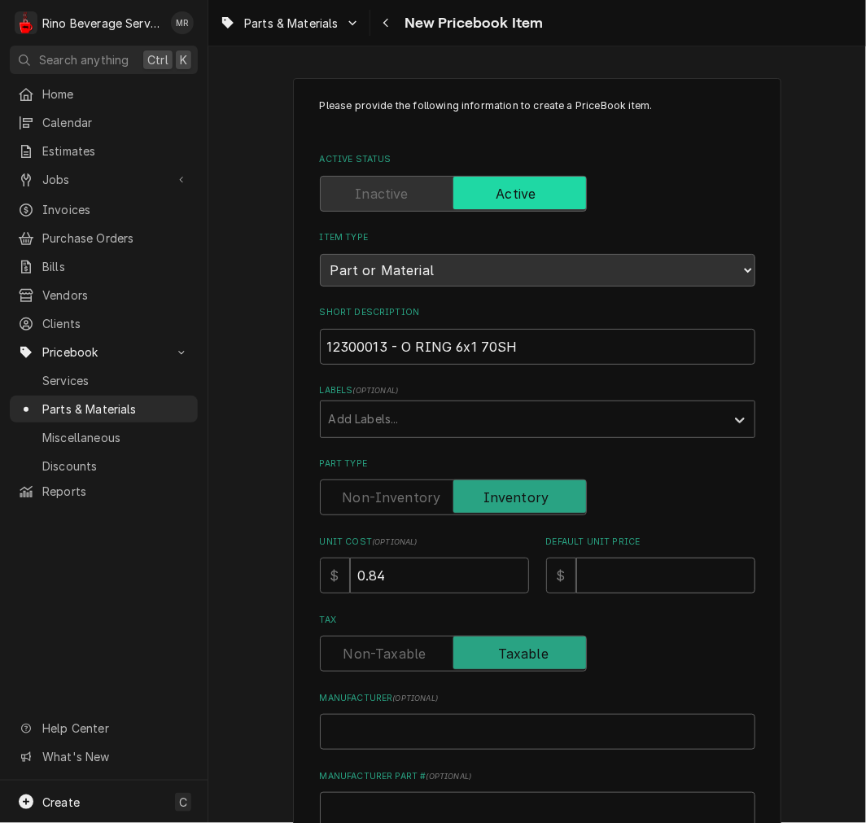
type textarea "x"
type input "1"
type textarea "x"
type input "1.2"
type textarea "x"
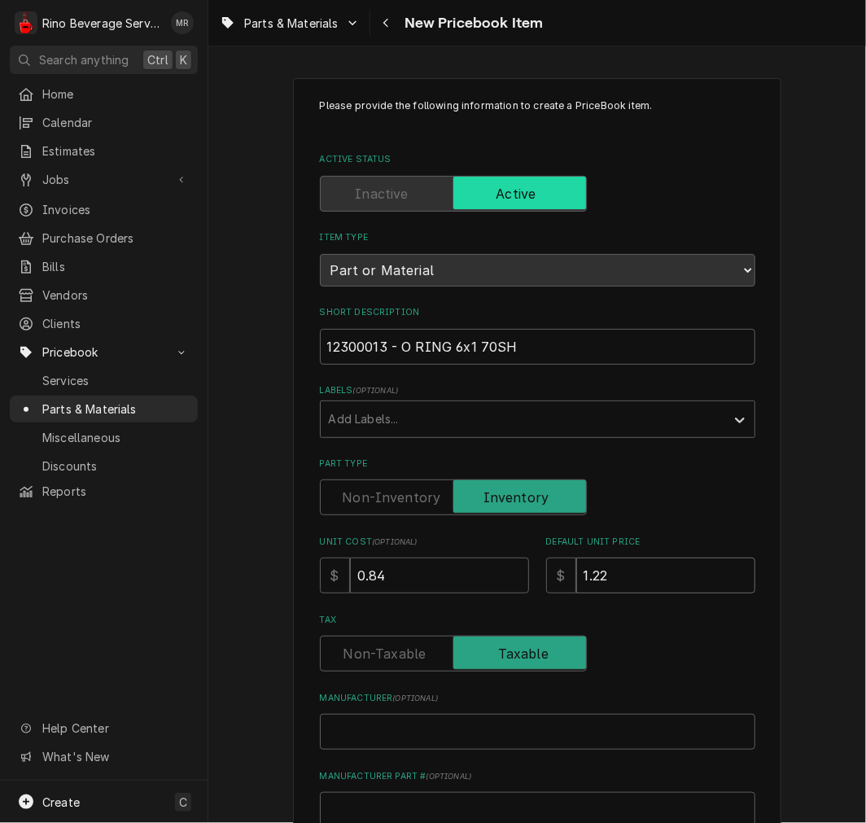
type input "1.22"
click at [459, 715] on input "Manufacturer ( optional )" at bounding box center [538, 732] width 436 height 36
type textarea "x"
type input "W"
type textarea "x"
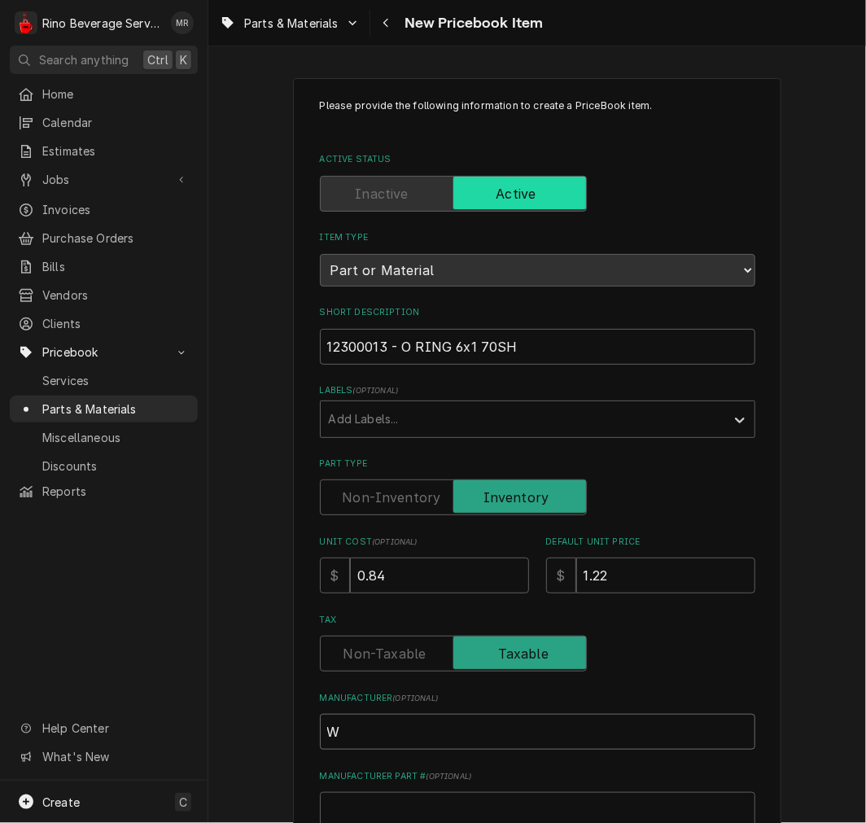
type input "We"
type textarea "x"
type input "Weg"
type textarea "x"
type input "Wega"
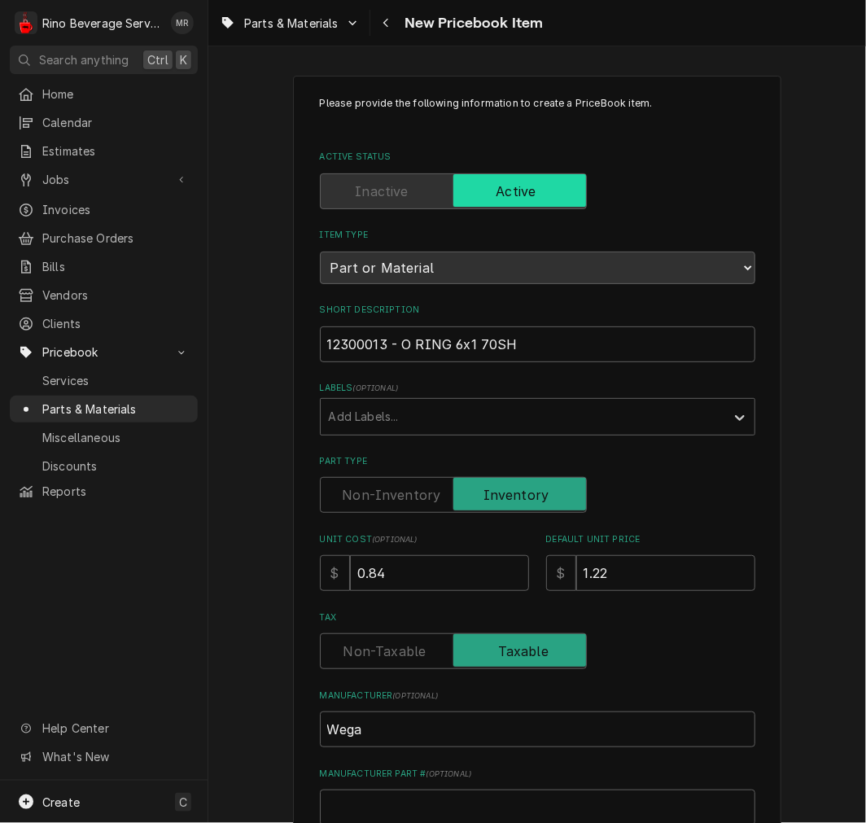
scroll to position [450, 0]
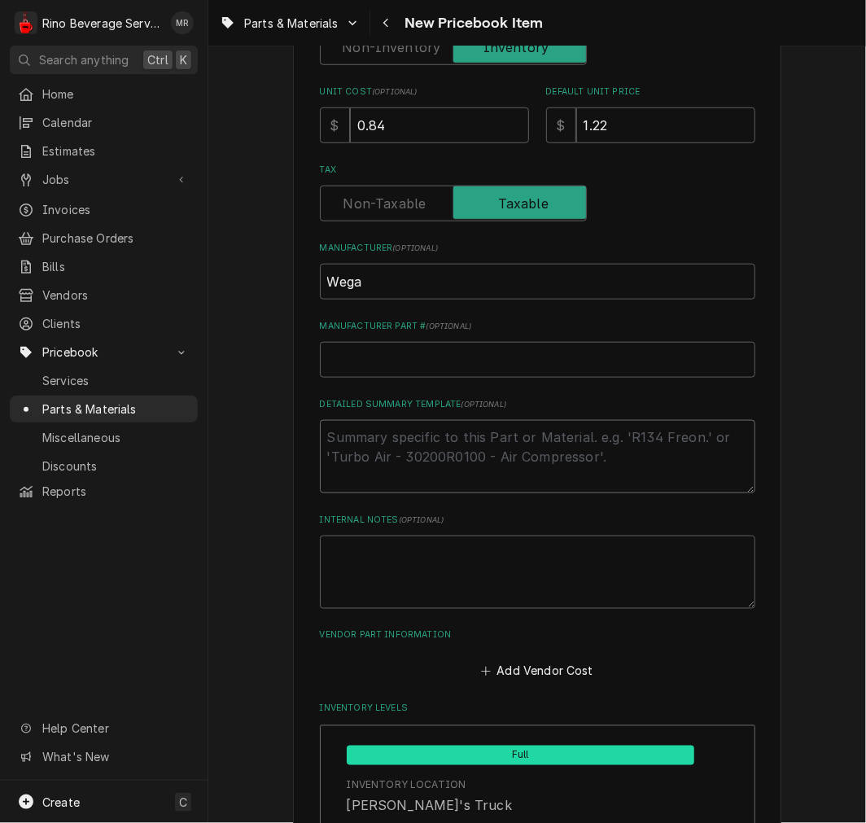
type textarea "x"
type textarea "P"
type textarea "x"
type textarea "P/"
type textarea "x"
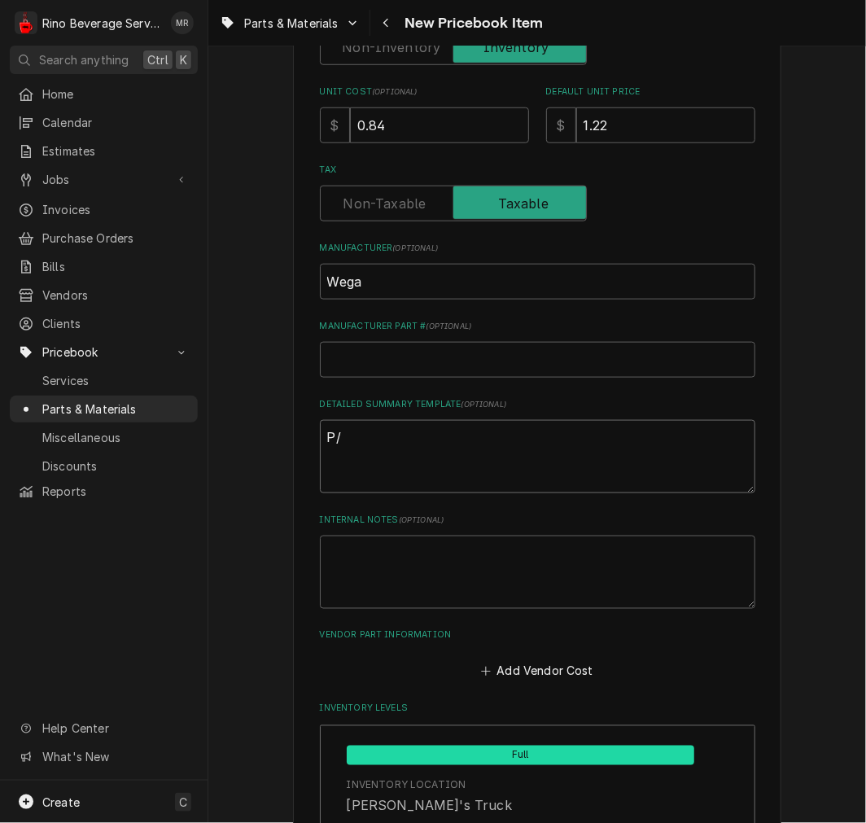
type textarea "P/N"
type textarea "x"
type textarea "P/N"
paste textarea "12300013 - O RING 6x1 70SH"
type textarea "x"
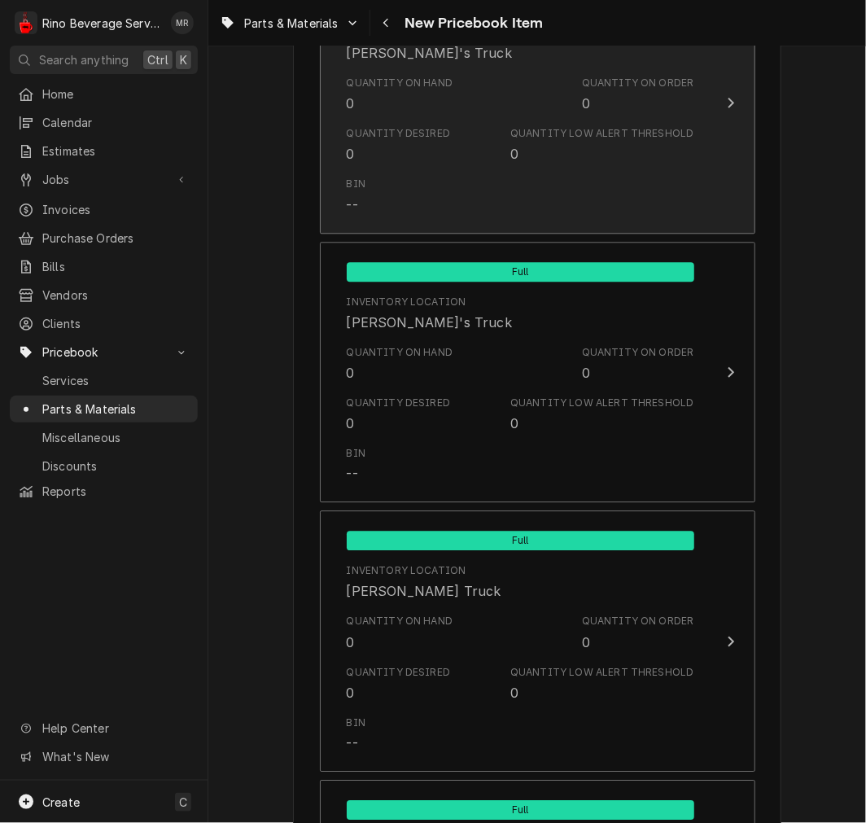
type textarea "P/N 12300013 - O RING 6x1 70SH"
click at [425, 76] on div "Quantity on Hand" at bounding box center [400, 83] width 107 height 15
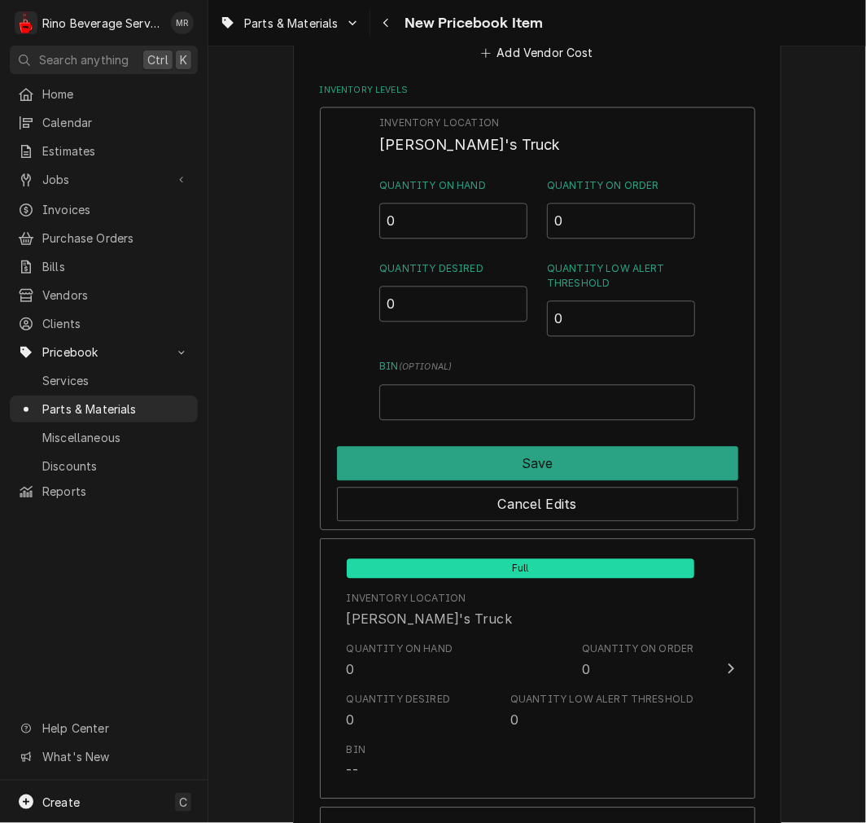
scroll to position [1063, 0]
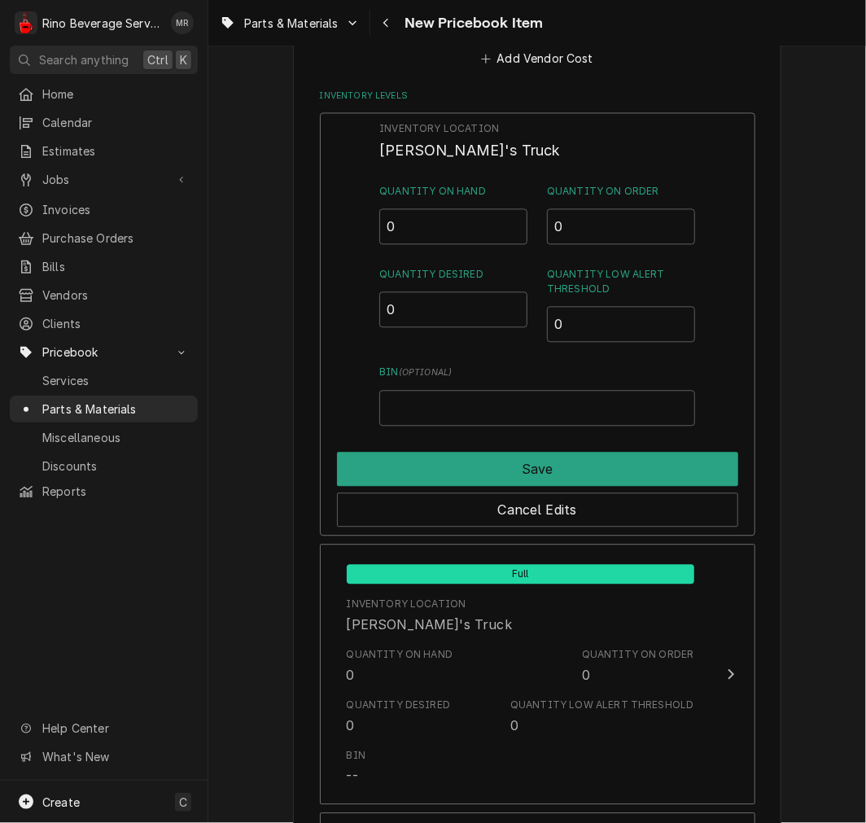
click at [458, 202] on div "Quantity on Hand 0" at bounding box center [453, 214] width 148 height 60
click at [418, 231] on input "0" at bounding box center [453, 226] width 148 height 36
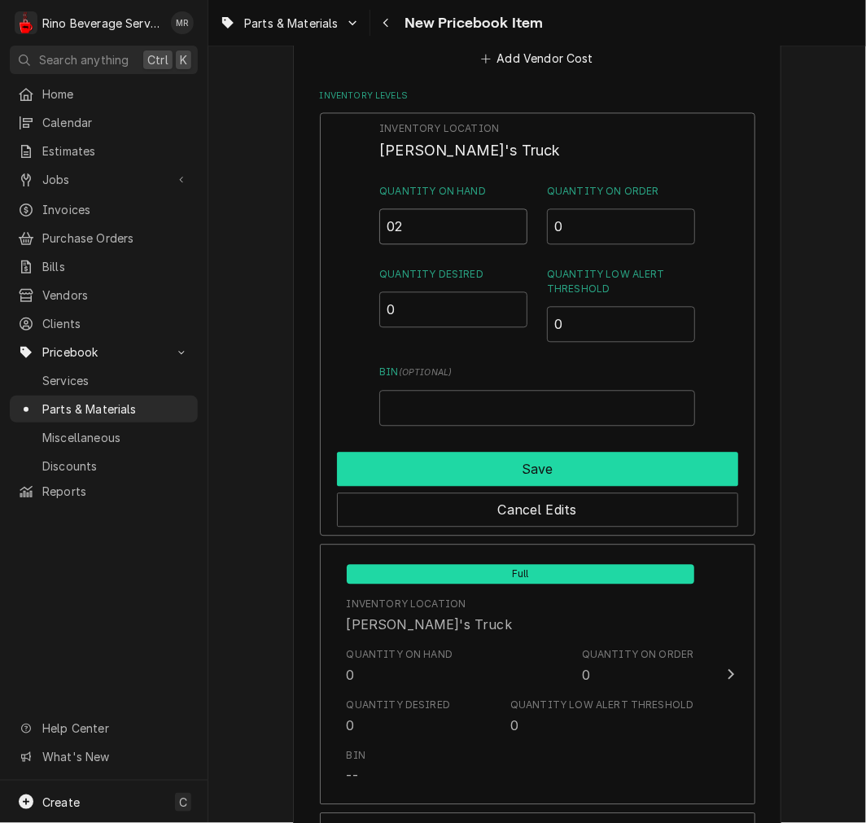
type input "02"
click at [478, 452] on button "Save" at bounding box center [537, 469] width 401 height 34
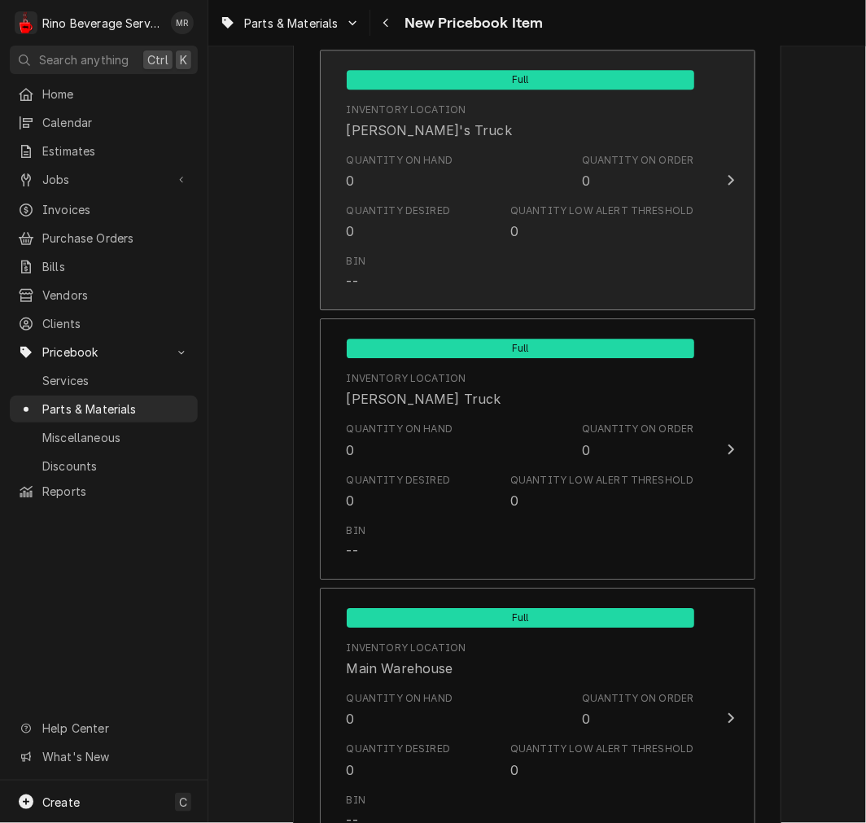
scroll to position [1527, 0]
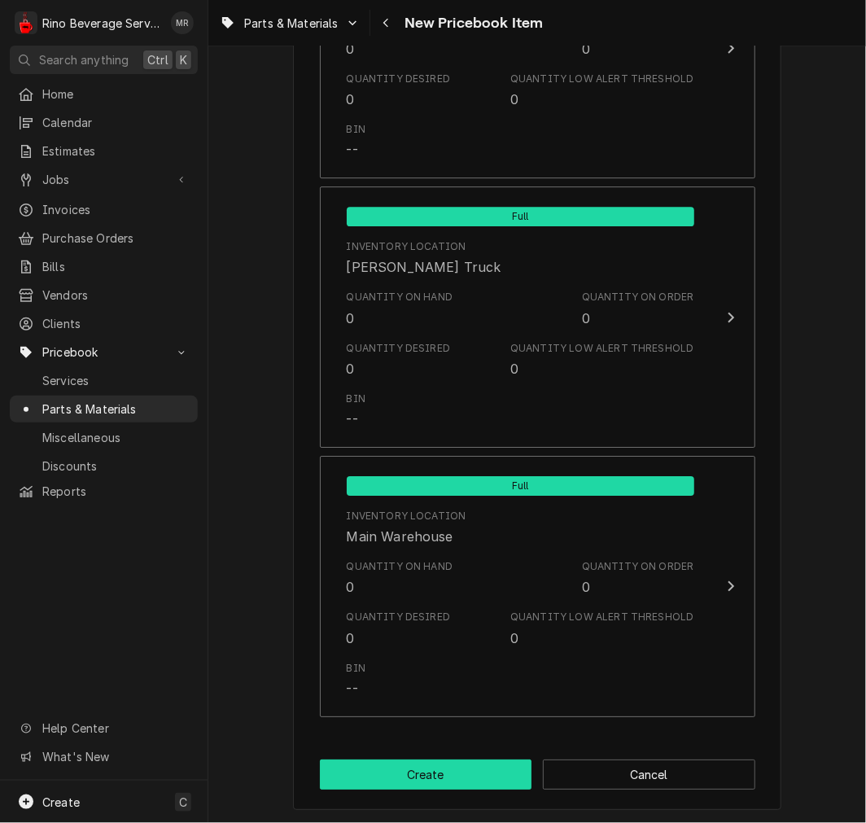
click at [461, 786] on button "Create" at bounding box center [426, 775] width 213 height 30
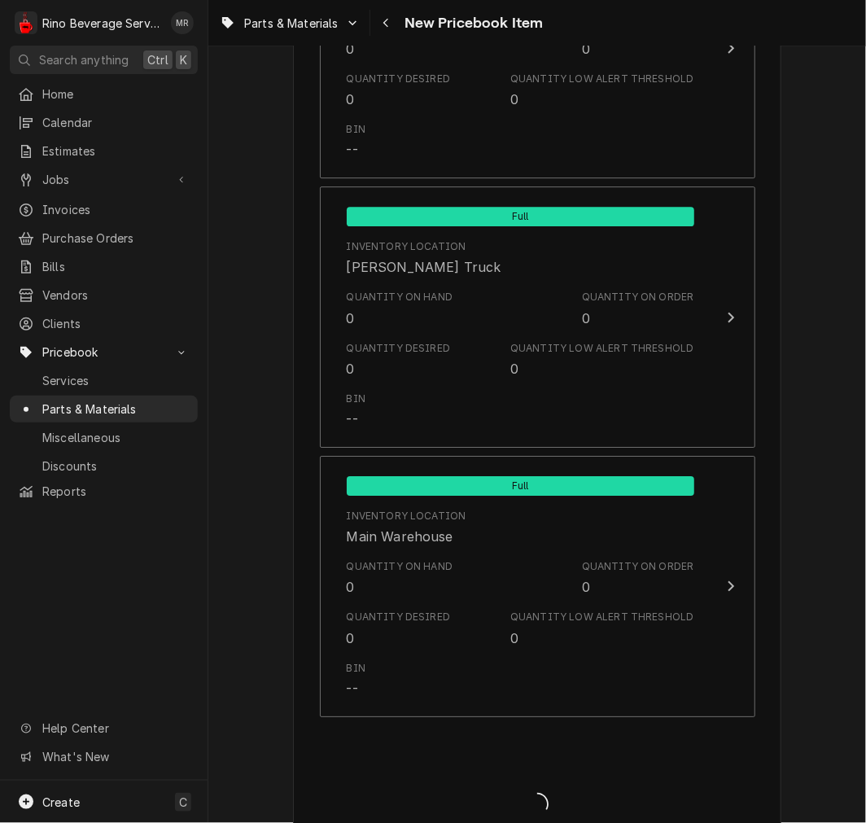
type textarea "x"
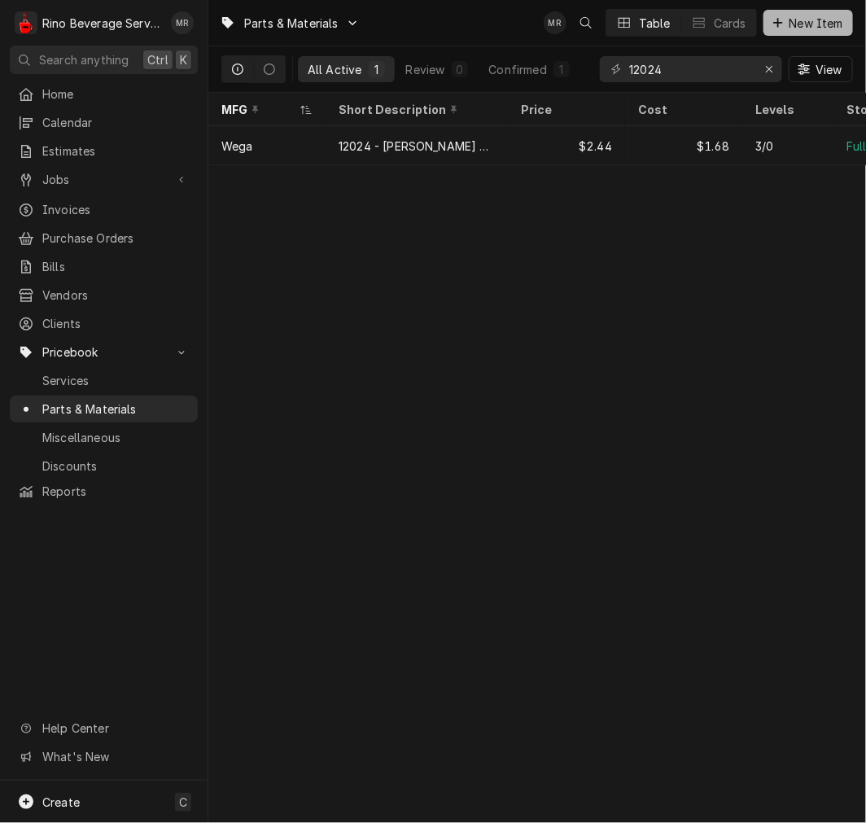
click at [820, 33] on button "New Item" at bounding box center [809, 23] width 90 height 26
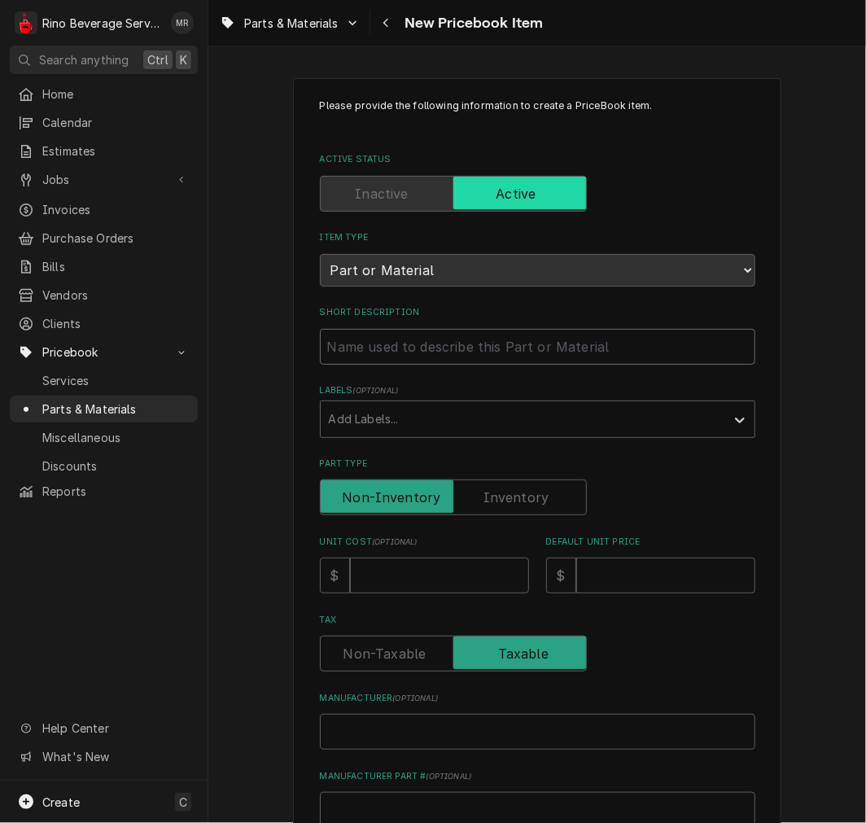
paste input "12300 O RING GASKET 3043 HNBR/70"
type textarea "x"
type input "12300 O RING GASKET 3043 HNBR/70"
click at [365, 353] on input "12300 O RING GASKET 3043 HNBR/70" at bounding box center [538, 347] width 436 height 36
type textarea "x"
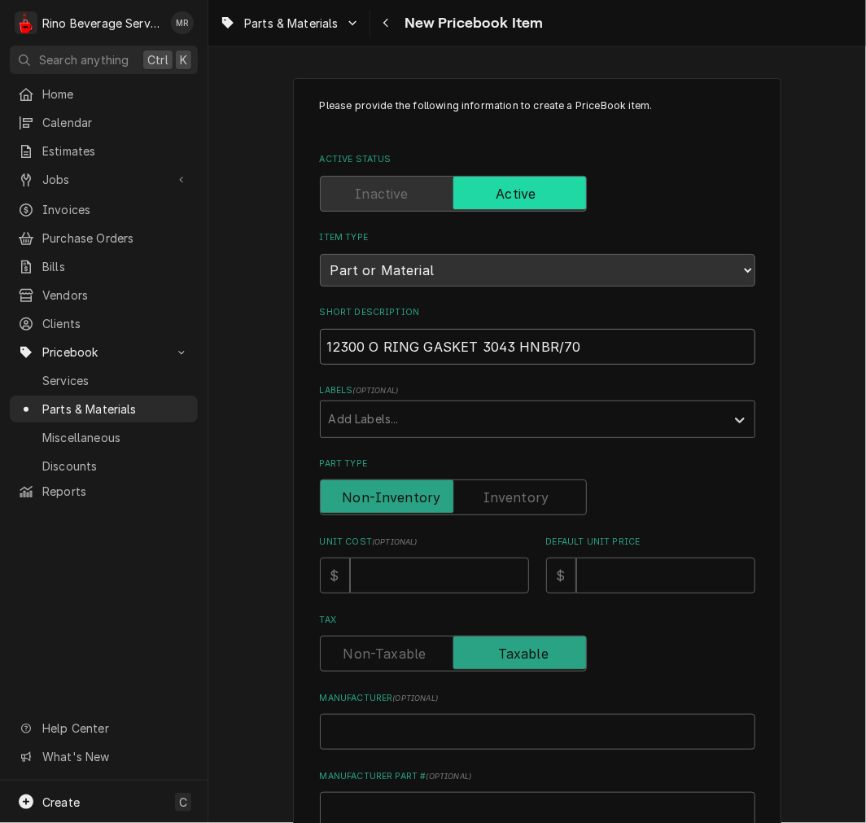
type input "12300 -O RING GASKET 3043 HNBR/70"
type textarea "x"
type input "12300 - O RING GASKET 3043 HNBR/70"
type textarea "x"
type input "12300 - AO RING GASKET 3043 HNBR/70"
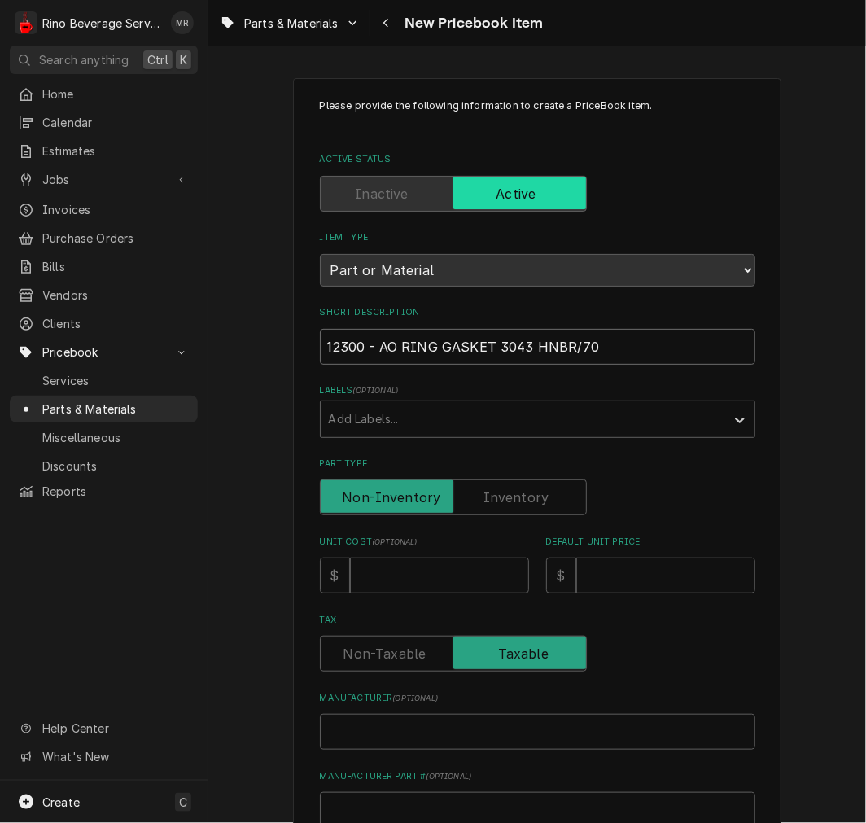
type textarea "x"
type input "12300 - O RING GASKET 3043 HNBR/70"
drag, startPoint x: 515, startPoint y: 493, endPoint x: 518, endPoint y: 479, distance: 14.2
click at [515, 489] on label "Part Type" at bounding box center [453, 498] width 267 height 36
click at [515, 489] on input "Part Type" at bounding box center [453, 498] width 252 height 36
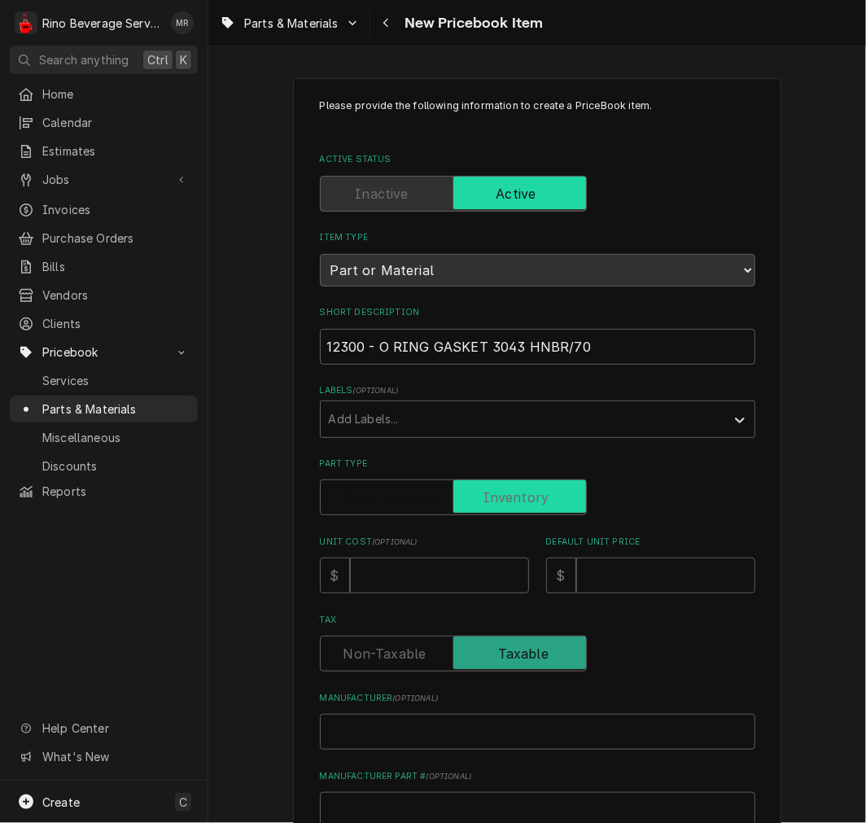
checkbox input "true"
click at [454, 565] on input "Unit Cost ( optional )" at bounding box center [439, 576] width 179 height 36
type textarea "x"
type input "0"
type textarea "x"
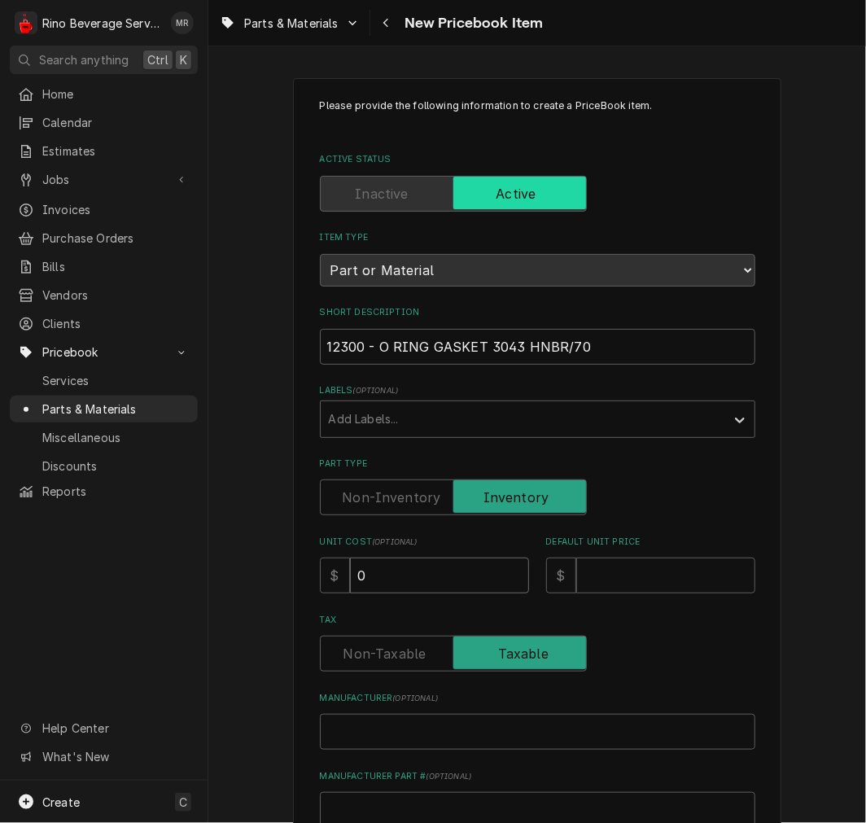
type input "0.8"
type textarea "x"
type input "0.84"
type textarea "x"
type input "1"
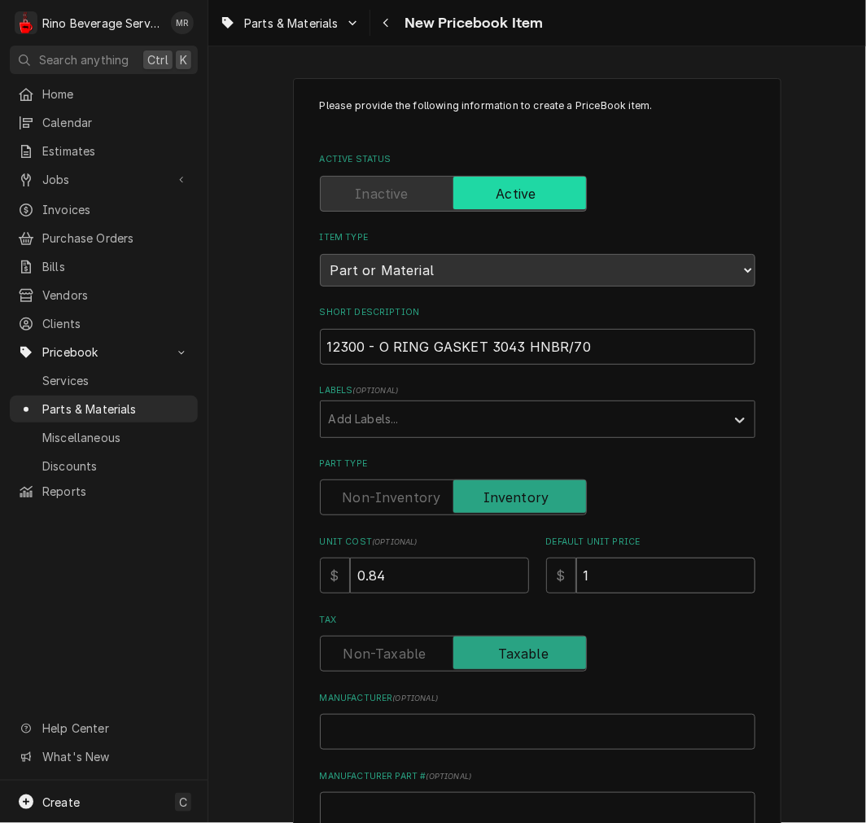
type textarea "x"
type input "1.2"
type textarea "x"
type input "1.22"
type textarea "x"
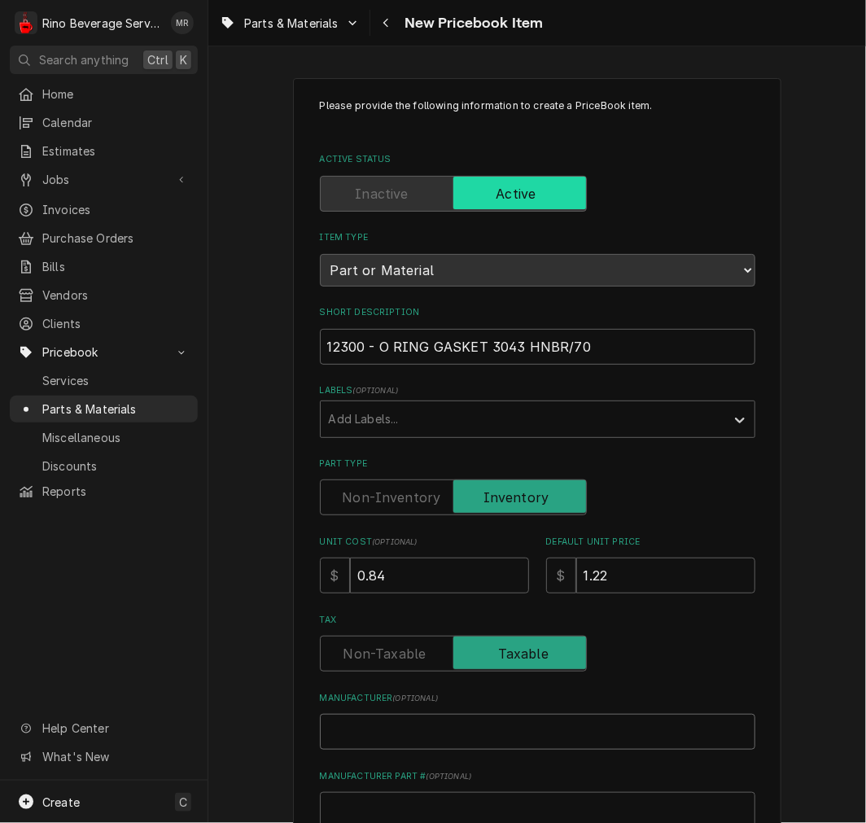
type input "W"
type textarea "x"
type input "We"
type textarea "x"
type input "Weg"
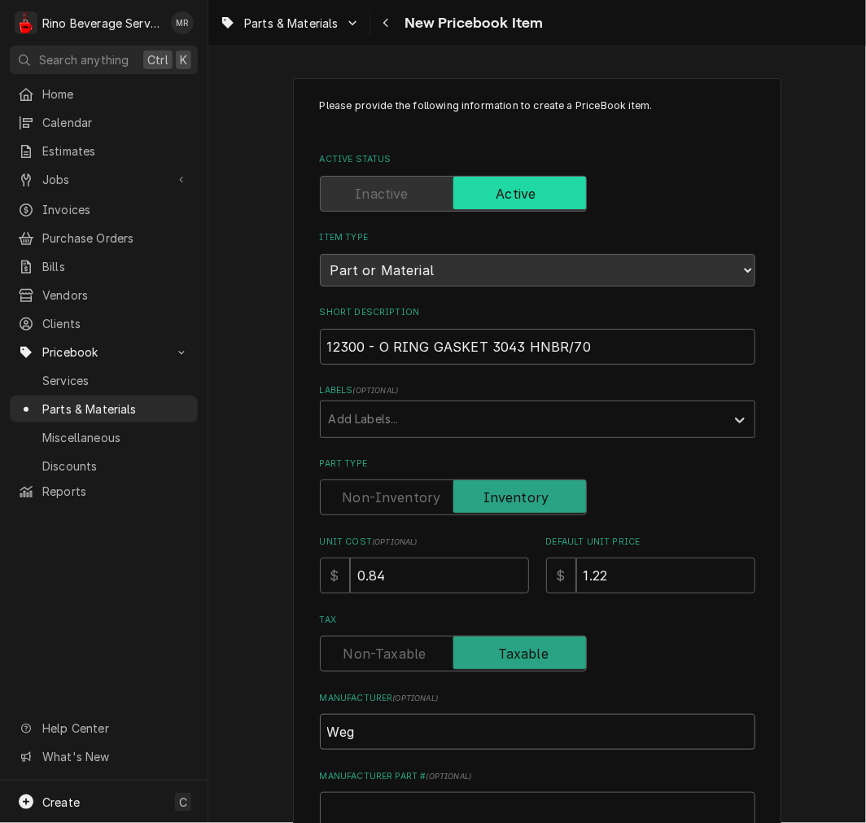
type textarea "x"
type input "Wega"
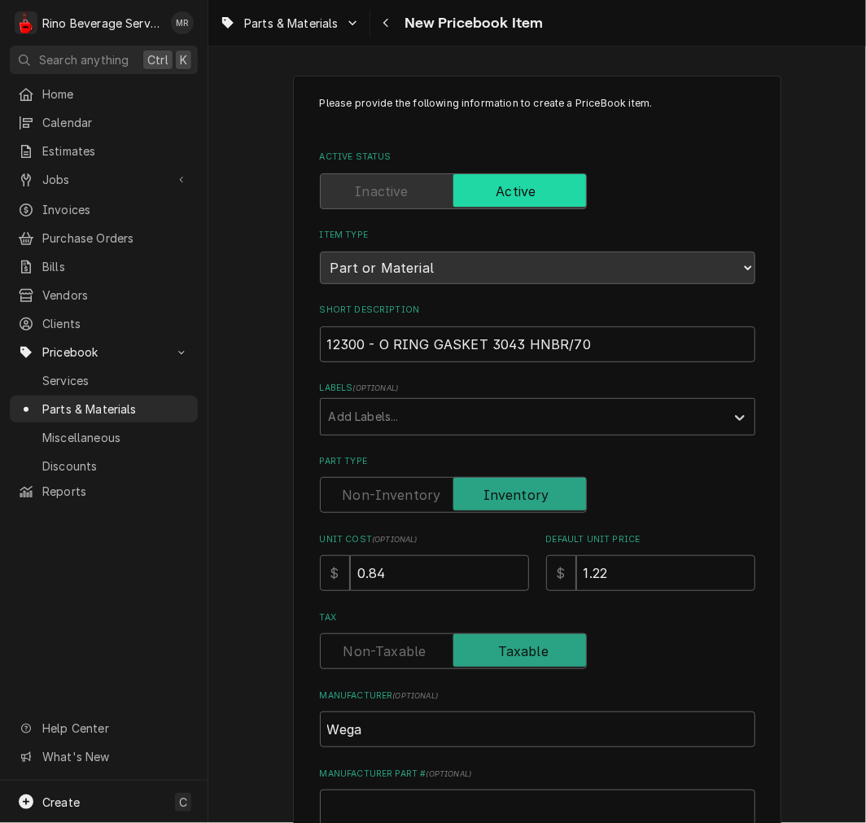
scroll to position [450, 0]
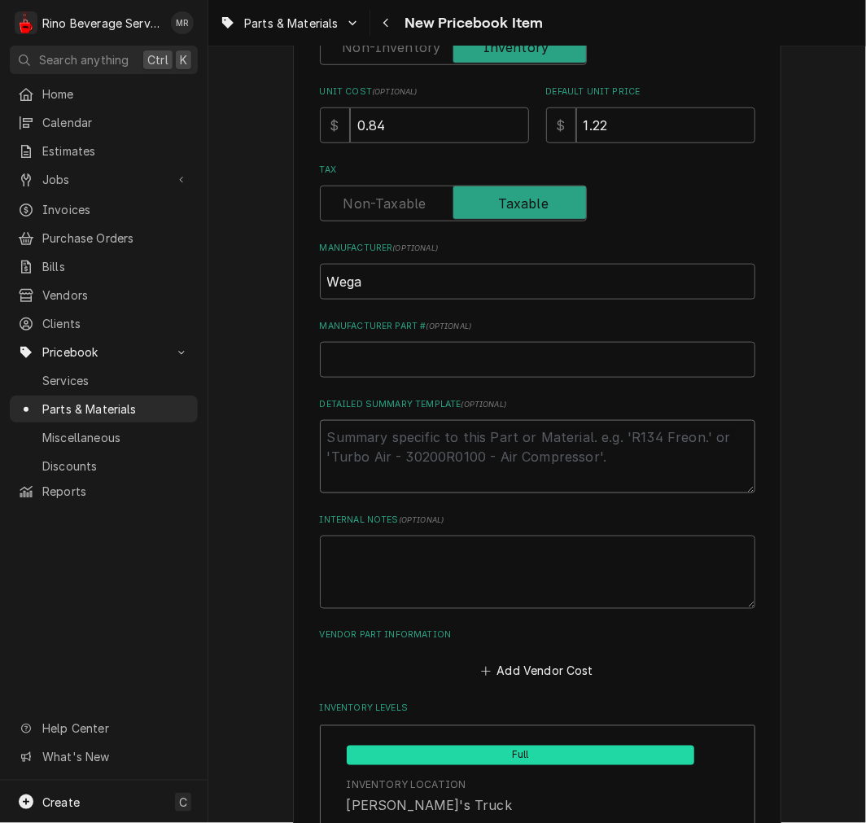
type textarea "x"
type textarea "P"
type textarea "x"
type textarea "P/"
type textarea "x"
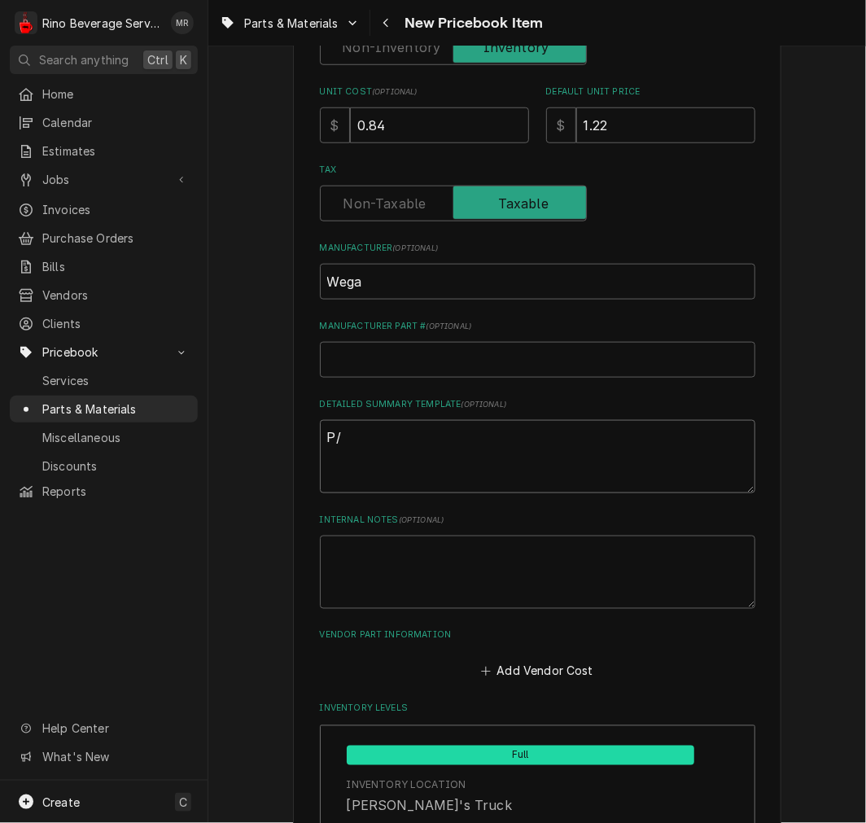
type textarea "P/N"
type textarea "x"
type textarea "P/N"
paste textarea "12300 - O RING GASKET 3043 HNBR/70"
type textarea "x"
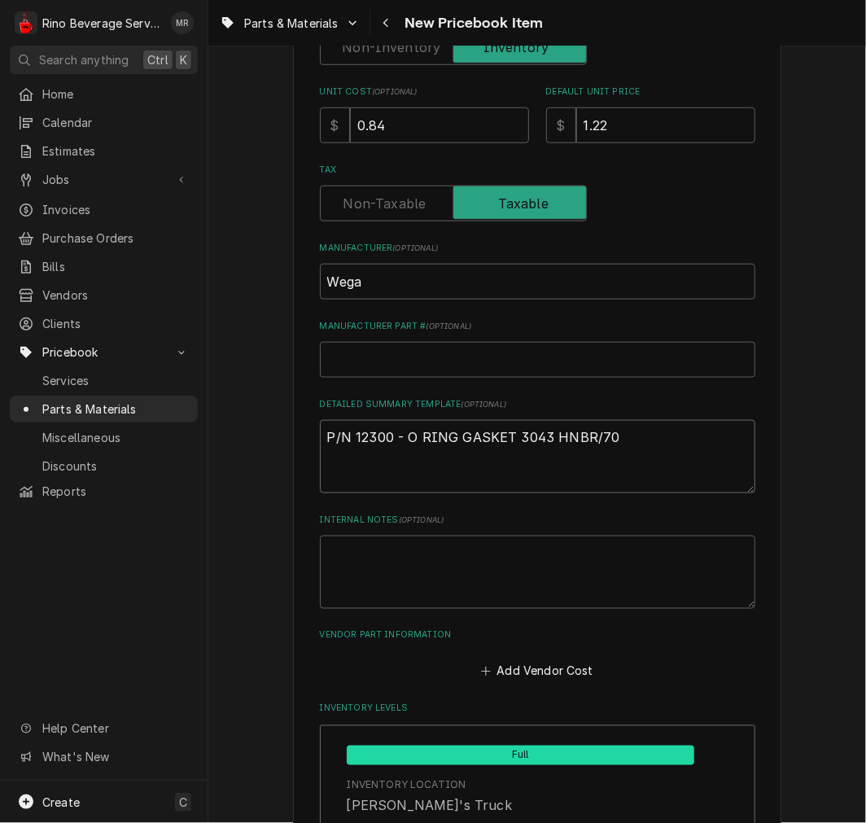
type textarea "P/N 12300 - O RING GASKET 3043 HNBR/70"
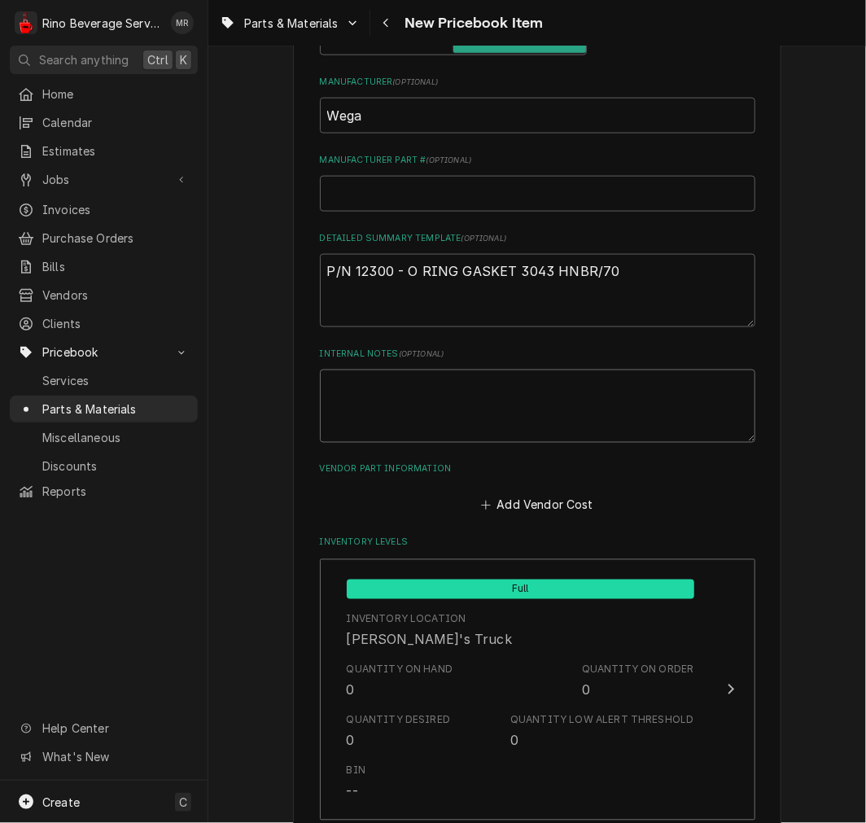
scroll to position [752, 0]
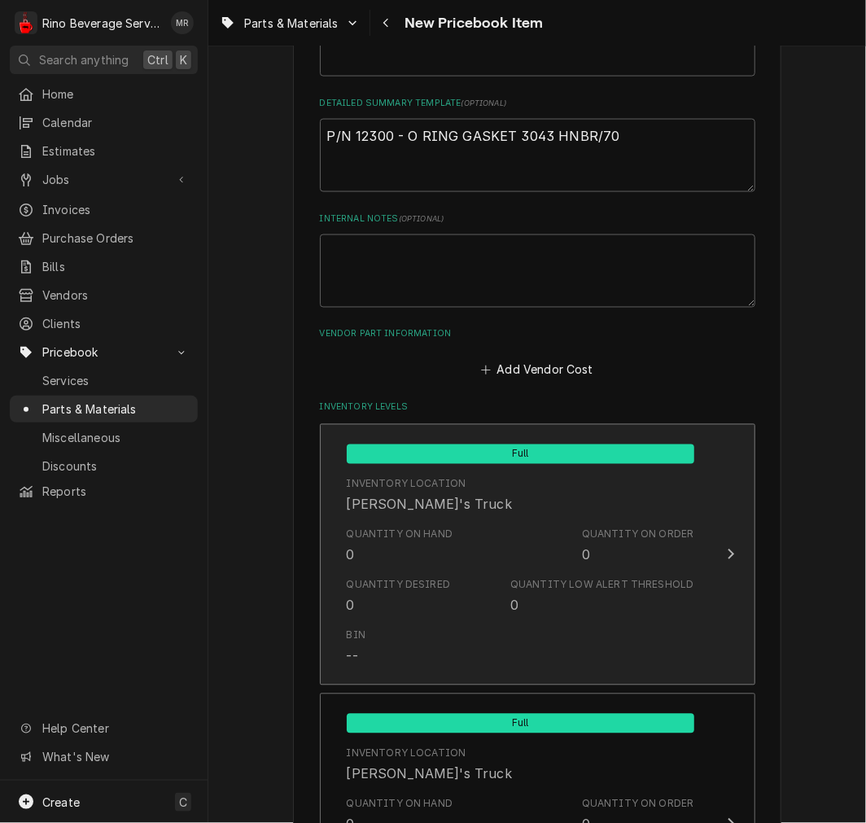
click at [435, 522] on div "Quantity on Hand 0 Quantity on Order 0" at bounding box center [521, 546] width 348 height 50
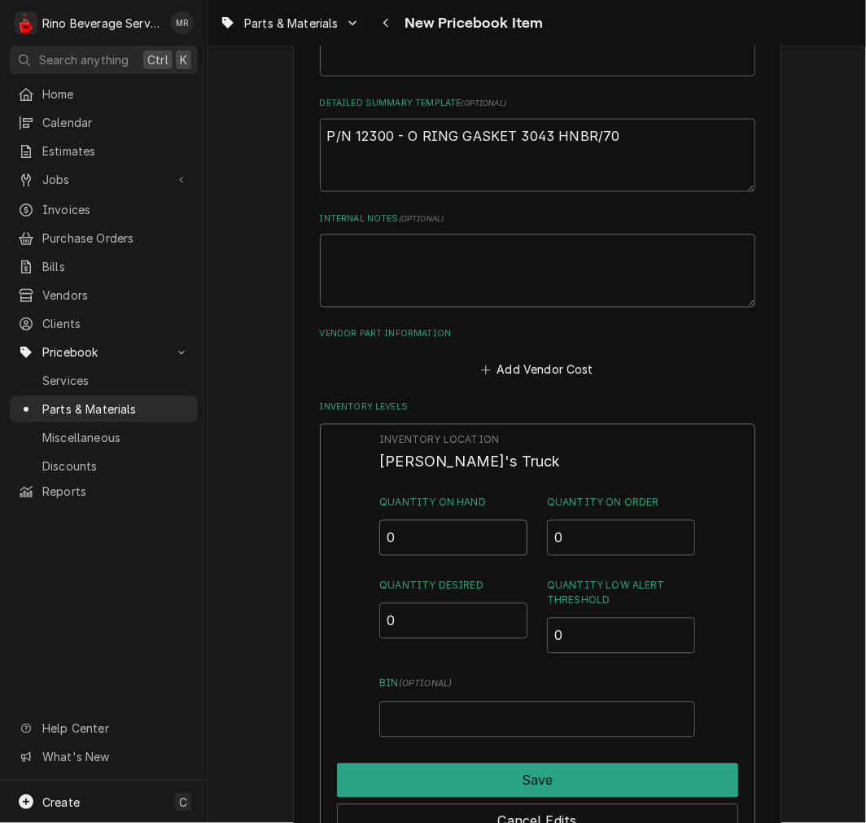
click at [449, 537] on input "0" at bounding box center [453, 538] width 148 height 36
type input "03"
click at [412, 757] on div "Save" at bounding box center [537, 777] width 401 height 41
click at [414, 759] on div "Save" at bounding box center [537, 777] width 401 height 41
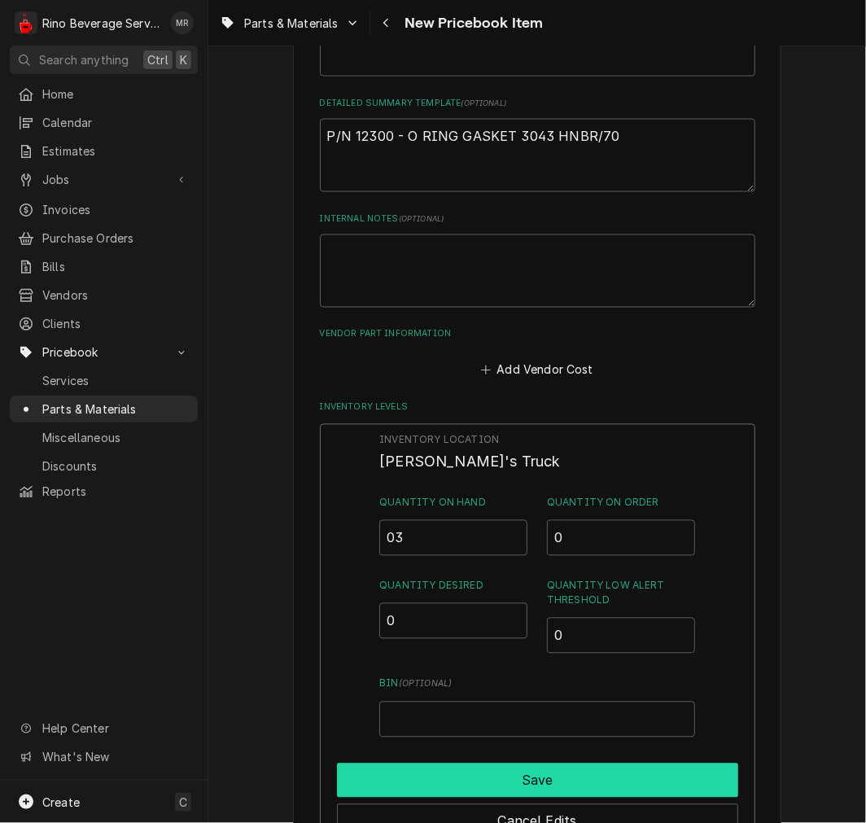
click at [415, 776] on button "Save" at bounding box center [537, 781] width 401 height 34
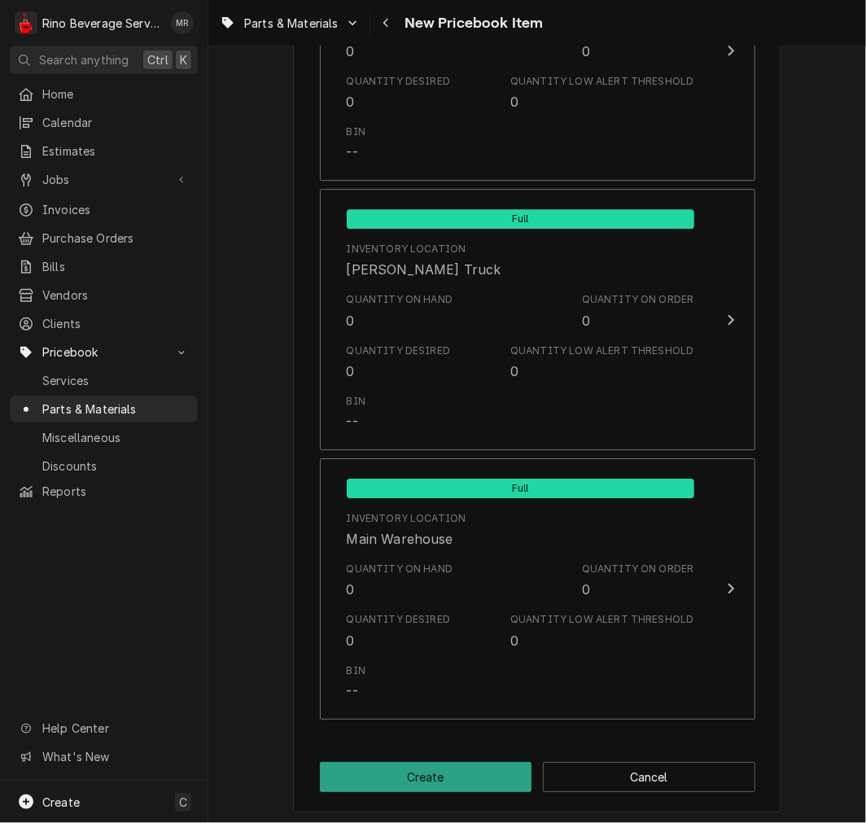
scroll to position [1527, 0]
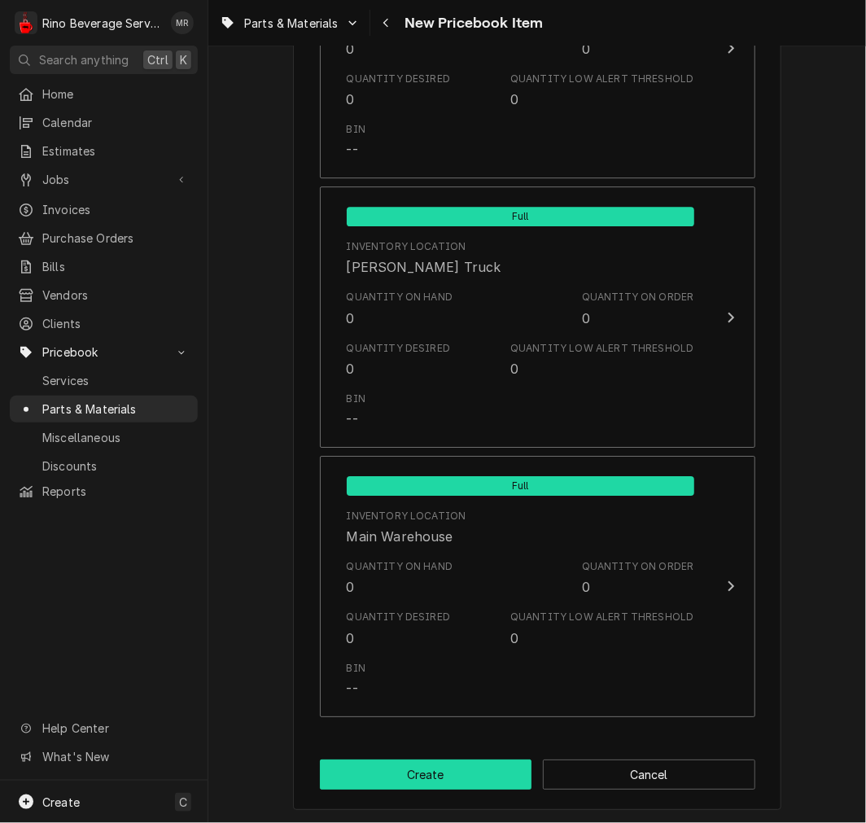
click at [437, 769] on button "Create" at bounding box center [426, 775] width 213 height 30
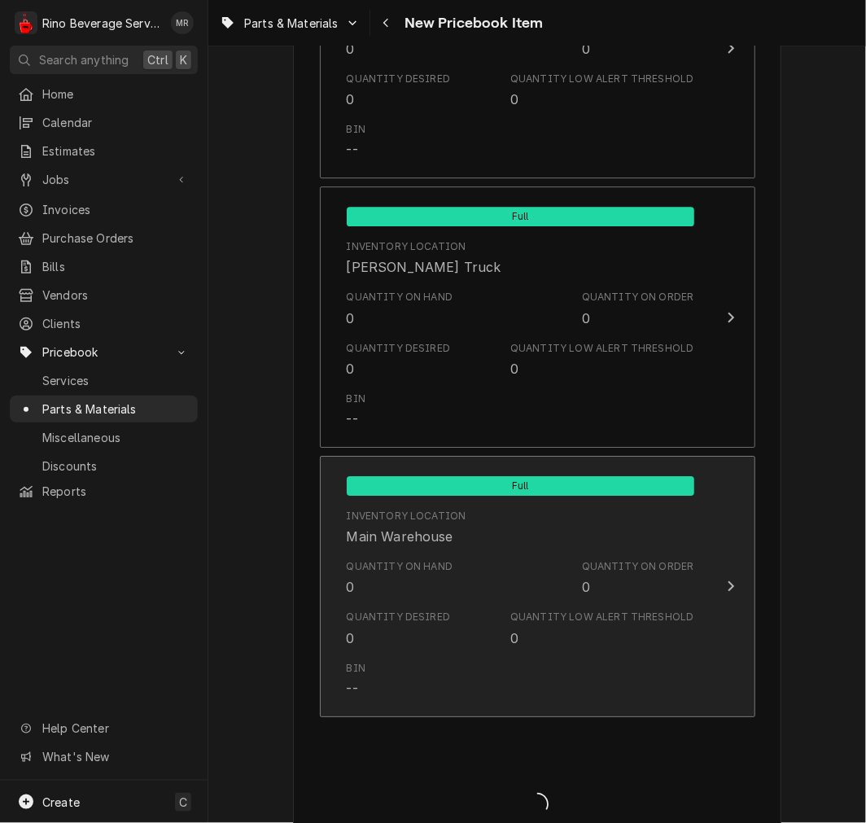
type textarea "x"
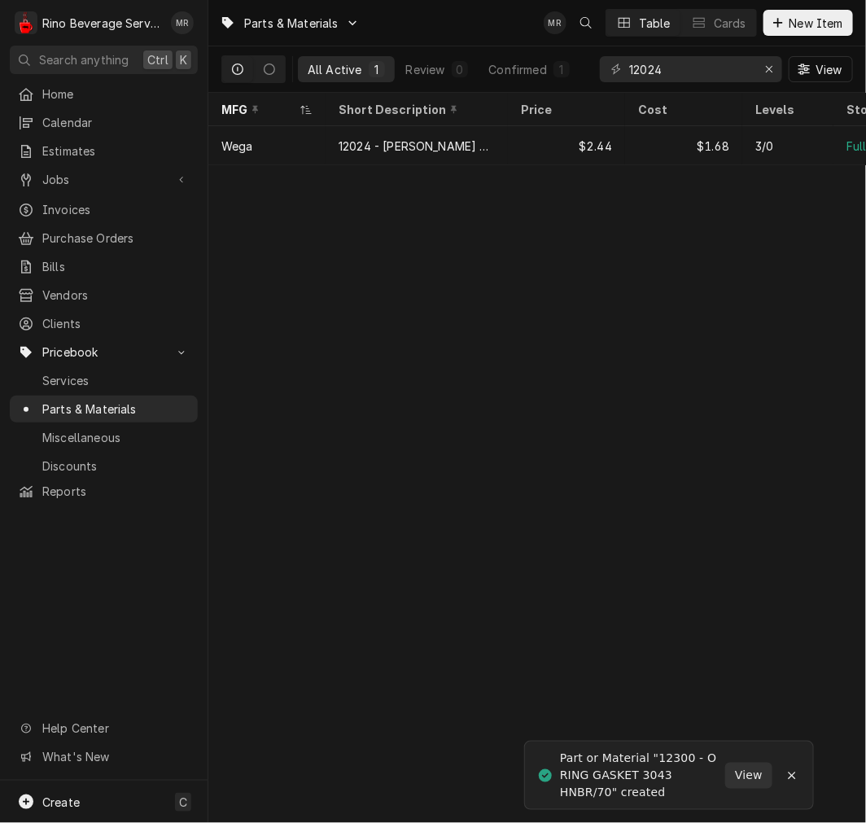
drag, startPoint x: 809, startPoint y: 29, endPoint x: 761, endPoint y: 51, distance: 52.1
click at [808, 28] on span "New Item" at bounding box center [817, 23] width 60 height 17
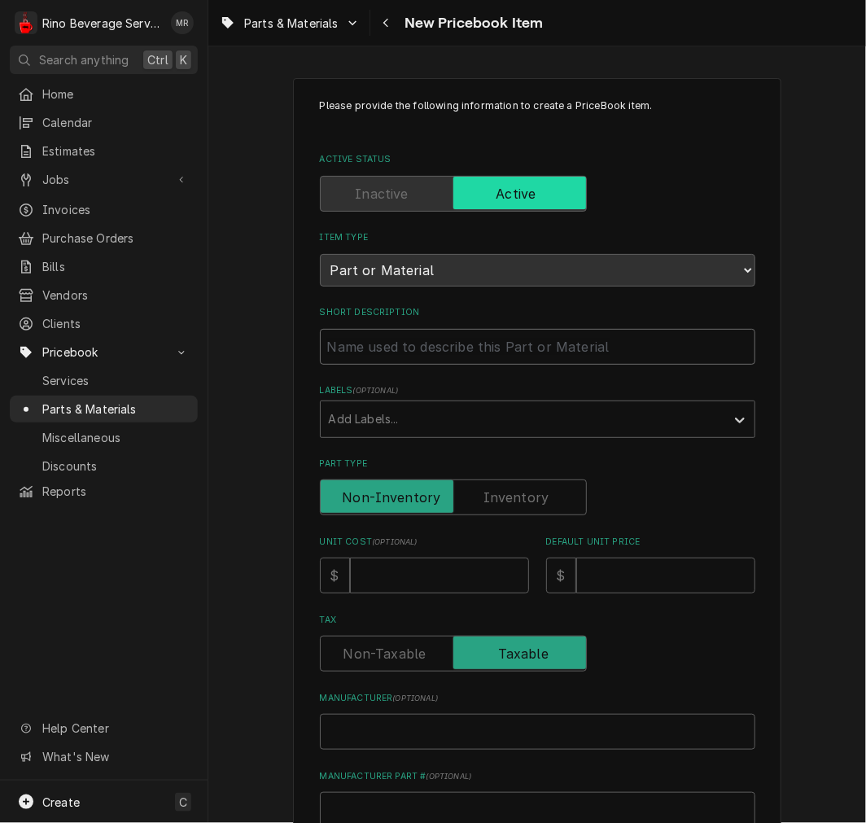
click at [388, 356] on input "Short Description" at bounding box center [538, 347] width 436 height 36
paste input "4925657 STEAM SPRING WASHER"
type textarea "x"
type input "4925657 STEAM SPRING WASHER"
click at [375, 348] on input "4925657 STEAM SPRING WASHER" at bounding box center [538, 347] width 436 height 36
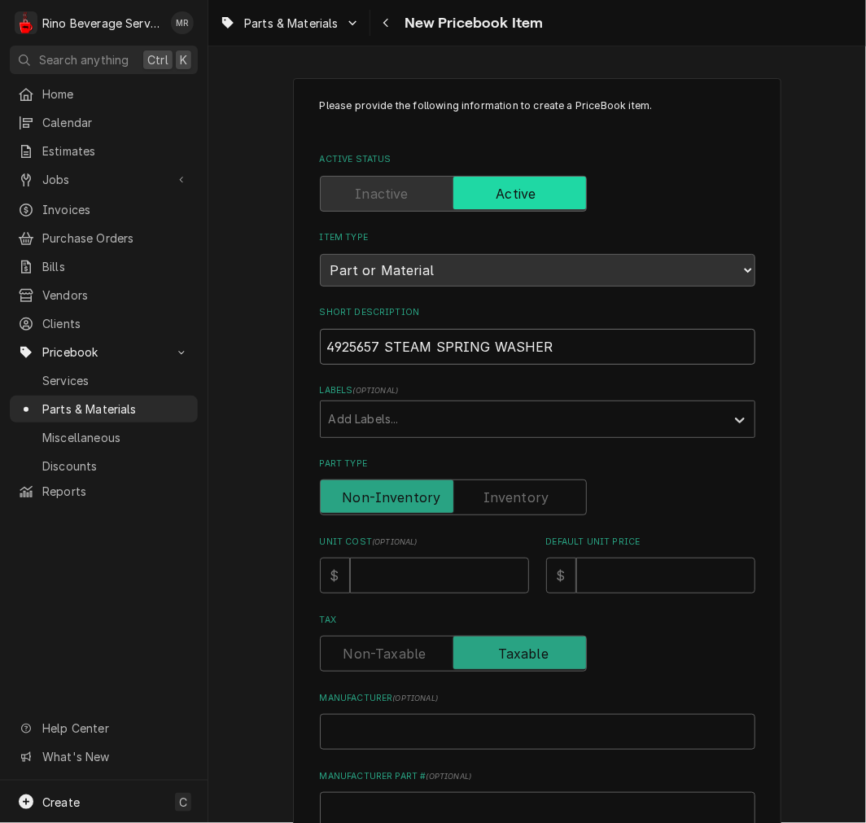
type textarea "x"
type input "4925657 STEAM SPRING WASHER"
type textarea "x"
type input "4925657 - STEAM SPRING WASHER"
drag, startPoint x: 515, startPoint y: 502, endPoint x: 498, endPoint y: 501, distance: 16.3
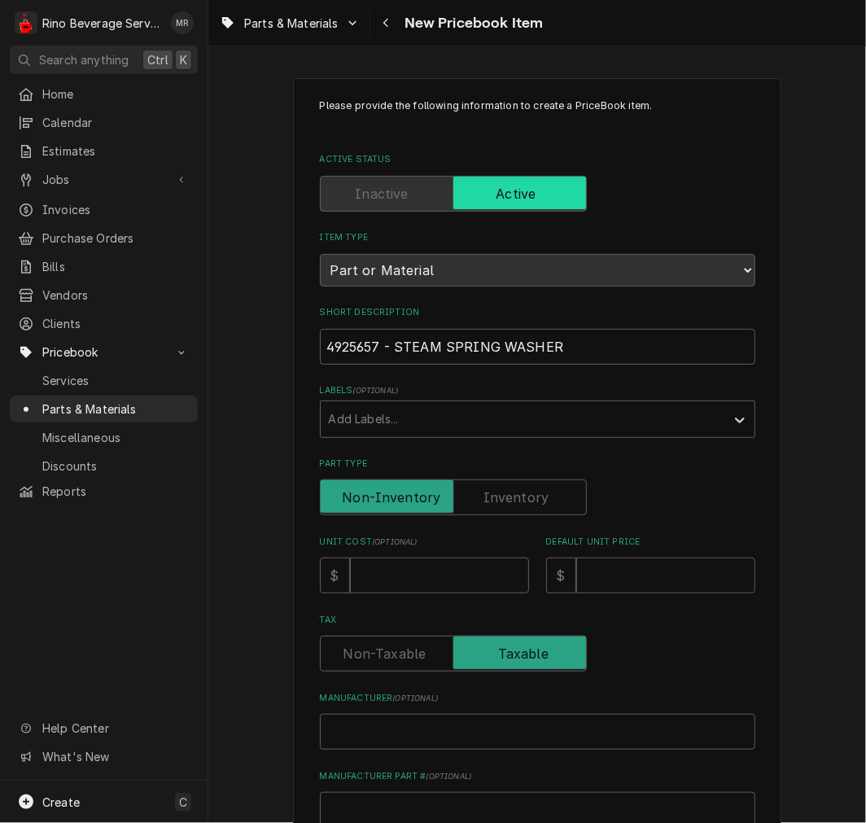
click at [511, 501] on label "Part Type" at bounding box center [453, 498] width 267 height 36
click at [511, 501] on input "Part Type" at bounding box center [453, 498] width 252 height 36
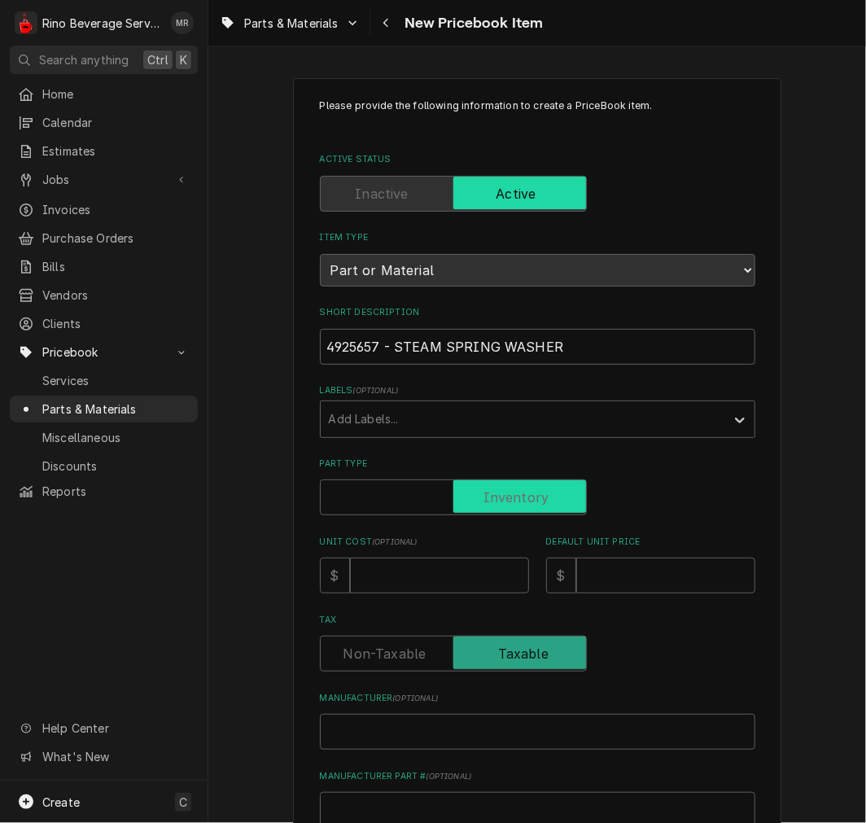
checkbox input "true"
click at [407, 589] on input "Unit Cost ( optional )" at bounding box center [439, 576] width 179 height 36
type textarea "x"
type input "0"
type textarea "x"
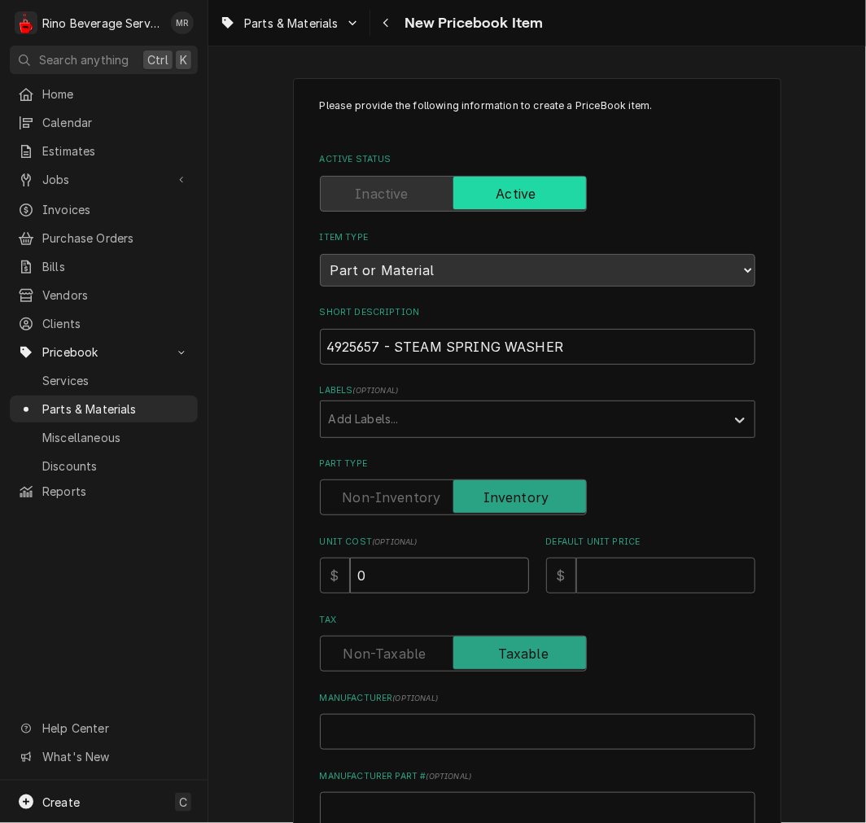
type input "0.7"
type textarea "x"
type input "0.75"
type textarea "x"
type input "0.7"
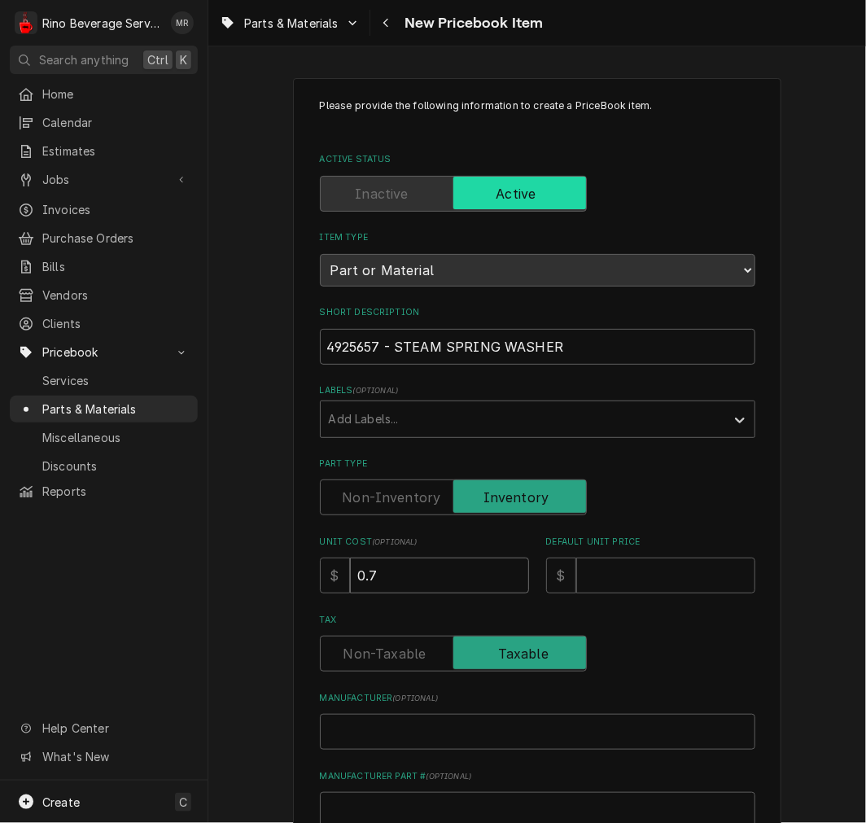
type textarea "x"
type input "0"
type textarea "x"
type input "1"
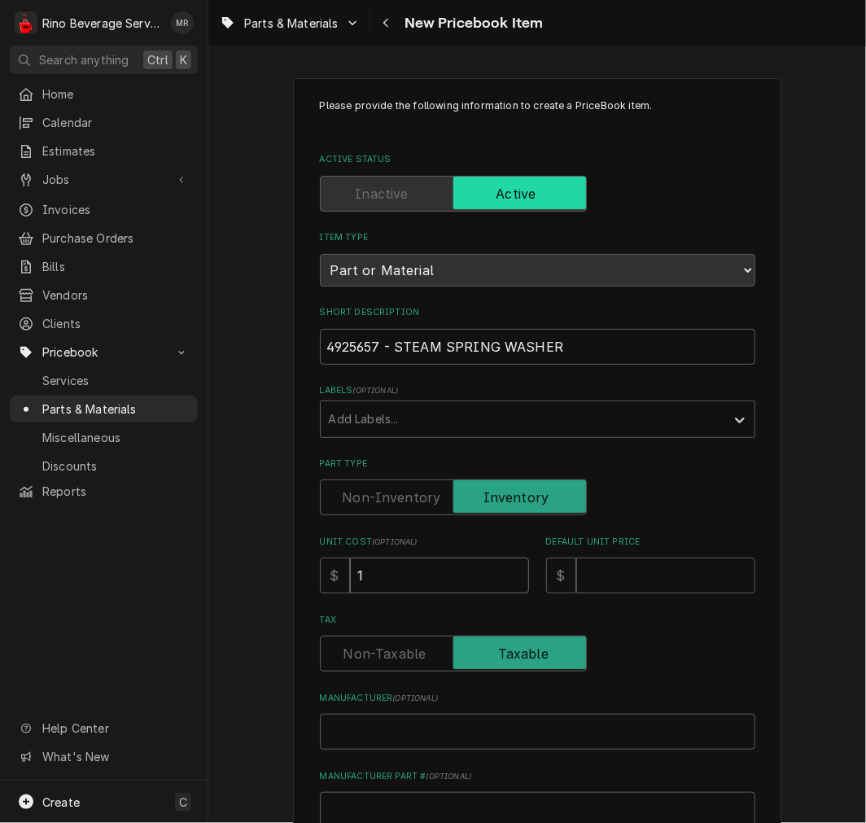
type textarea "x"
type input "1.7"
type textarea "x"
type input "1.75"
click at [633, 574] on input "Default Unit Price" at bounding box center [665, 576] width 179 height 36
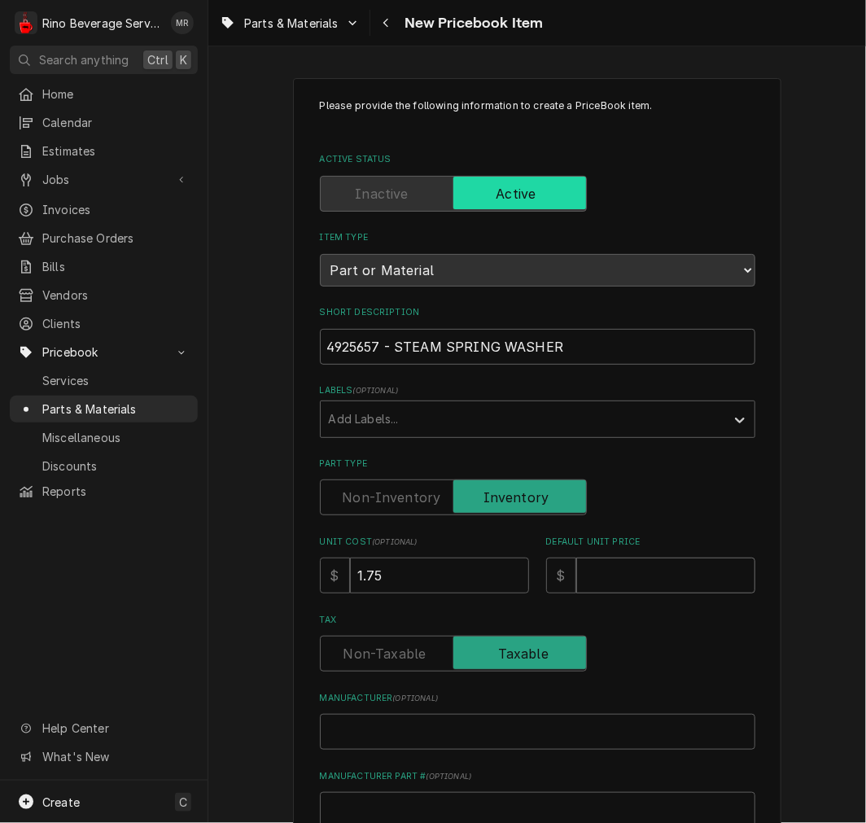
type textarea "x"
type input "2"
type textarea "x"
type input "2.5"
type textarea "x"
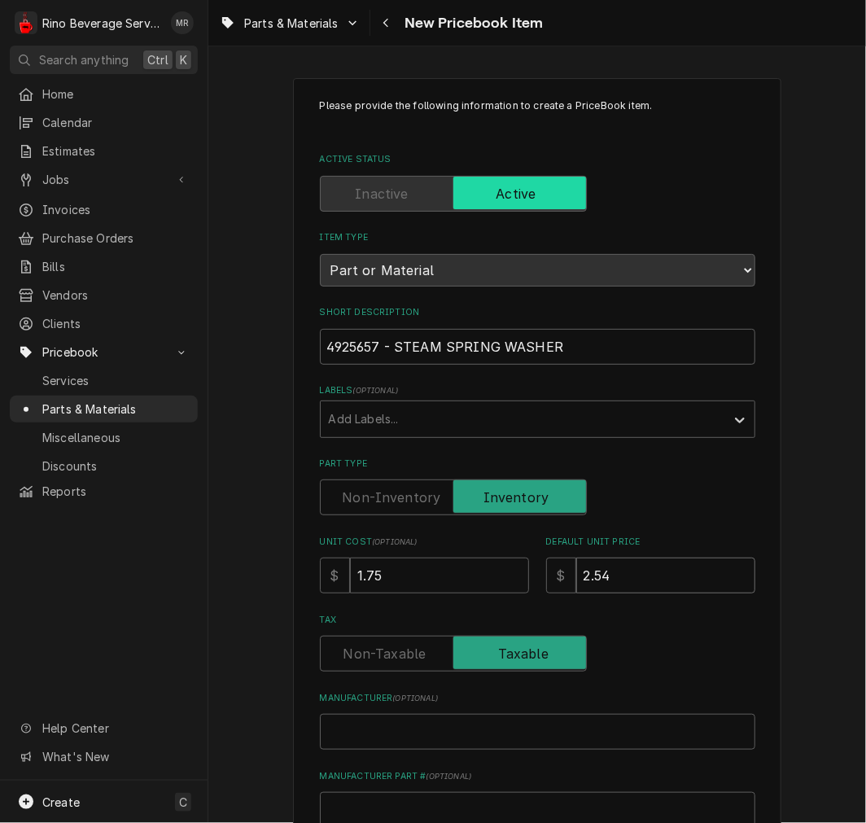
type input "2.54"
type textarea "x"
type input "W"
type textarea "x"
type input "We"
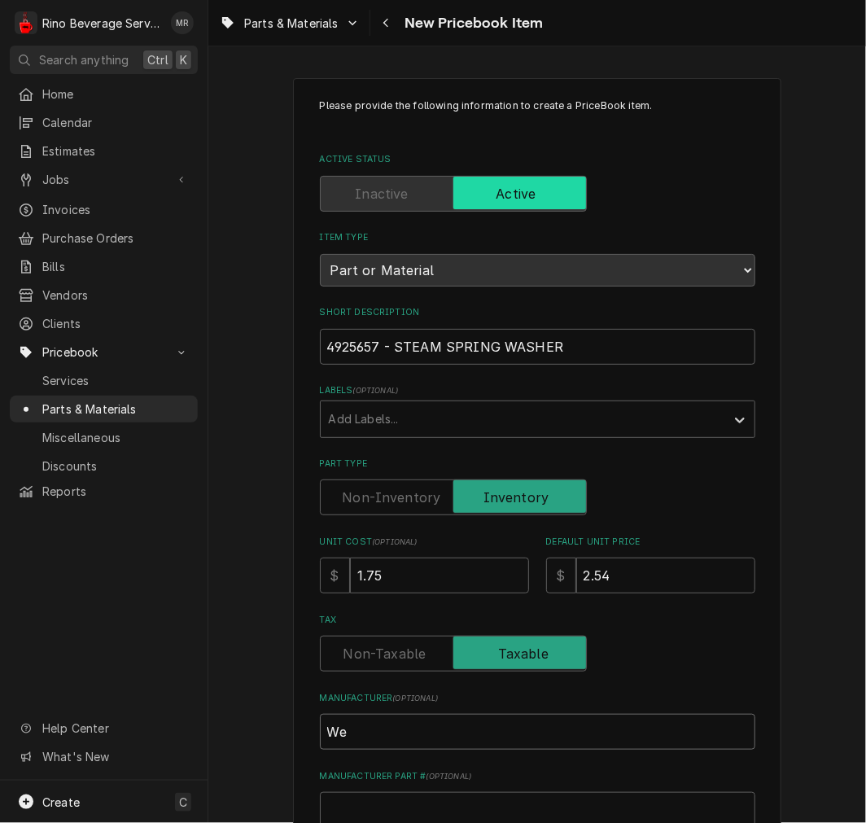
type textarea "x"
type input "Weg"
type textarea "x"
type input "Wega"
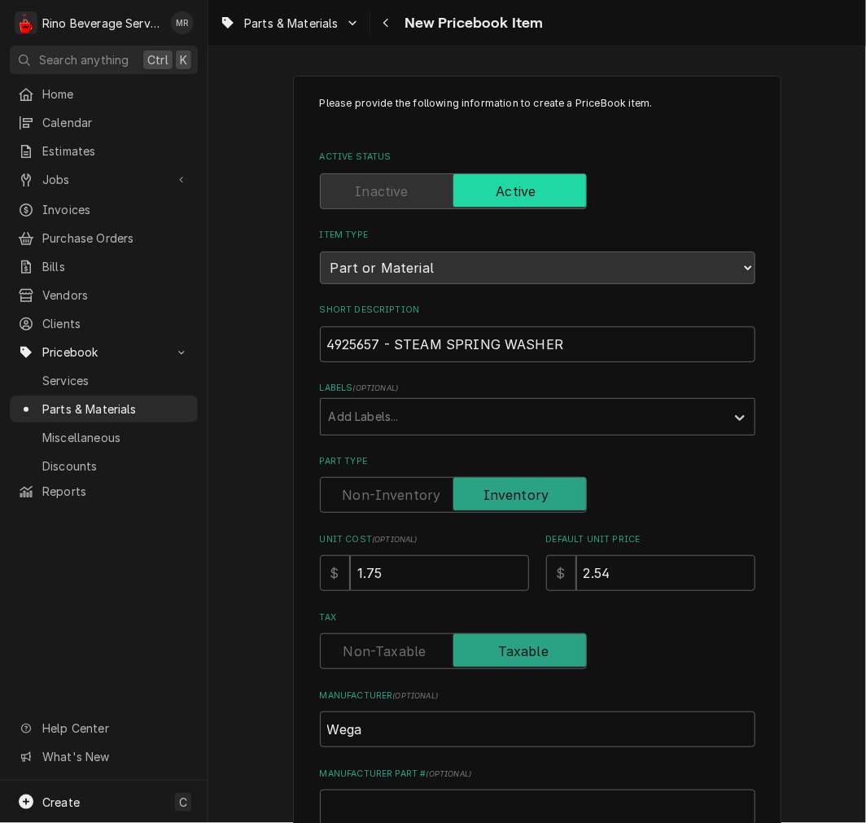
scroll to position [450, 0]
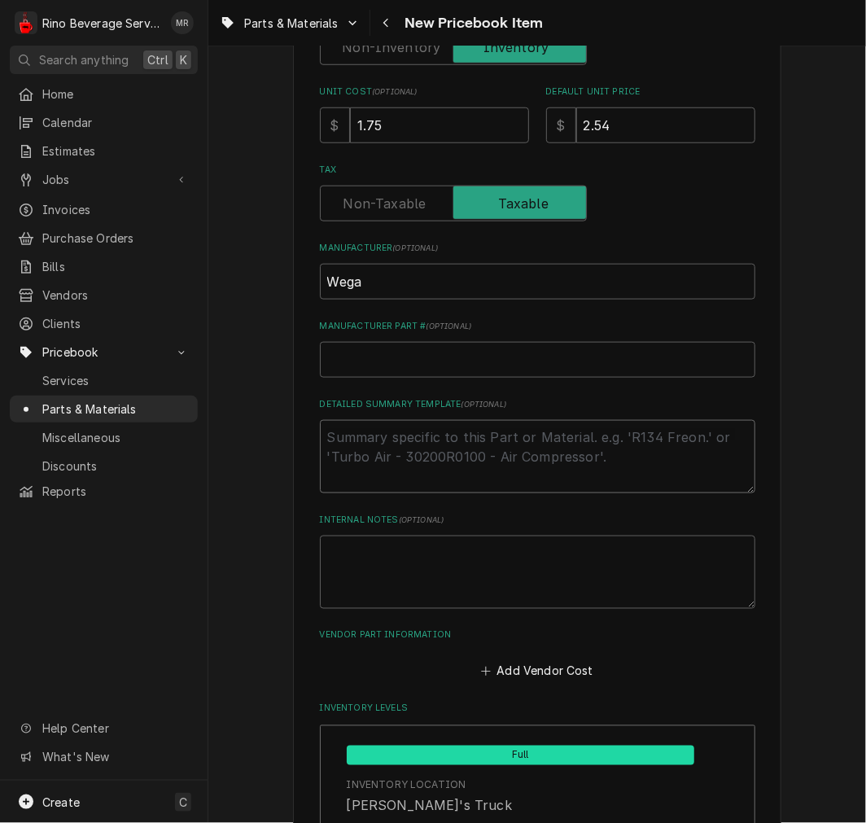
type textarea "x"
type textarea "P"
type textarea "x"
type textarea "P/"
type textarea "x"
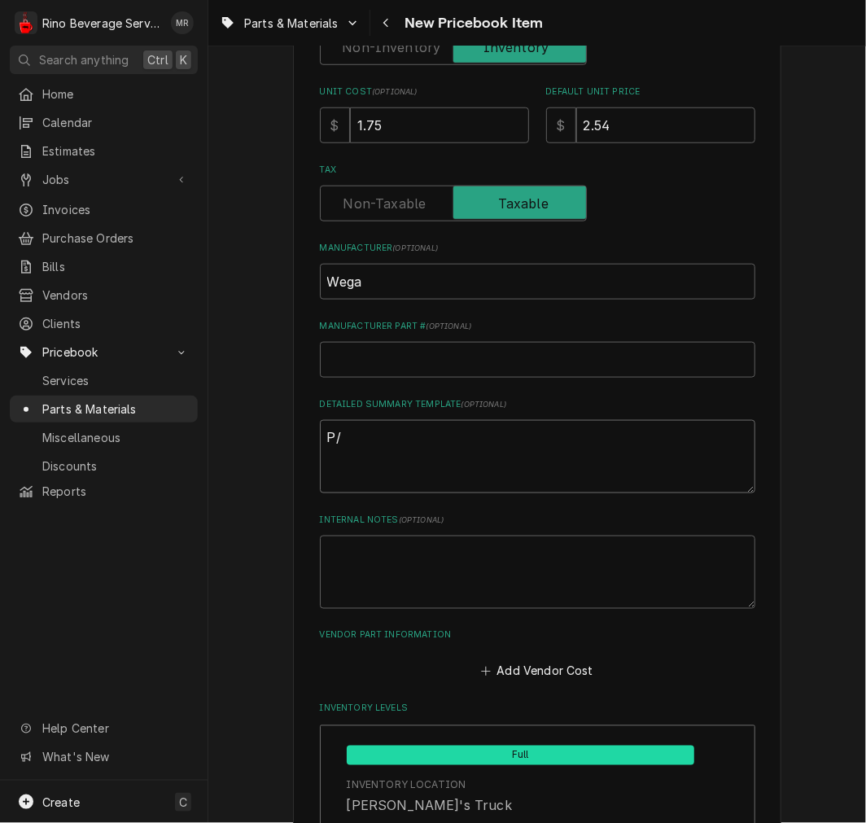
type textarea "P/N"
type textarea "x"
type textarea "P/N"
paste textarea "4925657 - STEAM SPRING WASHER"
type textarea "x"
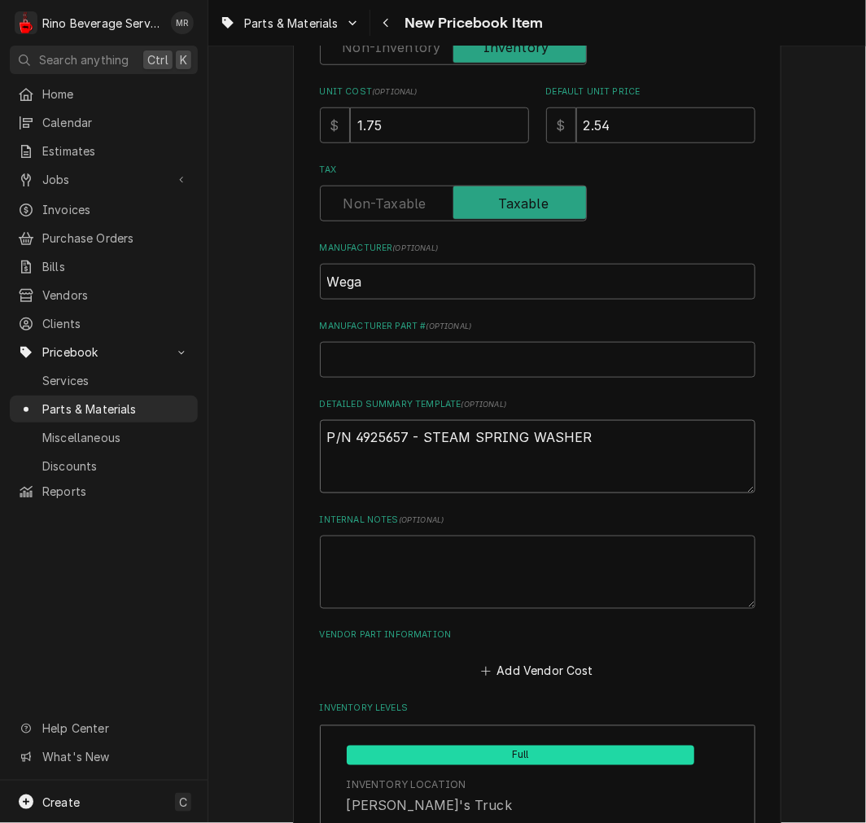
scroll to position [902, 0]
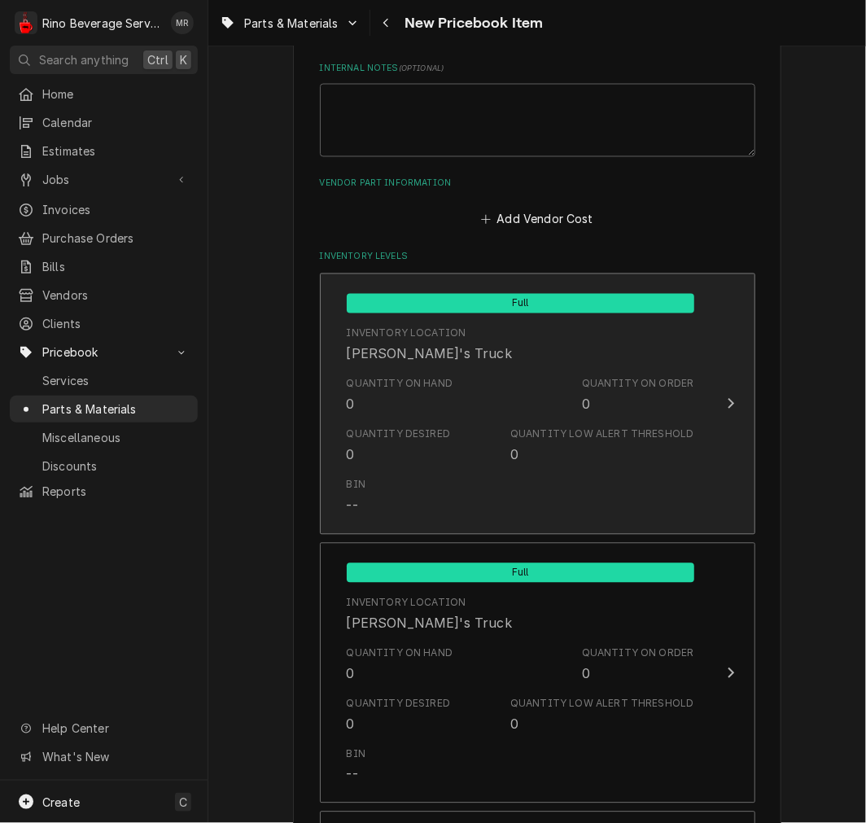
type textarea "P/N 4925657 - STEAM SPRING WASHER"
click at [391, 451] on div "Quantity Desired 0" at bounding box center [399, 445] width 104 height 37
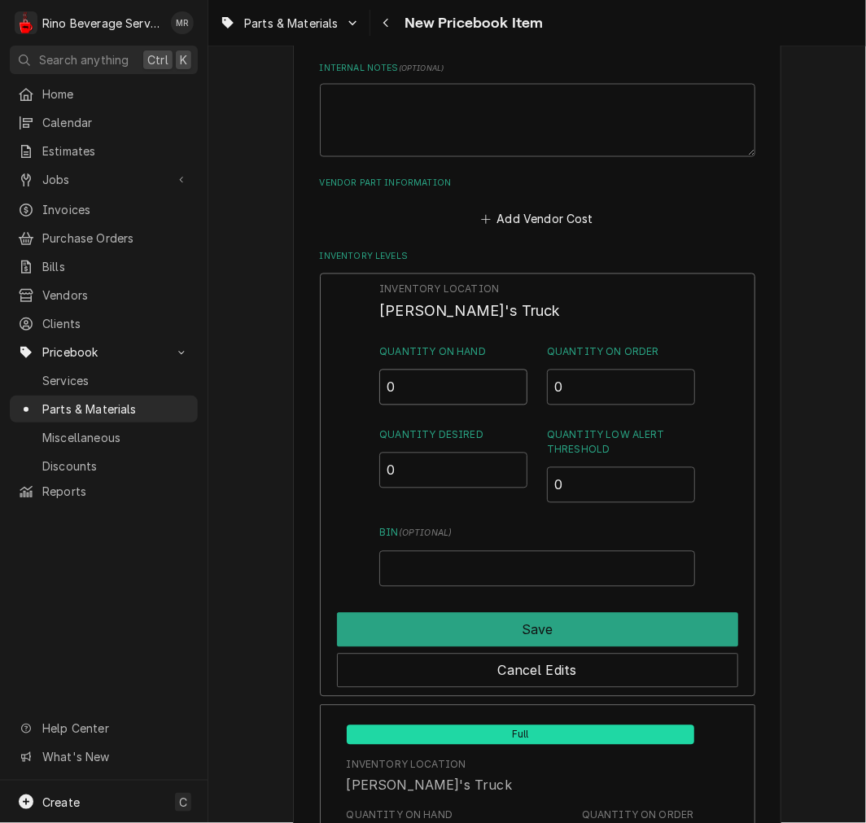
click at [403, 388] on input "0" at bounding box center [453, 388] width 148 height 36
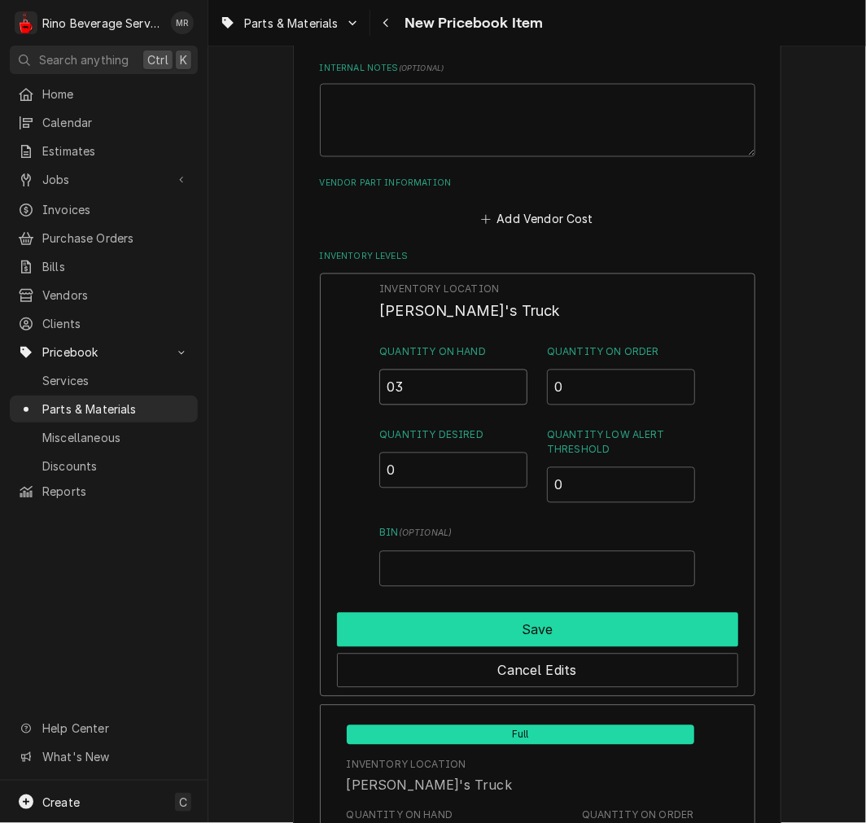
type input "03"
click at [404, 621] on button "Save" at bounding box center [537, 630] width 401 height 34
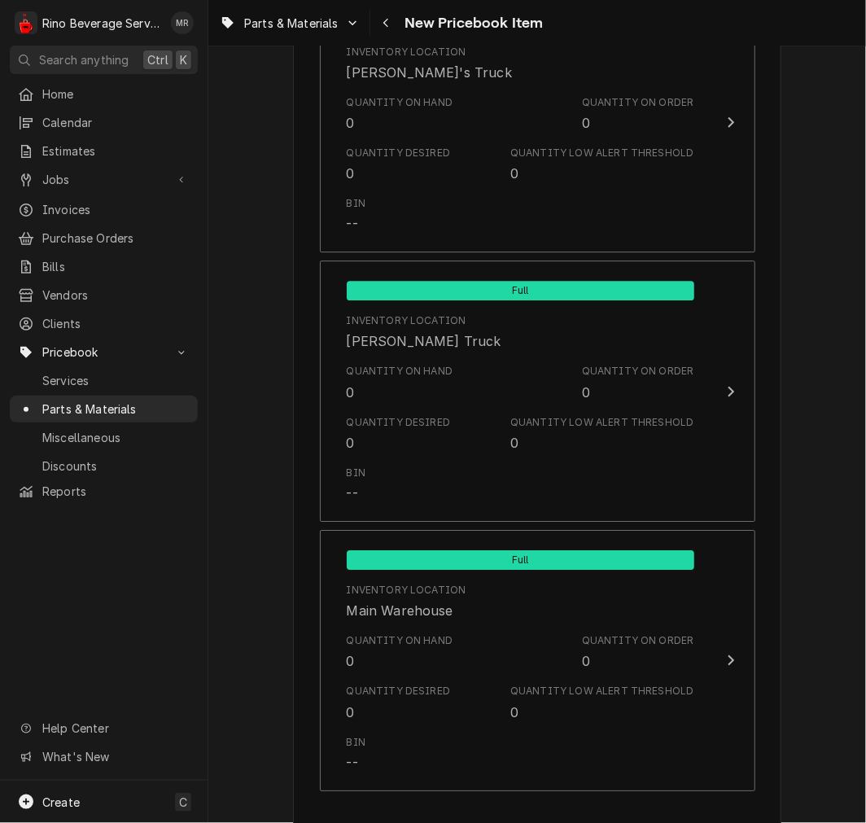
scroll to position [1527, 0]
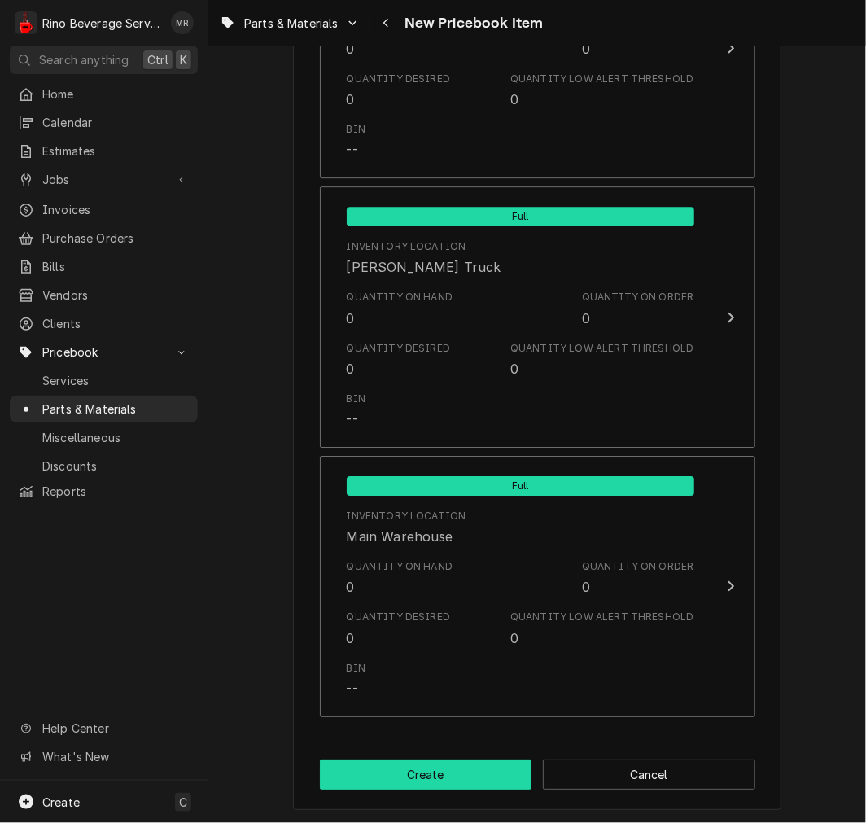
click at [432, 785] on button "Create" at bounding box center [426, 775] width 213 height 30
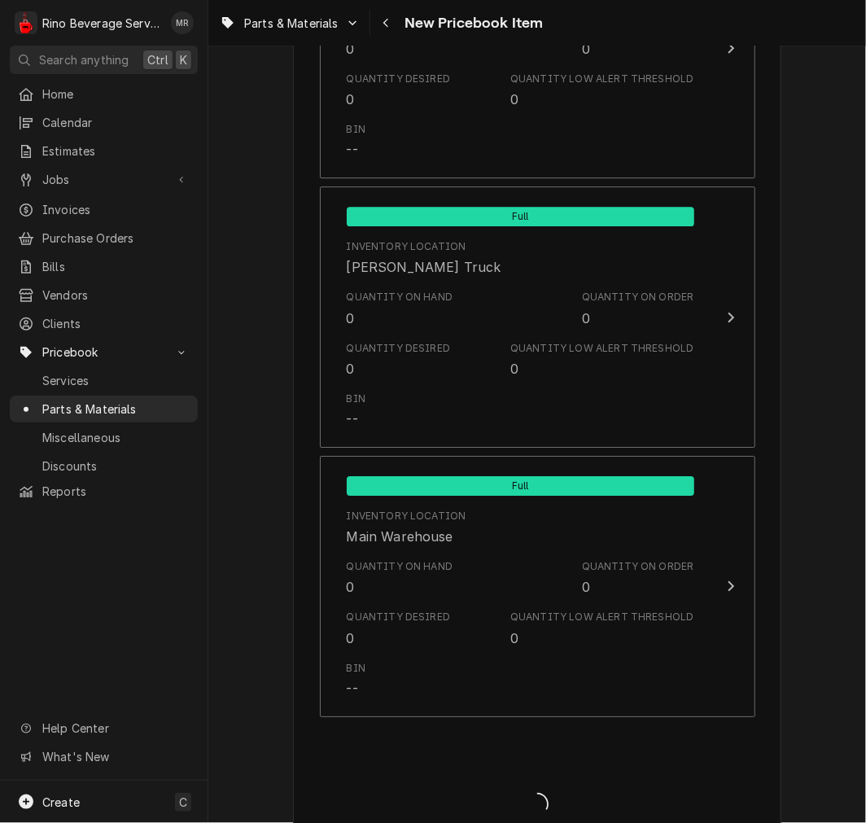
type textarea "x"
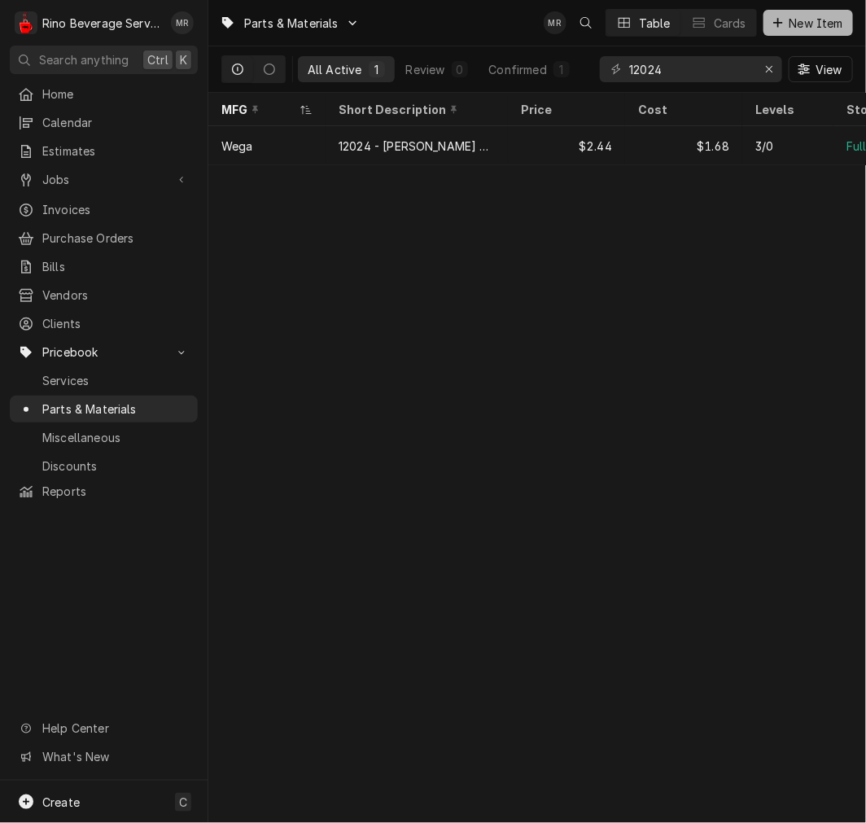
click at [831, 10] on button "New Item" at bounding box center [809, 23] width 90 height 26
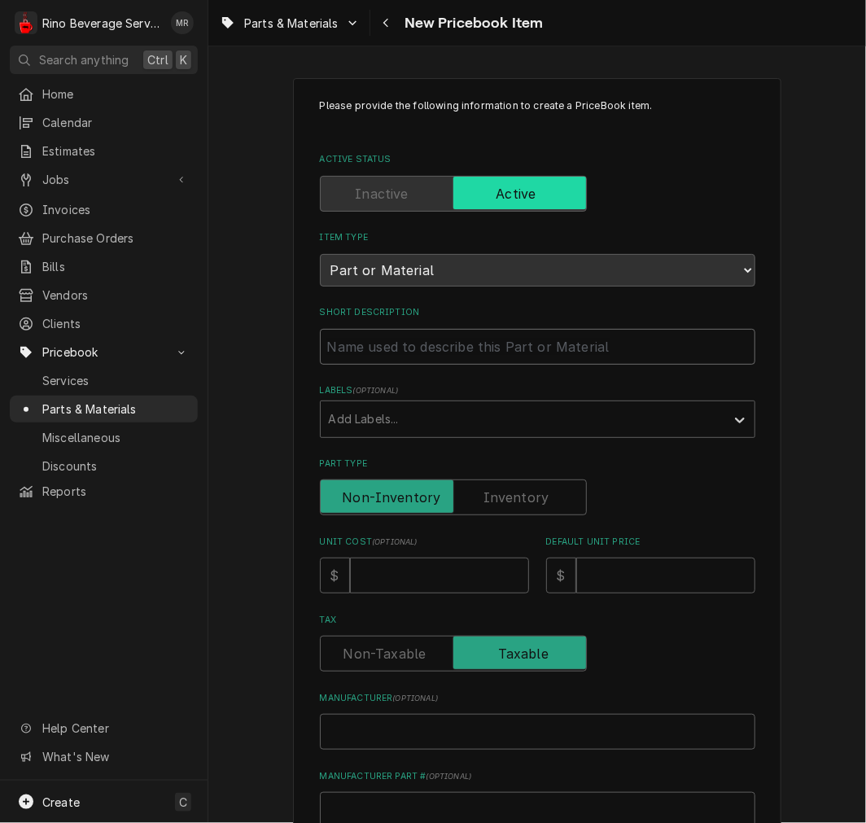
click at [383, 345] on input "Short Description" at bounding box center [538, 347] width 436 height 36
paste input "10452 WATER/STEAM TAP SPRING N4"
type textarea "x"
type input "10452 WATER/STEAM TAP SPRING N4"
click at [362, 345] on input "10452 WATER/STEAM TAP SPRING N4" at bounding box center [538, 347] width 436 height 36
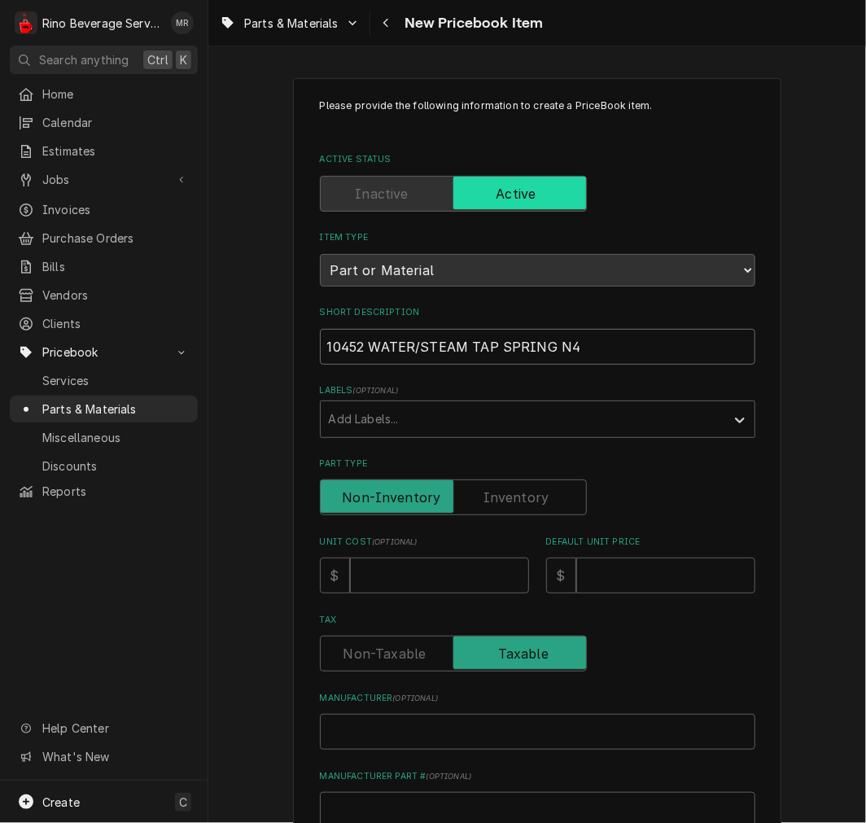
type textarea "x"
type input "10452 -WATER/STEAM TAP SPRING N4"
type textarea "x"
drag, startPoint x: 617, startPoint y: 340, endPoint x: -48, endPoint y: 329, distance: 665.3
click at [0, 329] on html "R Rino Beverage Service MR Search anything Ctrl K Home Calendar Estimates Jobs …" at bounding box center [433, 411] width 866 height 823
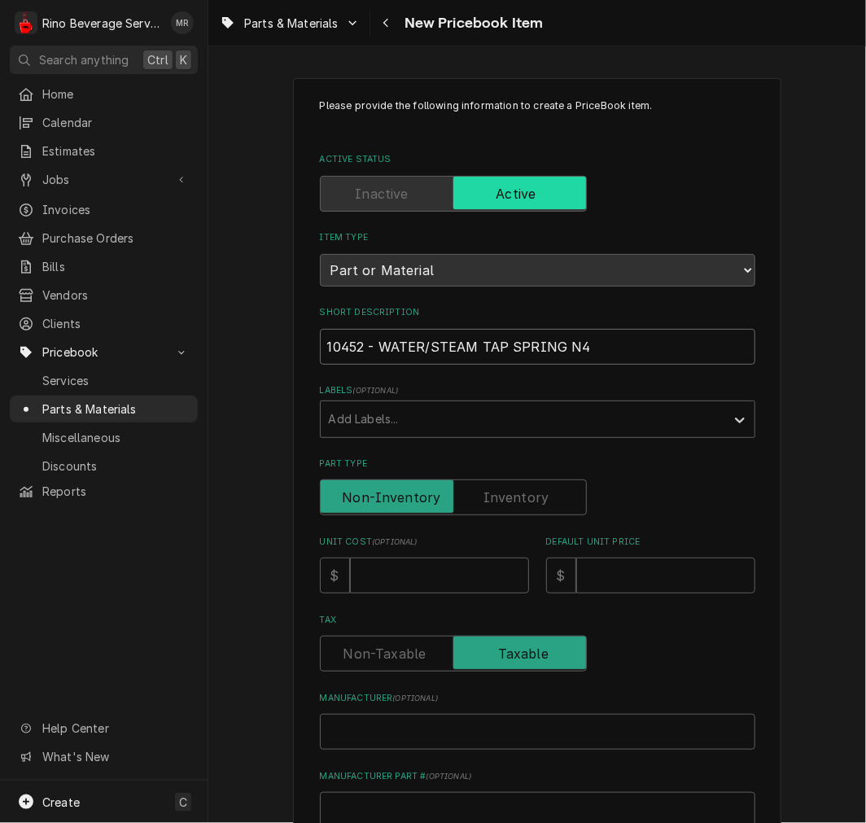
type input "10452 - WATER/STEAM TAP SPRING N4"
drag, startPoint x: 502, startPoint y: 500, endPoint x: 469, endPoint y: 541, distance: 52.8
click at [502, 500] on label "Part Type" at bounding box center [453, 498] width 267 height 36
click at [502, 500] on input "Part Type" at bounding box center [453, 498] width 252 height 36
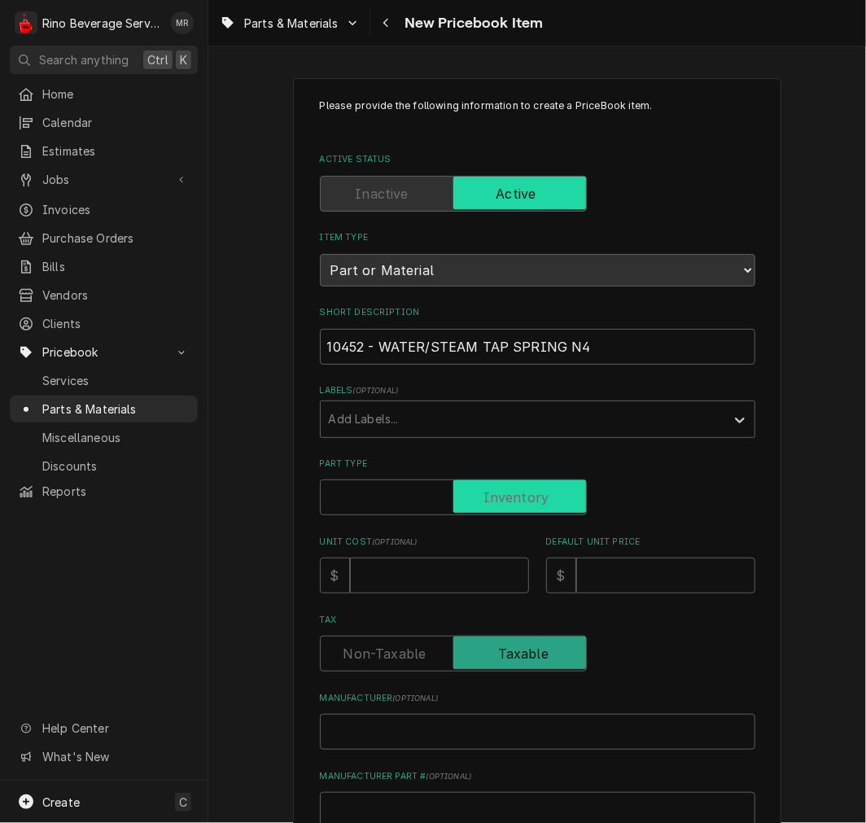
checkbox input "true"
click at [450, 573] on input "Unit Cost ( optional )" at bounding box center [439, 576] width 179 height 36
type textarea "x"
type input "0"
type textarea "x"
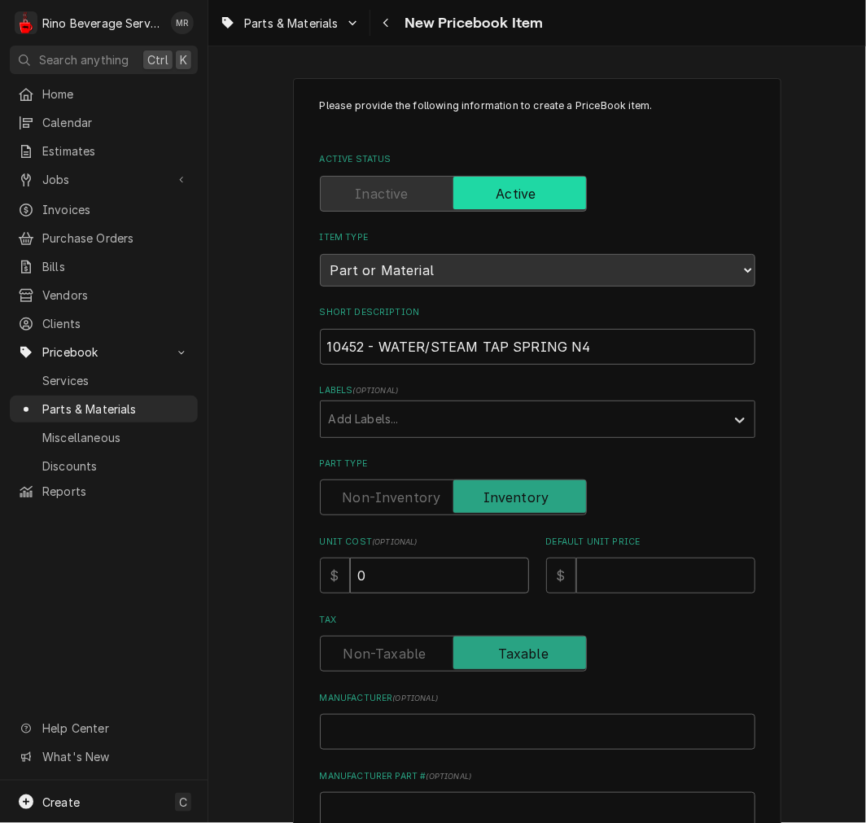
type input "0.8"
type textarea "x"
type input "0.84"
type textarea "x"
type input "1"
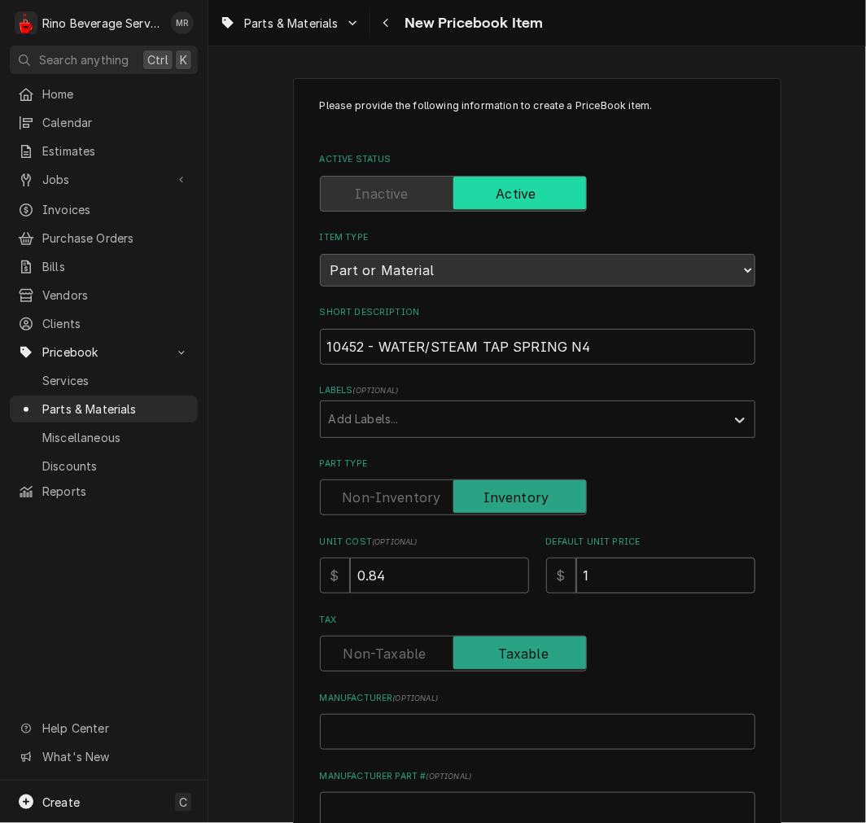
type textarea "x"
type input "1.2"
type textarea "x"
type input "1.22"
type textarea "x"
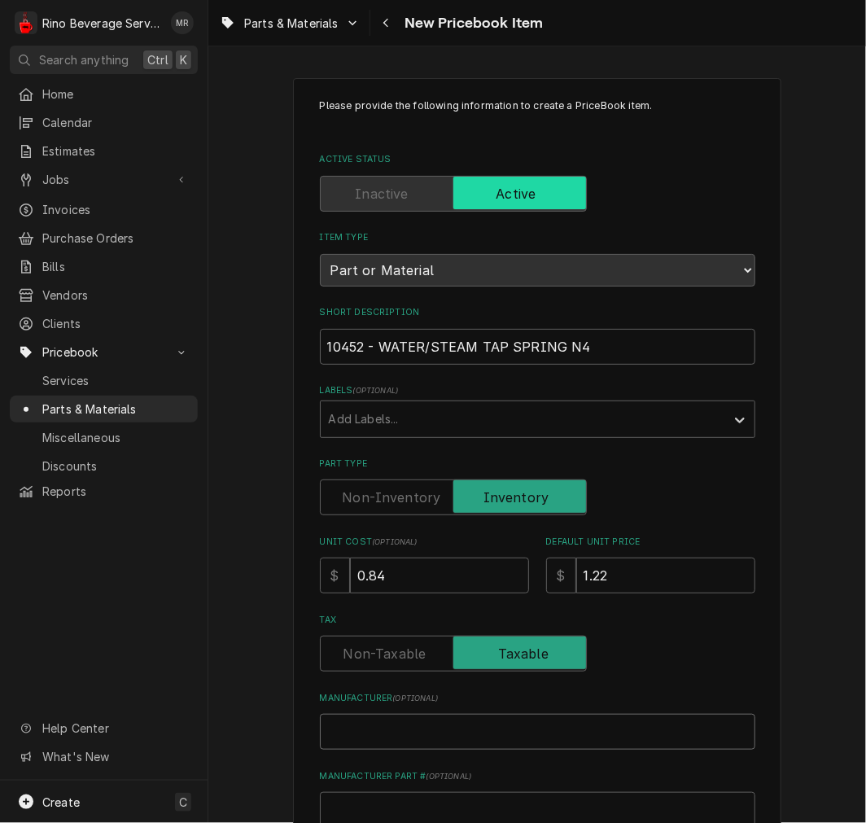
type input "W"
type textarea "x"
type input "We"
type textarea "x"
type input "Weg"
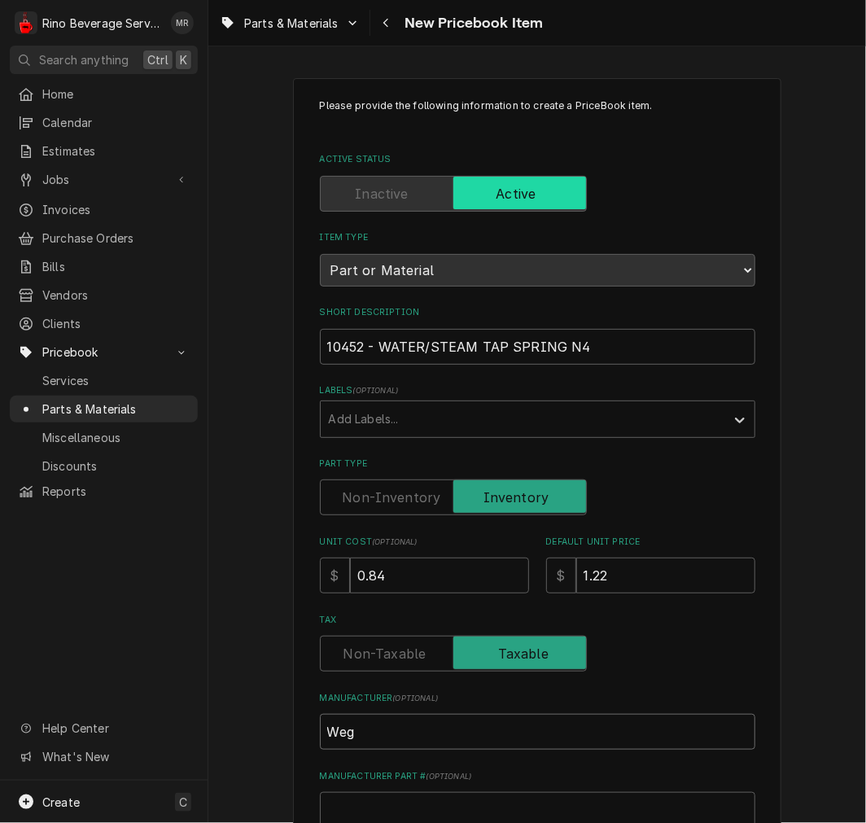
type textarea "x"
type input "Wega"
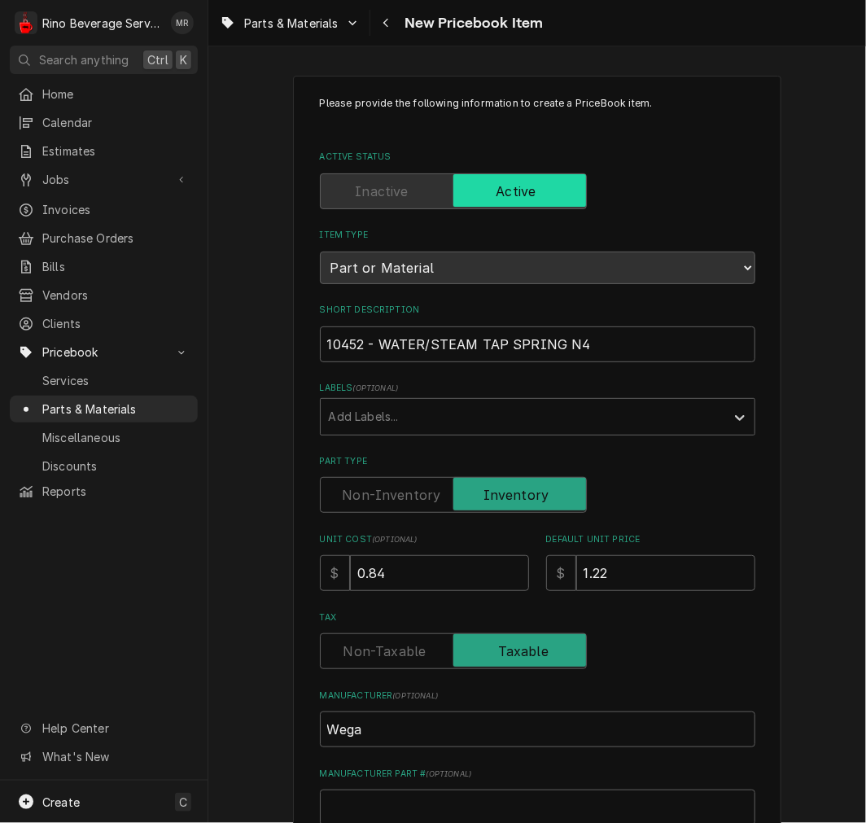
scroll to position [450, 0]
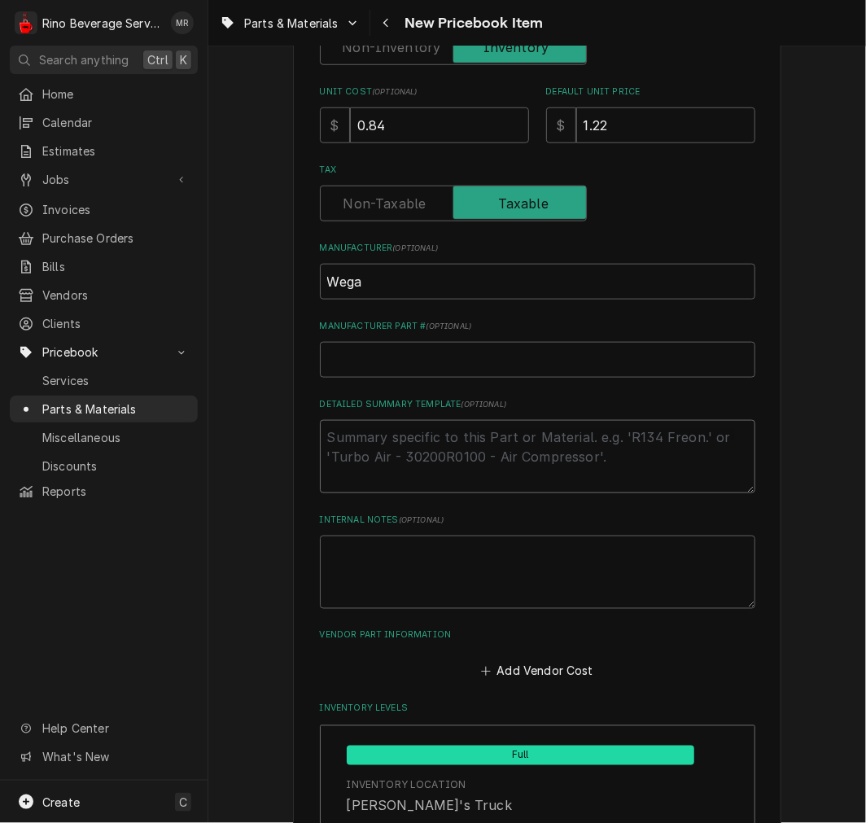
type textarea "x"
type textarea "P"
type textarea "x"
type textarea "P/"
type textarea "x"
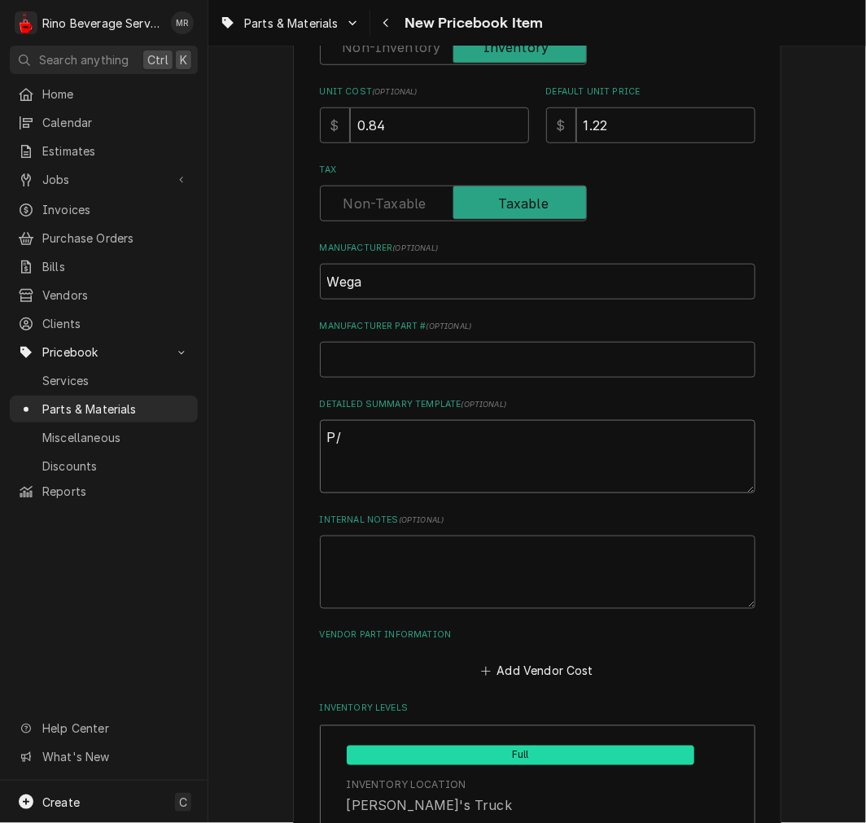
type textarea "P/N"
type textarea "x"
type textarea "P/N"
paste textarea "10452 - WATER/STEAM TAP SPRING N4"
type textarea "x"
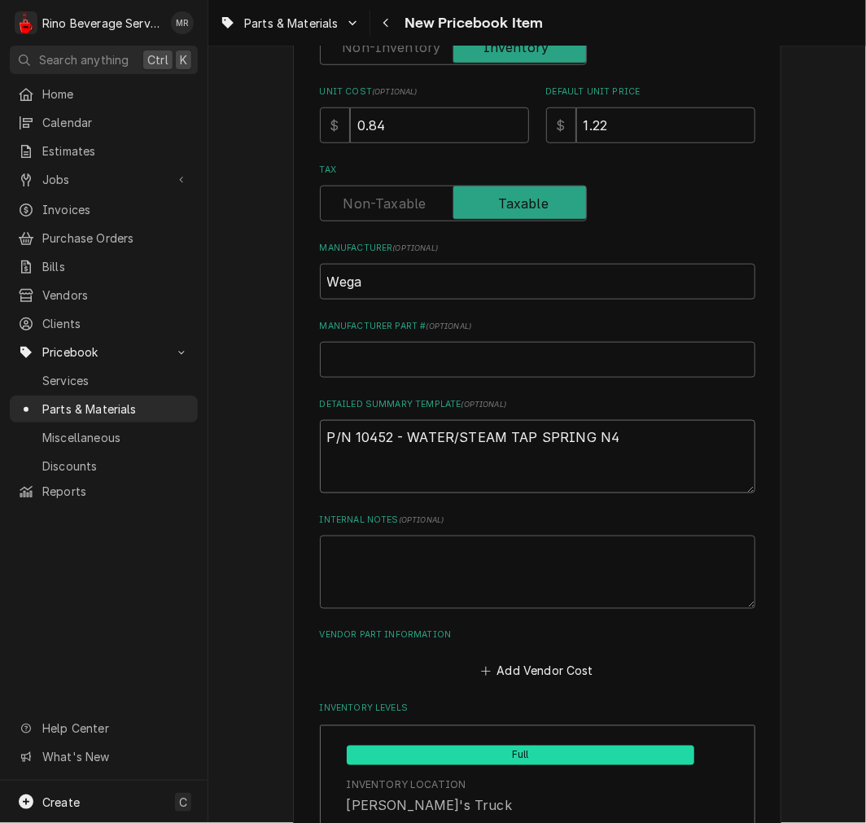
type textarea "P/N 10452 - WATER/STEAM TAP SPRING N4"
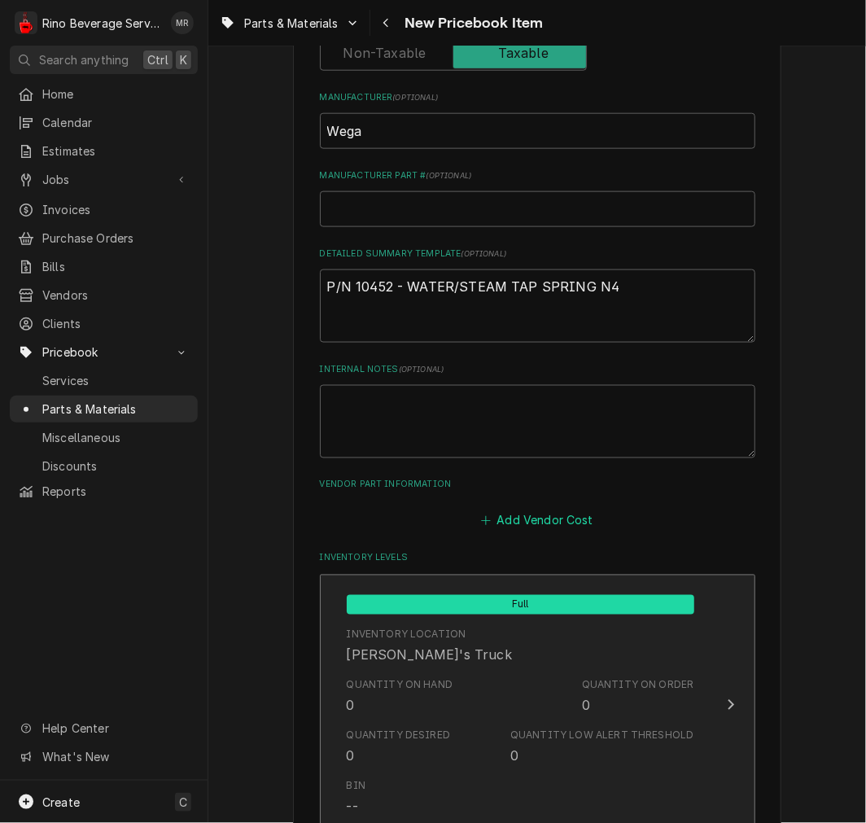
scroll to position [752, 0]
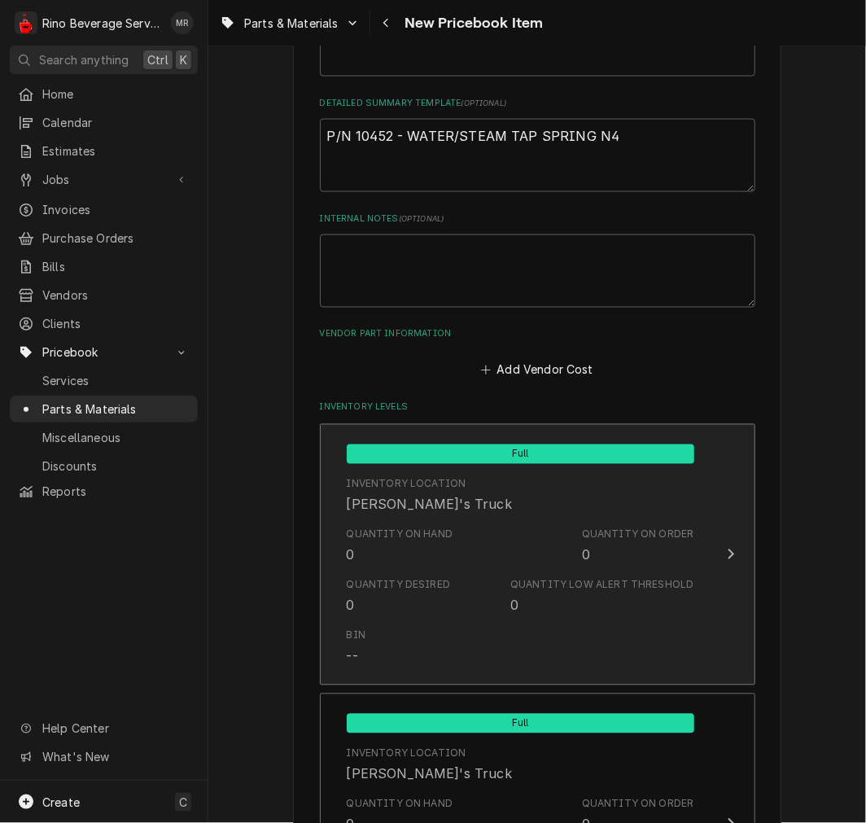
click at [397, 593] on div "Quantity Desired 0" at bounding box center [399, 596] width 104 height 37
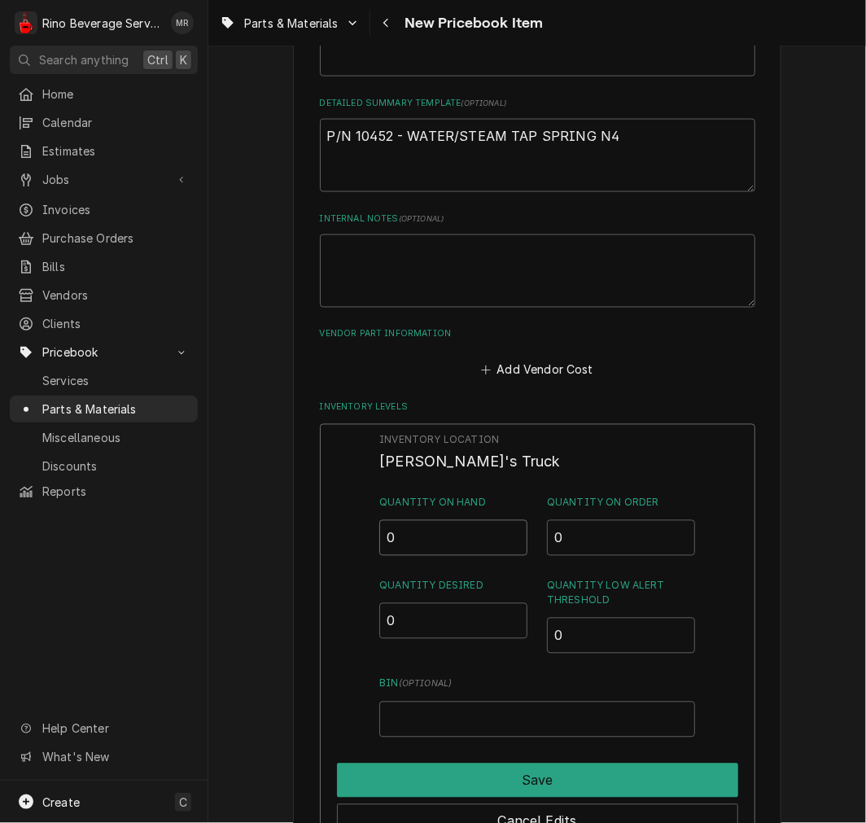
click at [416, 535] on input "0" at bounding box center [453, 538] width 148 height 36
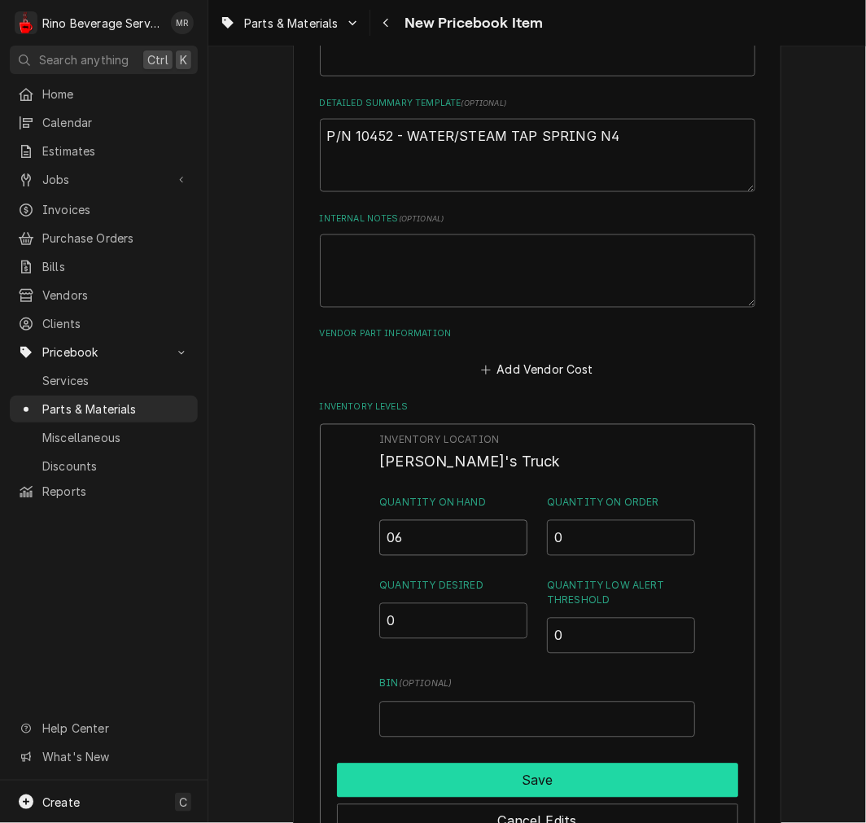
type input "06"
click at [460, 769] on button "Save" at bounding box center [537, 781] width 401 height 34
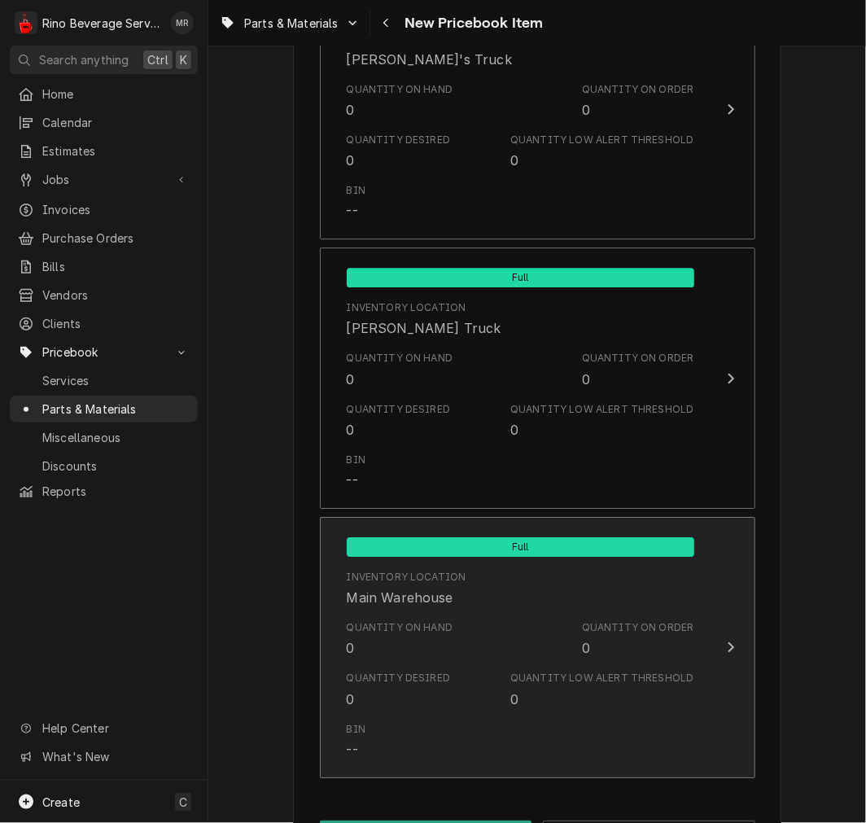
scroll to position [1527, 0]
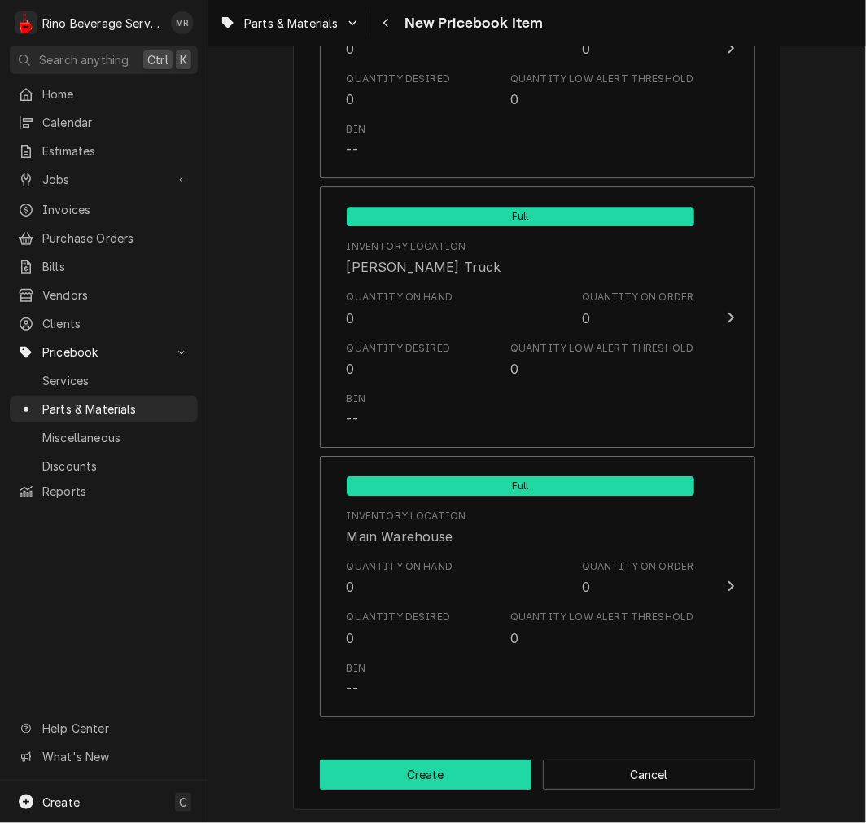
click at [420, 778] on button "Create" at bounding box center [426, 775] width 213 height 30
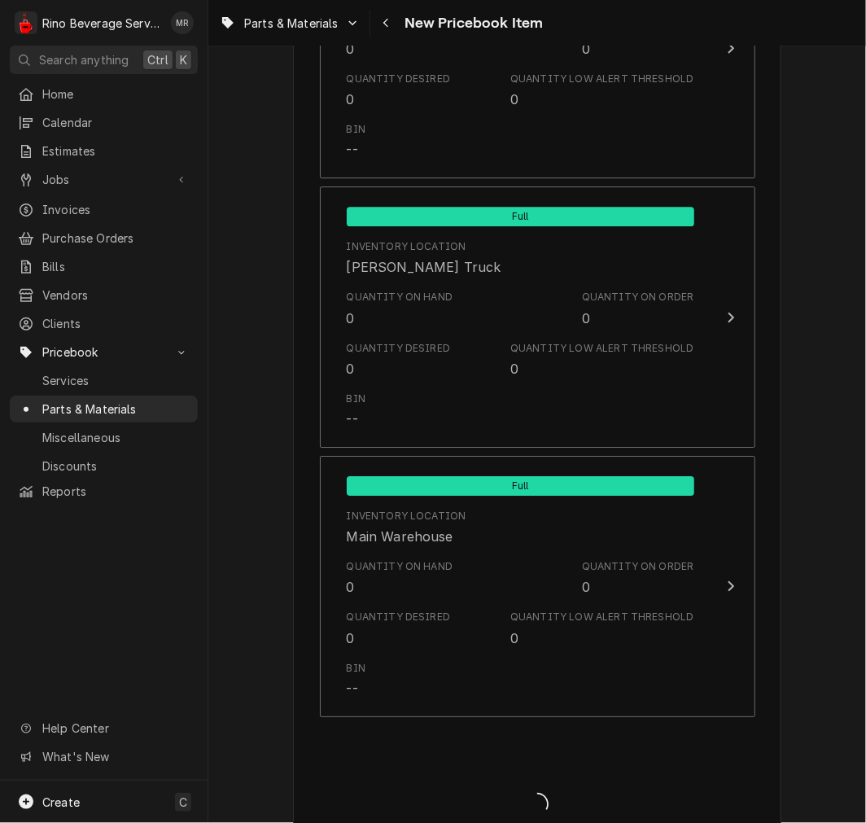
type textarea "x"
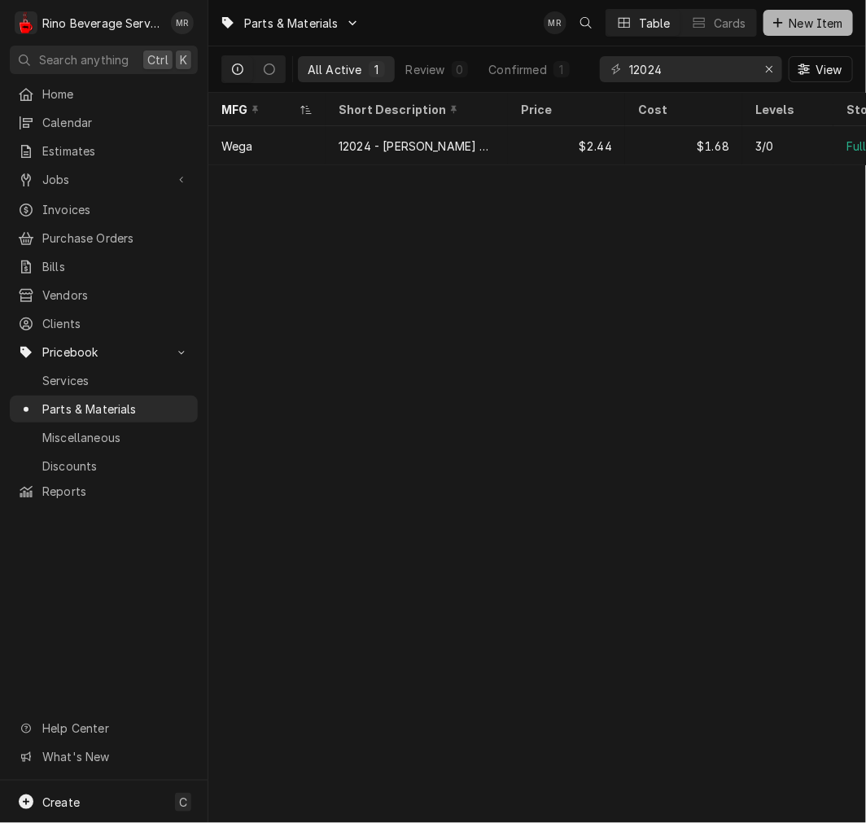
click at [817, 28] on span "New Item" at bounding box center [817, 23] width 60 height 17
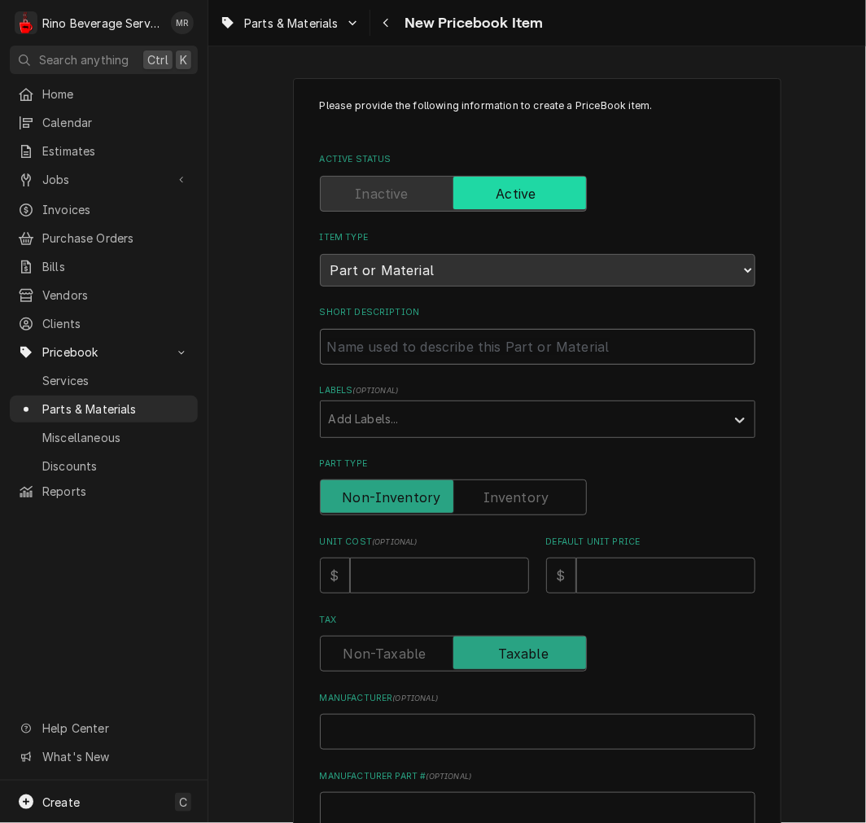
click at [383, 358] on input "Short Description" at bounding box center [538, 347] width 436 height 36
paste input "12010005 WATER/STEAM PIPE GASKET TEFLON 20x17x1.5"
type textarea "x"
type input "12010005 WATER/STEAM PIPE GASKET TEFLON 20x17x1.5"
click at [388, 350] on input "12010005 WATER/STEAM PIPE GASKET TEFLON 20x17x1.5" at bounding box center [538, 347] width 436 height 36
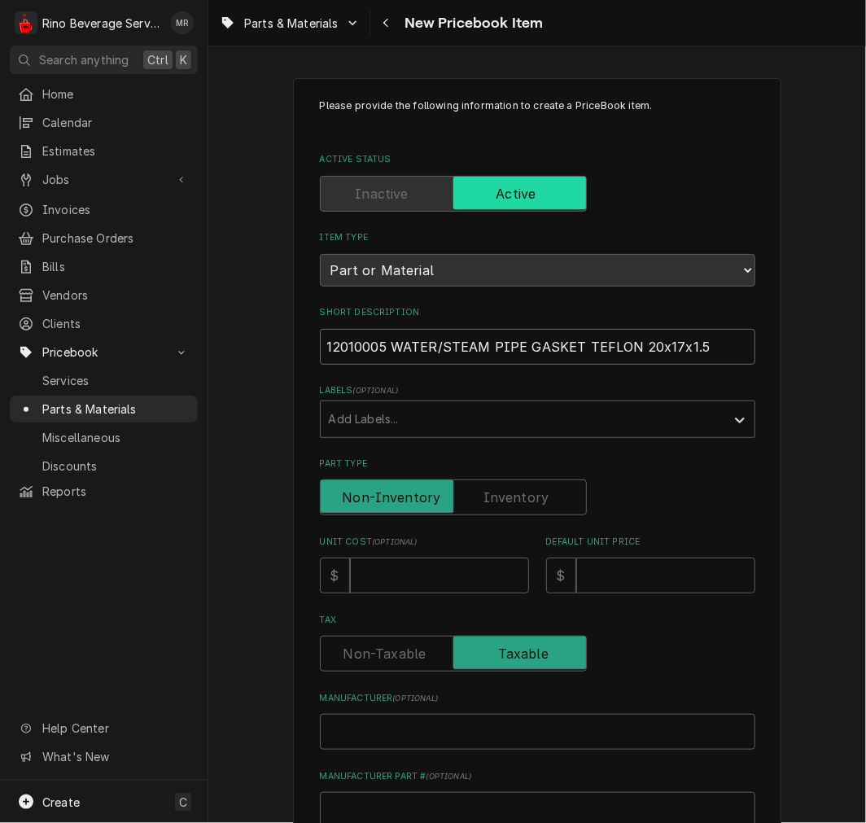
type textarea "x"
type input "12010005 -WATER/STEAM PIPE GASKET TEFLON 20x17x1.5"
type textarea "x"
type input "12010005 - WATER/STEAM PIPE GASKET TEFLON 20x17x1.5"
click at [489, 501] on label "Part Type" at bounding box center [453, 498] width 267 height 36
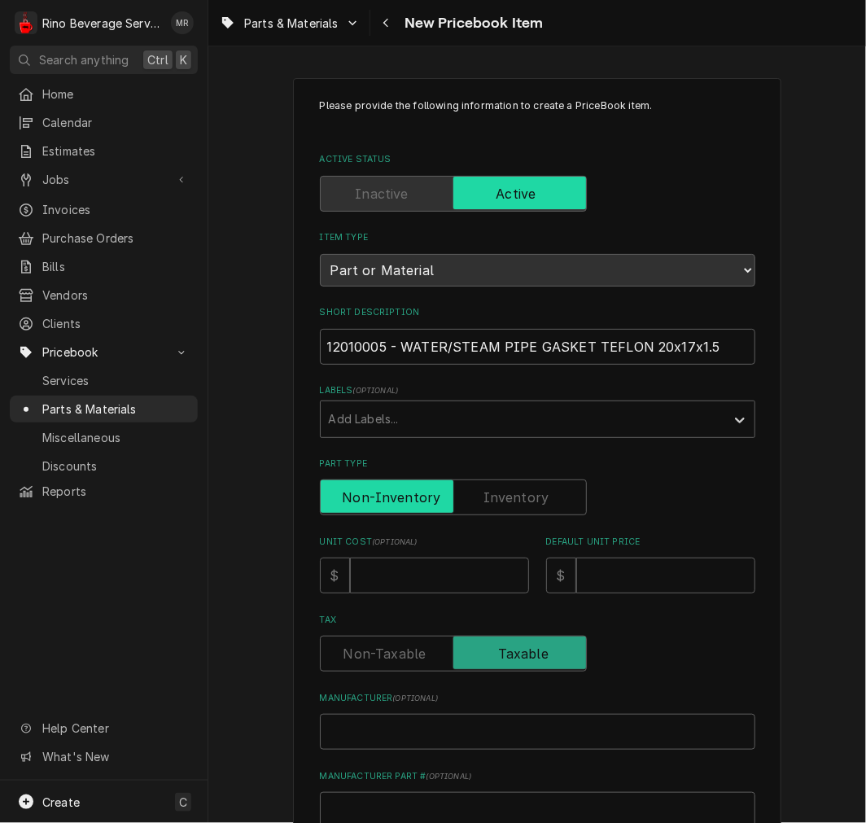
click at [489, 501] on input "Part Type" at bounding box center [453, 498] width 252 height 36
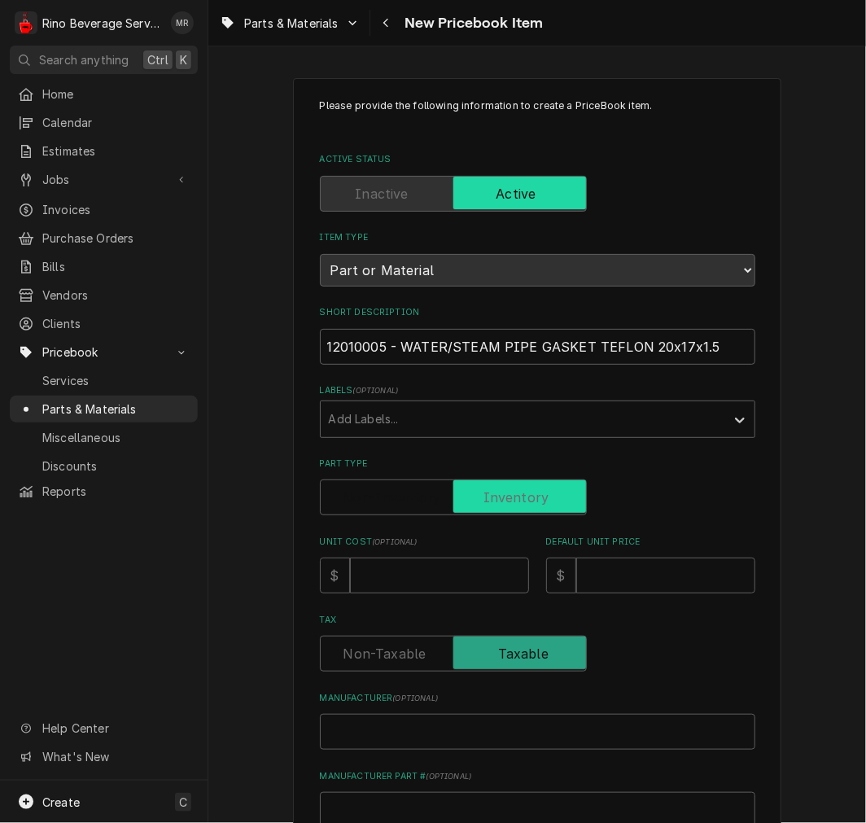
checkbox input "true"
click at [469, 570] on input "Unit Cost ( optional )" at bounding box center [439, 576] width 179 height 36
type textarea "x"
type input "0"
type textarea "x"
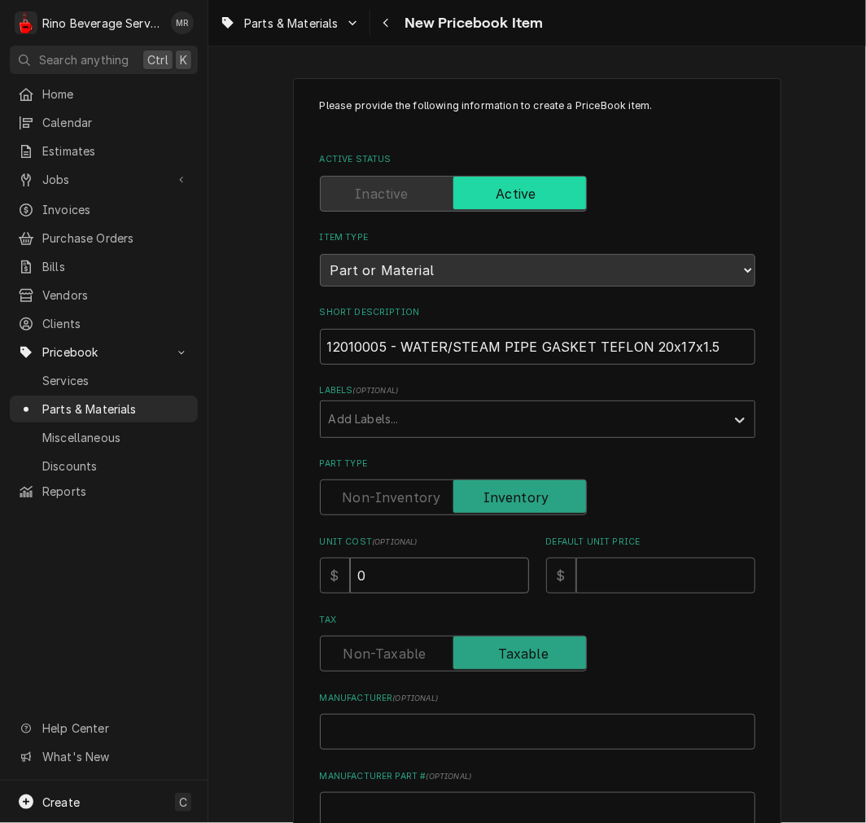
type input "0.4"
type textarea "x"
type input "0.42"
click at [662, 579] on input "Default Unit Price" at bounding box center [665, 576] width 179 height 36
type textarea "x"
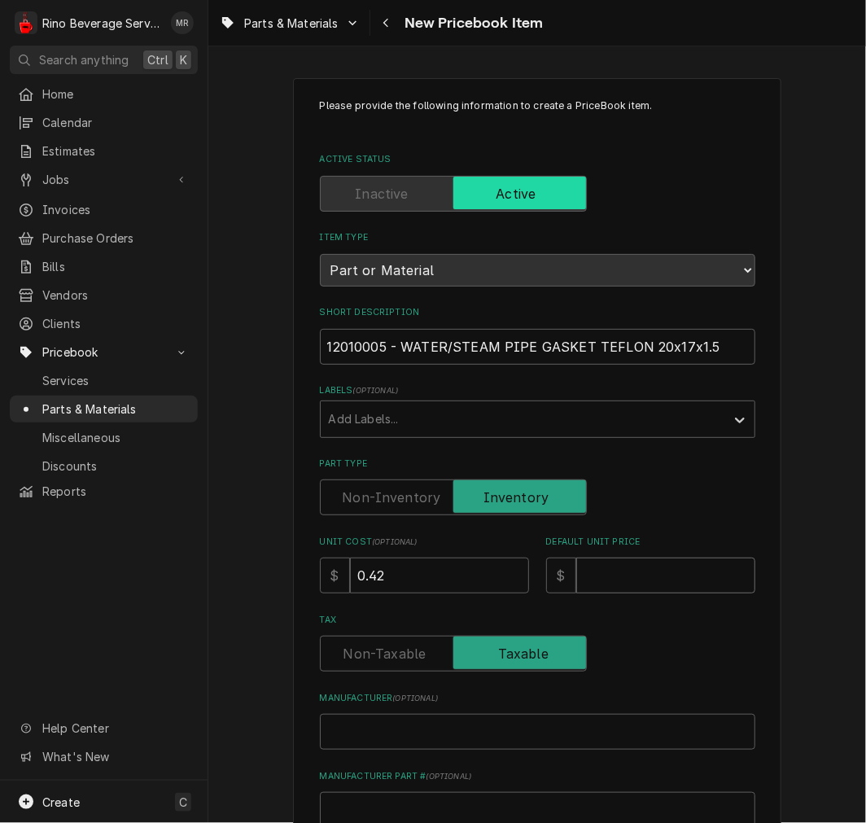
type input "0"
type textarea "x"
type input "0.6"
type textarea "x"
type input "0.61"
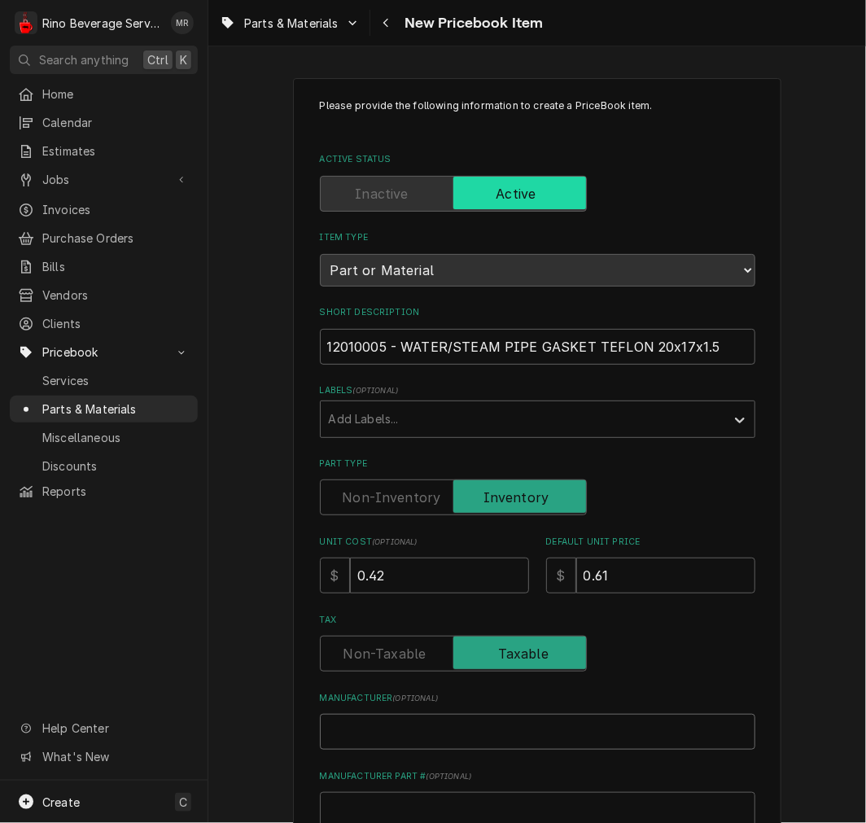
drag, startPoint x: 478, startPoint y: 715, endPoint x: 473, endPoint y: 728, distance: 13.9
click at [475, 721] on input "Manufacturer ( optional )" at bounding box center [538, 732] width 436 height 36
type textarea "x"
type input "W"
type textarea "x"
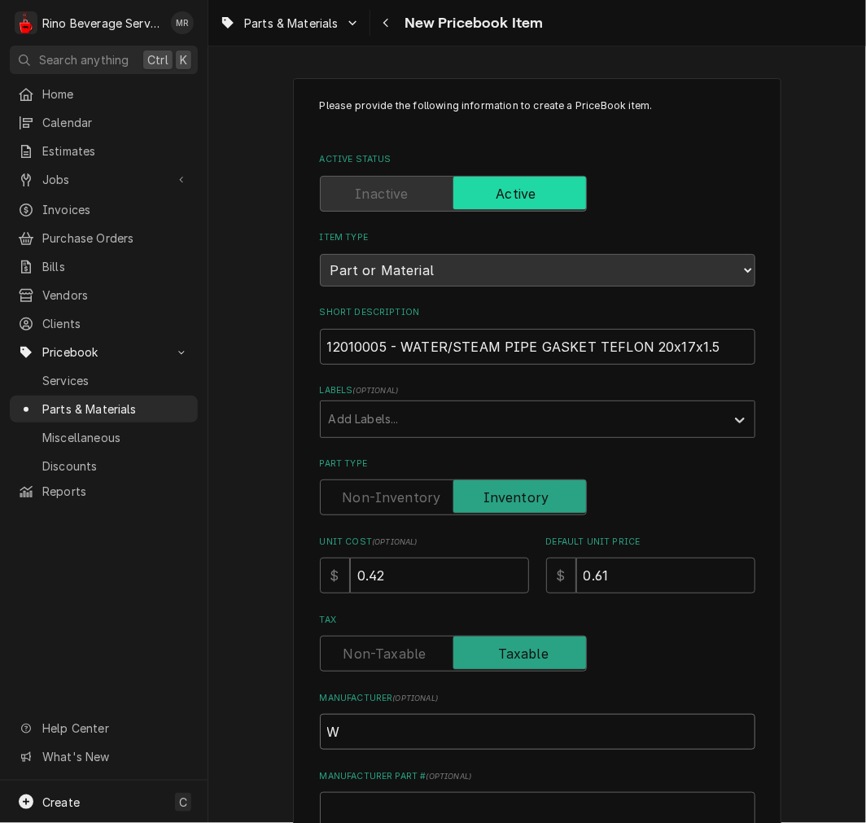
type input "We"
type textarea "x"
type input "Weg"
type textarea "x"
type input "Wega"
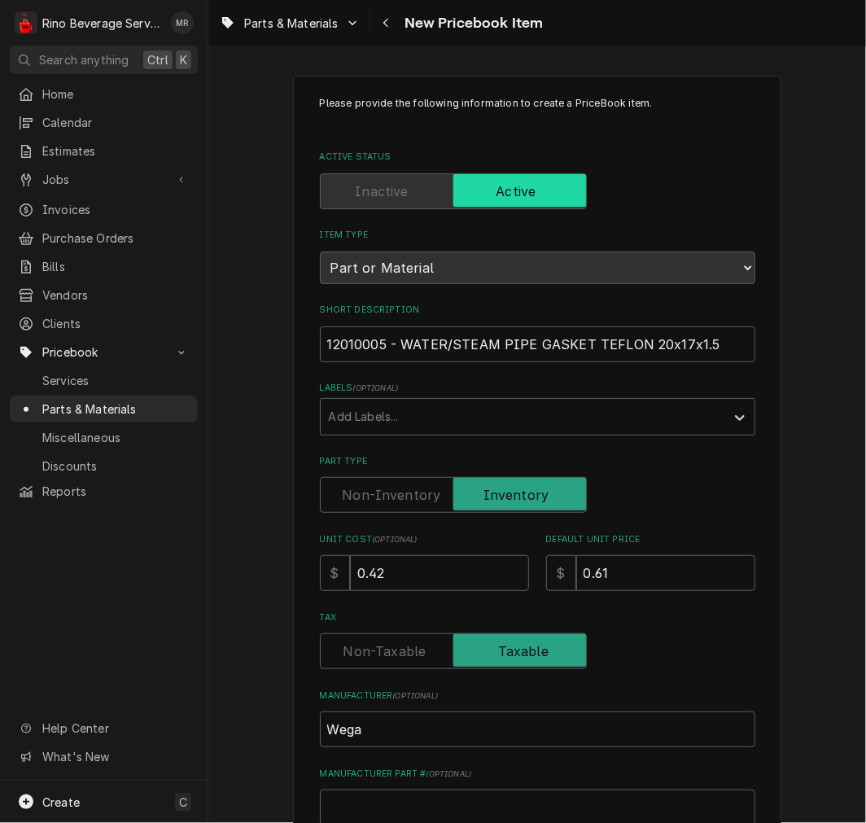
scroll to position [450, 0]
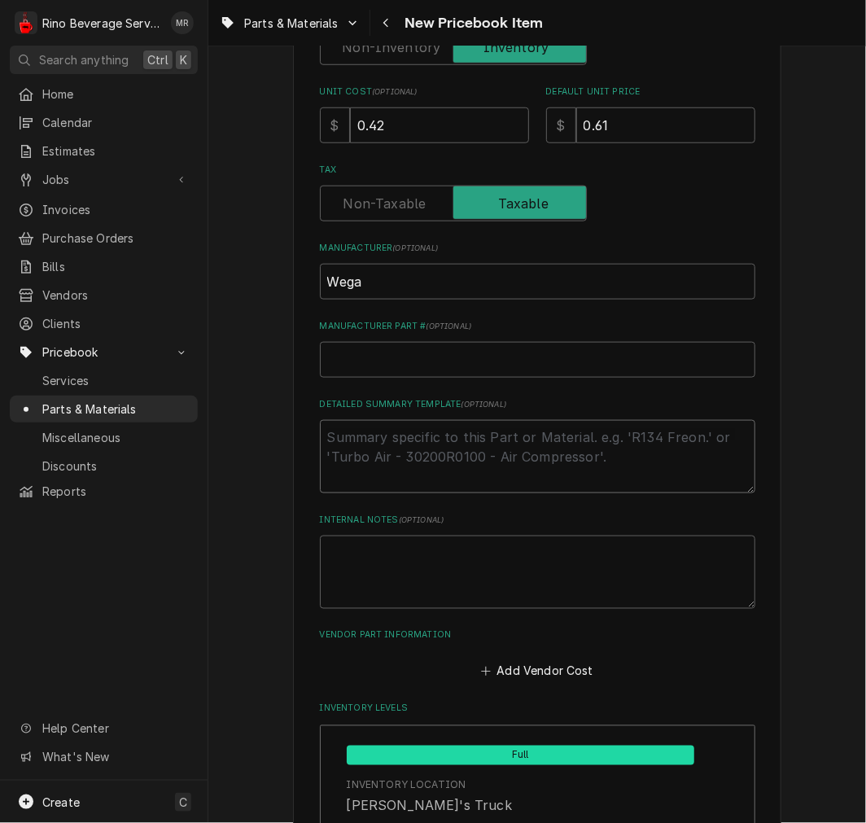
type textarea "x"
type textarea "P"
type textarea "x"
type textarea "P/"
type textarea "x"
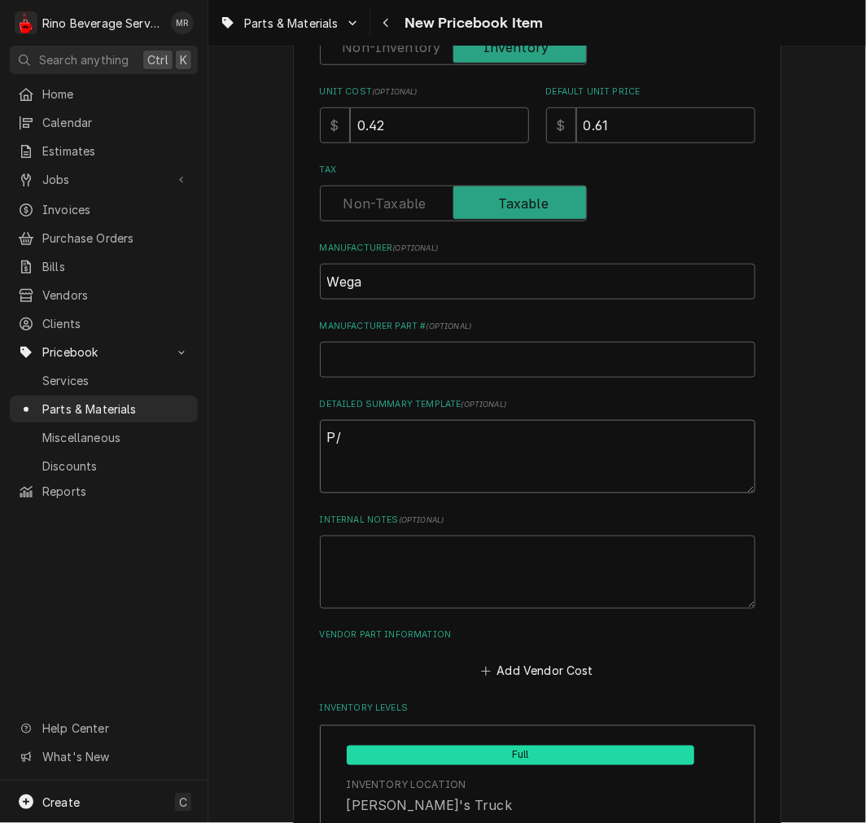
type textarea "P/N"
type textarea "x"
type textarea "P/N"
paste textarea "12010005 - WATER/STEAM PIPE GASKET TEFLON 20x17x1.5"
type textarea "x"
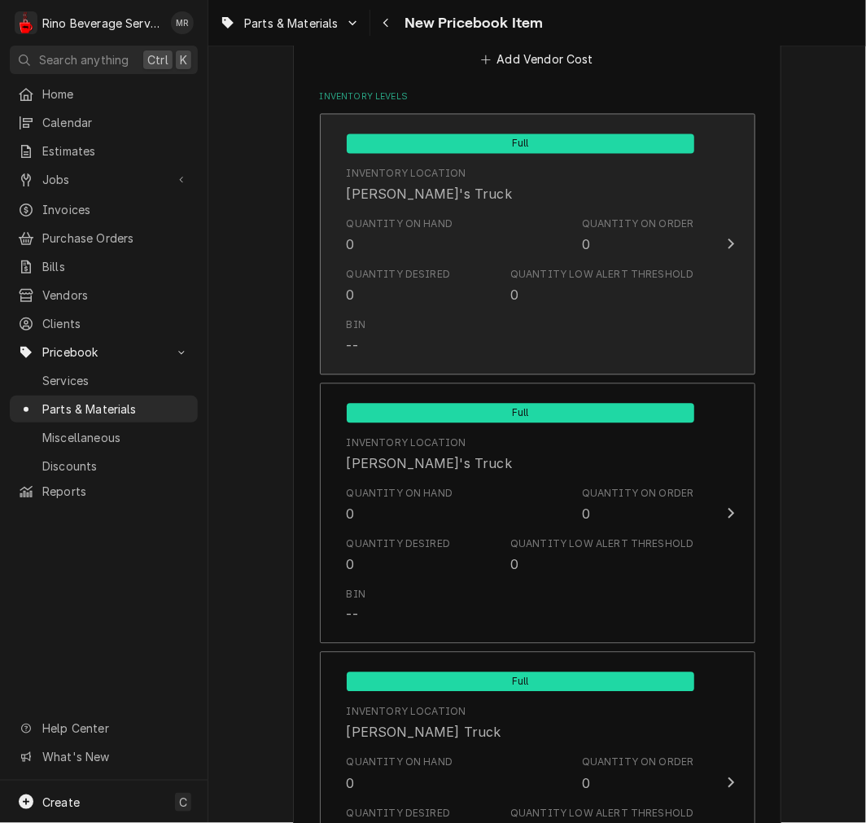
scroll to position [1054, 0]
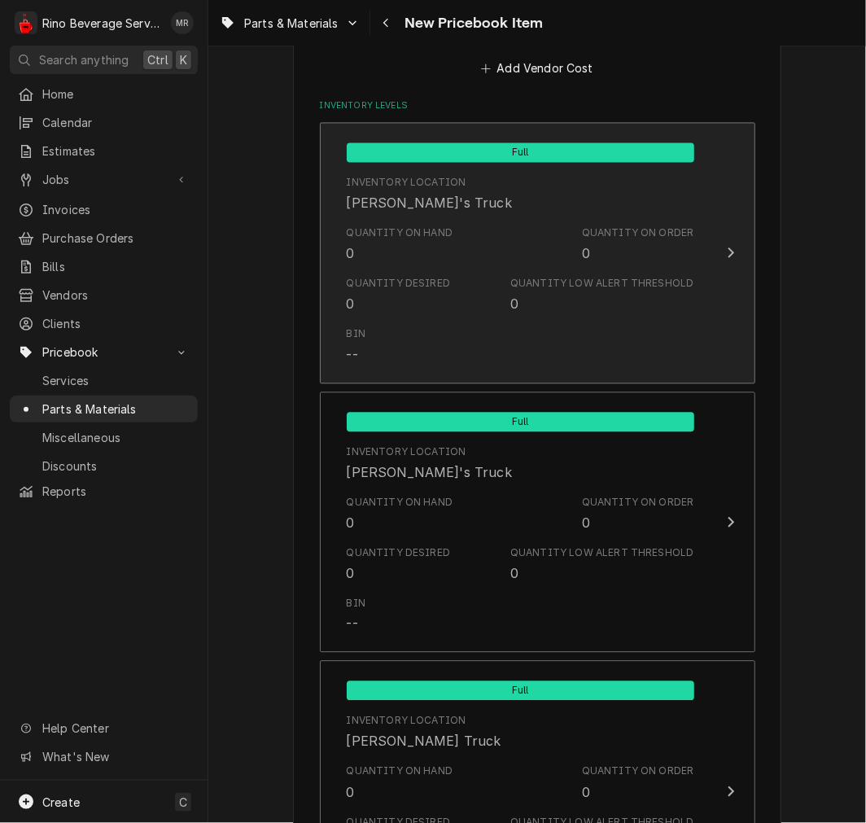
type textarea "P/N 12010005 - WATER/STEAM PIPE GASKET TEFLON 20x17x1.5"
click at [433, 261] on div "Quantity on Hand 0 Quantity on Order 0" at bounding box center [521, 244] width 348 height 50
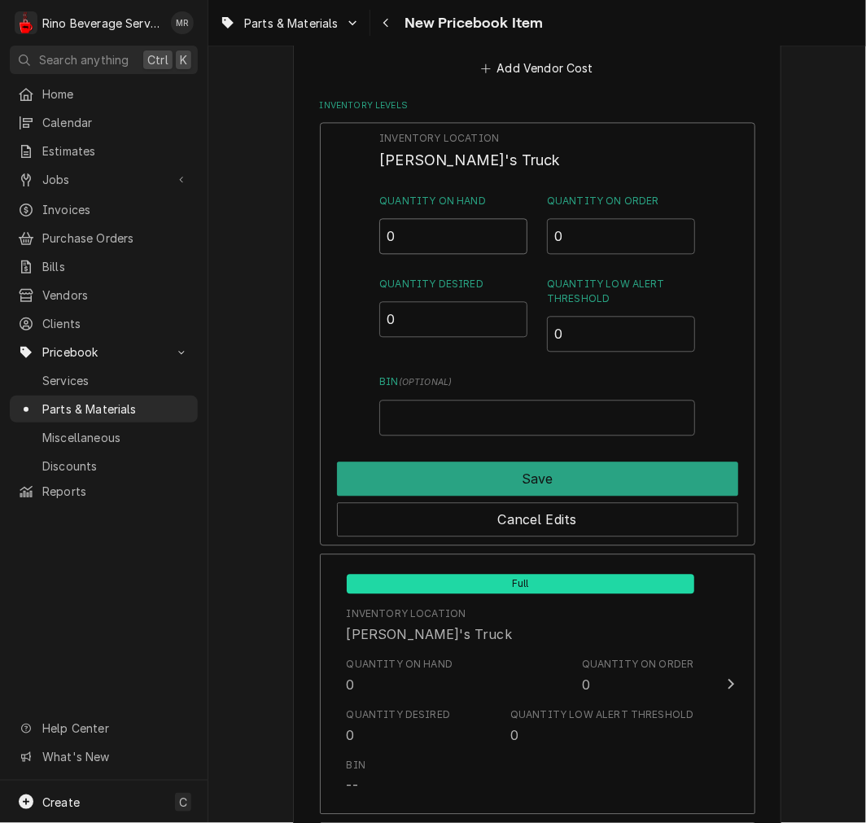
click at [423, 230] on input "0" at bounding box center [453, 236] width 148 height 36
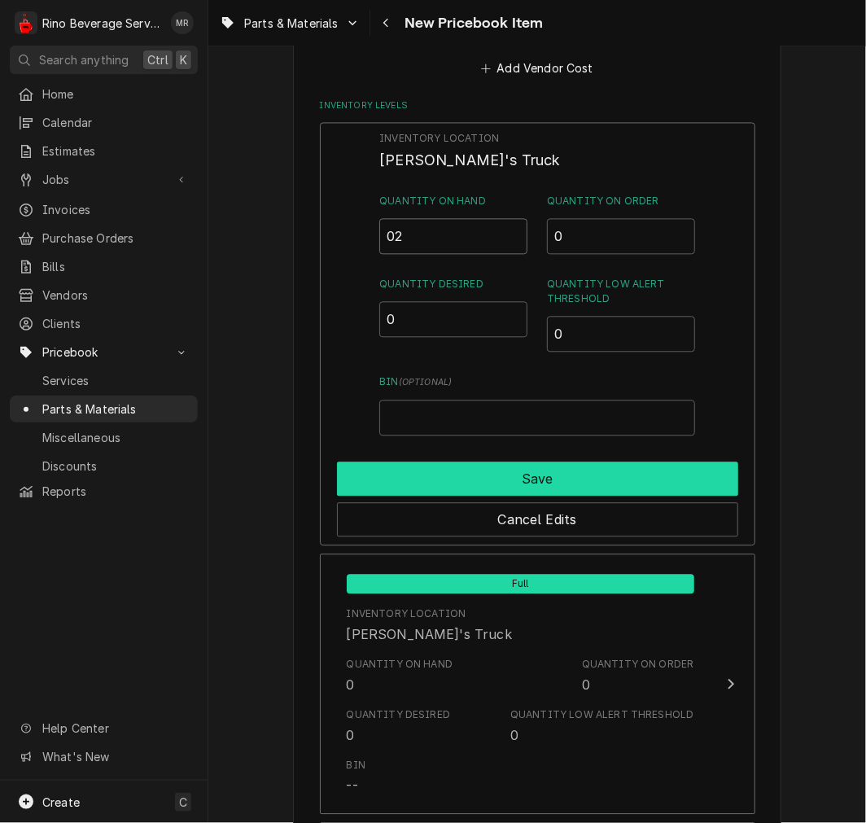
type input "02"
click at [458, 465] on button "Save" at bounding box center [537, 479] width 401 height 34
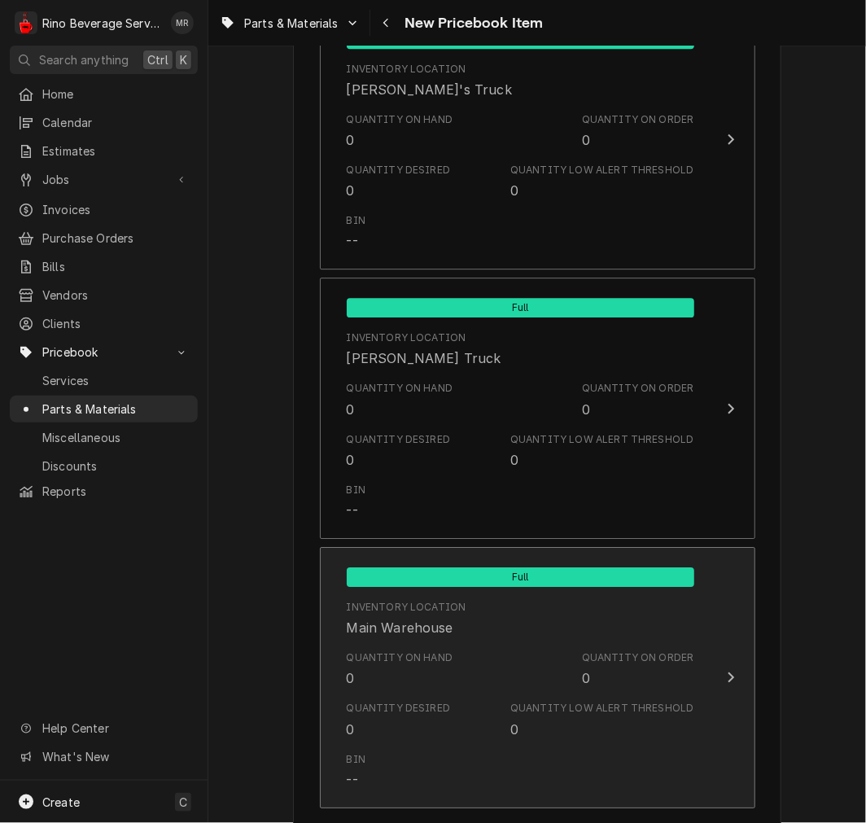
scroll to position [1527, 0]
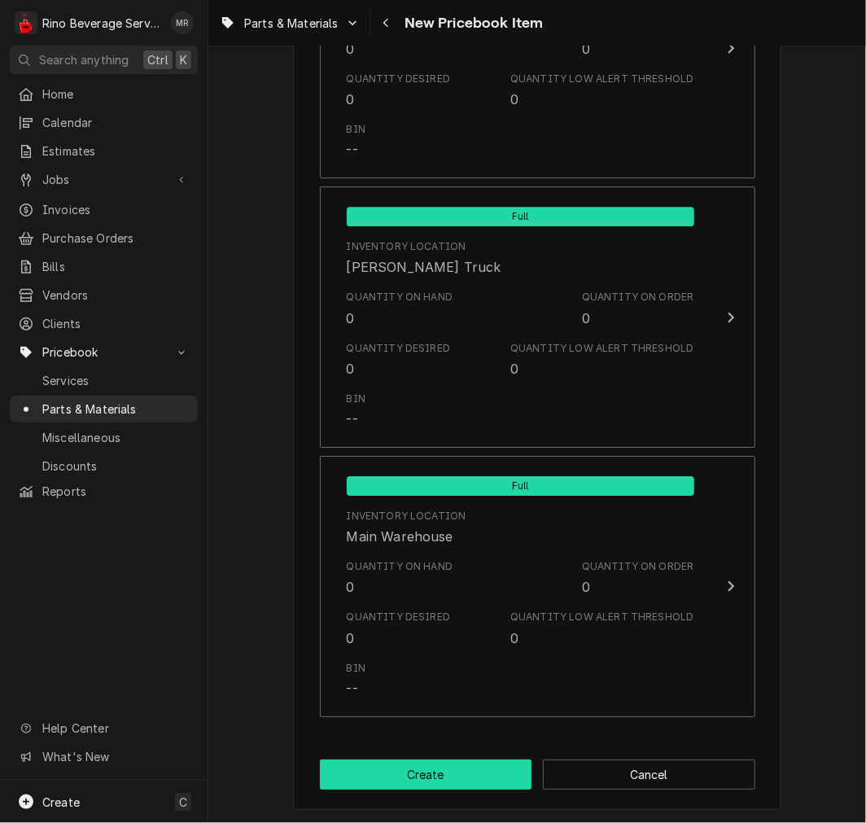
drag, startPoint x: 456, startPoint y: 774, endPoint x: 450, endPoint y: 747, distance: 27.5
click at [456, 772] on button "Create" at bounding box center [426, 775] width 213 height 30
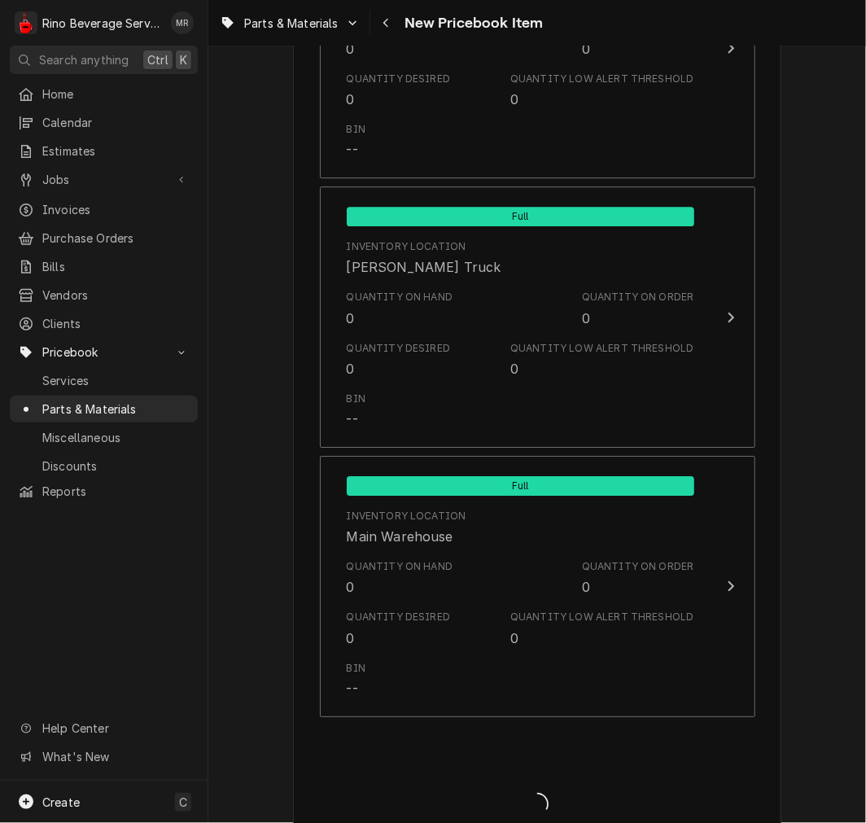
type textarea "x"
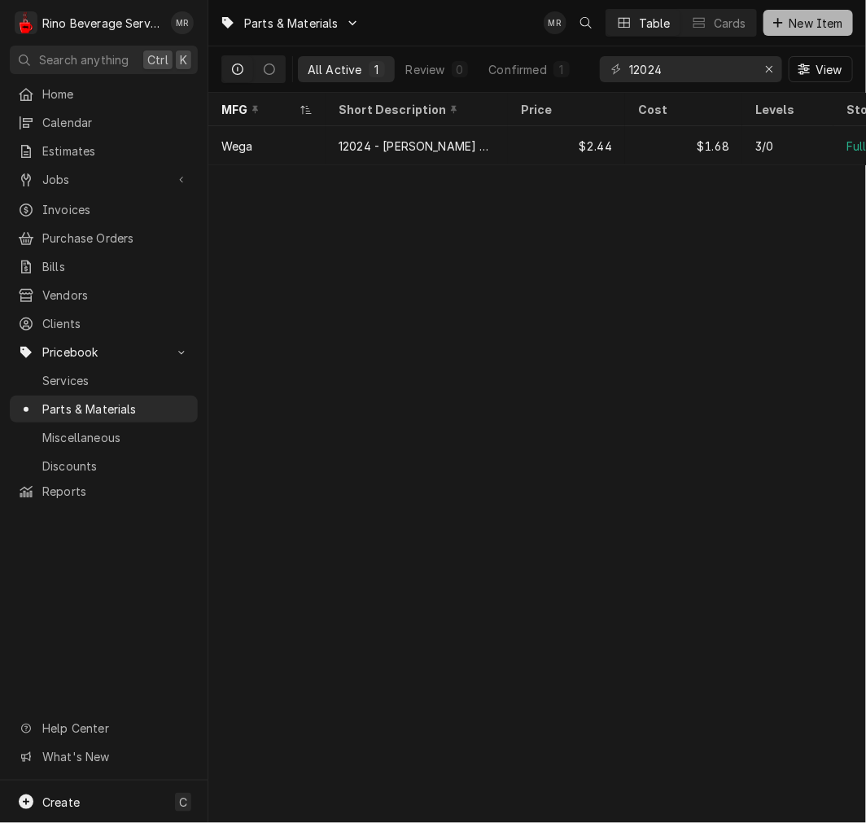
click at [792, 29] on span "New Item" at bounding box center [817, 23] width 60 height 17
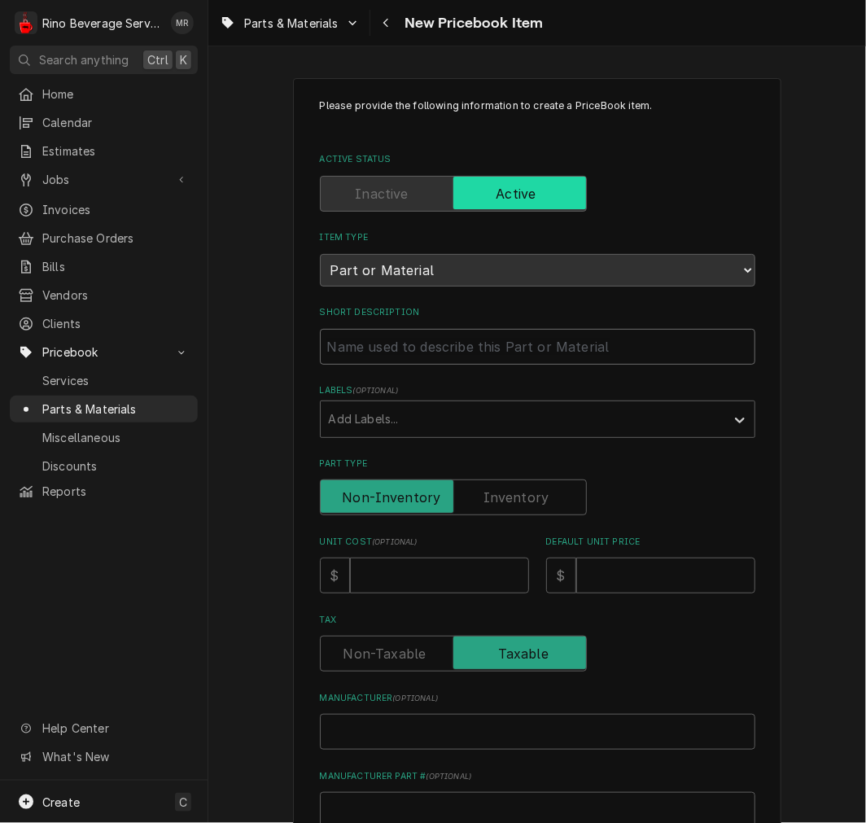
click at [370, 338] on input "Short Description" at bounding box center [538, 347] width 436 height 36
paste input "12204 TAP RUBBER GASKET 12.5x7.5x9 10PCS"
type textarea "x"
type input "12204 TAP RUBBER GASKET 12.5x7.5x9 10PCS"
click at [362, 336] on input "12204 TAP RUBBER GASKET 12.5x7.5x9 10PCS" at bounding box center [538, 347] width 436 height 36
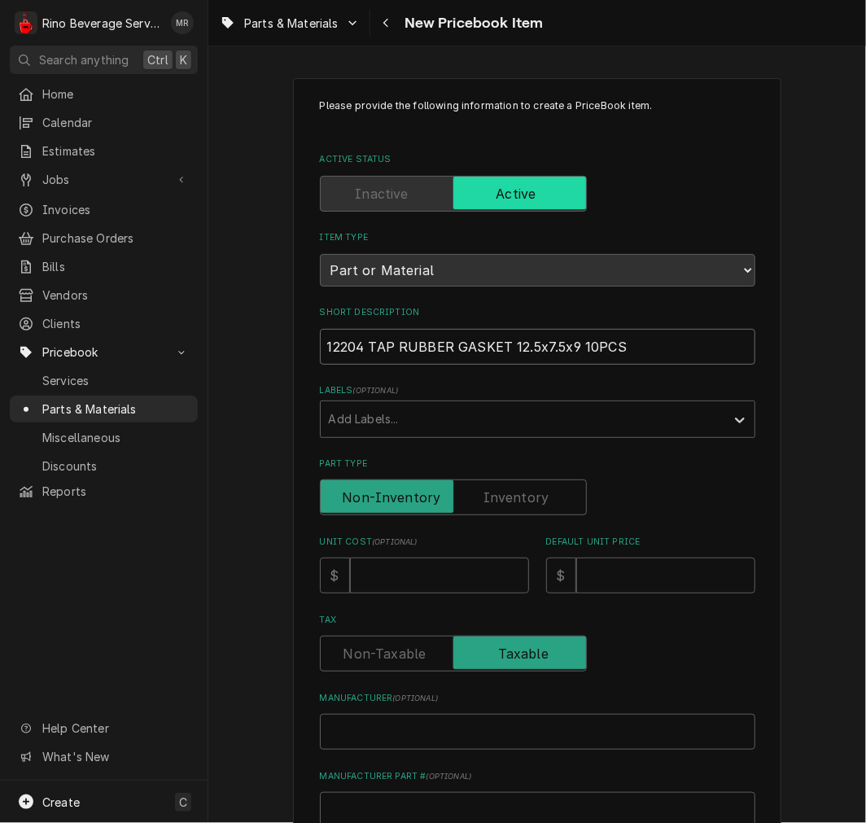
type textarea "x"
type input "12204 -TAP RUBBER GASKET 12.5x7.5x9 10PCS"
type textarea "x"
type input "12204 - TAP RUBBER GASKET 12.5x7.5x9 10PCS"
drag, startPoint x: 527, startPoint y: 482, endPoint x: 515, endPoint y: 485, distance: 12.6
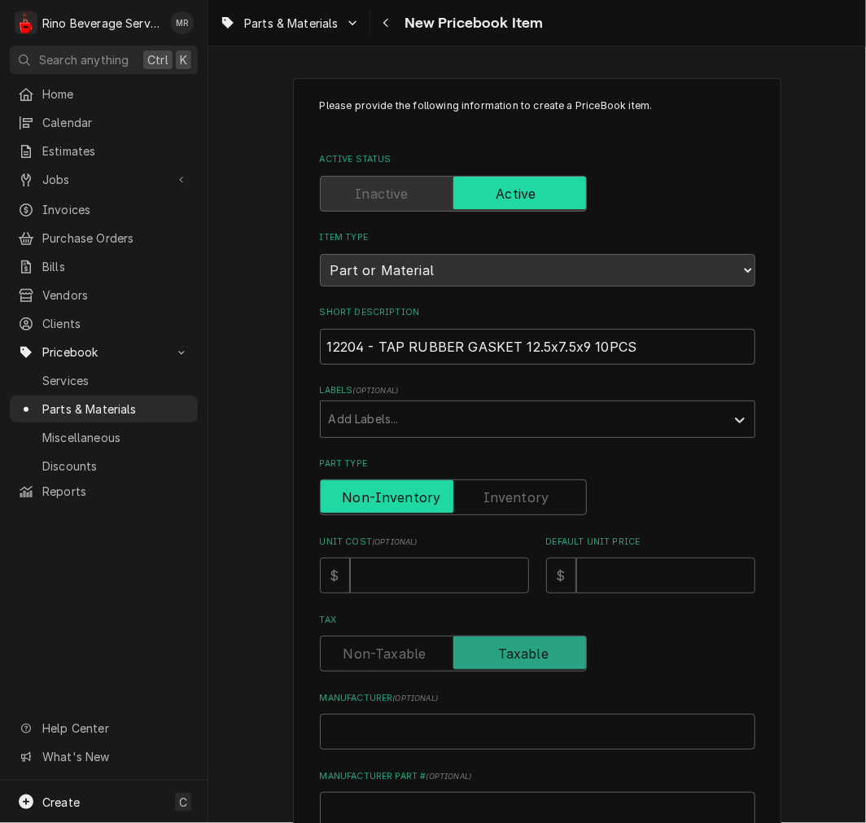
click at [528, 481] on input "Part Type" at bounding box center [453, 498] width 252 height 36
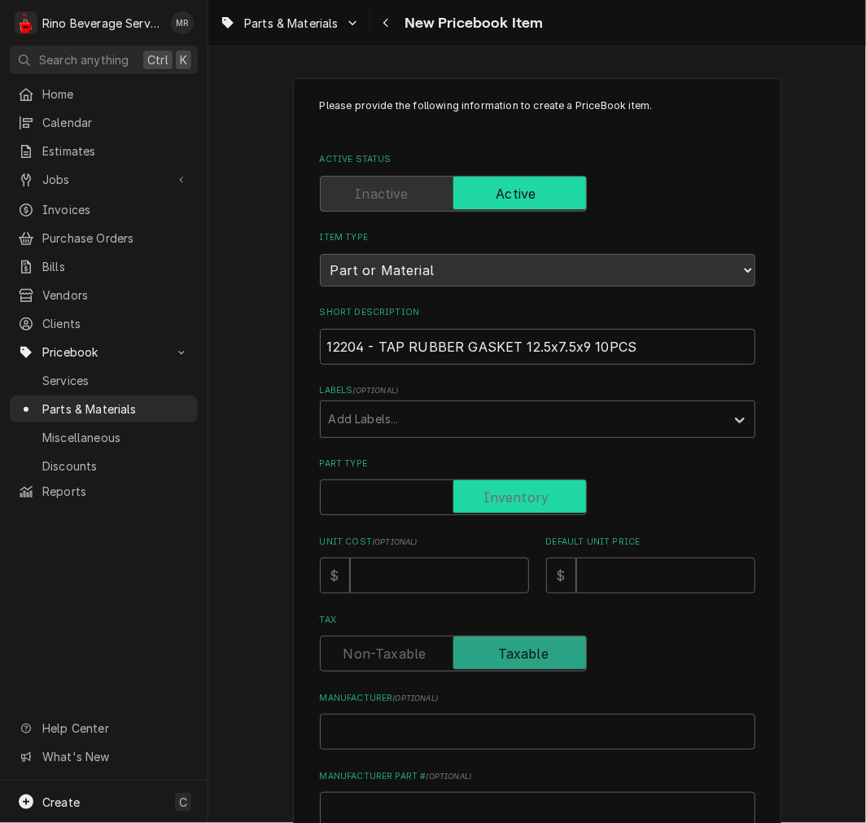
checkbox input "true"
click at [450, 558] on input "Unit Cost ( optional )" at bounding box center [439, 576] width 179 height 36
type textarea "x"
type input "1"
type textarea "x"
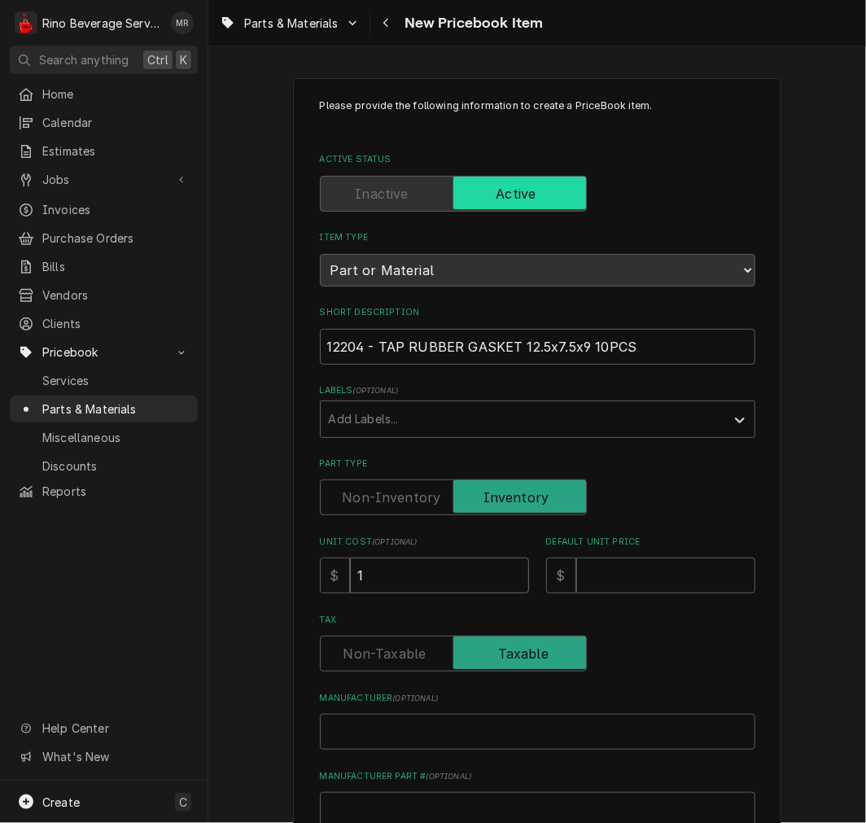
type input "1.6"
type textarea "x"
type input "1.68"
click at [600, 562] on input "Default Unit Price" at bounding box center [665, 576] width 179 height 36
type textarea "x"
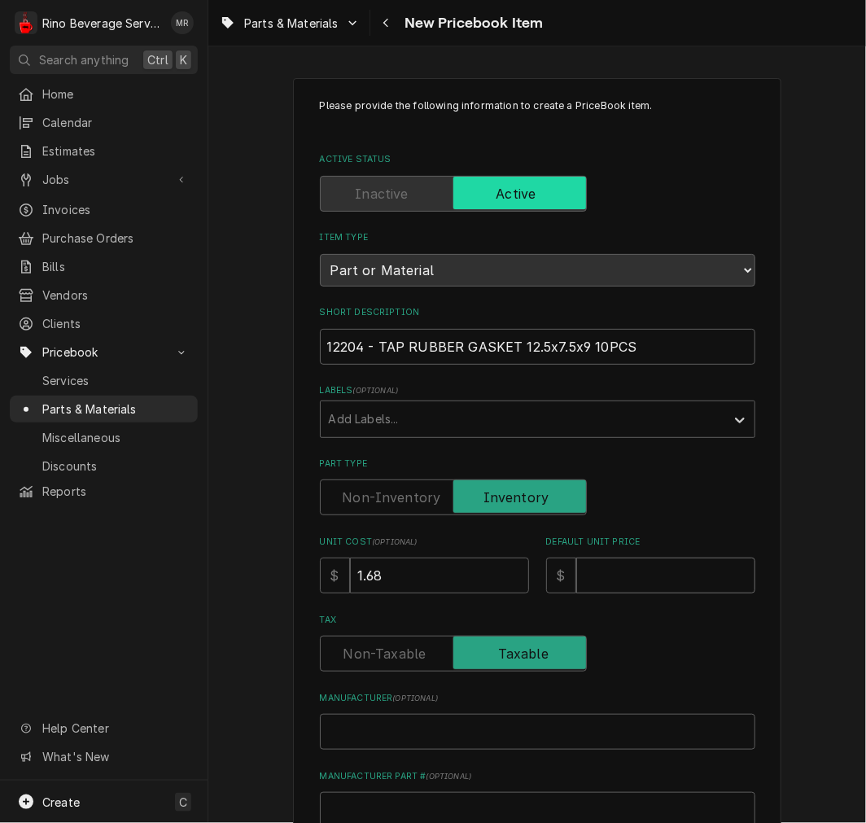
type input "2"
type textarea "x"
type input "2.4"
type textarea "x"
type input "2.44"
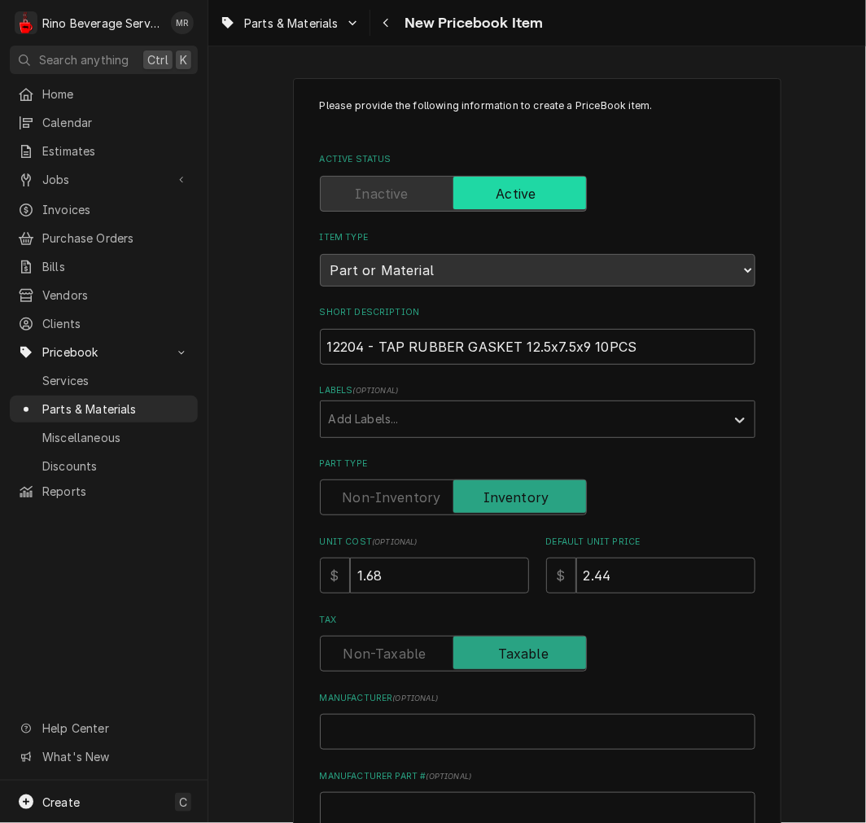
click at [410, 734] on input "Manufacturer ( optional )" at bounding box center [538, 732] width 436 height 36
type textarea "x"
type input "W"
type textarea "x"
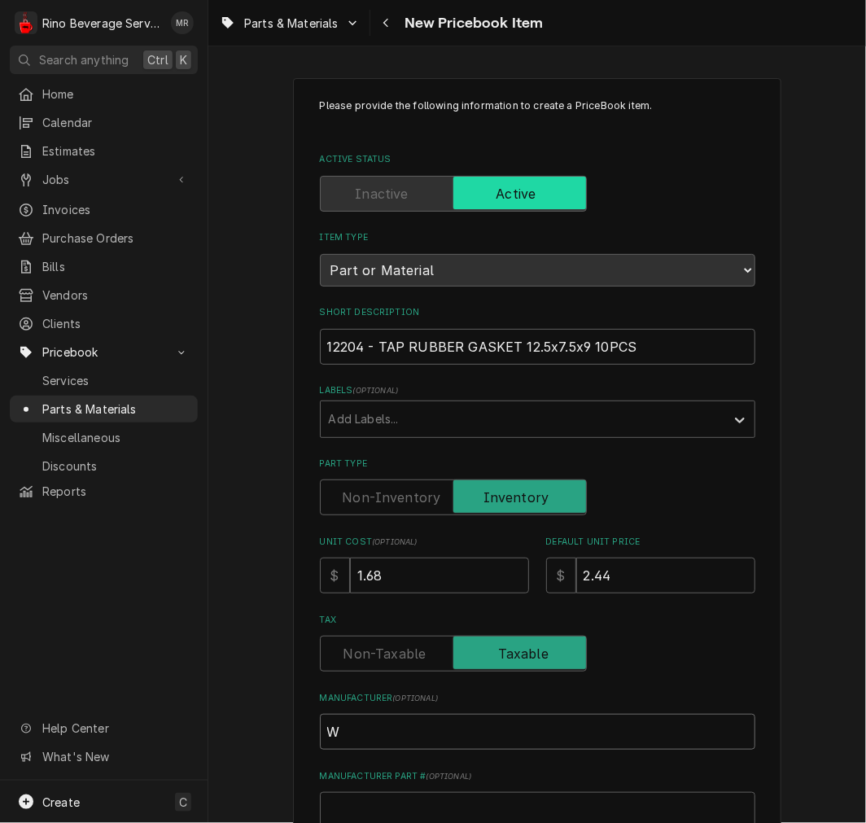
type input "We"
type textarea "x"
type input "Weg"
type textarea "x"
type input "Wega"
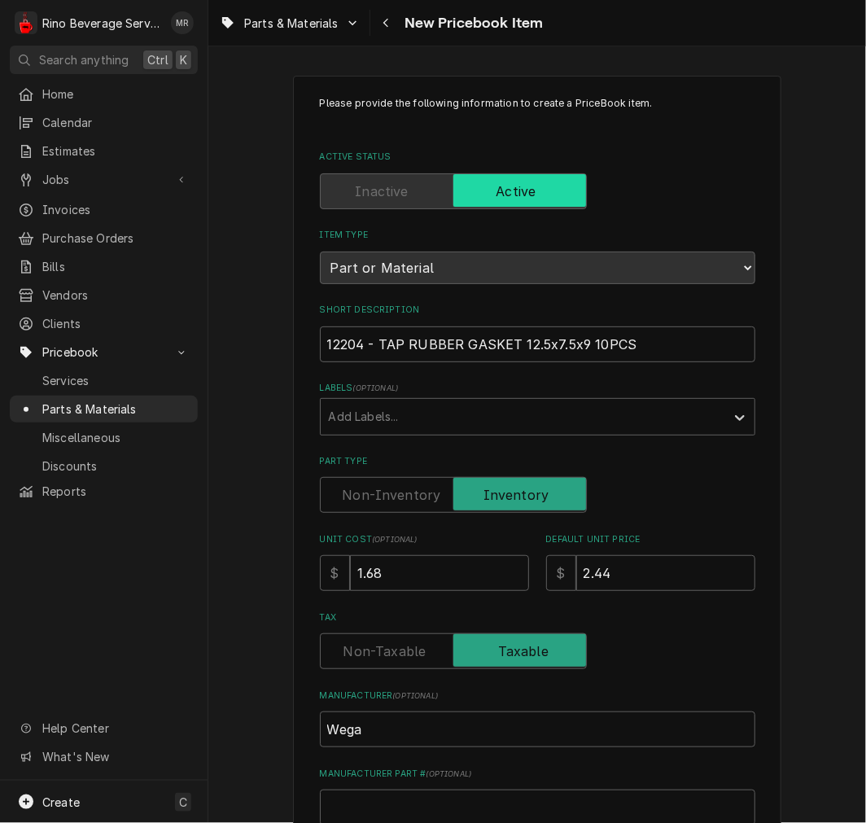
scroll to position [450, 0]
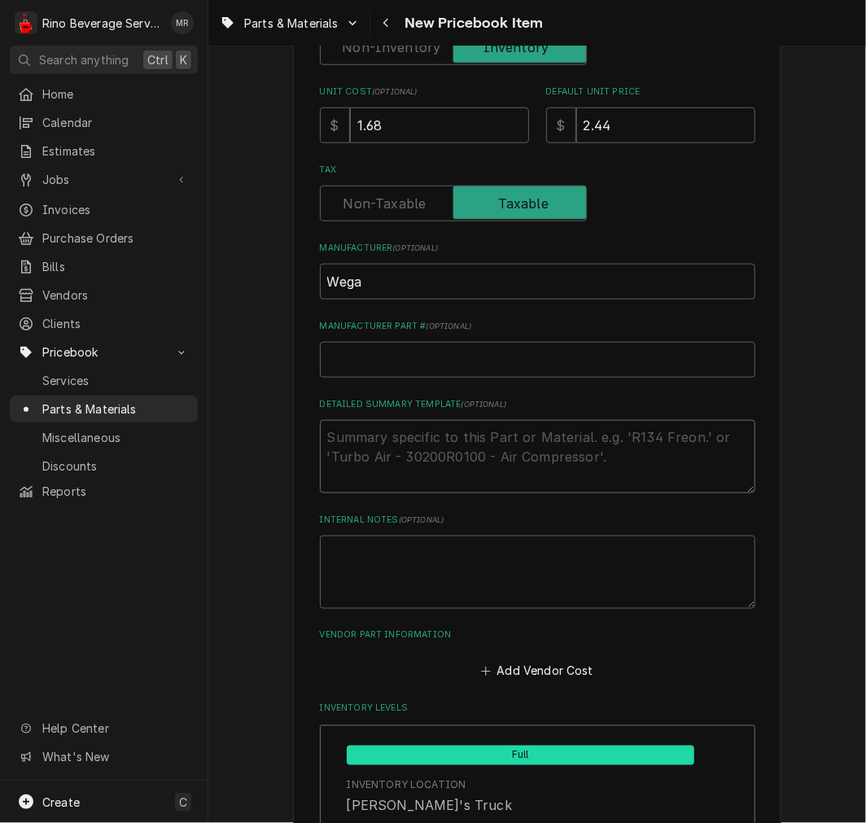
type textarea "P"
type textarea "x"
type textarea "P/"
type textarea "x"
type textarea "P/N"
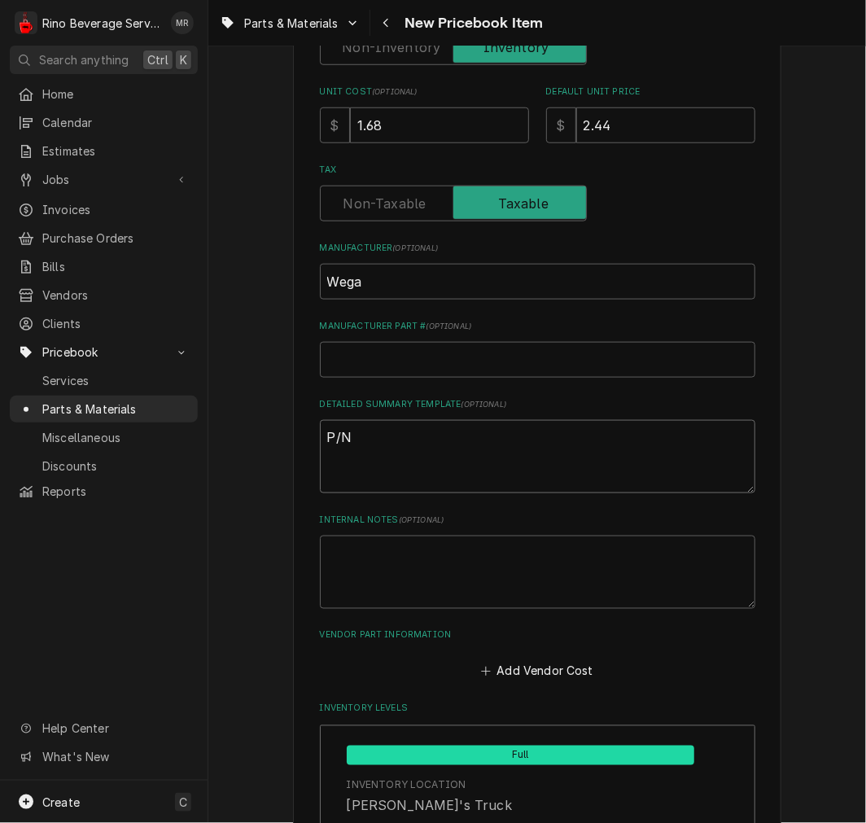
type textarea "x"
type textarea "P/N"
paste textarea "12204 - TAP RUBBER GASKET 12.5x7.5x9 10PCS"
type textarea "x"
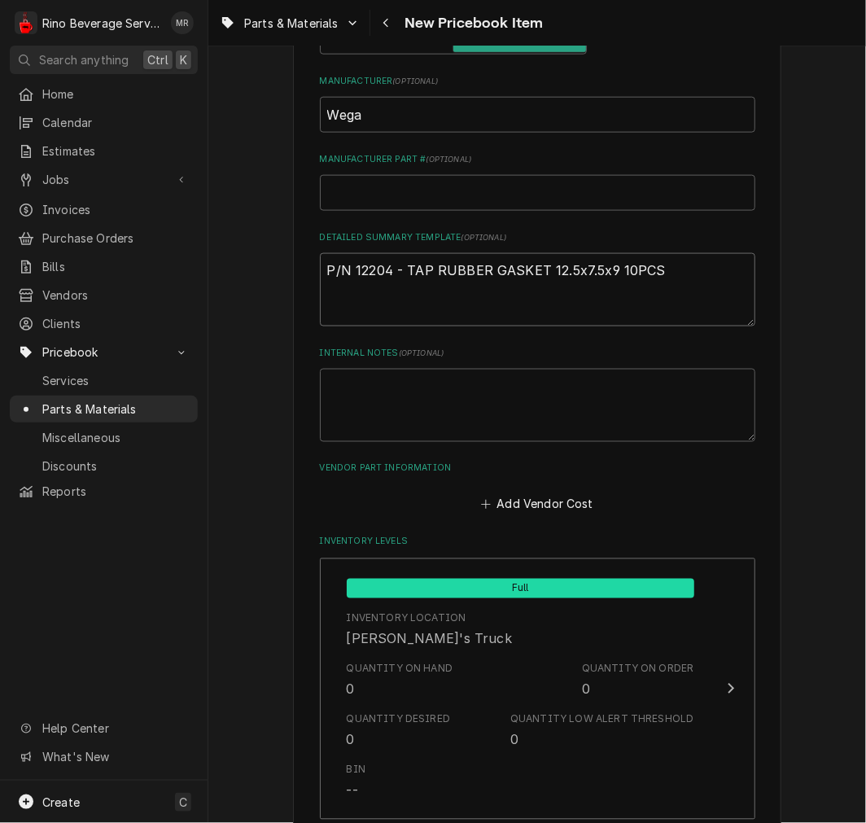
scroll to position [902, 0]
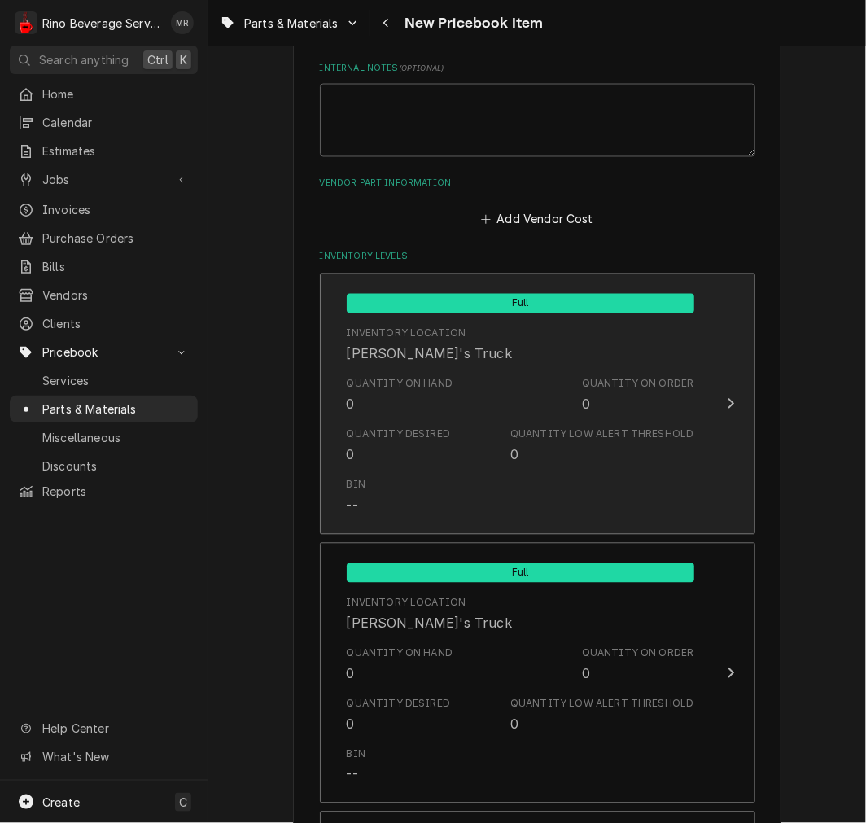
type textarea "P/N 12204 - TAP RUBBER GASKET 12.5x7.5x9 10PCS"
click at [452, 415] on div "Quantity on Hand 0 Quantity on Order 0" at bounding box center [521, 395] width 348 height 50
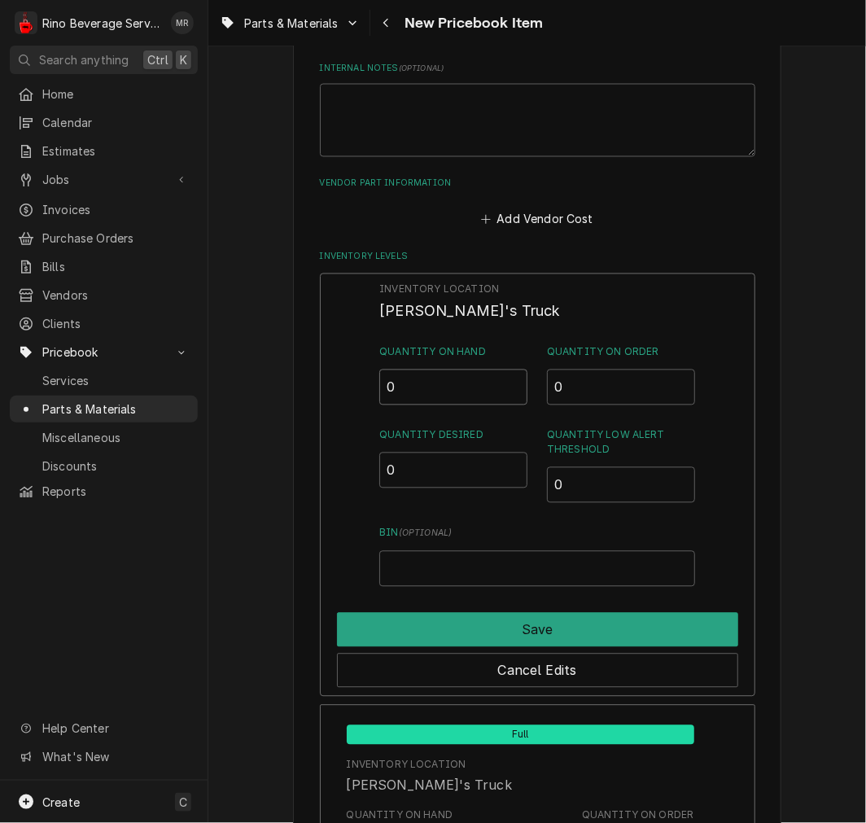
click at [448, 373] on input "0" at bounding box center [453, 388] width 148 height 36
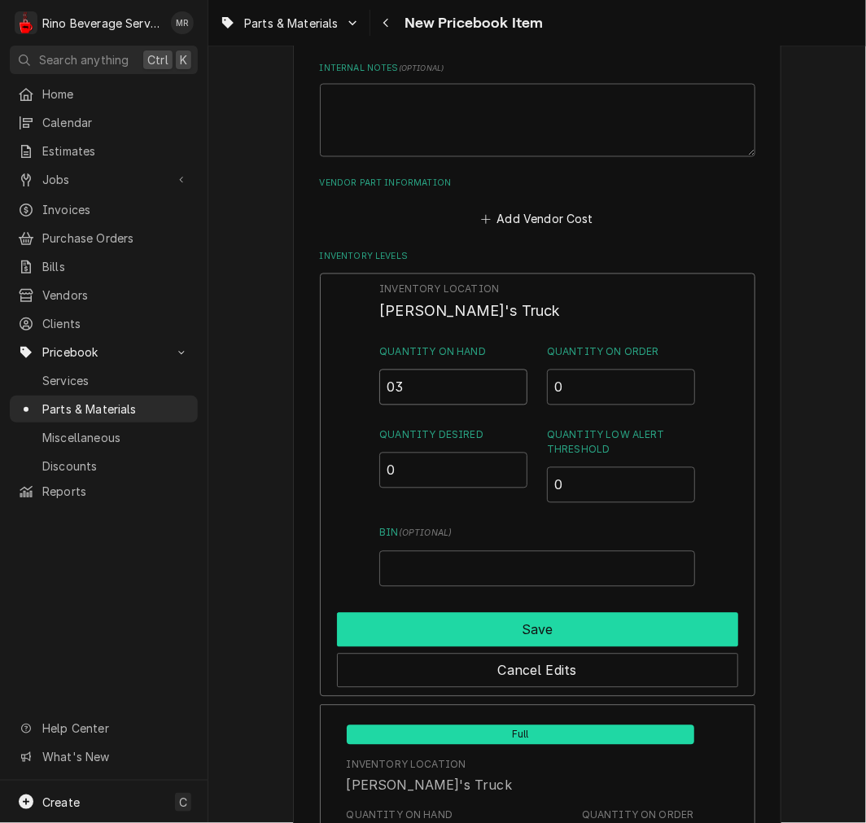
type input "03"
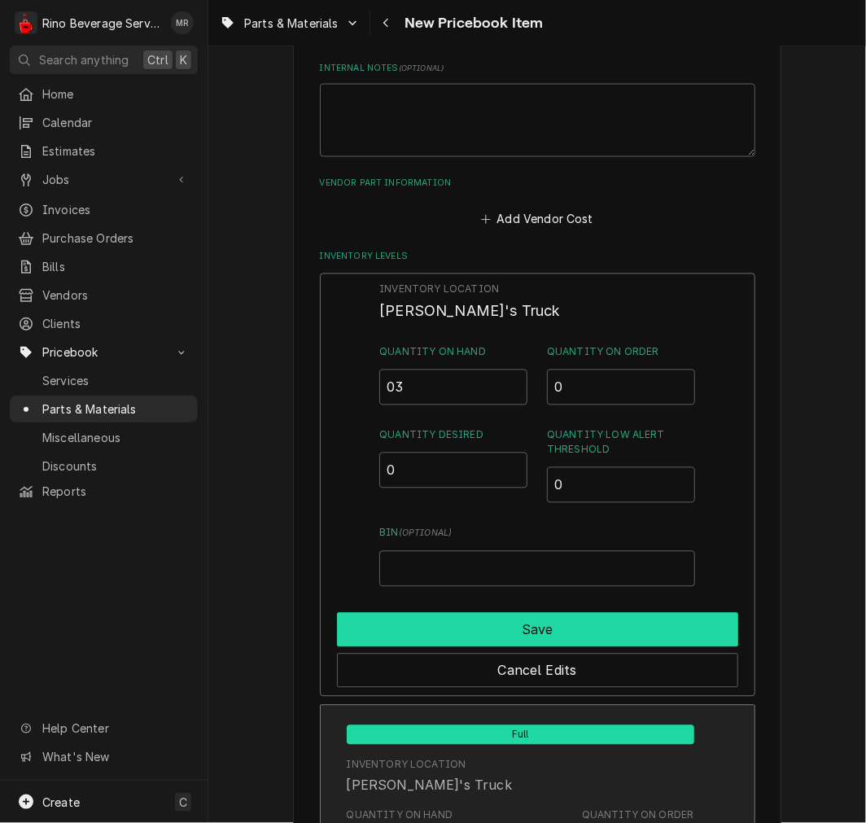
click at [411, 624] on button "Save" at bounding box center [537, 630] width 401 height 34
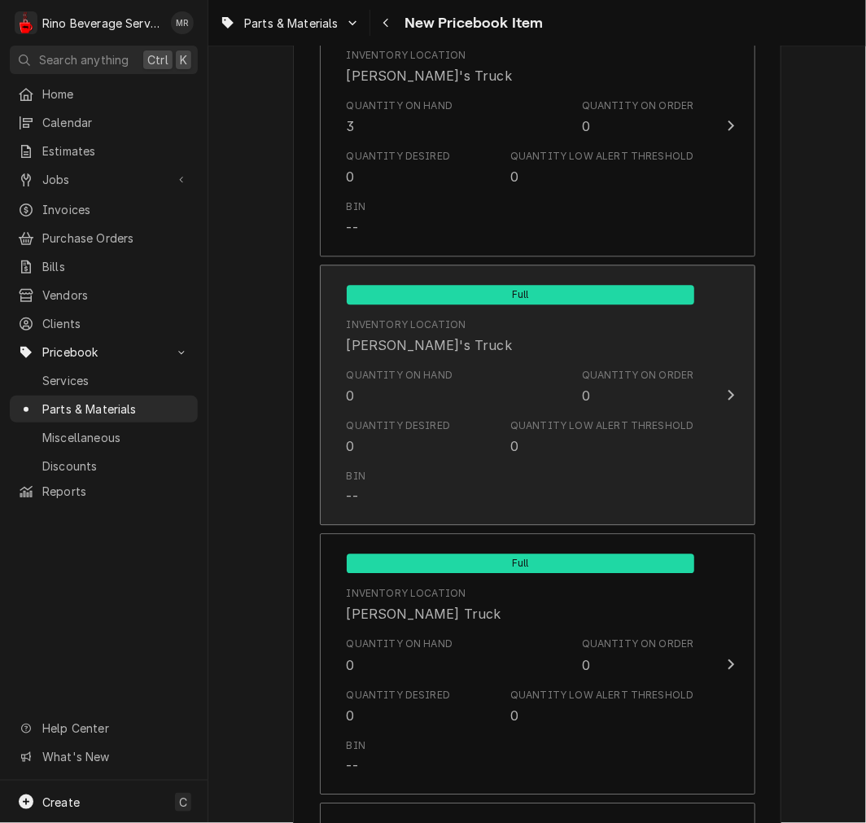
scroll to position [1527, 0]
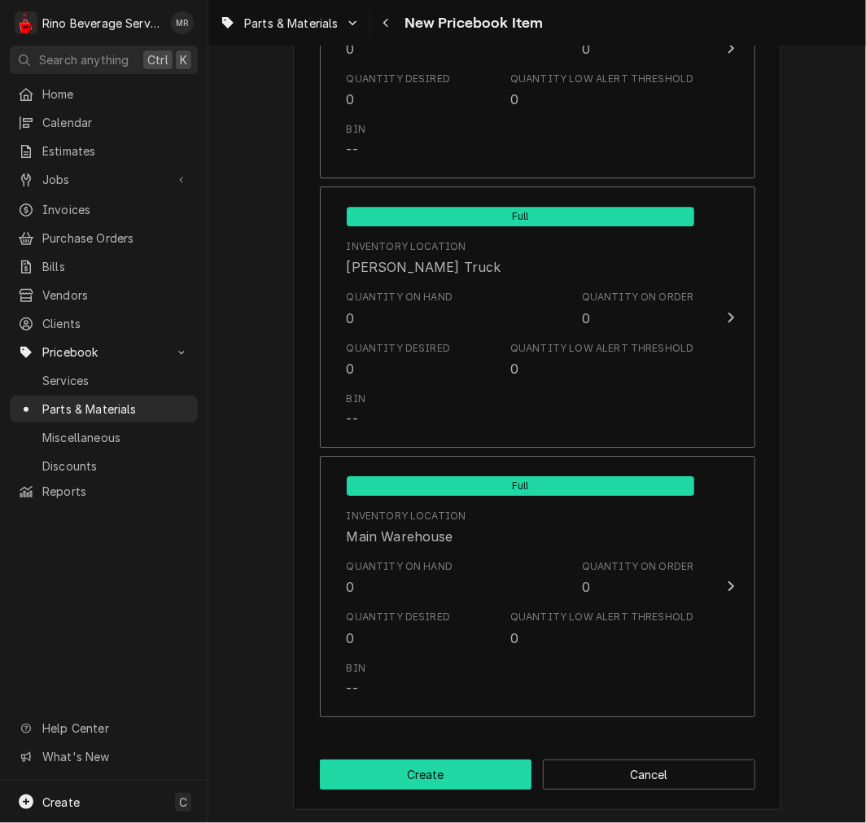
click at [435, 784] on button "Create" at bounding box center [426, 775] width 213 height 30
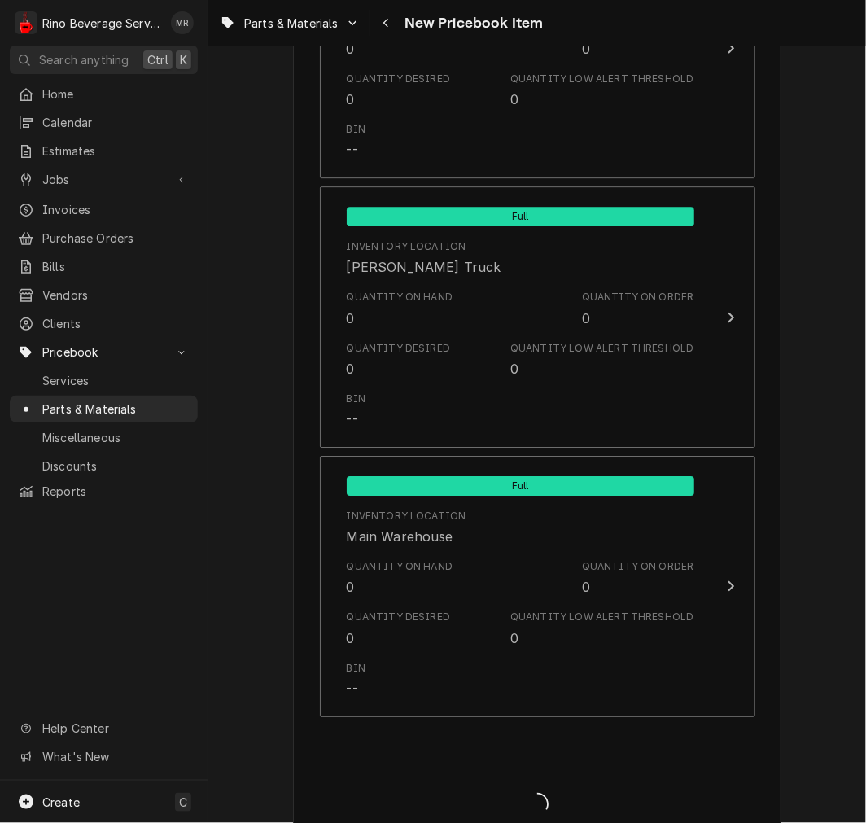
type textarea "x"
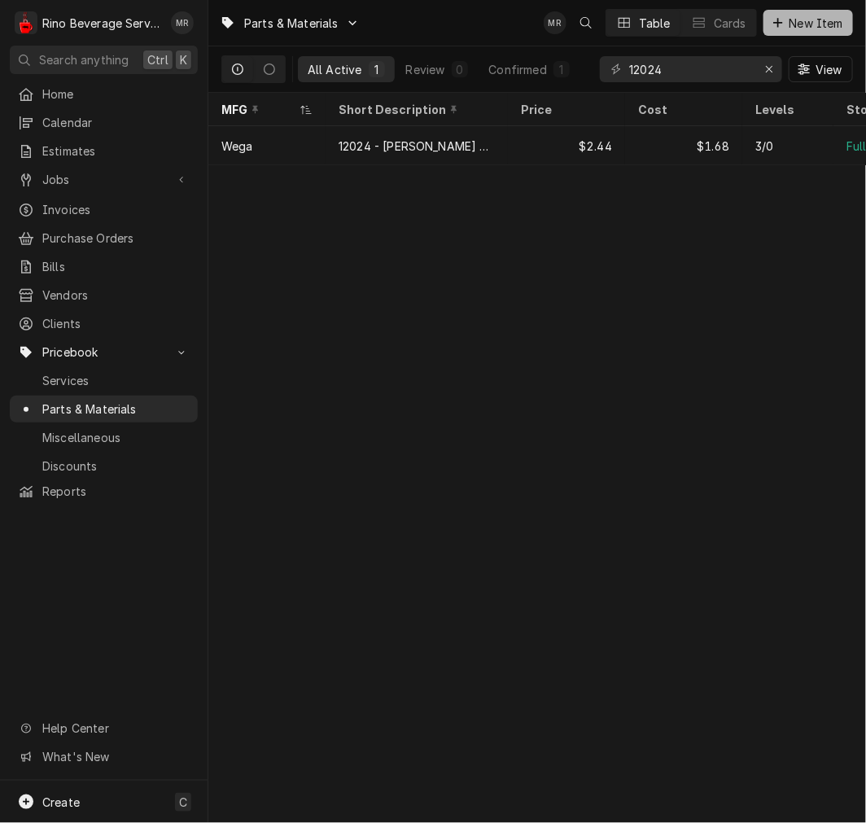
click at [829, 22] on span "New Item" at bounding box center [817, 23] width 60 height 17
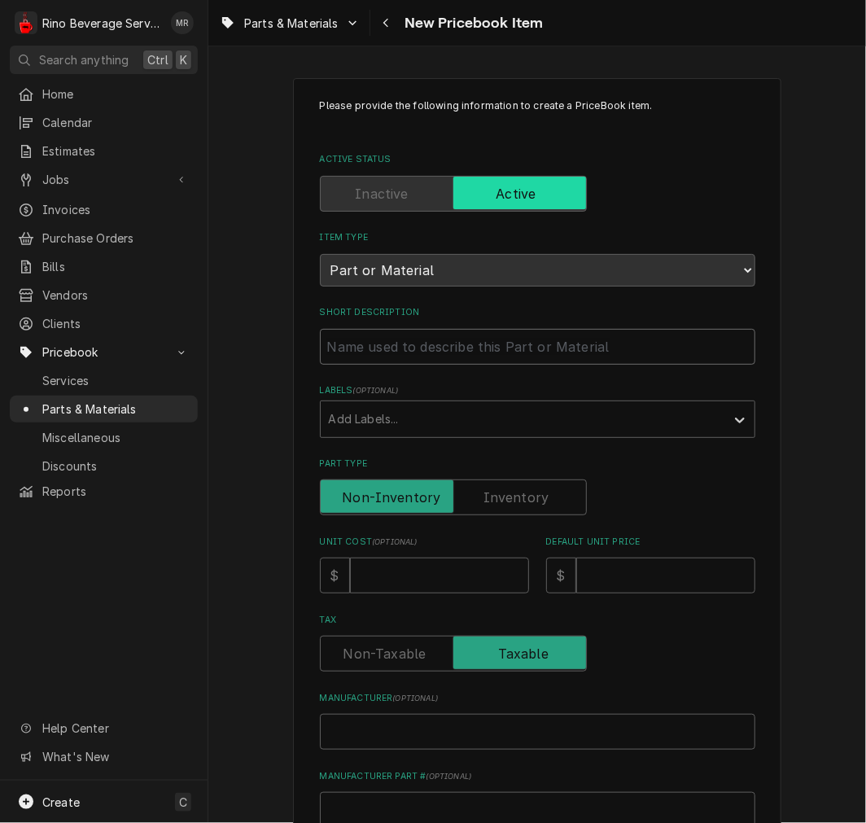
click at [432, 346] on input "Short Description" at bounding box center [538, 347] width 436 height 36
paste input "56001 >LEVEL TUBE UNIT"
type textarea "x"
type input "56001 >LEVEL TUBE UNIT"
click at [372, 345] on input "56001 >LEVEL TUBE UNIT" at bounding box center [538, 347] width 436 height 36
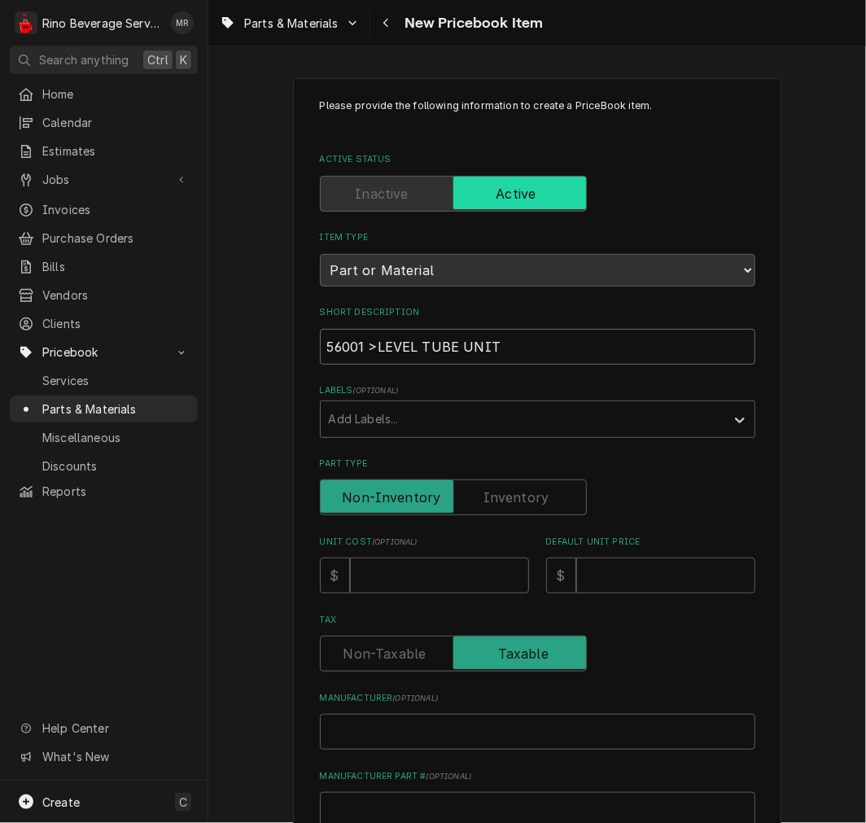
type textarea "x"
type input "56001 LEVEL TUBE UNIT"
type textarea "x"
type input "56001 -LEVEL TUBE UNIT"
type textarea "x"
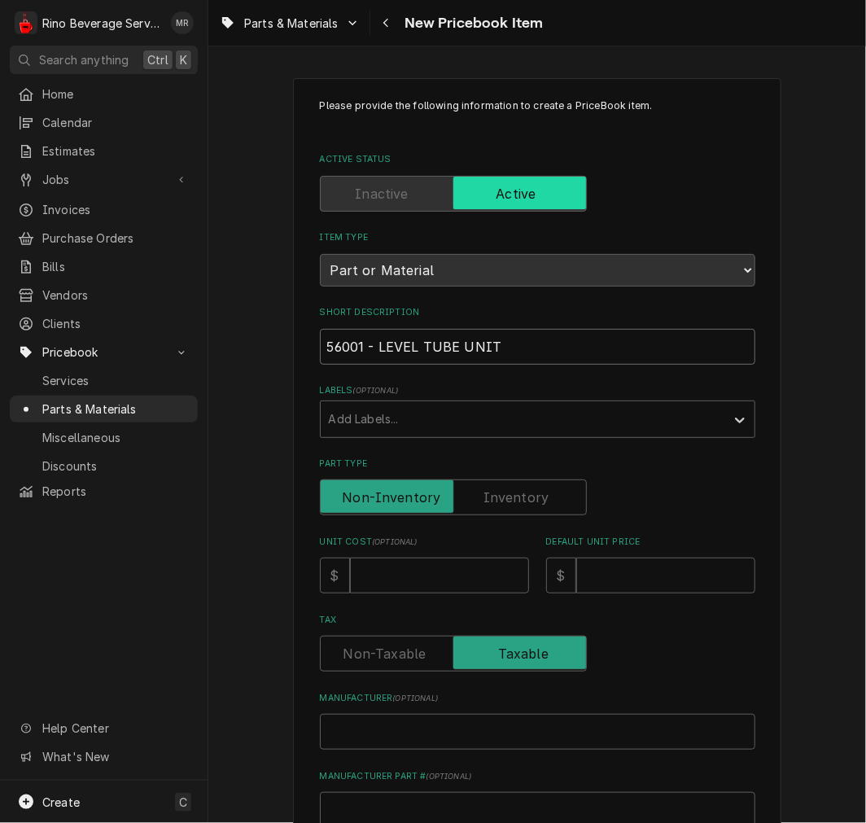
type input "56001 - LEVEL TUBE UNIT"
click at [495, 497] on label "Part Type" at bounding box center [453, 498] width 267 height 36
click at [495, 497] on input "Part Type" at bounding box center [453, 498] width 252 height 36
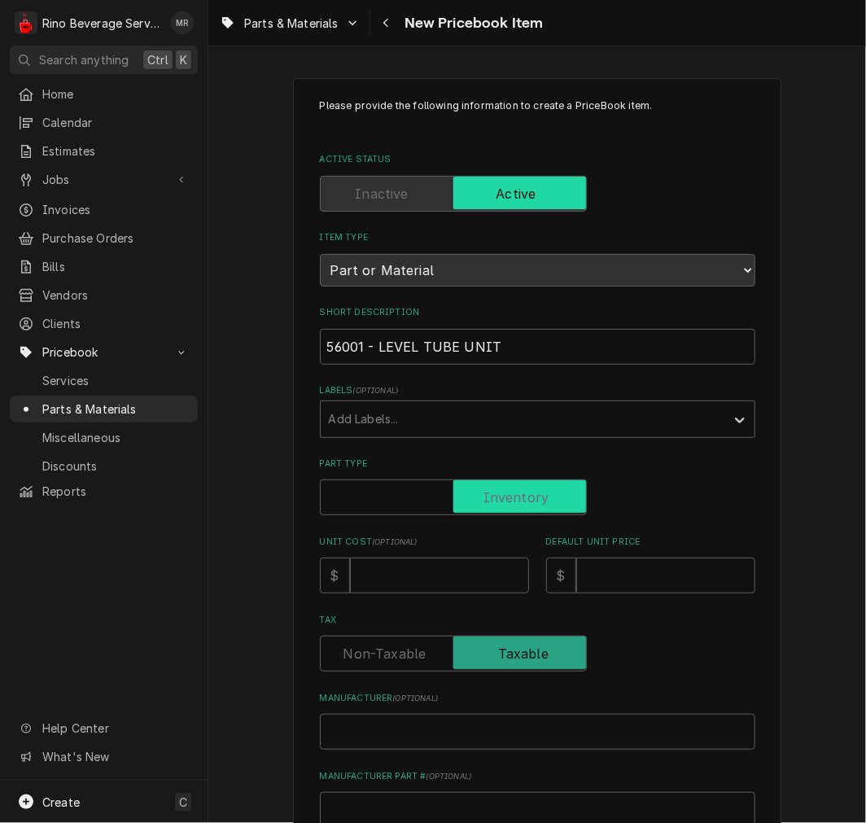
checkbox input "true"
click at [423, 562] on input "Unit Cost ( optional )" at bounding box center [439, 576] width 179 height 36
type textarea "x"
type input "8"
type textarea "x"
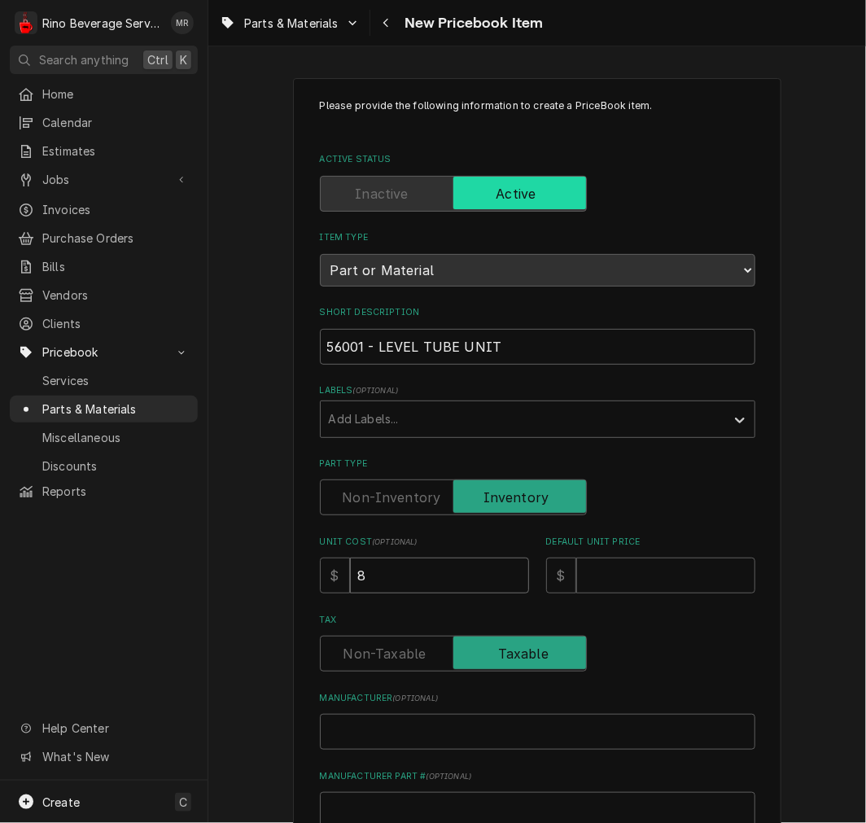
type input "8.9"
type textarea "x"
type input "8.97"
click at [662, 576] on input "Default Unit Price" at bounding box center [665, 576] width 179 height 36
type textarea "x"
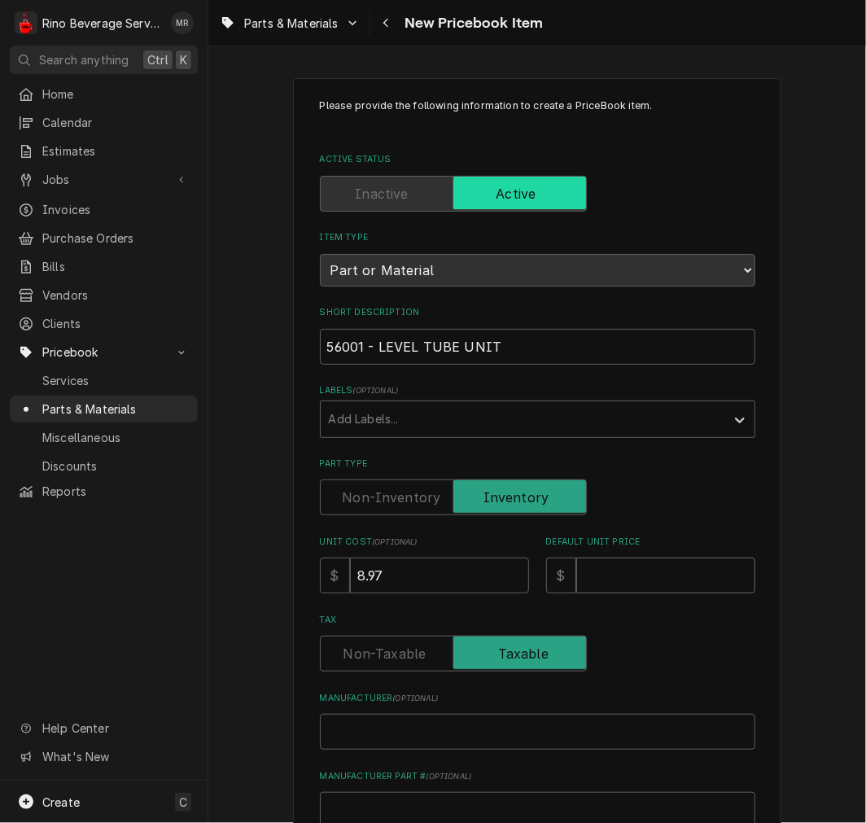
type input "1"
type textarea "x"
type input "13"
type textarea "x"
type input "13.0"
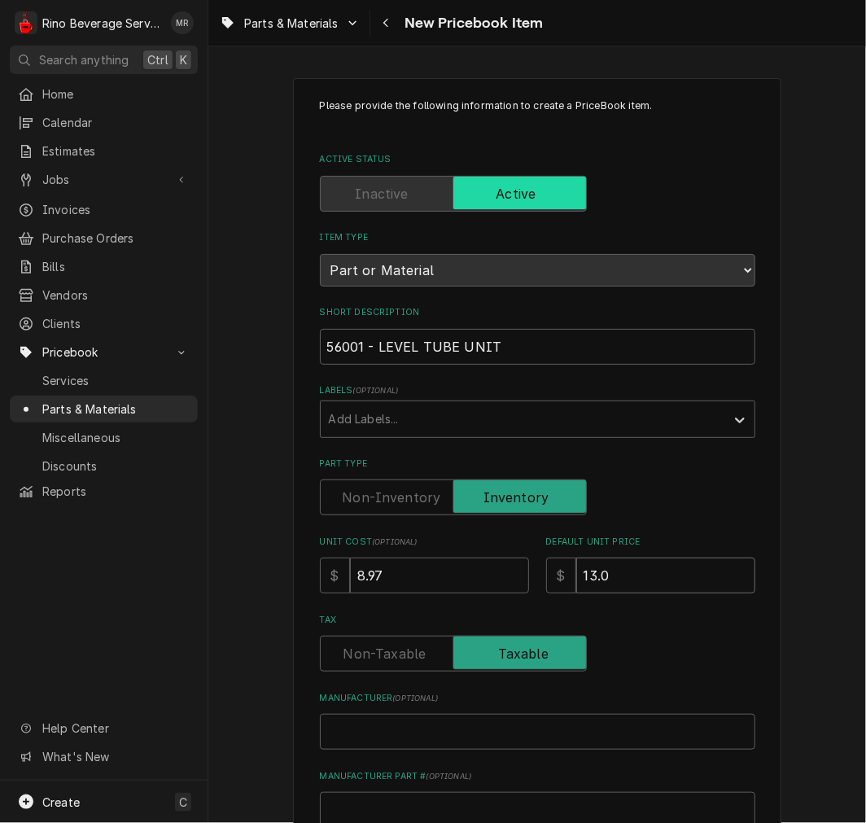
type textarea "x"
type input "13.01"
click at [475, 730] on input "Manufacturer ( optional )" at bounding box center [538, 732] width 436 height 36
type textarea "x"
type input "W"
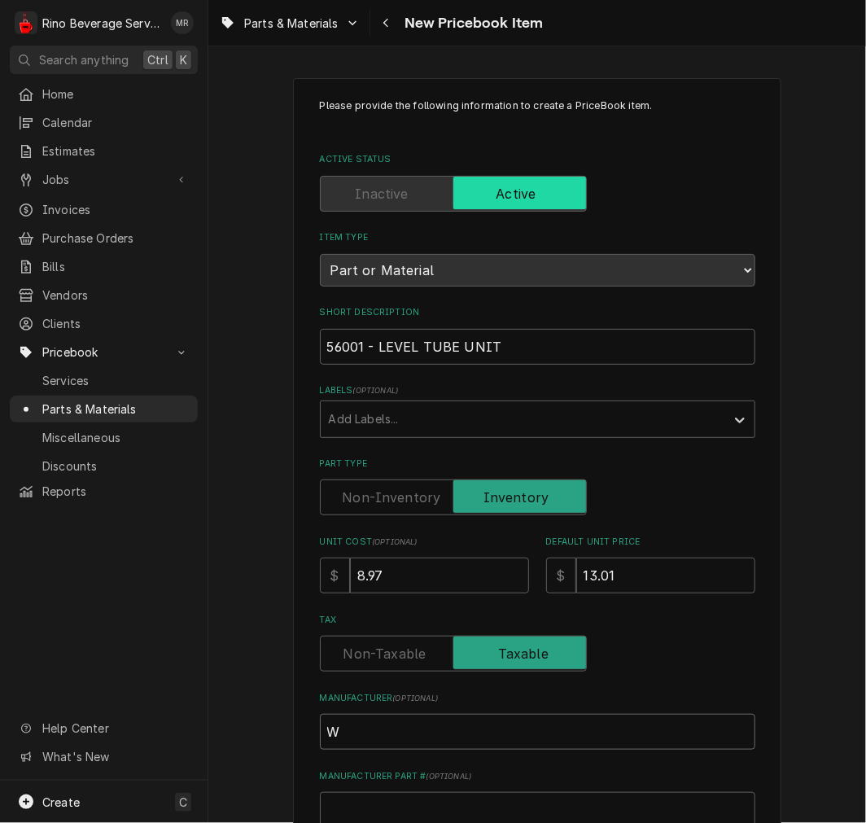
type textarea "x"
type input "We"
type textarea "x"
type input "Weg"
type textarea "x"
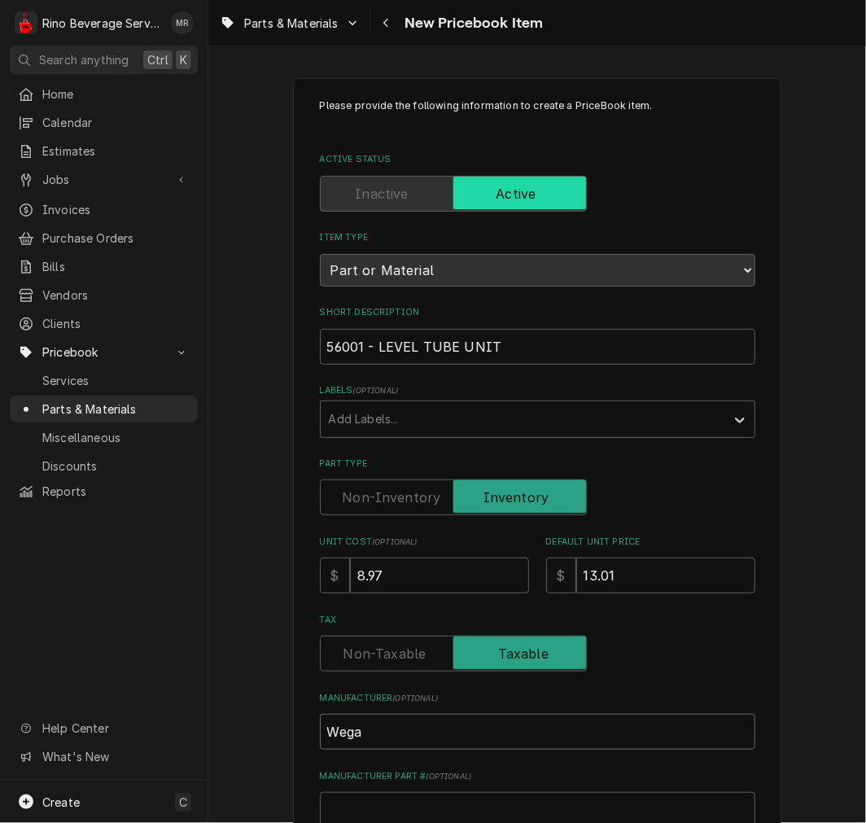
type input "Wega"
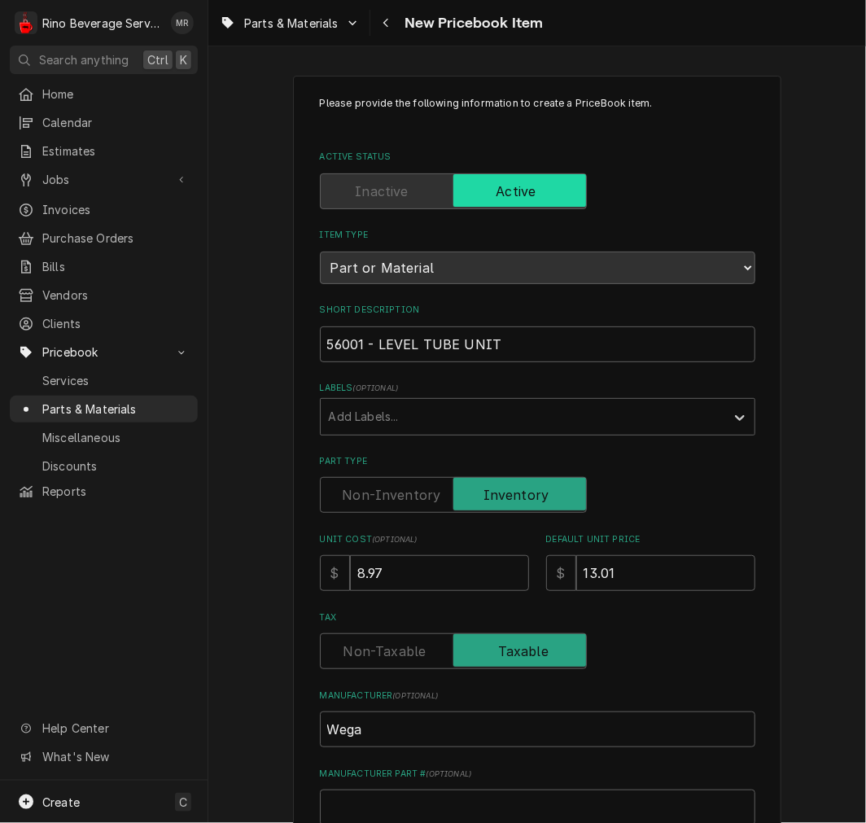
scroll to position [450, 0]
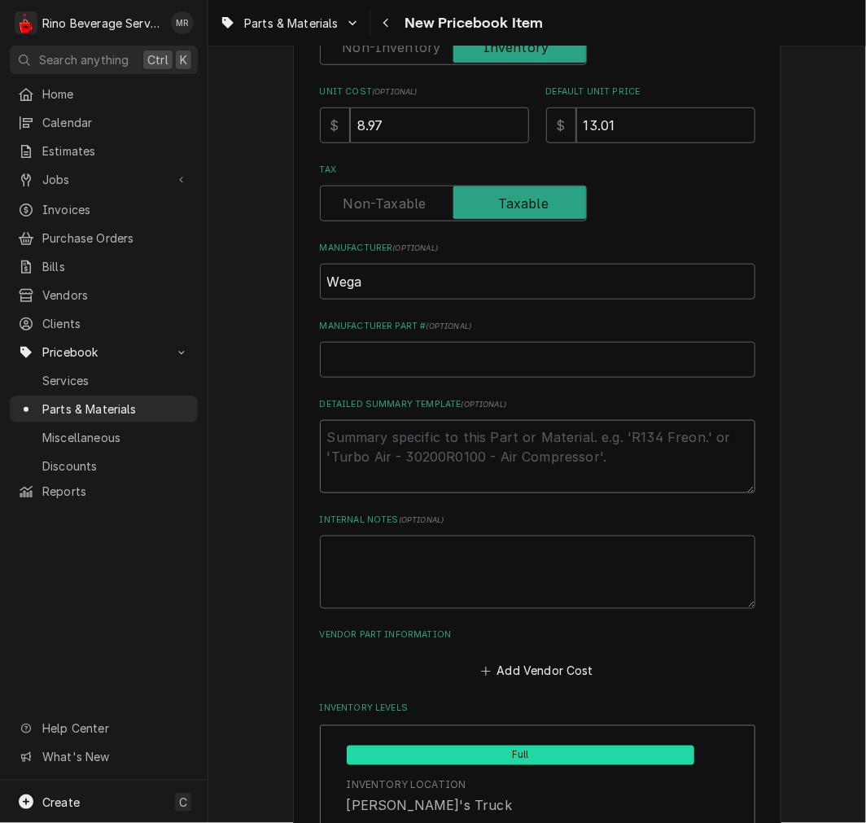
type textarea "x"
type textarea "P"
type textarea "x"
type textarea "P/"
type textarea "x"
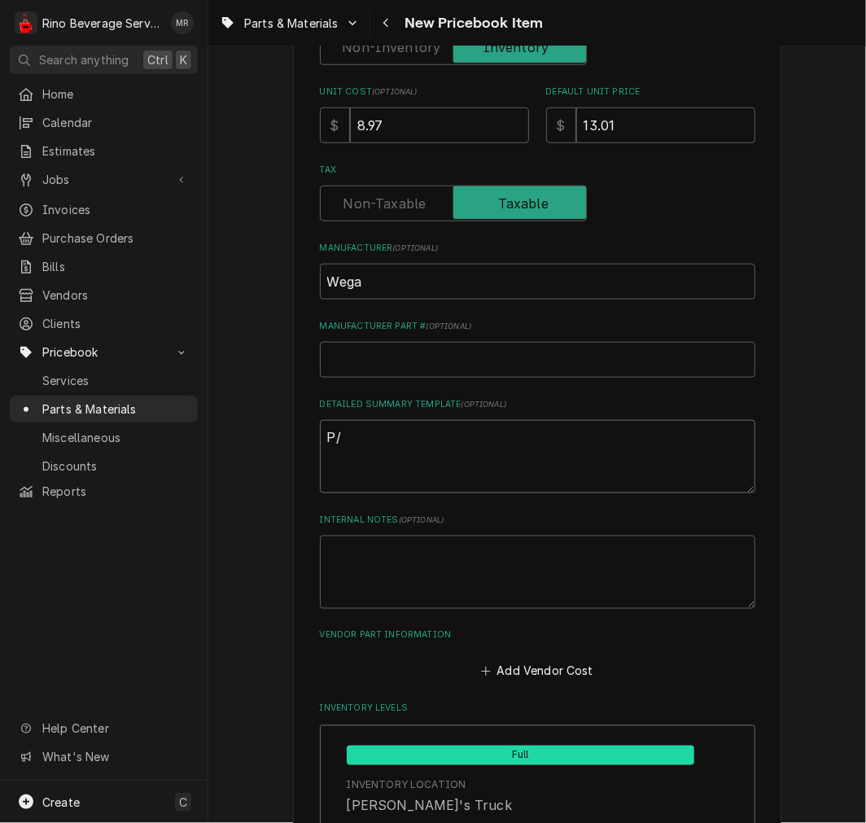
type textarea "P/N"
type textarea "x"
type textarea "P/N"
paste textarea "56001 - LEVEL TUBE UNIT"
type textarea "x"
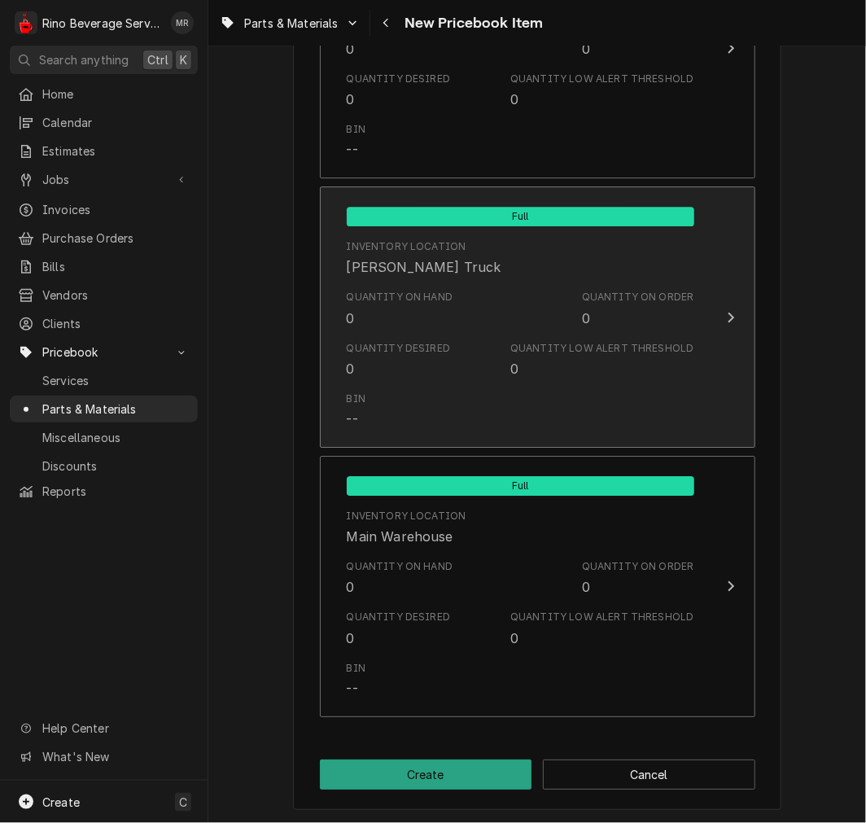
scroll to position [1226, 0]
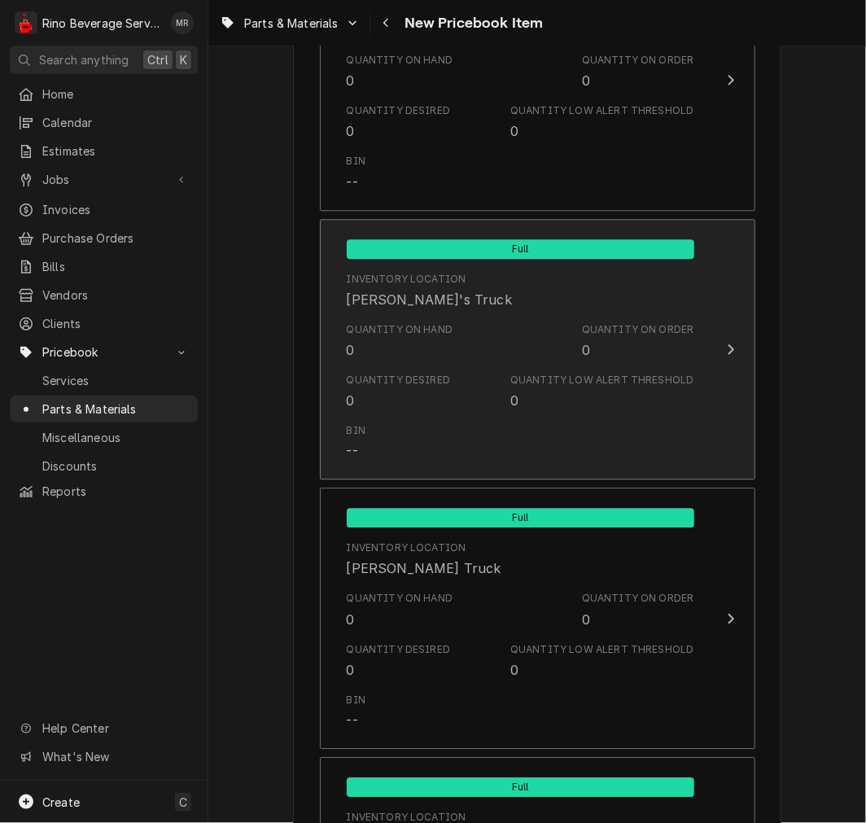
type textarea "P/N 56001 - LEVEL TUBE UNIT"
click at [408, 350] on div "Quantity on Hand 0" at bounding box center [400, 340] width 107 height 37
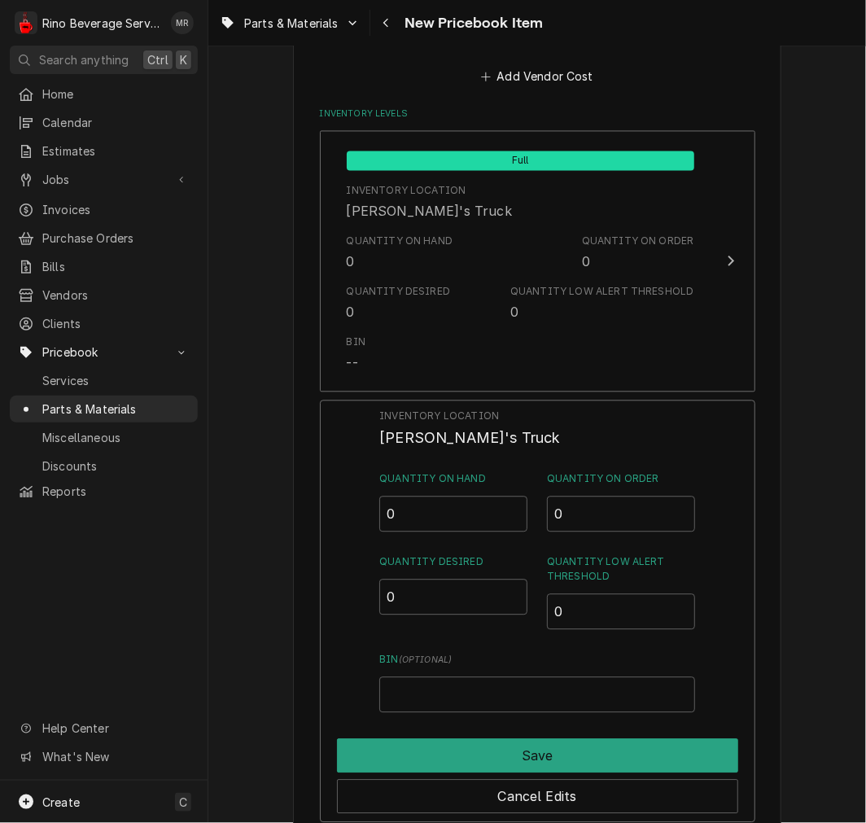
scroll to position [774, 0]
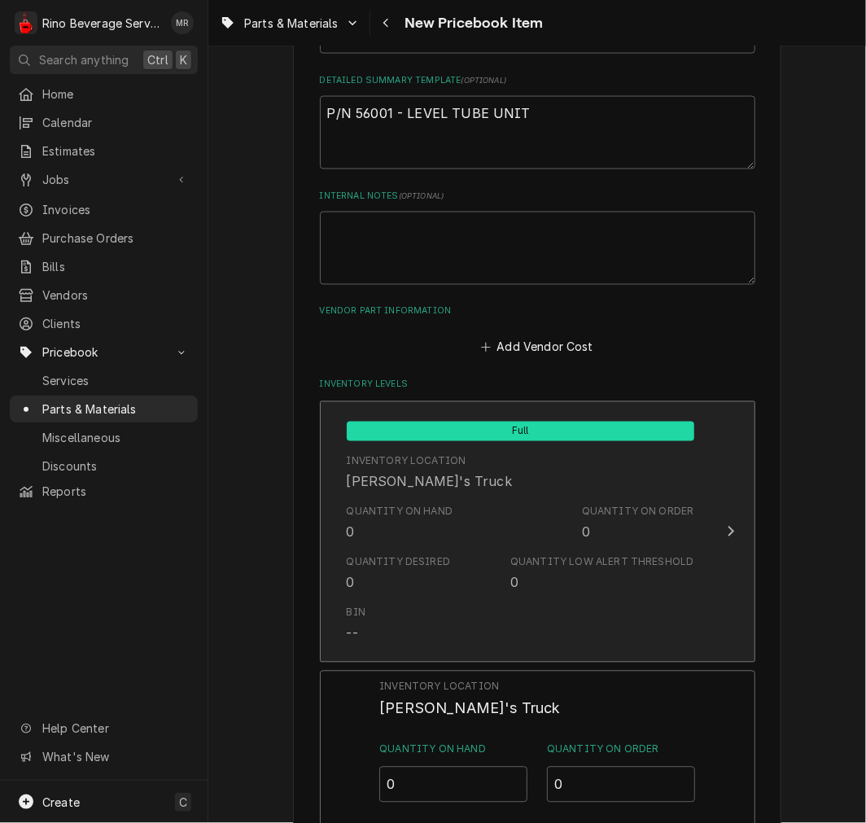
click at [430, 493] on div "Inventory Location [PERSON_NAME]'s Truck" at bounding box center [521, 473] width 348 height 50
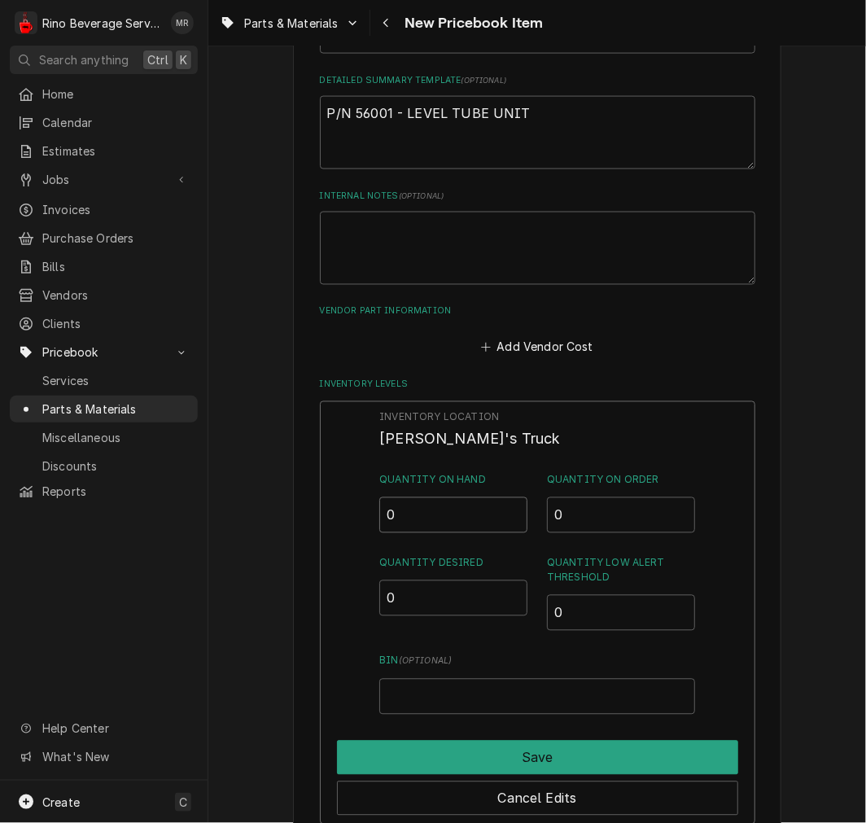
click at [425, 513] on input "0" at bounding box center [453, 515] width 148 height 36
type input "01"
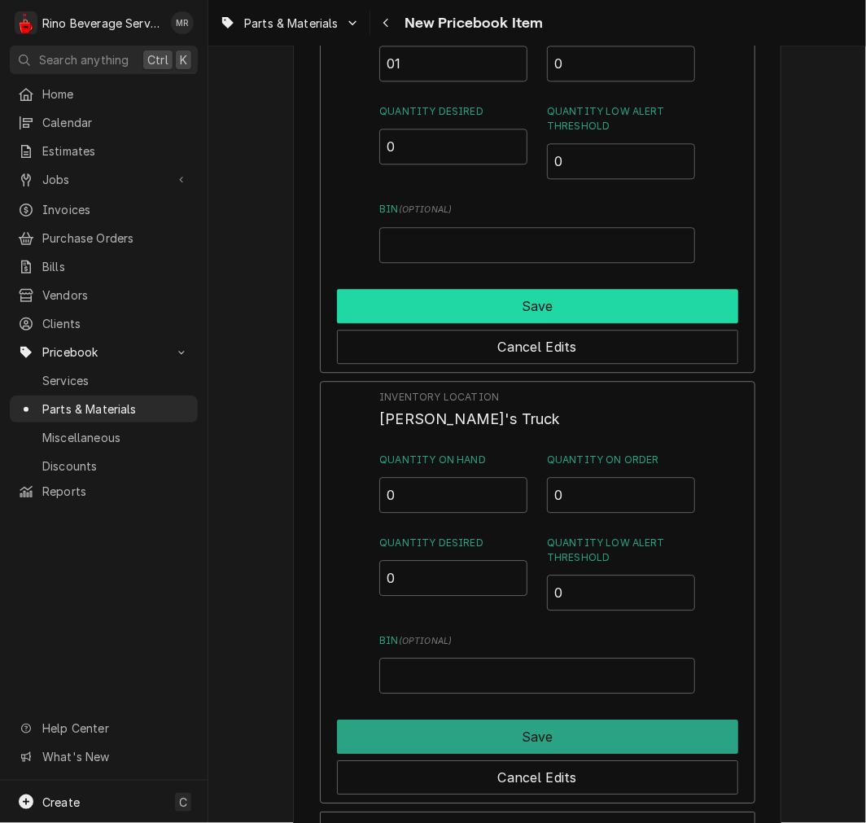
click at [497, 306] on button "Save" at bounding box center [537, 306] width 401 height 34
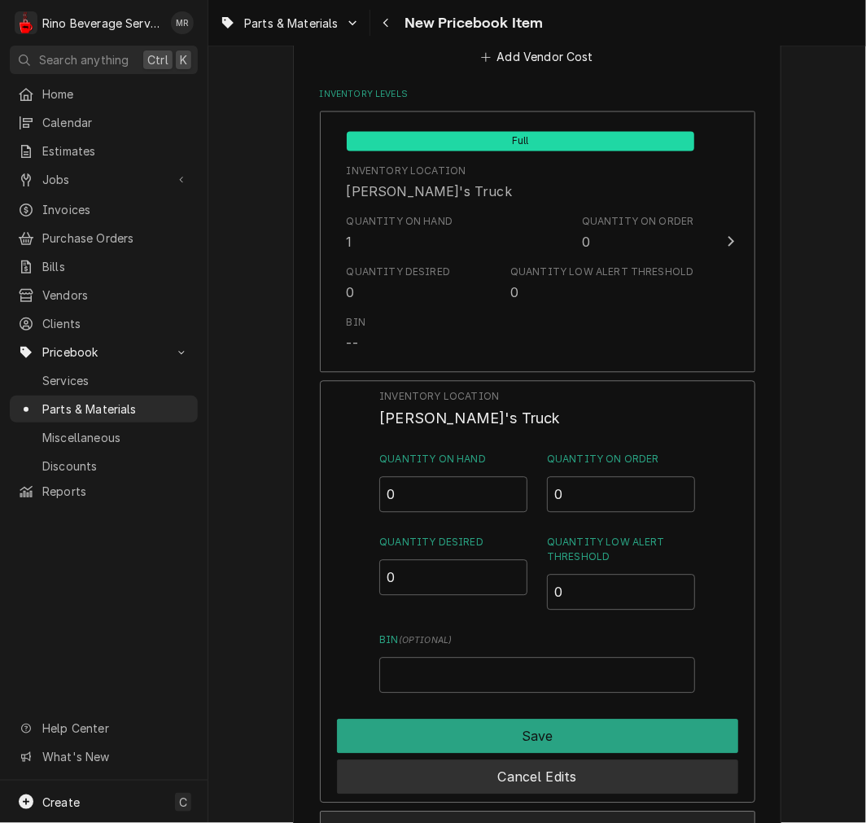
click at [506, 785] on button "Cancel Edits" at bounding box center [537, 777] width 401 height 34
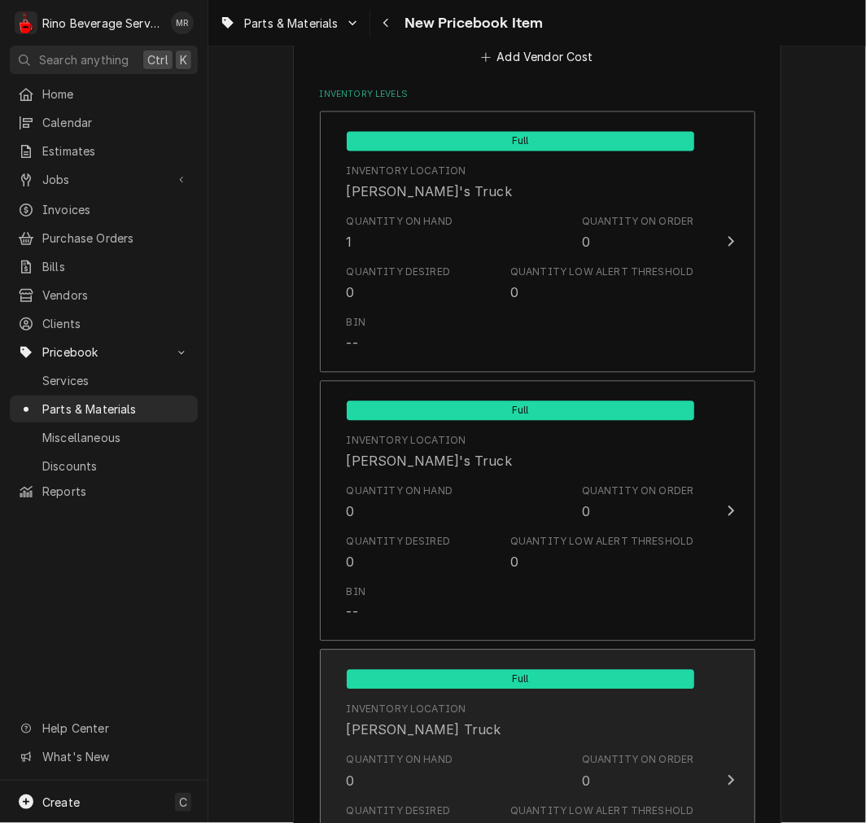
scroll to position [1527, 0]
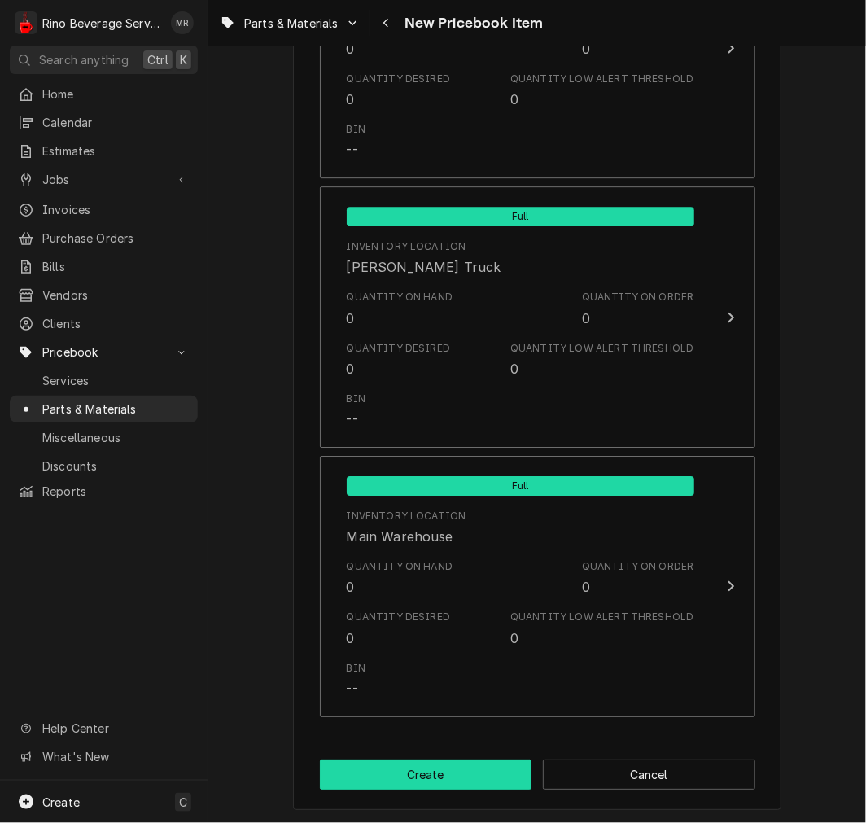
click at [470, 773] on button "Create" at bounding box center [426, 775] width 213 height 30
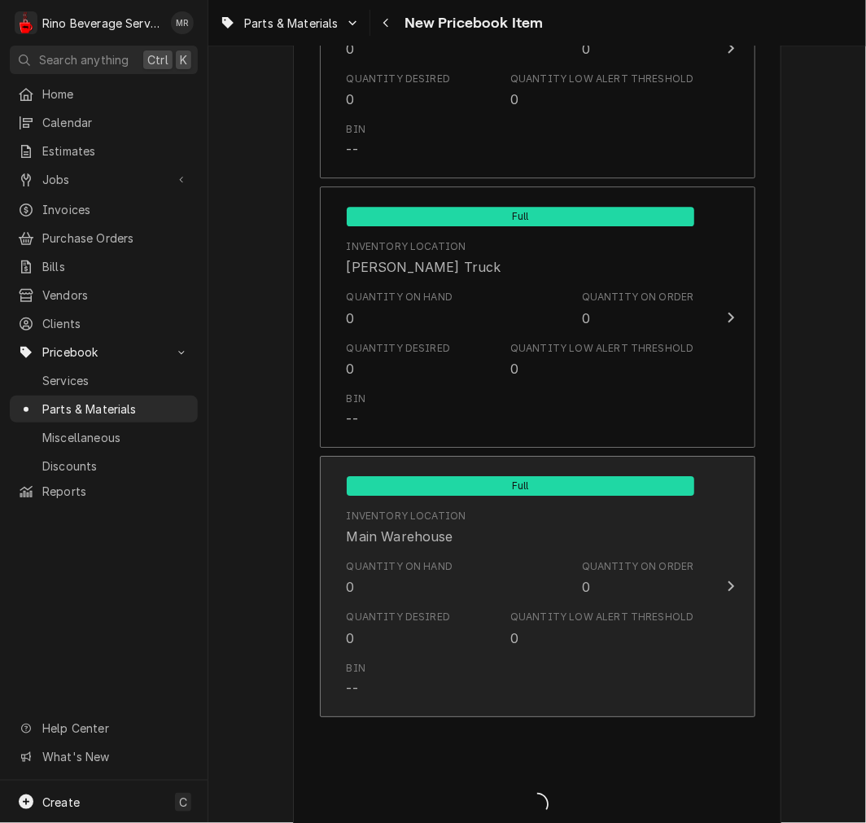
type textarea "x"
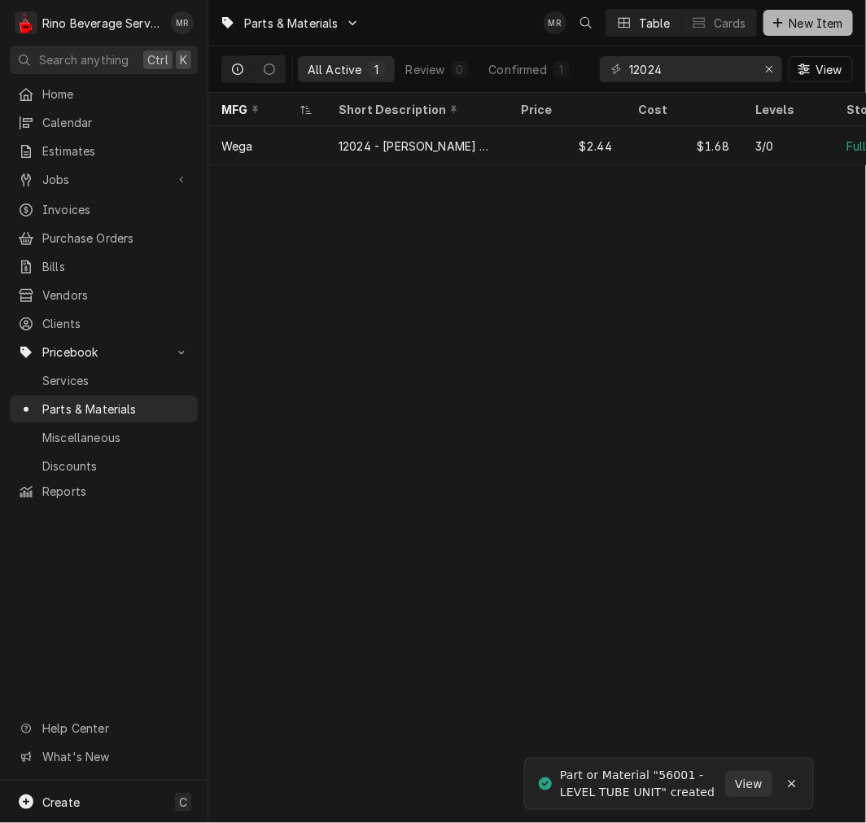
click at [816, 15] on span "New Item" at bounding box center [817, 23] width 60 height 17
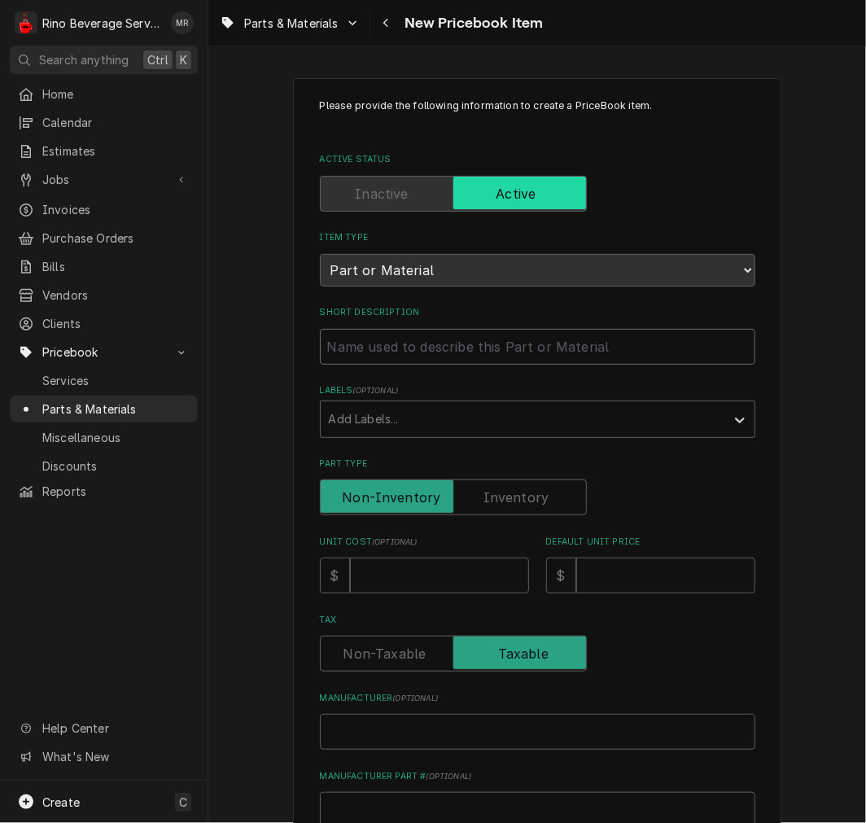
click at [409, 352] on input "Short Description" at bounding box center [538, 347] width 436 height 36
paste input "25655 TAP WASHER"
type textarea "x"
type input "25655 TAP WASHER"
click at [363, 353] on input "25655 TAP WASHER" at bounding box center [538, 347] width 436 height 36
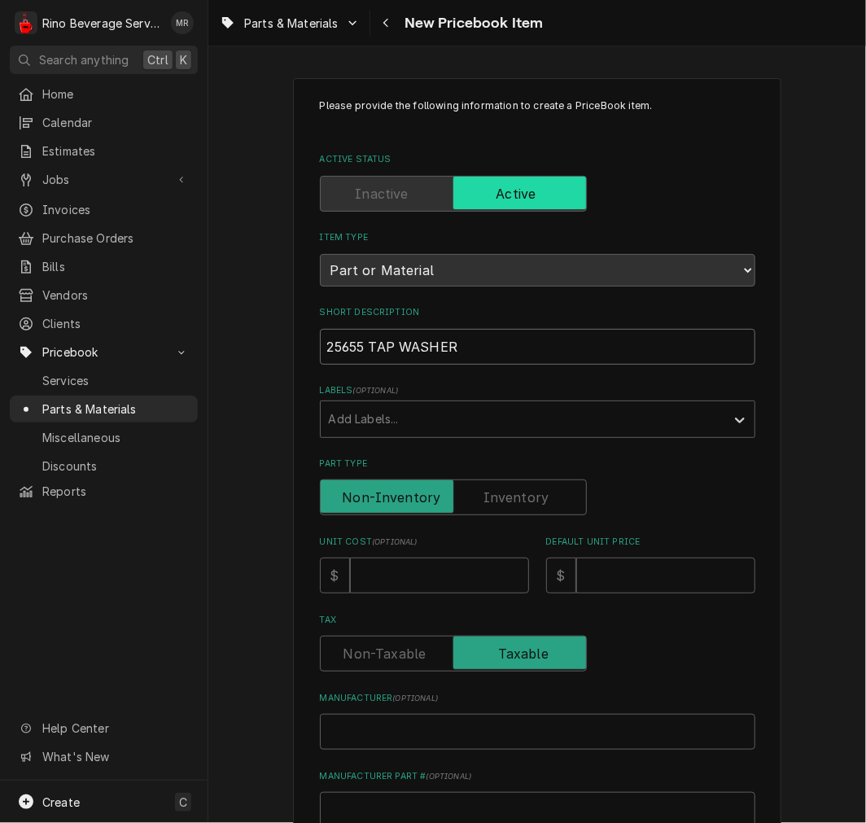
type textarea "x"
type input "25655 -TAP WASHER"
type textarea "x"
type input "25655 - TAP WASHER"
drag, startPoint x: 484, startPoint y: 486, endPoint x: 465, endPoint y: 507, distance: 28.3
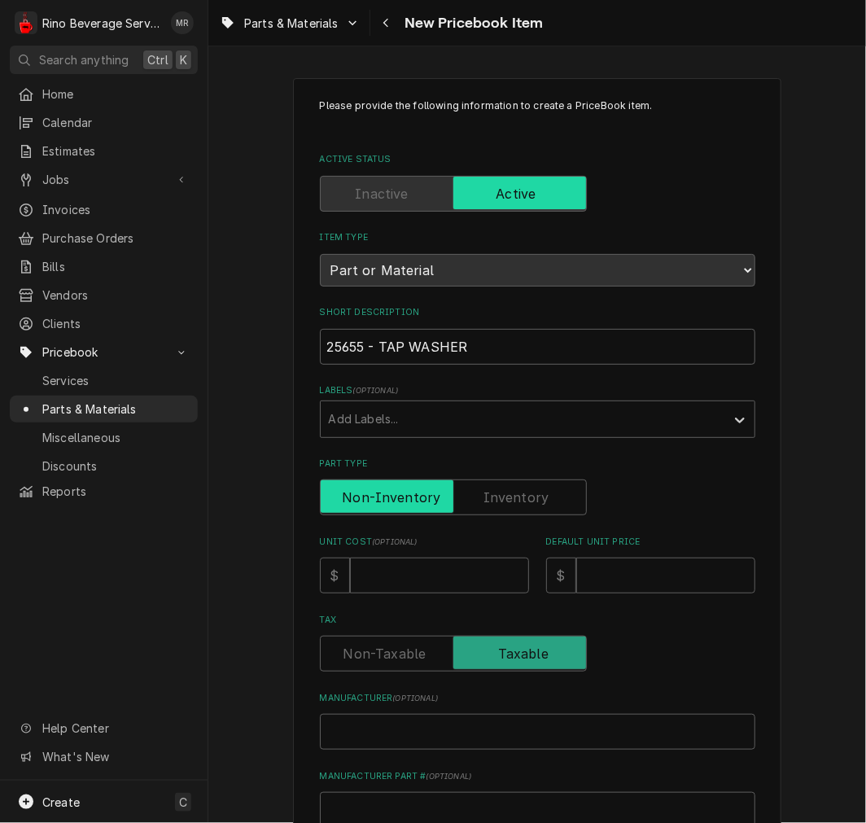
click at [485, 487] on label "Part Type" at bounding box center [453, 498] width 267 height 36
click at [485, 487] on input "Part Type" at bounding box center [453, 498] width 252 height 36
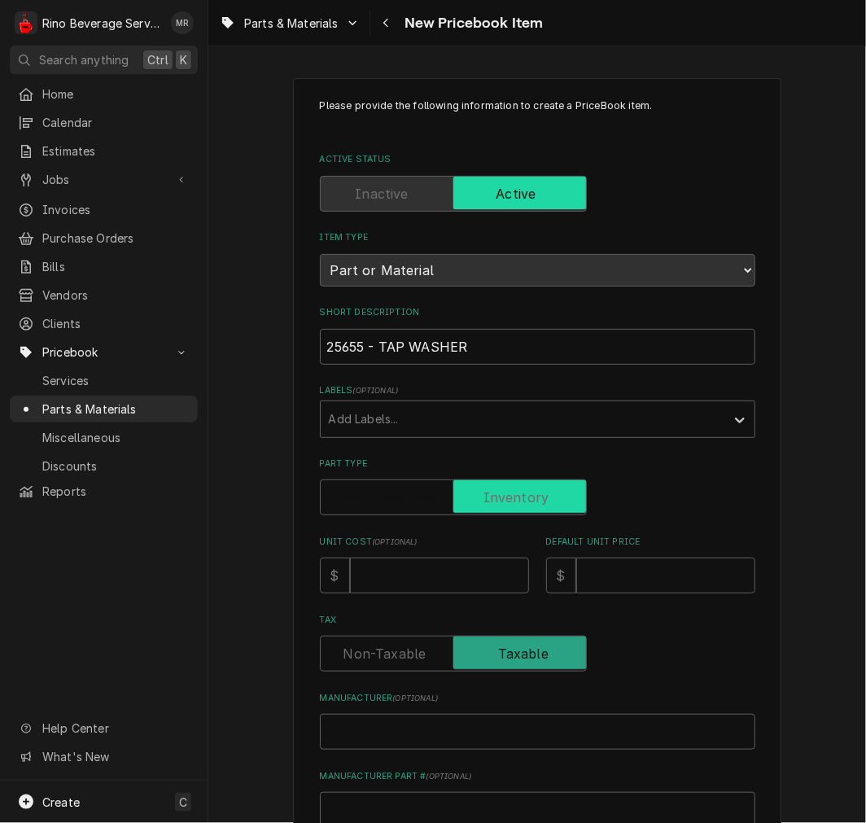
checkbox input "true"
click at [408, 581] on input "Unit Cost ( optional )" at bounding box center [439, 576] width 179 height 36
type textarea "x"
type input "0"
type textarea "x"
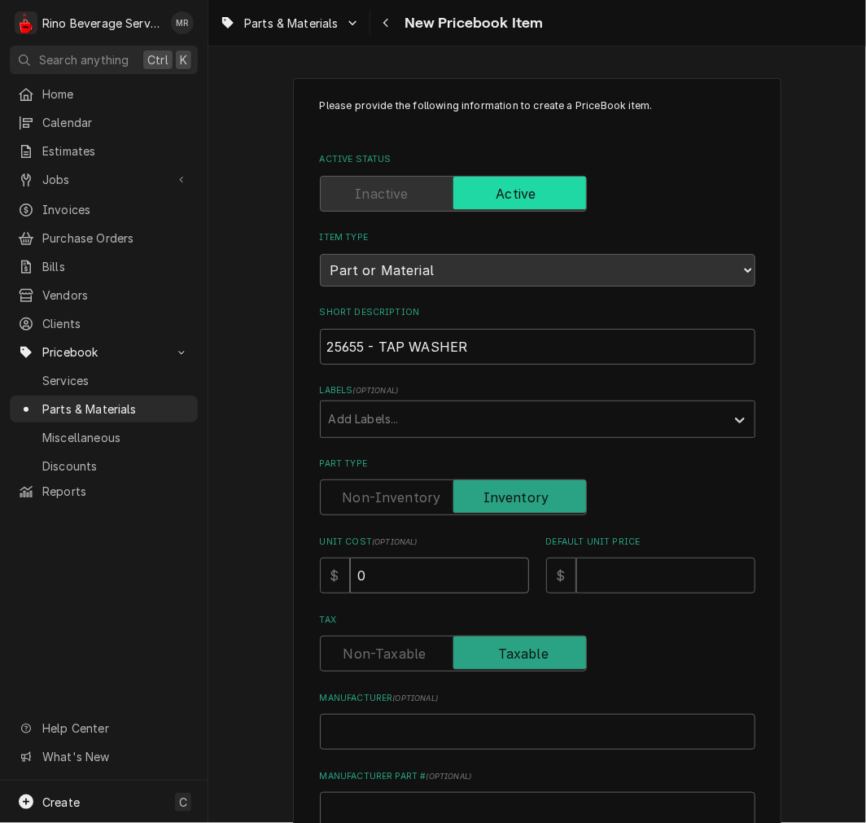
type input "0.8"
type textarea "x"
type input "0.84"
type textarea "x"
type input "1"
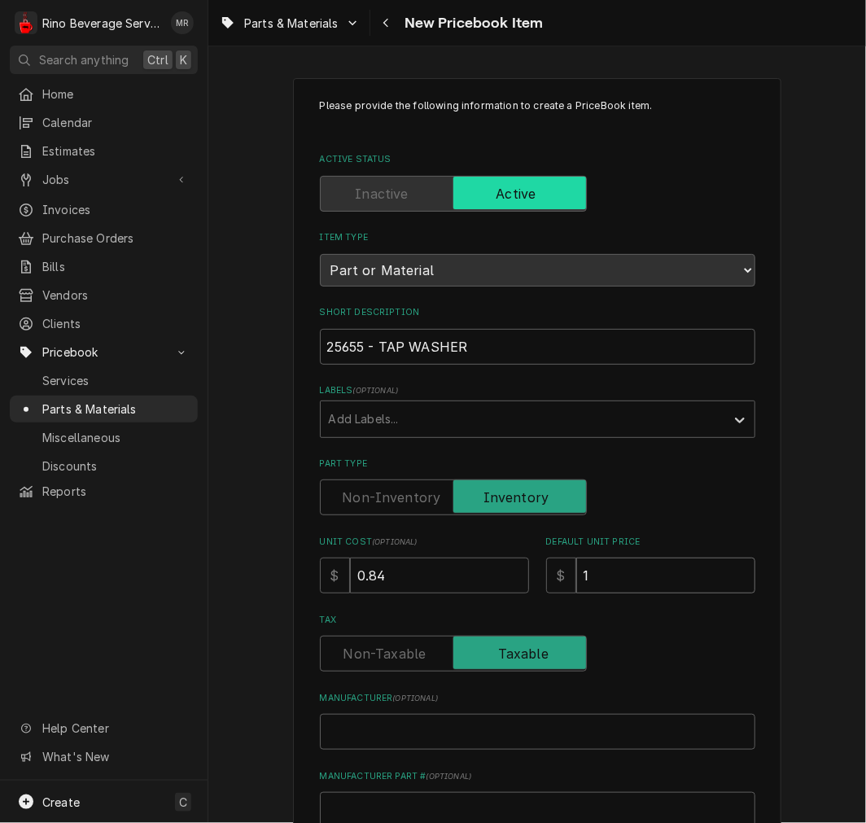
type textarea "x"
type input "1.2"
type textarea "x"
type input "1.22"
type textarea "x"
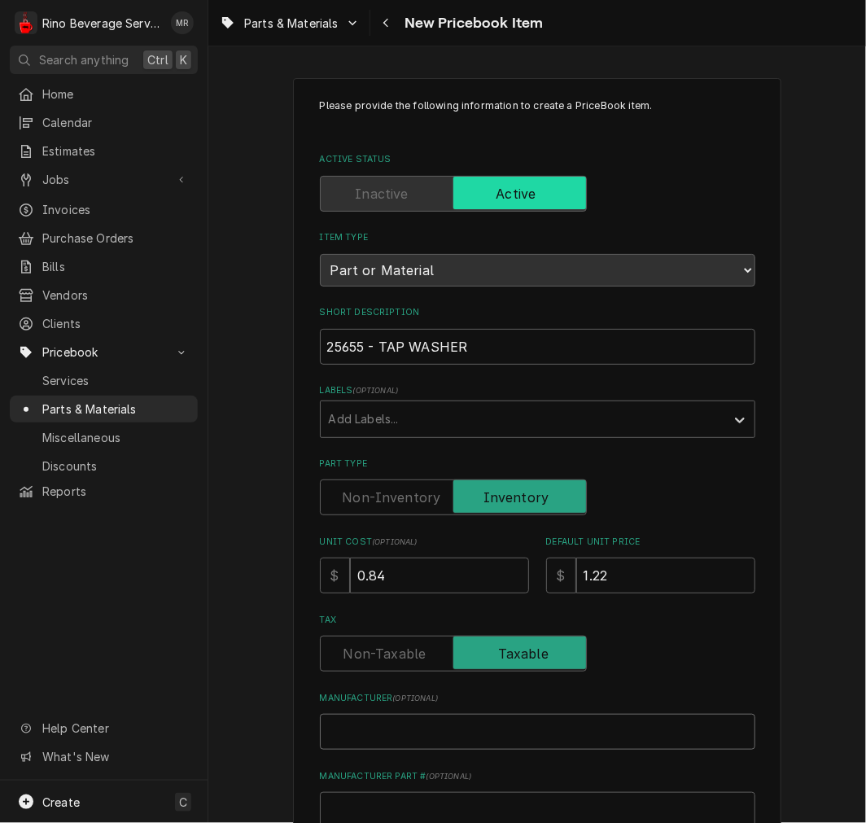
type input "W"
type textarea "x"
type input "We"
type textarea "x"
type input "Weg"
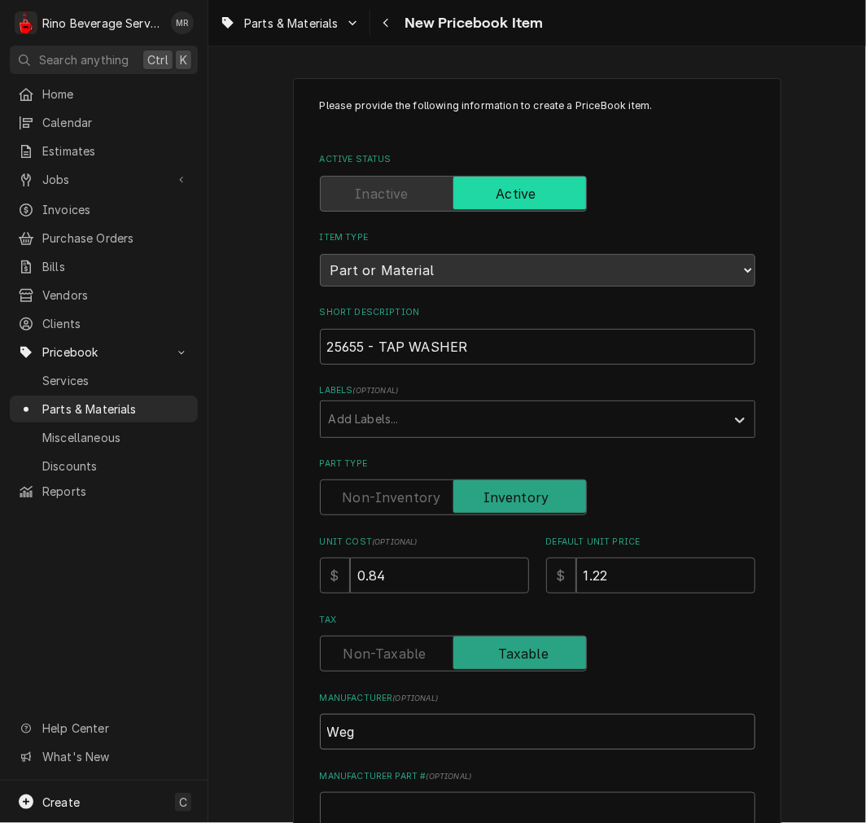
type textarea "x"
type input "Wega"
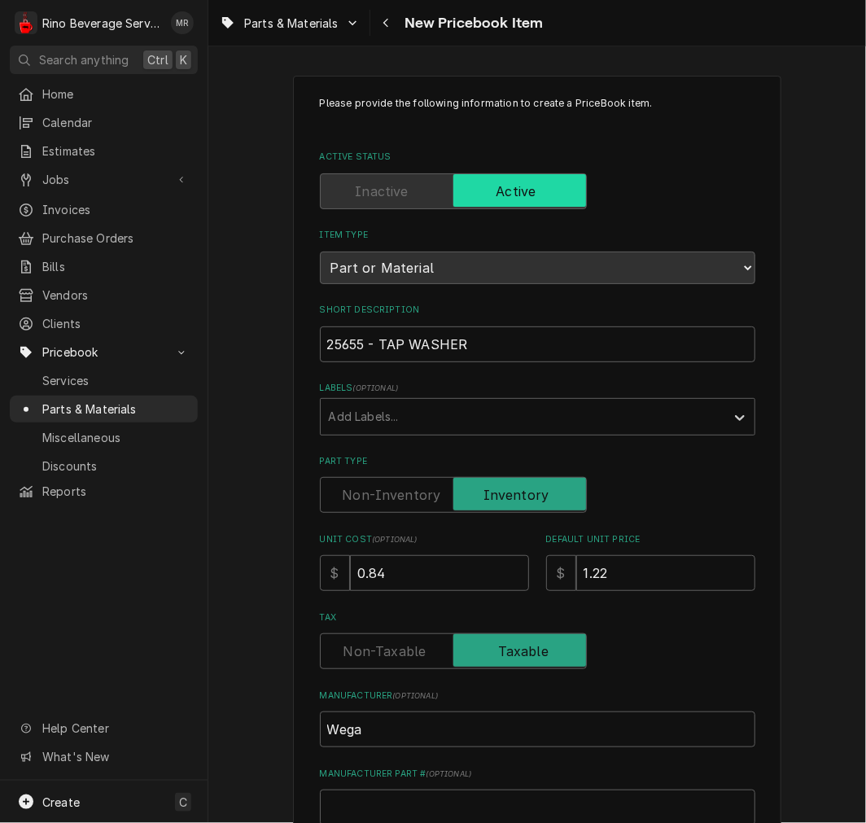
scroll to position [450, 0]
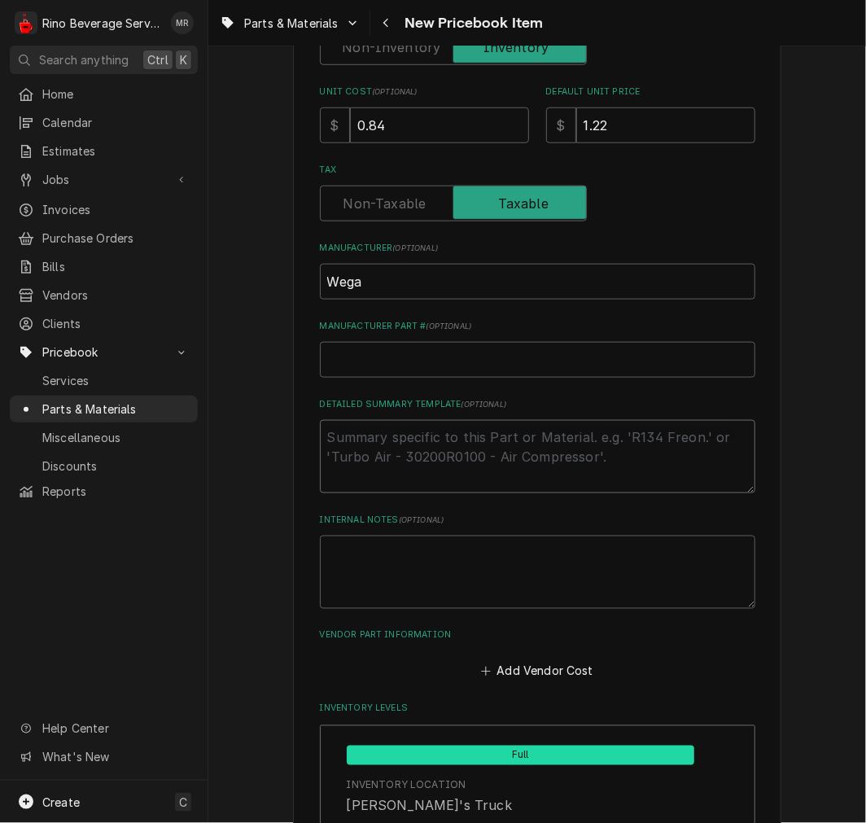
type textarea "x"
type textarea "P"
type textarea "x"
type textarea "P/"
type textarea "x"
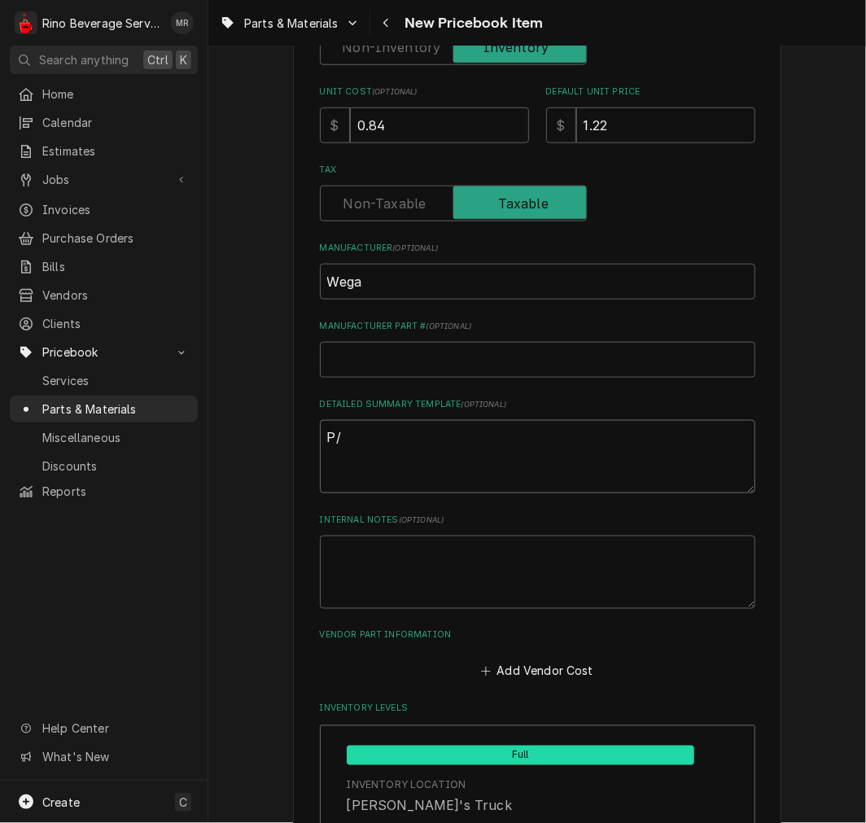
type textarea "P/N"
type textarea "x"
type textarea "P/N"
paste textarea "25655 - TAP WASHER"
type textarea "x"
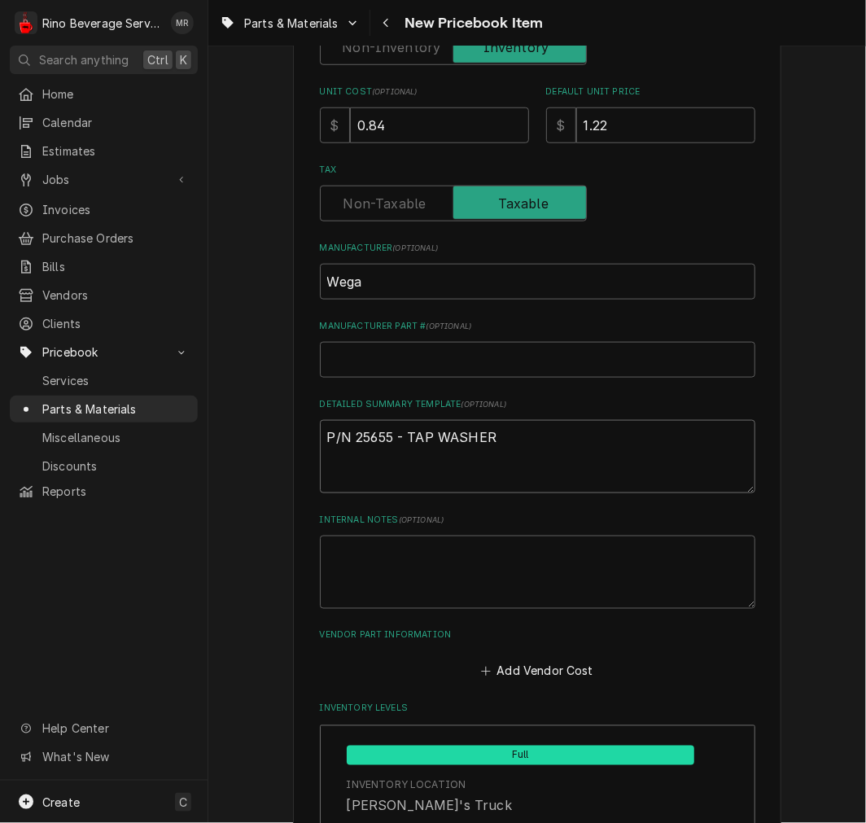
type textarea "P/N 25655 - TAP WASHER"
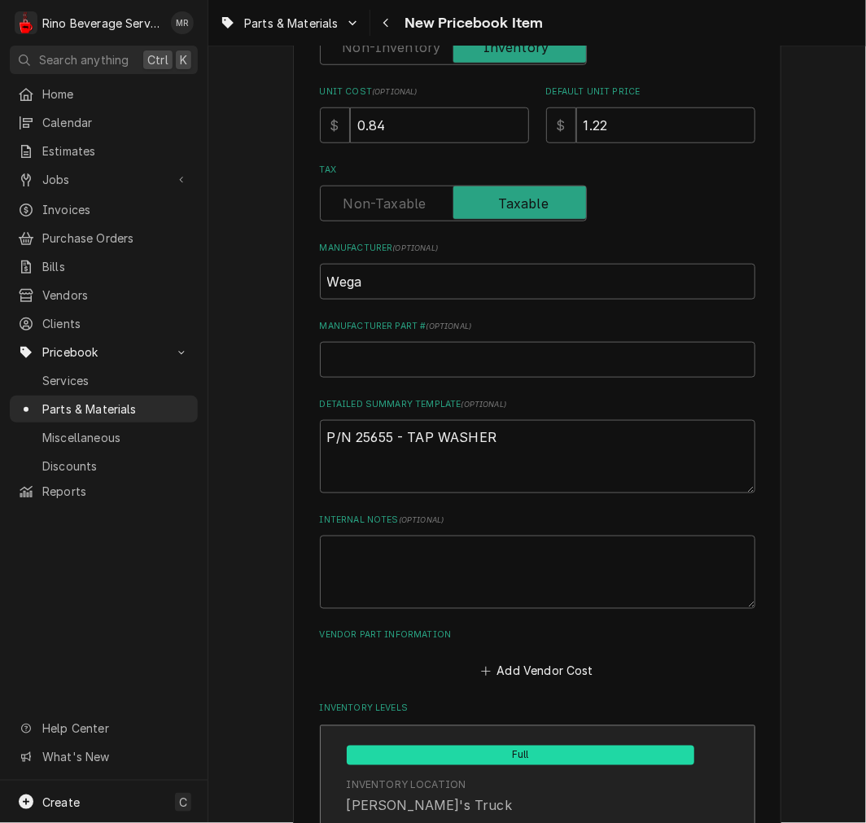
scroll to position [611, 0]
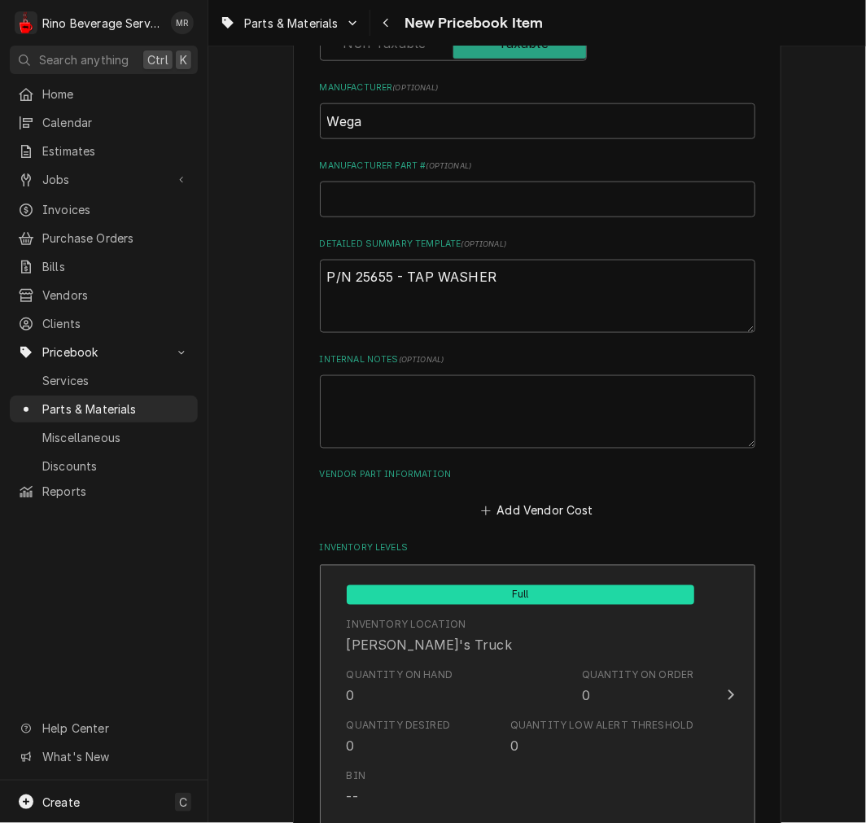
click at [522, 695] on div "Quantity on Hand 0 Quantity on Order 0" at bounding box center [521, 687] width 348 height 50
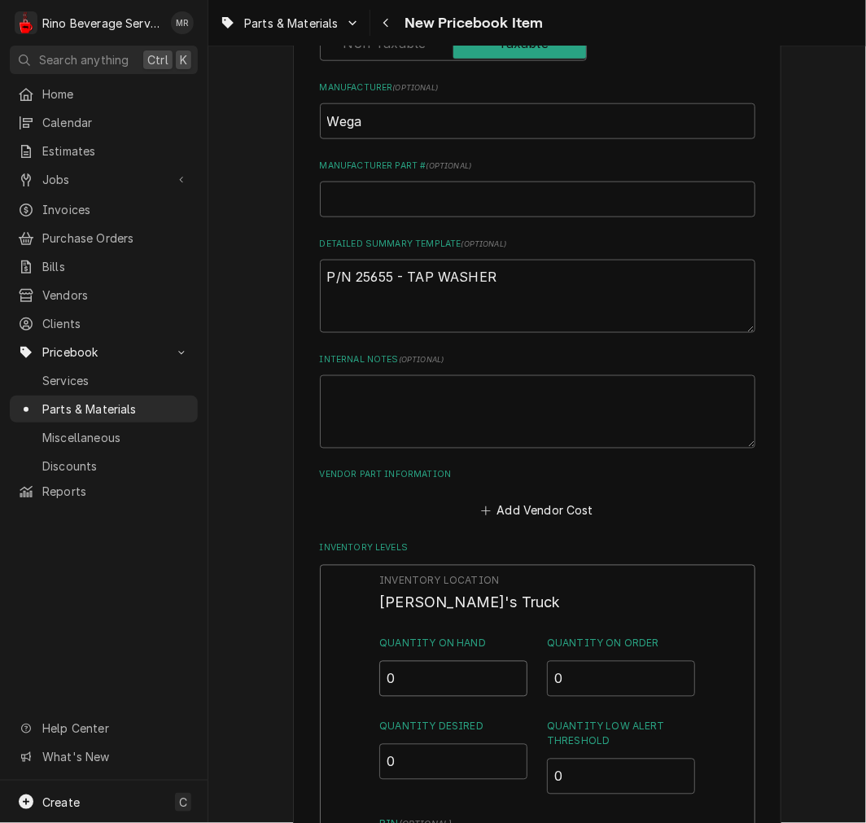
click at [475, 680] on input "0" at bounding box center [453, 679] width 148 height 36
type input "03"
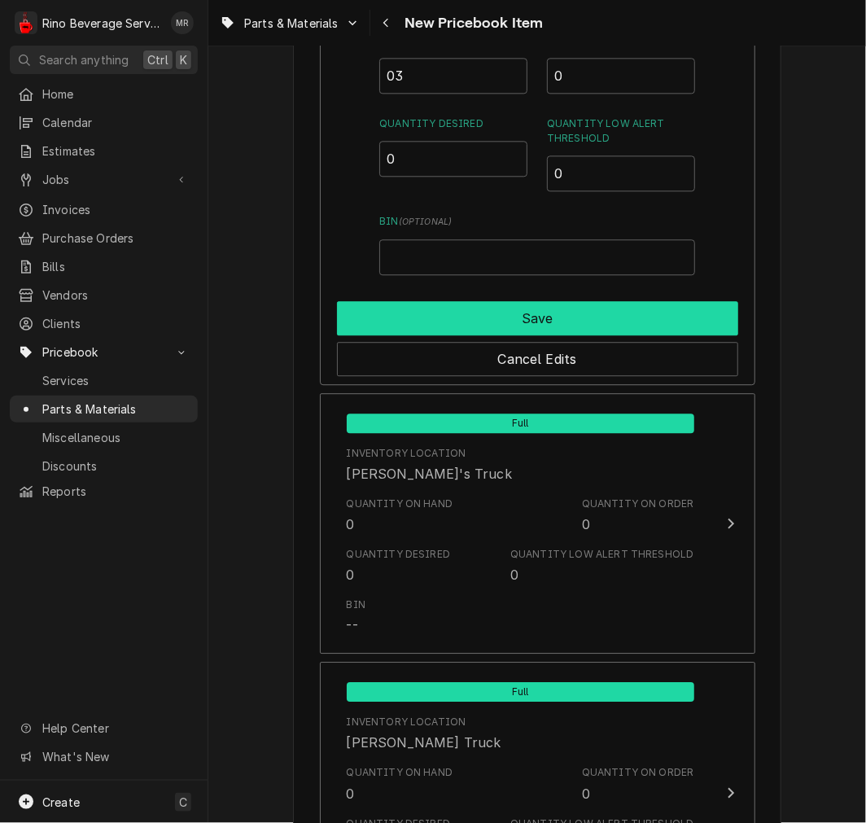
click at [524, 311] on button "Save" at bounding box center [537, 318] width 401 height 34
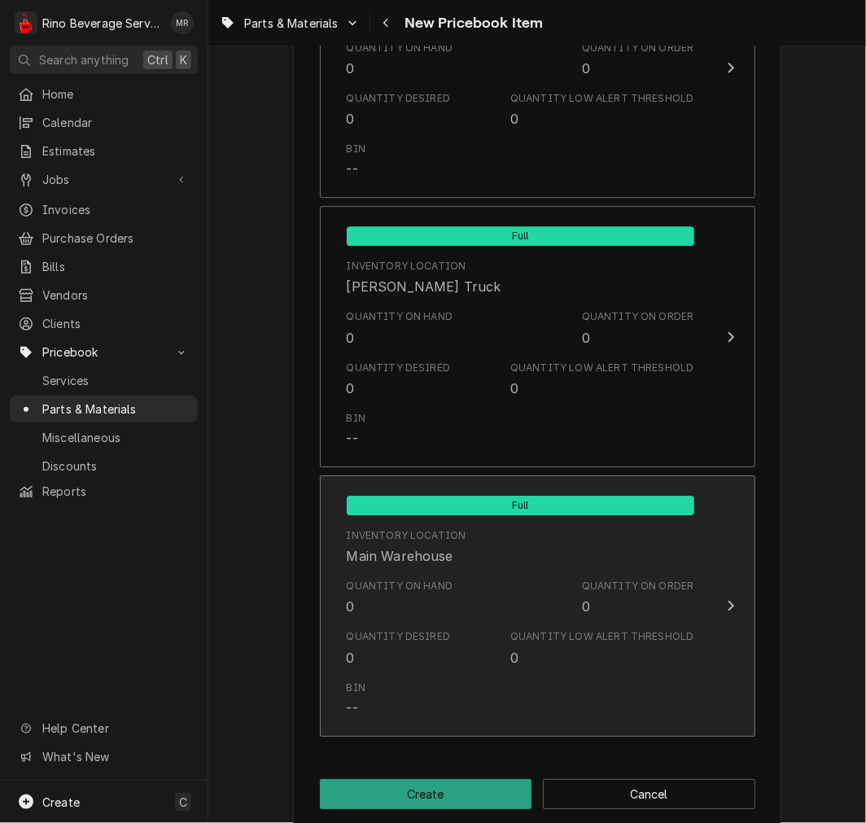
scroll to position [1527, 0]
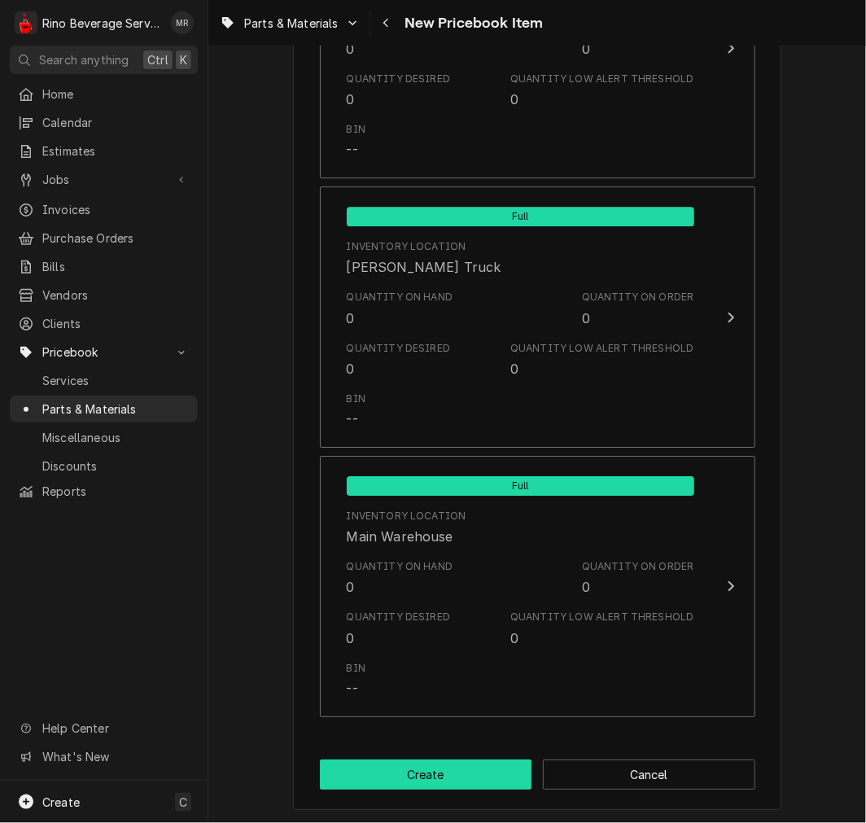
click at [423, 769] on button "Create" at bounding box center [426, 775] width 213 height 30
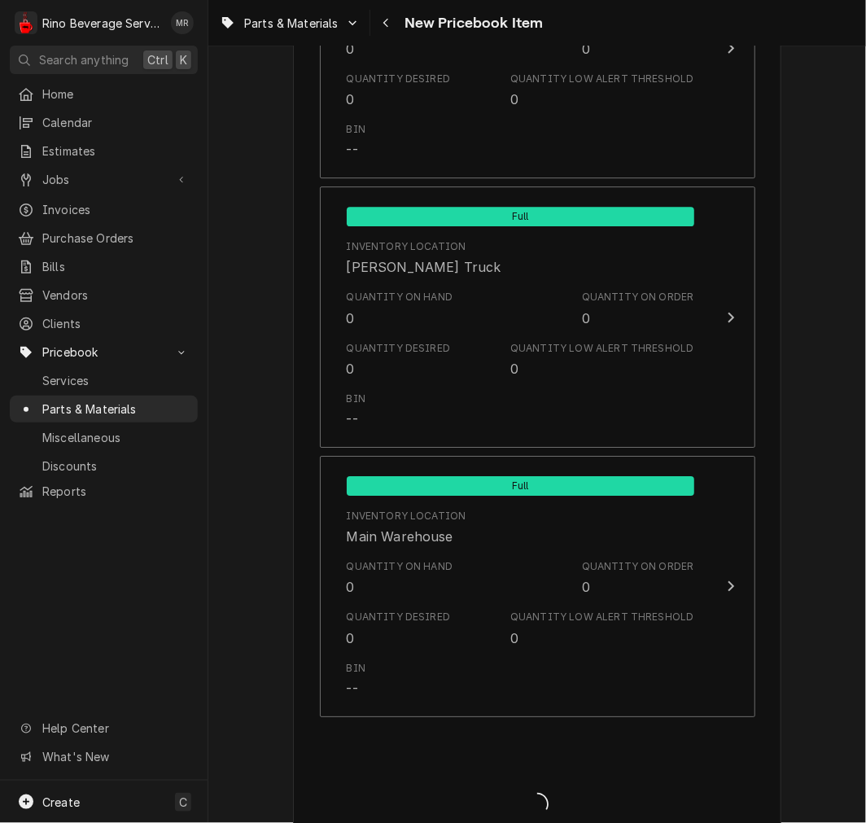
type textarea "x"
